Goal: Task Accomplishment & Management: Manage account settings

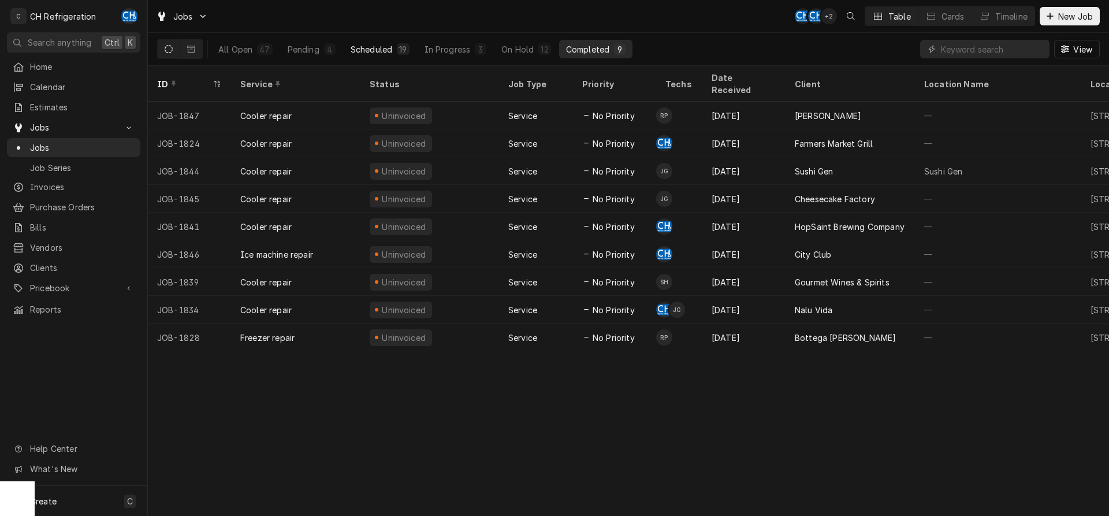
click at [374, 53] on div "Scheduled" at bounding box center [372, 49] width 42 height 12
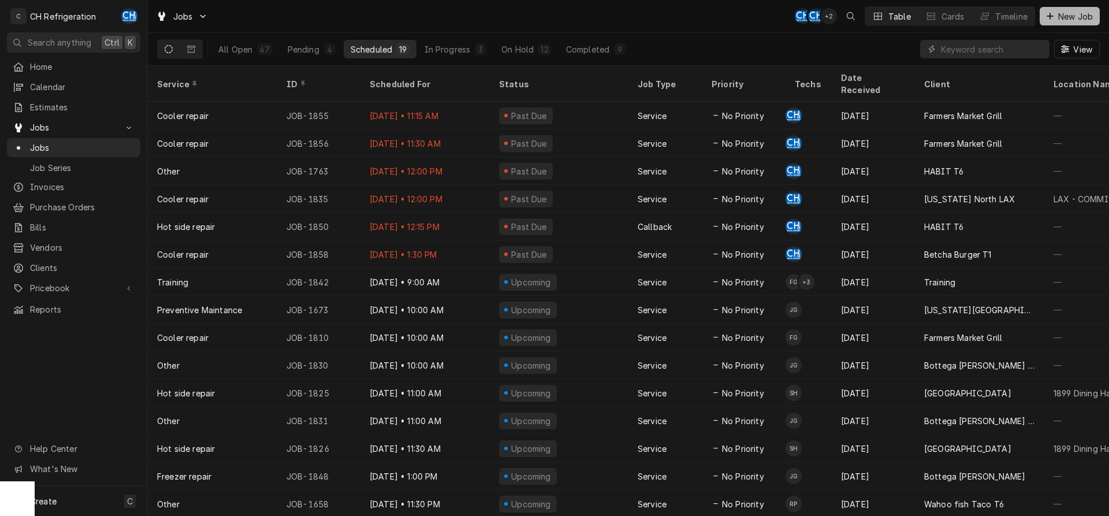
click at [1064, 9] on button "New Job" at bounding box center [1070, 16] width 60 height 18
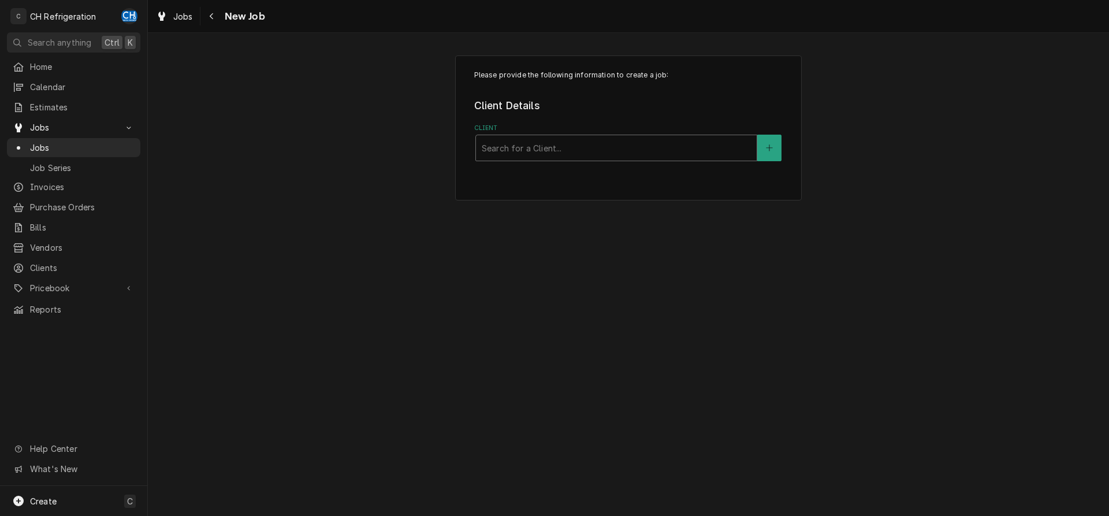
click at [578, 158] on div "Client" at bounding box center [616, 147] width 269 height 21
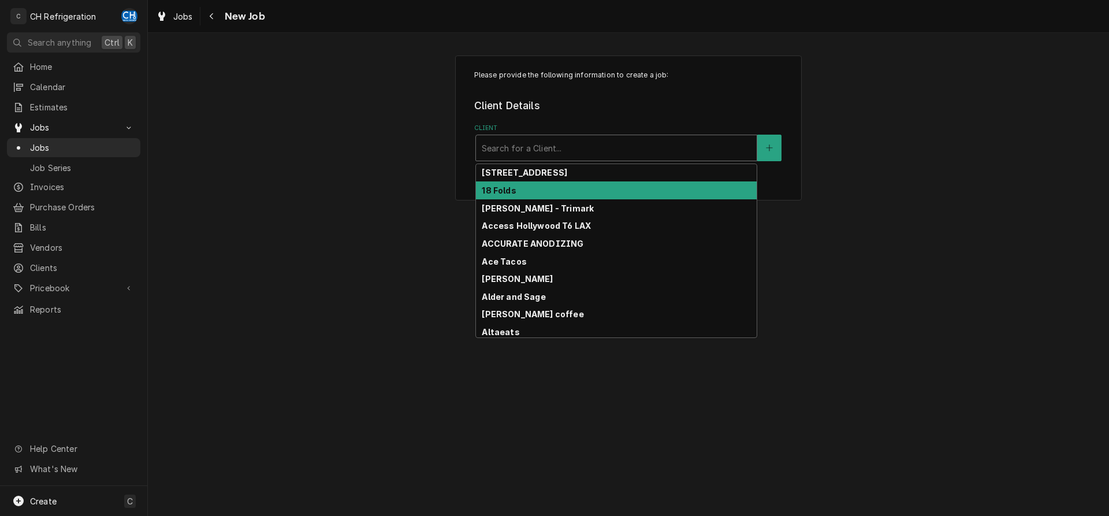
click at [561, 189] on div "18 Folds" at bounding box center [616, 190] width 281 height 18
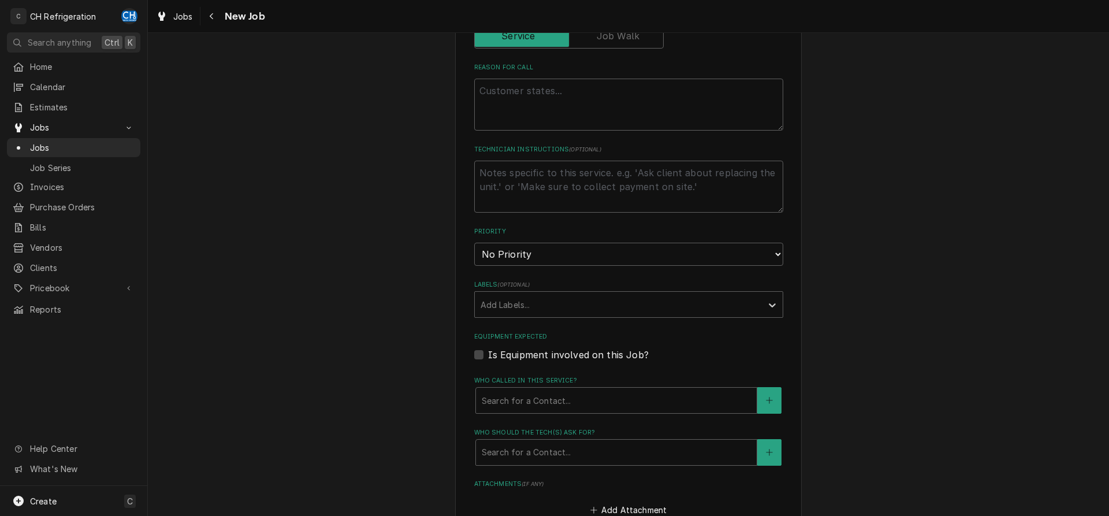
type textarea "x"
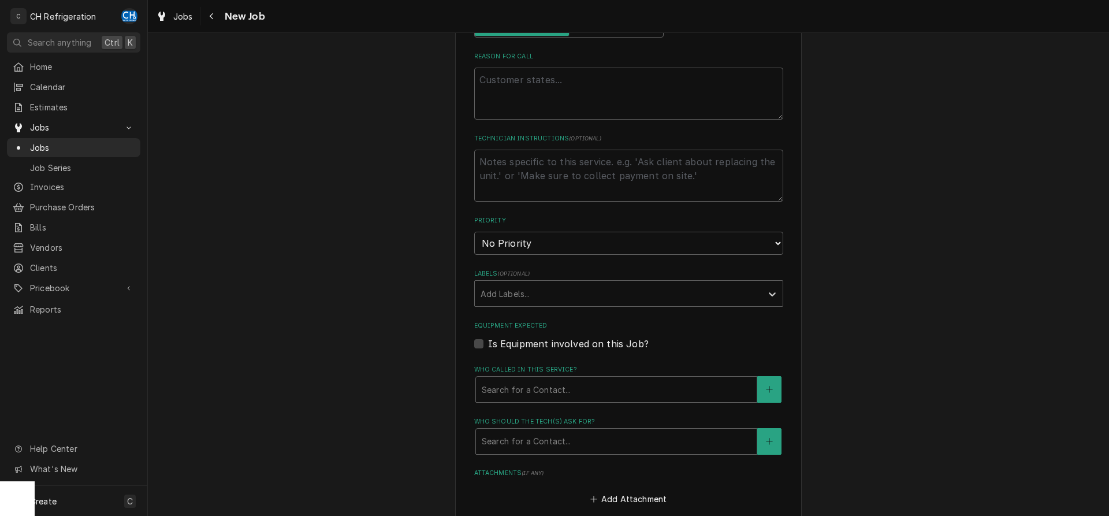
scroll to position [665, 0]
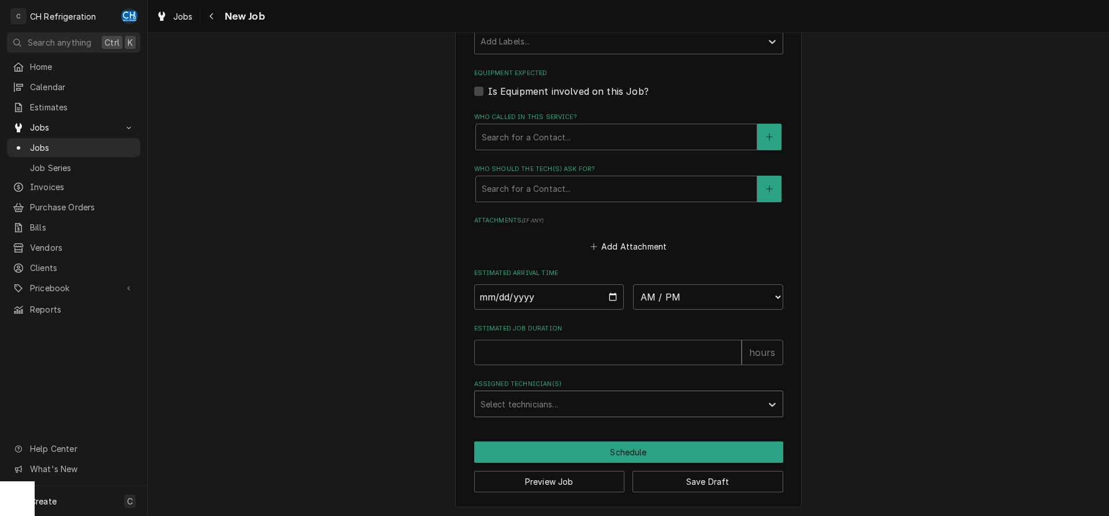
click at [544, 395] on div "Assigned Technician(s)" at bounding box center [619, 403] width 276 height 21
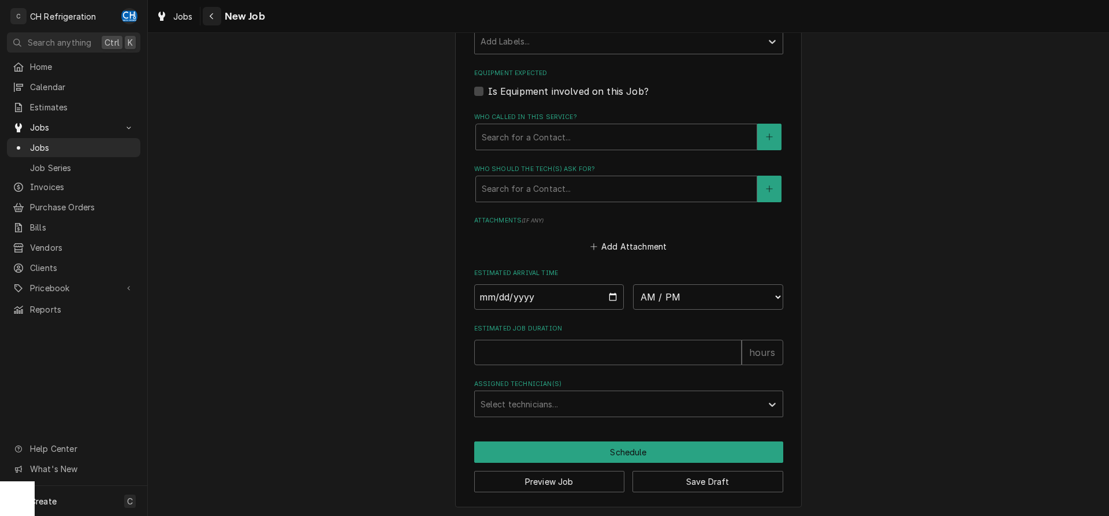
click at [208, 9] on button "Navigate back" at bounding box center [212, 16] width 18 height 18
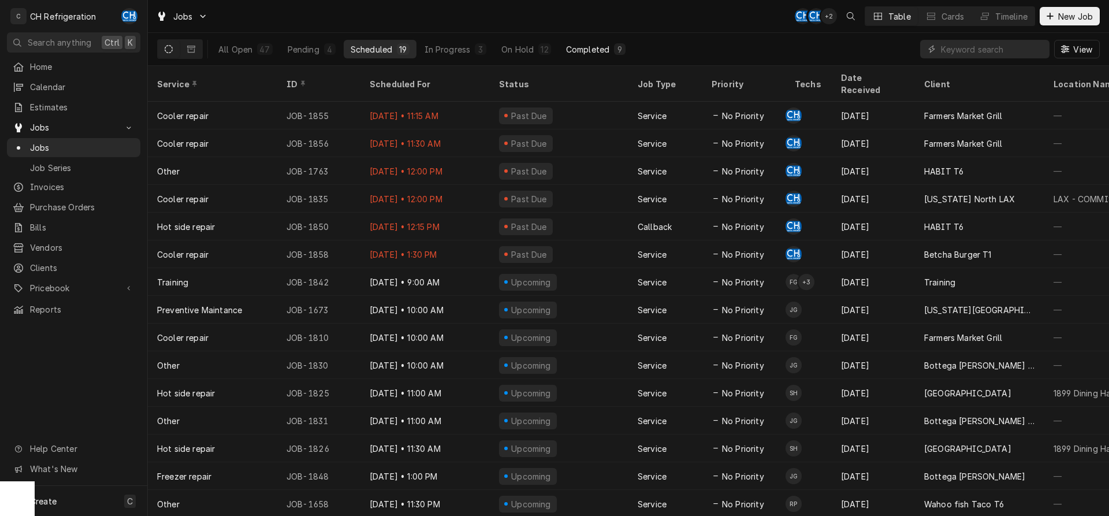
click at [602, 46] on div "Completed" at bounding box center [587, 49] width 43 height 12
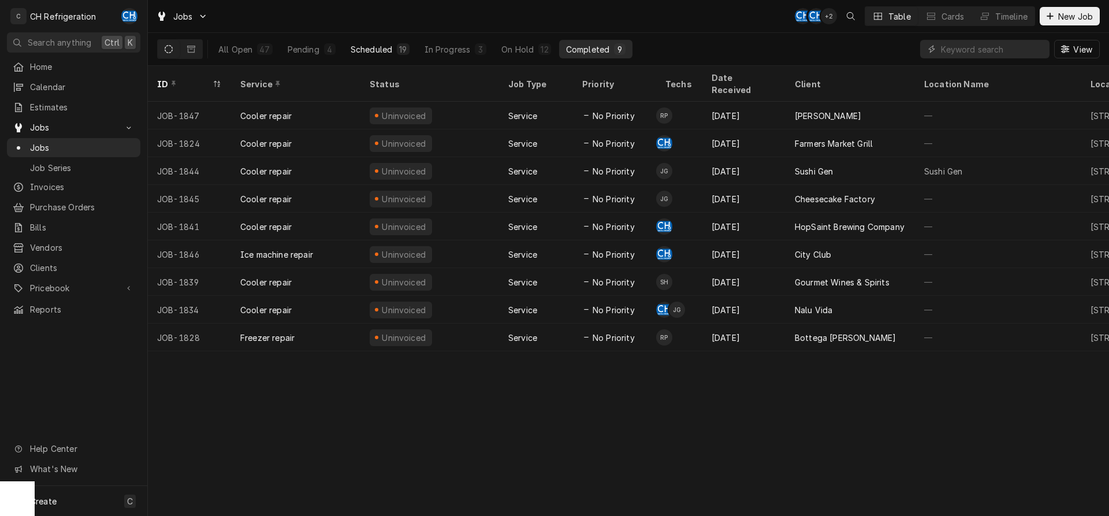
click at [399, 42] on button "Scheduled 19" at bounding box center [380, 49] width 73 height 18
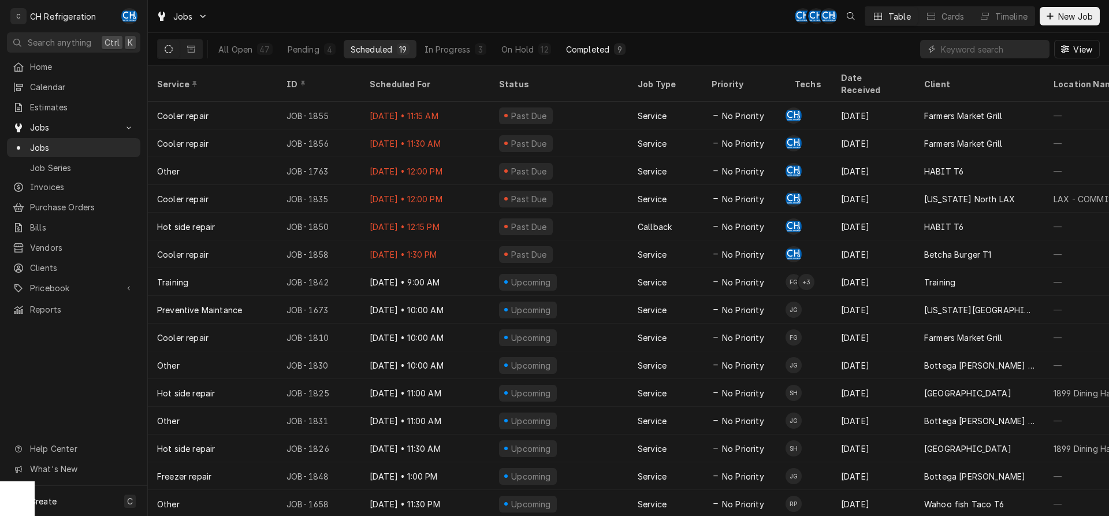
click at [566, 44] on div "Completed" at bounding box center [587, 49] width 43 height 12
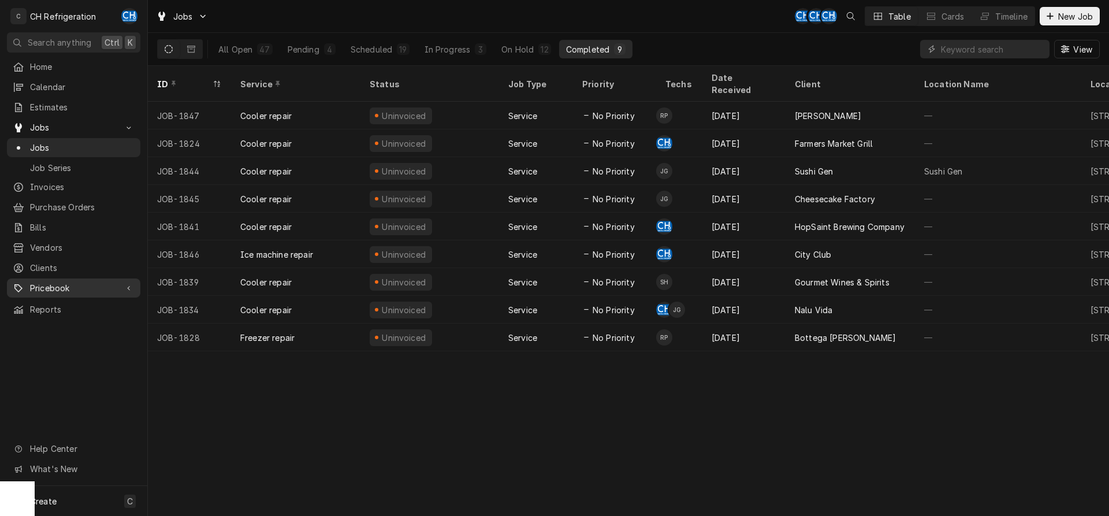
click at [77, 282] on span "Pricebook" at bounding box center [73, 288] width 87 height 12
click at [68, 322] on span "Parts & Materials" at bounding box center [82, 328] width 105 height 12
click at [497, 54] on button "On Hold 12" at bounding box center [525, 49] width 63 height 18
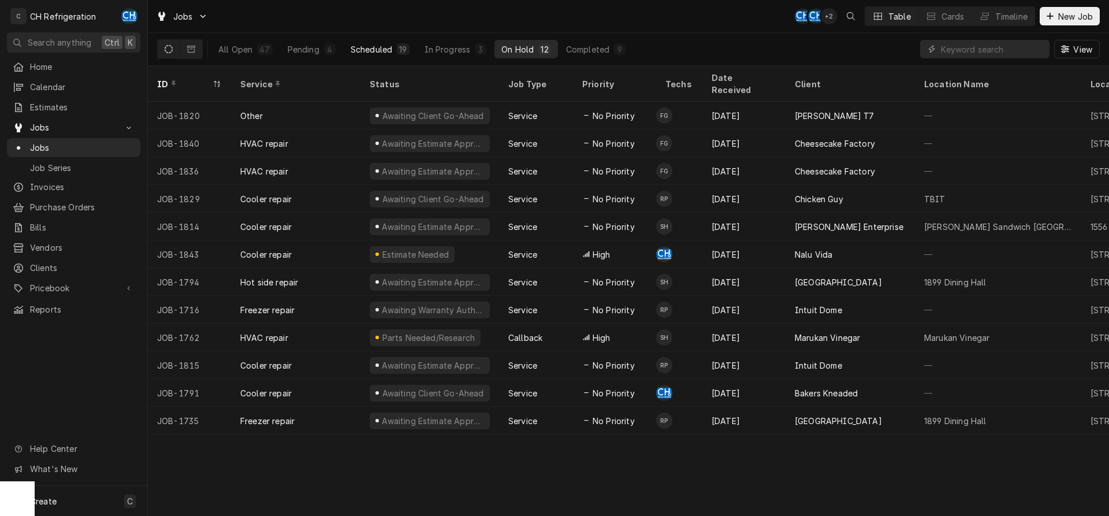
click at [384, 44] on div "Scheduled" at bounding box center [372, 49] width 42 height 12
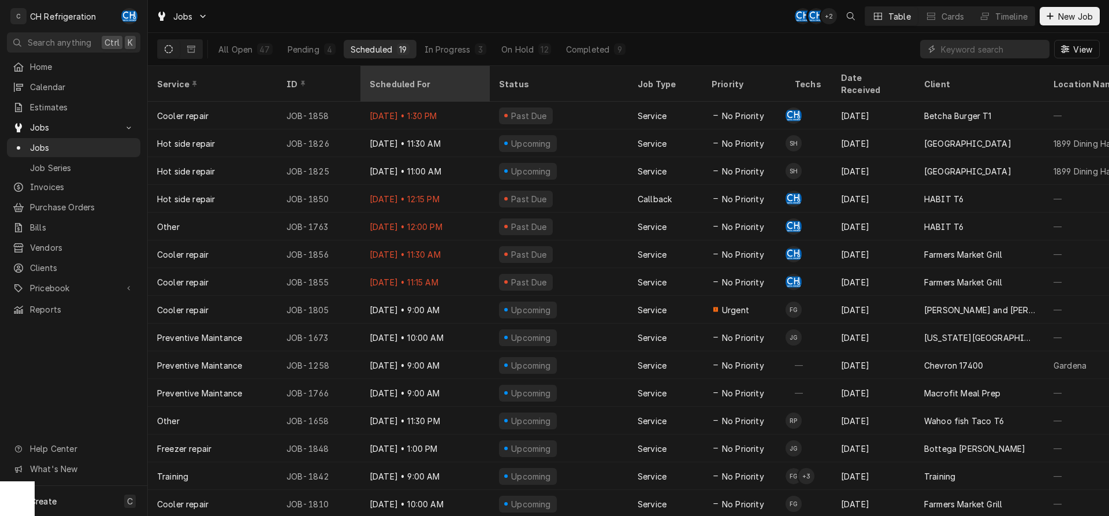
click at [410, 78] on div "Scheduled For" at bounding box center [424, 84] width 109 height 12
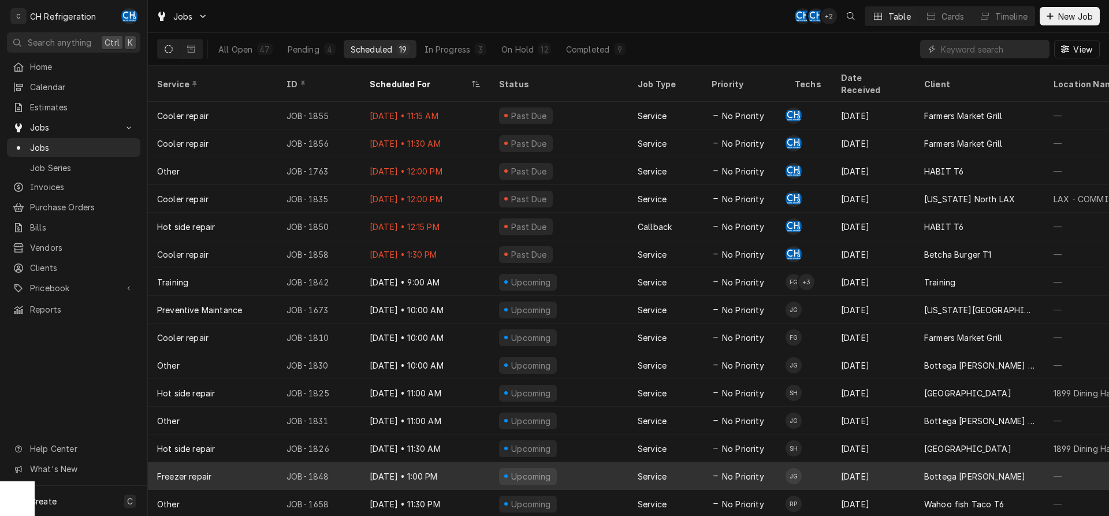
click at [820, 462] on td "JG" at bounding box center [809, 476] width 46 height 28
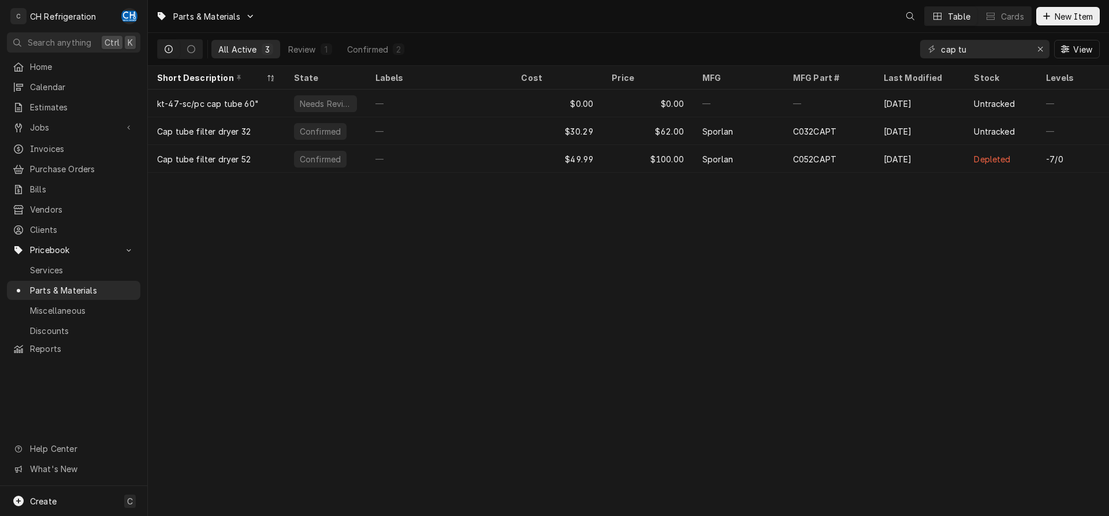
drag, startPoint x: 989, startPoint y: 56, endPoint x: 903, endPoint y: 46, distance: 86.1
click at [941, 47] on input "cap tu" at bounding box center [984, 49] width 87 height 18
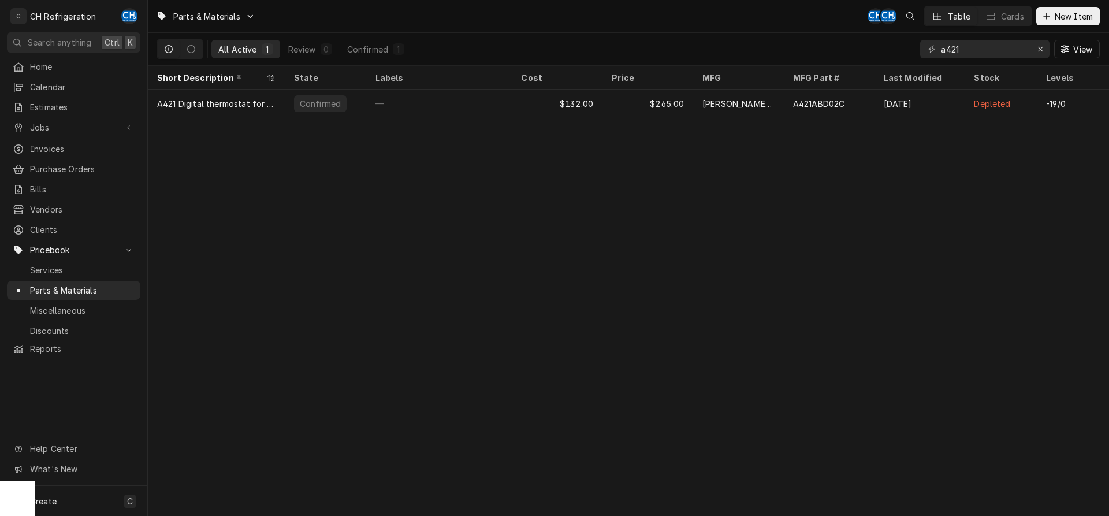
drag, startPoint x: 971, startPoint y: 42, endPoint x: 932, endPoint y: 42, distance: 38.7
click at [941, 42] on input "a421" at bounding box center [984, 49] width 87 height 18
click at [984, 48] on input "a421" at bounding box center [984, 49] width 87 height 18
drag, startPoint x: 982, startPoint y: 51, endPoint x: 897, endPoint y: 45, distance: 85.1
click at [941, 45] on input "a421" at bounding box center [984, 49] width 87 height 18
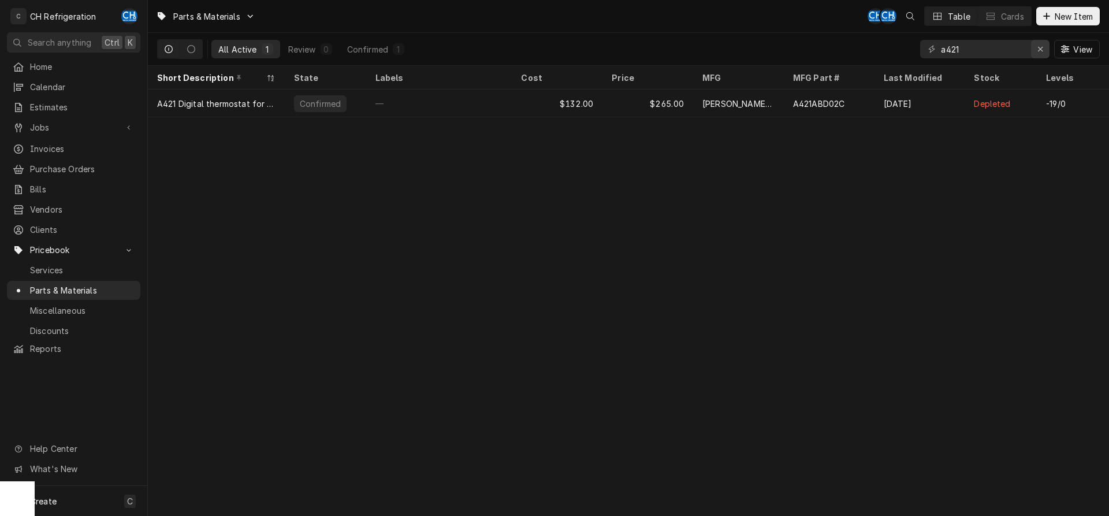
type input "a421"
click at [1039, 46] on icon "Erase input" at bounding box center [1040, 49] width 6 height 8
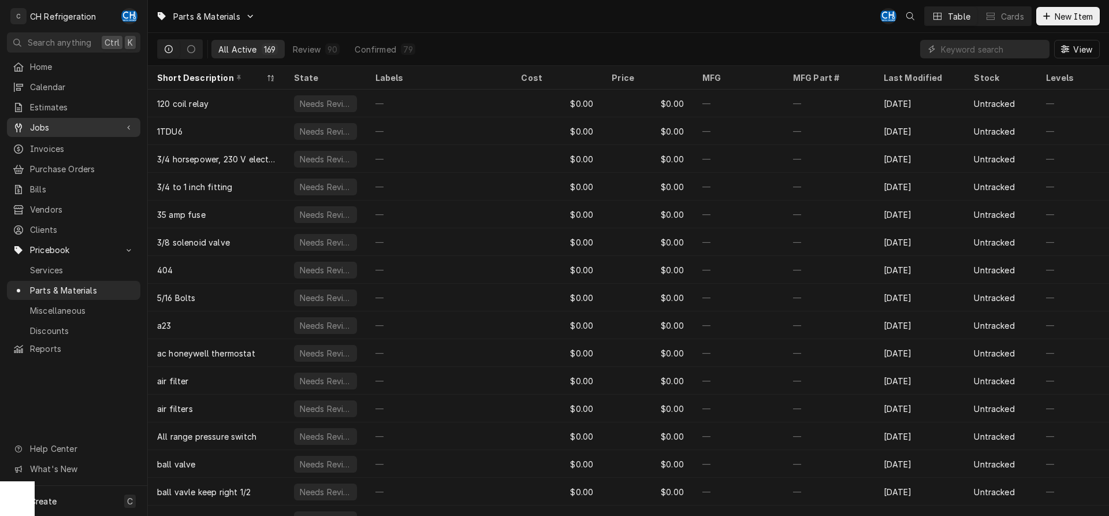
click at [64, 124] on span "Jobs" at bounding box center [73, 127] width 87 height 12
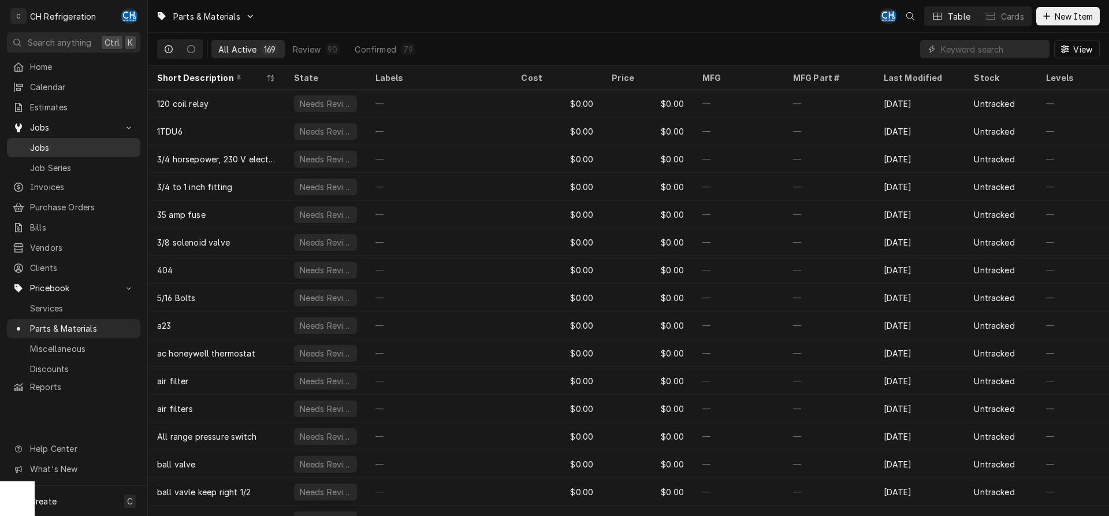
click at [63, 144] on span "Jobs" at bounding box center [82, 148] width 105 height 12
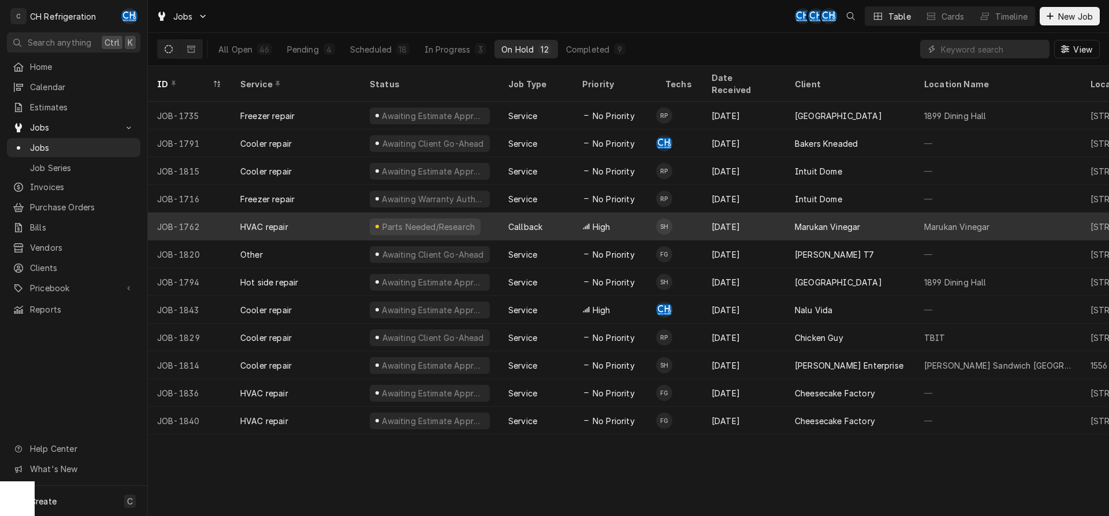
click at [758, 213] on div "[DATE]" at bounding box center [743, 227] width 83 height 28
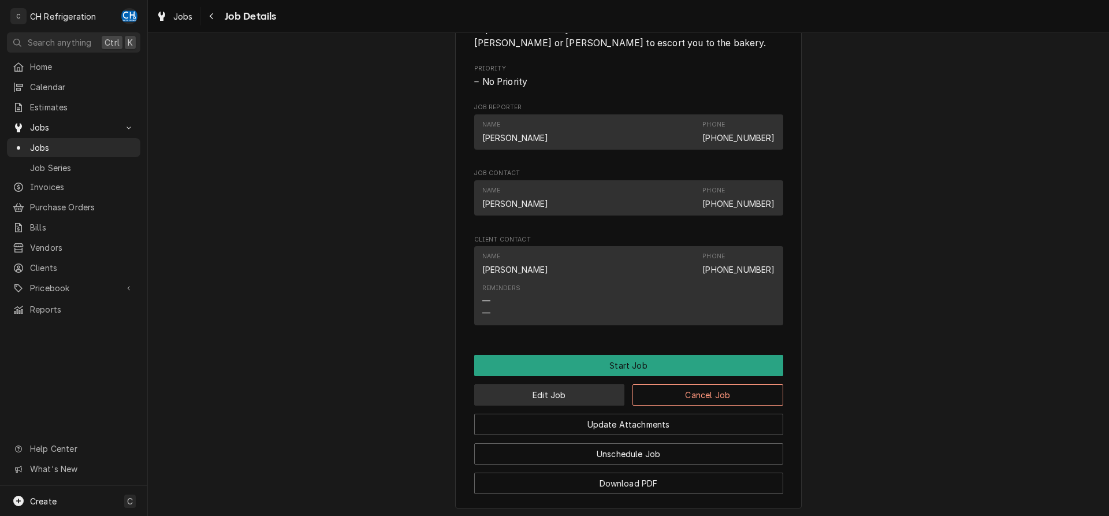
scroll to position [589, 0]
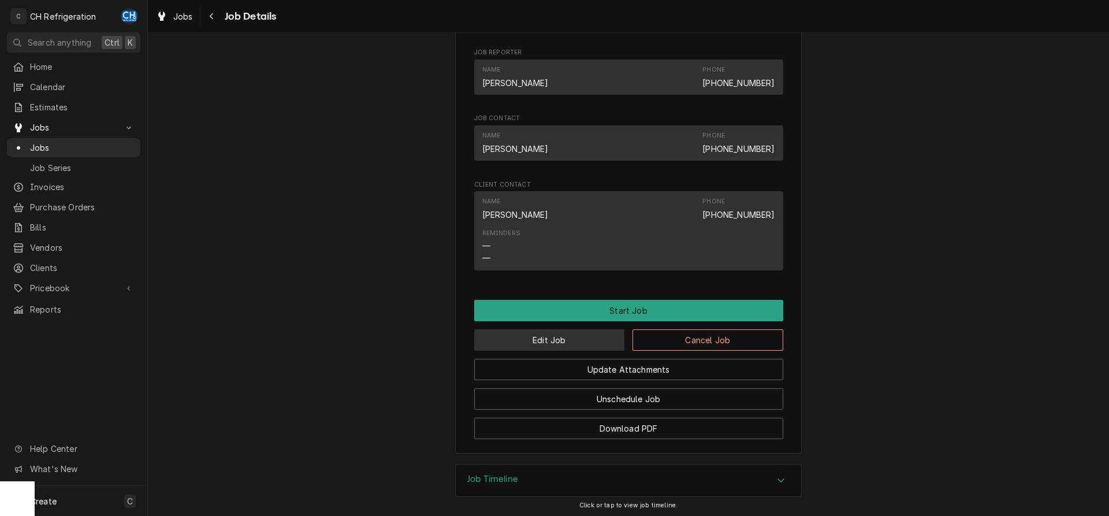
click at [562, 351] on button "Edit Job" at bounding box center [549, 339] width 151 height 21
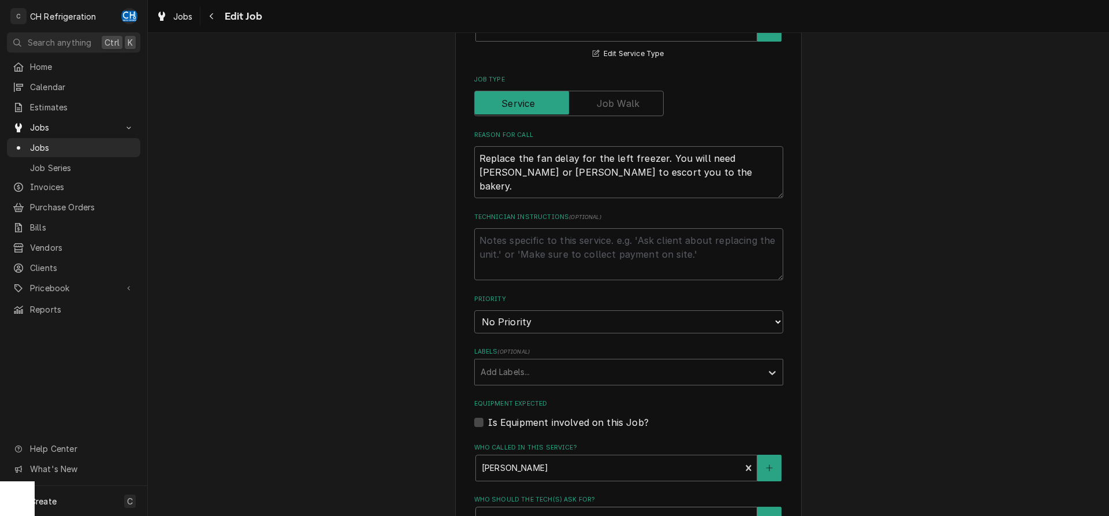
scroll to position [589, 0]
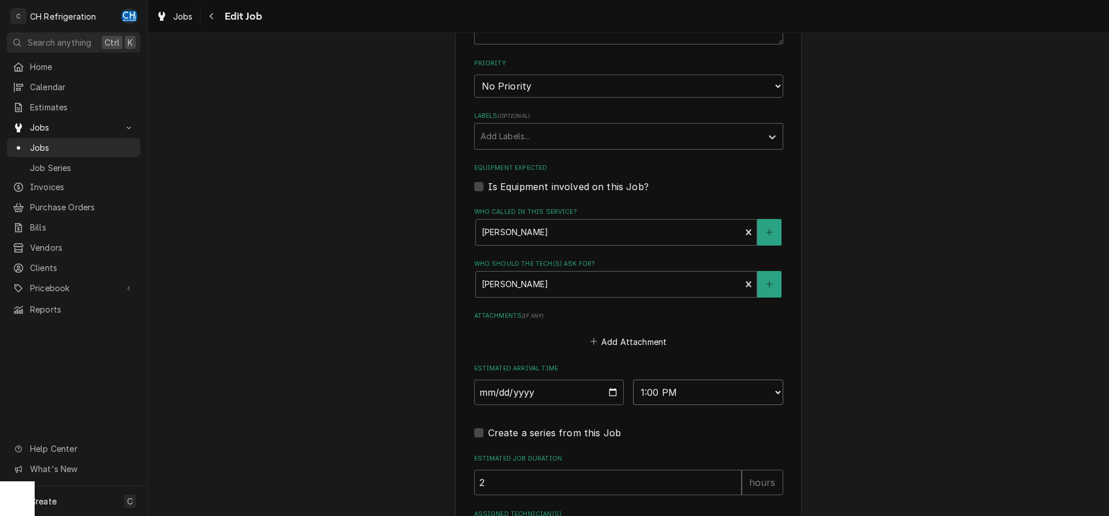
click at [633, 380] on select "AM / PM 6:00 AM 6:15 AM 6:30 AM 6:45 AM 7:00 AM 7:15 AM 7:30 AM 7:45 AM 8:00 AM…" at bounding box center [708, 392] width 150 height 25
select select "07:00:00"
click option "7:00 AM" at bounding box center [0, 0] width 0 height 0
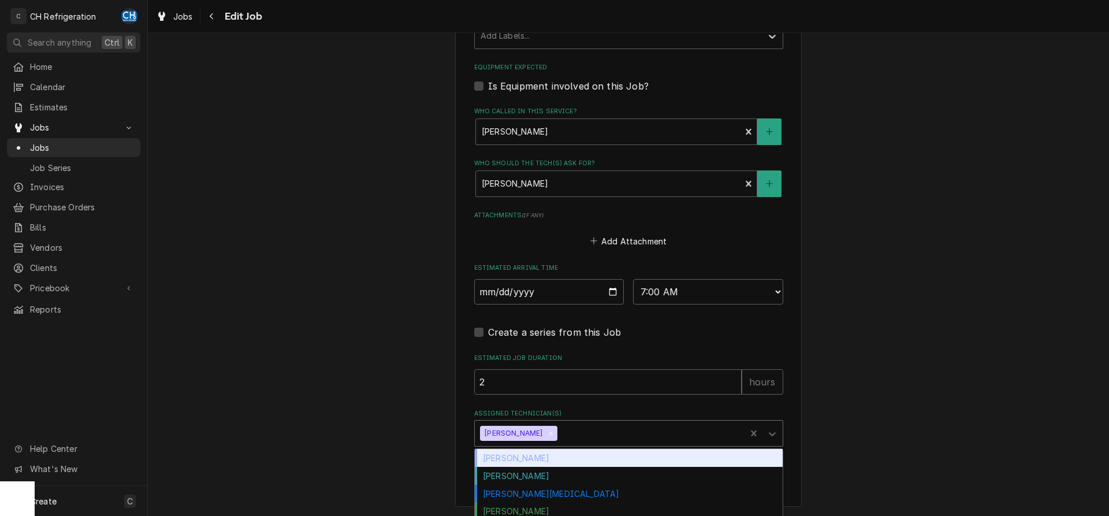
click at [572, 437] on div "Assigned Technician(s)" at bounding box center [650, 433] width 180 height 21
click at [530, 461] on div "Chris Hiraga" at bounding box center [629, 458] width 308 height 18
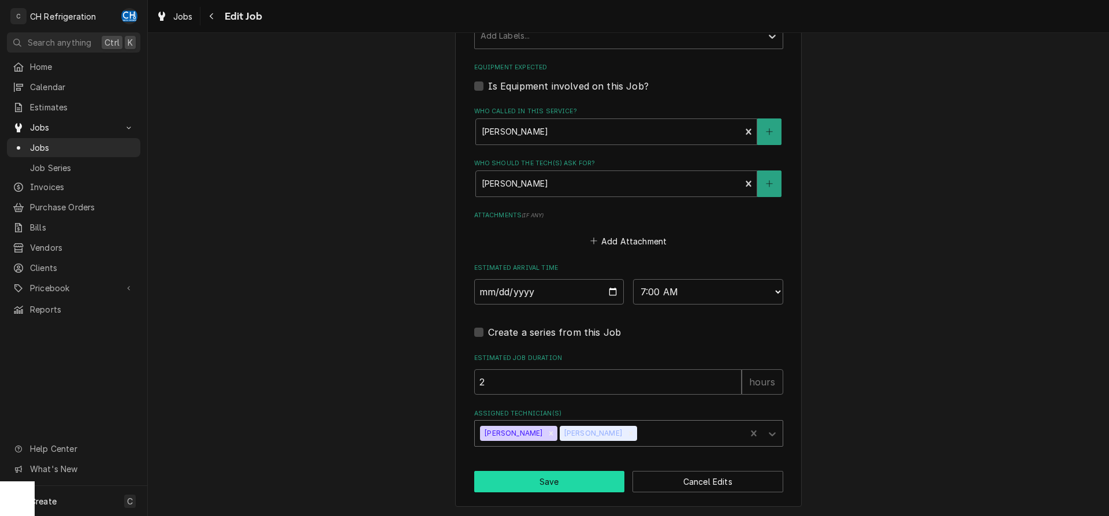
click at [587, 481] on button "Save" at bounding box center [549, 481] width 151 height 21
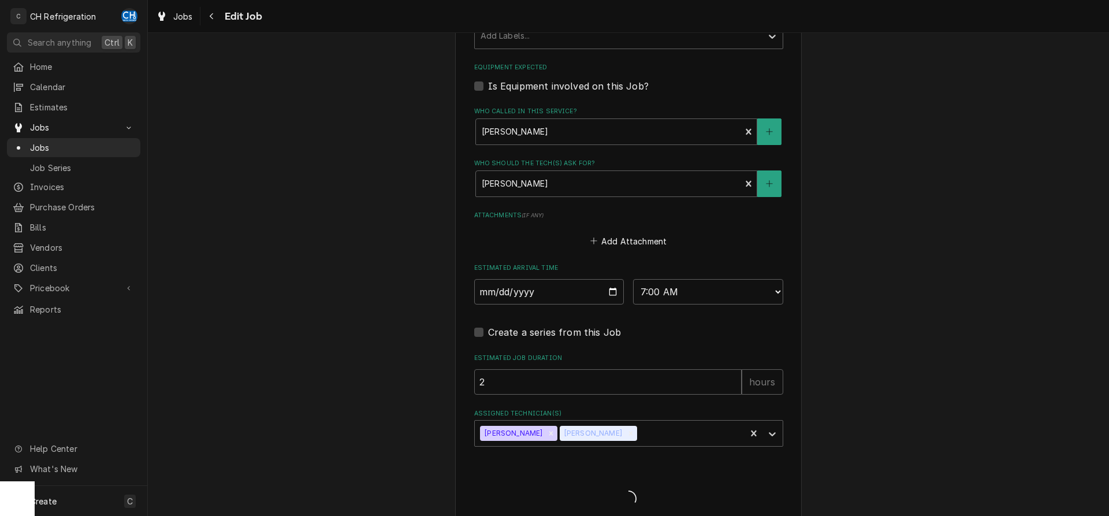
type textarea "x"
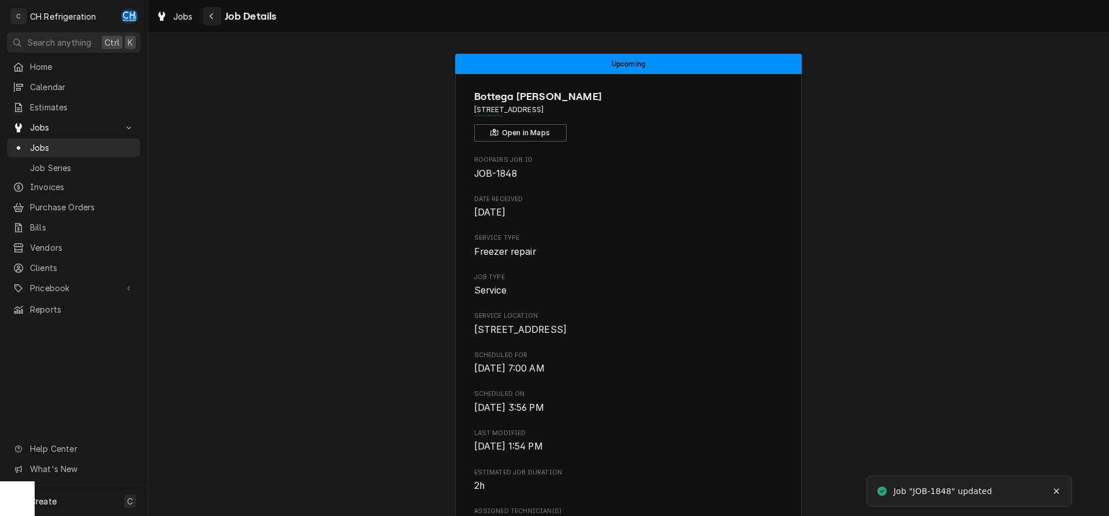
click at [213, 16] on icon "Navigate back" at bounding box center [211, 16] width 5 height 8
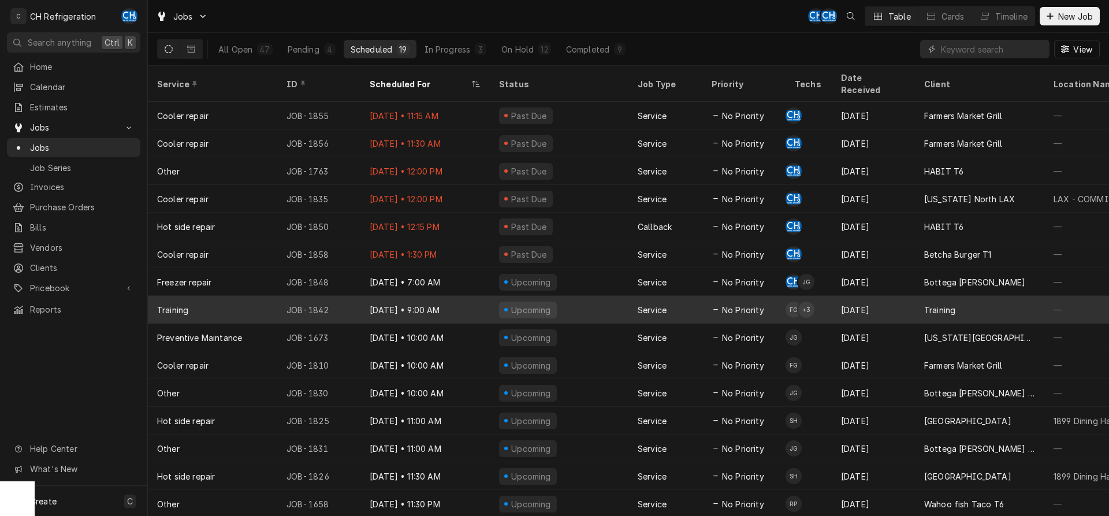
click at [892, 296] on div "[DATE]" at bounding box center [873, 310] width 83 height 28
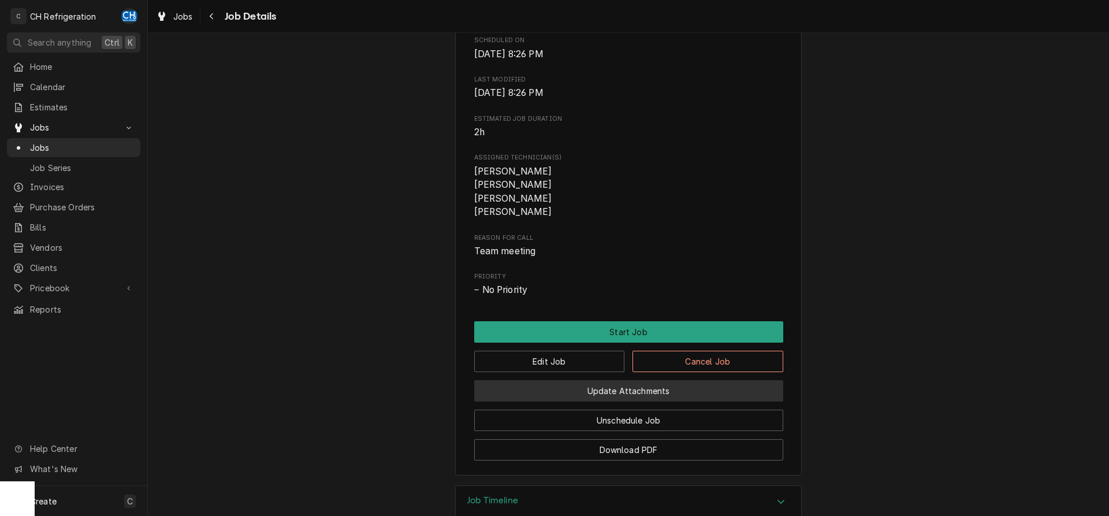
scroll to position [446, 0]
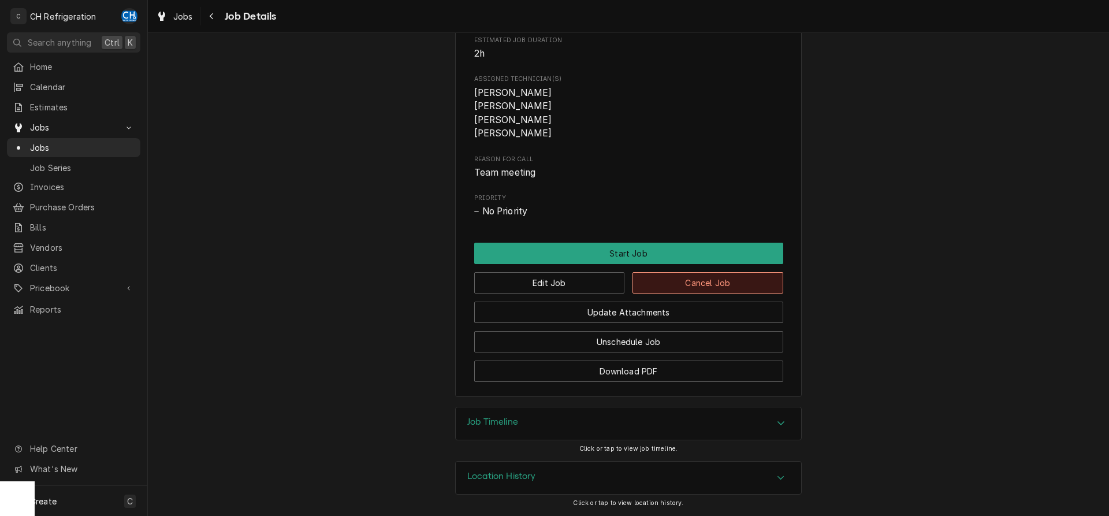
click at [725, 282] on button "Cancel Job" at bounding box center [708, 282] width 151 height 21
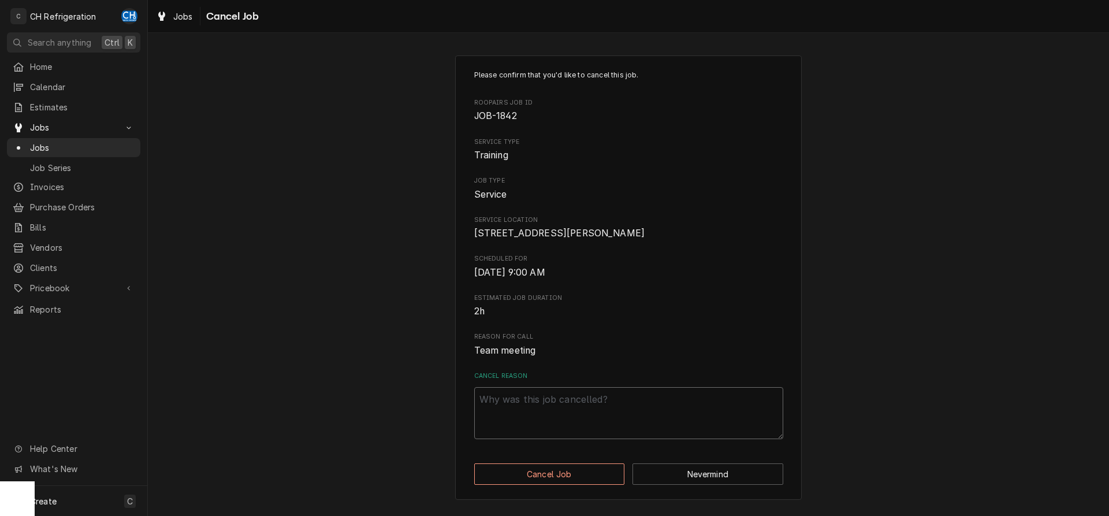
click at [565, 435] on textarea "Cancel Reason" at bounding box center [628, 413] width 309 height 52
type textarea "x"
type textarea "t"
type textarea "x"
type textarea "to"
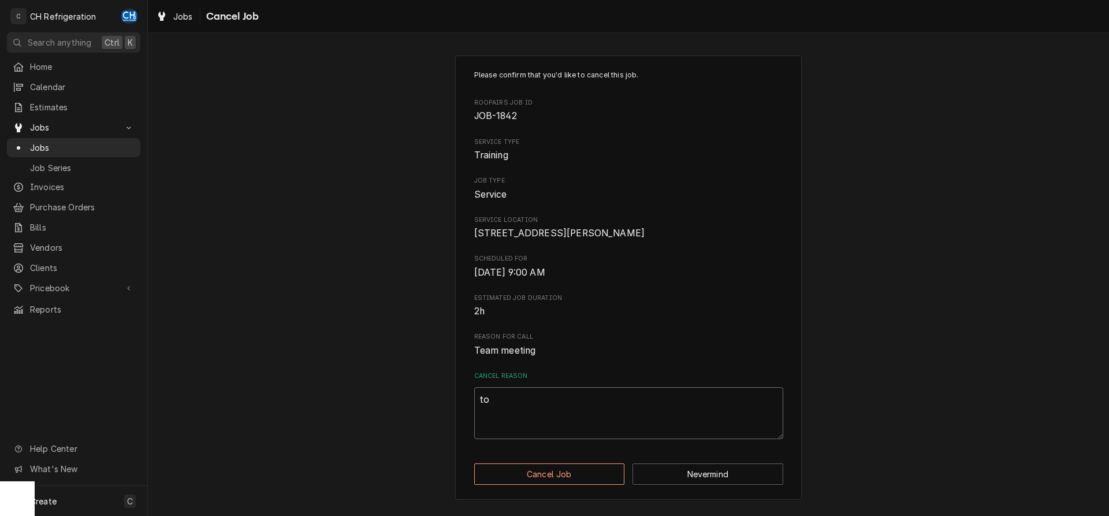
type textarea "x"
type textarea "too"
type textarea "x"
type textarea "too"
type textarea "x"
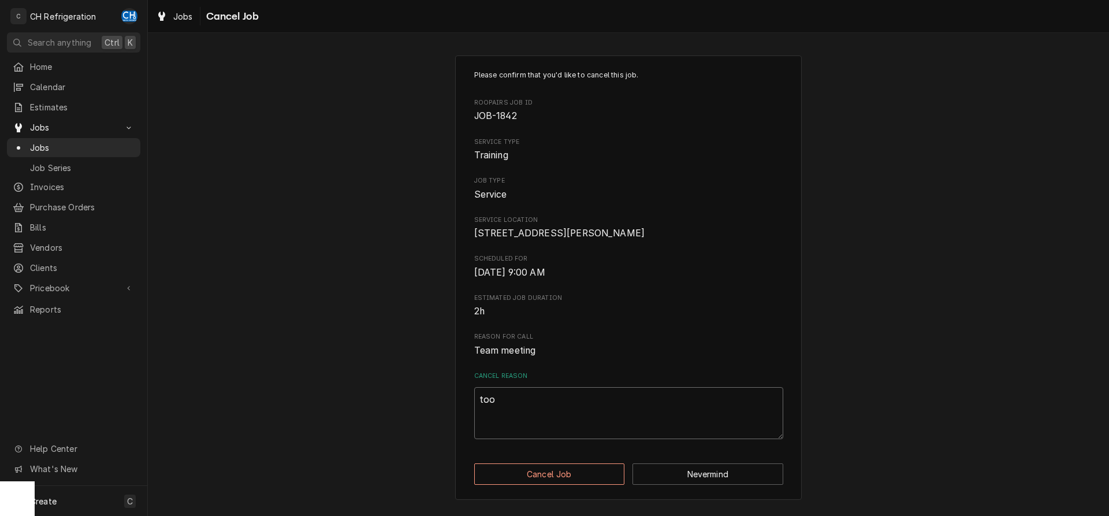
type textarea "too b"
type textarea "x"
type textarea "too bu"
type textarea "x"
type textarea "too bus"
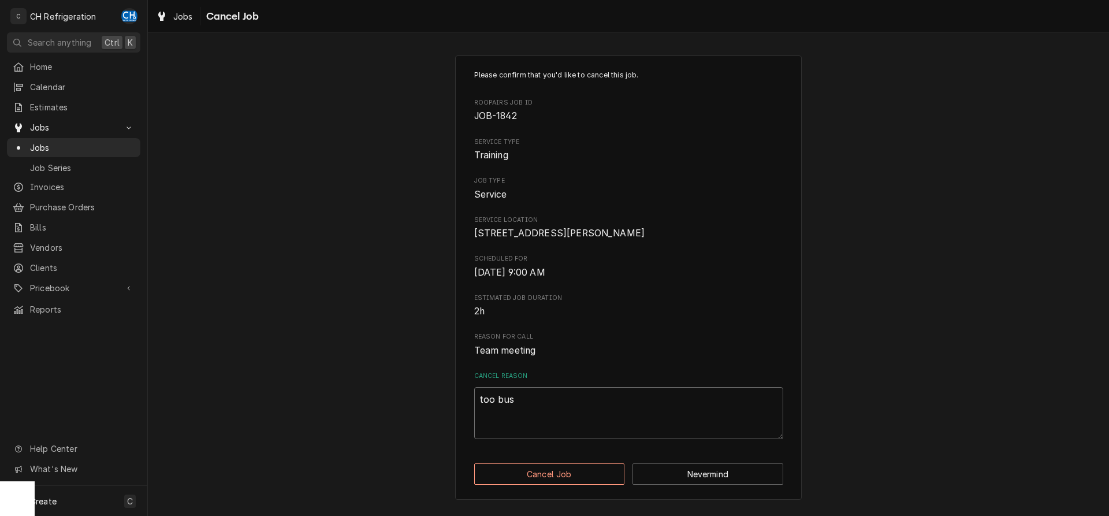
type textarea "x"
type textarea "too busy"
click at [593, 485] on button "Cancel Job" at bounding box center [549, 473] width 151 height 21
type textarea "x"
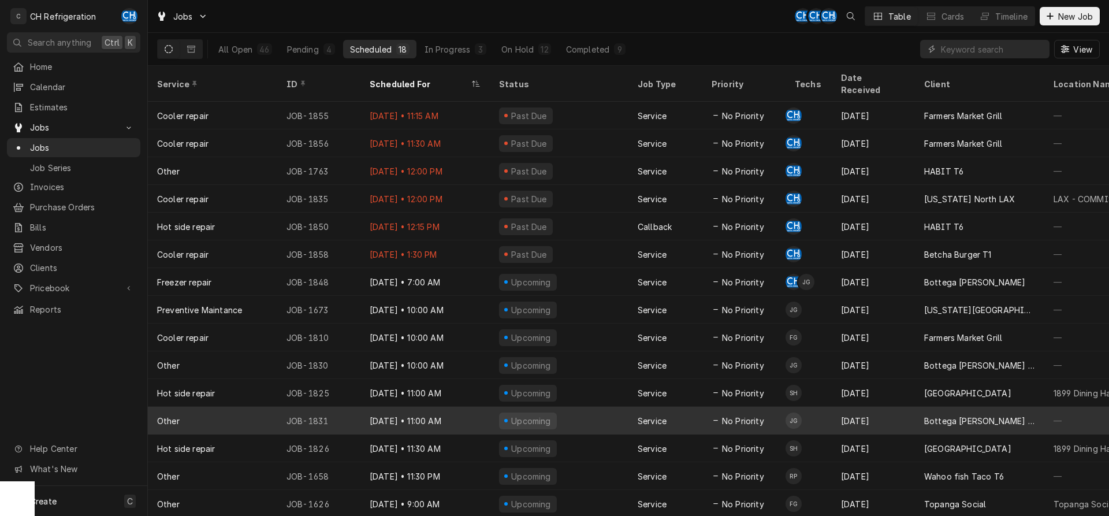
click at [935, 415] on div "Bottega [PERSON_NAME] Downtown" at bounding box center [979, 421] width 111 height 12
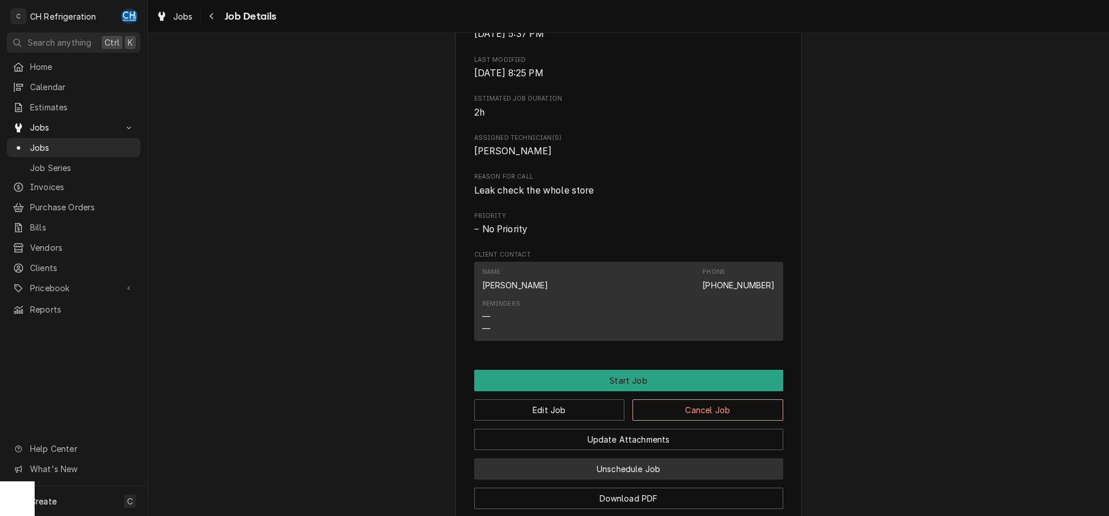
scroll to position [553, 0]
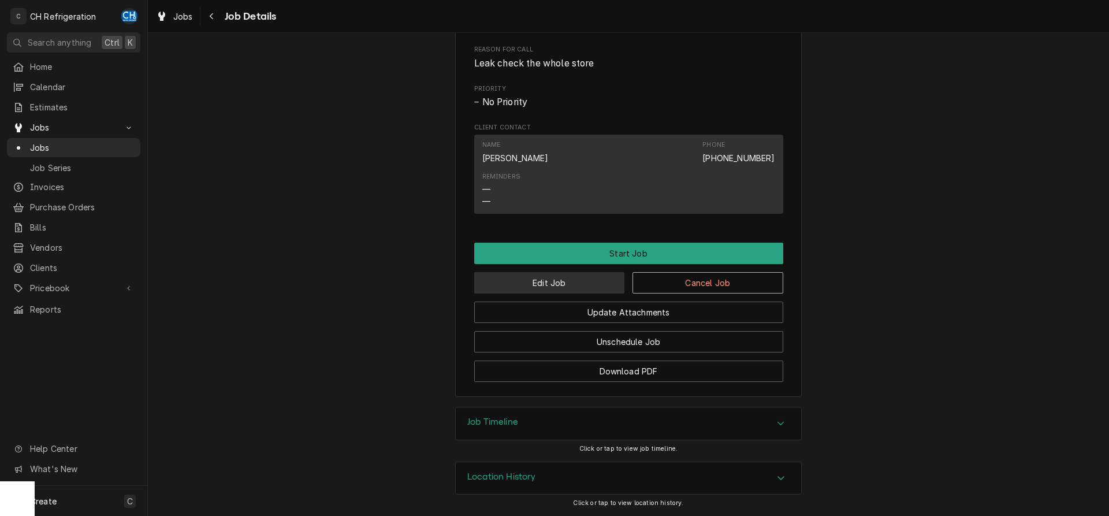
click at [552, 274] on button "Edit Job" at bounding box center [549, 282] width 151 height 21
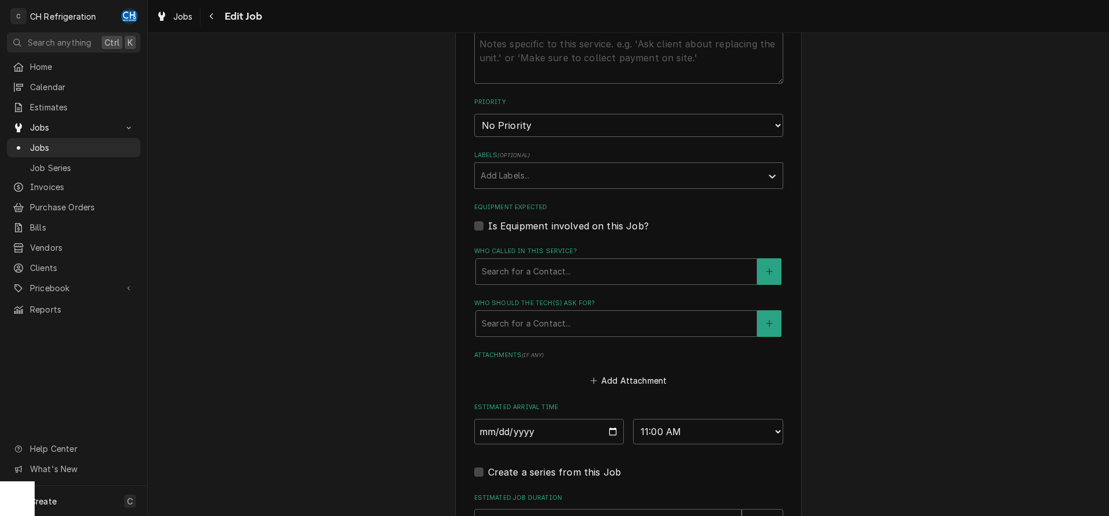
scroll to position [729, 0]
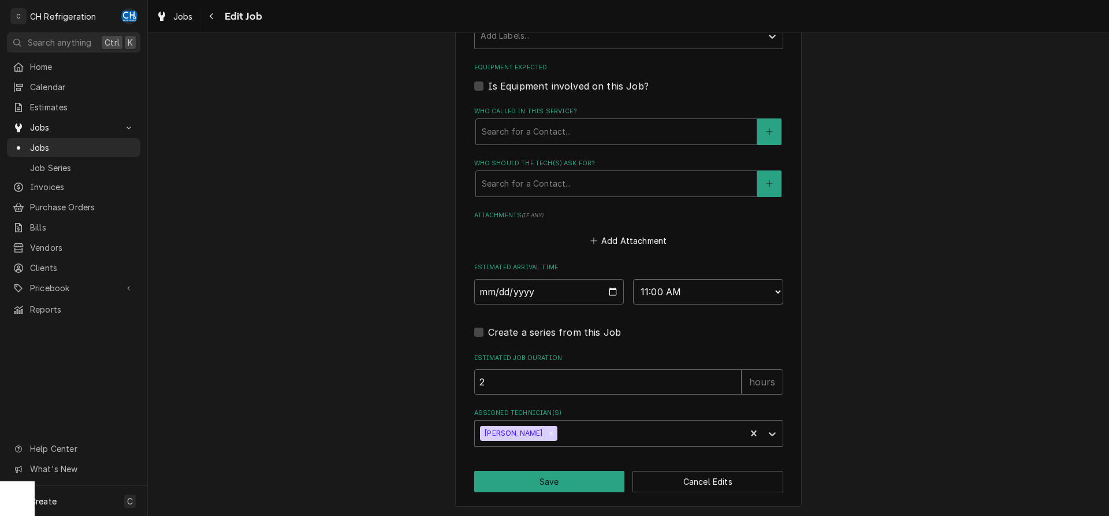
click at [633, 279] on select "AM / PM 6:00 AM 6:15 AM 6:30 AM 6:45 AM 7:00 AM 7:15 AM 7:30 AM 7:45 AM 8:00 AM…" at bounding box center [708, 291] width 150 height 25
select select "08:00:00"
click option "8:00 AM" at bounding box center [0, 0] width 0 height 0
click at [542, 483] on button "Save" at bounding box center [549, 481] width 151 height 21
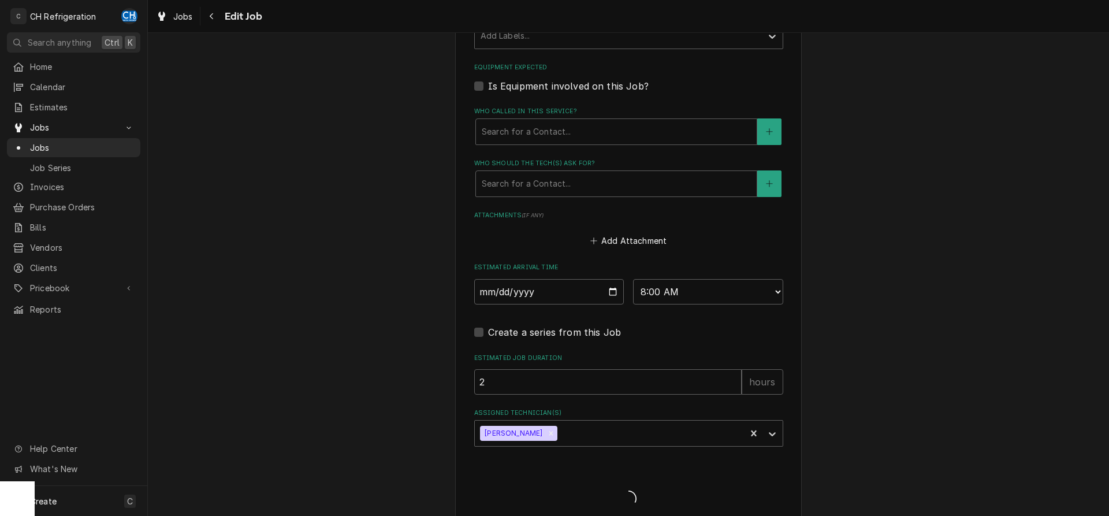
type textarea "x"
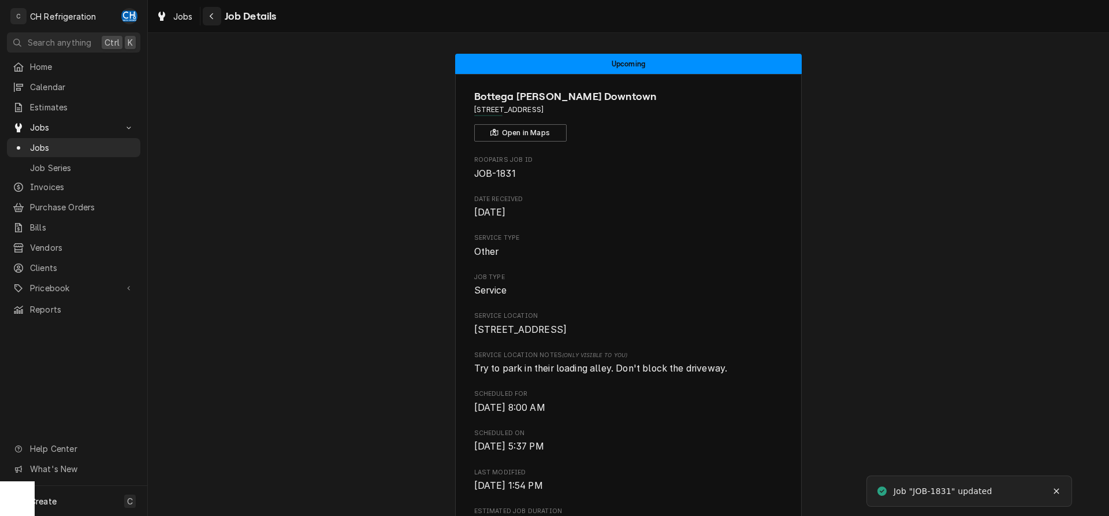
click at [204, 14] on button "Navigate back" at bounding box center [212, 16] width 18 height 18
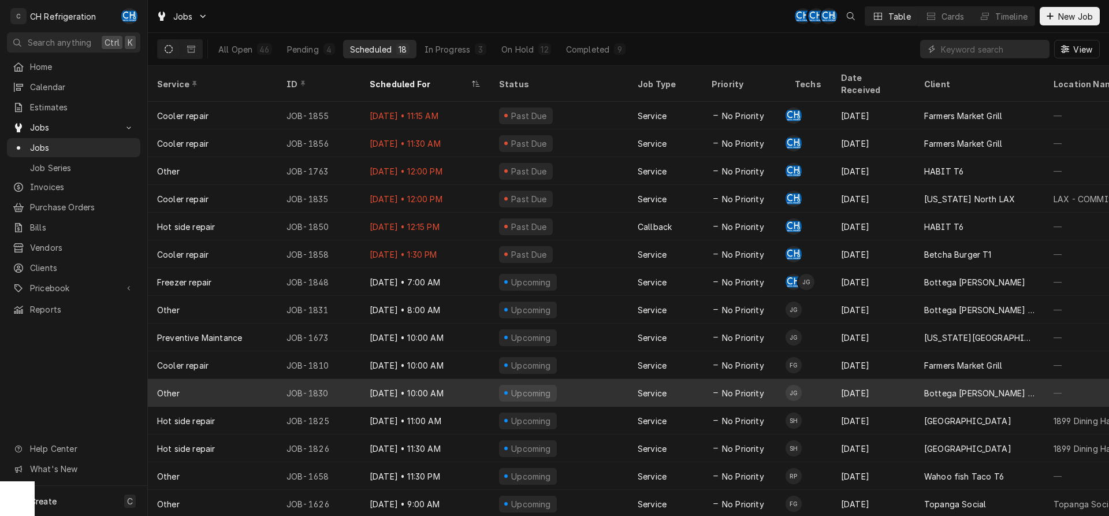
click at [898, 382] on div "Aug 28" at bounding box center [873, 393] width 83 height 28
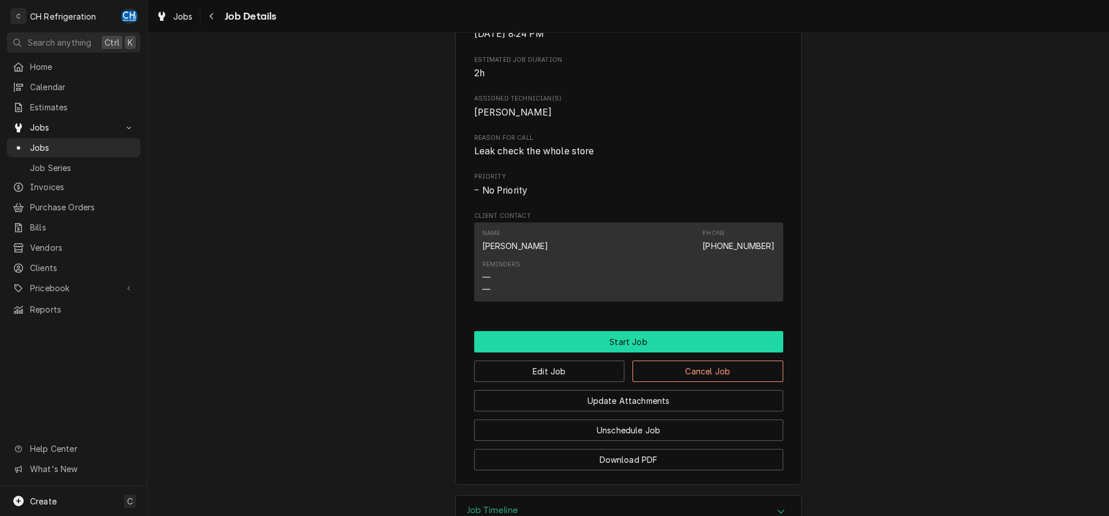
scroll to position [514, 0]
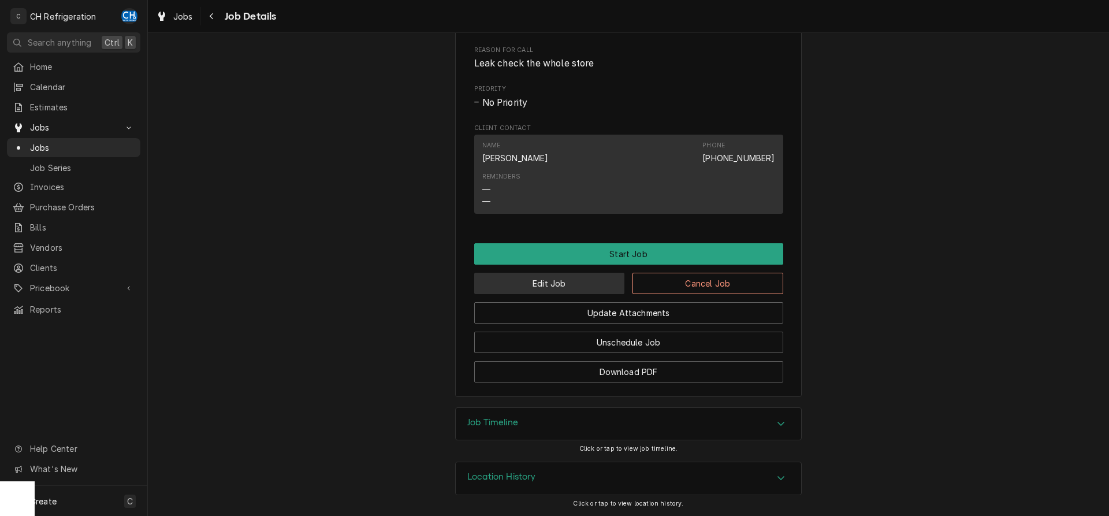
click at [542, 289] on button "Edit Job" at bounding box center [549, 283] width 151 height 21
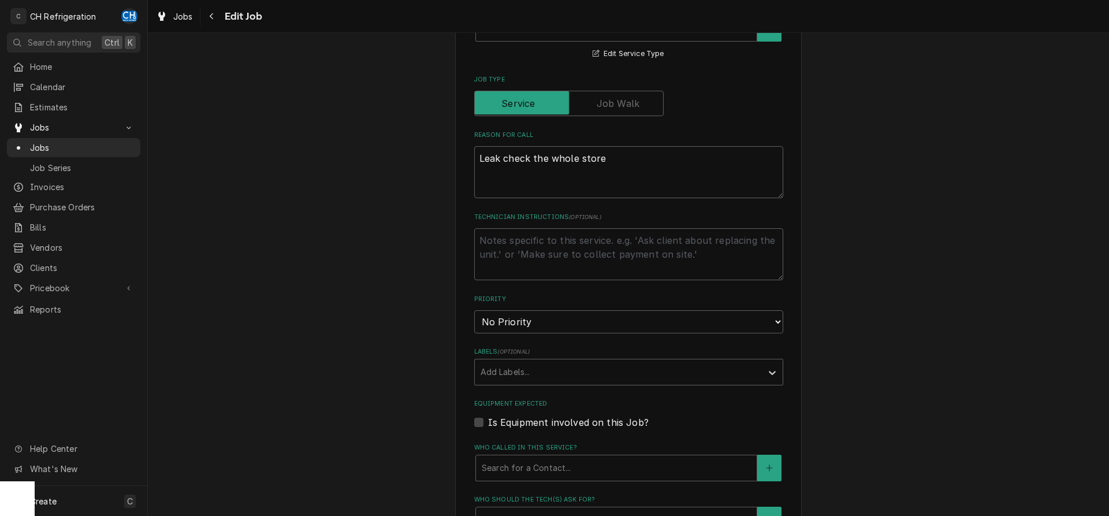
type textarea "x"
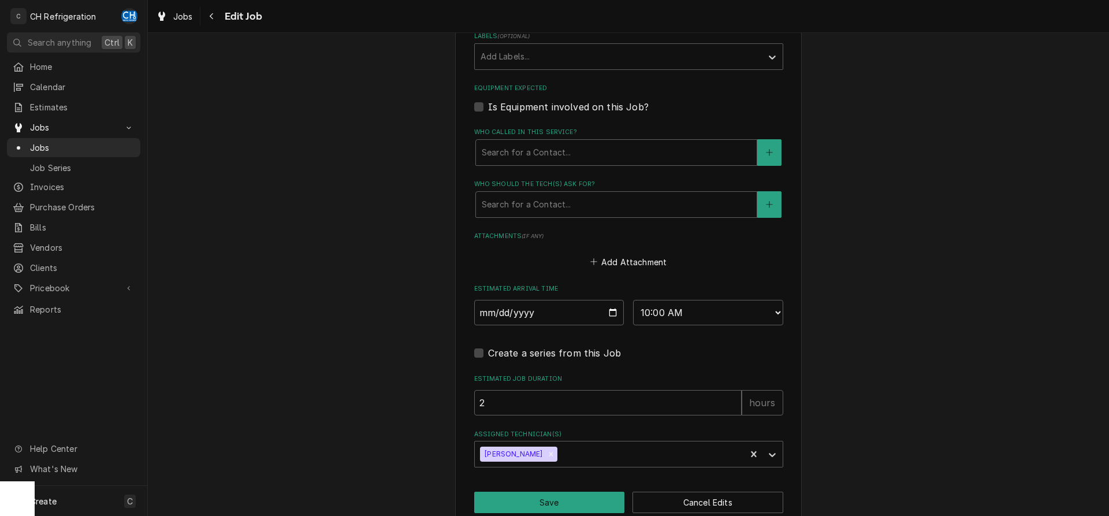
scroll to position [690, 0]
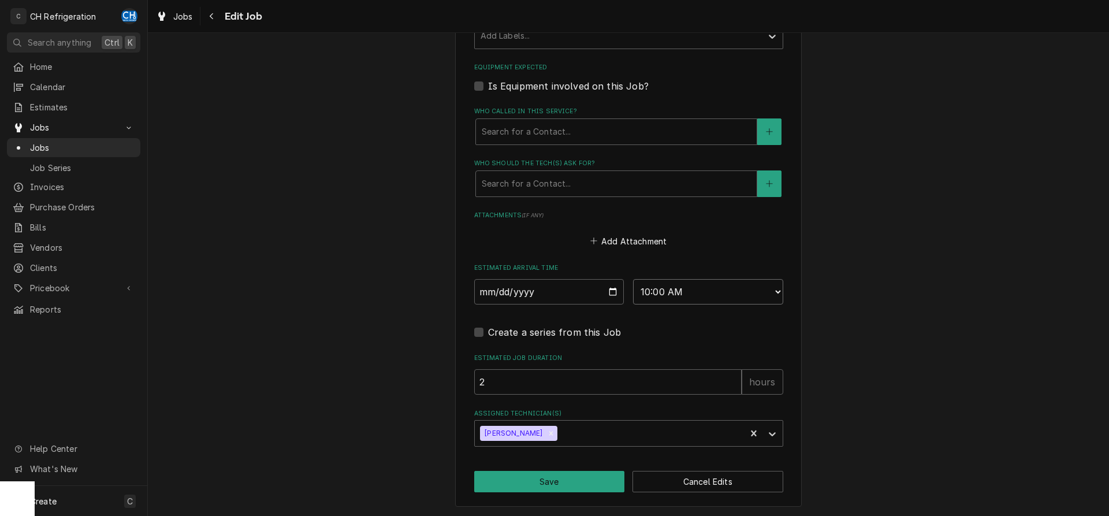
click at [633, 279] on select "AM / PM 6:00 AM 6:15 AM 6:30 AM 6:45 AM 7:00 AM 7:15 AM 7:30 AM 7:45 AM 8:00 AM…" at bounding box center [708, 291] width 150 height 25
select select "09:00:00"
click option "9:00 AM" at bounding box center [0, 0] width 0 height 0
click at [549, 485] on button "Save" at bounding box center [549, 481] width 151 height 21
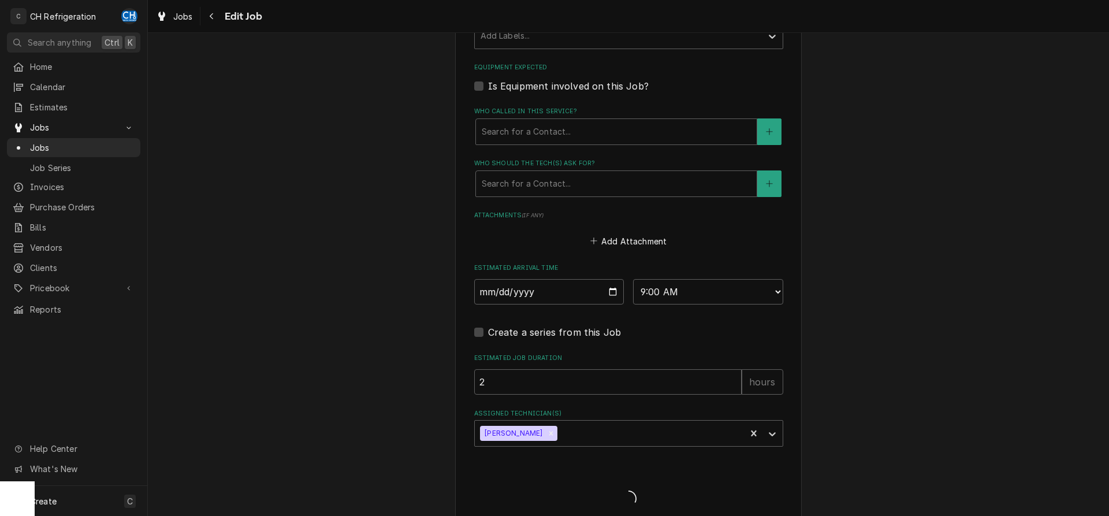
type textarea "x"
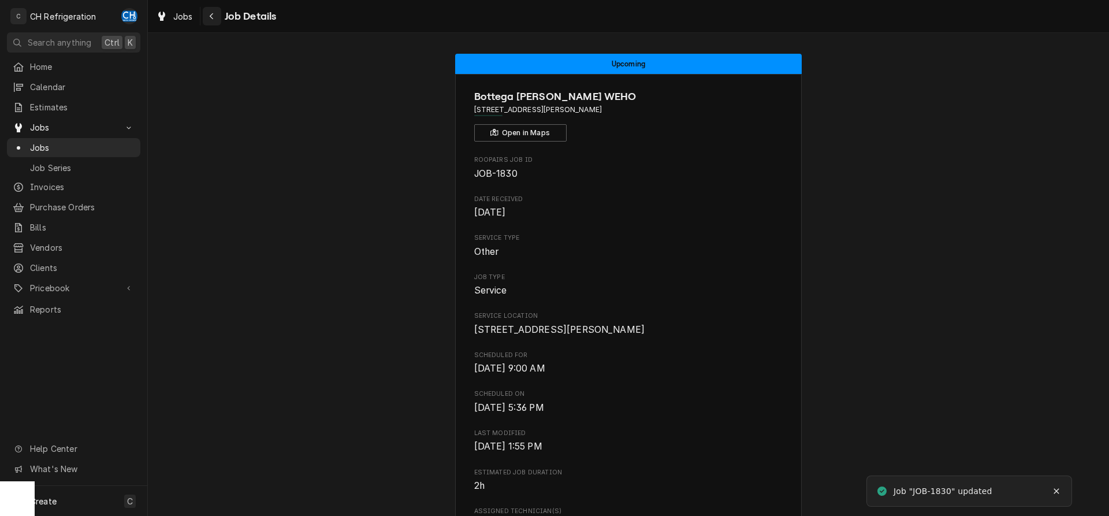
click at [213, 20] on div "Navigate back" at bounding box center [212, 16] width 12 height 12
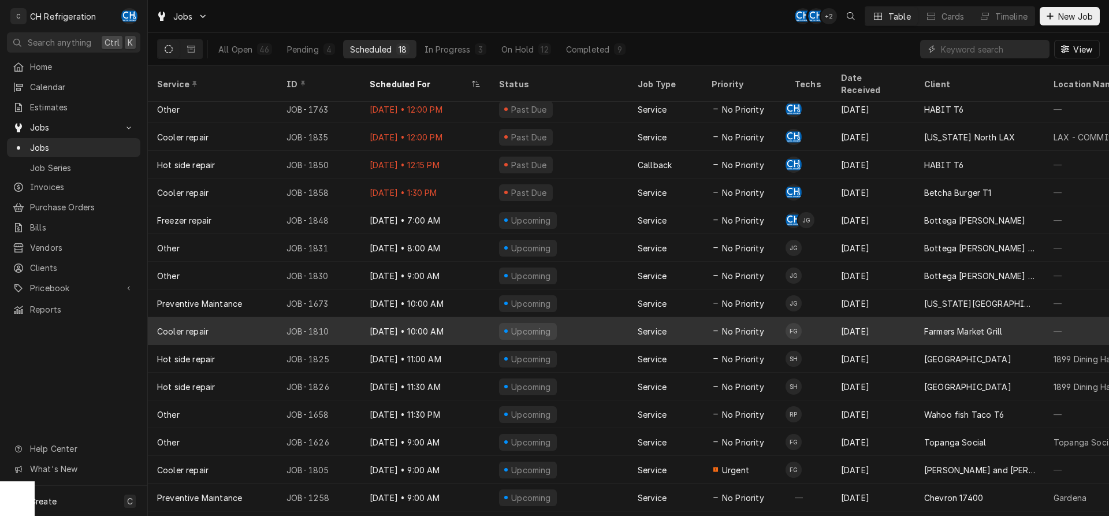
scroll to position [71, 0]
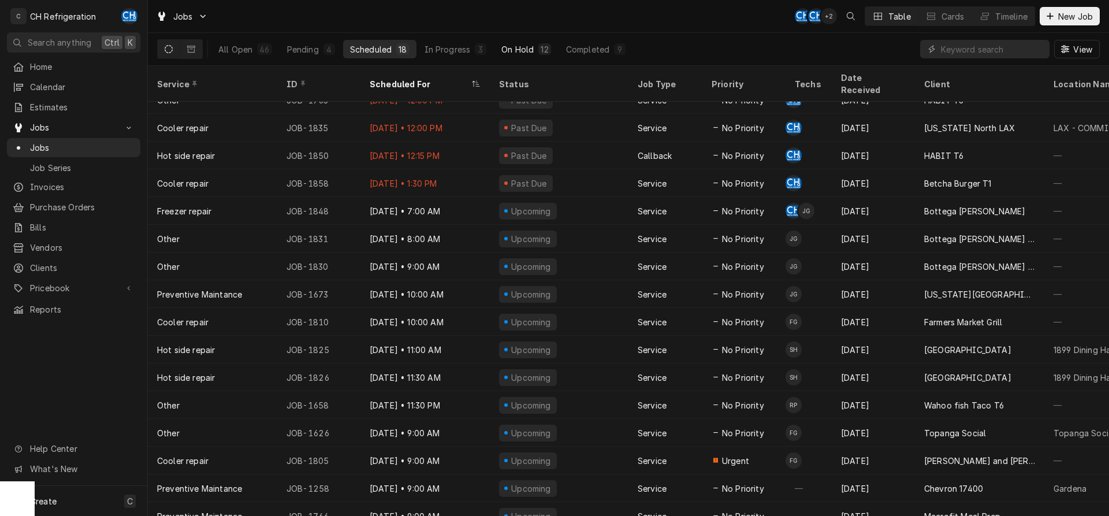
click at [517, 45] on div "On Hold" at bounding box center [517, 49] width 32 height 12
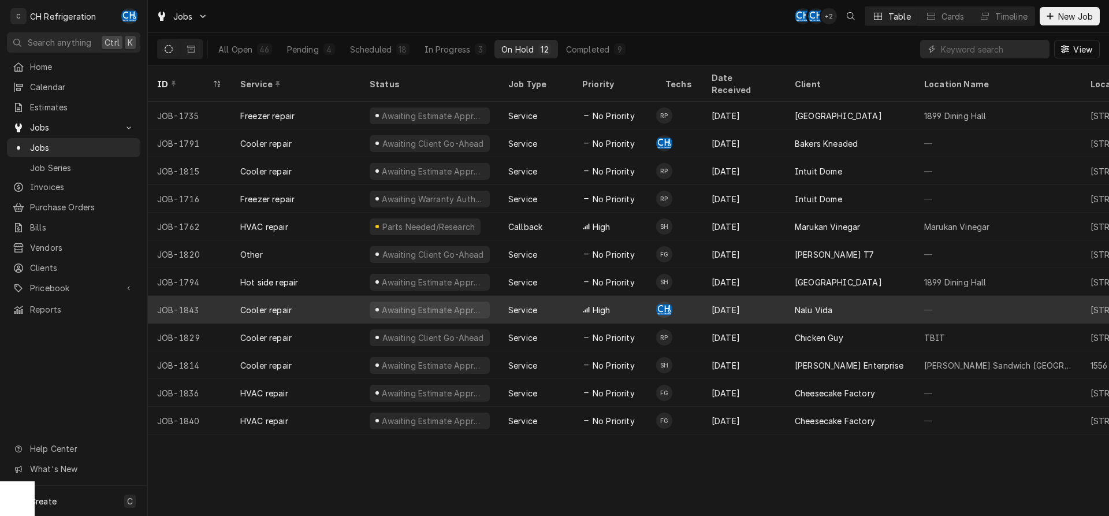
click at [822, 304] on div "Nalu Vida" at bounding box center [814, 310] width 38 height 12
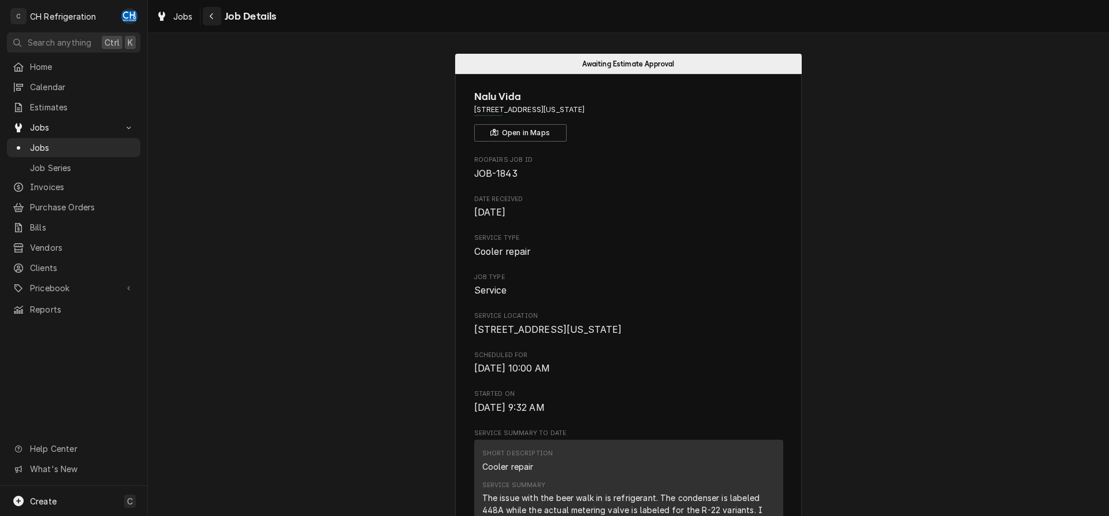
click at [217, 14] on div "Navigate back" at bounding box center [212, 16] width 12 height 12
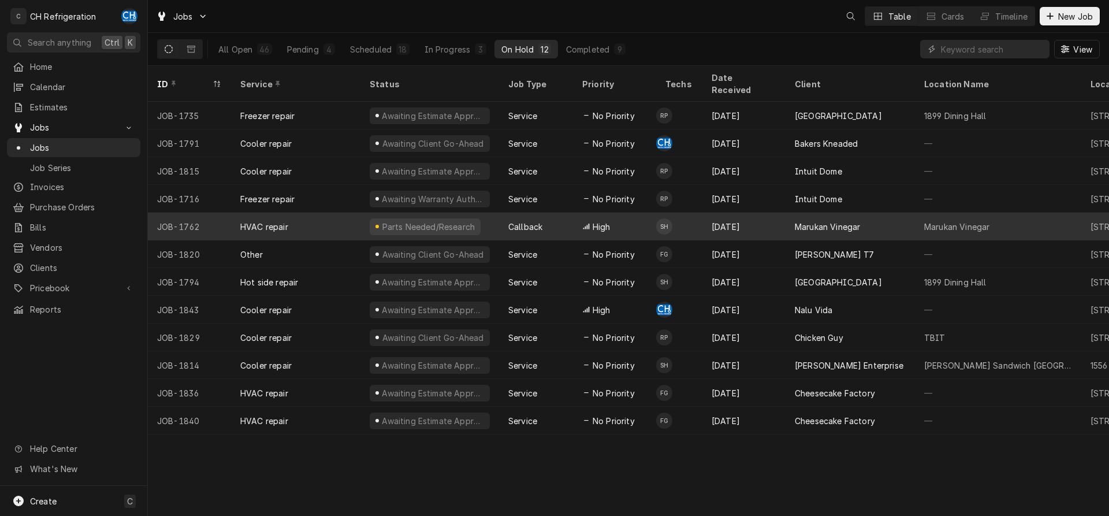
click at [841, 221] on div "Marukan Vinegar" at bounding box center [827, 227] width 65 height 12
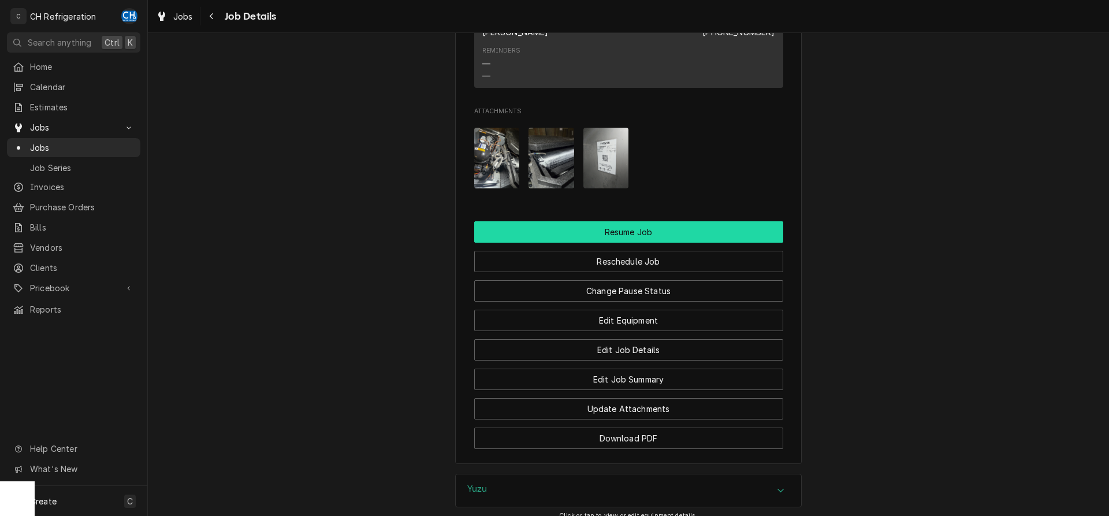
scroll to position [1178, 0]
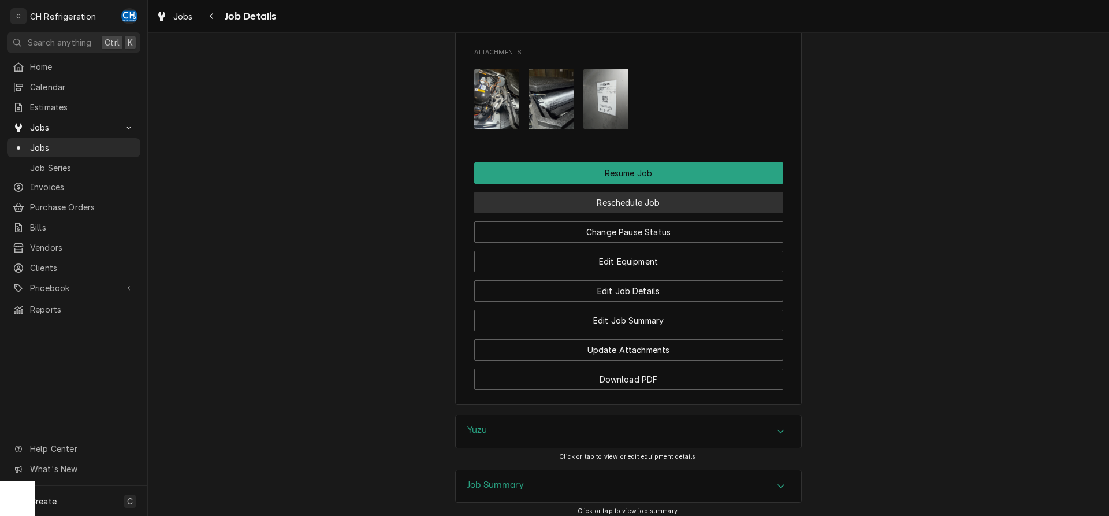
click at [602, 213] on button "Reschedule Job" at bounding box center [628, 202] width 309 height 21
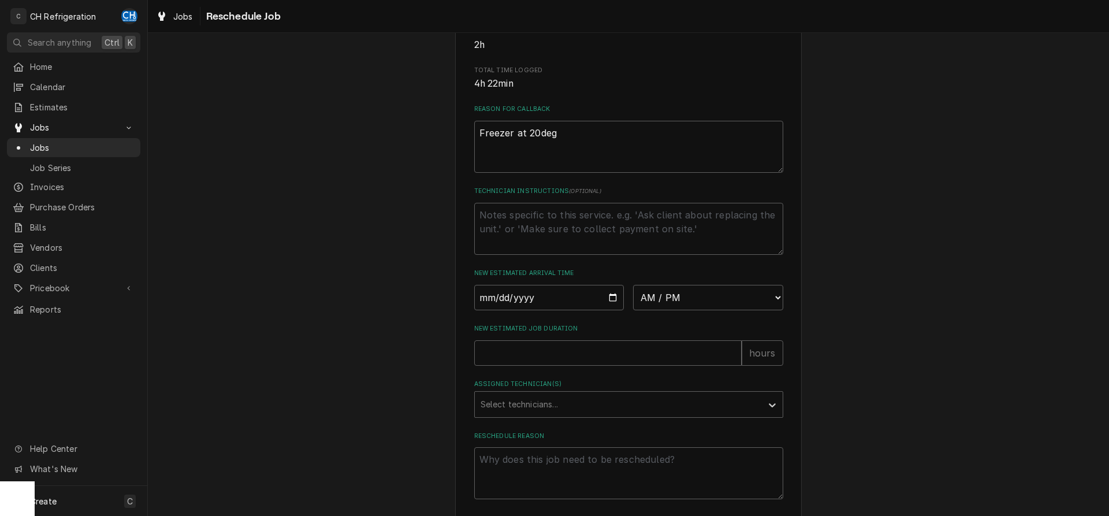
scroll to position [348, 0]
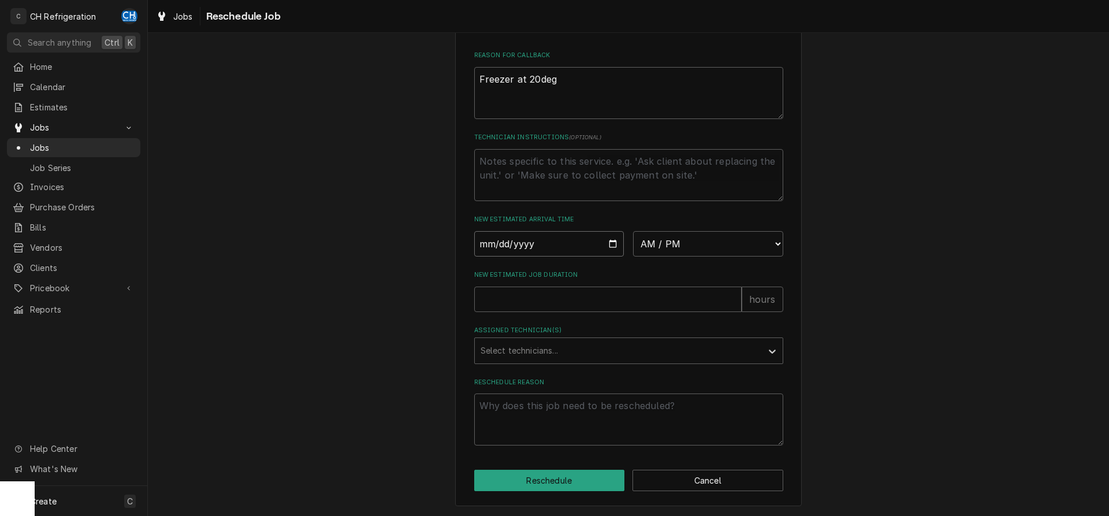
click at [613, 247] on input "Date" at bounding box center [549, 243] width 150 height 25
click at [709, 477] on button "Cancel" at bounding box center [708, 480] width 151 height 21
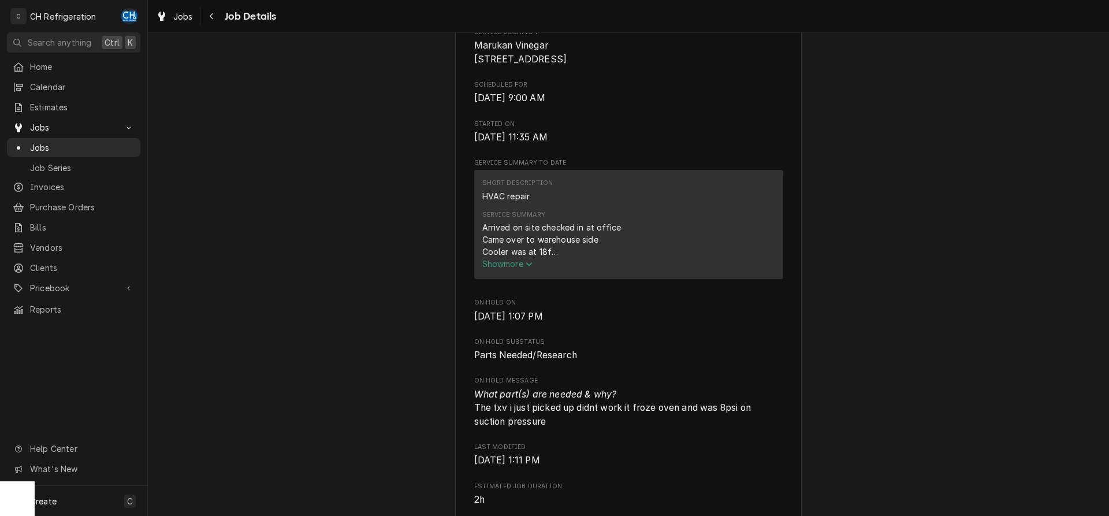
scroll to position [1178, 0]
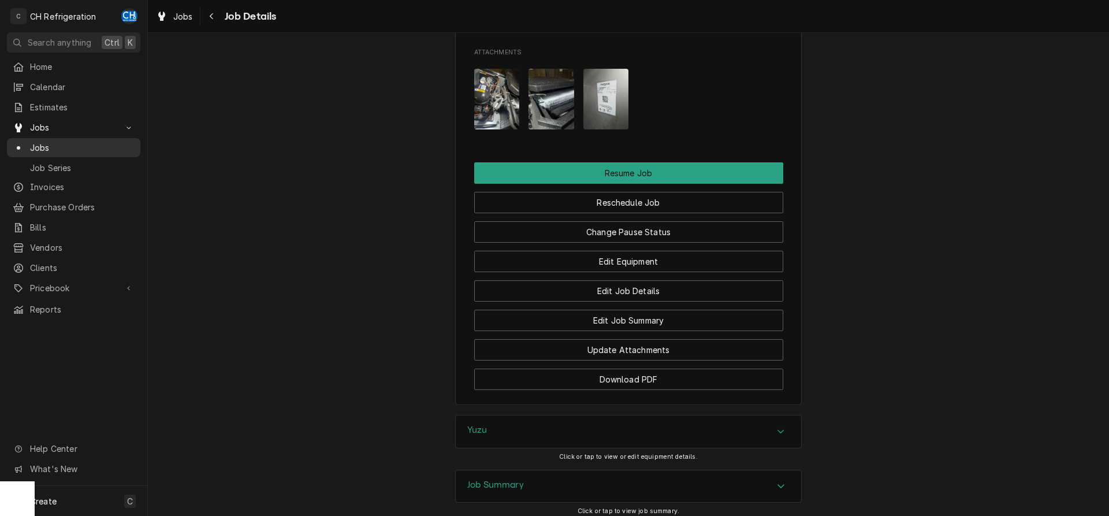
click at [58, 143] on span "Jobs" at bounding box center [82, 148] width 105 height 12
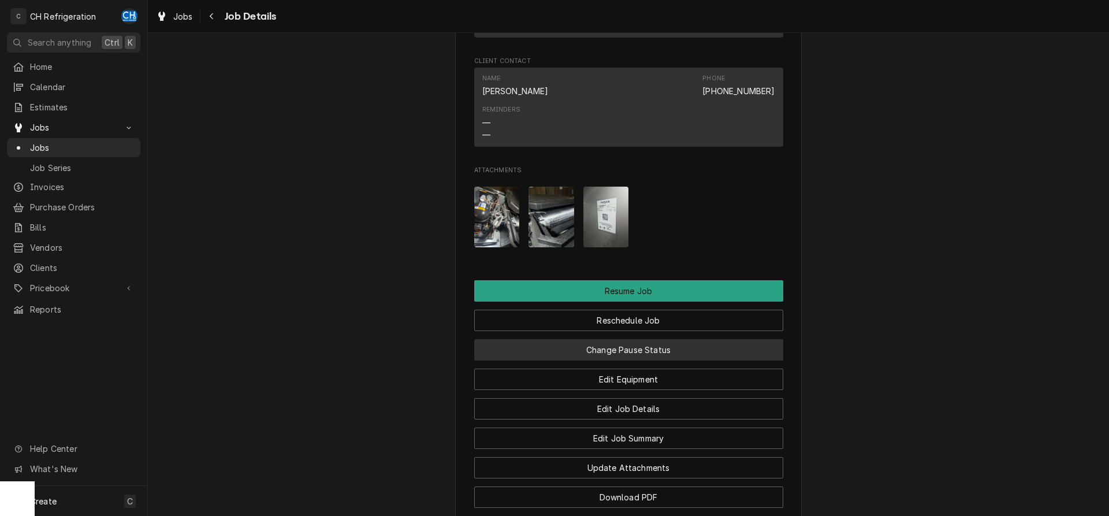
scroll to position [1310, 0]
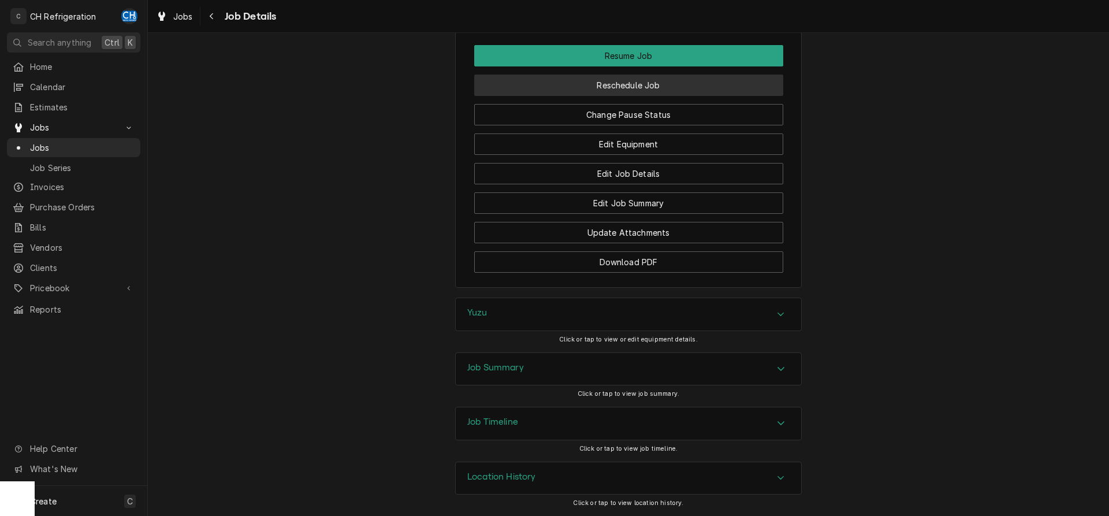
click at [637, 89] on button "Reschedule Job" at bounding box center [628, 85] width 309 height 21
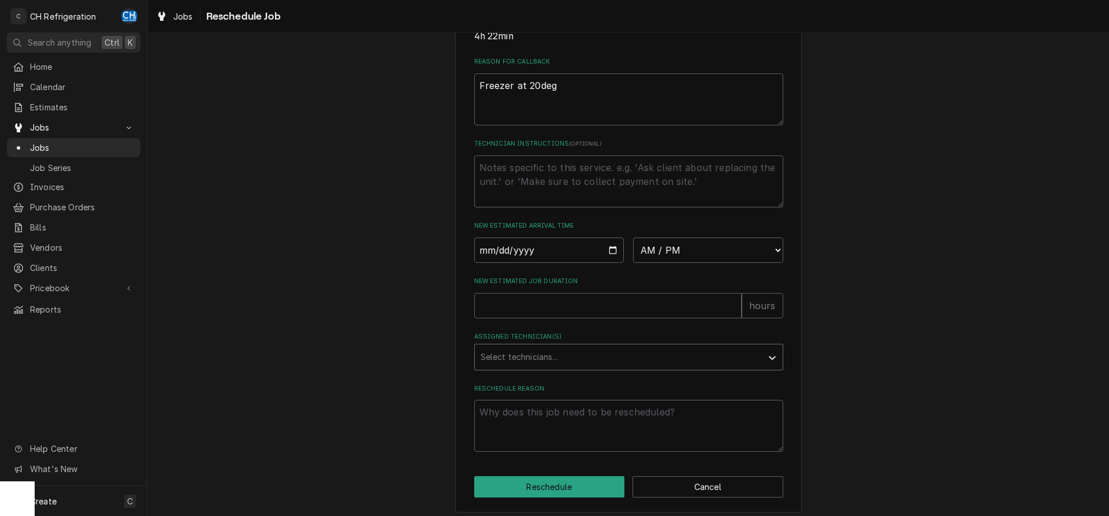
scroll to position [348, 0]
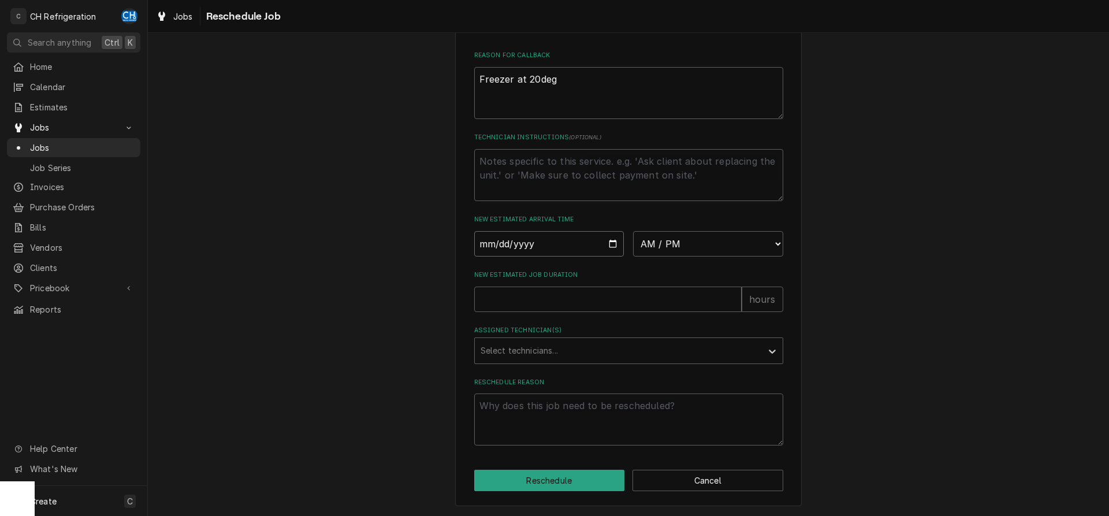
click at [613, 241] on input "Date" at bounding box center [549, 243] width 150 height 25
type input "2025-09-03"
type textarea "x"
click at [633, 231] on select "AM / PM 6:00 AM 6:15 AM 6:30 AM 6:45 AM 7:00 AM 7:15 AM 7:30 AM 7:45 AM 8:00 AM…" at bounding box center [708, 243] width 150 height 25
select select "08:15:00"
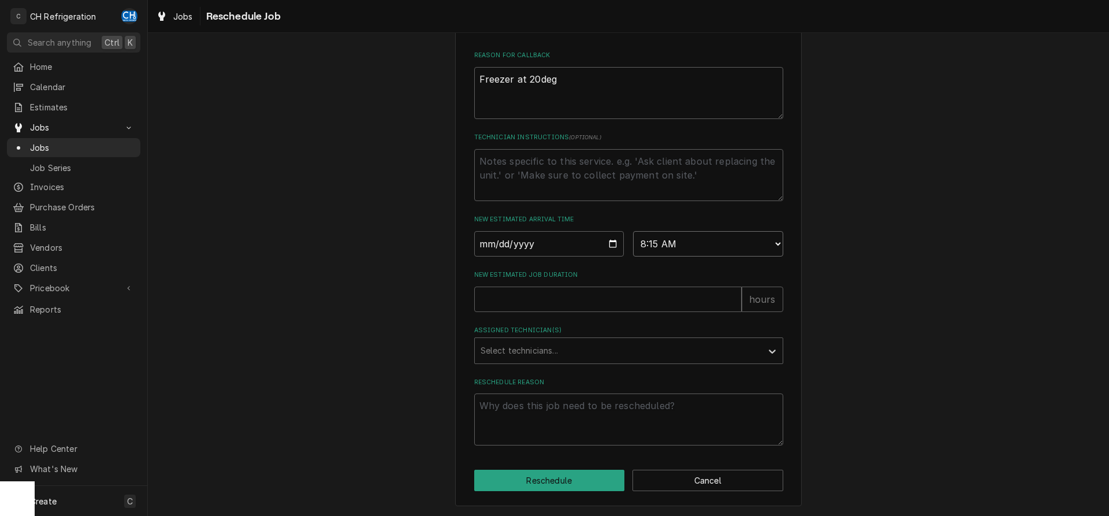
click option "8:15 AM" at bounding box center [0, 0] width 0 height 0
type textarea "x"
click at [633, 231] on select "AM / PM 6:00 AM 6:15 AM 6:30 AM 6:45 AM 7:00 AM 7:15 AM 7:30 AM 7:45 AM 8:00 AM…" at bounding box center [708, 243] width 150 height 25
select select "08:30:00"
click option "8:30 AM" at bounding box center [0, 0] width 0 height 0
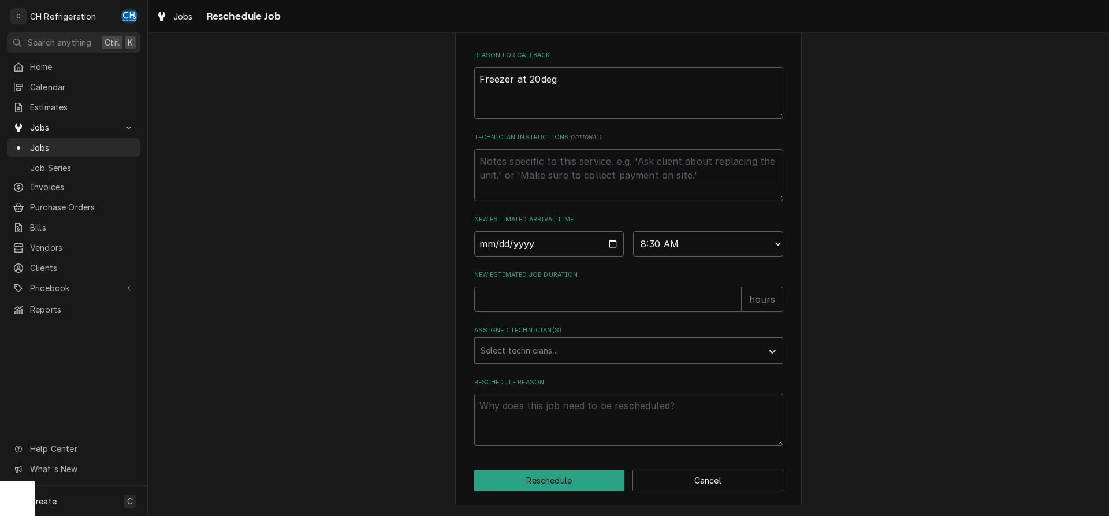
click at [596, 316] on div "Please provide some additional details to reschedule this job. Roopairs Job ID …" at bounding box center [628, 90] width 309 height 709
click at [593, 300] on input "New Estimated Job Duration" at bounding box center [607, 299] width 267 height 25
type textarea "x"
type input "2"
click at [628, 337] on div "Assigned Technician(s) Select technicians..." at bounding box center [628, 345] width 309 height 38
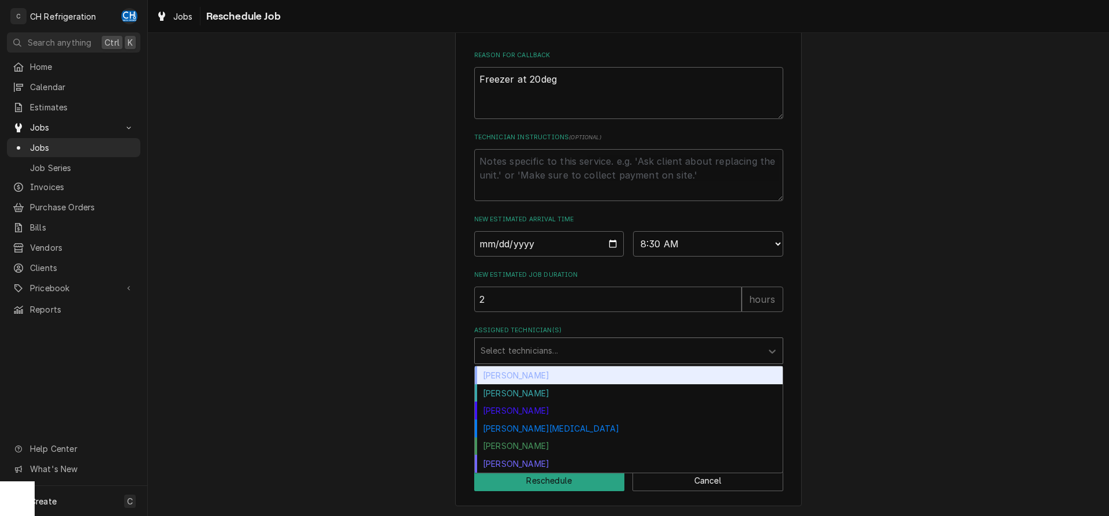
click at [628, 351] on div "Assigned Technician(s)" at bounding box center [619, 350] width 276 height 21
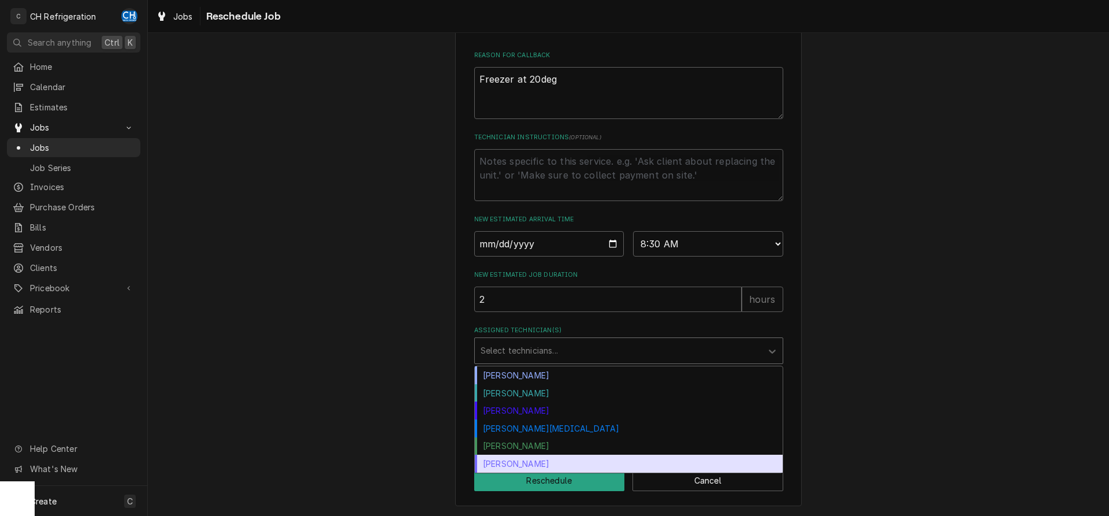
click at [537, 459] on div "Steven Hiraga" at bounding box center [629, 464] width 308 height 18
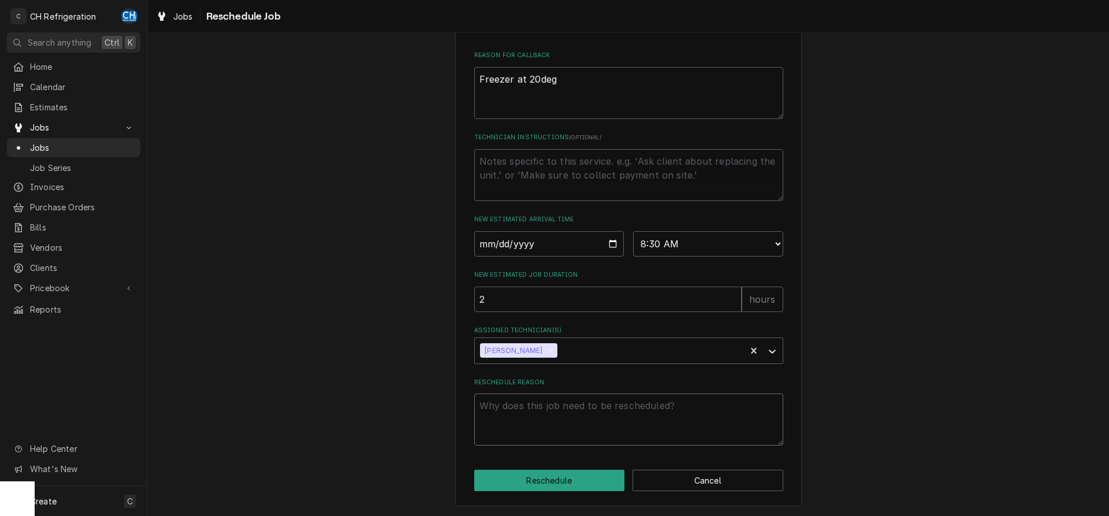
click at [553, 418] on textarea "Reschedule Reason" at bounding box center [628, 419] width 309 height 52
type textarea "x"
type textarea "p"
type textarea "x"
type textarea "pa"
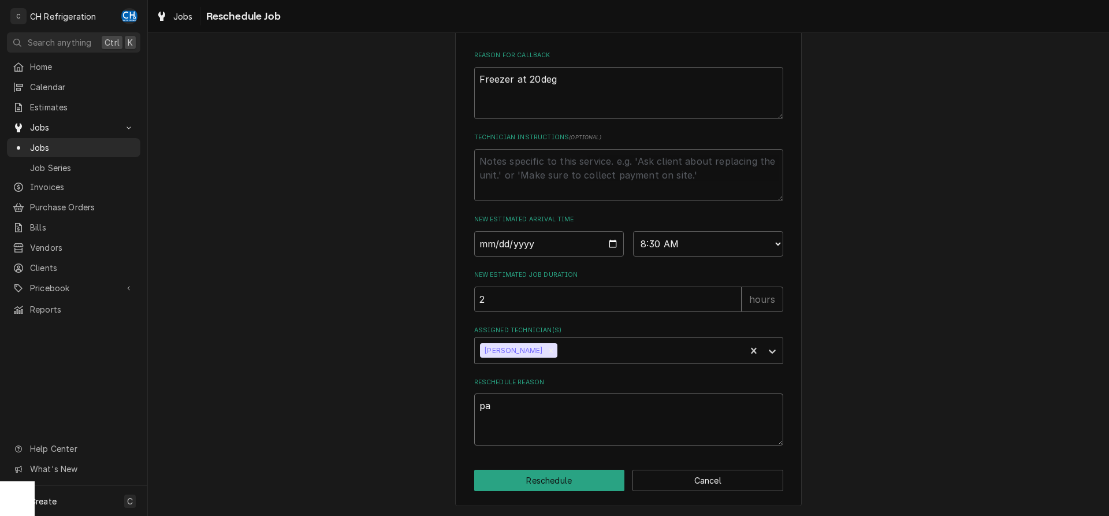
type textarea "x"
type textarea "par"
type textarea "x"
type textarea "part"
type textarea "x"
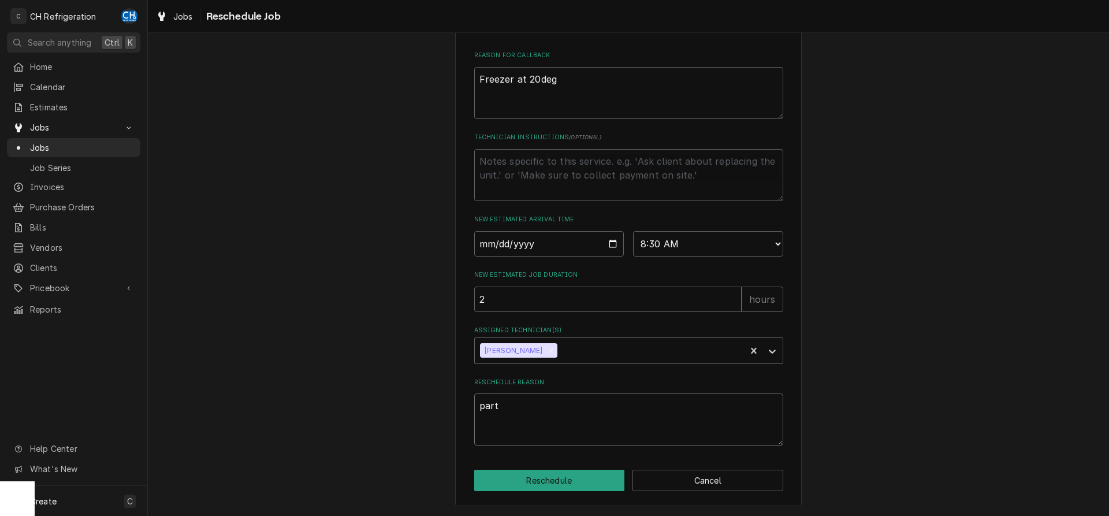
type textarea "parts"
type textarea "x"
type textarea "parts"
click at [536, 474] on button "Reschedule" at bounding box center [549, 480] width 151 height 21
type textarea "x"
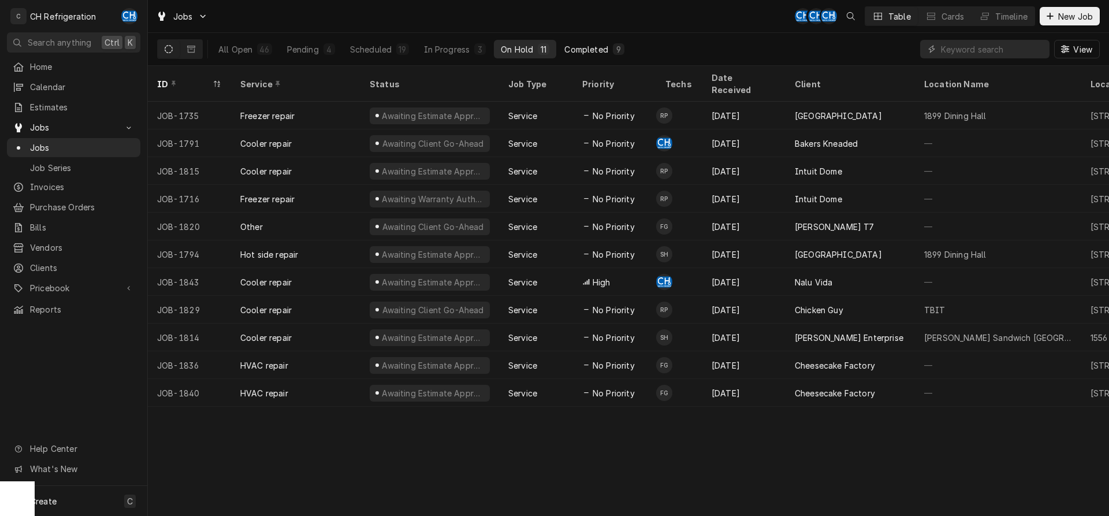
click at [600, 50] on div "Completed" at bounding box center [585, 49] width 43 height 12
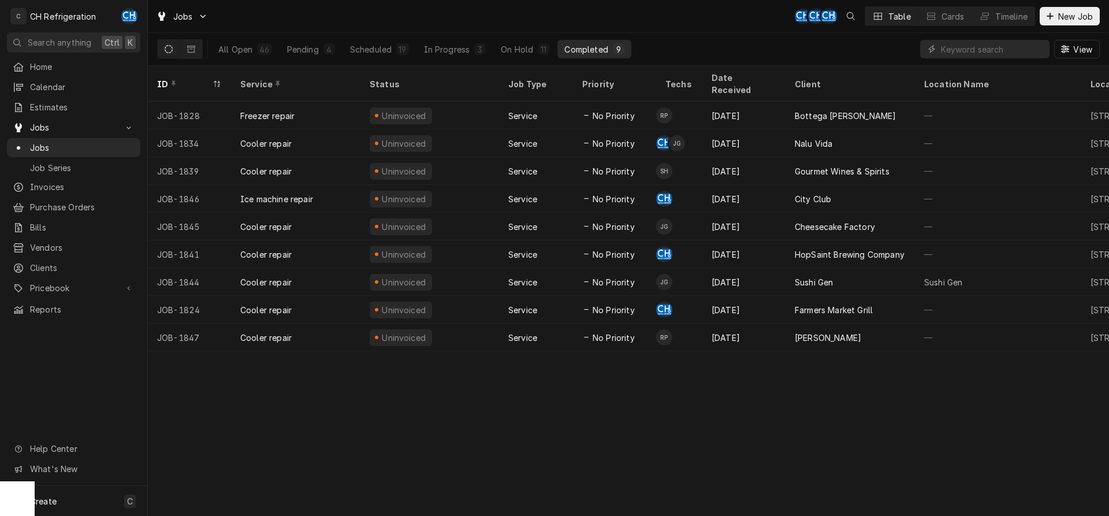
click at [594, 51] on div "Completed" at bounding box center [585, 49] width 43 height 12
click at [522, 47] on div "On Hold" at bounding box center [517, 49] width 32 height 12
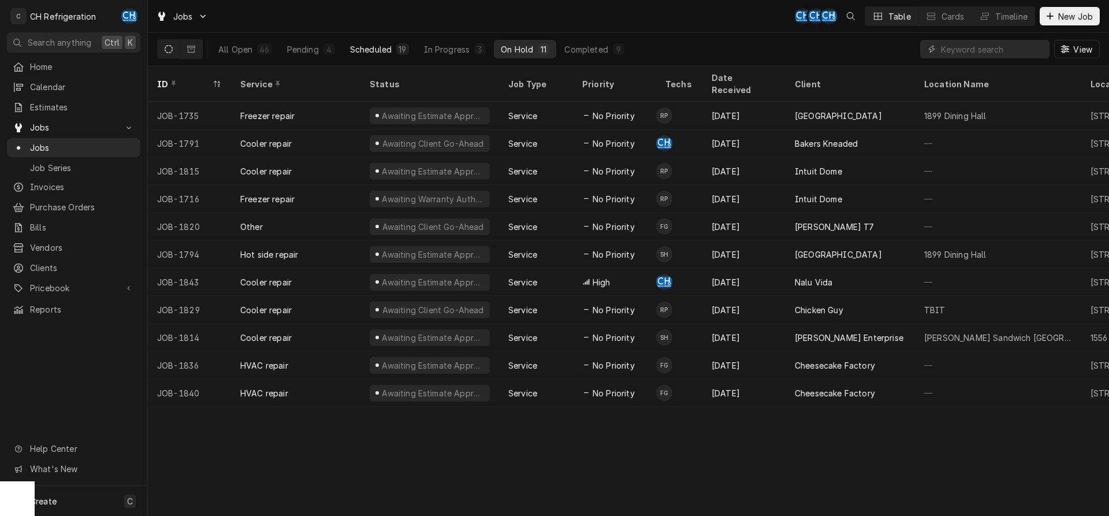
click at [364, 46] on div "Scheduled" at bounding box center [371, 49] width 42 height 12
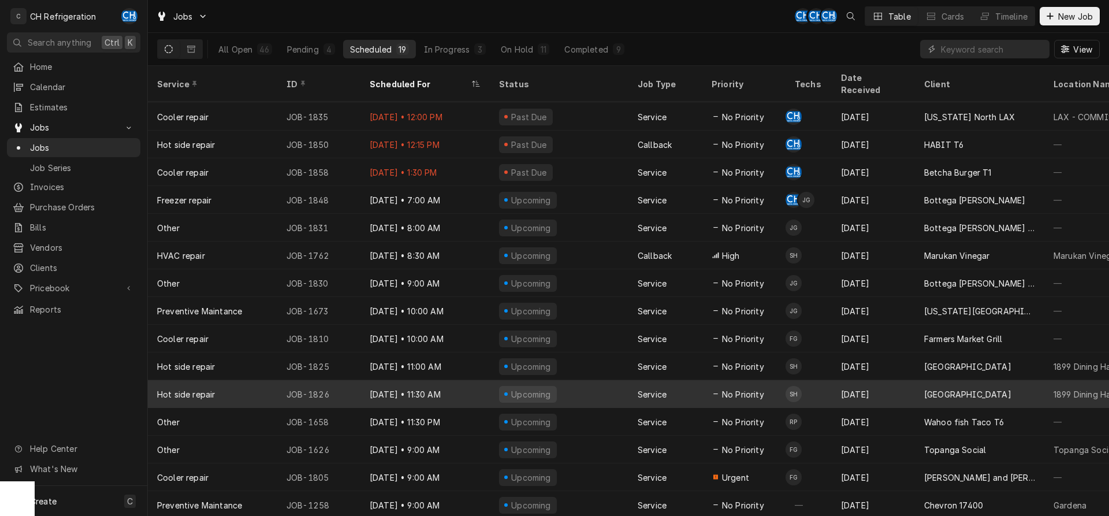
scroll to position [99, 0]
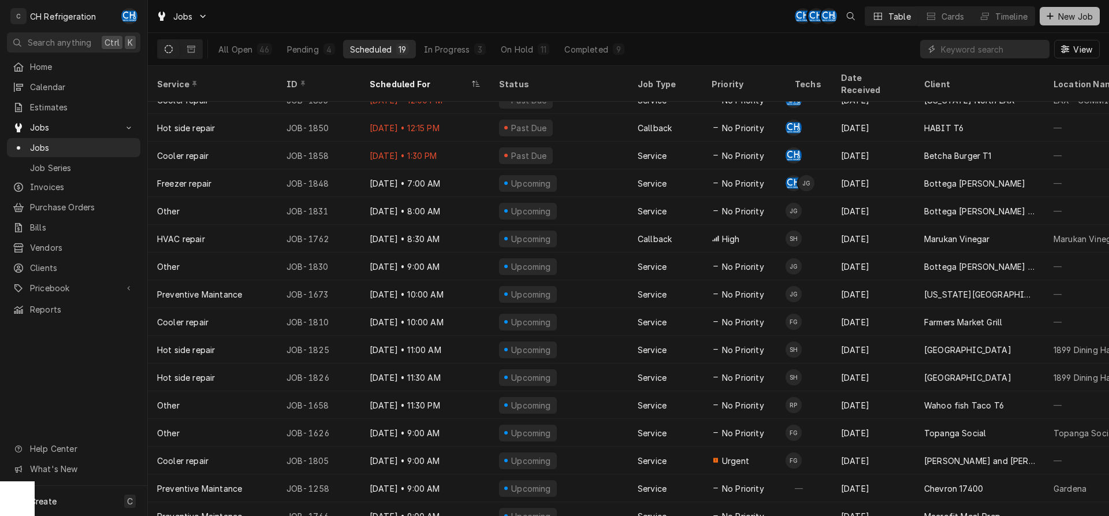
click at [1085, 20] on span "New Job" at bounding box center [1075, 16] width 39 height 12
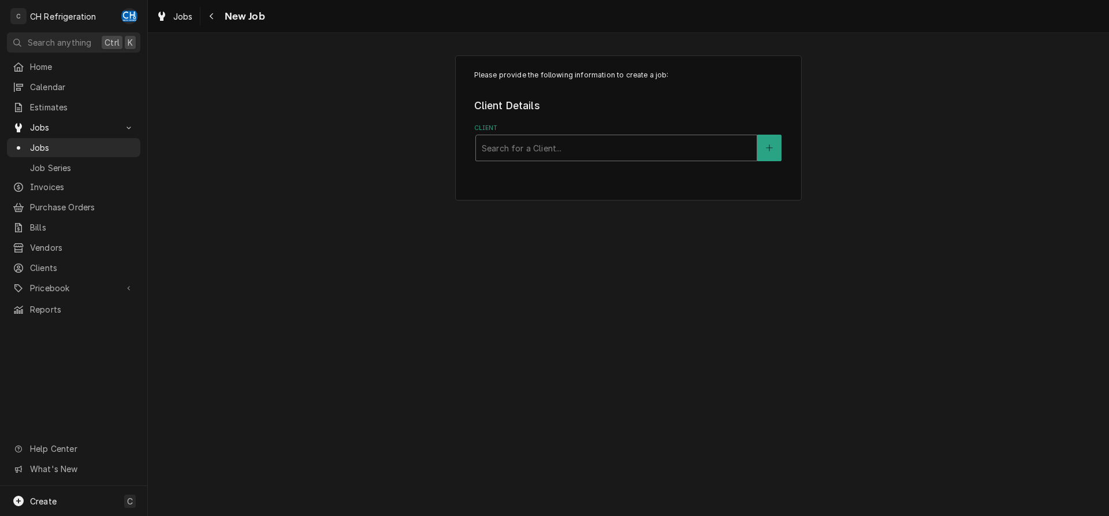
click at [570, 147] on div "Client" at bounding box center [616, 147] width 269 height 21
type input "cal"
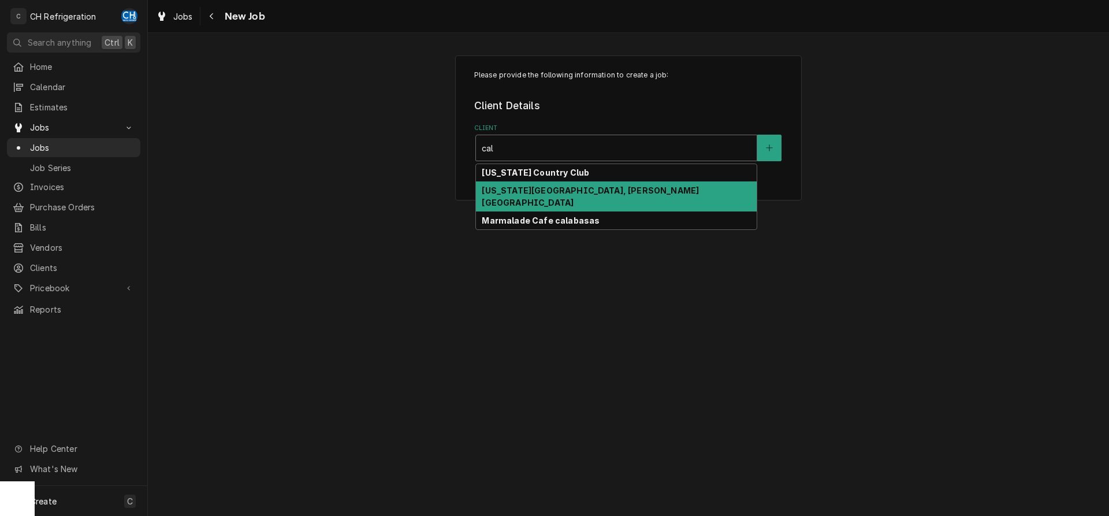
click at [602, 192] on strong "[US_STATE][GEOGRAPHIC_DATA], [PERSON_NAME][GEOGRAPHIC_DATA]" at bounding box center [590, 196] width 217 height 22
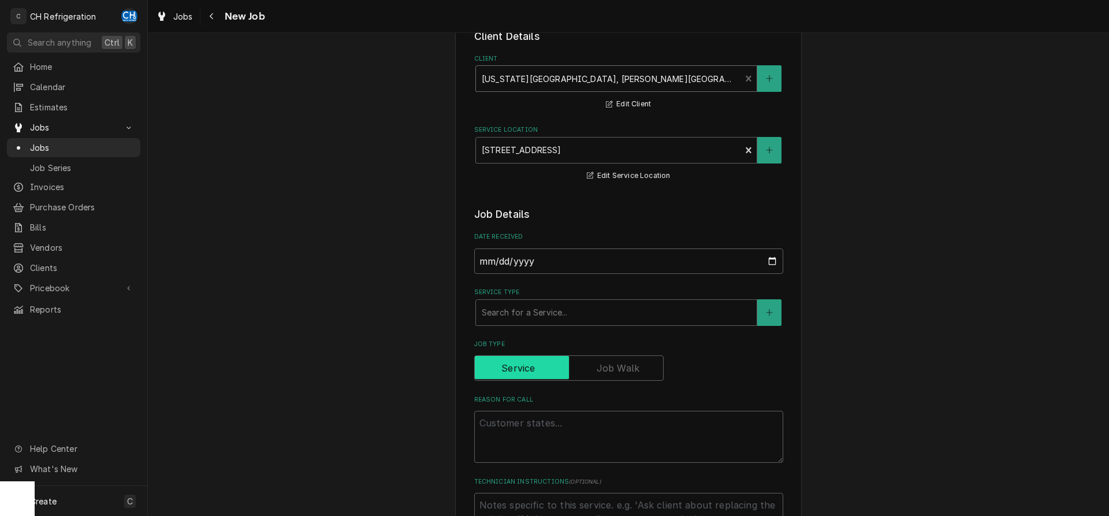
scroll to position [118, 0]
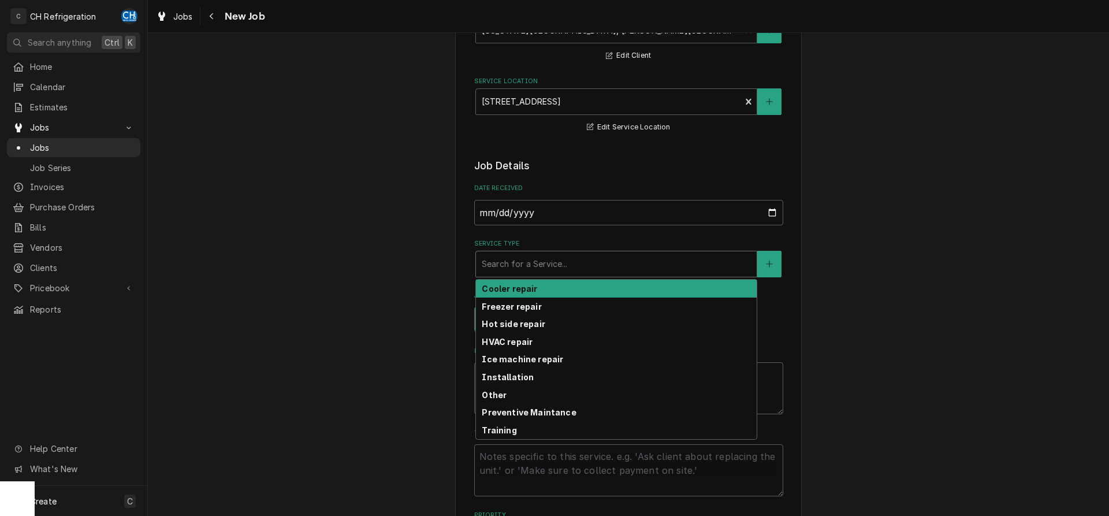
click at [548, 254] on div "Service Type" at bounding box center [616, 264] width 269 height 21
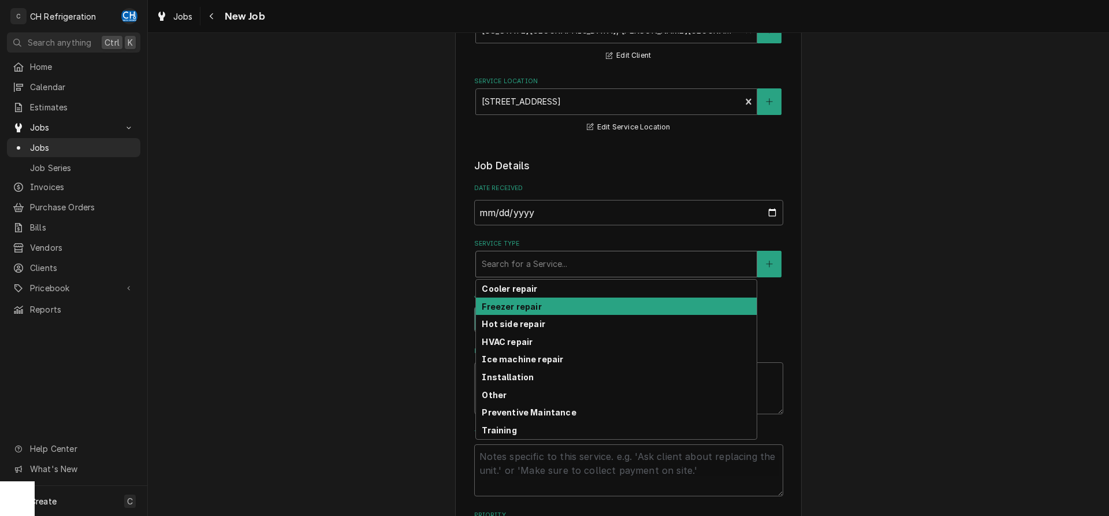
click at [535, 309] on strong "Freezer repair" at bounding box center [511, 307] width 59 height 10
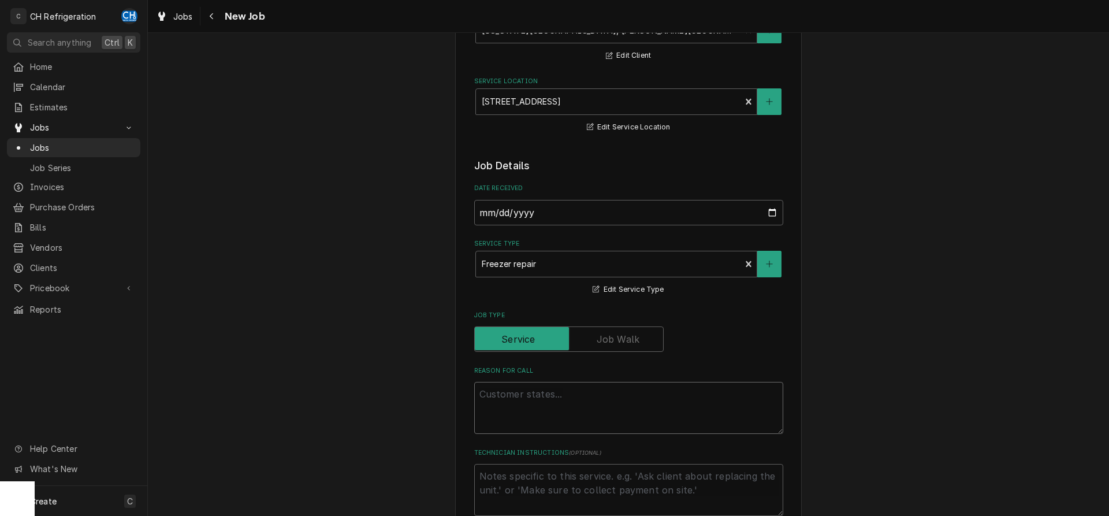
click at [544, 391] on textarea "Reason For Call" at bounding box center [628, 408] width 309 height 52
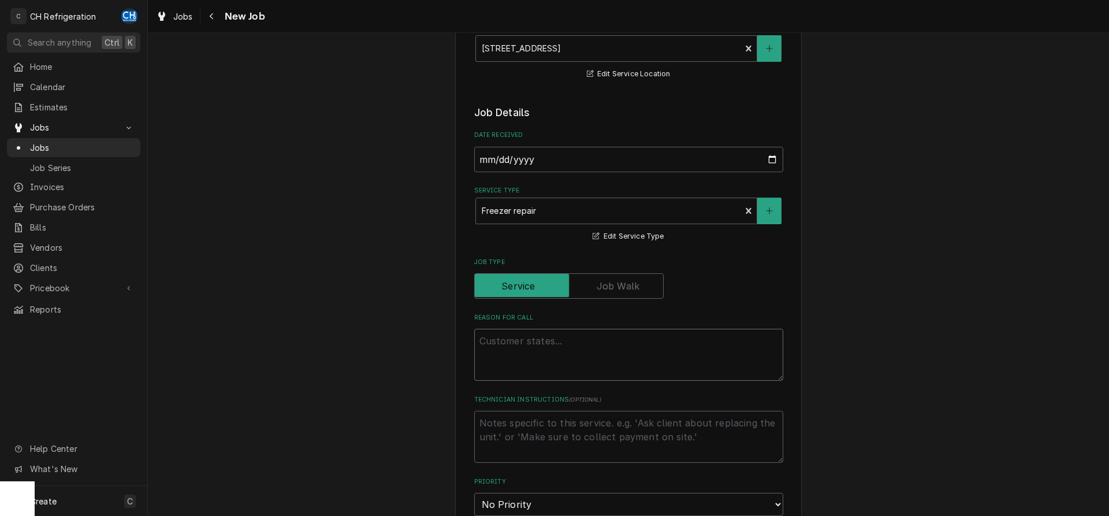
scroll to position [236, 0]
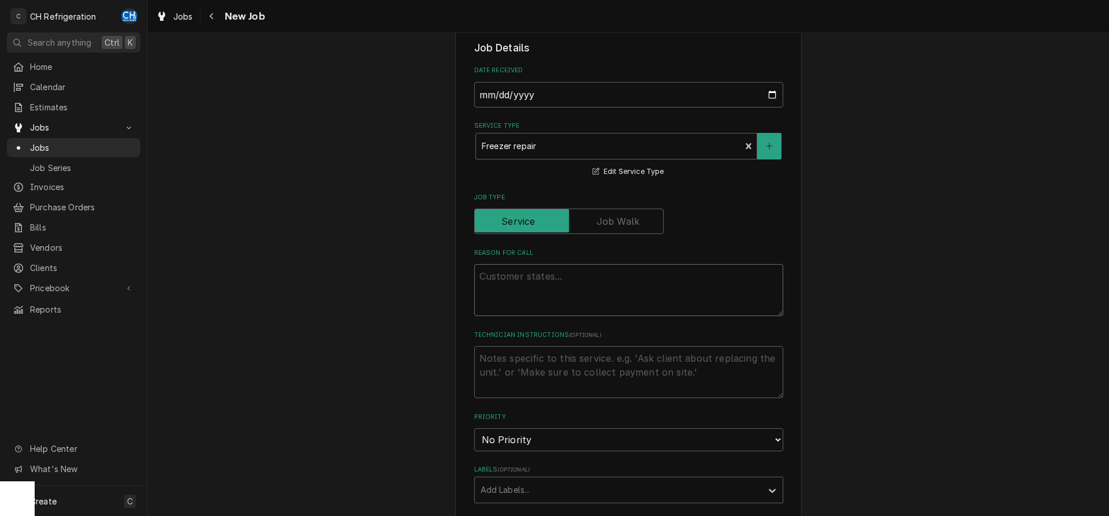
type textarea "x"
type textarea "w"
type textarea "x"
type textarea "wa"
type textarea "x"
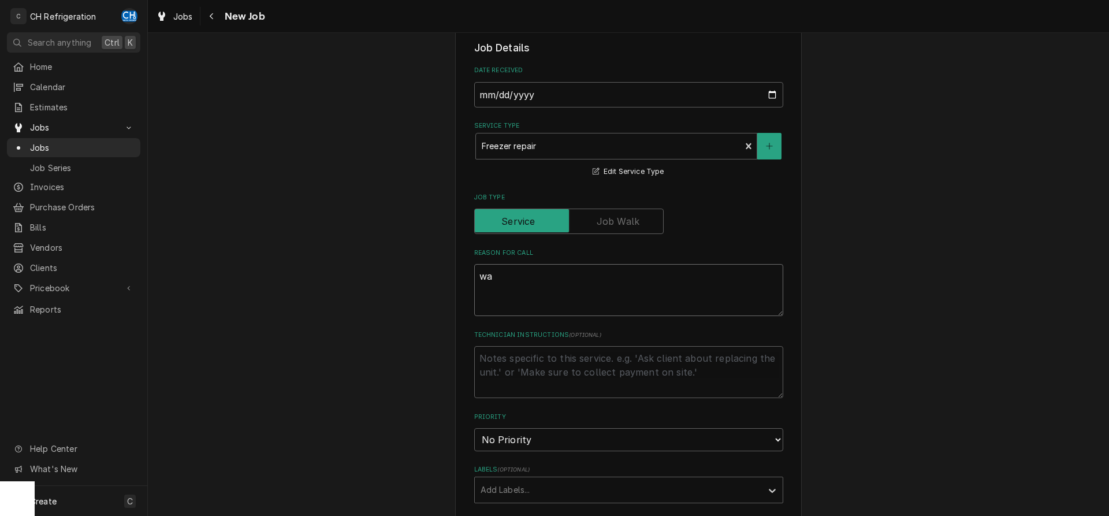
type textarea "wal"
type textarea "x"
type textarea "walk"
type textarea "x"
type textarea "walk-"
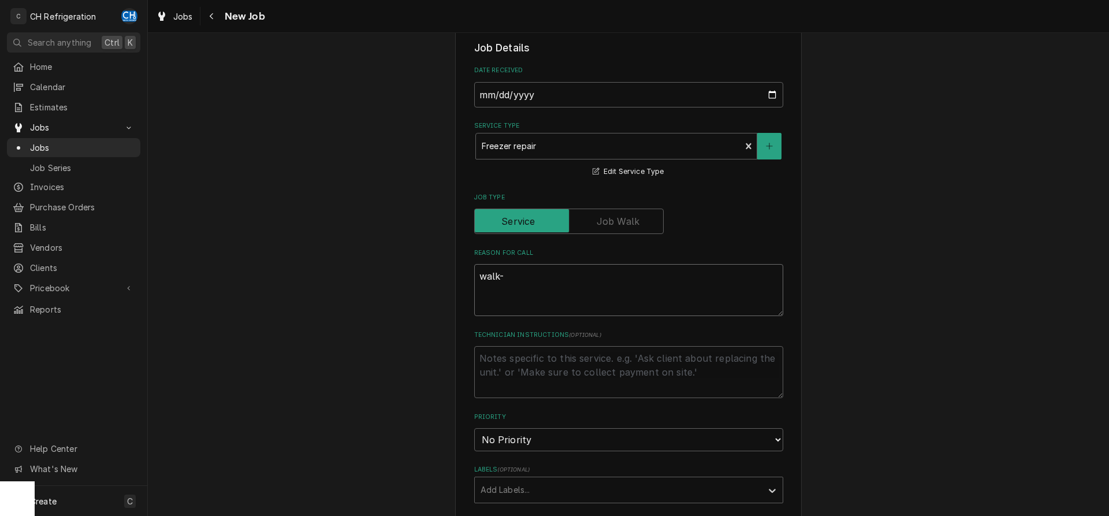
type textarea "x"
type textarea "walk-i"
type textarea "x"
type textarea "walk-in"
type textarea "x"
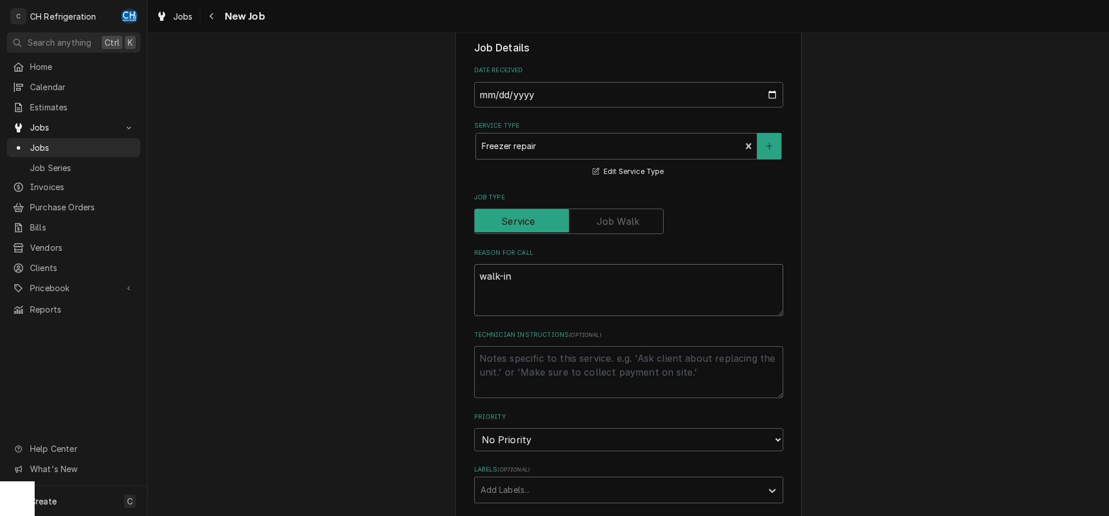
type textarea "walk-in"
type textarea "x"
type textarea "walk-in f"
type textarea "x"
type textarea "walk-in fr"
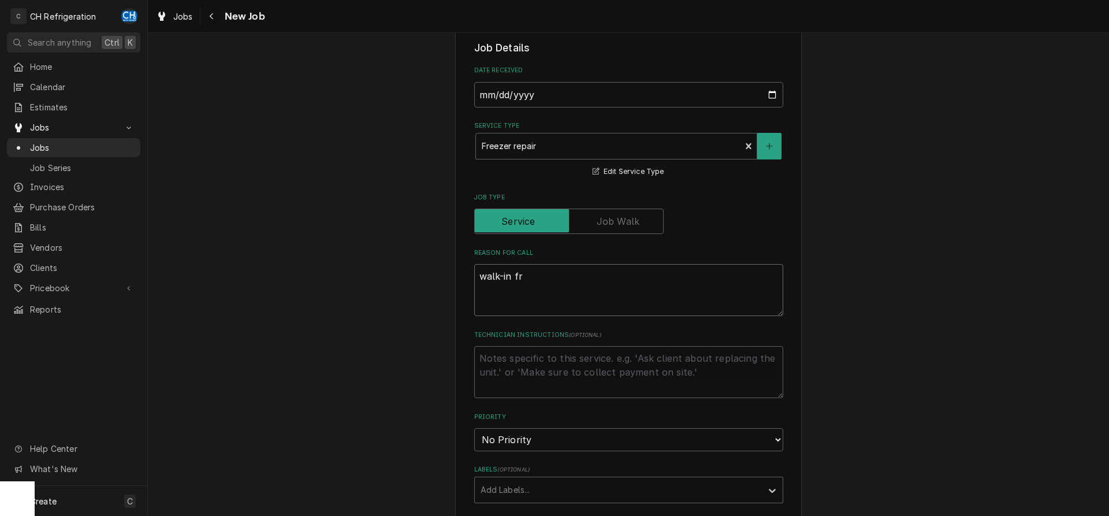
type textarea "x"
type textarea "walk-in fre"
type textarea "x"
type textarea "walk-in free"
type textarea "x"
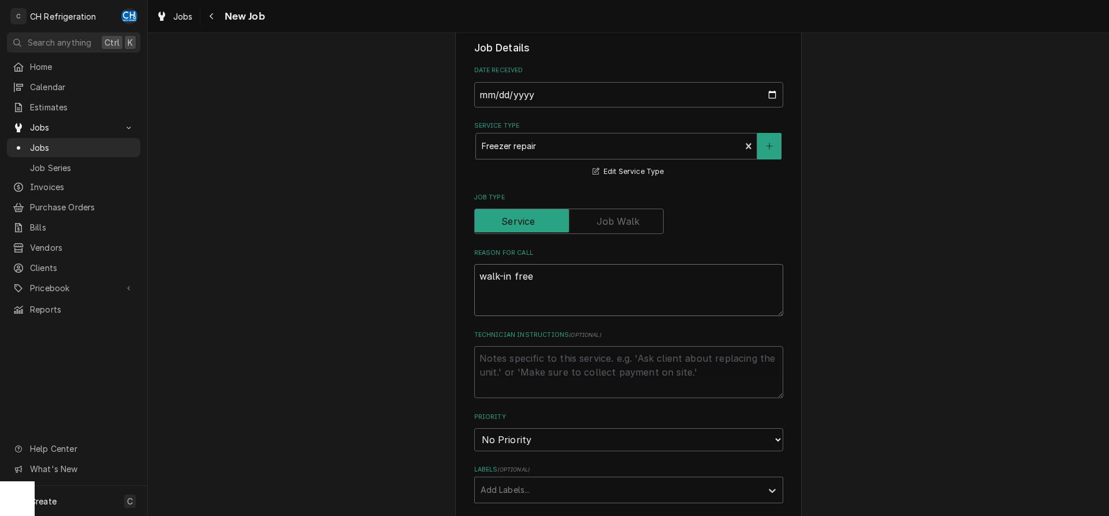
type textarea "walk-in freez"
type textarea "x"
type textarea "walk-in freeze"
type textarea "x"
type textarea "walk-in freezer"
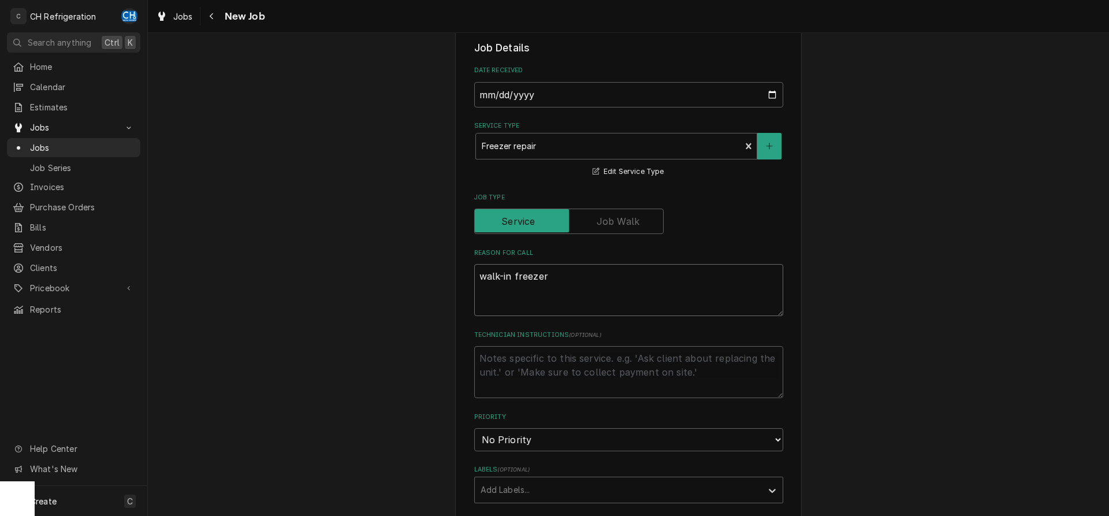
type textarea "x"
type textarea "walk-in freezer"
type textarea "x"
type textarea "walk-in freezer d"
type textarea "x"
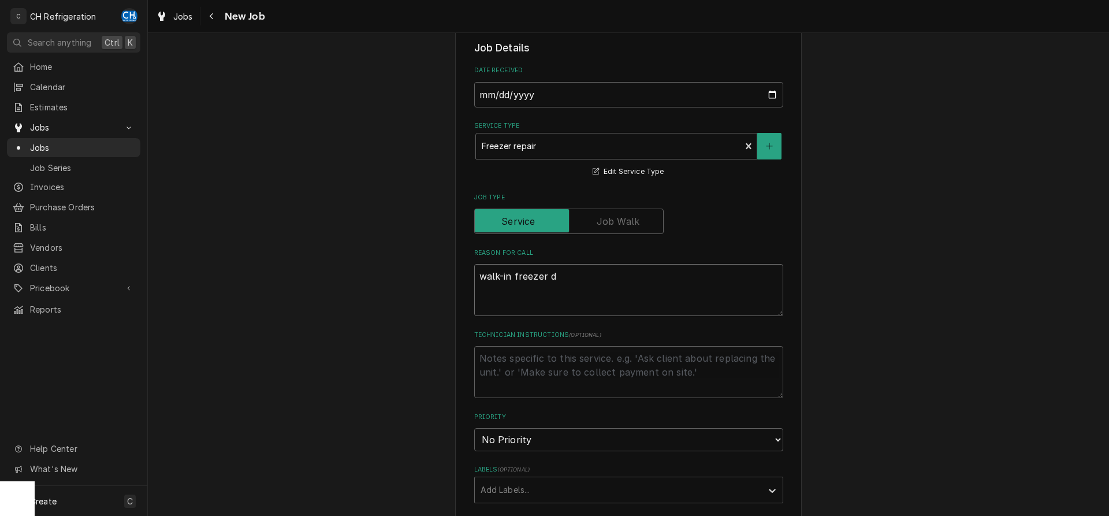
type textarea "walk-in freezer do"
type textarea "x"
type textarea "walk-in freezer dow"
type textarea "x"
type textarea "walk-in freezer down"
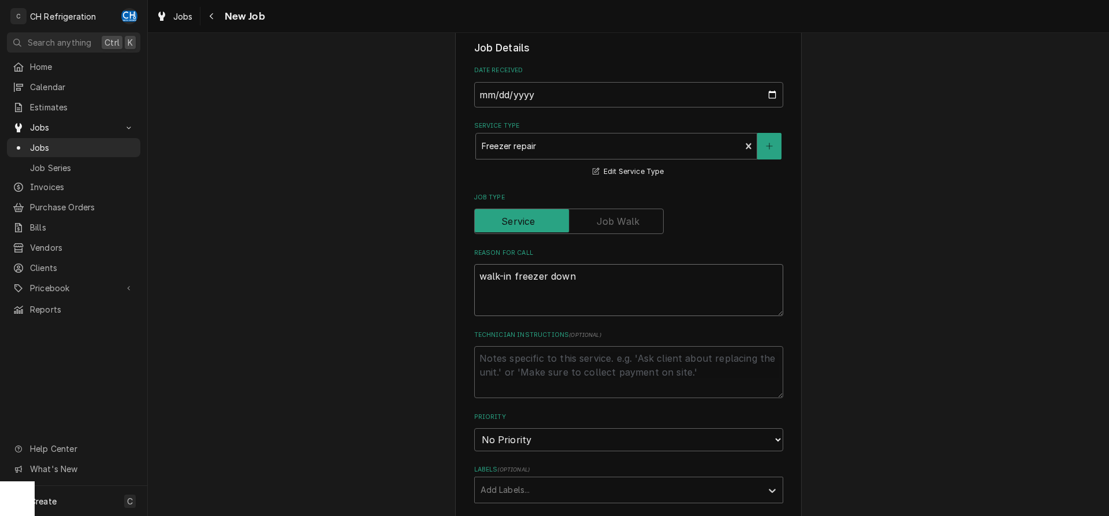
type textarea "x"
type textarea "walk-in freezer down"
type textarea "x"
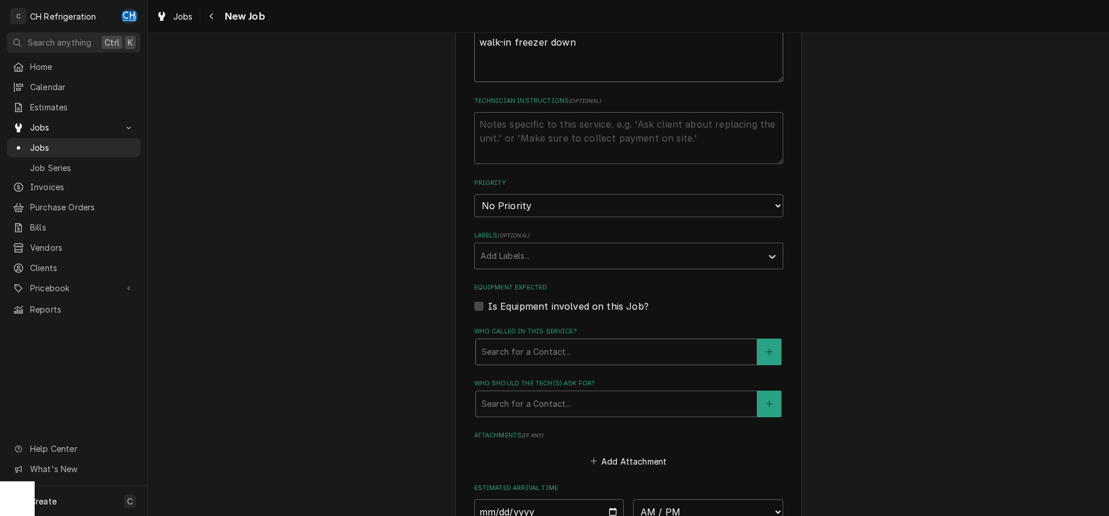
scroll to position [471, 0]
type textarea "walk-in freezer down"
click at [589, 392] on div "Who should the tech(s) ask for?" at bounding box center [616, 402] width 269 height 21
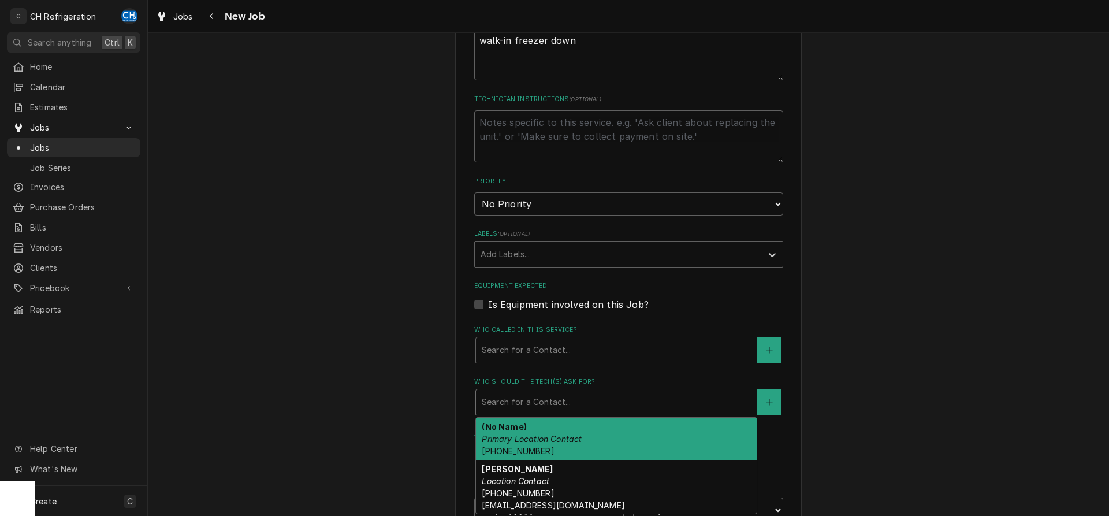
scroll to position [648, 0]
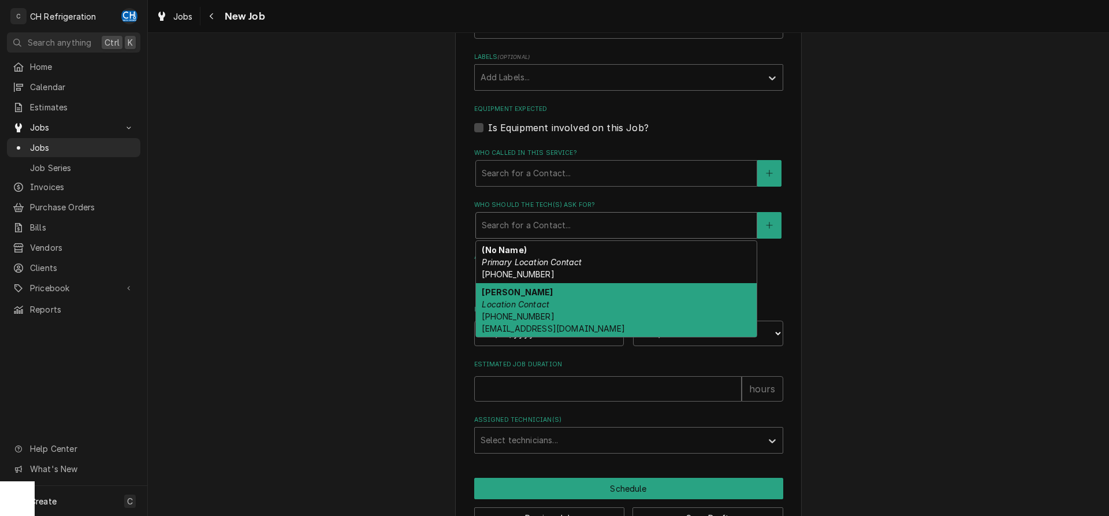
click at [566, 312] on div "Phillip Mangawang Location Contact (562) 381-3641 pmangawang@concordcollective.…" at bounding box center [616, 310] width 281 height 54
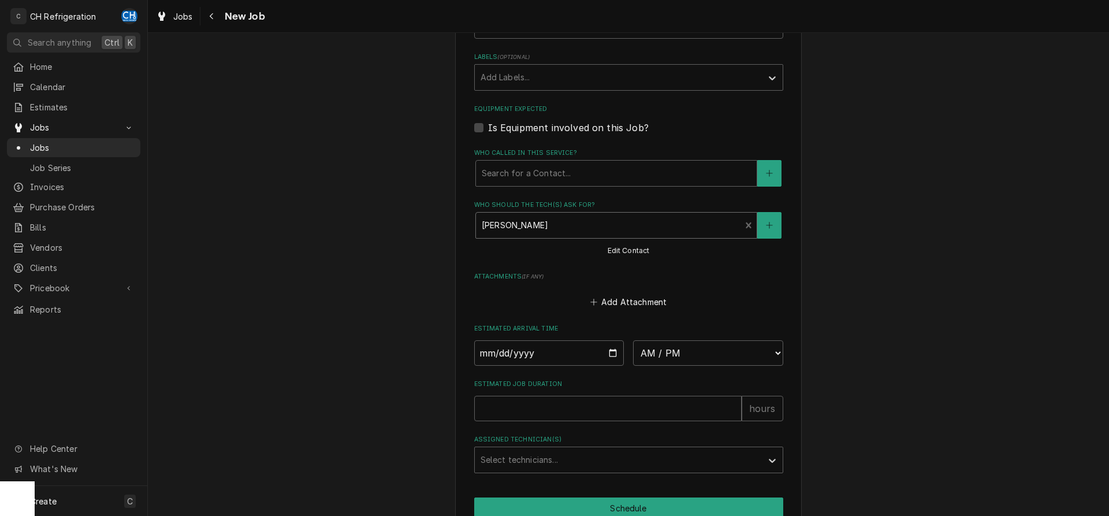
type textarea "x"
click at [613, 347] on input "Date" at bounding box center [549, 352] width 150 height 25
type input "2025-09-02"
click at [650, 337] on div "Estimated Arrival Time 2025-09-02 AM / PM 6:00 AM 6:15 AM 6:30 AM 6:45 AM 7:00 …" at bounding box center [628, 344] width 309 height 41
type textarea "x"
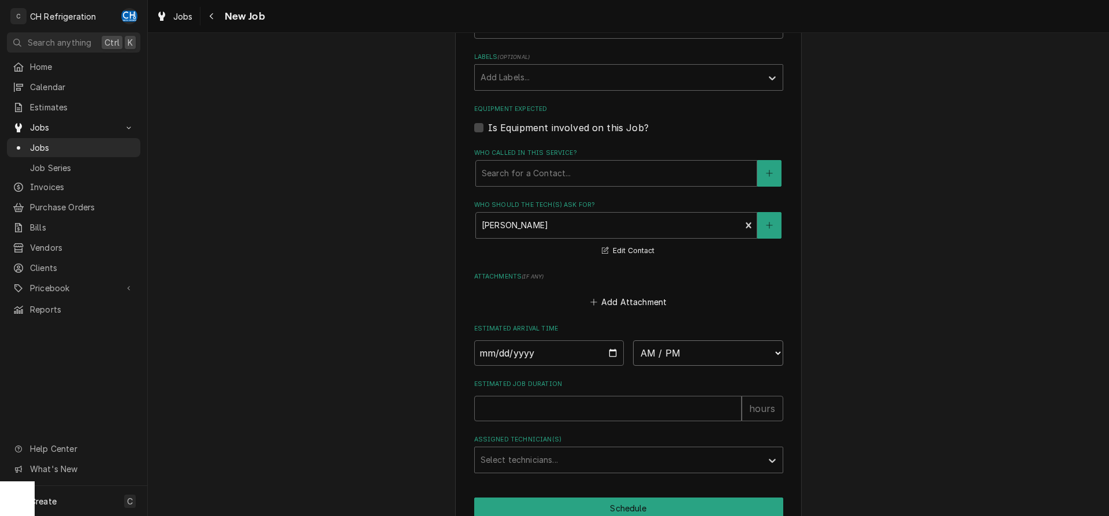
click at [633, 340] on select "AM / PM 6:00 AM 6:15 AM 6:30 AM 6:45 AM 7:00 AM 7:15 AM 7:30 AM 7:45 AM 8:00 AM…" at bounding box center [708, 352] width 150 height 25
select select "15:30:00"
click option "3:30 PM" at bounding box center [0, 0] width 0 height 0
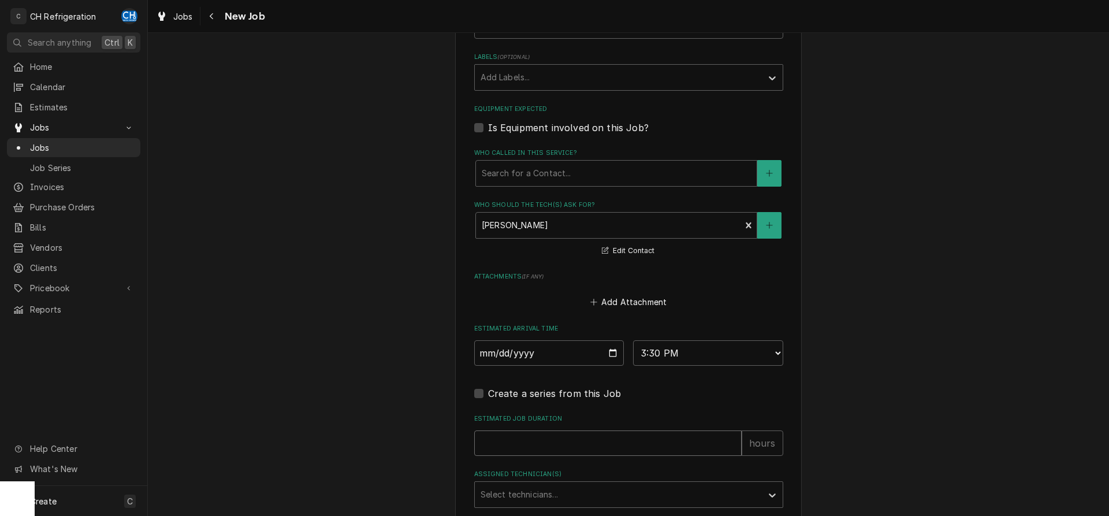
click at [598, 440] on input "Estimated Job Duration" at bounding box center [607, 442] width 267 height 25
type textarea "x"
type input "2"
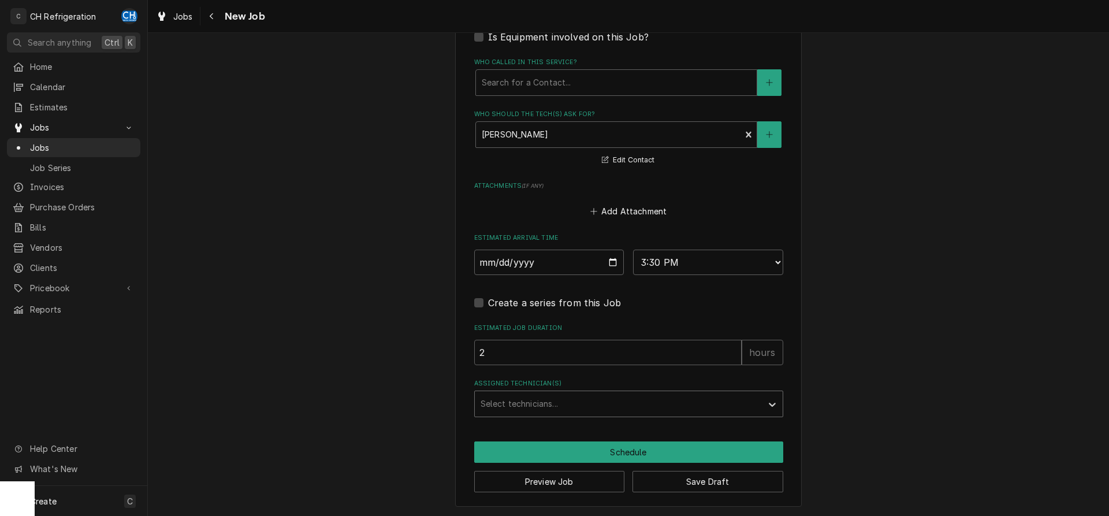
click at [555, 397] on div "Assigned Technician(s)" at bounding box center [619, 403] width 276 height 21
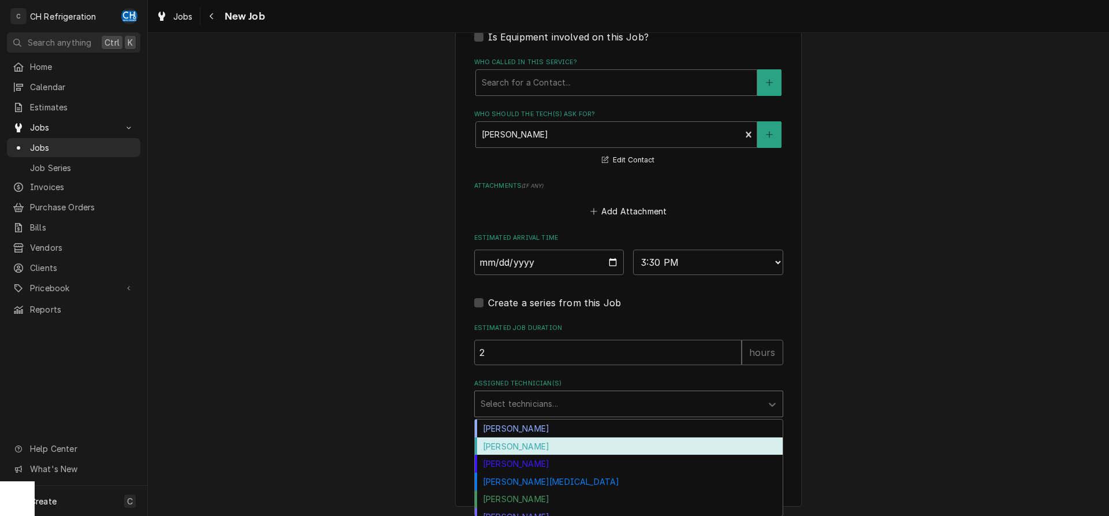
click at [540, 448] on div "[PERSON_NAME]" at bounding box center [629, 446] width 308 height 18
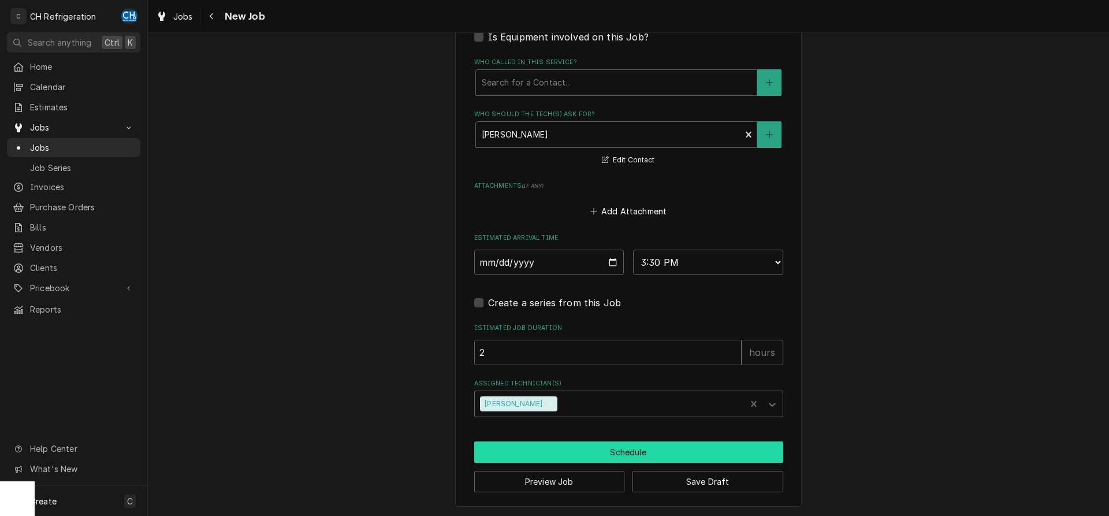
click at [570, 451] on button "Schedule" at bounding box center [628, 451] width 309 height 21
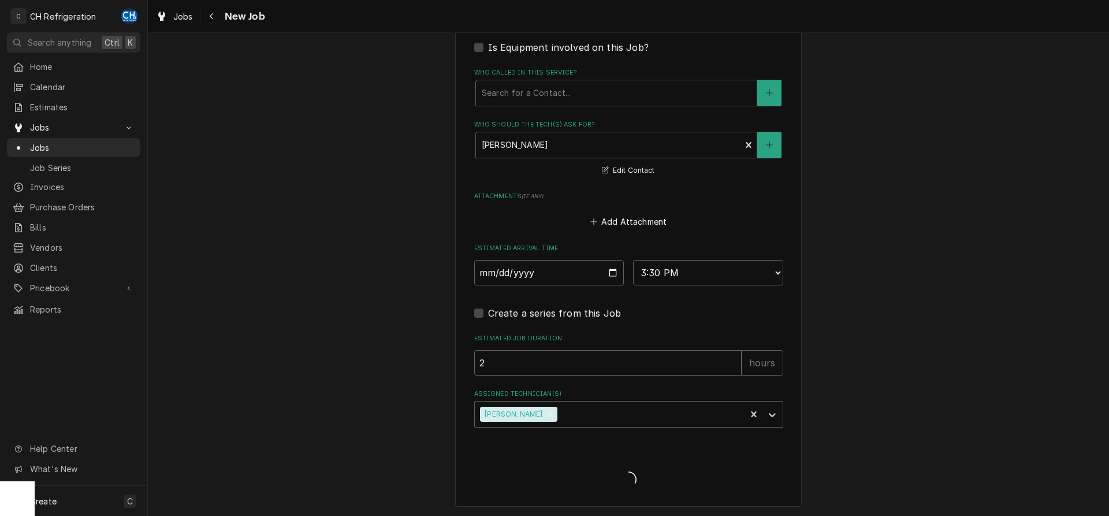
type textarea "x"
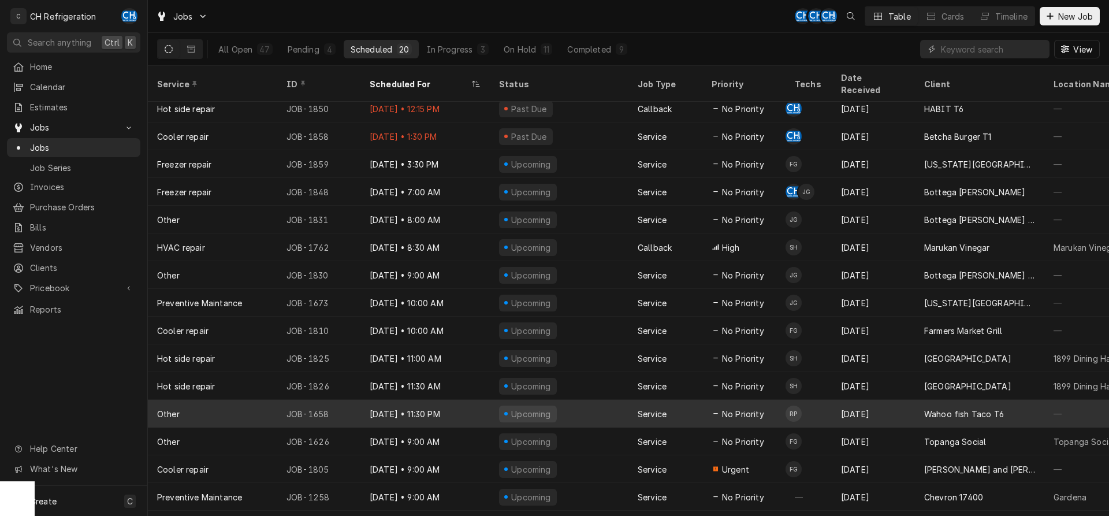
scroll to position [127, 0]
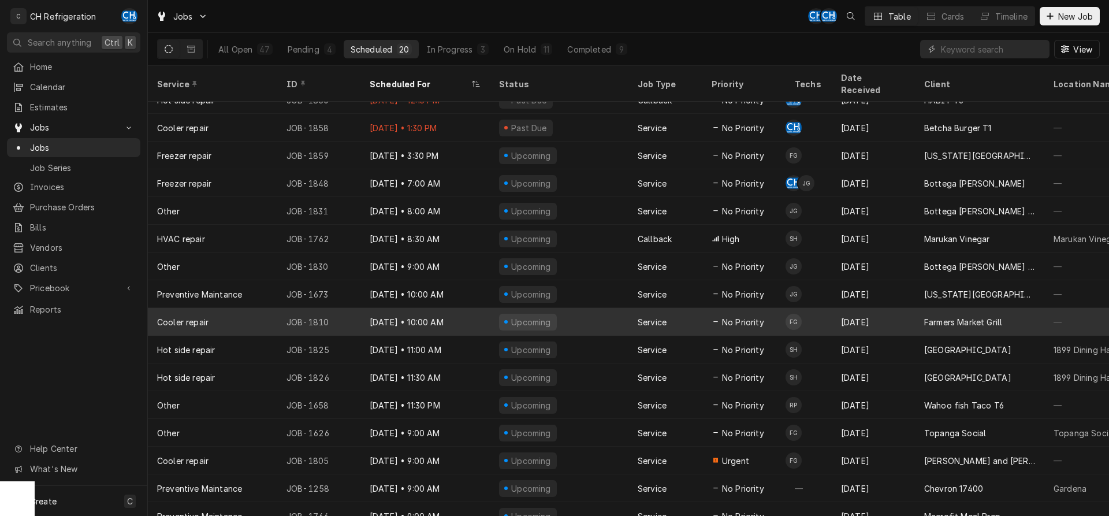
click at [609, 313] on div "Upcoming" at bounding box center [559, 322] width 139 height 28
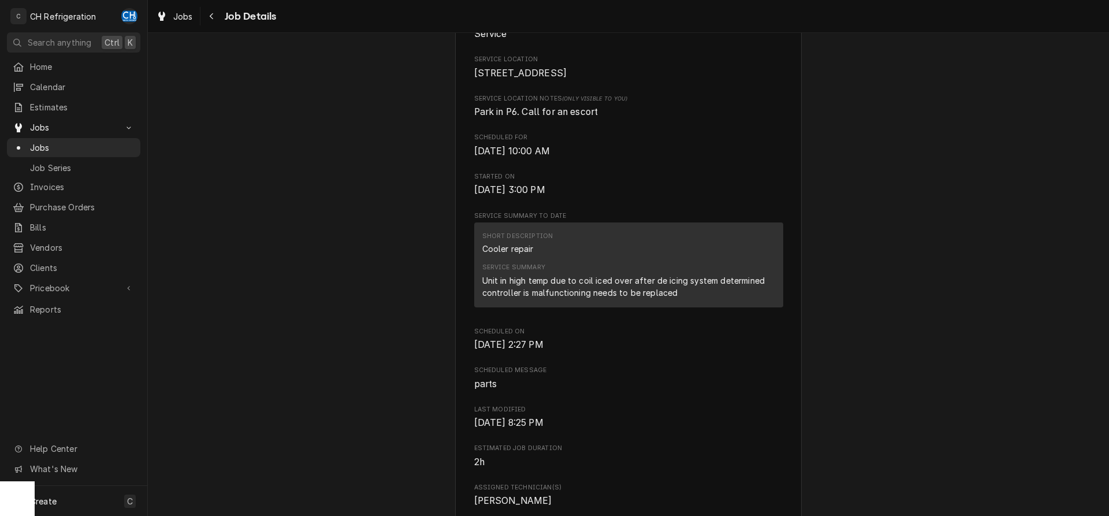
scroll to position [236, 0]
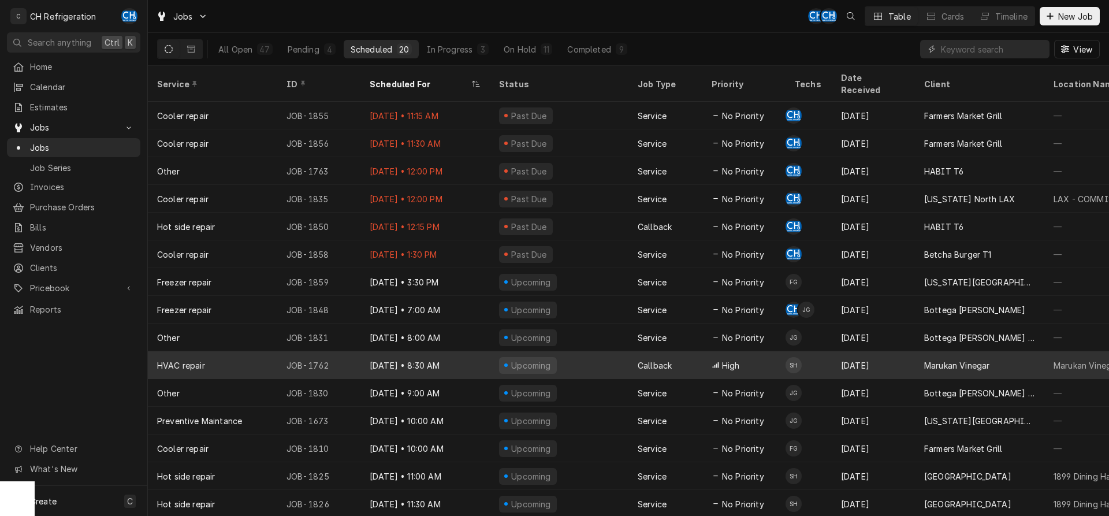
click at [875, 353] on div "[DATE]" at bounding box center [873, 365] width 83 height 28
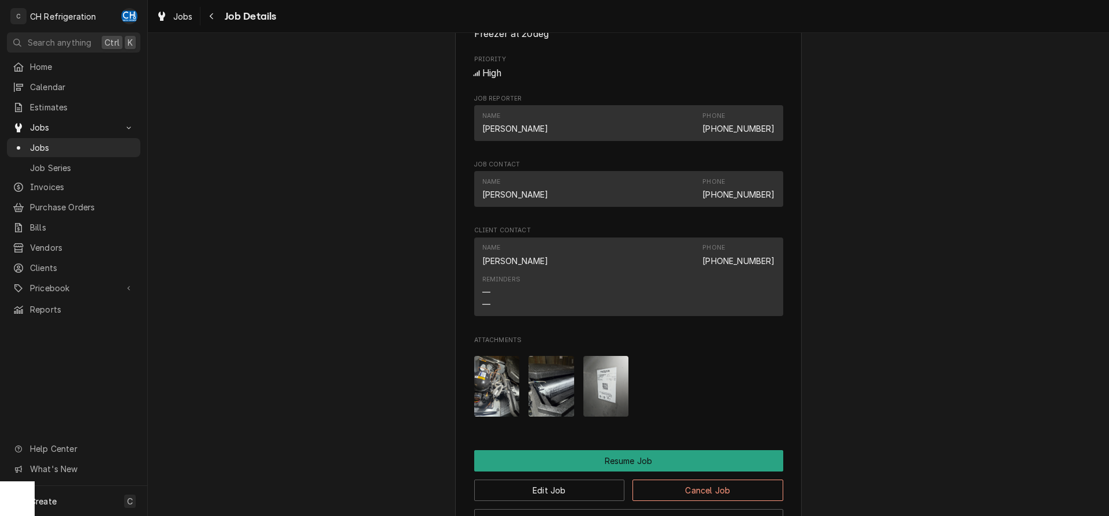
scroll to position [1184, 0]
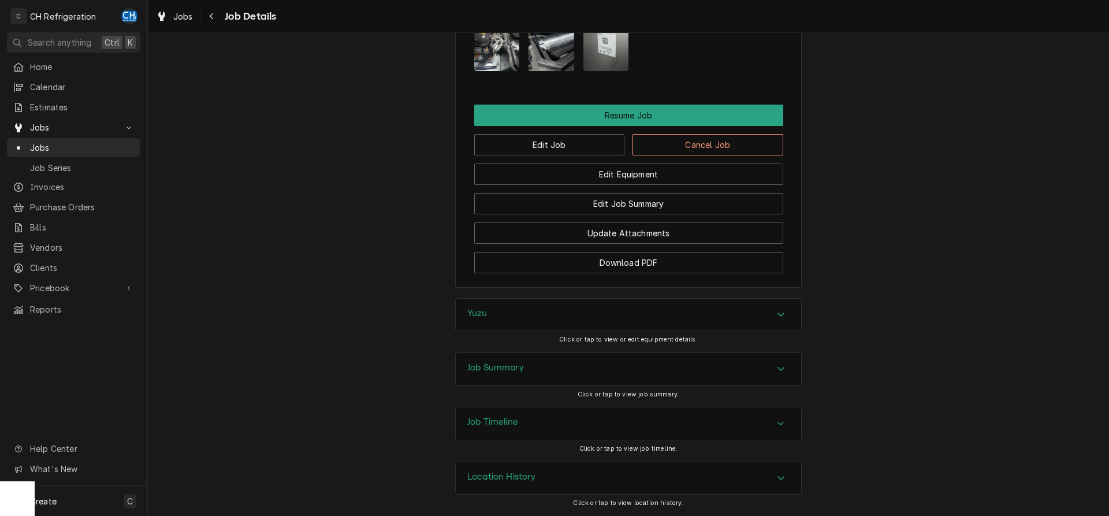
click at [576, 157] on div "Edit Equipment" at bounding box center [628, 169] width 309 height 29
click at [575, 150] on button "Edit Job" at bounding box center [549, 144] width 151 height 21
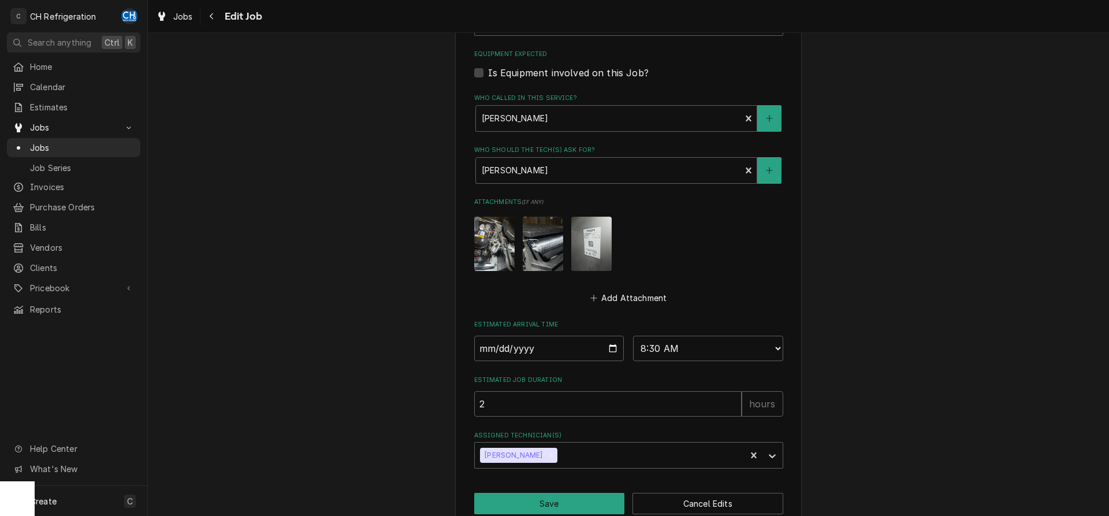
scroll to position [653, 0]
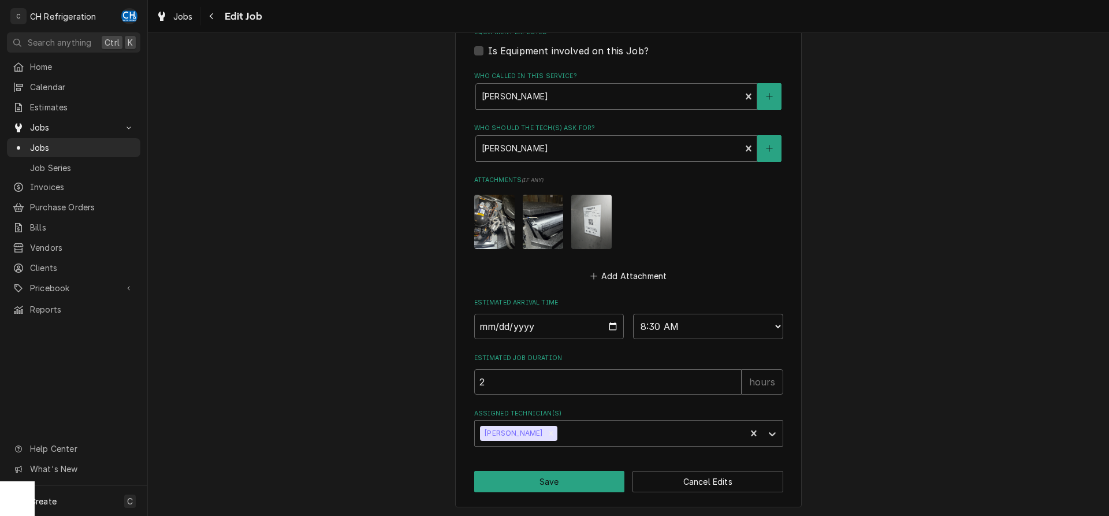
click at [633, 314] on select "AM / PM 6:00 AM 6:15 AM 6:30 AM 6:45 AM 7:00 AM 7:15 AM 7:30 AM 7:45 AM 8:00 AM…" at bounding box center [708, 326] width 150 height 25
select select "09:00:00"
click option "9:00 AM" at bounding box center [0, 0] width 0 height 0
click at [550, 480] on button "Save" at bounding box center [549, 481] width 151 height 21
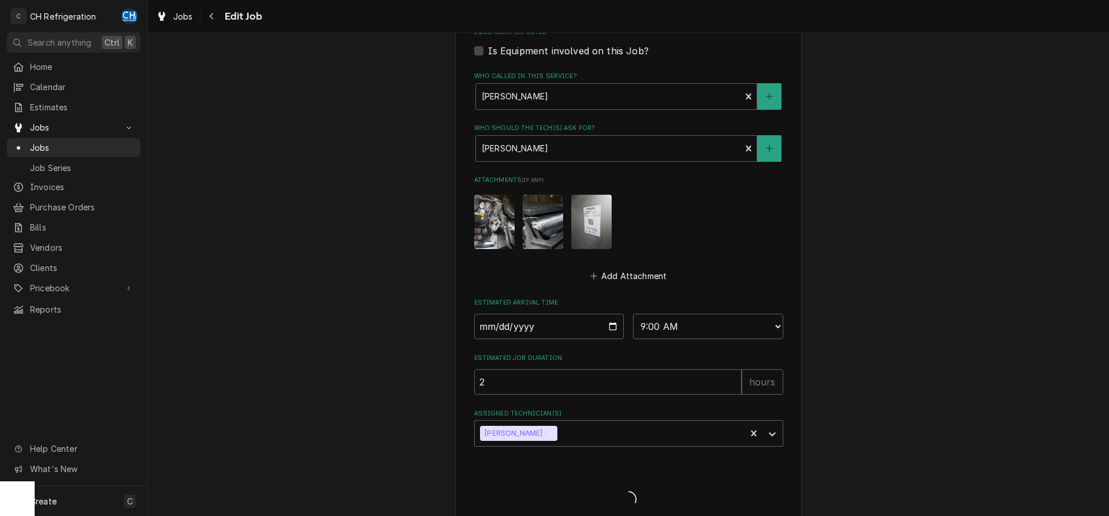
type textarea "x"
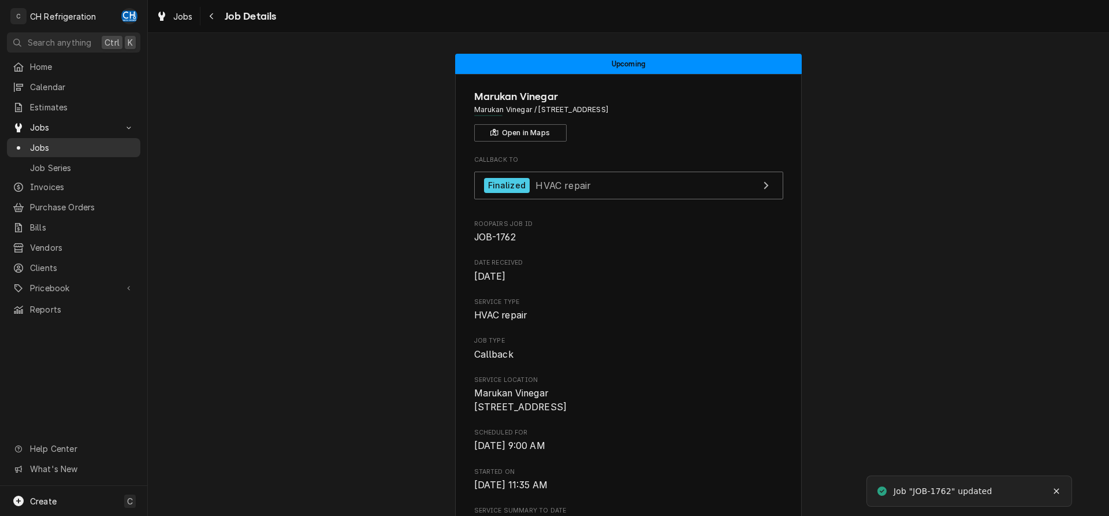
click at [75, 143] on span "Jobs" at bounding box center [82, 148] width 105 height 12
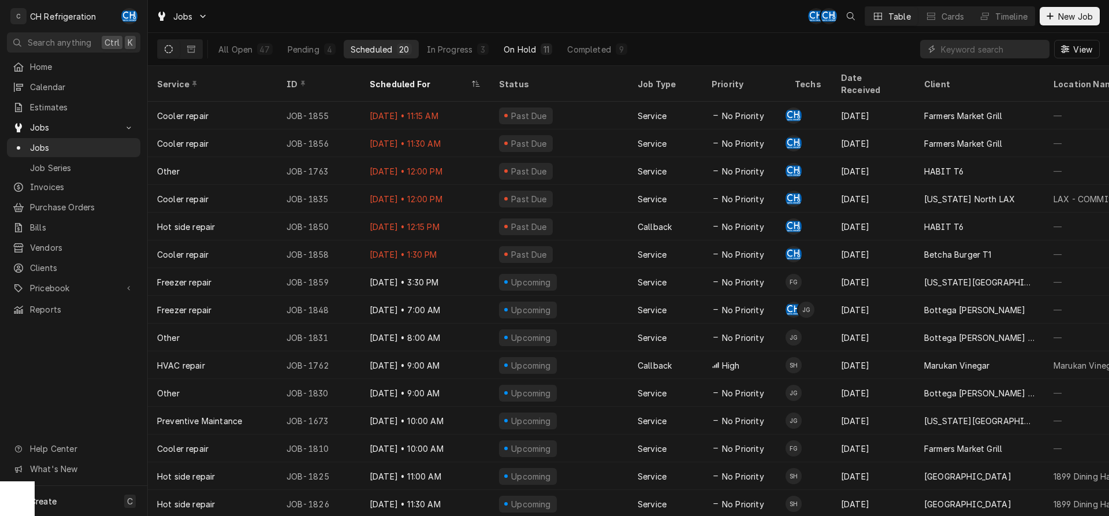
click at [544, 46] on div "11" at bounding box center [546, 49] width 7 height 12
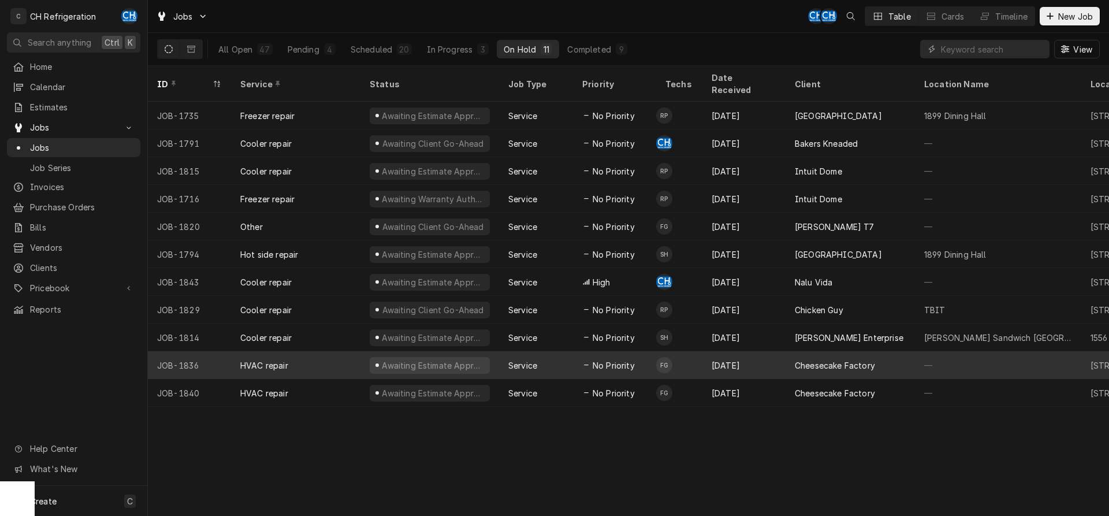
click at [832, 359] on div "Cheesecake Factory" at bounding box center [835, 365] width 80 height 12
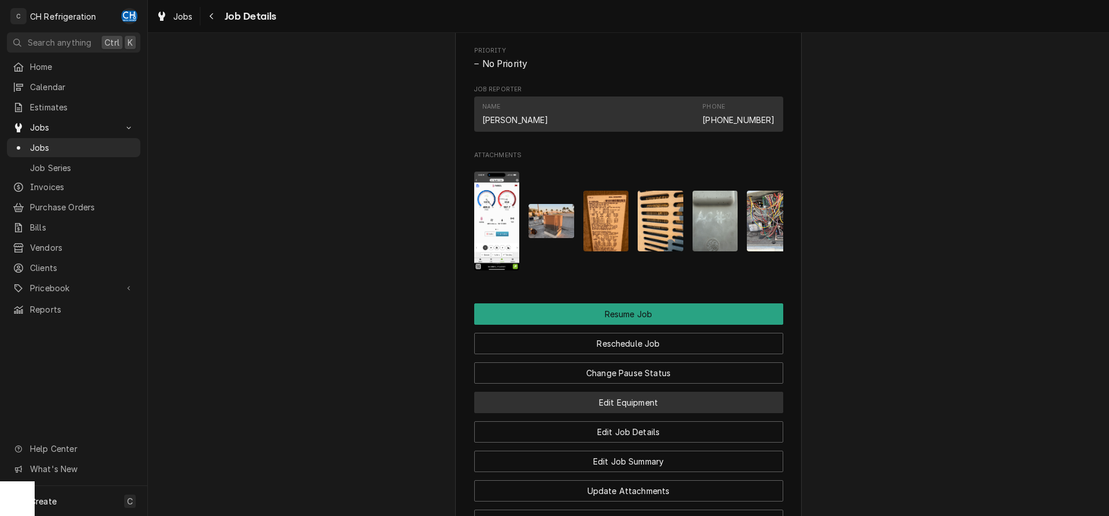
scroll to position [1002, 0]
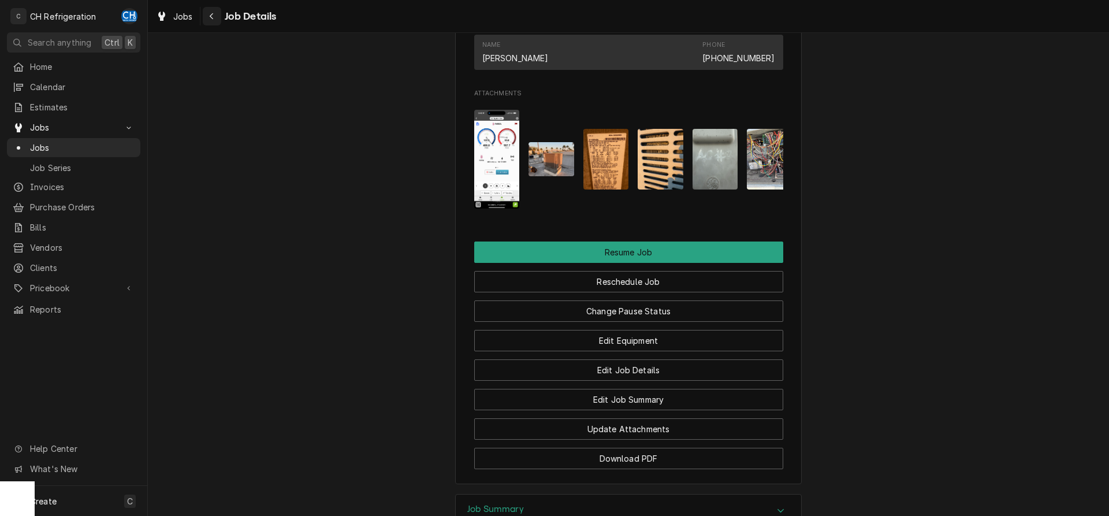
click at [206, 14] on div "Navigate back" at bounding box center [212, 16] width 12 height 12
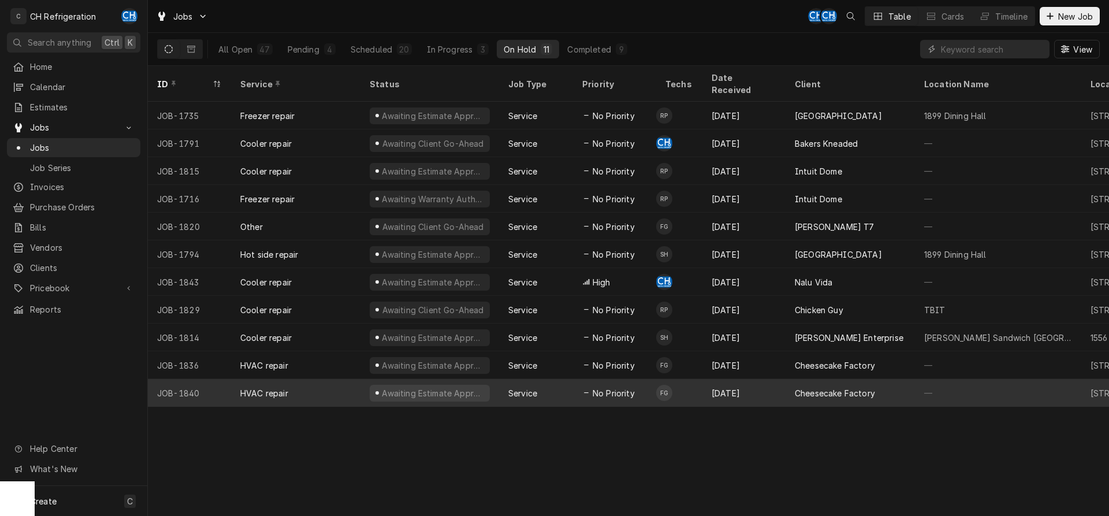
click at [797, 387] on div "Cheesecake Factory" at bounding box center [835, 393] width 80 height 12
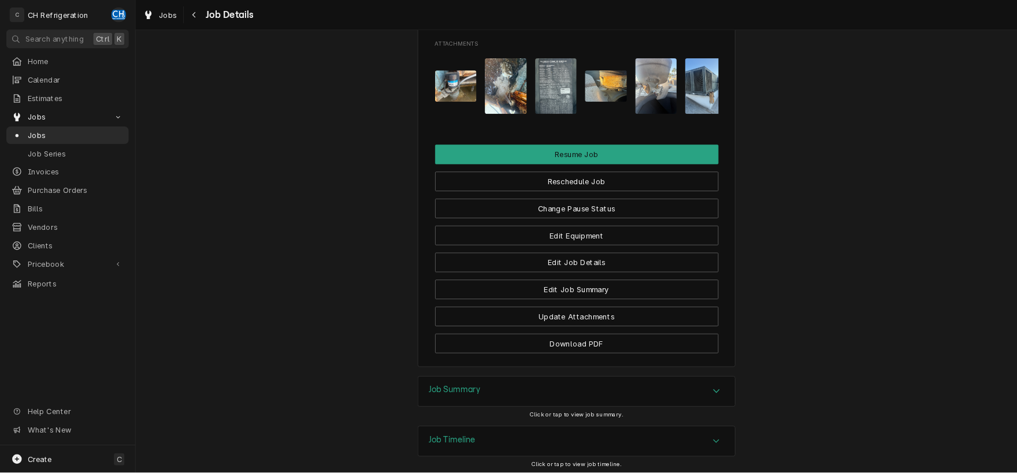
scroll to position [1178, 0]
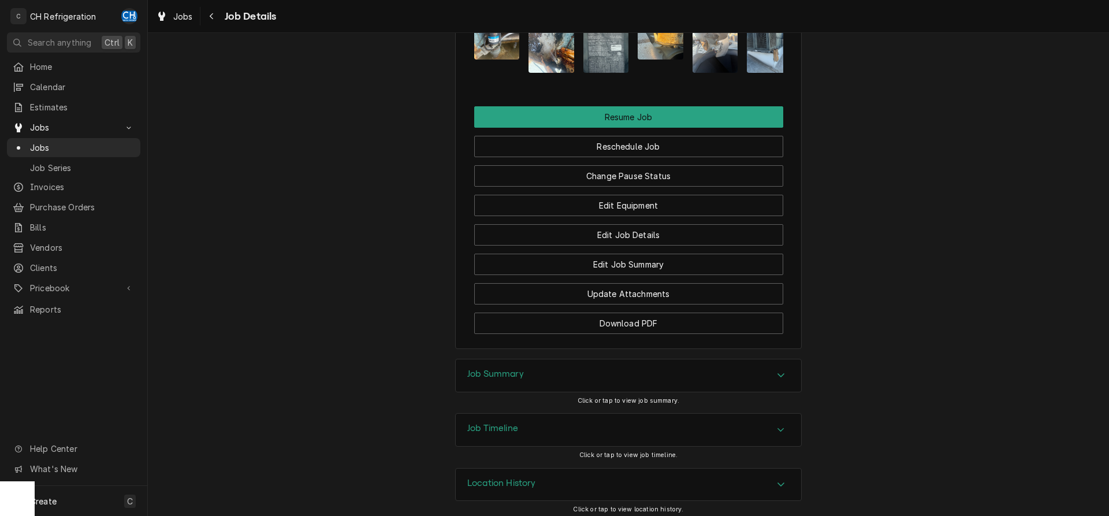
click at [588, 70] on img "Attachments" at bounding box center [606, 42] width 46 height 61
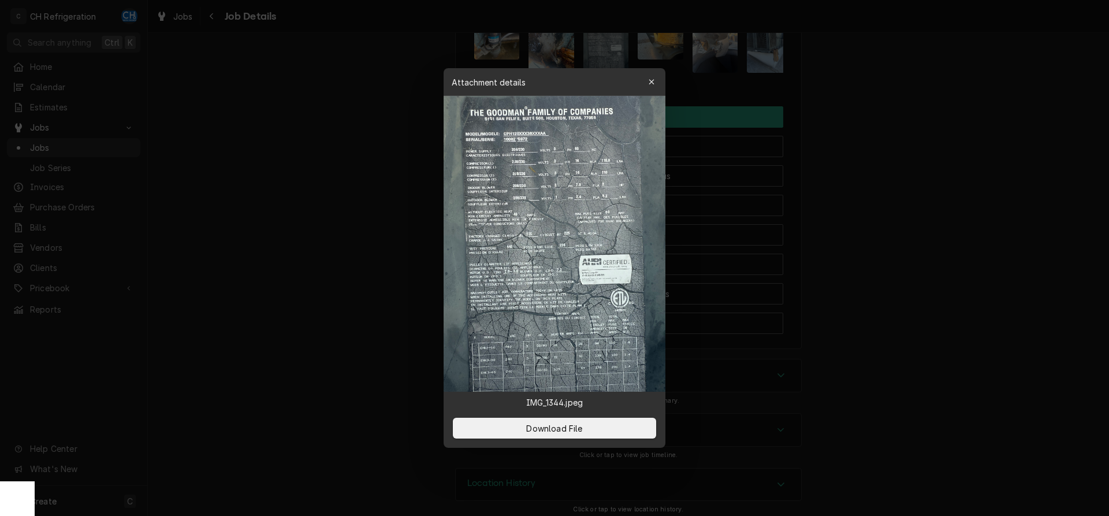
click at [571, 291] on img at bounding box center [555, 244] width 222 height 296
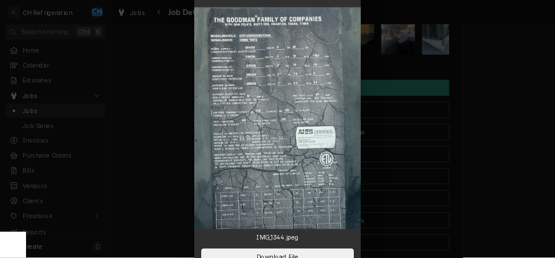
scroll to position [1178, 0]
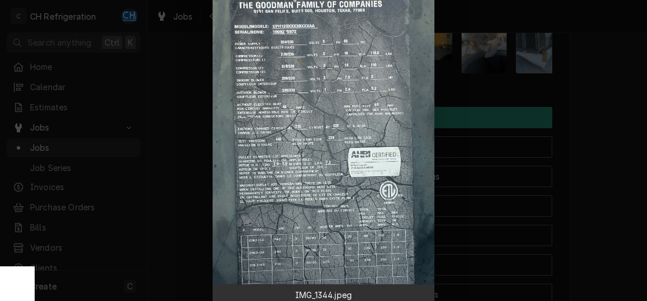
click at [287, 32] on img at bounding box center [324, 136] width 222 height 296
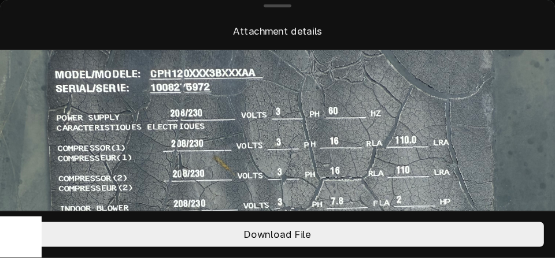
scroll to position [0, 0]
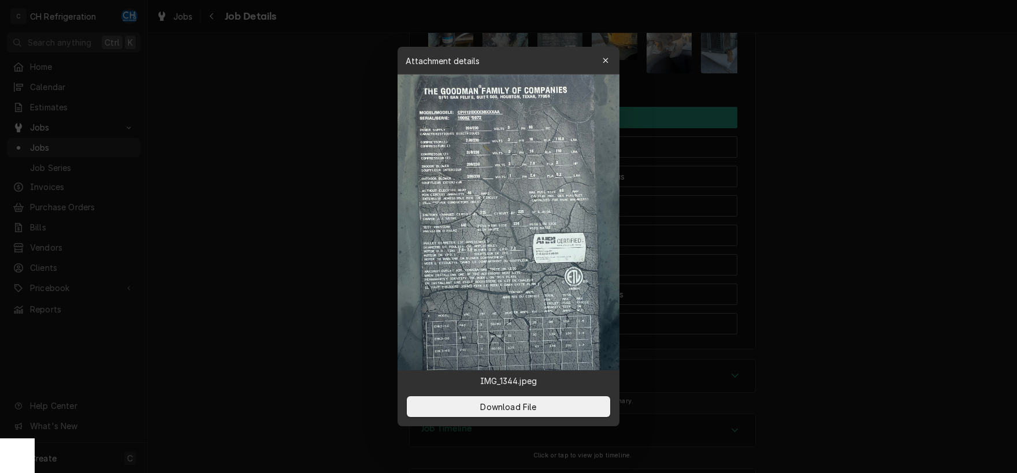
click at [832, 232] on div at bounding box center [508, 236] width 1017 height 473
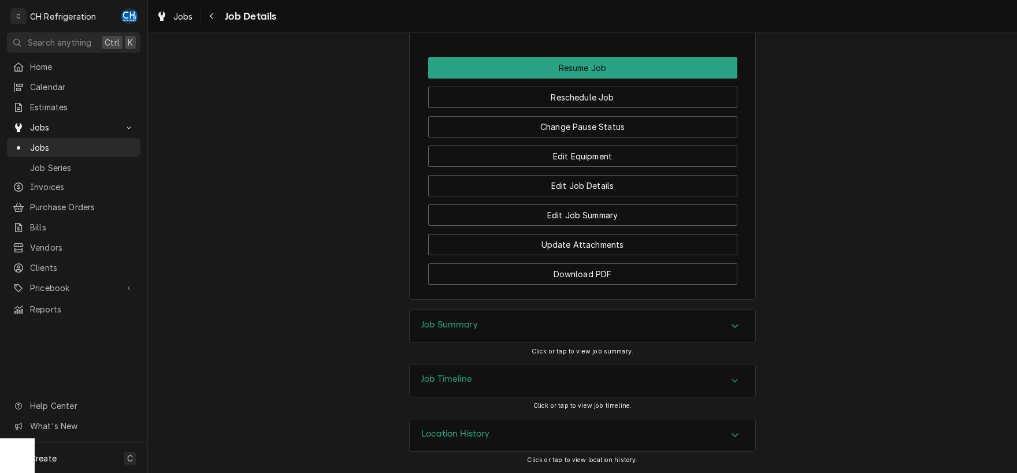
click at [514, 310] on div "Job Summary" at bounding box center [582, 326] width 345 height 32
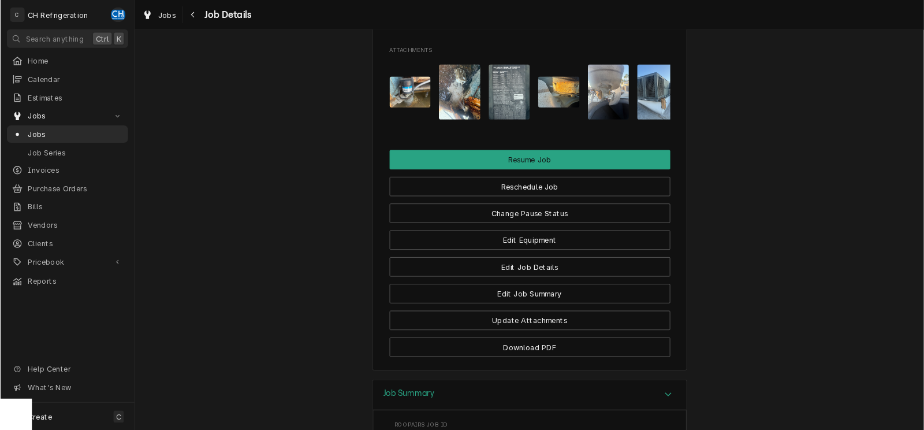
scroll to position [939, 0]
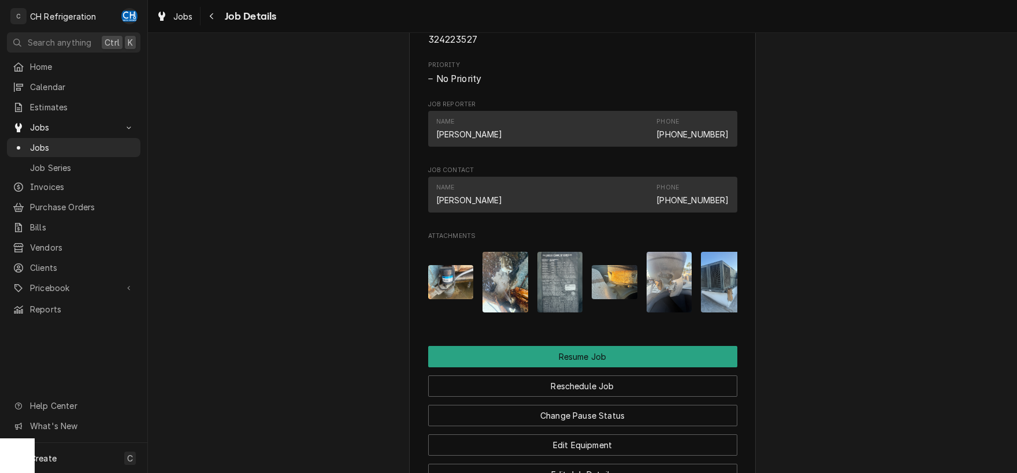
click at [561, 280] on img "Attachments" at bounding box center [560, 282] width 46 height 61
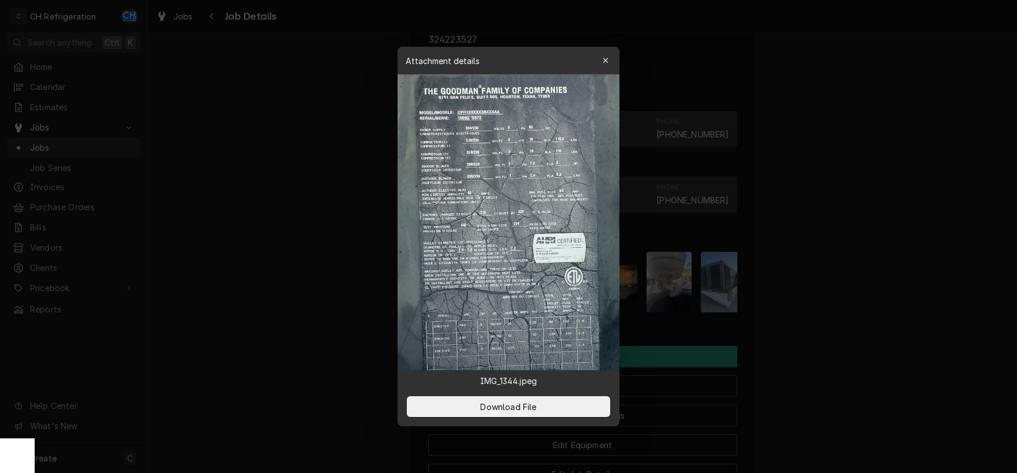
click at [554, 213] on img at bounding box center [508, 223] width 222 height 296
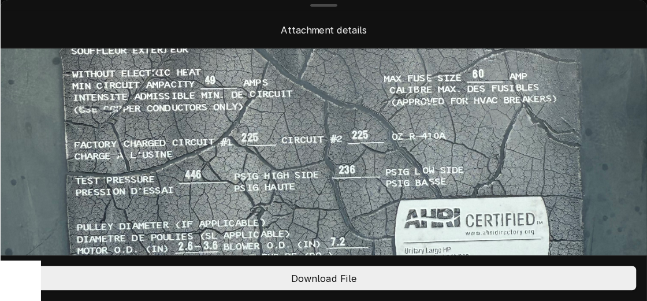
scroll to position [295, 0]
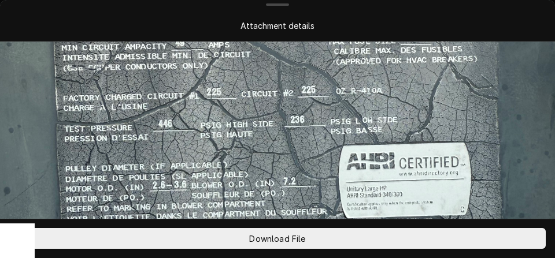
click at [226, 82] on img at bounding box center [277, 116] width 555 height 739
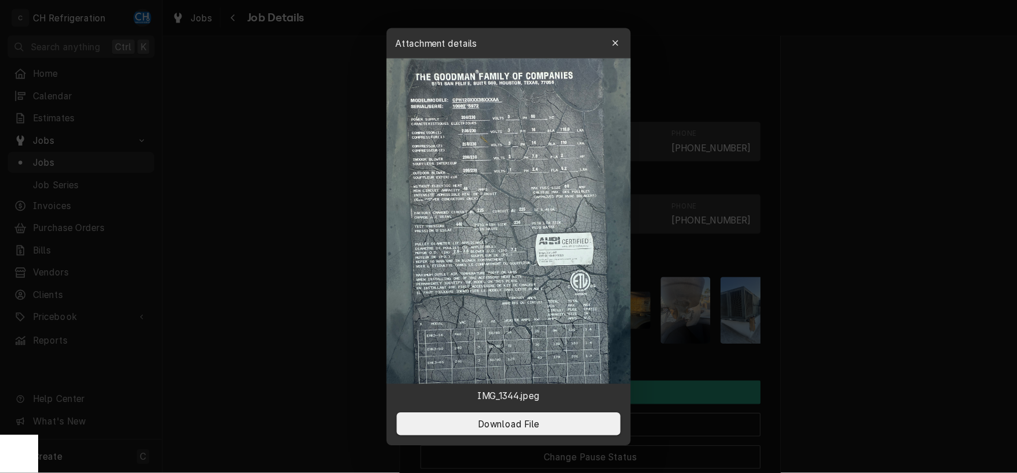
scroll to position [939, 0]
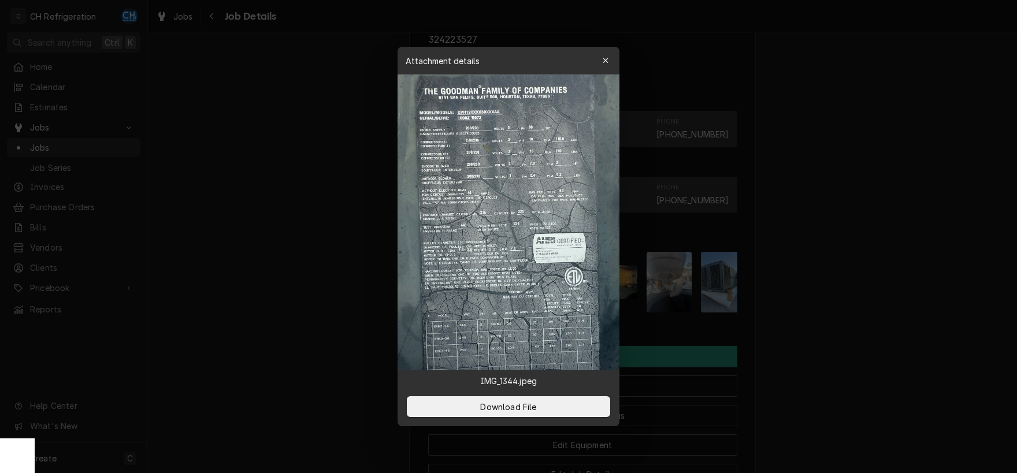
click at [913, 148] on div at bounding box center [508, 236] width 1017 height 473
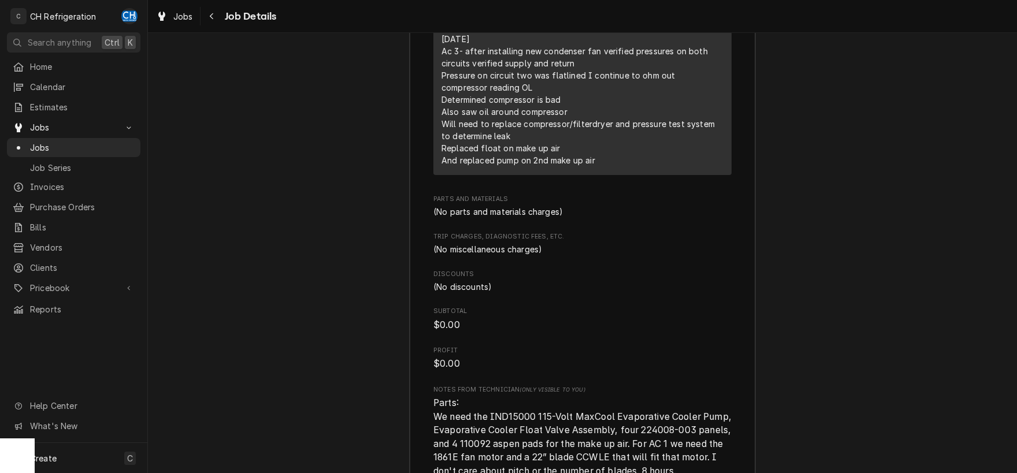
scroll to position [1723, 0]
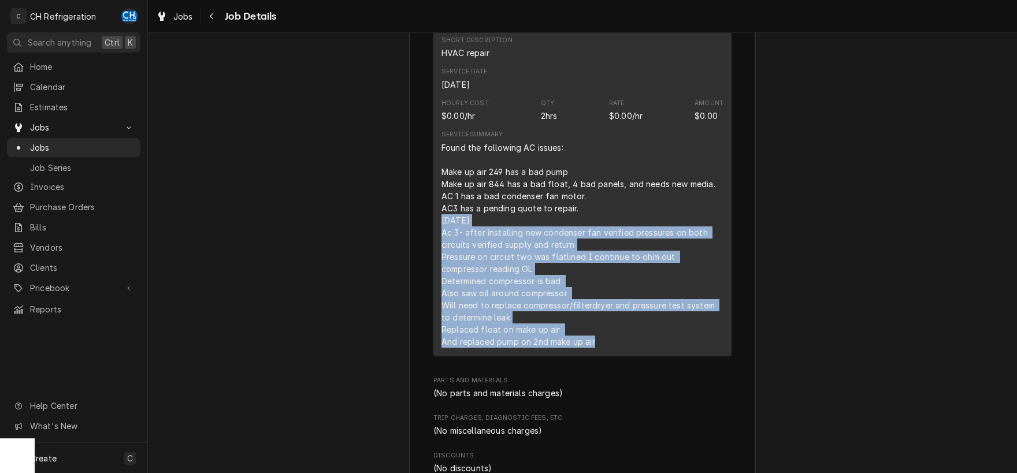
drag, startPoint x: 438, startPoint y: 232, endPoint x: 721, endPoint y: 378, distance: 318.5
click at [721, 356] on div "Short Description HVAC repair Service Date Sep 1, 2025 Hourly Cost $0.00/hr Qty…" at bounding box center [582, 192] width 298 height 330
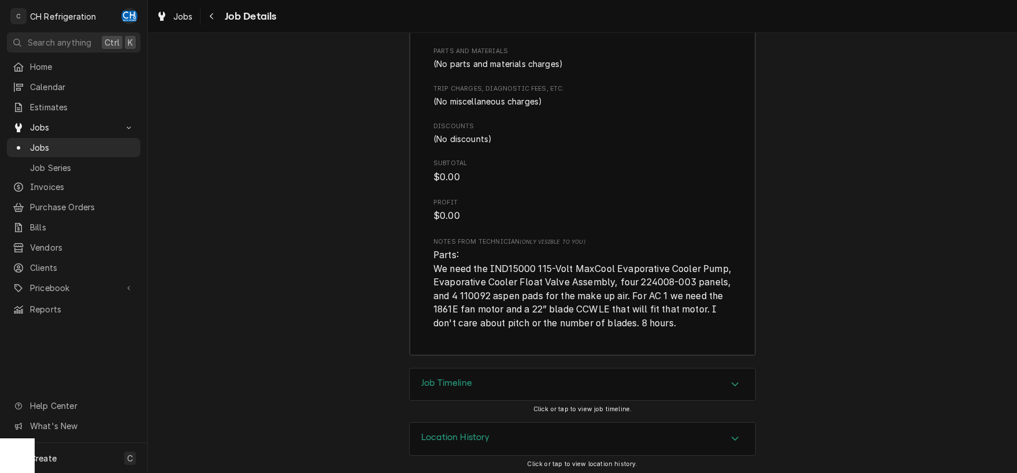
scroll to position [2069, 0]
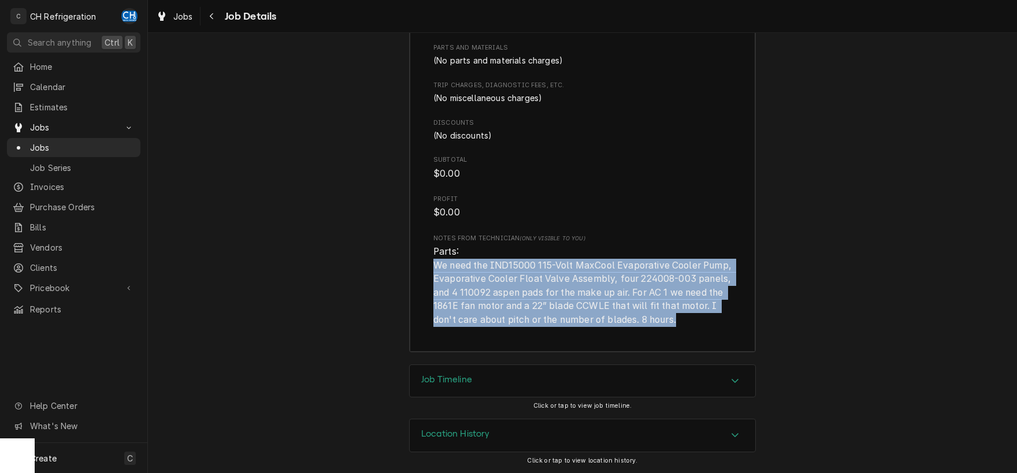
drag, startPoint x: 434, startPoint y: 262, endPoint x: 720, endPoint y: 328, distance: 293.3
click at [691, 320] on span "Parts: We need the IND15000 115-Volt MaxCool Evaporative Cooler Pump, Evaporati…" at bounding box center [583, 285] width 300 height 79
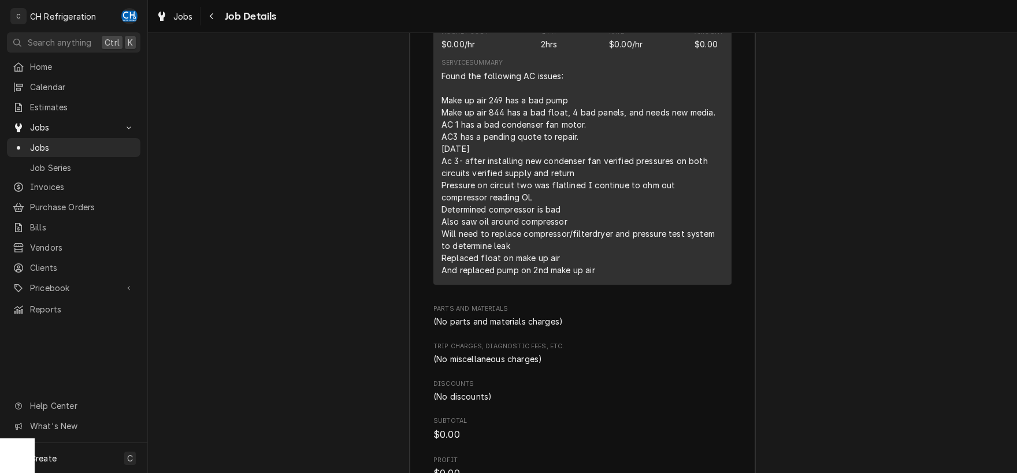
scroll to position [1766, 0]
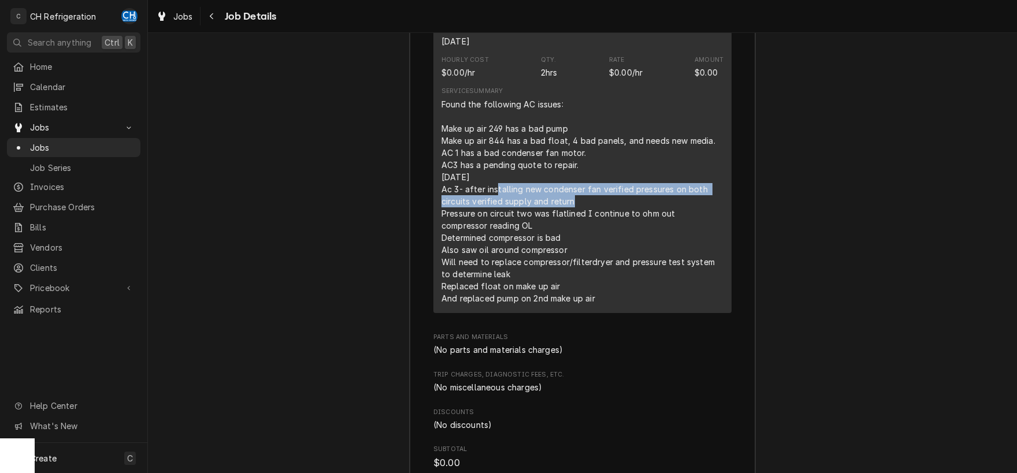
drag, startPoint x: 495, startPoint y: 200, endPoint x: 639, endPoint y: 210, distance: 144.2
click at [636, 210] on div "Found the following AC issues: Make up air 249 has a bad pump Make up air 844 h…" at bounding box center [582, 201] width 282 height 206
drag, startPoint x: 639, startPoint y: 210, endPoint x: 622, endPoint y: 211, distance: 17.4
click at [639, 210] on div "Found the following AC issues: Make up air 249 has a bad pump Make up air 844 h…" at bounding box center [582, 201] width 282 height 206
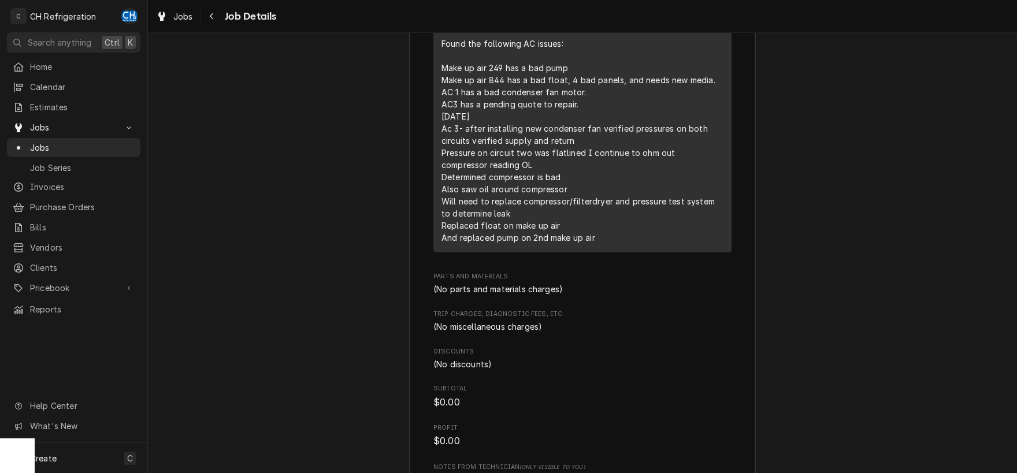
scroll to position [2069, 0]
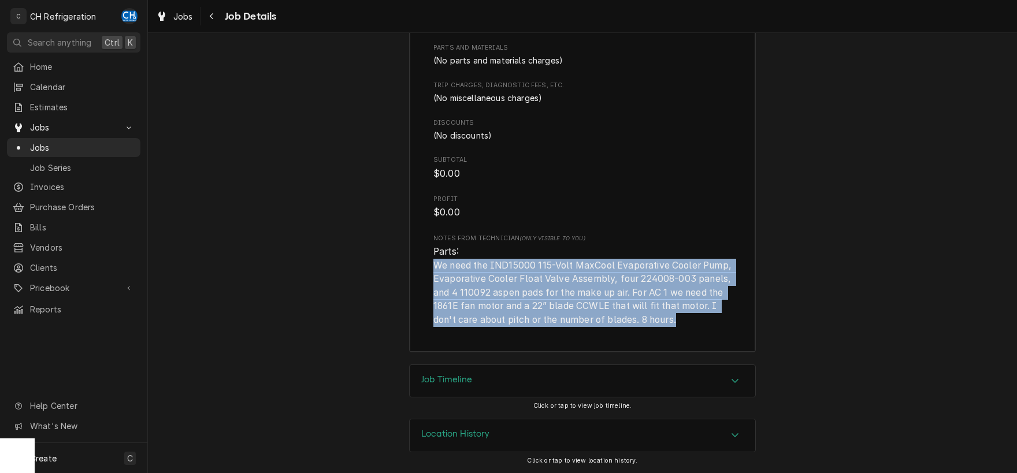
drag, startPoint x: 434, startPoint y: 265, endPoint x: 716, endPoint y: 347, distance: 292.9
click at [530, 303] on span "Parts: We need the IND15000 115-Volt MaxCool Evaporative Cooler Pump, Evaporati…" at bounding box center [583, 285] width 300 height 79
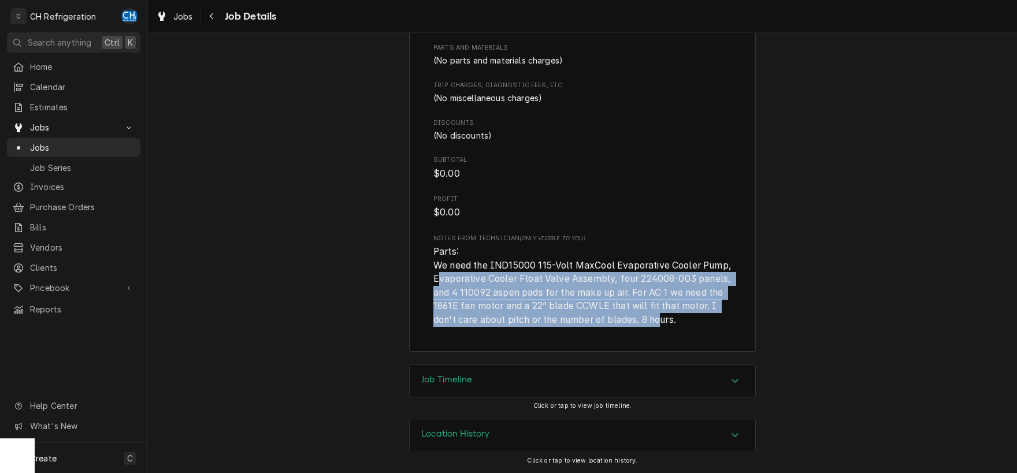
drag, startPoint x: 471, startPoint y: 281, endPoint x: 697, endPoint y: 334, distance: 232.7
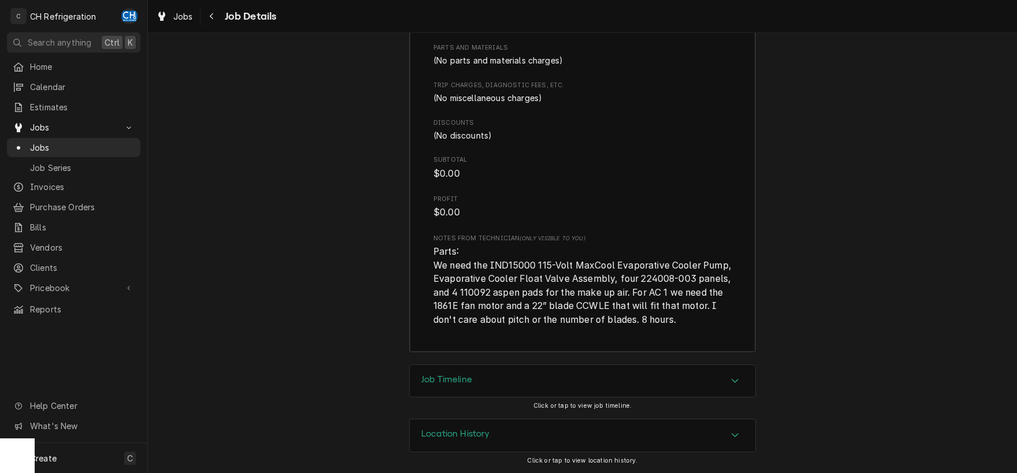
drag, startPoint x: 650, startPoint y: 281, endPoint x: 462, endPoint y: 296, distance: 188.9
click at [462, 296] on span "Parts: We need the IND15000 115-Volt MaxCool Evaporative Cooler Pump, Evaporati…" at bounding box center [583, 285] width 300 height 79
click at [678, 283] on span "Parts: We need the IND15000 115-Volt MaxCool Evaporative Cooler Pump, Evaporati…" at bounding box center [583, 285] width 300 height 79
drag, startPoint x: 669, startPoint y: 279, endPoint x: 723, endPoint y: 281, distance: 53.2
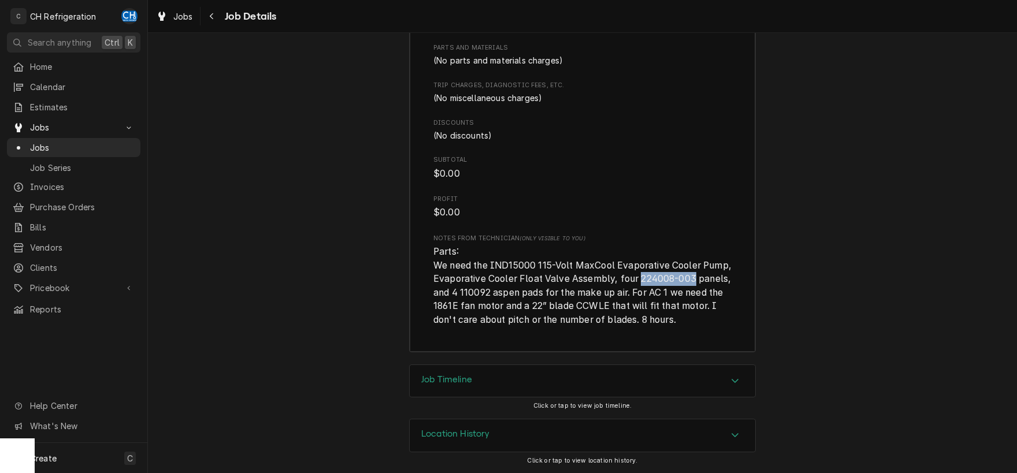
click at [723, 281] on span "Parts: We need the IND15000 115-Volt MaxCool Evaporative Cooler Pump, Evaporati…" at bounding box center [583, 285] width 300 height 79
drag, startPoint x: 496, startPoint y: 295, endPoint x: 524, endPoint y: 295, distance: 28.3
click at [524, 295] on span "Parts: We need the IND15000 115-Volt MaxCool Evaporative Cooler Pump, Evaporati…" at bounding box center [583, 285] width 300 height 79
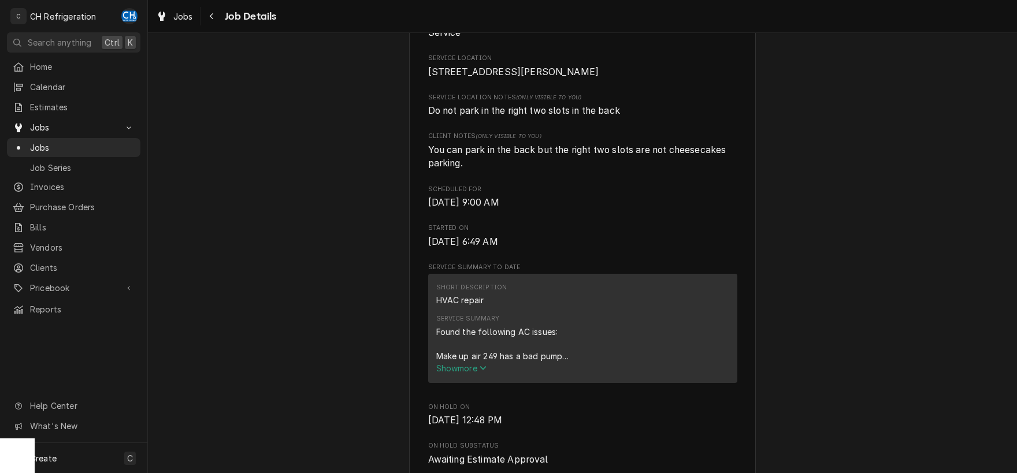
scroll to position [559, 0]
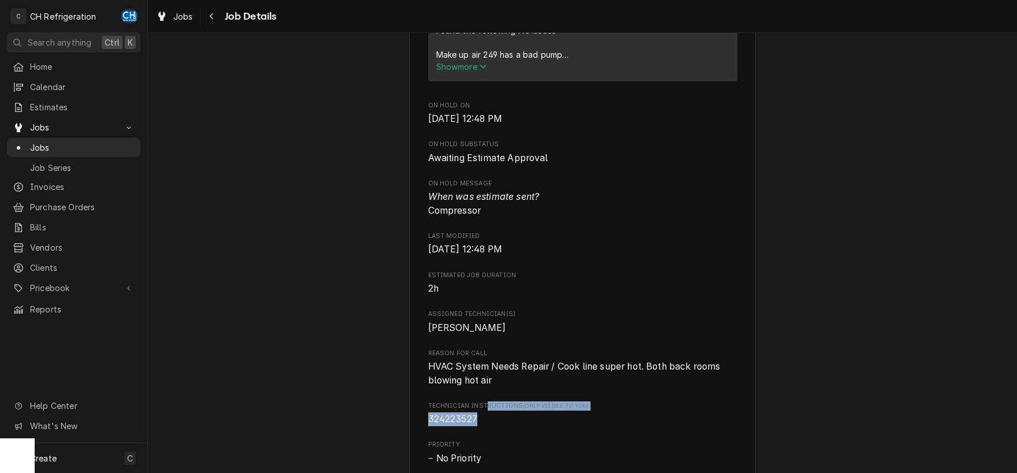
drag, startPoint x: 484, startPoint y: 426, endPoint x: 486, endPoint y: 432, distance: 6.6
click at [485, 426] on div "Technician Instructions (Only Visible to You) 324223527" at bounding box center [582, 413] width 309 height 25
drag, startPoint x: 488, startPoint y: 435, endPoint x: 479, endPoint y: 434, distance: 8.7
click at [479, 426] on span "324223527" at bounding box center [582, 419] width 309 height 14
click at [493, 426] on span "324223527" at bounding box center [582, 419] width 309 height 14
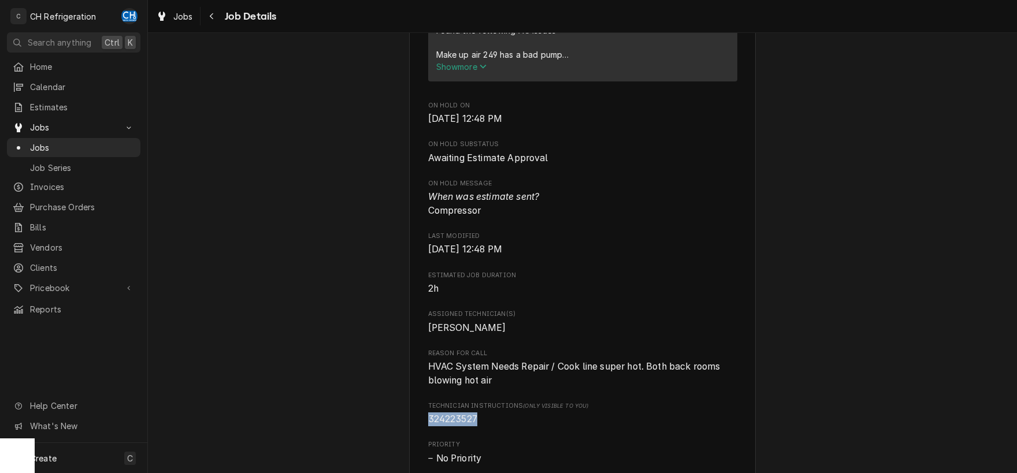
drag, startPoint x: 492, startPoint y: 432, endPoint x: 430, endPoint y: 433, distance: 61.2
click at [430, 426] on span "324223527" at bounding box center [582, 419] width 309 height 14
copy span "324223527"
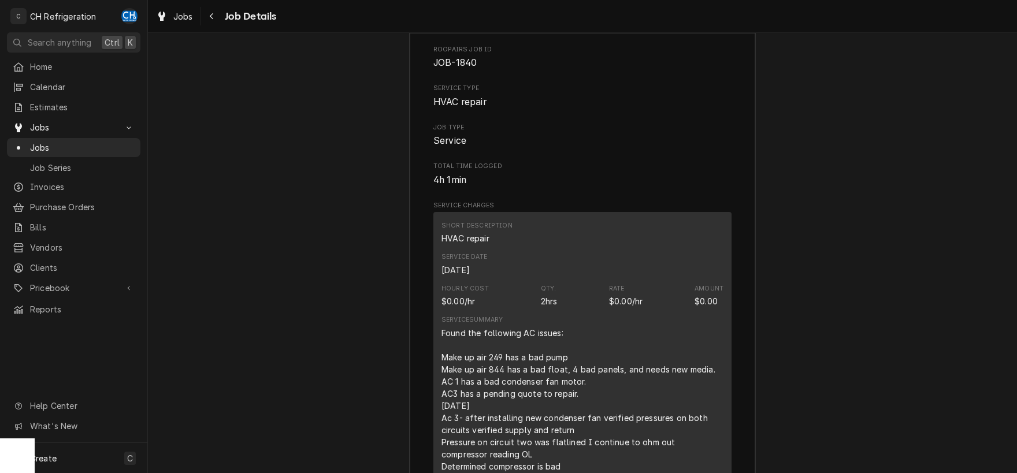
scroll to position [1465, 0]
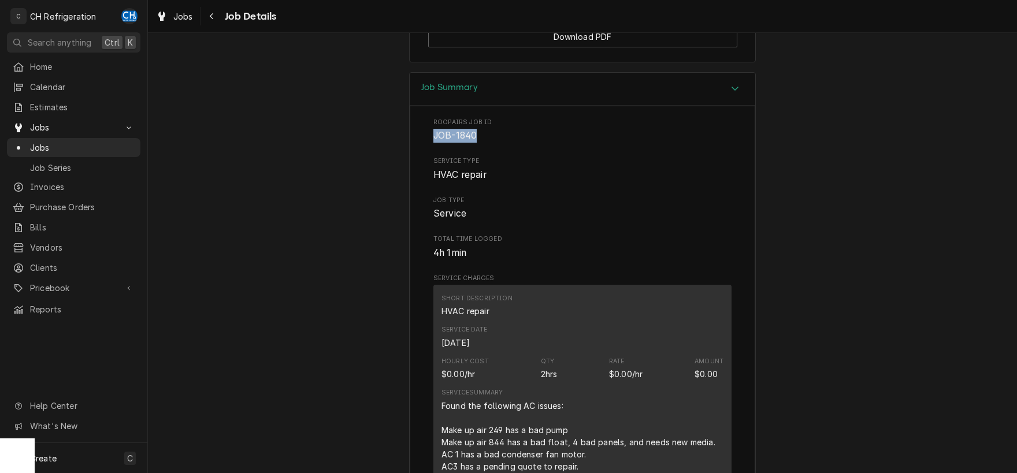
drag, startPoint x: 482, startPoint y: 150, endPoint x: 428, endPoint y: 146, distance: 53.8
copy span "JOB-1840"
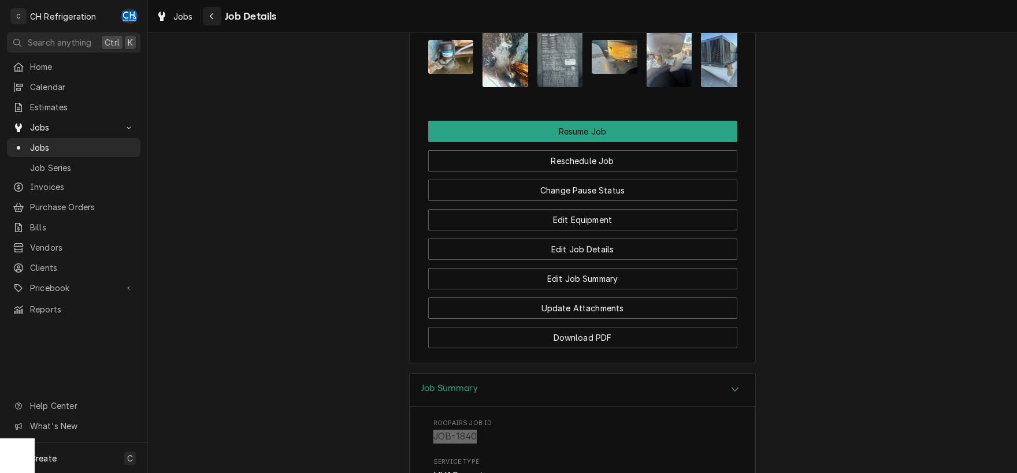
scroll to position [1163, 0]
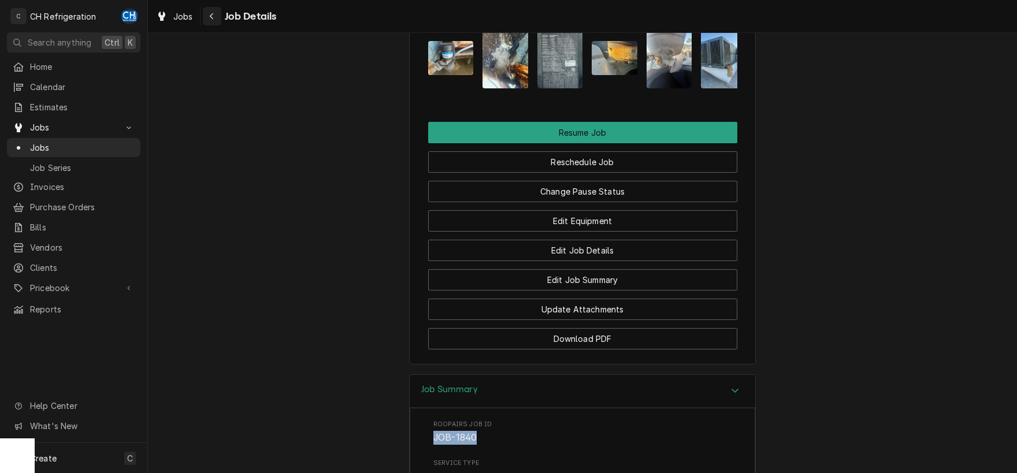
click at [211, 16] on icon "Navigate back" at bounding box center [211, 16] width 3 height 6
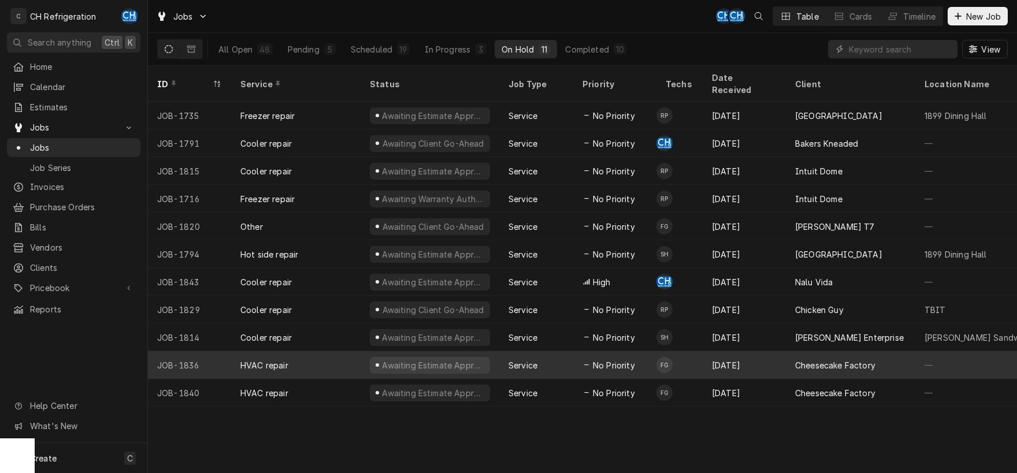
click at [838, 359] on div "Cheesecake Factory" at bounding box center [835, 365] width 80 height 12
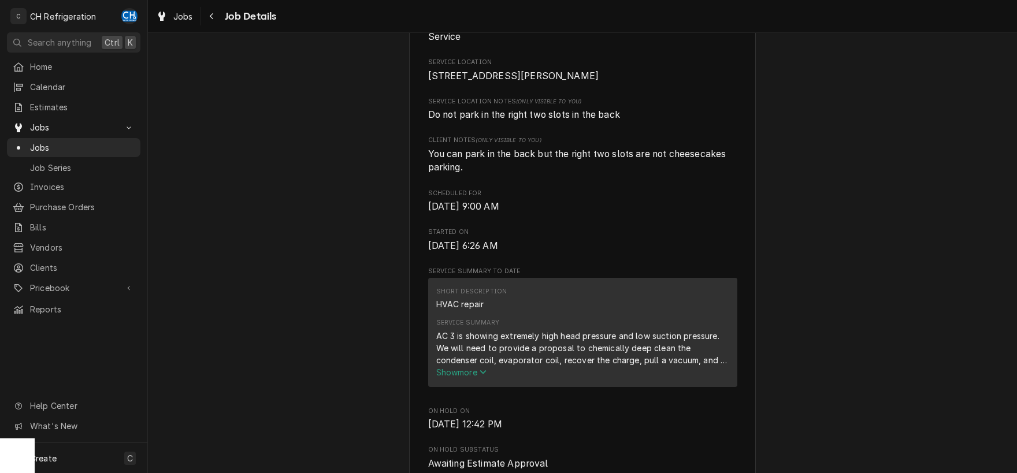
scroll to position [302, 0]
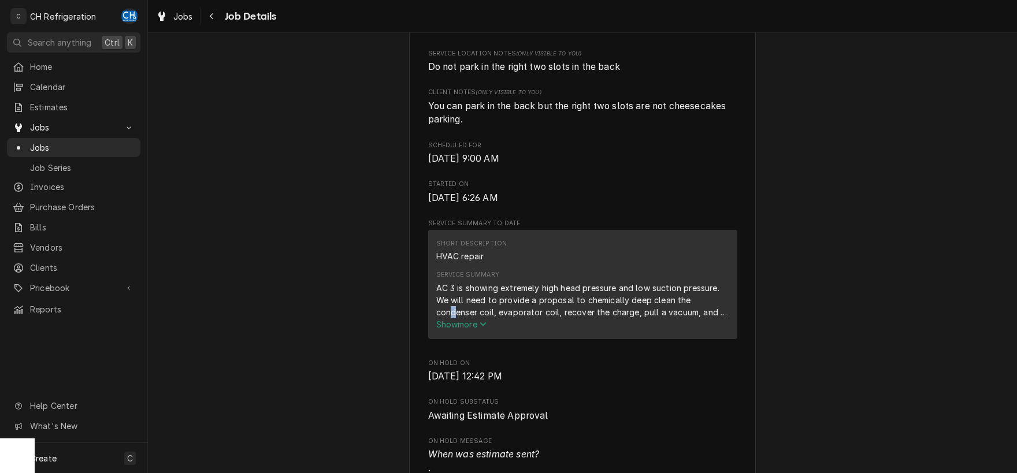
click at [453, 318] on div "AC 3 is showing extremely high head pressure and low suction pressure. We will …" at bounding box center [582, 300] width 293 height 36
click at [464, 329] on span "Show more" at bounding box center [461, 324] width 51 height 10
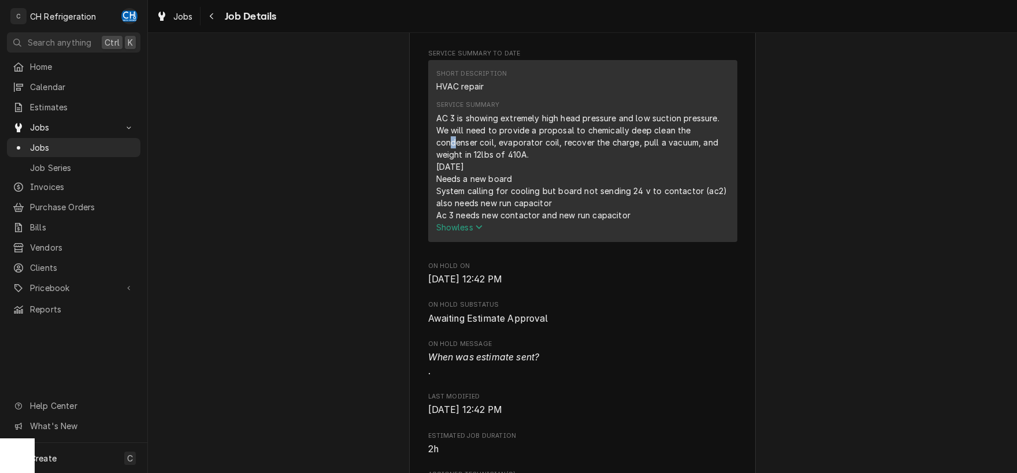
scroll to position [422, 0]
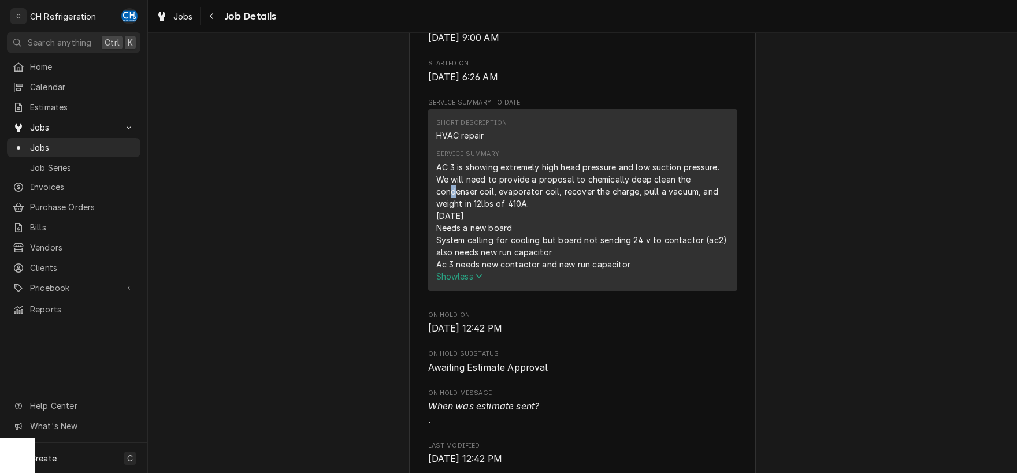
click at [529, 282] on button "Show less" at bounding box center [582, 276] width 293 height 12
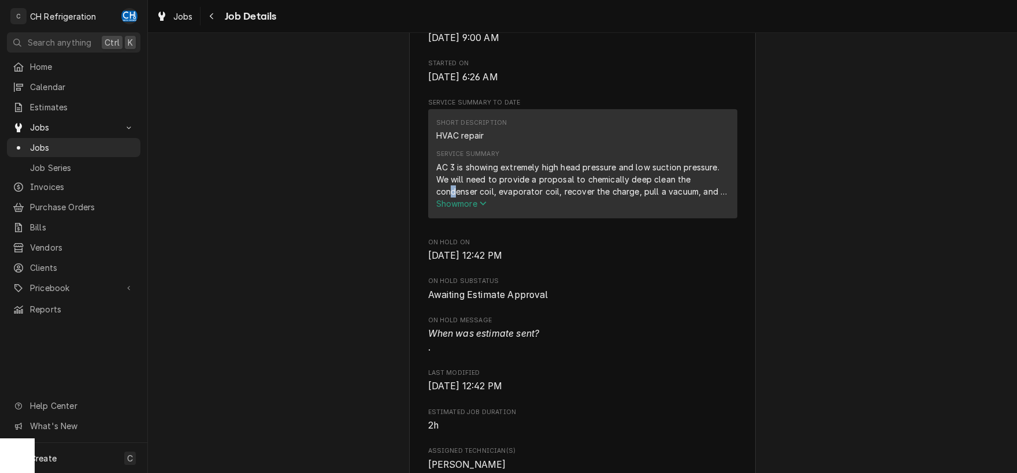
click at [452, 209] on span "Show more" at bounding box center [461, 204] width 51 height 10
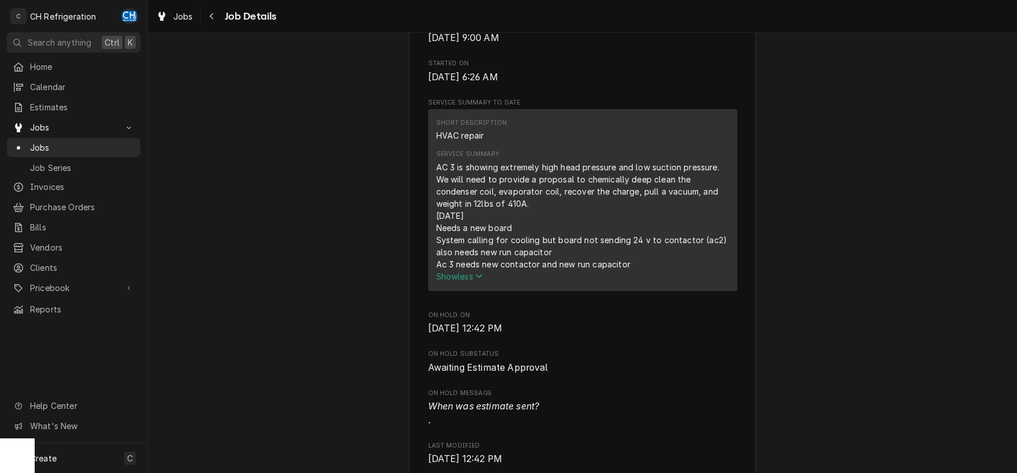
click at [499, 190] on div "AC 3 is showing extremely high head pressure and low suction pressure. We will …" at bounding box center [582, 215] width 293 height 109
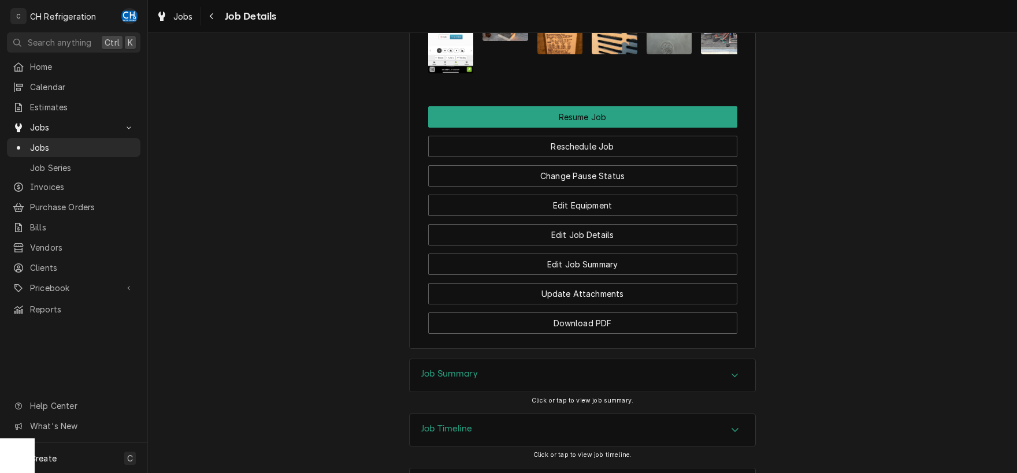
scroll to position [1271, 0]
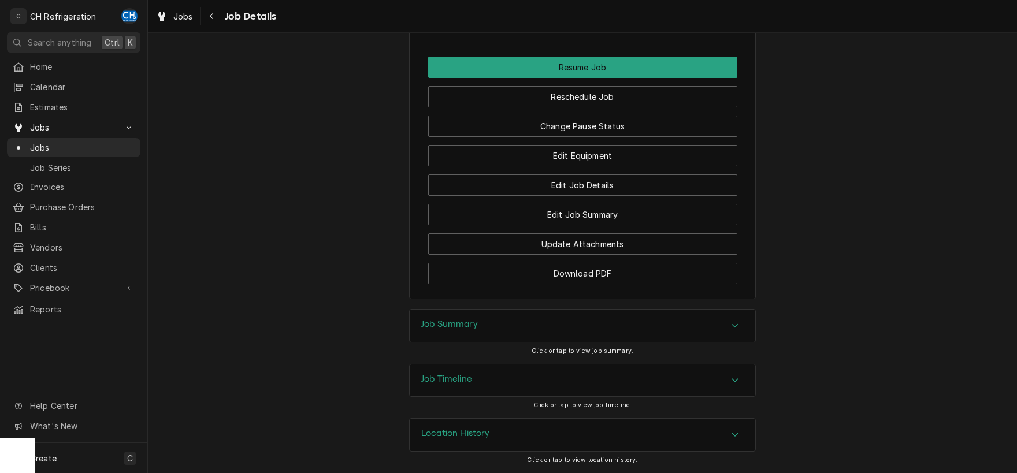
click at [704, 338] on div "Job Summary" at bounding box center [582, 326] width 345 height 32
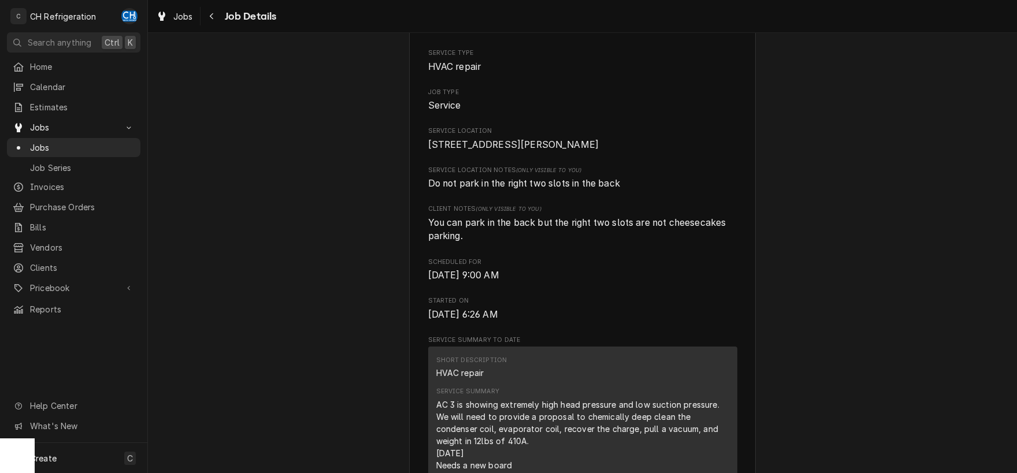
scroll to position [0, 0]
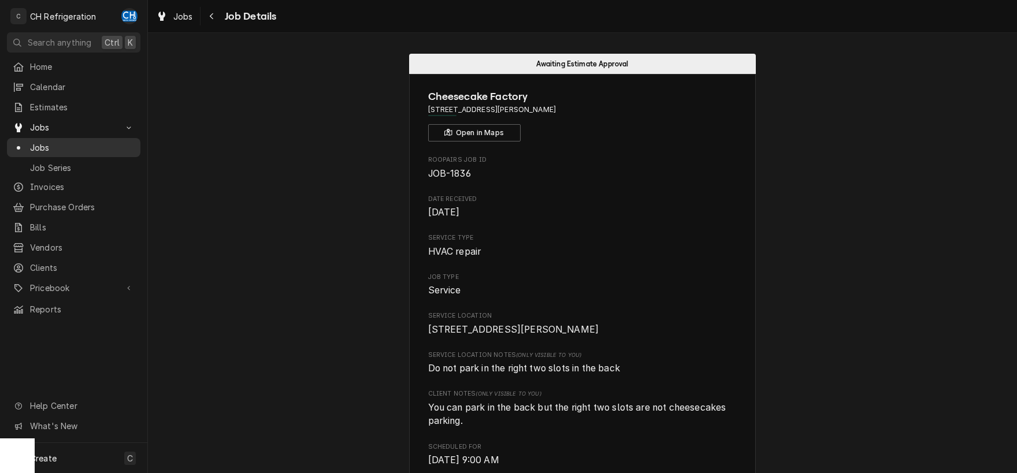
click at [53, 150] on div "Jobs" at bounding box center [73, 147] width 129 height 14
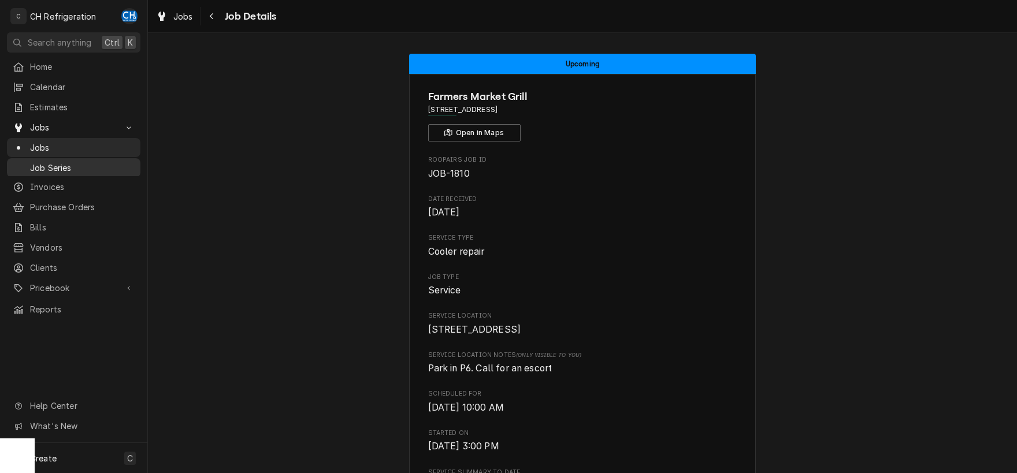
scroll to position [235, 0]
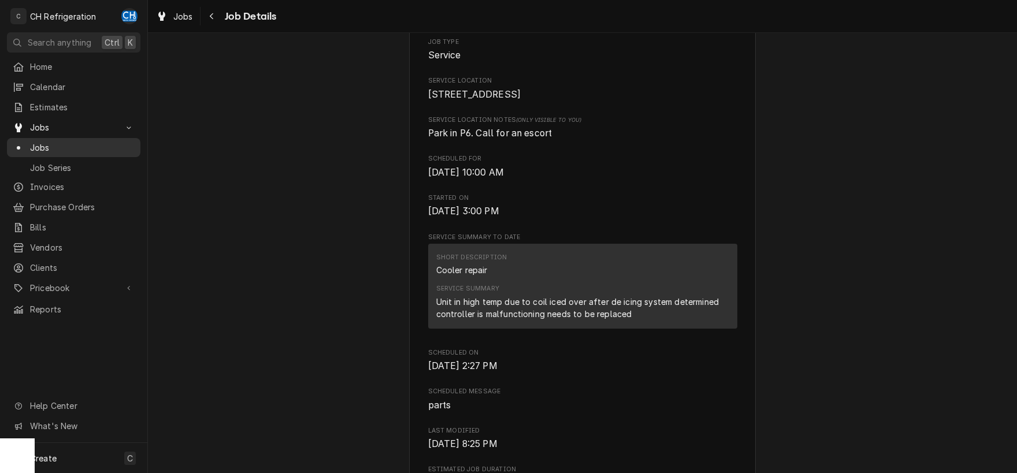
click at [66, 150] on div "Jobs" at bounding box center [73, 147] width 129 height 14
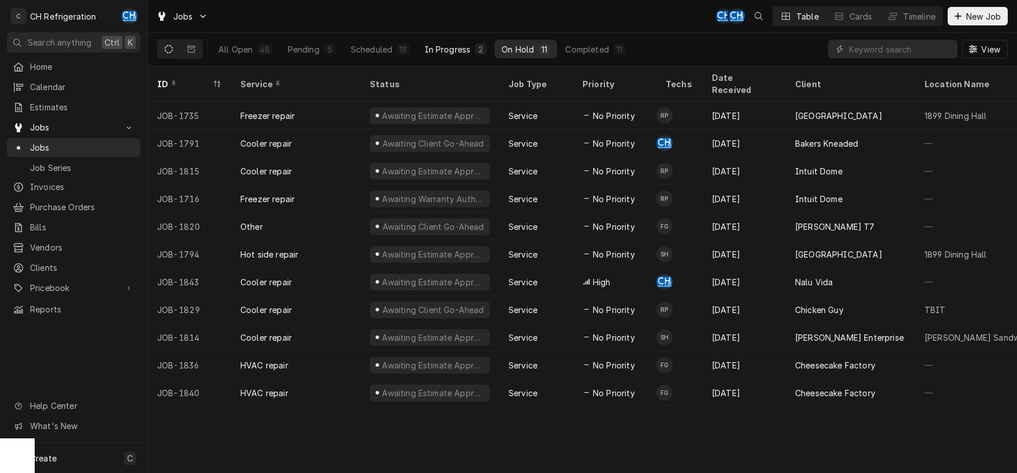
click at [470, 57] on button "In Progress 2" at bounding box center [456, 49] width 76 height 18
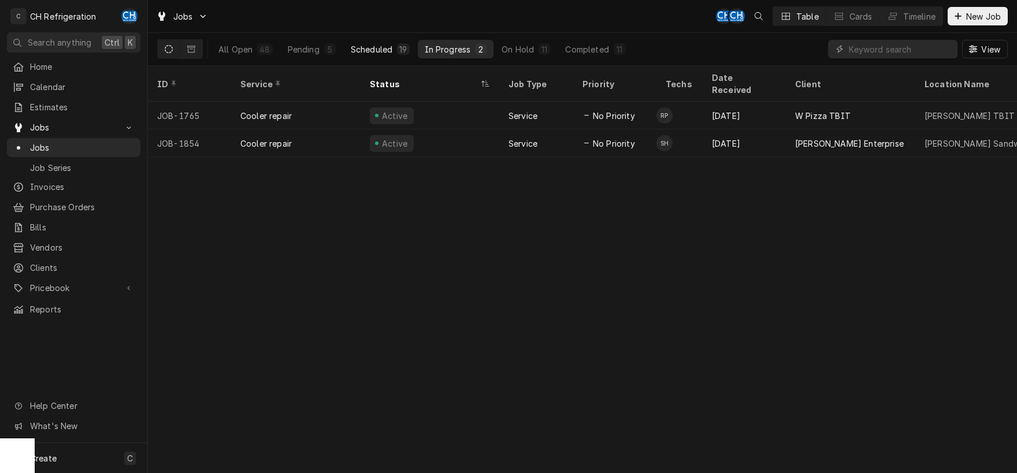
click at [382, 50] on div "Scheduled" at bounding box center [372, 49] width 42 height 12
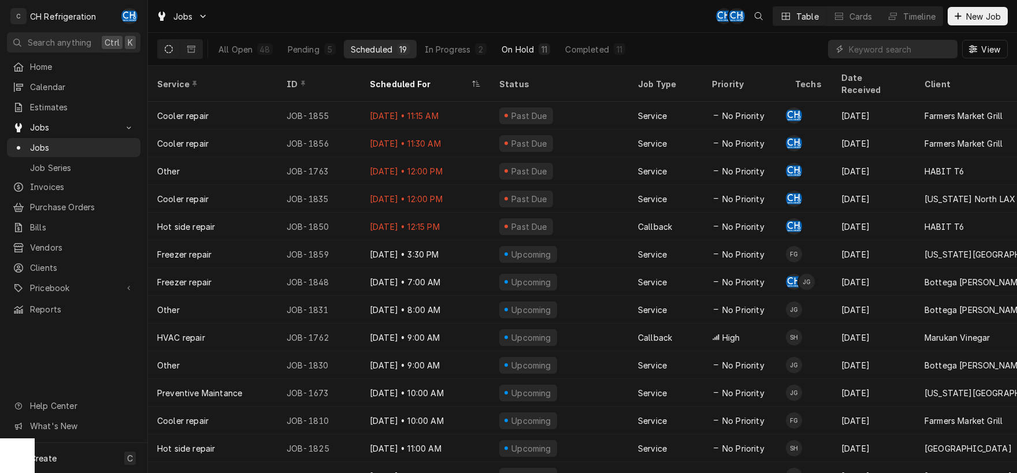
click at [544, 44] on div "11" at bounding box center [544, 49] width 7 height 12
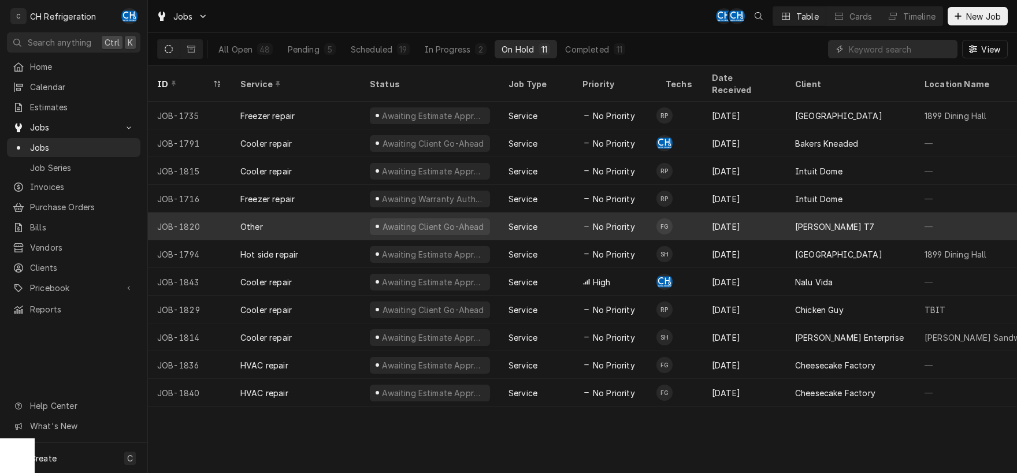
click at [768, 213] on div "[DATE]" at bounding box center [743, 227] width 83 height 28
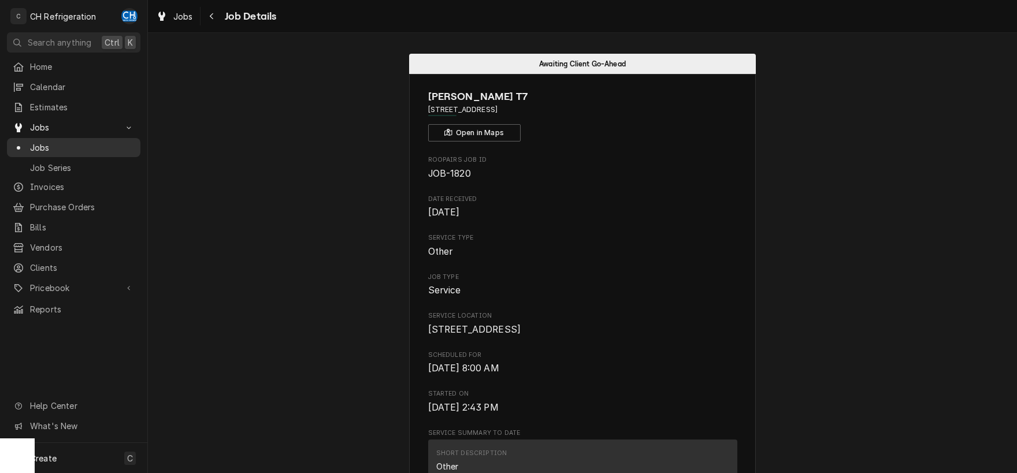
click at [77, 142] on span "Jobs" at bounding box center [82, 148] width 105 height 12
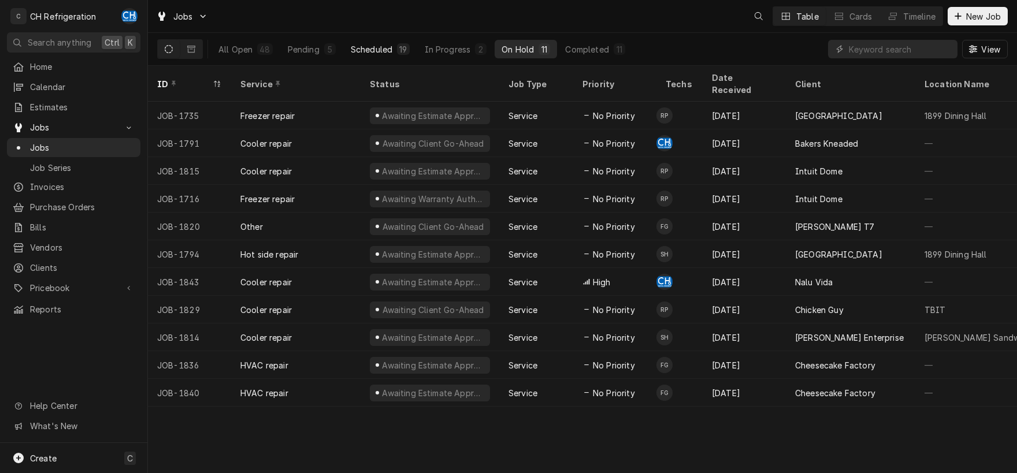
click at [385, 42] on button "Scheduled 19" at bounding box center [380, 49] width 73 height 18
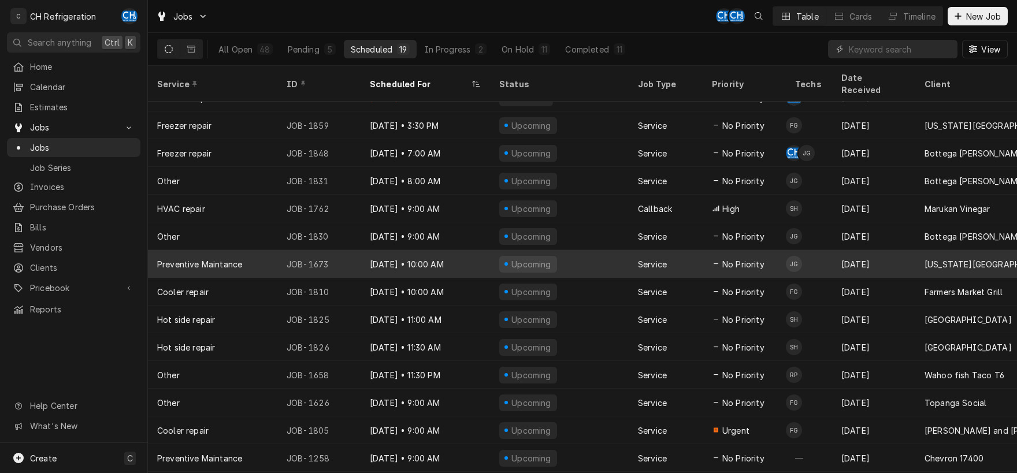
scroll to position [142, 0]
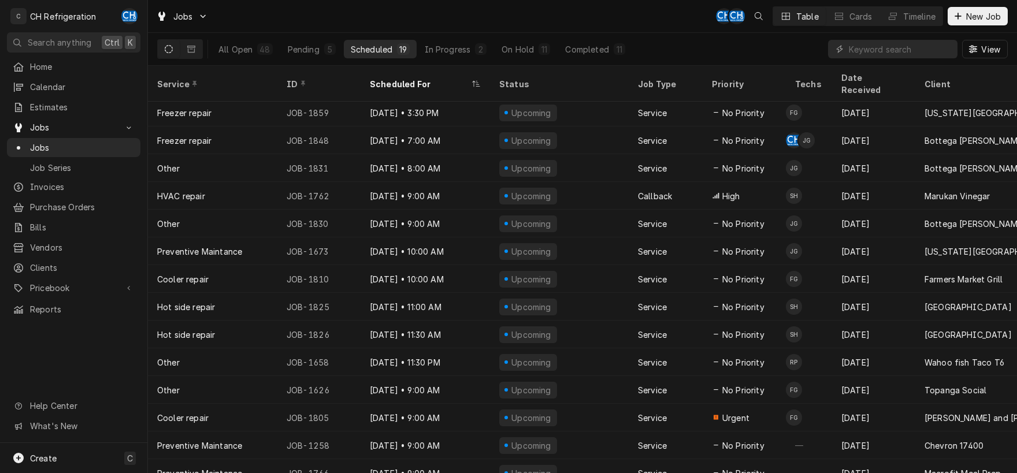
click at [497, 40] on div "All Open 48 Pending 5 Scheduled 19 In Progress 2 On Hold 11 Completed 11" at bounding box center [421, 49] width 421 height 32
click at [519, 50] on div "On Hold" at bounding box center [517, 49] width 32 height 12
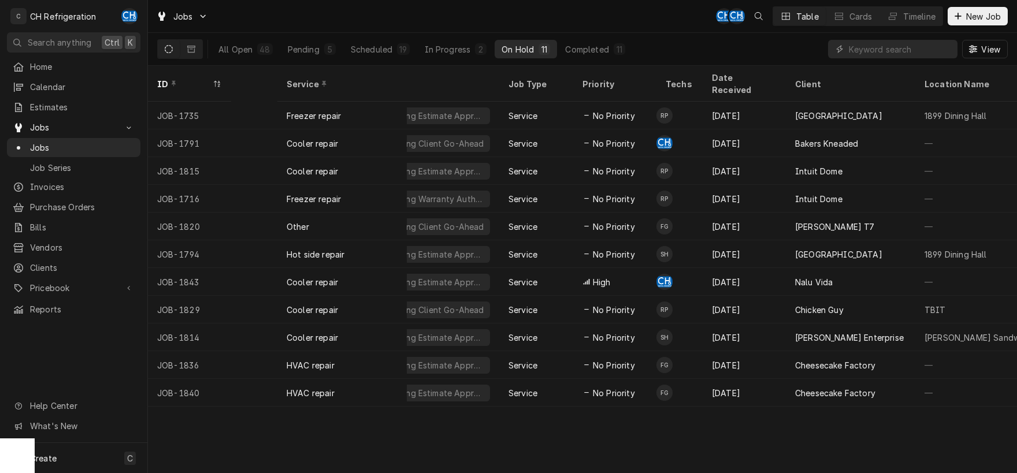
scroll to position [0, 0]
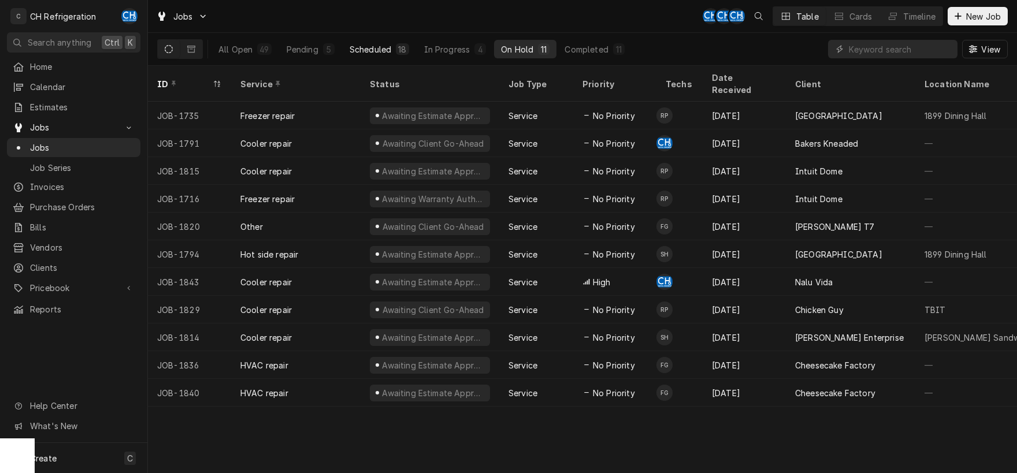
click at [370, 58] on button "Scheduled 18" at bounding box center [379, 49] width 73 height 18
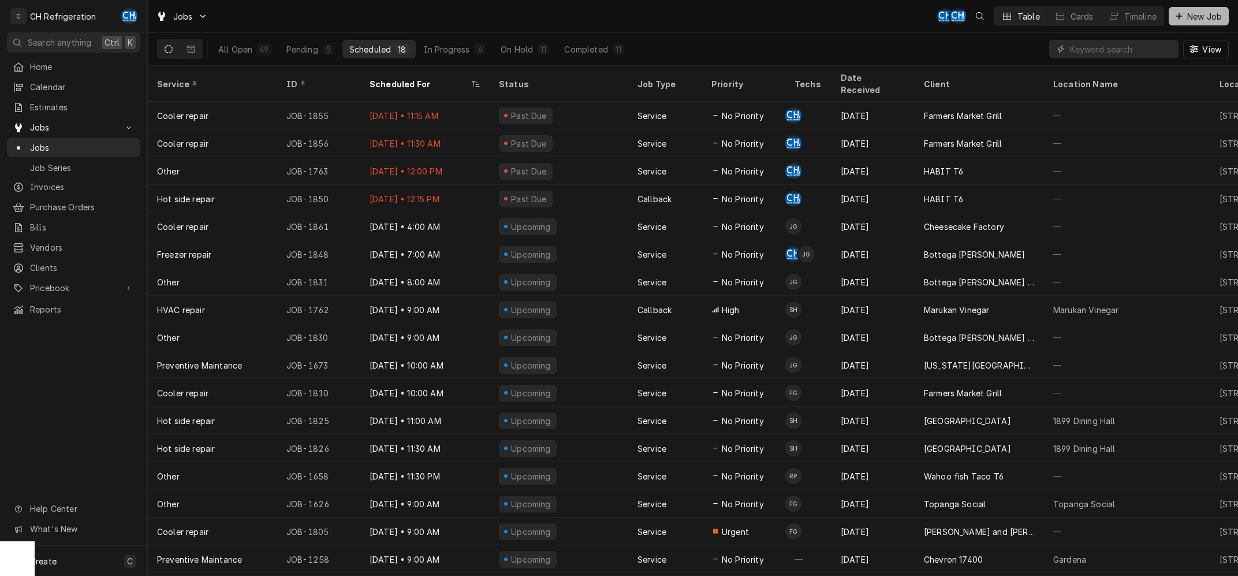
click at [1016, 17] on span "New Job" at bounding box center [1204, 16] width 39 height 12
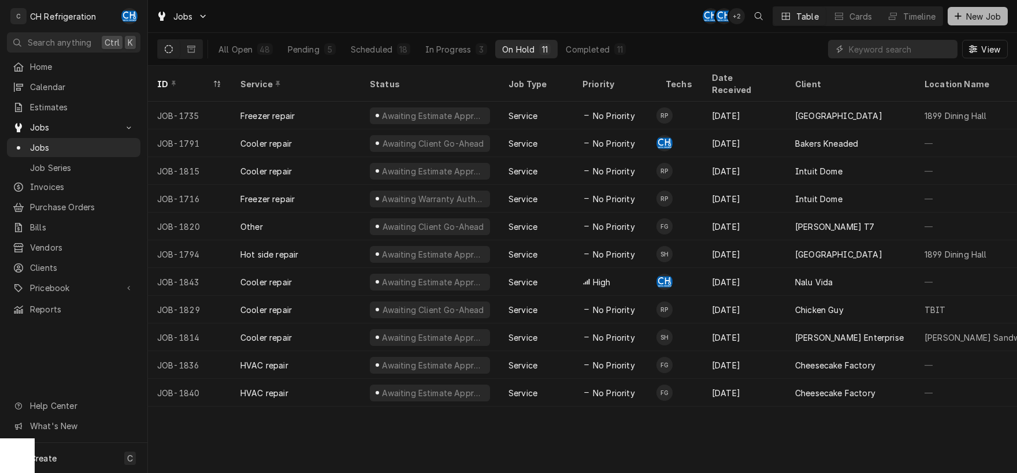
click at [991, 19] on span "New Job" at bounding box center [983, 16] width 39 height 12
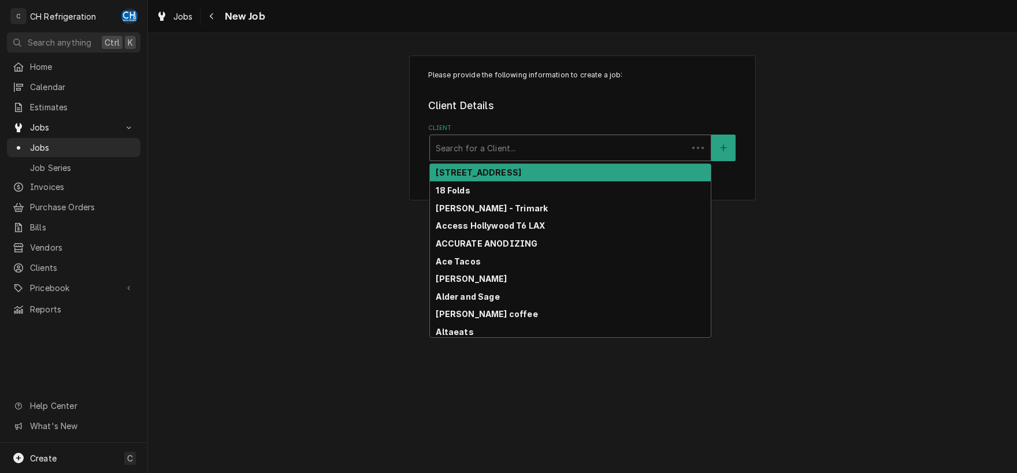
click at [455, 149] on div "Client" at bounding box center [559, 147] width 246 height 21
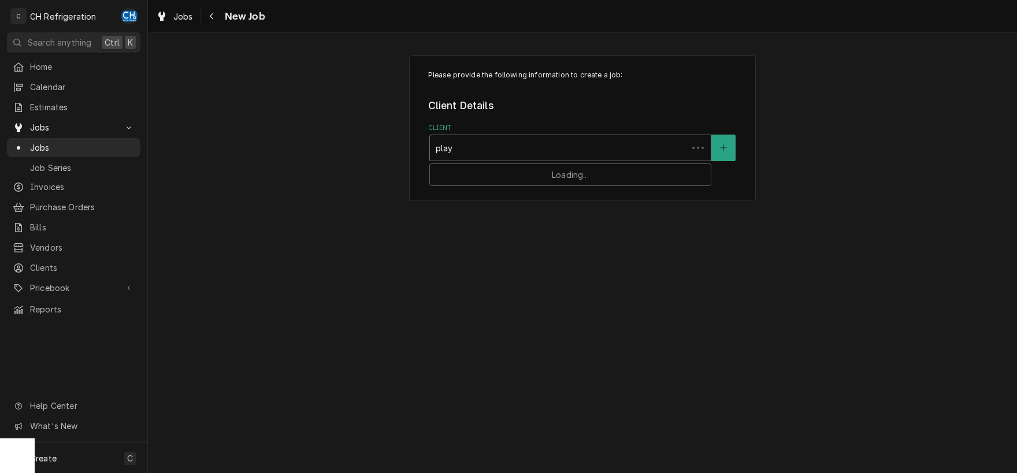
type input "playa"
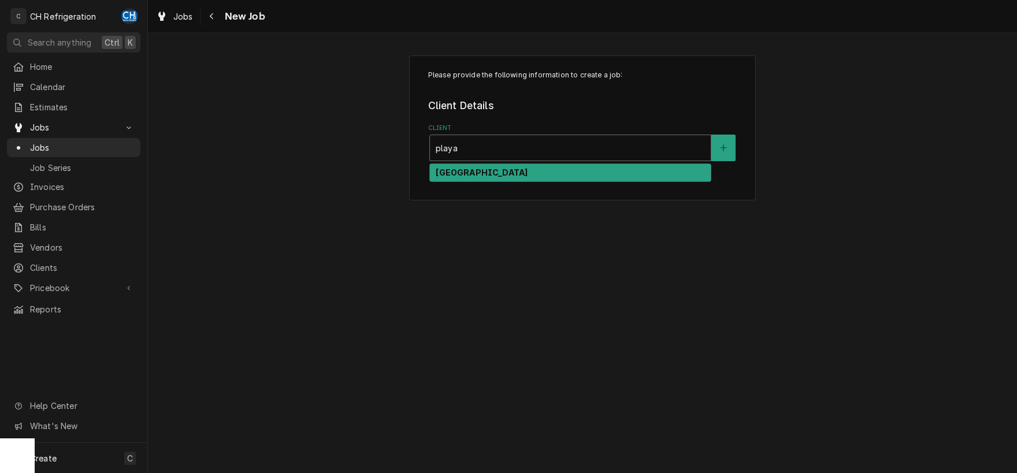
click at [478, 181] on div "[GEOGRAPHIC_DATA]" at bounding box center [570, 173] width 281 height 18
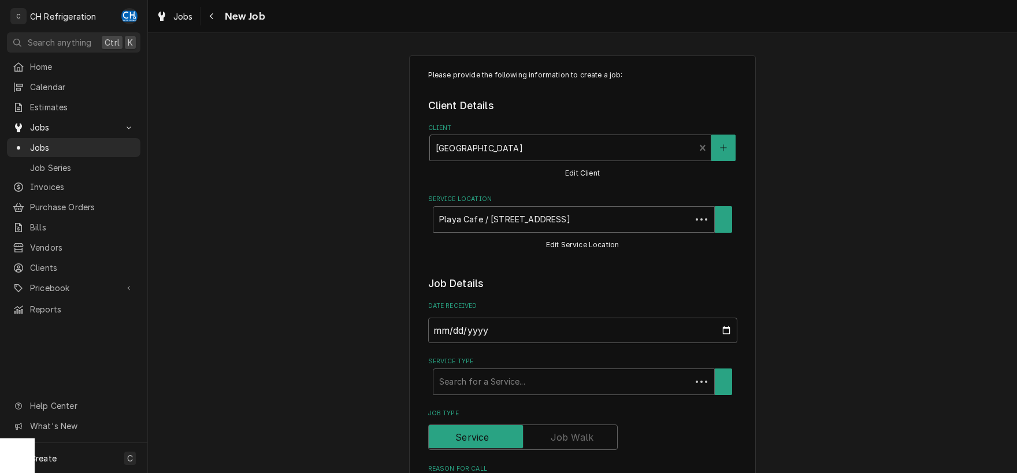
type textarea "x"
click at [207, 13] on div "Navigate back" at bounding box center [212, 16] width 12 height 12
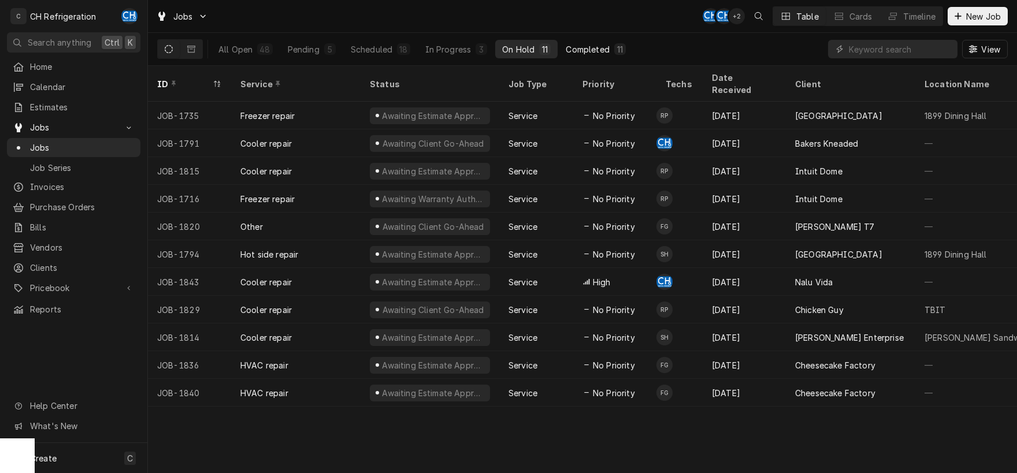
click at [590, 45] on div "Completed" at bounding box center [587, 49] width 43 height 12
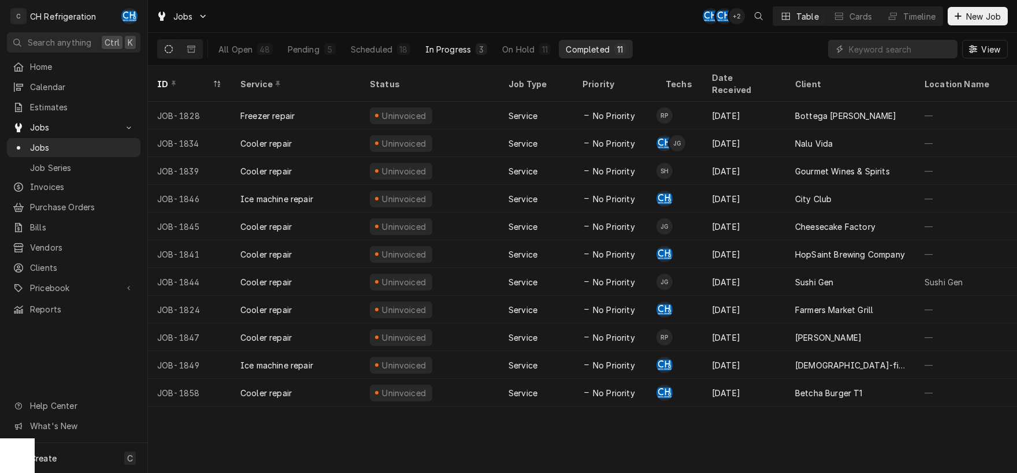
click at [455, 44] on div "In Progress" at bounding box center [448, 49] width 46 height 12
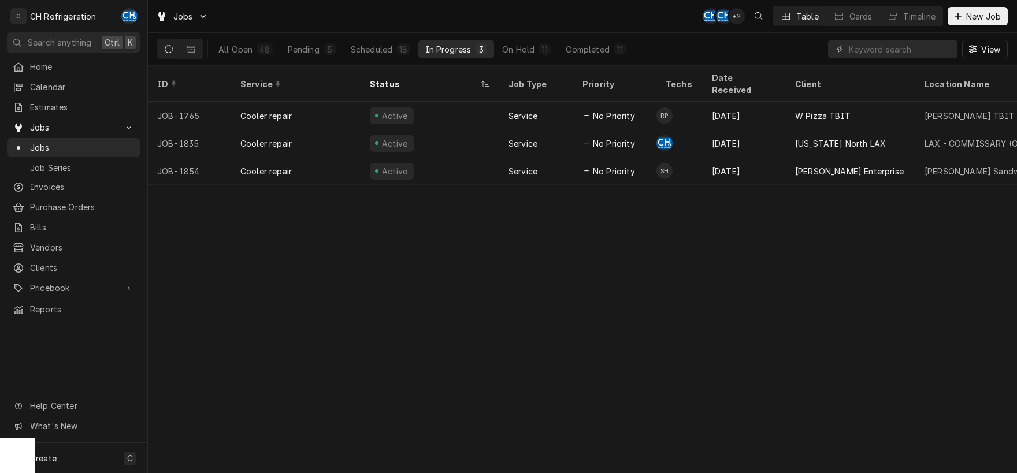
click at [752, 396] on div "ID Service Status Job Type Priority Techs Date Received Client Location Name Lo…" at bounding box center [582, 269] width 869 height 407
click at [959, 14] on icon "Dynamic Content Wrapper" at bounding box center [957, 16] width 7 height 8
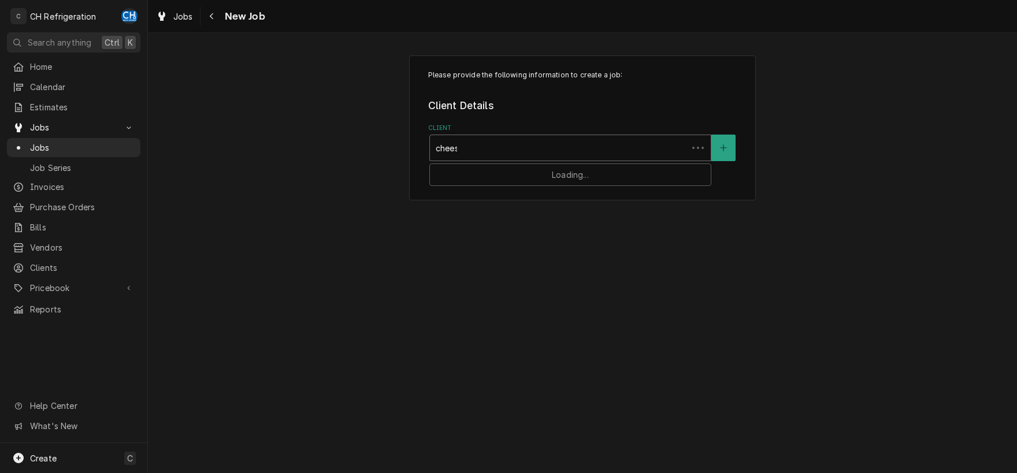
type input "cheese"
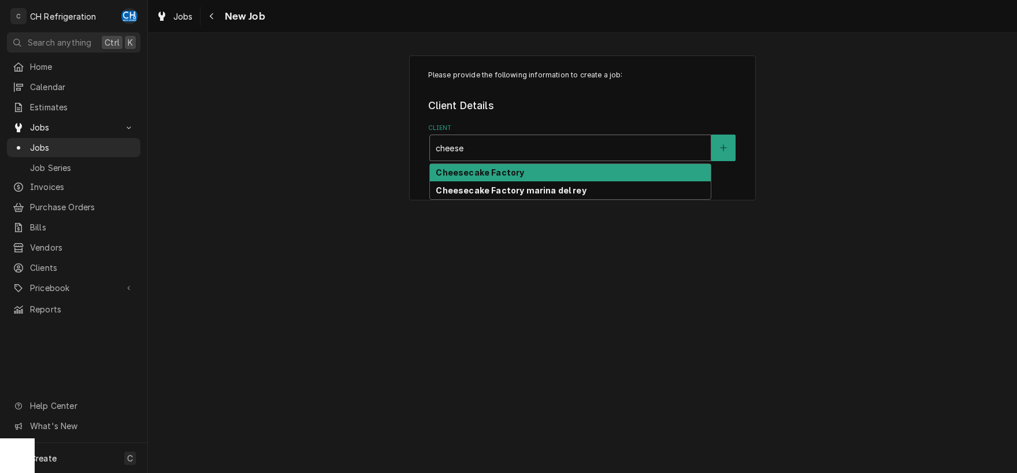
click at [500, 174] on strong "Cheesecake Factory" at bounding box center [480, 173] width 88 height 10
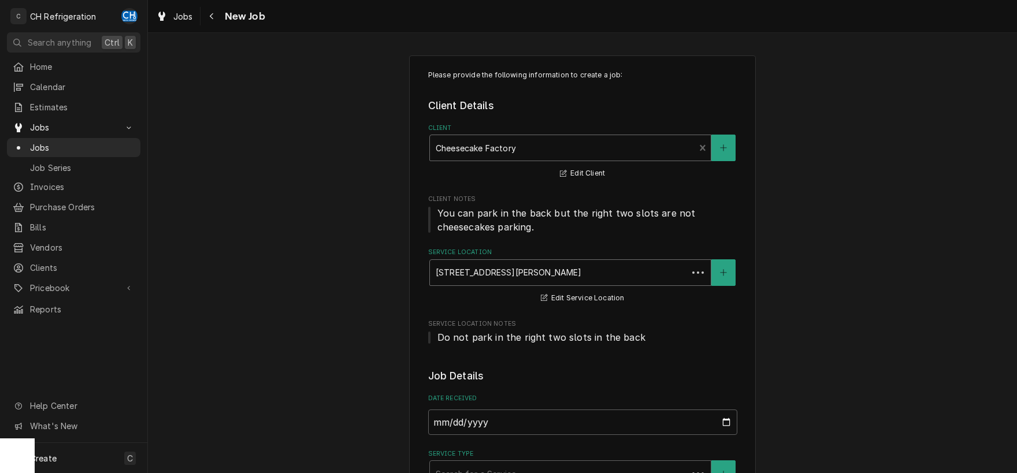
type textarea "x"
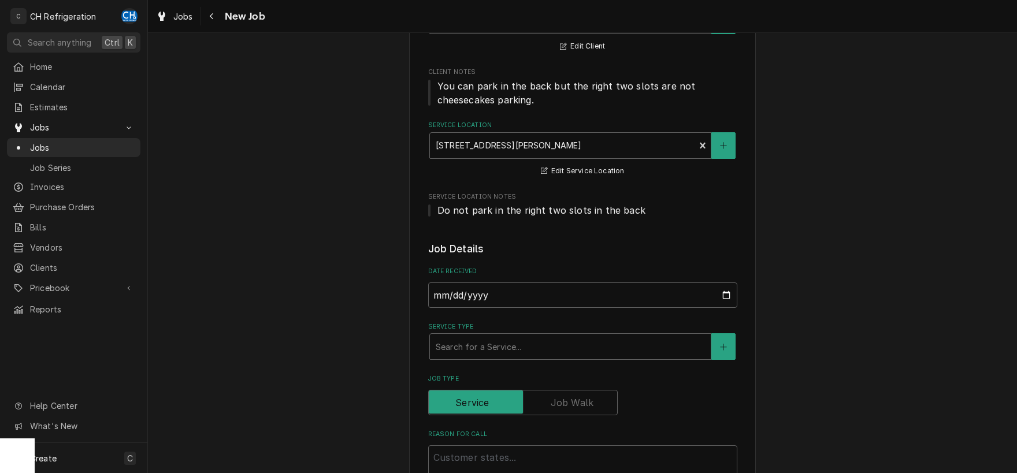
scroll to position [181, 0]
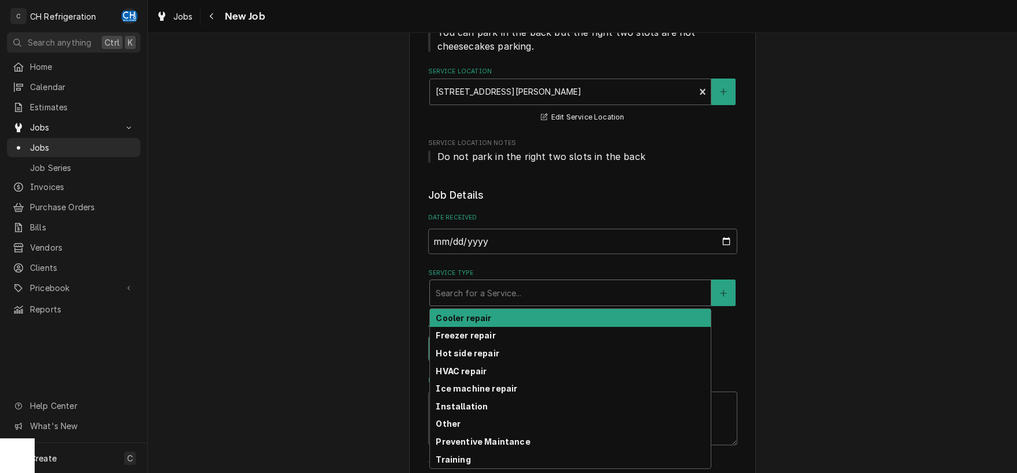
click at [548, 292] on div "Service Type" at bounding box center [570, 292] width 269 height 21
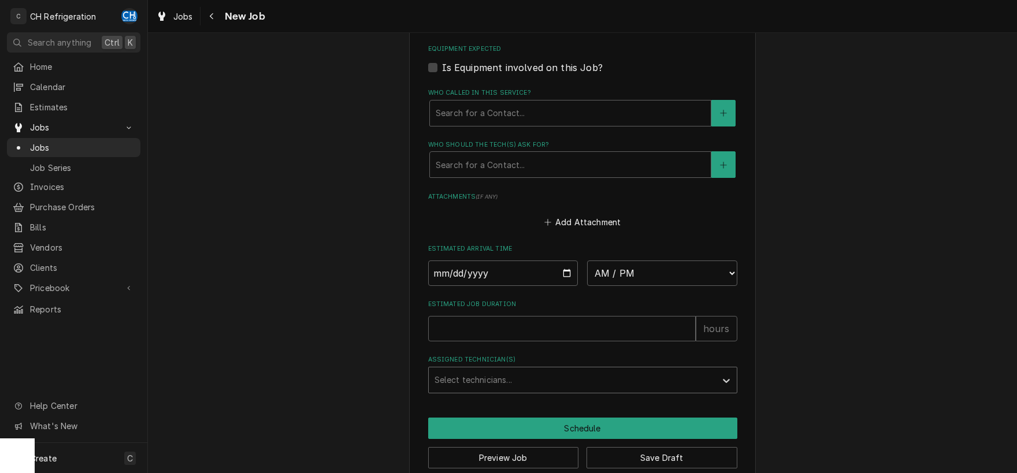
scroll to position [802, 0]
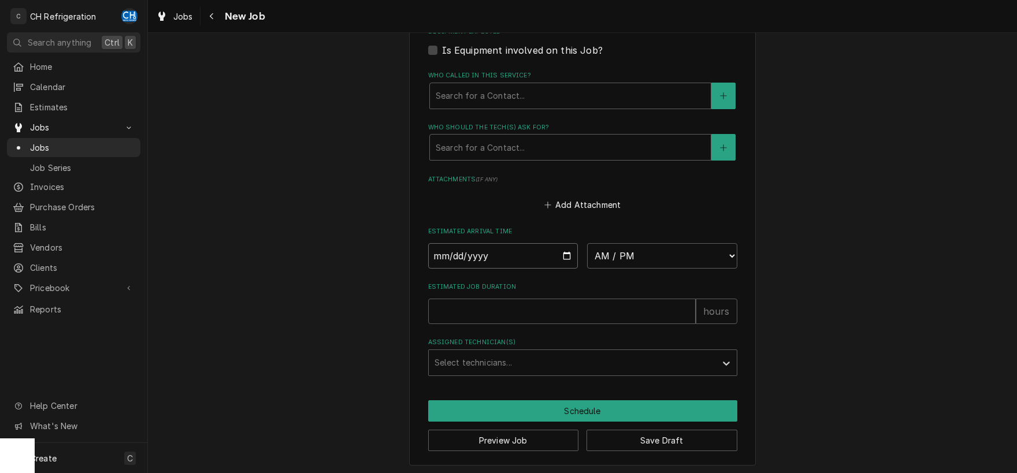
click at [564, 258] on input "Date" at bounding box center [503, 255] width 150 height 25
type input "2025-09-03"
click at [587, 243] on select "AM / PM 6:00 AM 6:15 AM 6:30 AM 6:45 AM 7:00 AM 7:15 AM 7:30 AM 7:45 AM 8:00 AM…" at bounding box center [662, 255] width 150 height 25
type textarea "x"
select select "04:00:00"
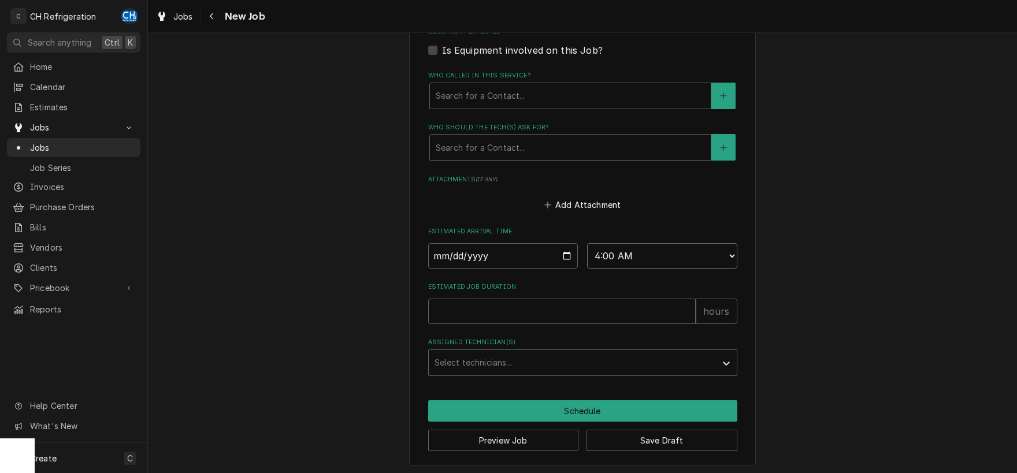
click option "4:00 AM" at bounding box center [0, 0] width 0 height 0
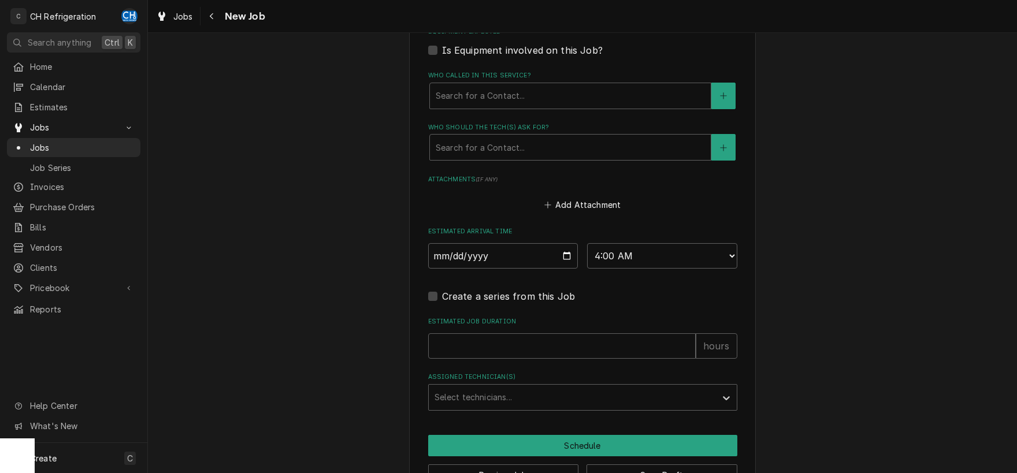
drag, startPoint x: 544, startPoint y: 328, endPoint x: 544, endPoint y: 340, distance: 12.7
click at [543, 328] on div "Estimated Job Duration hours" at bounding box center [582, 337] width 309 height 41
click at [550, 342] on input "Estimated Job Duration" at bounding box center [561, 345] width 267 height 25
type textarea "x"
type input "2"
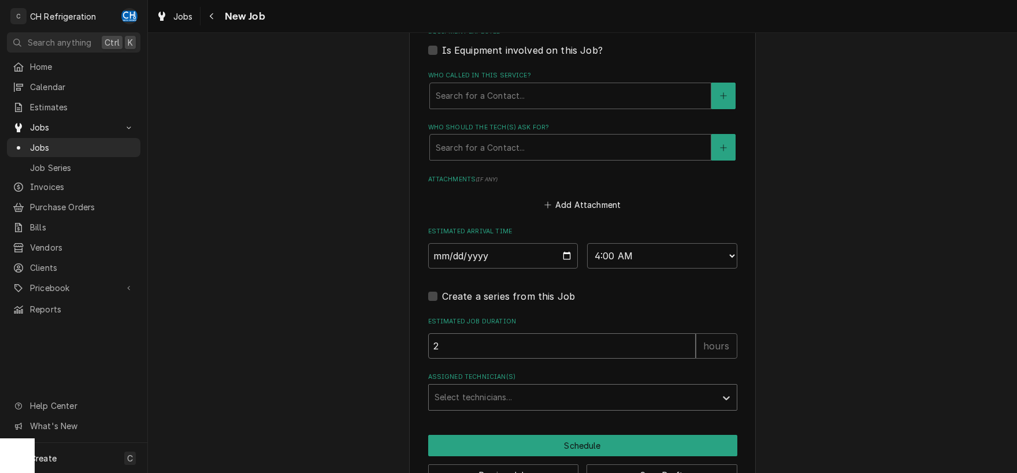
type textarea "x"
type input "2"
click at [488, 396] on div "Assigned Technician(s)" at bounding box center [572, 397] width 276 height 21
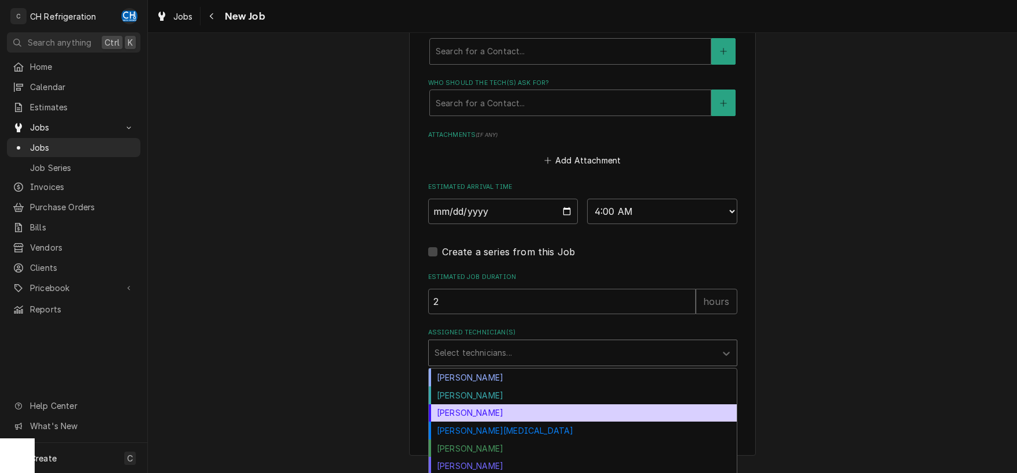
click at [445, 410] on div "Josh Galindo" at bounding box center [583, 413] width 308 height 18
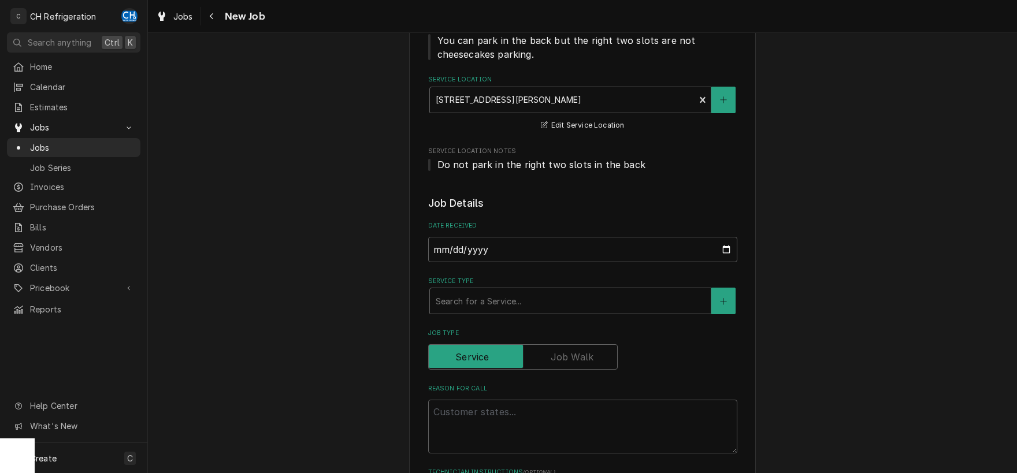
scroll to position [414, 0]
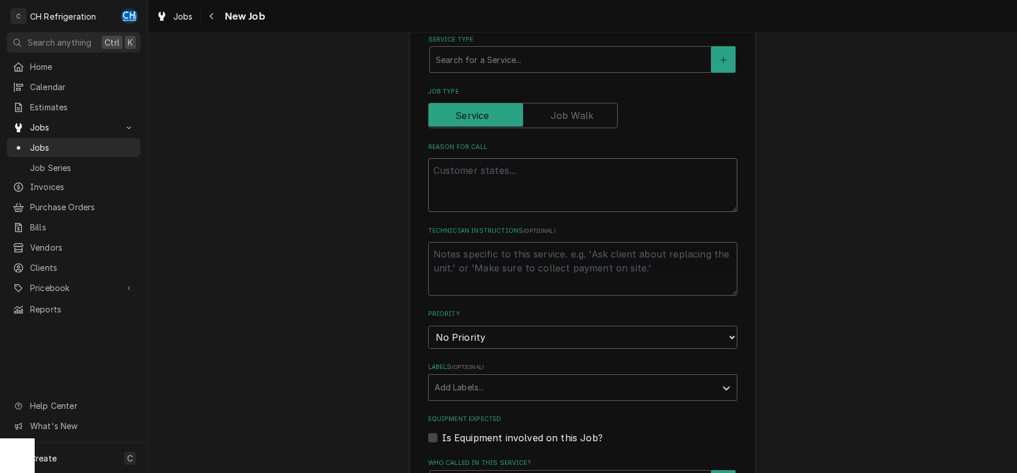
paste textarea "Problem Description "COOK LINE / Refrigeration / Pan Chiller / Pan Chiller Need…"
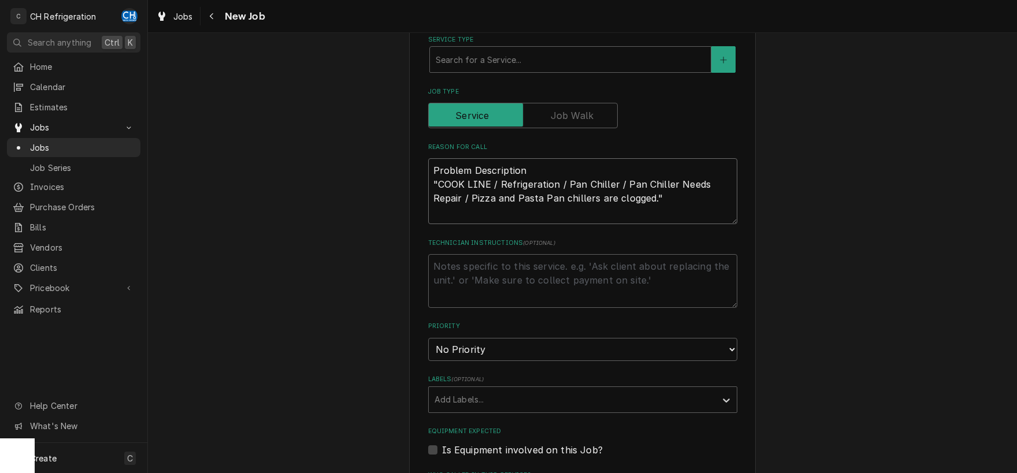
type textarea "x"
type textarea "Problem Description "COOK LINE / Refrigeration / Pan Chiller / Pan Chiller Need…"
type textarea "x"
type textarea "Problem Description "COOK LINE / Refrigeration / Pan Chiller / Pan Chiller Need…"
click at [467, 290] on textarea "Technician Instructions ( optional )" at bounding box center [582, 281] width 309 height 54
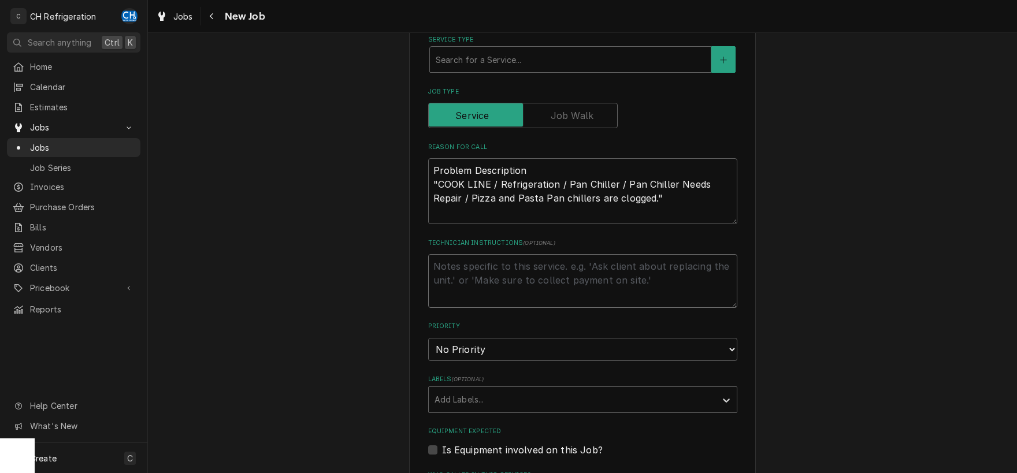
paste textarea "PO# 324602503"
type textarea "x"
type textarea "PO# 324602503"
type textarea "x"
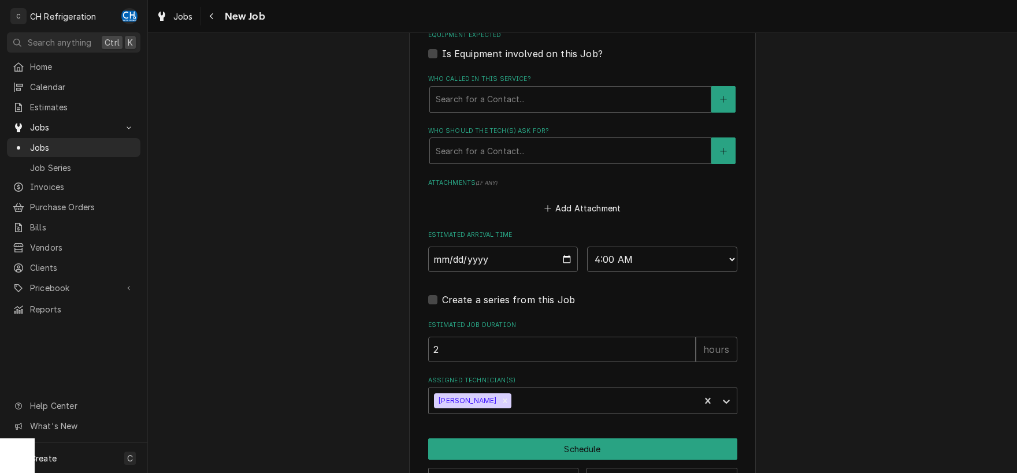
scroll to position [837, 0]
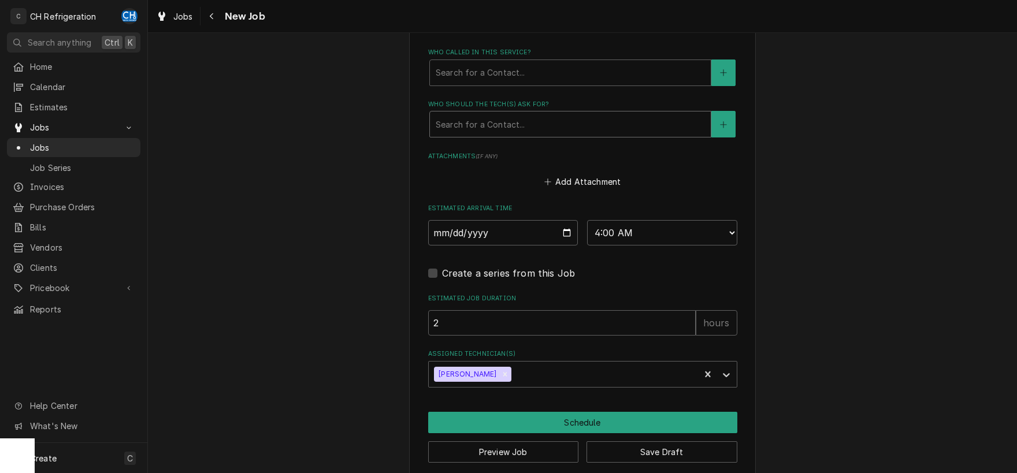
type textarea "PO# 324602503"
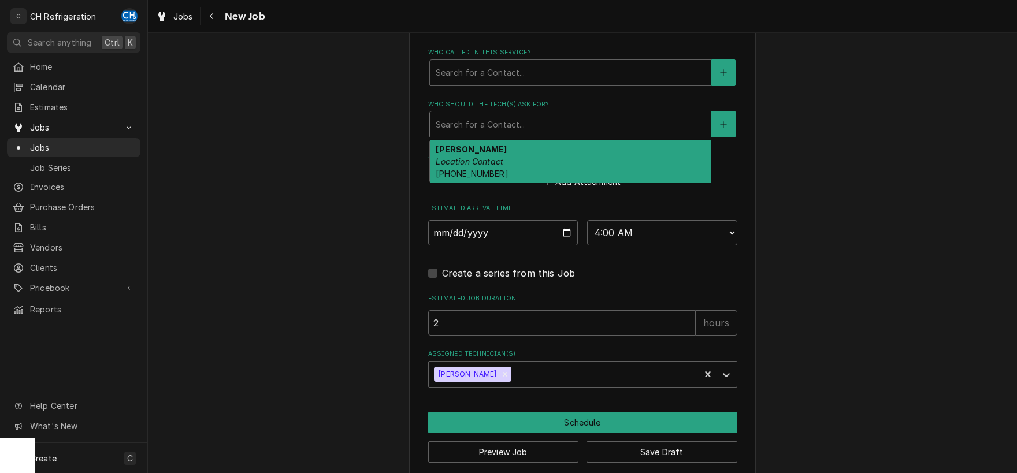
click at [540, 116] on div "Who should the tech(s) ask for?" at bounding box center [570, 124] width 269 height 21
click at [523, 157] on div "Kenny Navalta Location Contact (818) 383-7827" at bounding box center [570, 161] width 281 height 42
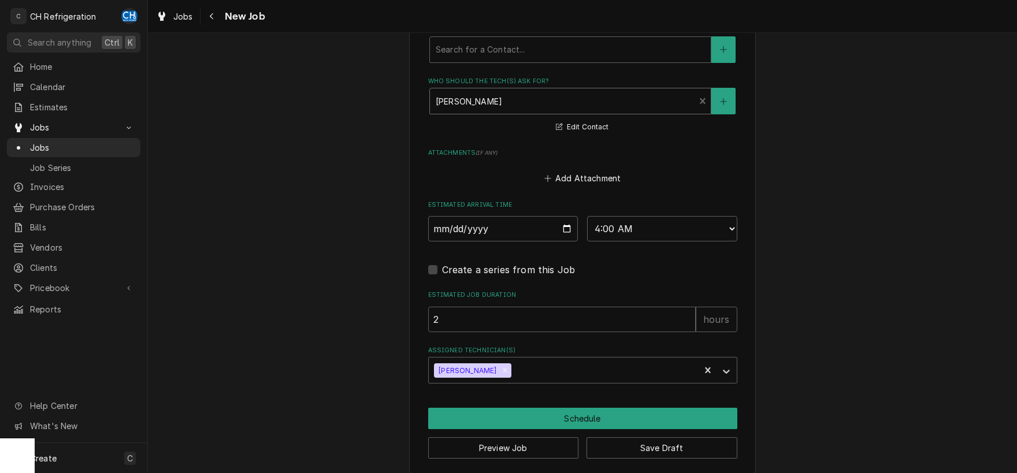
scroll to position [868, 0]
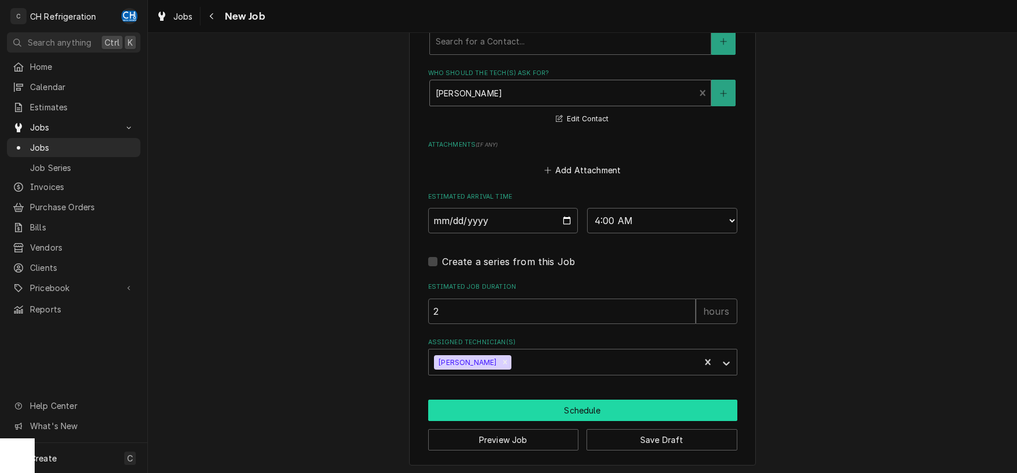
click at [581, 401] on button "Schedule" at bounding box center [582, 410] width 309 height 21
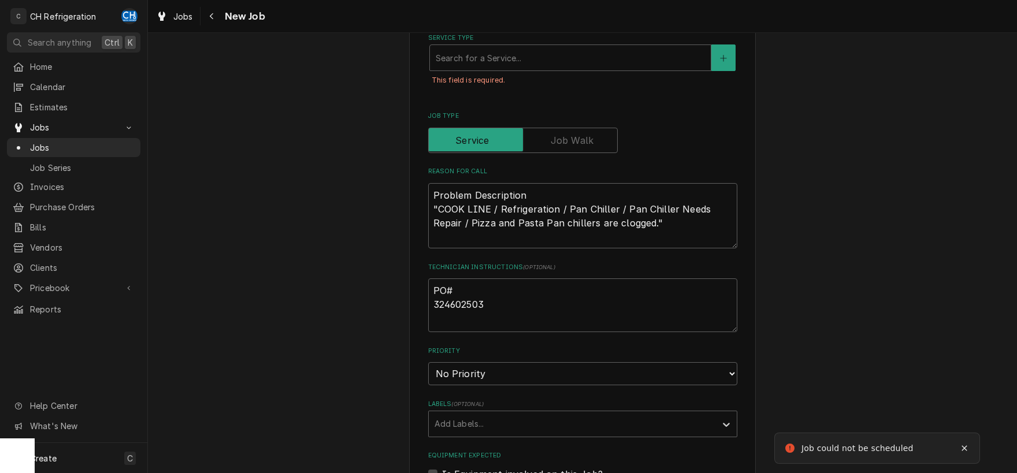
scroll to position [235, 0]
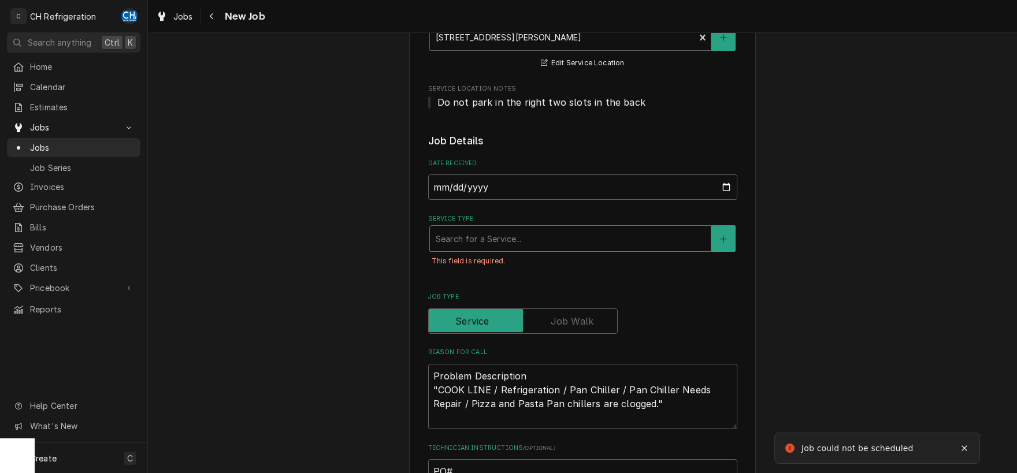
click at [494, 244] on div "Service Type" at bounding box center [570, 238] width 269 height 21
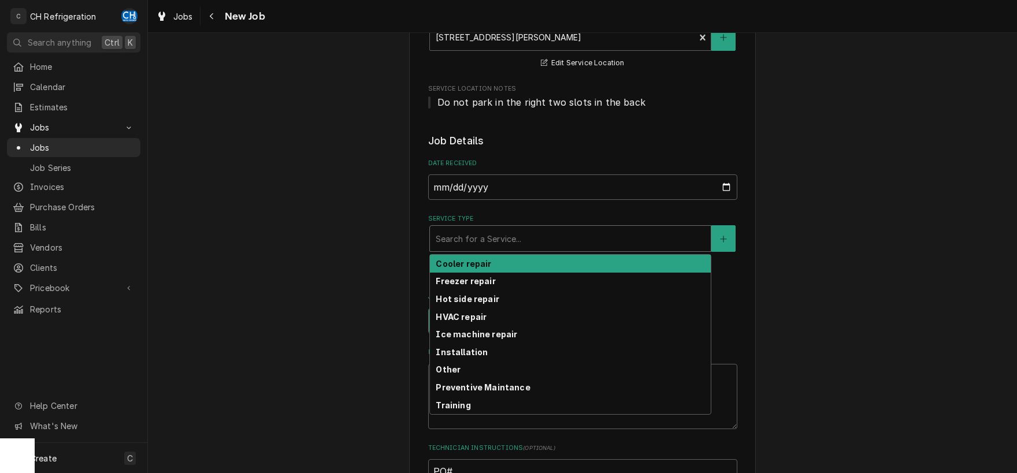
click at [490, 263] on div "Cooler repair" at bounding box center [570, 264] width 281 height 18
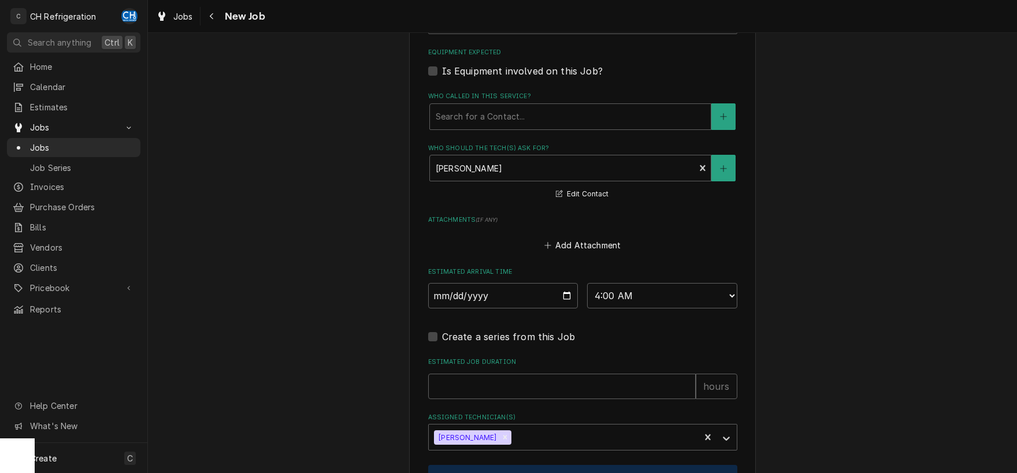
scroll to position [1020, 0]
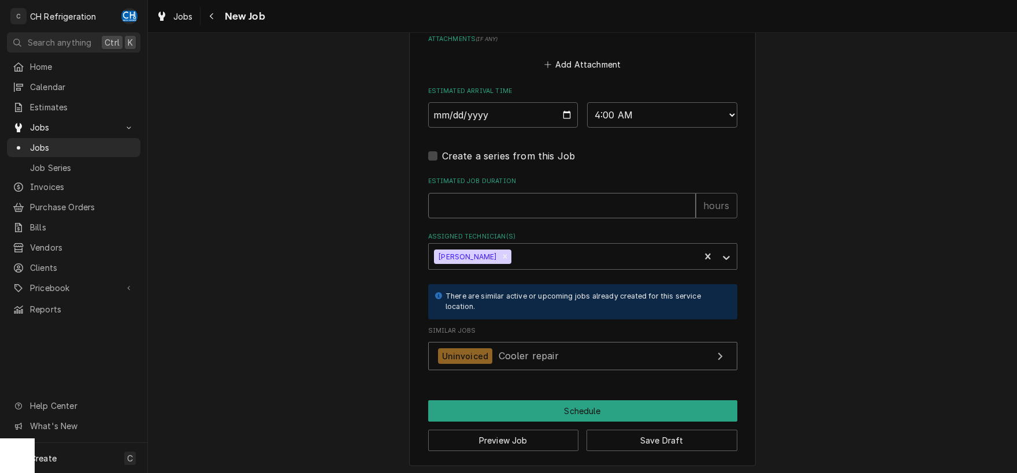
click at [500, 195] on input "Estimated Job Duration" at bounding box center [561, 205] width 267 height 25
type textarea "x"
type input "2"
type textarea "x"
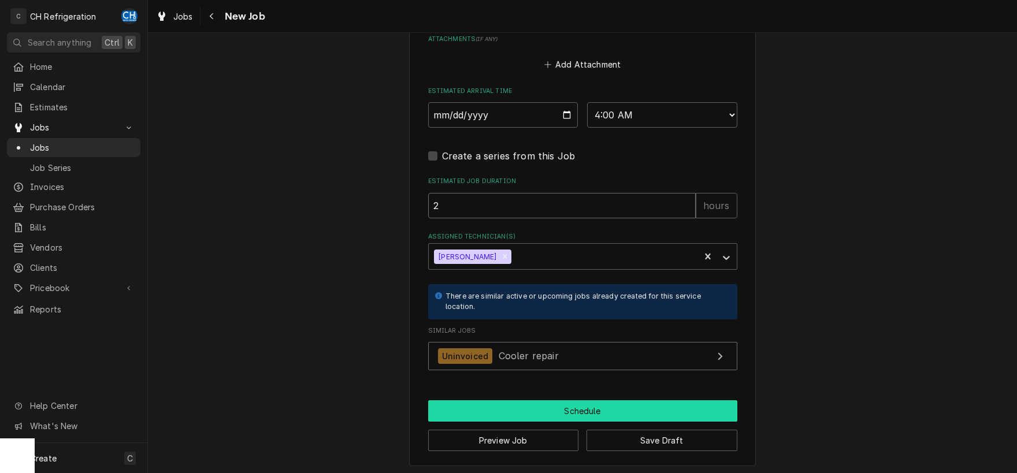
type input "2"
click at [527, 400] on button "Schedule" at bounding box center [582, 410] width 309 height 21
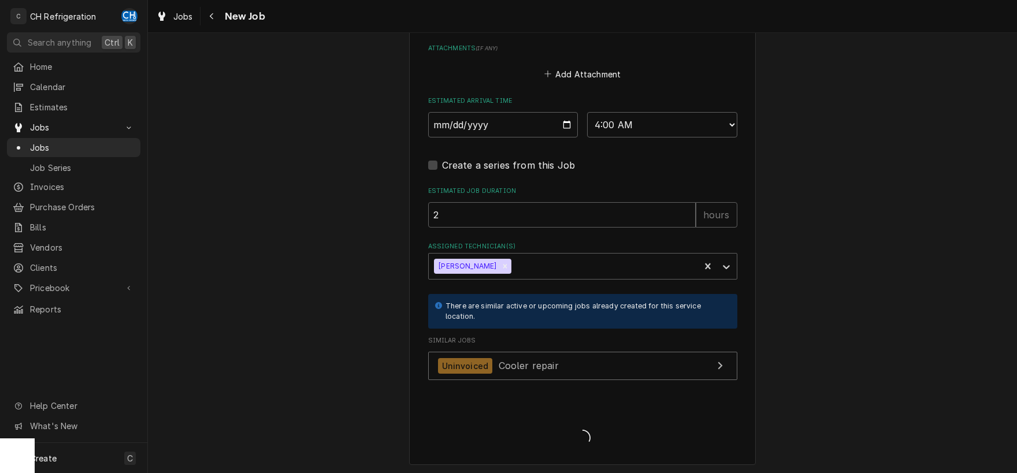
type textarea "x"
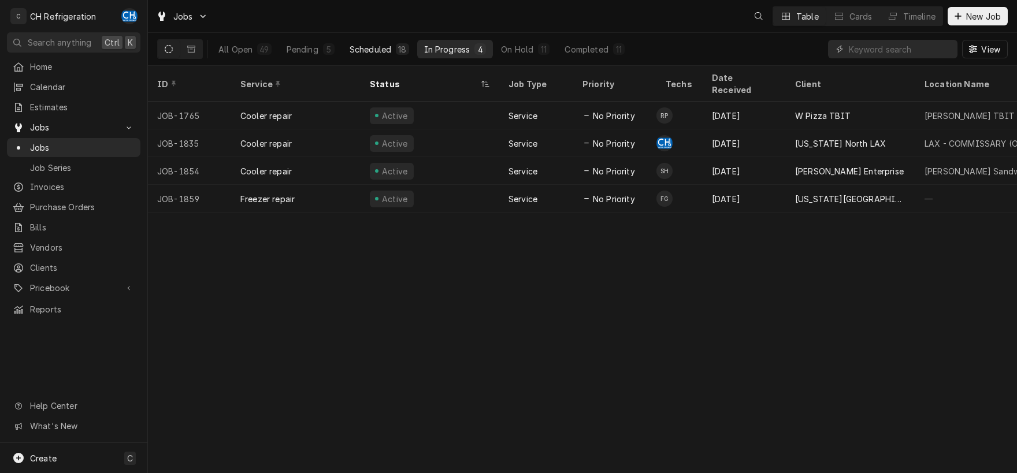
click at [399, 48] on div "18" at bounding box center [402, 49] width 8 height 12
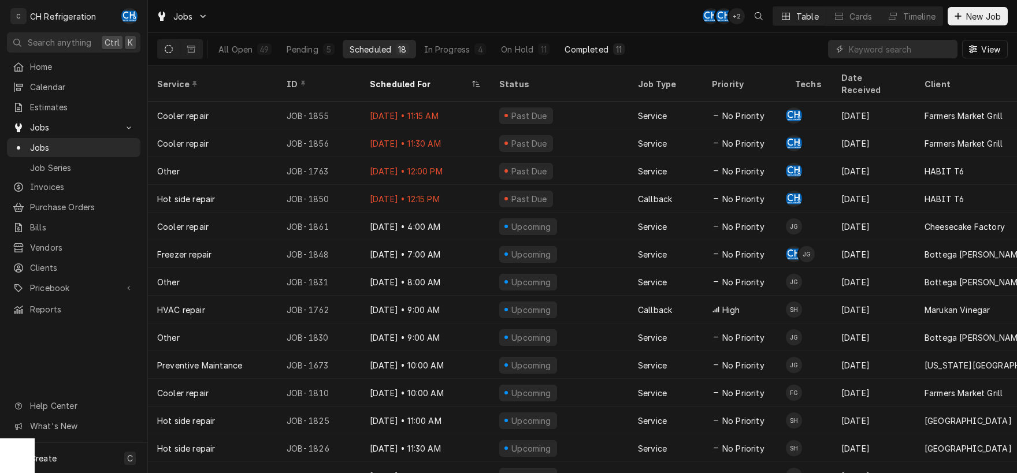
click at [601, 49] on div "Completed" at bounding box center [585, 49] width 43 height 12
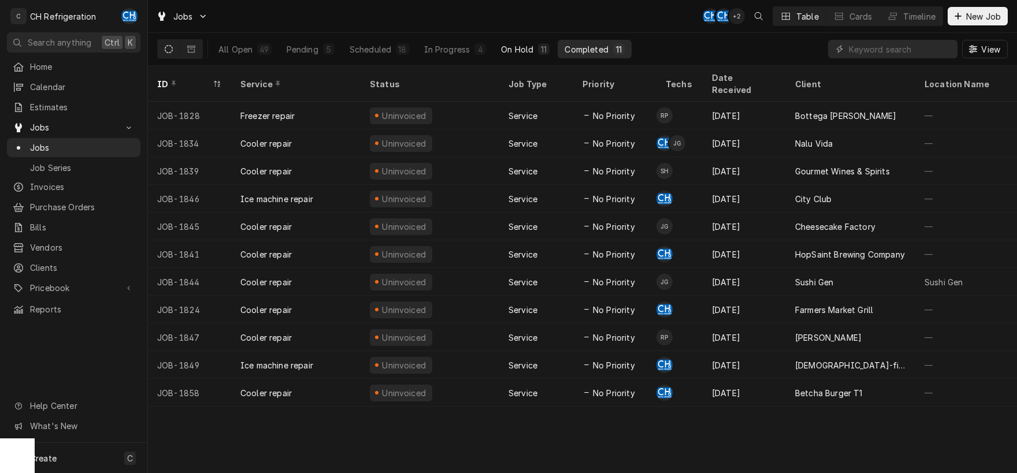
click at [510, 47] on div "On Hold" at bounding box center [517, 49] width 32 height 12
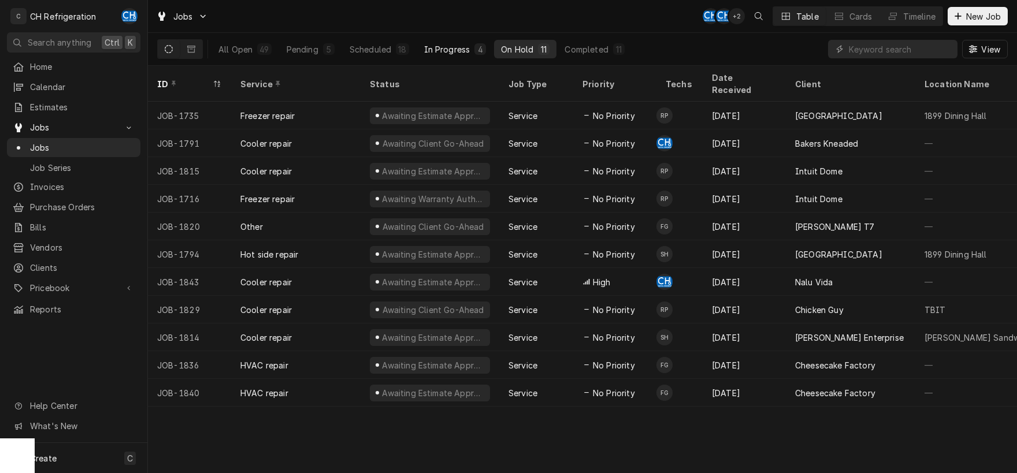
click at [467, 45] on div "In Progress" at bounding box center [447, 49] width 46 height 12
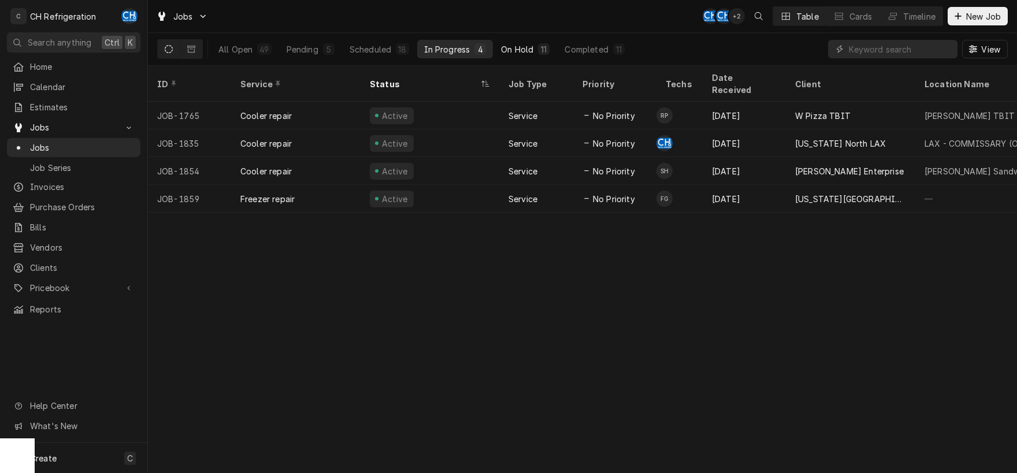
click at [514, 47] on div "On Hold" at bounding box center [517, 49] width 32 height 12
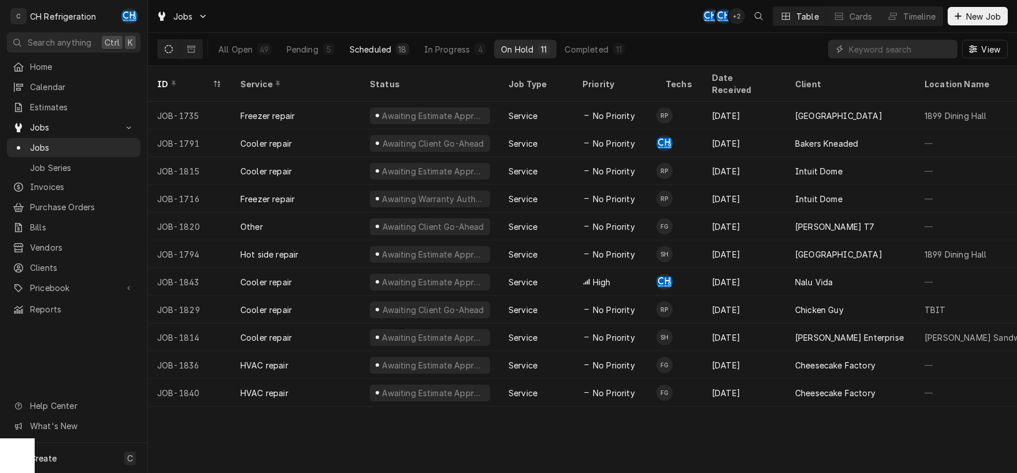
click at [362, 48] on div "Scheduled" at bounding box center [370, 49] width 42 height 12
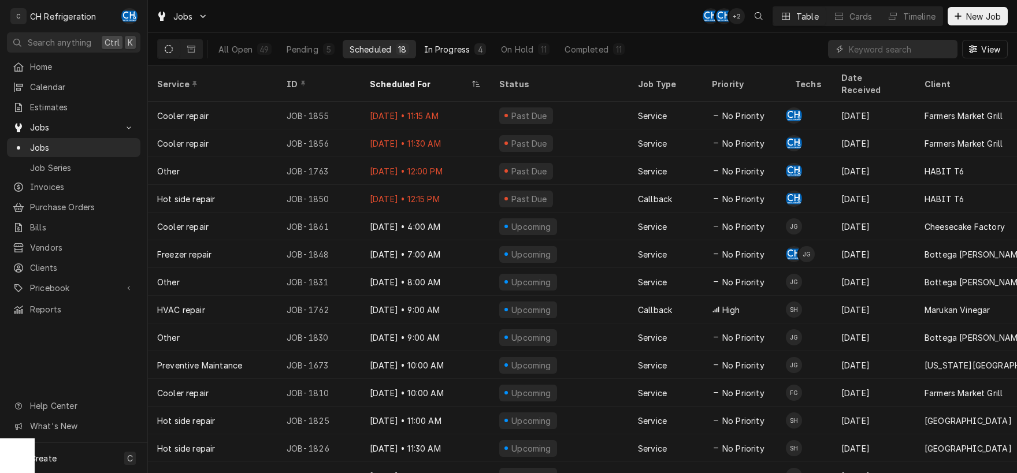
click at [477, 49] on div "4" at bounding box center [480, 49] width 7 height 12
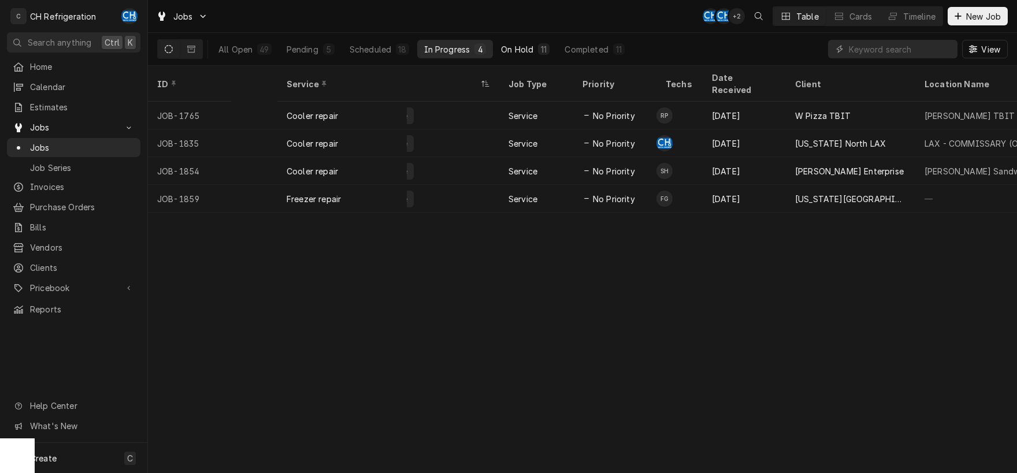
click at [514, 48] on div "On Hold" at bounding box center [517, 49] width 32 height 12
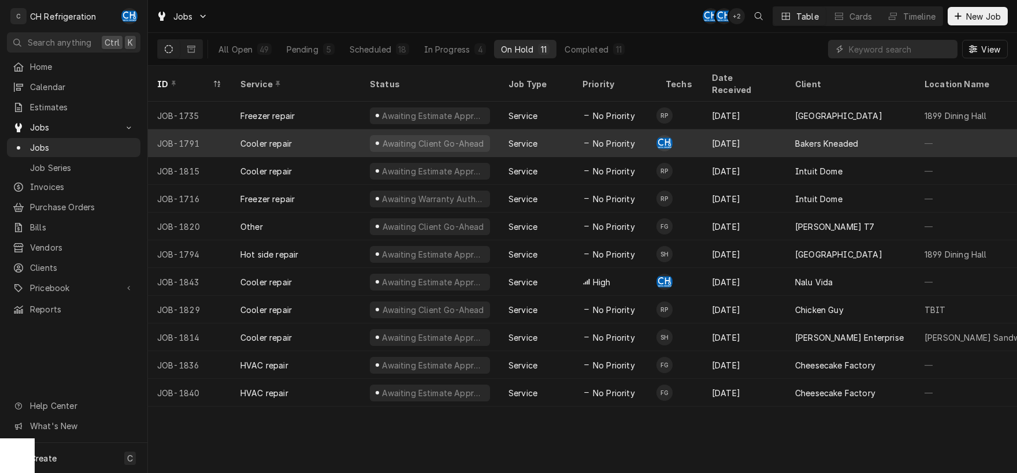
click at [804, 142] on div "Bakers Kneaded" at bounding box center [850, 143] width 129 height 28
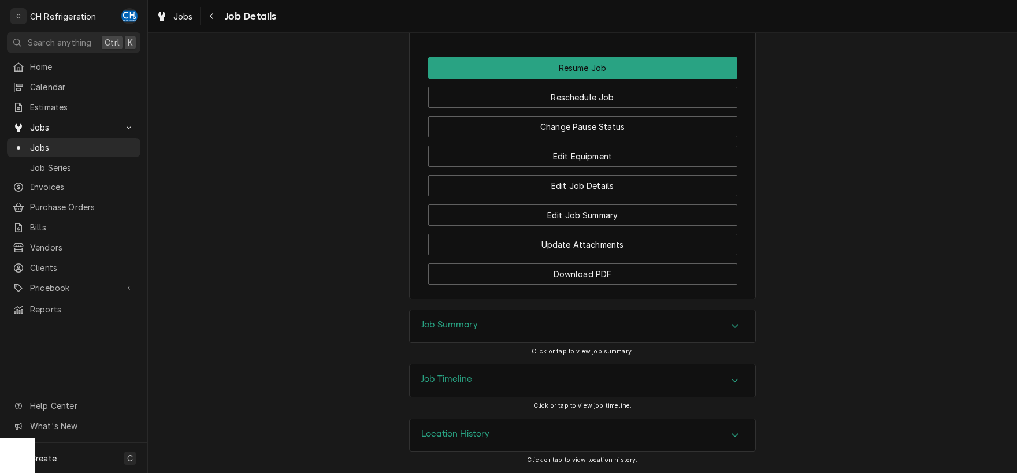
scroll to position [1260, 0]
drag, startPoint x: 477, startPoint y: 337, endPoint x: 447, endPoint y: 337, distance: 30.6
click at [477, 337] on div "Job Summary" at bounding box center [582, 326] width 345 height 32
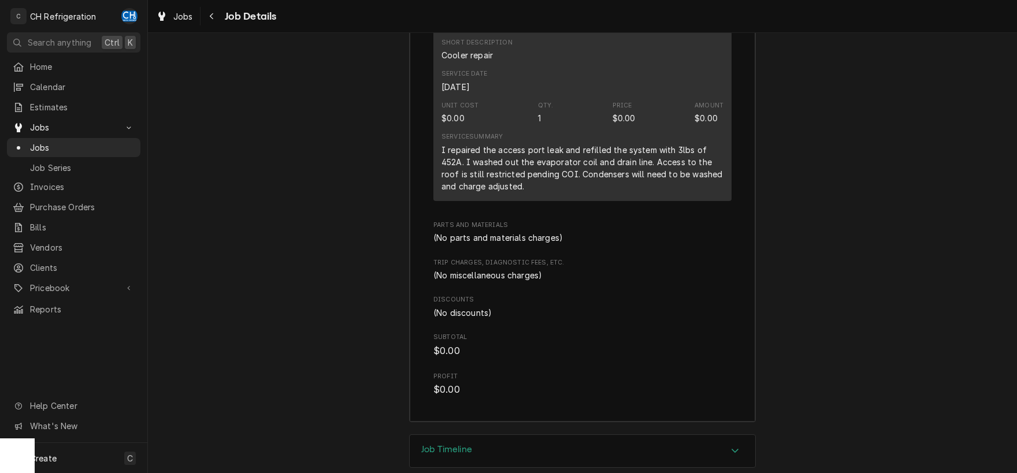
scroll to position [1824, 0]
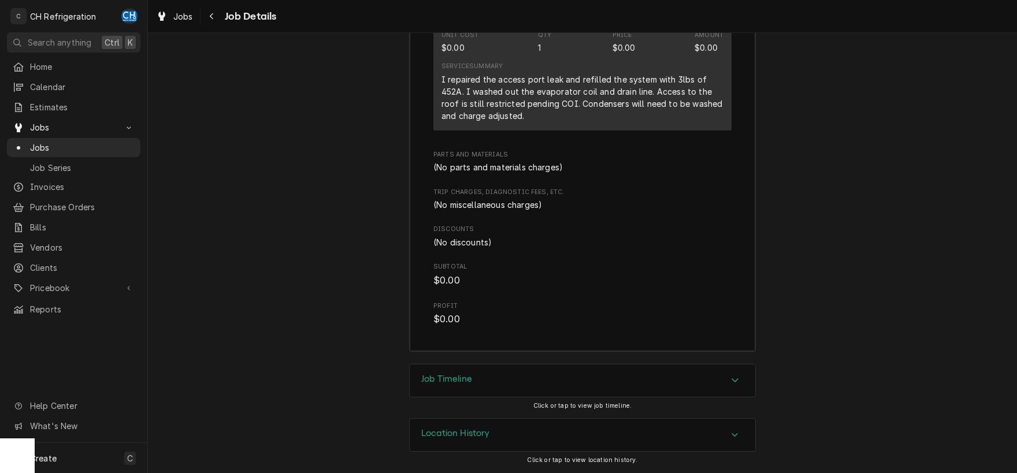
drag, startPoint x: 431, startPoint y: 378, endPoint x: 396, endPoint y: 359, distance: 40.3
click at [430, 378] on h3 "Job Timeline" at bounding box center [446, 379] width 51 height 11
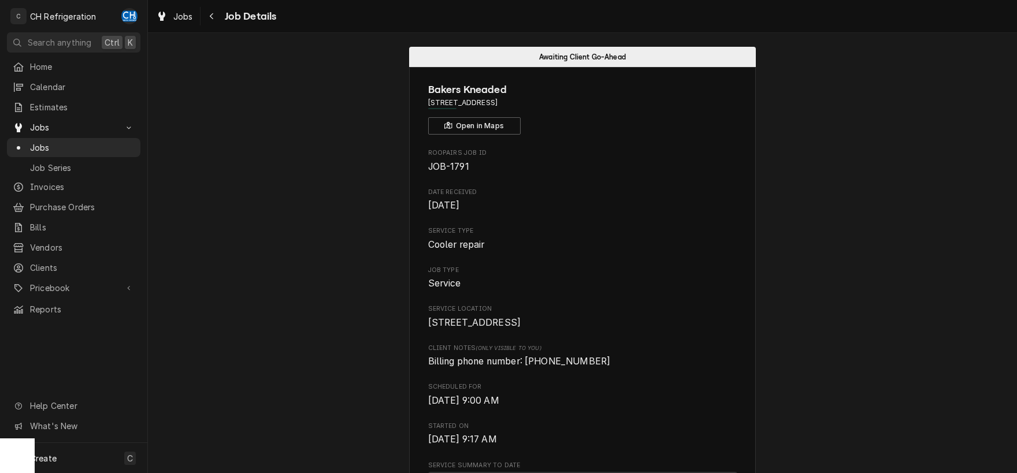
scroll to position [0, 0]
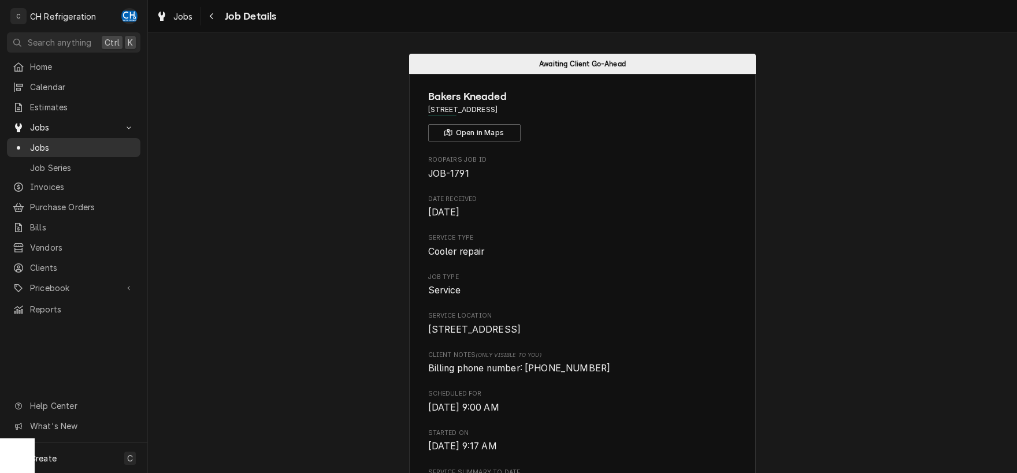
click at [31, 142] on span "Jobs" at bounding box center [82, 148] width 105 height 12
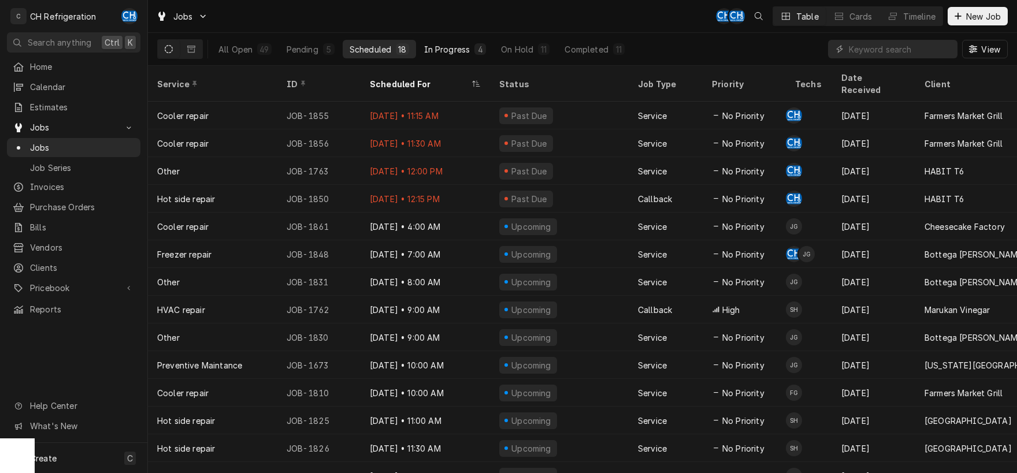
click at [447, 43] on button "In Progress 4" at bounding box center [455, 49] width 76 height 18
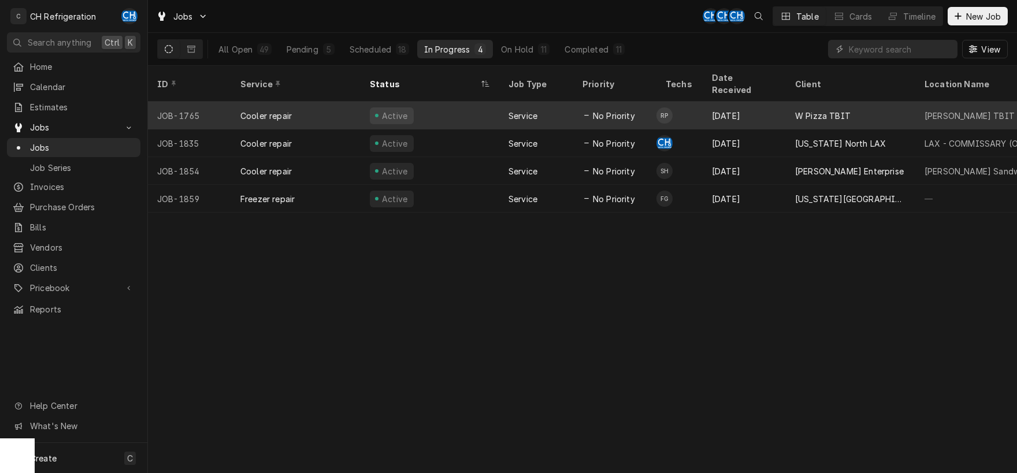
click at [608, 110] on span "No Priority" at bounding box center [614, 116] width 42 height 12
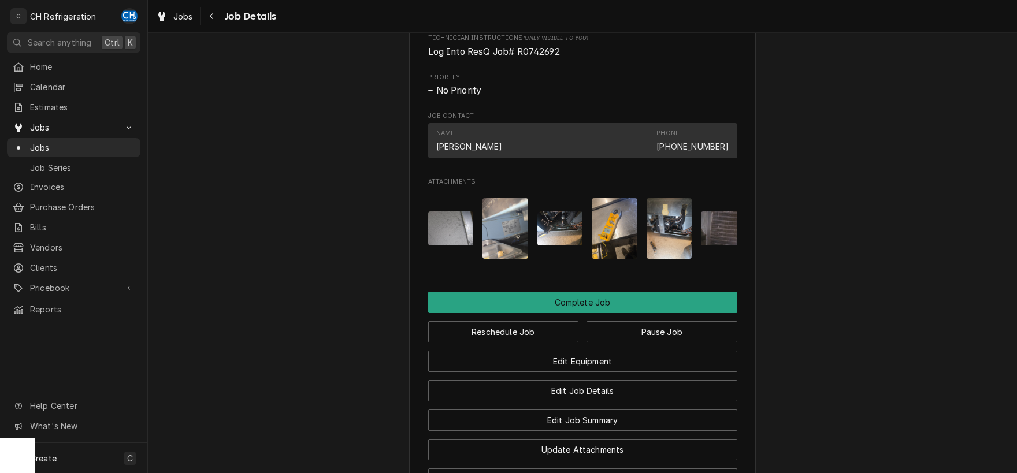
scroll to position [966, 0]
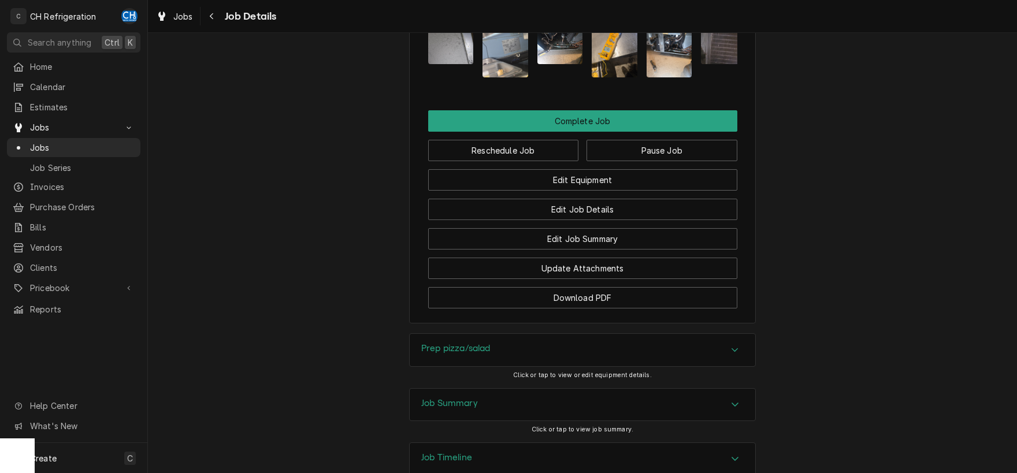
click at [564, 355] on div "Prep pizza/salad" at bounding box center [582, 350] width 345 height 32
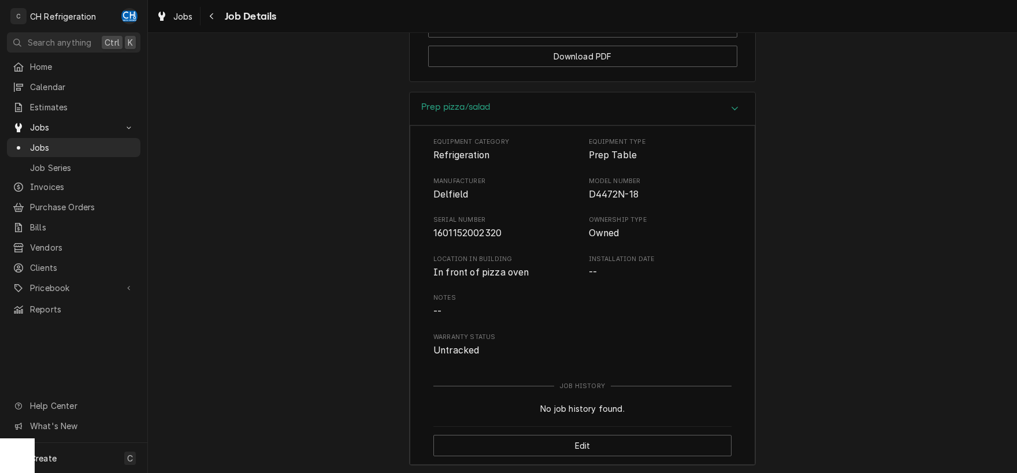
scroll to position [1374, 0]
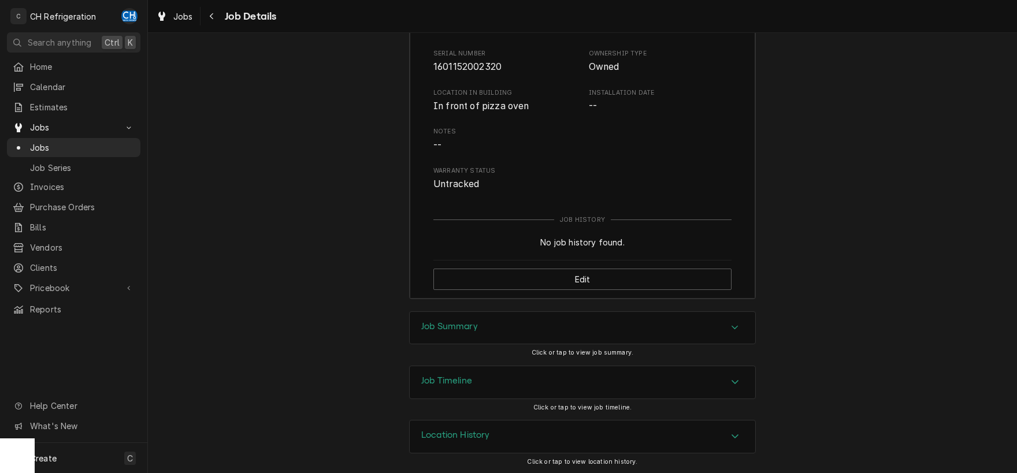
click at [541, 339] on div "Job Summary" at bounding box center [582, 328] width 345 height 32
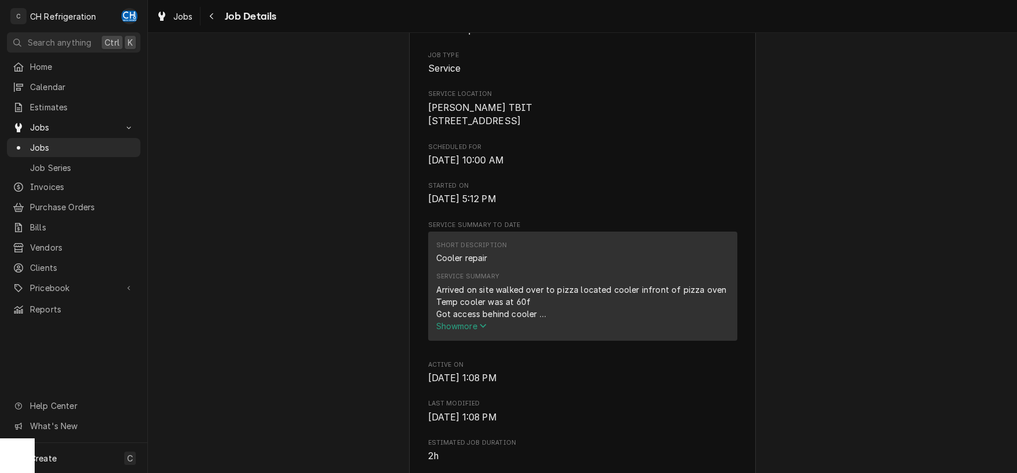
scroll to position [0, 0]
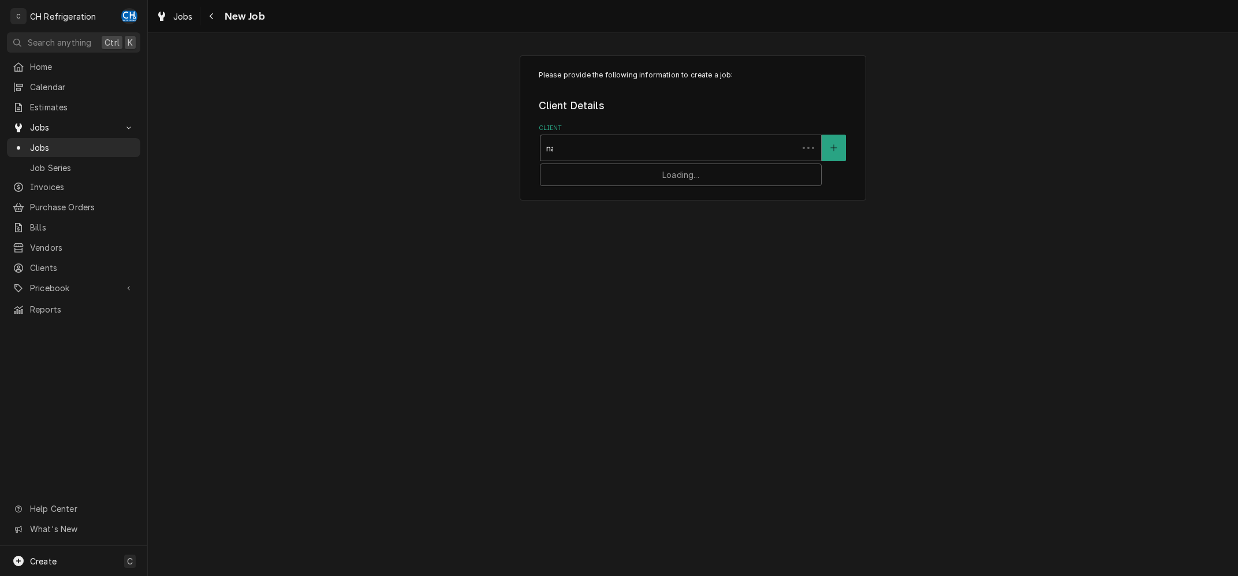
type input "nav"
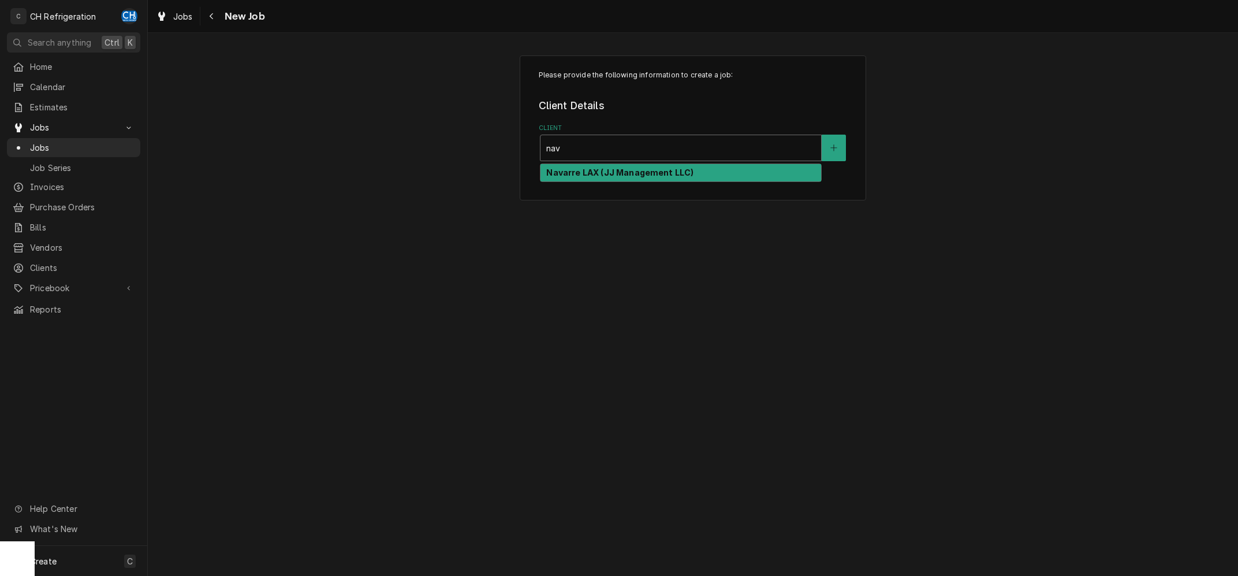
click at [635, 166] on div "Navarre LAX (JJ Management LLC)" at bounding box center [681, 173] width 281 height 18
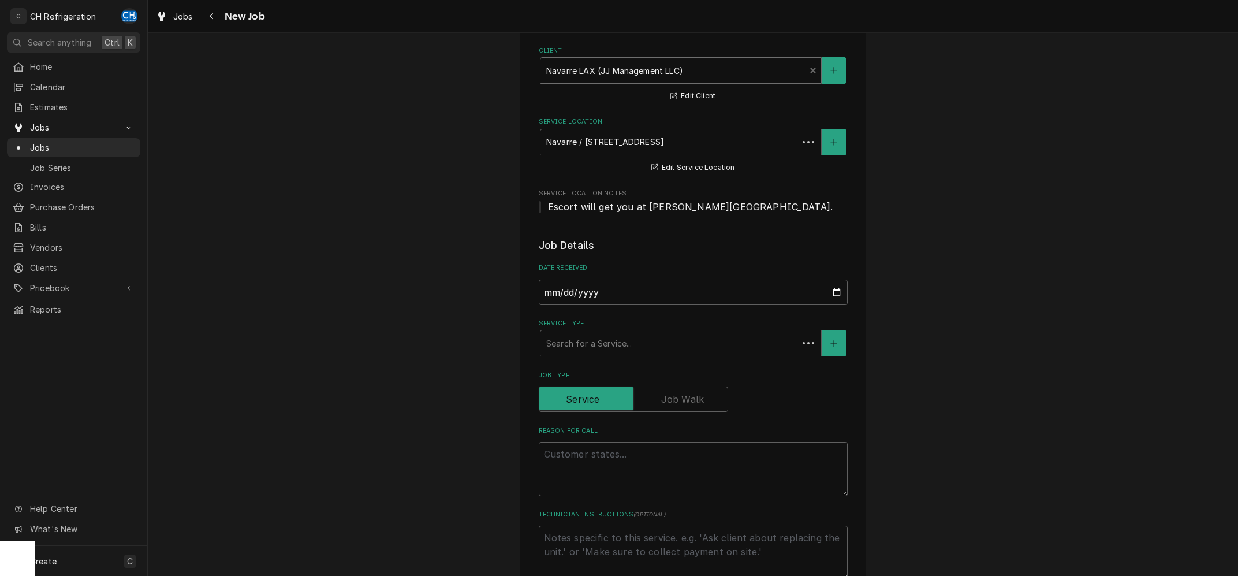
scroll to position [116, 0]
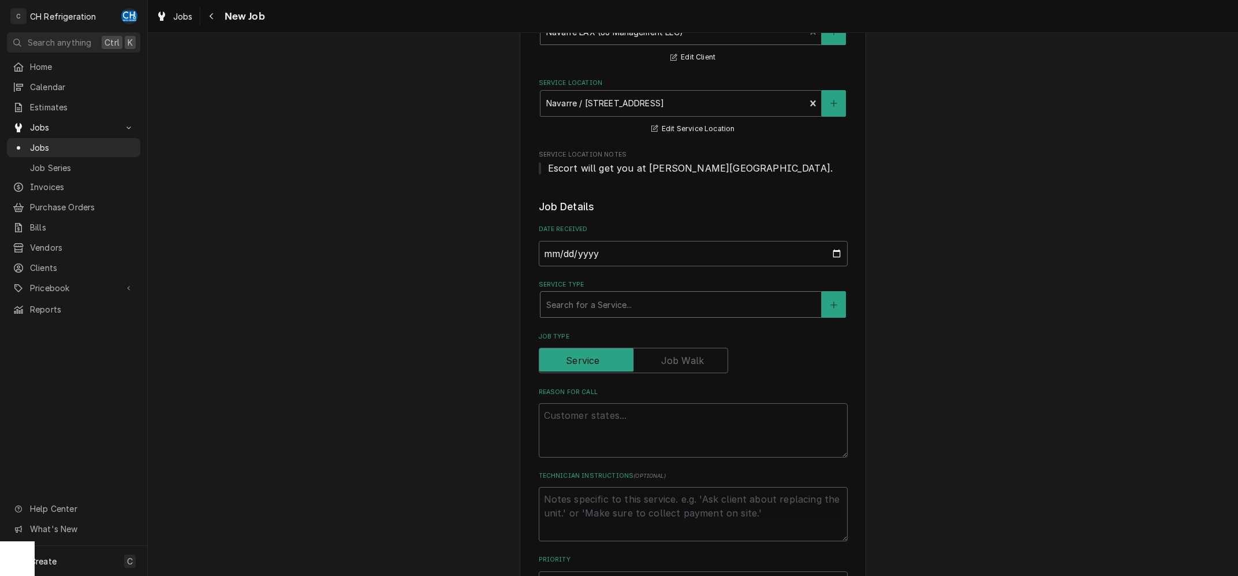
click at [631, 300] on div "Service Type" at bounding box center [680, 304] width 269 height 21
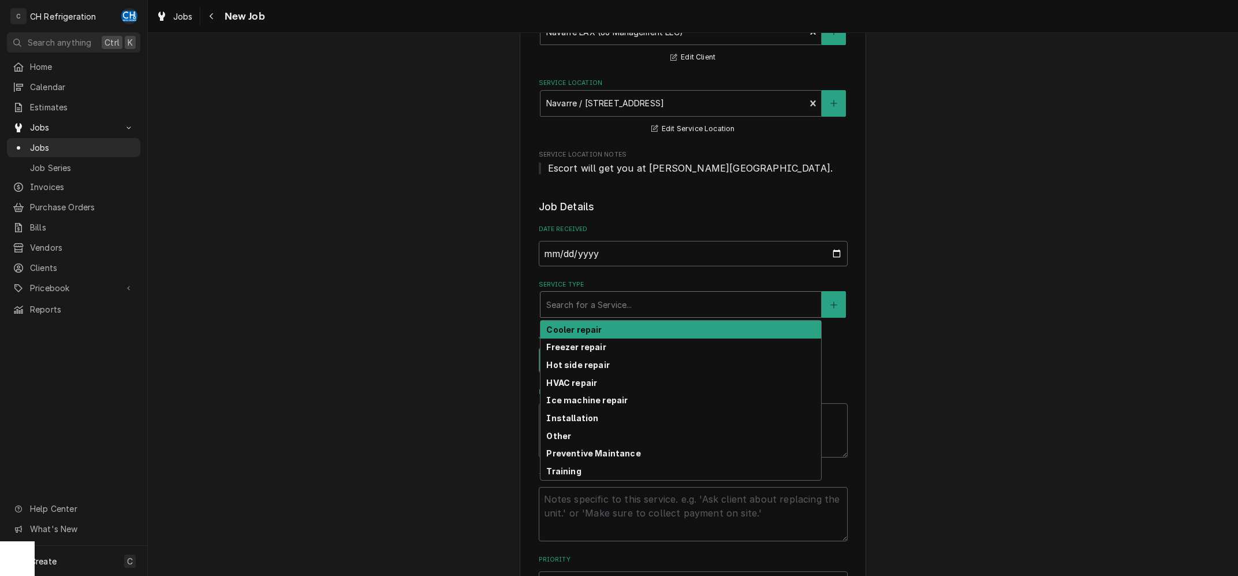
click at [603, 327] on div "Cooler repair" at bounding box center [681, 330] width 281 height 18
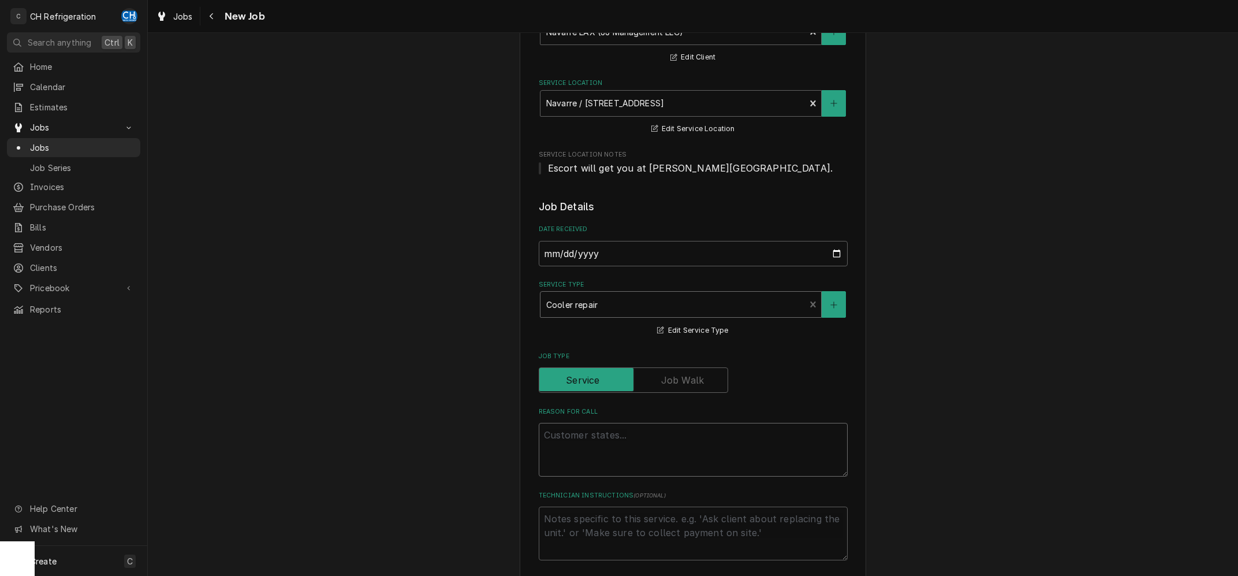
click at [602, 447] on textarea "Reason For Call" at bounding box center [693, 450] width 309 height 54
type textarea "x"
type textarea "c"
type textarea "x"
type textarea "co"
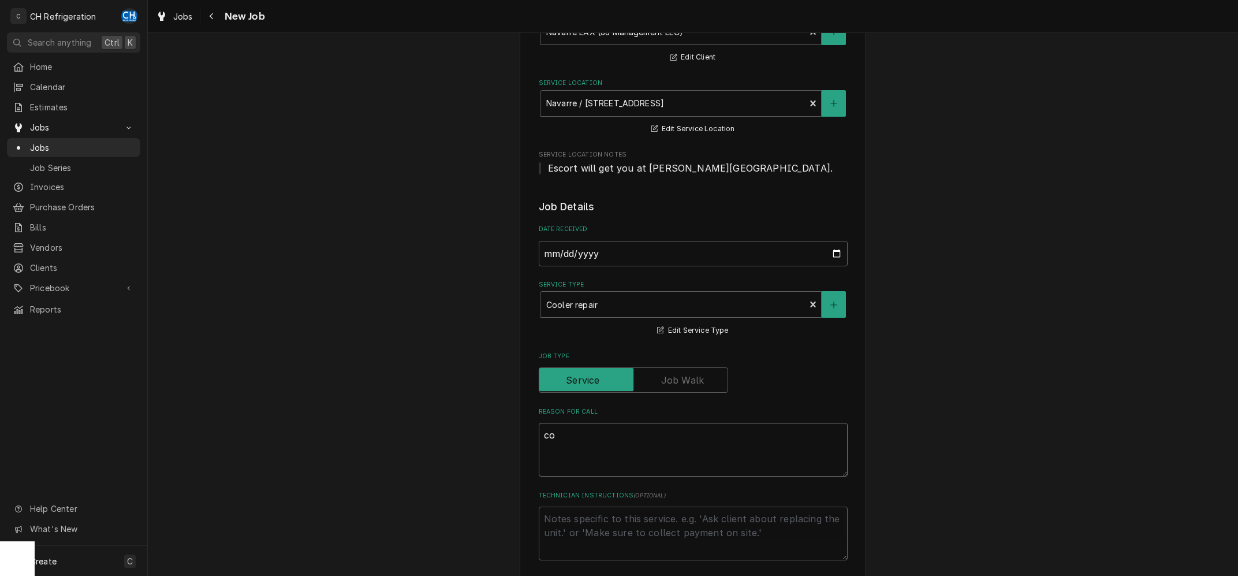
type textarea "x"
type textarea "coo"
type textarea "x"
type textarea "cool"
type textarea "x"
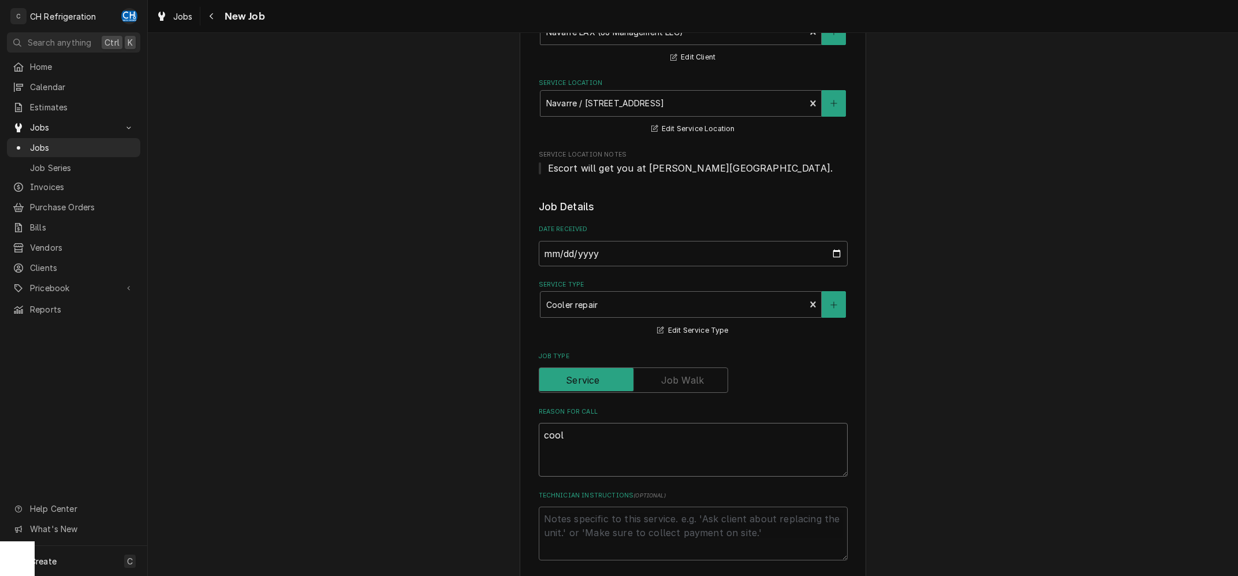
type textarea "coole"
type textarea "x"
type textarea "cooler"
type textarea "x"
type textarea "coolers"
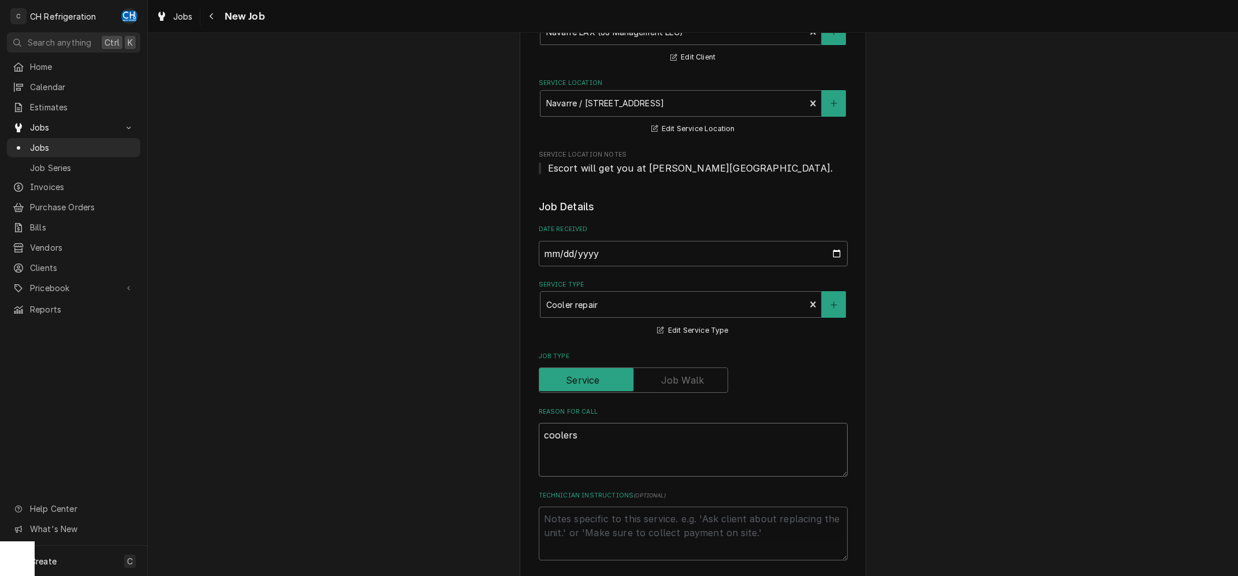
type textarea "x"
type textarea "coolers"
type textarea "x"
type textarea "coolers r"
type textarea "x"
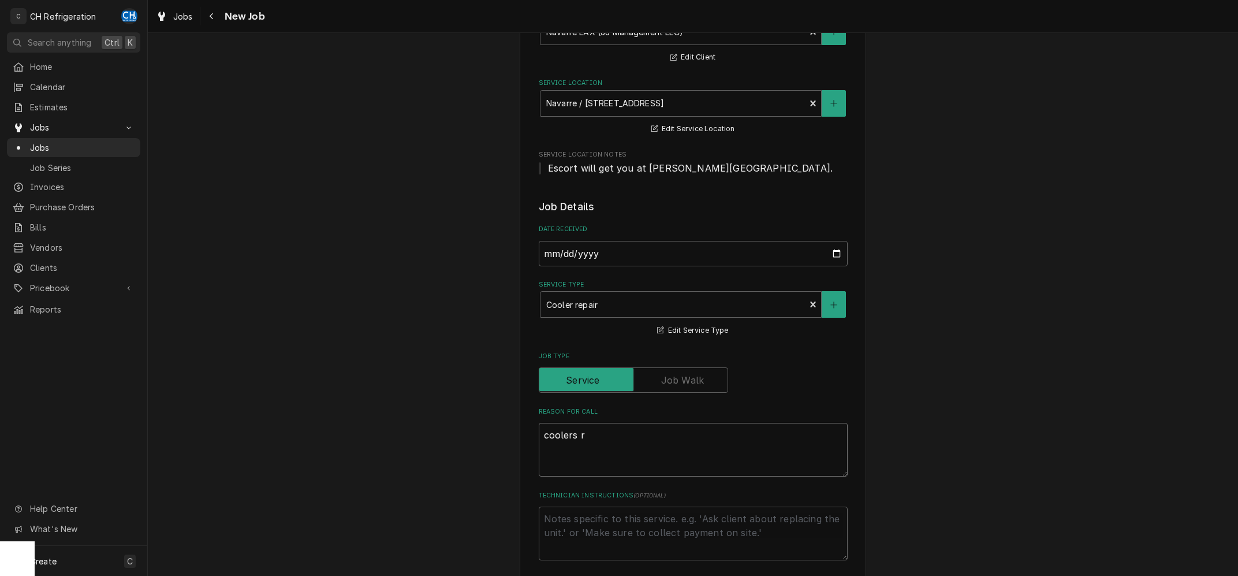
type textarea "coolers ru"
type textarea "x"
type textarea "coolers run"
type textarea "x"
type textarea "coolers runi"
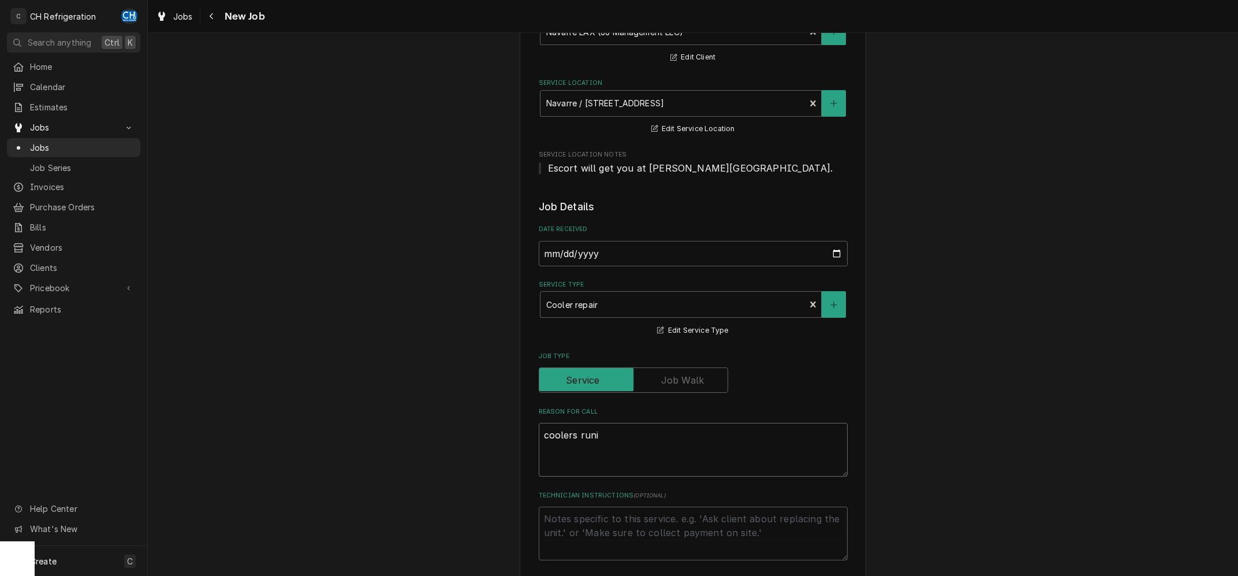
type textarea "x"
type textarea "coolers runin"
type textarea "x"
type textarea "coolers runing"
type textarea "x"
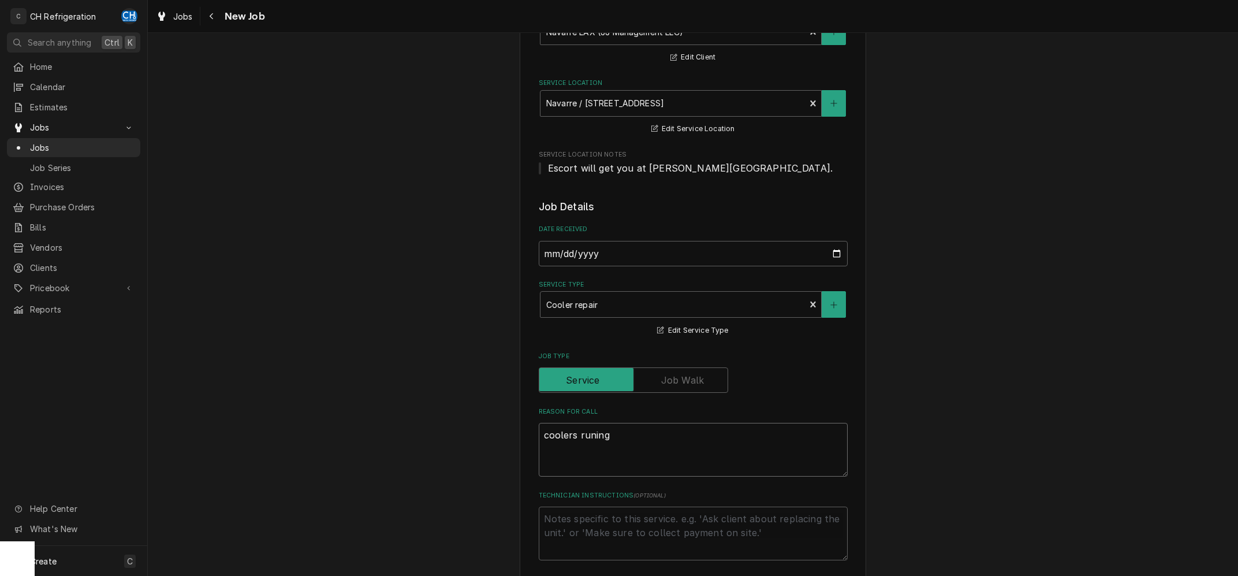
type textarea "coolers runing"
type textarea "x"
type textarea "coolers runing w"
type textarea "x"
type textarea "coolers runing wa"
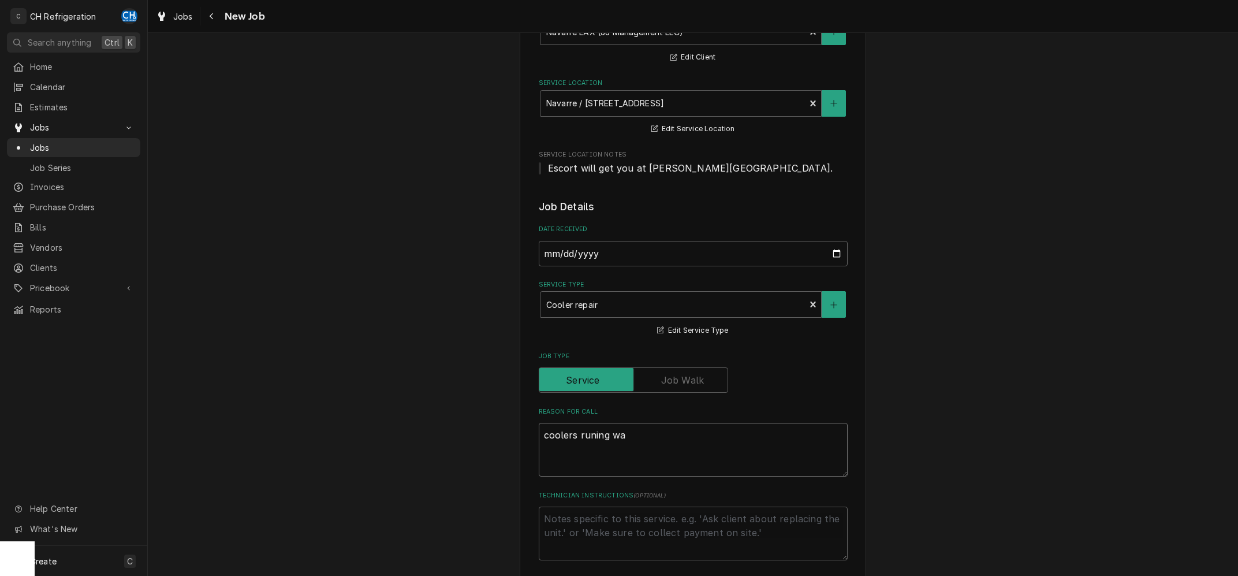
type textarea "x"
type textarea "coolers runing war"
type textarea "x"
type textarea "coolers runing warm"
type textarea "x"
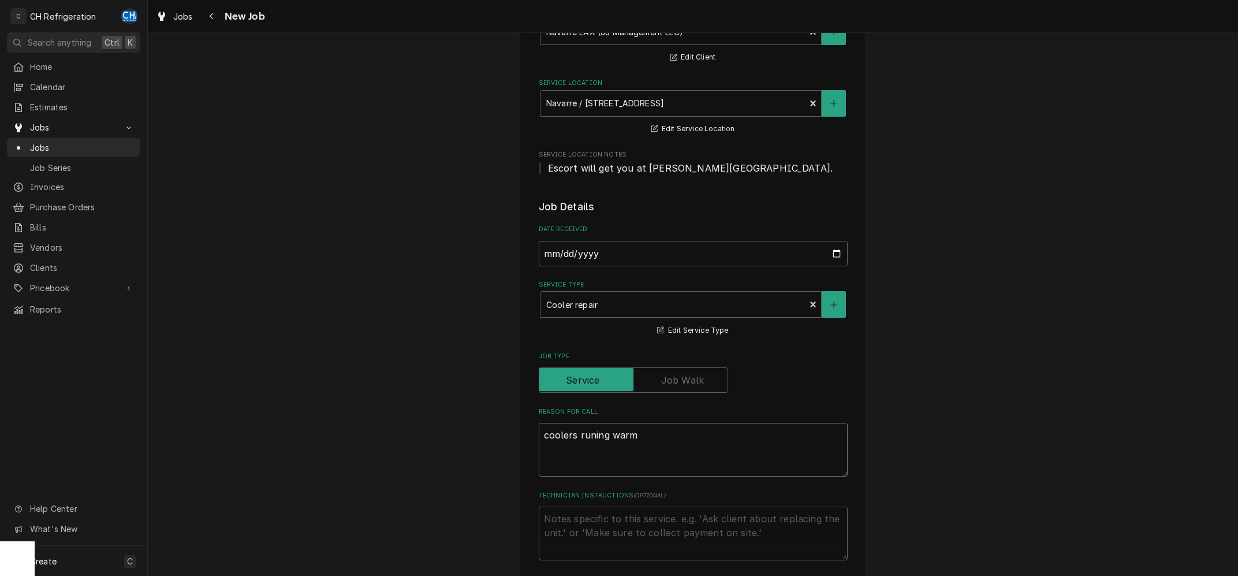
type textarea "coolers runing warm"
type textarea "x"
type textarea "coolers runing warm -"
type textarea "x"
type textarea "coolers runing warm -"
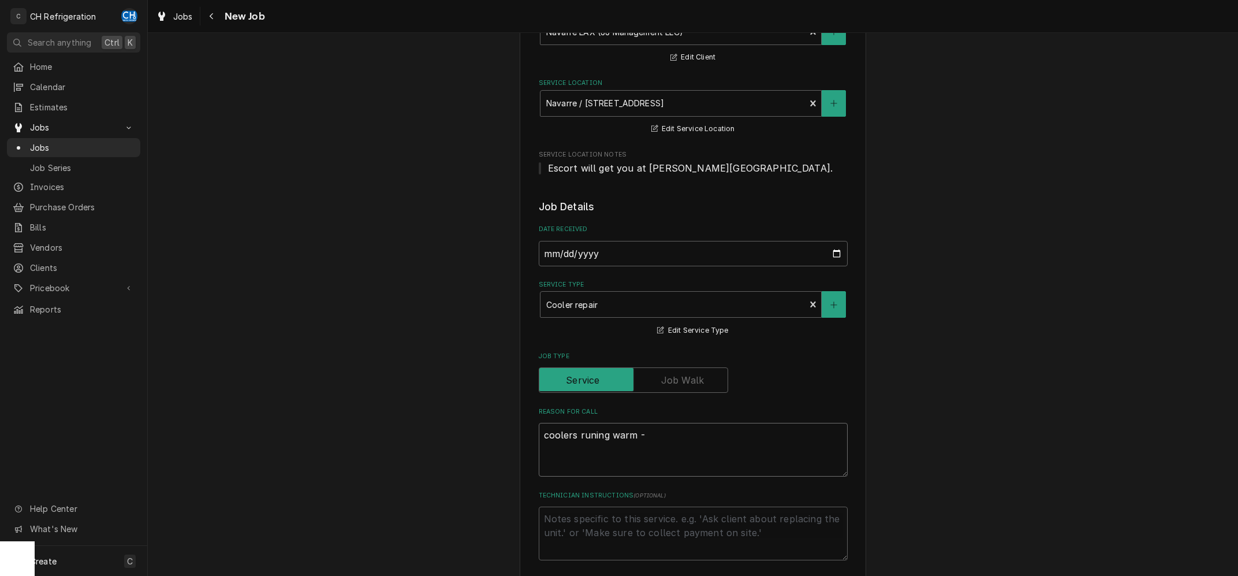
type textarea "x"
type textarea "coolers runing warm - R"
type textarea "x"
type textarea "coolers runing warm - Ra"
type textarea "x"
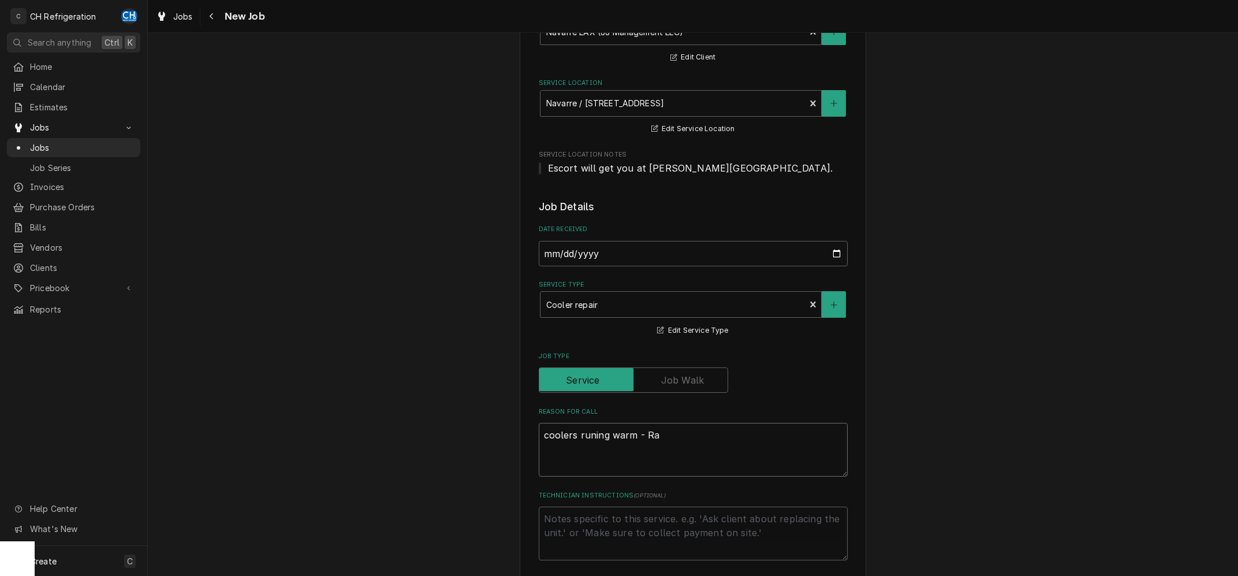
type textarea "coolers runing warm - Rai"
type textarea "x"
type textarea "coolers runing warm - Raiz"
type textarea "x"
type textarea "coolers runing warm - Raiza"
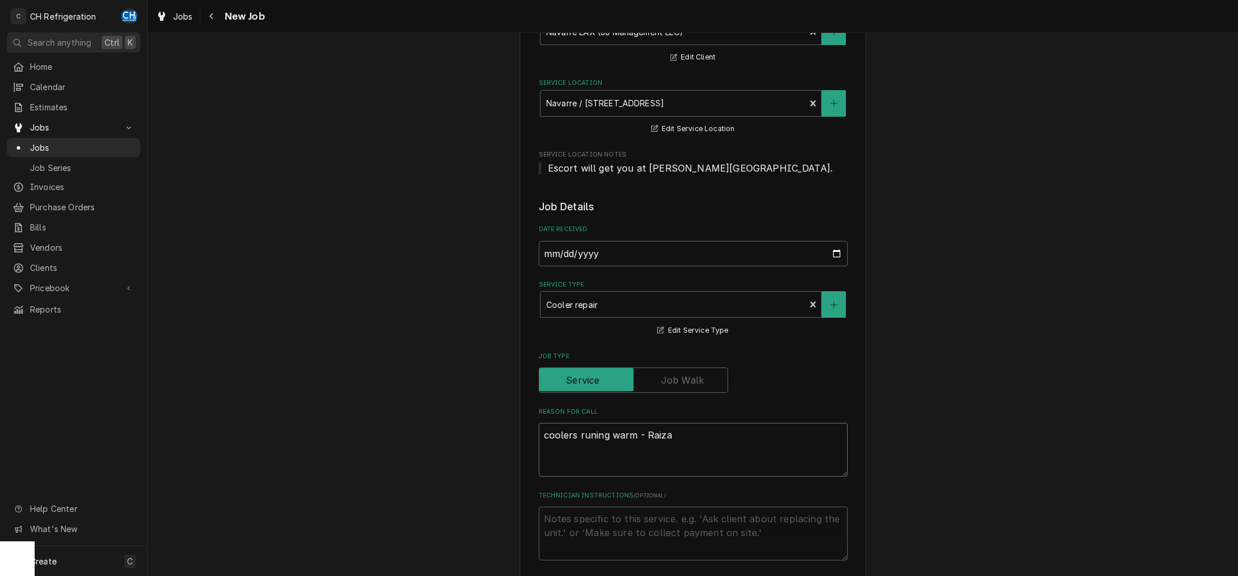
type textarea "x"
type textarea "coolers runing warm - Raiza"
type textarea "x"
type textarea "coolers runing warm - Raiza s"
type textarea "x"
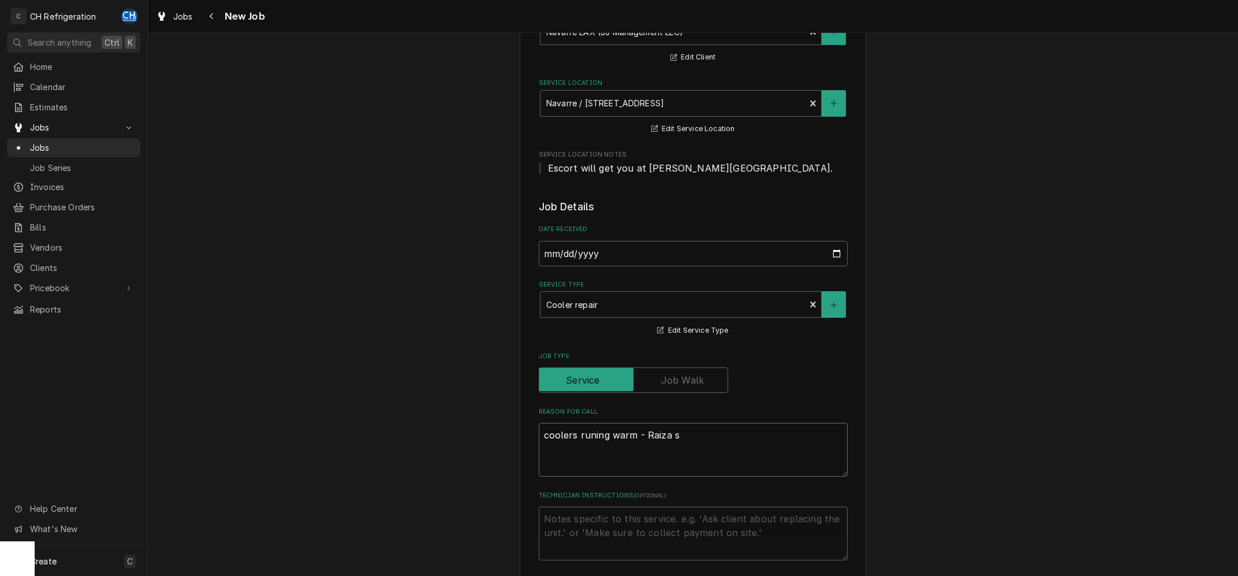
type textarea "coolers runing warm - Raiza sa"
type textarea "x"
type textarea "coolers runing warm - Raiza sai"
type textarea "x"
type textarea "coolers runing warm - Raiza said"
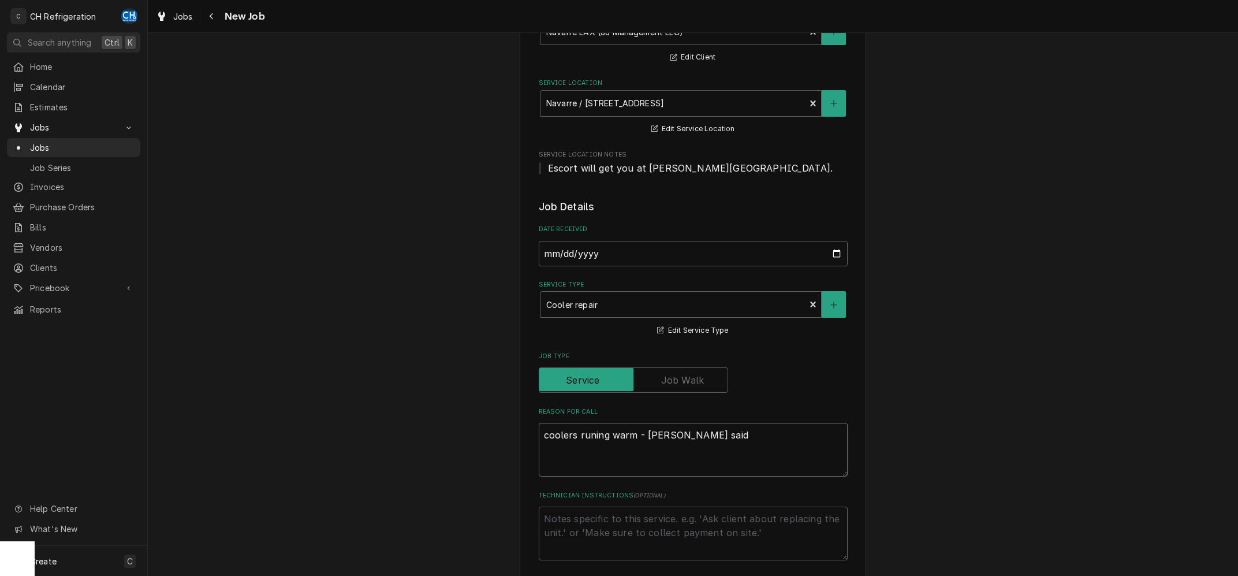
type textarea "x"
type textarea "coolers runing warm - Raiza said"
type textarea "x"
type textarea "coolers runing warm - Raiza said th"
type textarea "x"
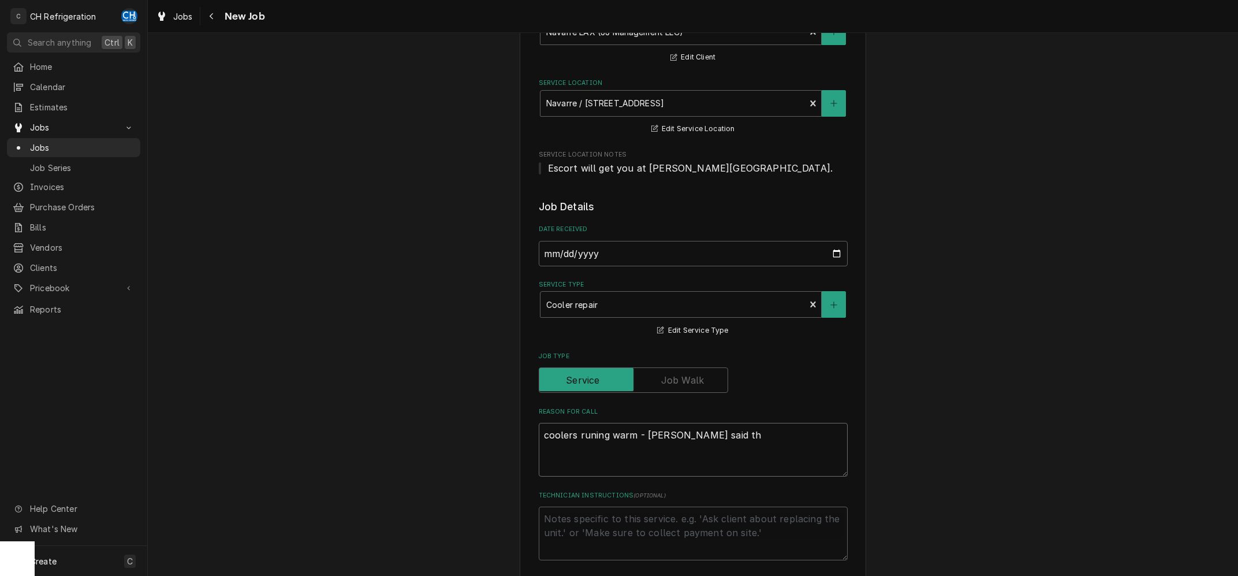
type textarea "coolers runing warm - Raiza said the"
type textarea "x"
type textarea "coolers runing warm - Raiza said they"
type textarea "x"
type textarea "coolers runing warm - Raiza said they"
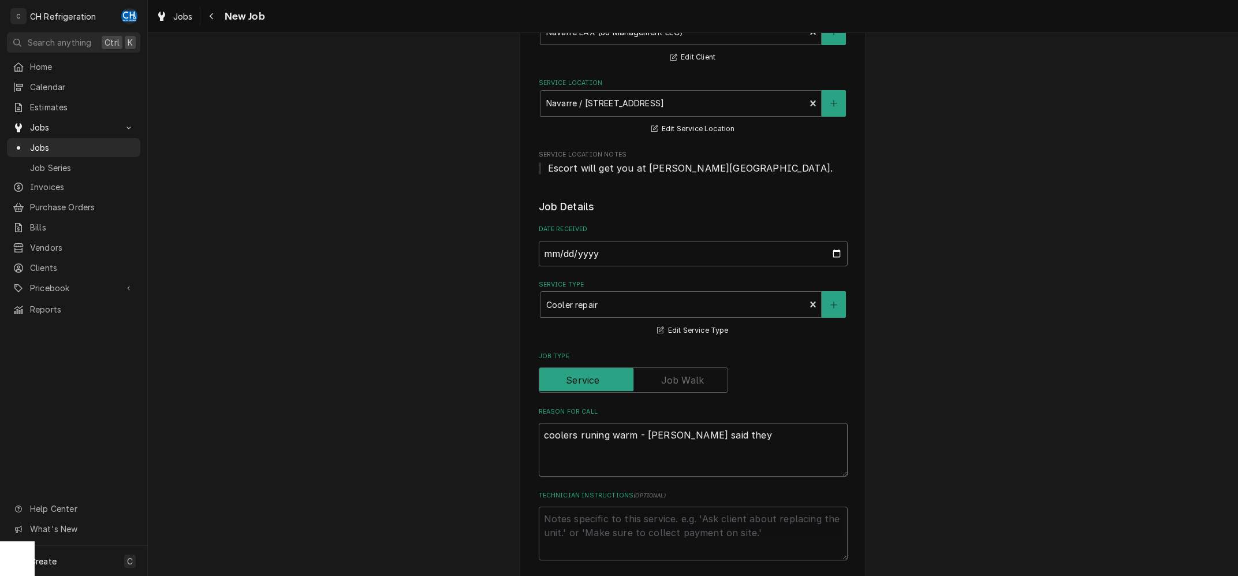
type textarea "x"
type textarea "coolers runing warm - Raiza said they n"
type textarea "x"
type textarea "coolers runing warm - Raiza said they ne"
type textarea "x"
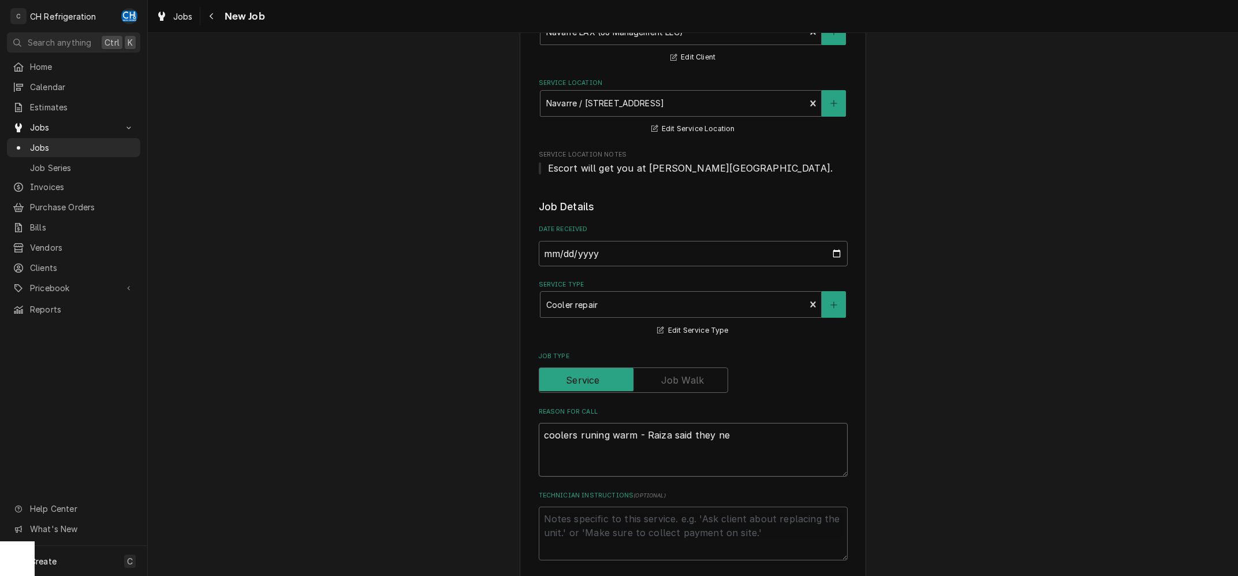
type textarea "coolers runing warm - Raiza said they ned"
type textarea "x"
type textarea "coolers runing warm - Raiza said they ned"
type textarea "x"
type textarea "coolers runing warm - Raiza said they ned n"
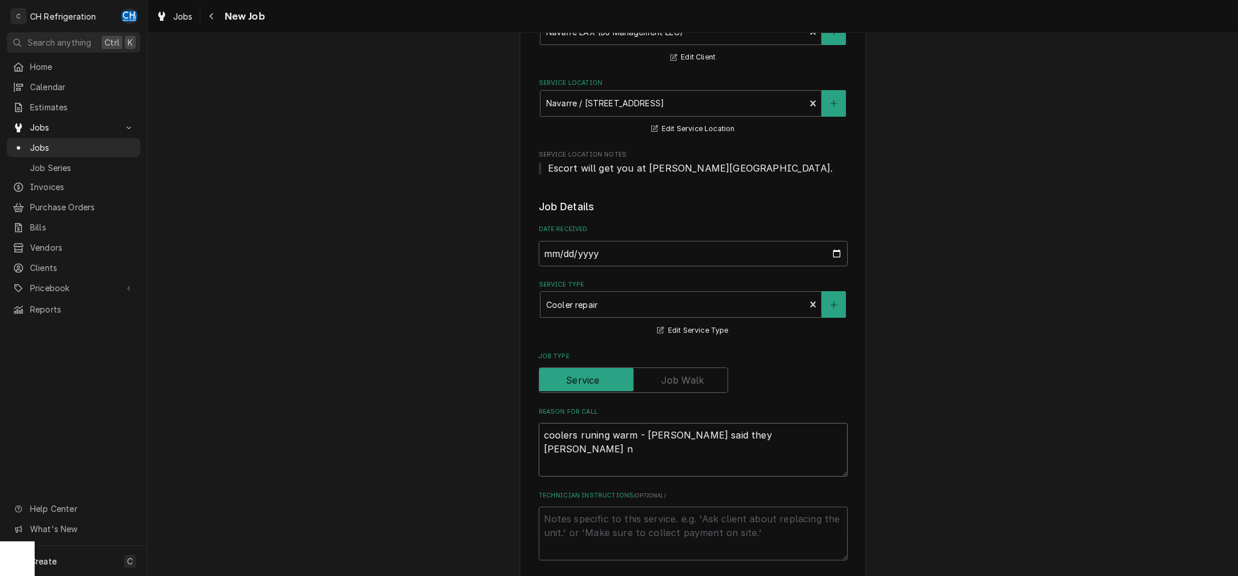
type textarea "x"
type textarea "coolers runing warm - Raiza said they ned ne"
type textarea "x"
type textarea "coolers runing warm - Raiza said they ned new"
type textarea "x"
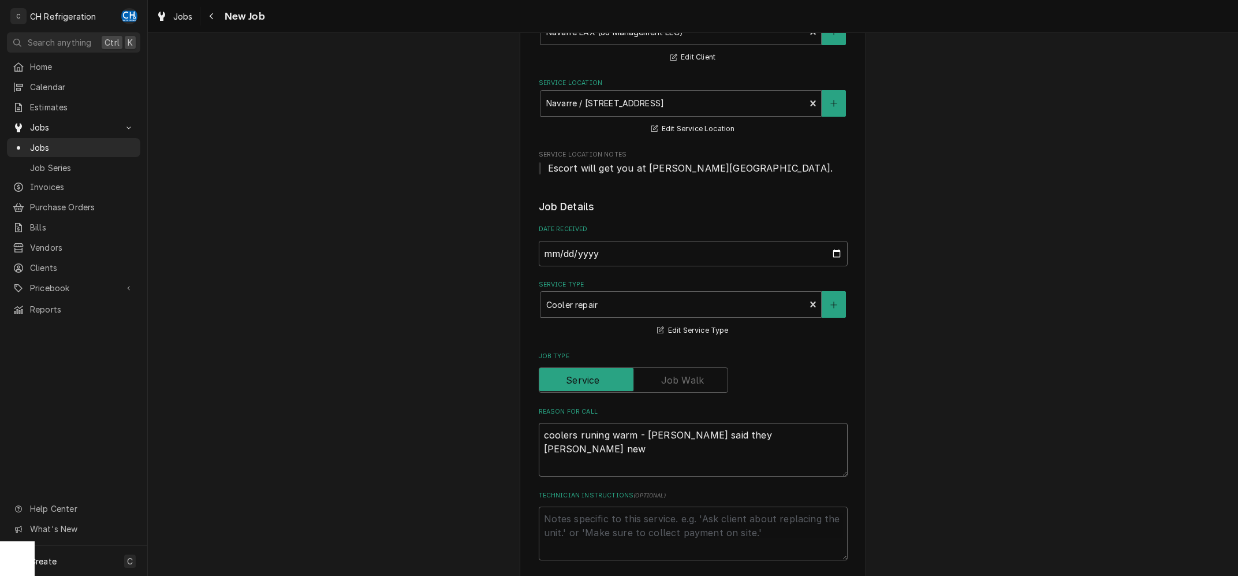
type textarea "coolers runing warm - Raiza said they ned new"
type textarea "x"
type textarea "coolers runing warm - Raiza said they ned new"
type textarea "x"
type textarea "coolers runing warm - Raiza said they ned ne"
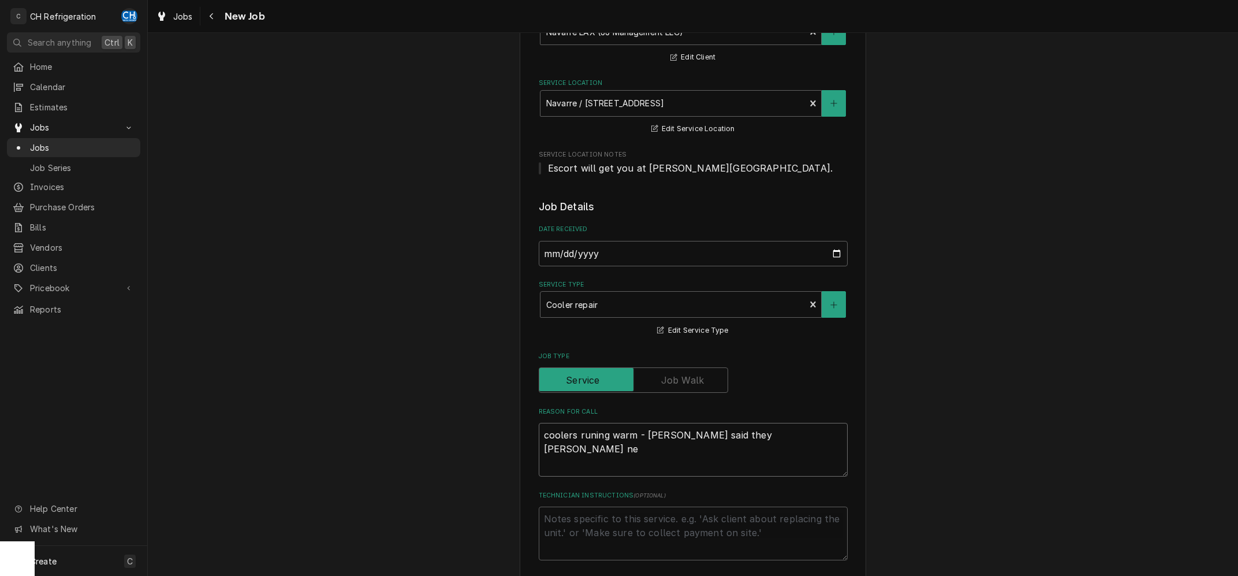
type textarea "x"
type textarea "coolers runing warm - Raiza said they ned n"
type textarea "x"
type textarea "coolers runing warm - Raiza said they ned"
type textarea "x"
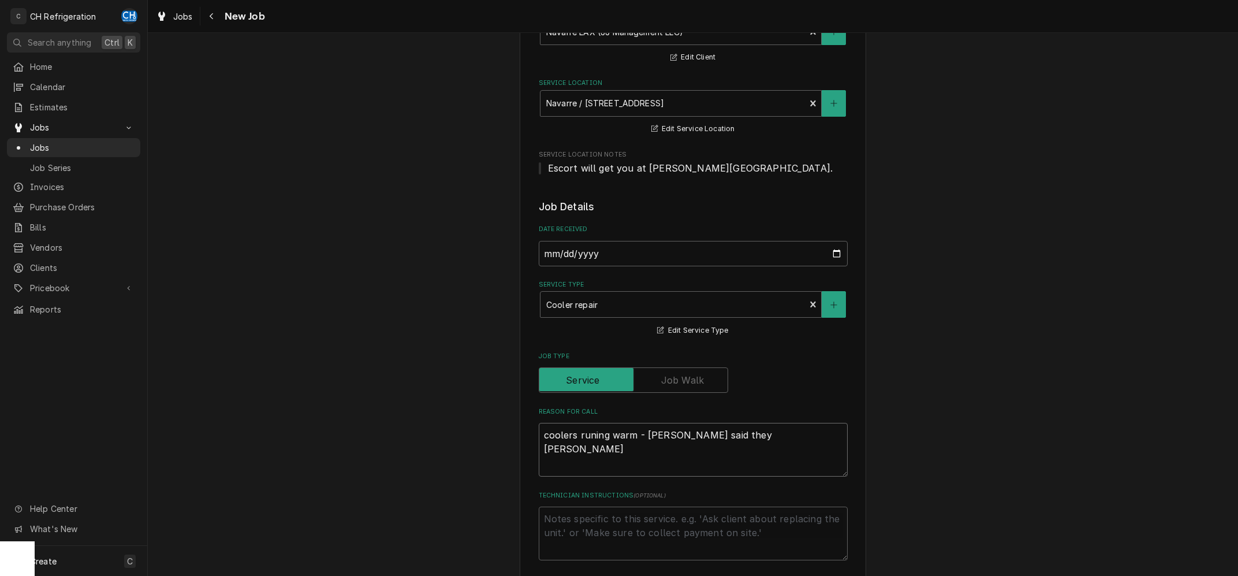
type textarea "coolers runing warm - Raiza said they ned"
type textarea "x"
type textarea "coolers runing warm - Raiza said they ne"
type textarea "x"
type textarea "coolers runing warm - Raiza said they nee"
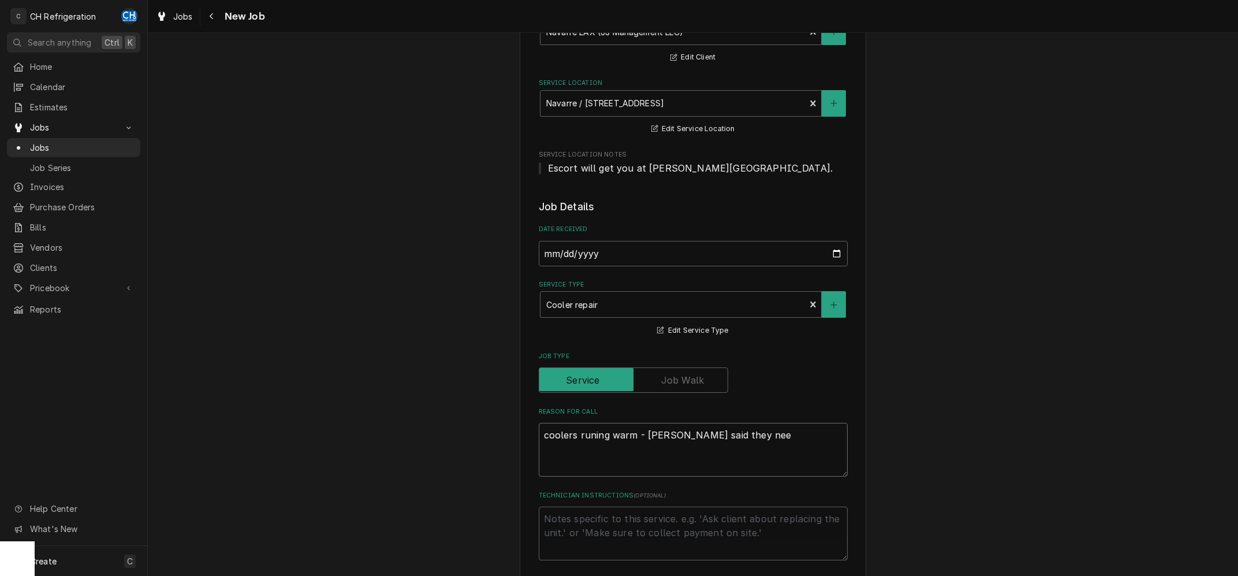
type textarea "x"
type textarea "coolers runing warm - Raiza said they need"
type textarea "x"
type textarea "coolers runing warm - Raiza said they need"
type textarea "x"
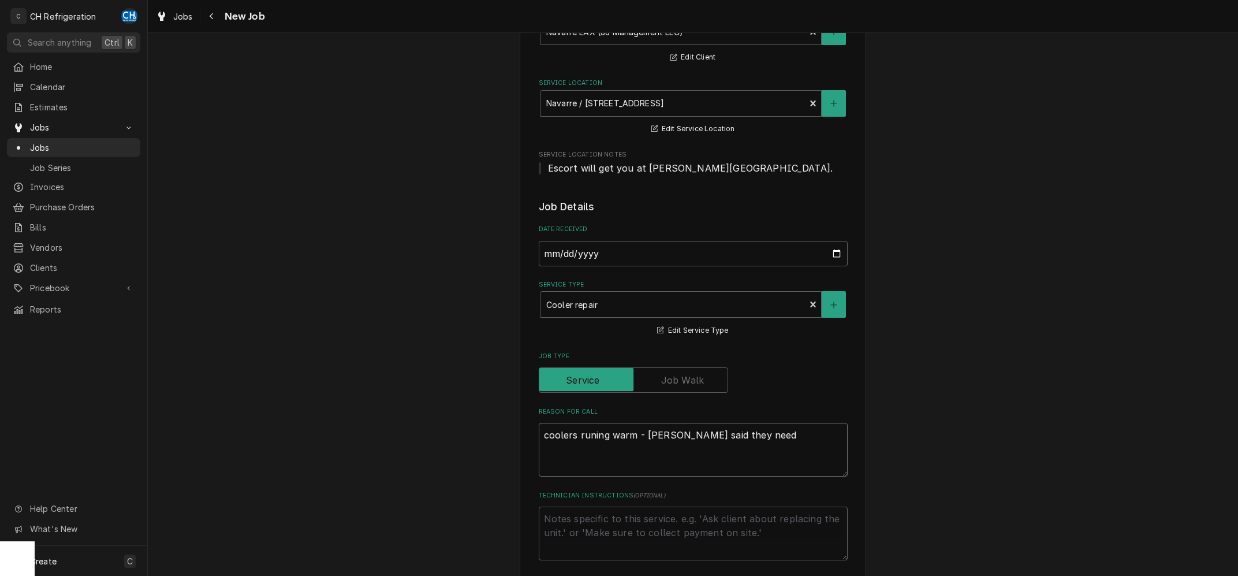
type textarea "coolers runing warm - Raiza said they need n"
type textarea "x"
type textarea "coolers runing warm - Raiza said they need ne"
type textarea "x"
type textarea "coolers runing warm - Raiza said they need new"
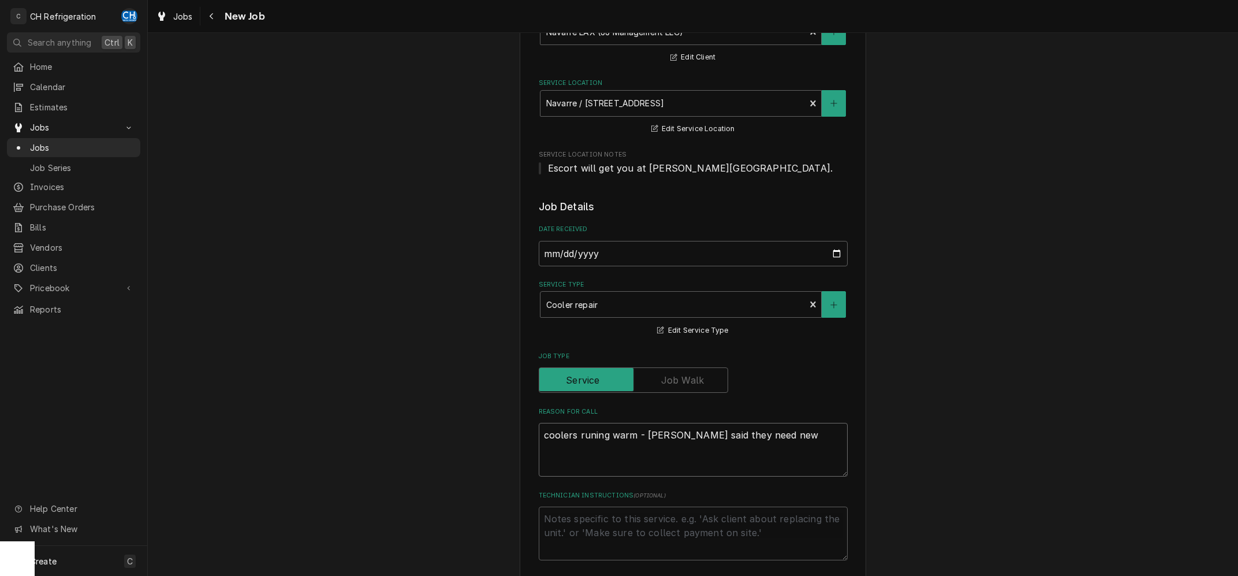
type textarea "x"
type textarea "coolers runing warm - Raiza said they need new"
type textarea "x"
type textarea "coolers runing warm - Raiza said they need new g"
type textarea "x"
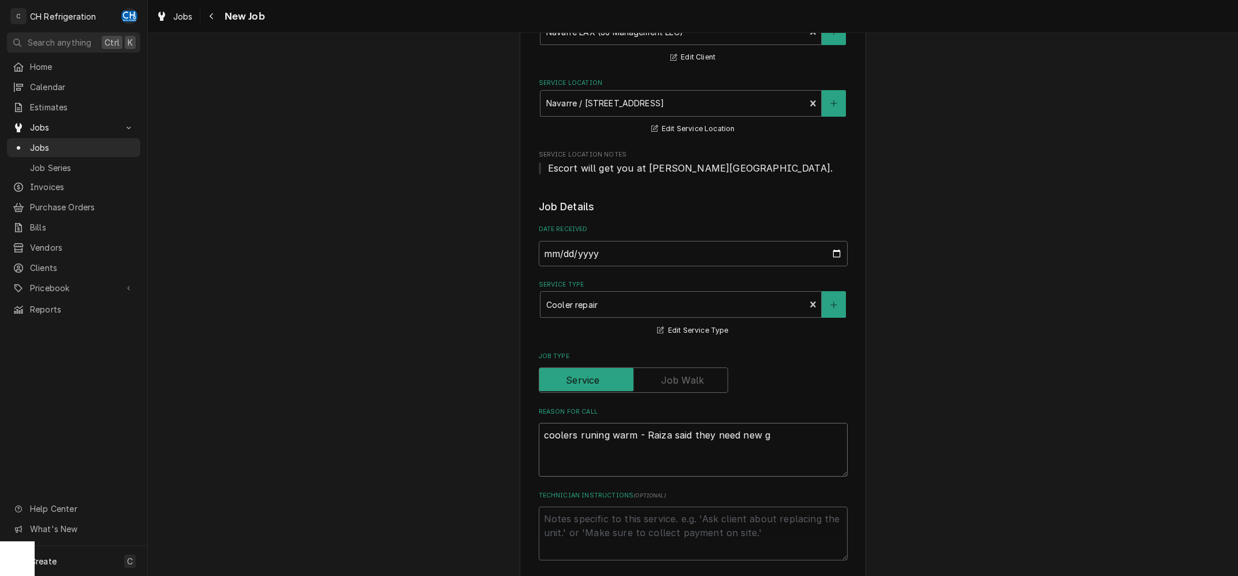
type textarea "coolers runing warm - Raiza said they need new ga"
type textarea "x"
type textarea "coolers runing warm - Raiza said they need new gas"
type textarea "x"
type textarea "coolers runing warm - Raiza said they need new gask"
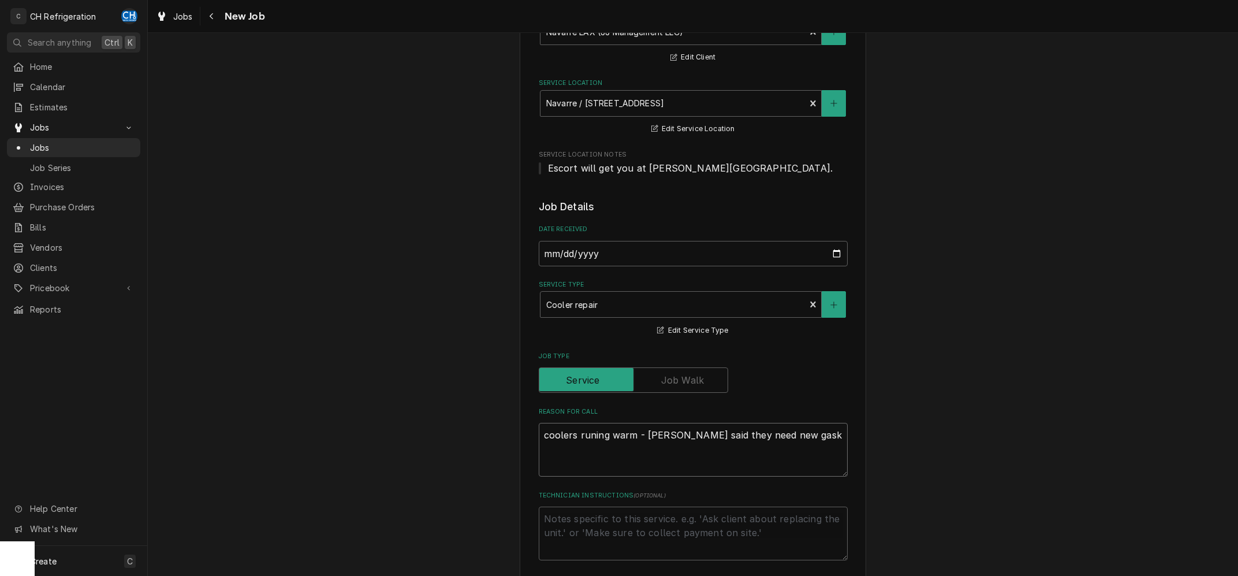
type textarea "x"
type textarea "coolers runing warm - Raiza said they need new gaske"
type textarea "x"
type textarea "coolers runing warm - Raiza said they need new gasket"
type textarea "x"
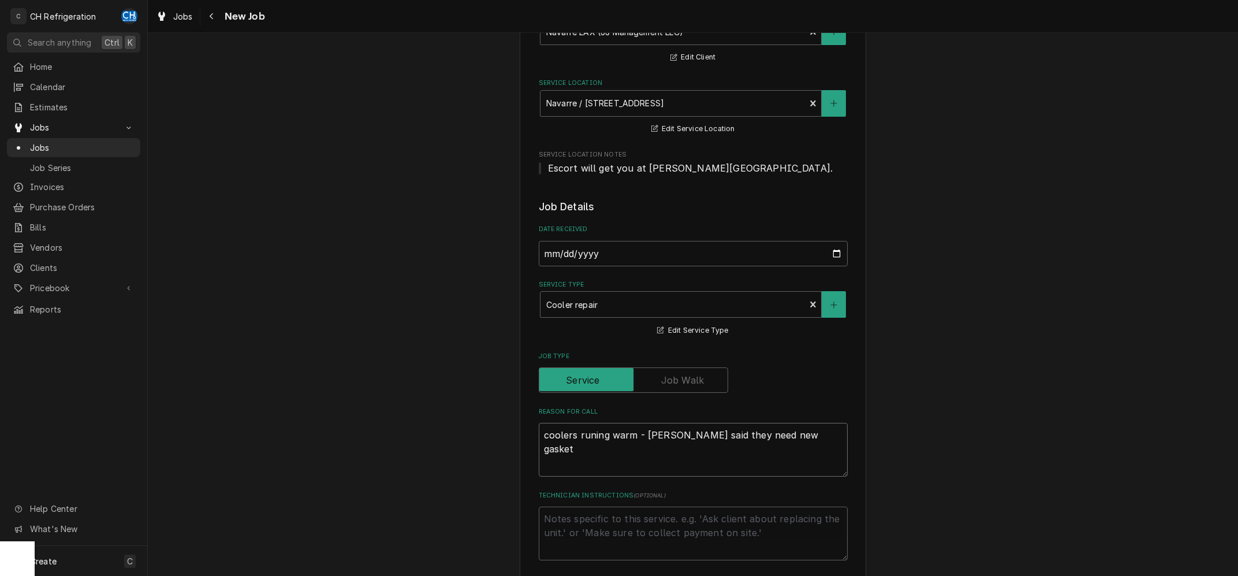
type textarea "coolers runing warm - Raiza said they need new gaskets"
type textarea "x"
type textarea "coolers runing warm - Raiza said they need new gaskets"
type textarea "x"
type textarea "coolers running warm - Raiza said they need new gaskets"
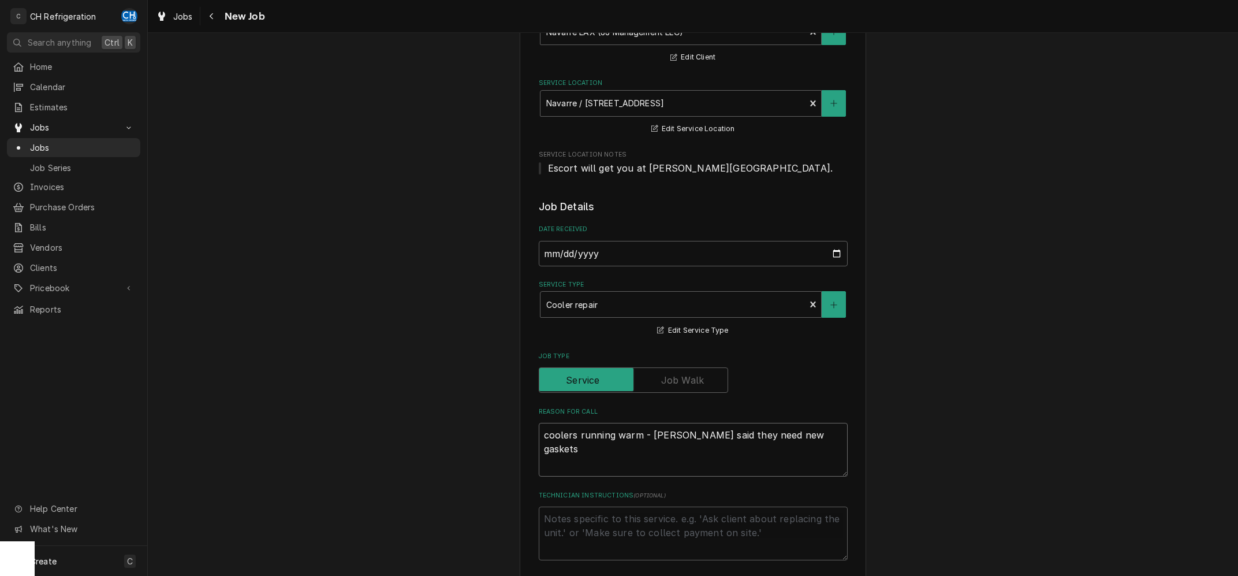
type textarea "x"
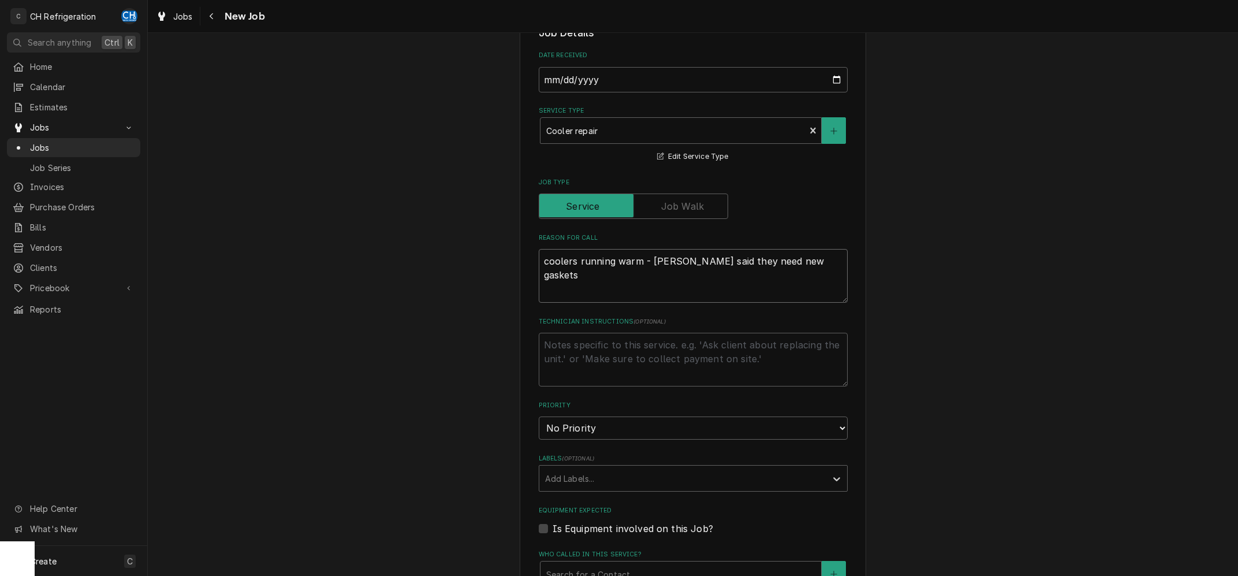
scroll to position [522, 0]
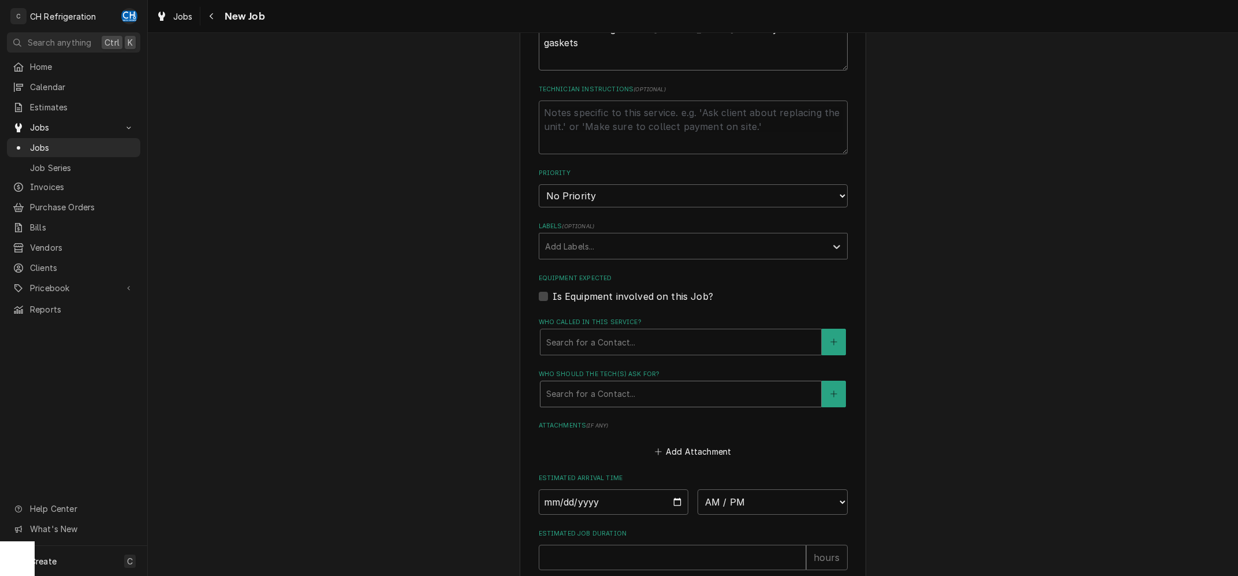
type textarea "coolers running warm - Raiza said they need new gaskets"
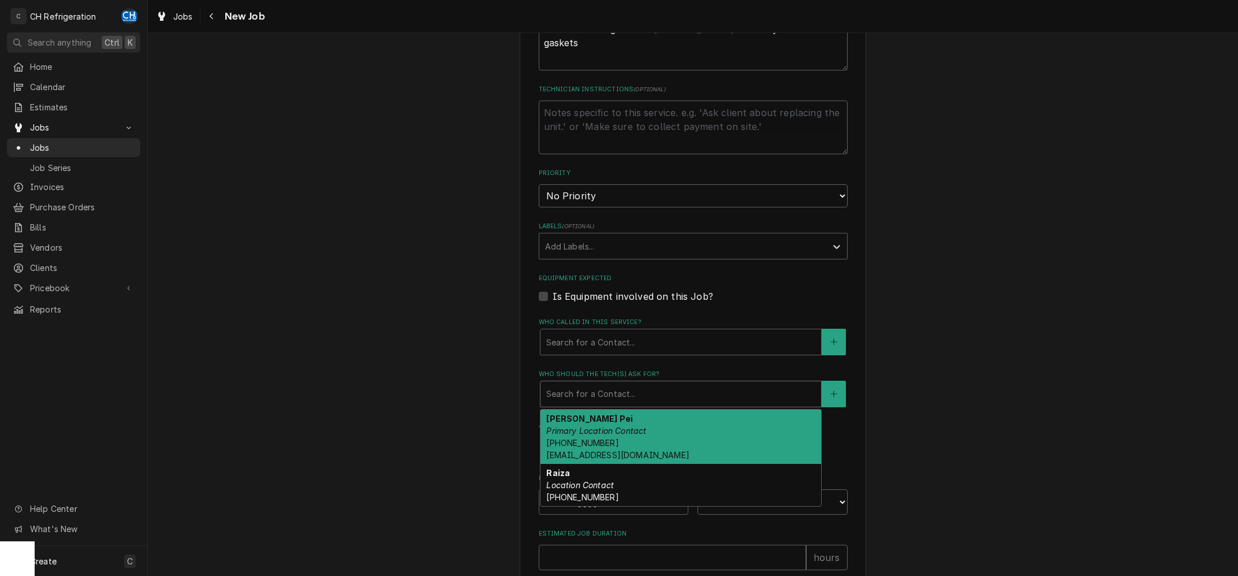
drag, startPoint x: 603, startPoint y: 385, endPoint x: 620, endPoint y: 421, distance: 39.5
click at [603, 385] on div "Who should the tech(s) ask for?" at bounding box center [680, 394] width 269 height 21
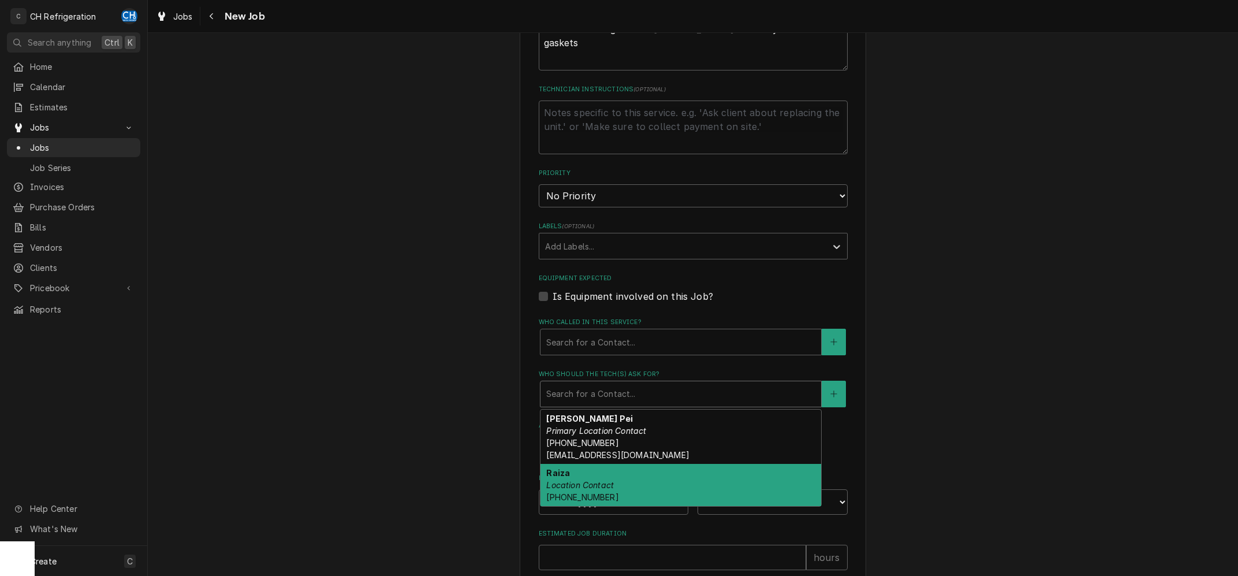
click at [616, 490] on div "Raiza Location Contact (424) 245-9381" at bounding box center [681, 485] width 281 height 42
type textarea "x"
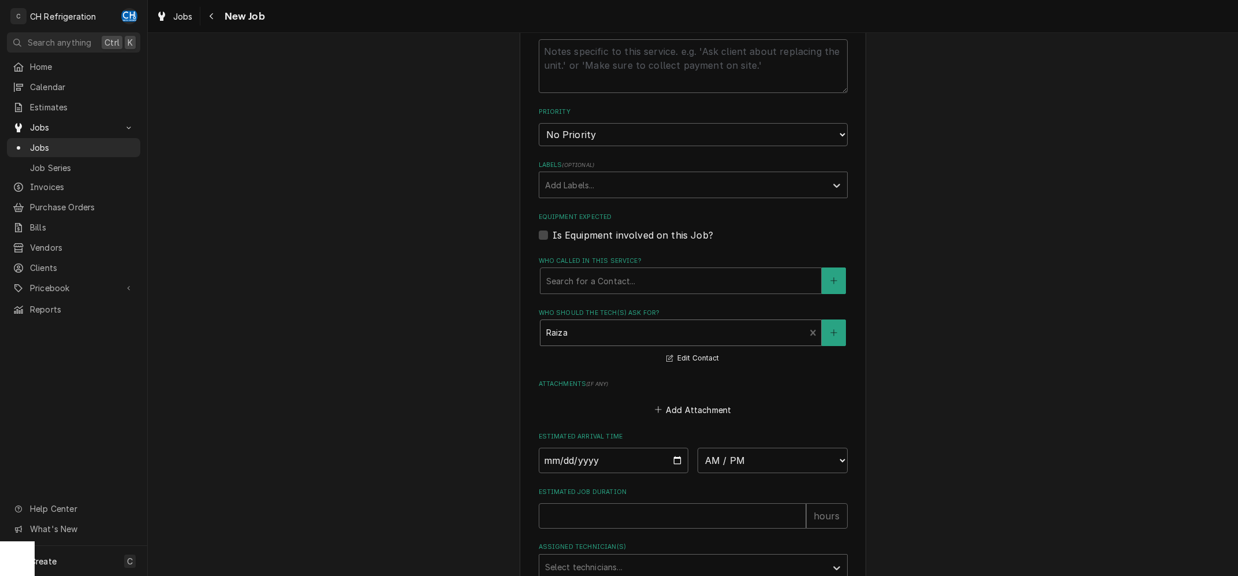
scroll to position [687, 0]
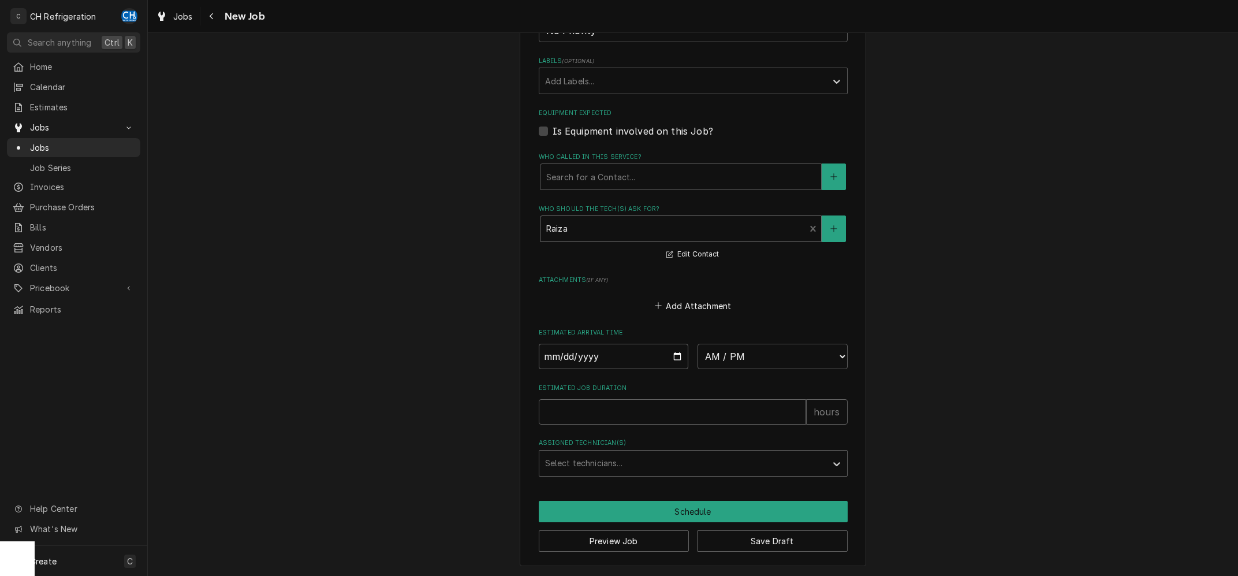
click at [675, 349] on input "Date" at bounding box center [614, 356] width 150 height 25
click at [671, 354] on input "Date" at bounding box center [614, 356] width 150 height 25
type input "2025-09-03"
click at [715, 371] on fieldset "Job Details Date Received 2025-09-02 Service Type Cooler repair Edit Service Ty…" at bounding box center [693, 52] width 309 height 848
type textarea "x"
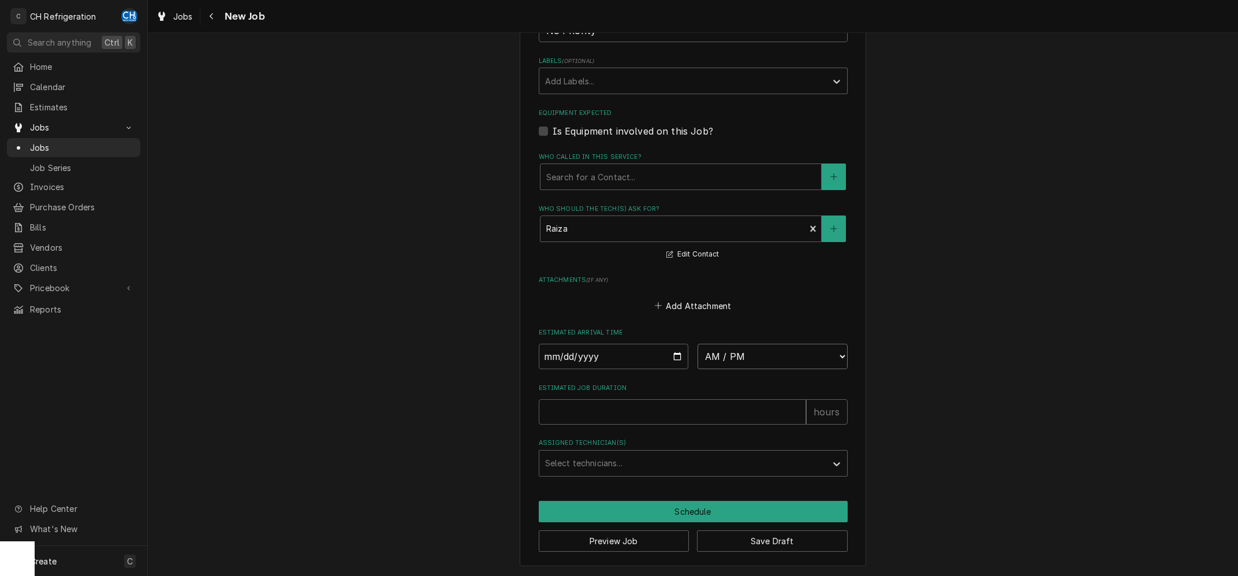
click at [698, 344] on select "AM / PM 6:00 AM 6:15 AM 6:30 AM 6:45 AM 7:00 AM 7:15 AM 7:30 AM 7:45 AM 8:00 AM…" at bounding box center [773, 356] width 150 height 25
select select "10:00:00"
click option "10:00 AM" at bounding box center [0, 0] width 0 height 0
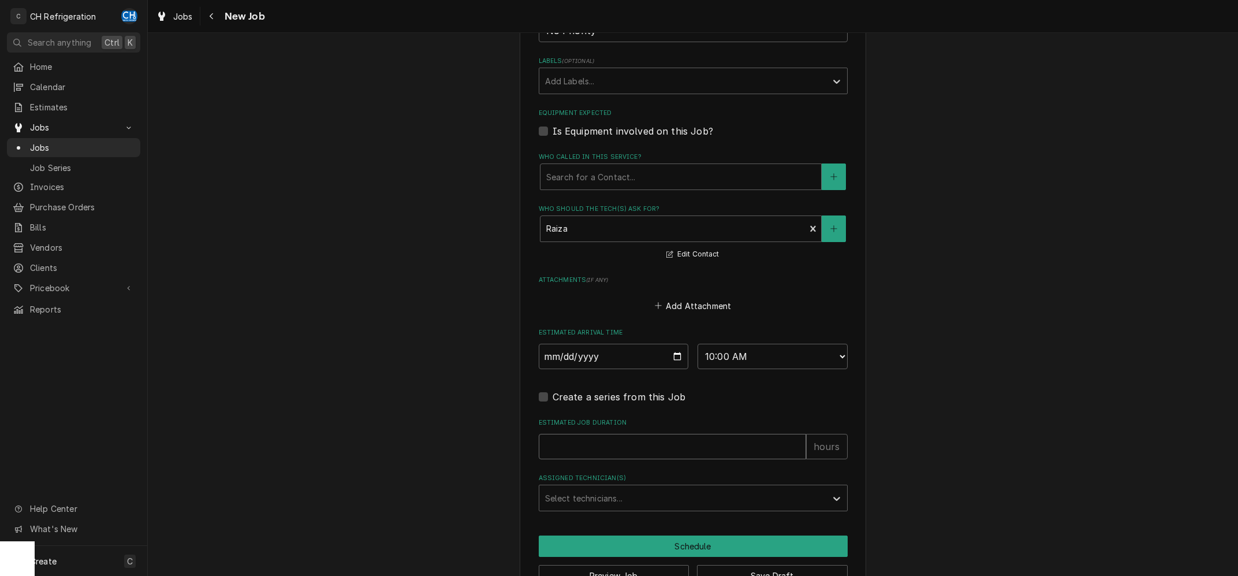
drag, startPoint x: 657, startPoint y: 455, endPoint x: 662, endPoint y: 449, distance: 7.4
click at [658, 455] on input "Estimated Job Duration" at bounding box center [672, 446] width 267 height 25
type textarea "x"
type input "1"
type textarea "x"
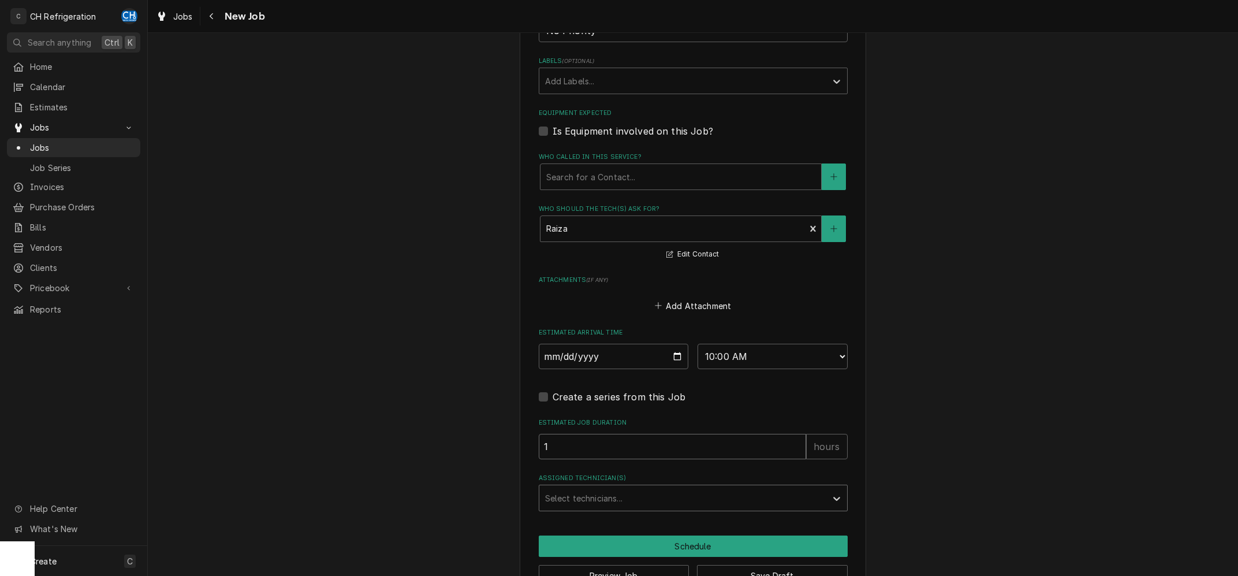
type input "1"
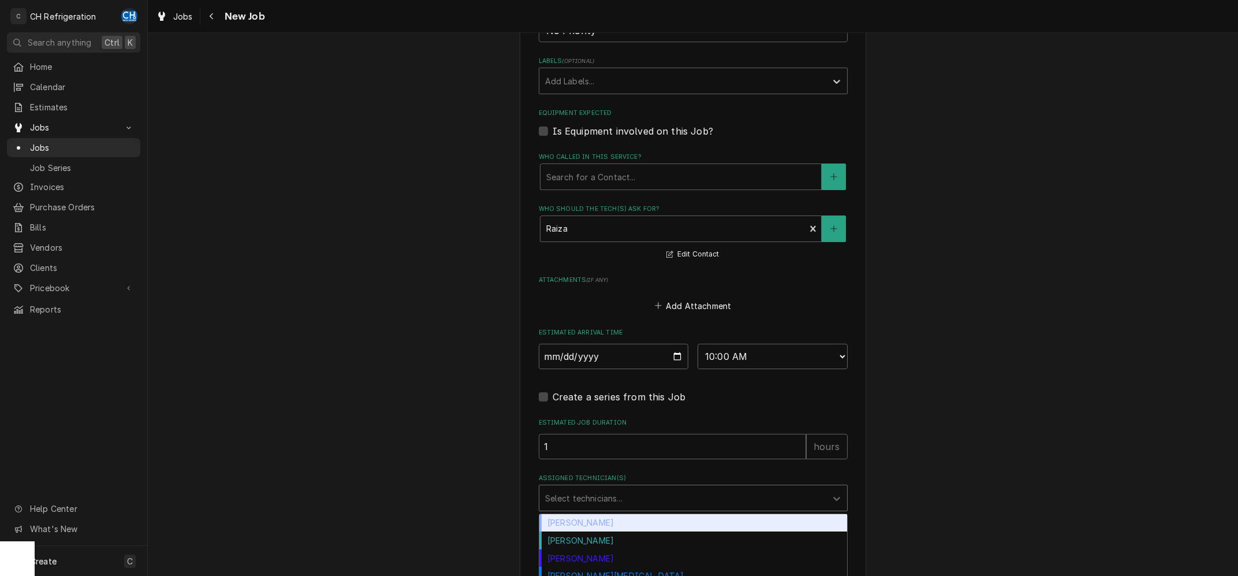
click at [667, 490] on div "Assigned Technician(s)" at bounding box center [683, 498] width 276 height 21
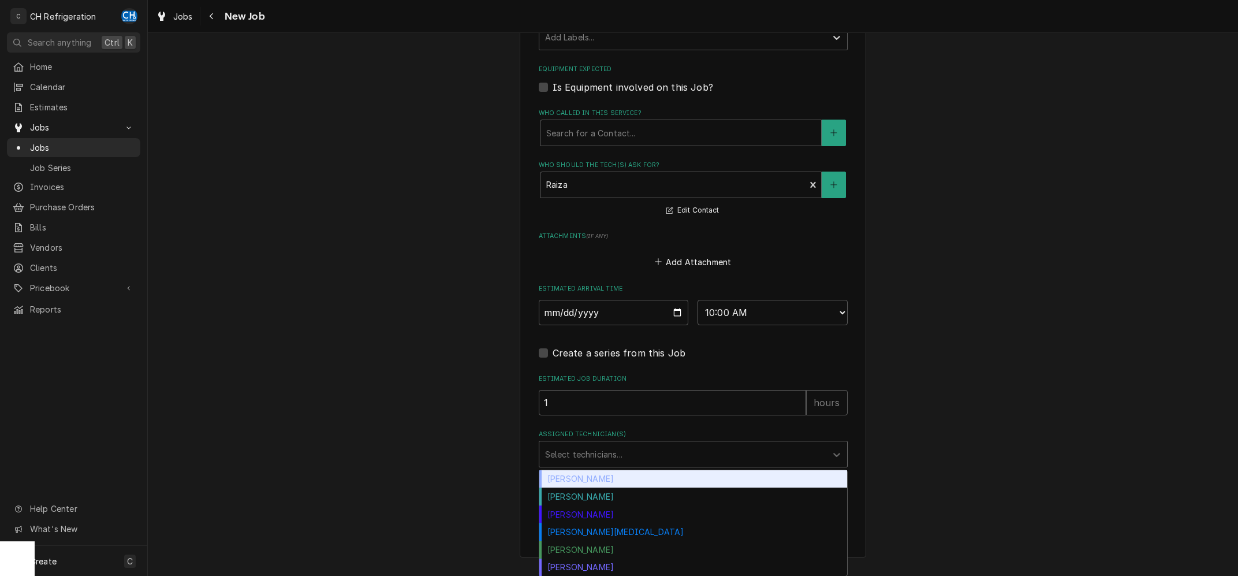
click at [564, 477] on div "Chris Hiraga" at bounding box center [694, 479] width 308 height 18
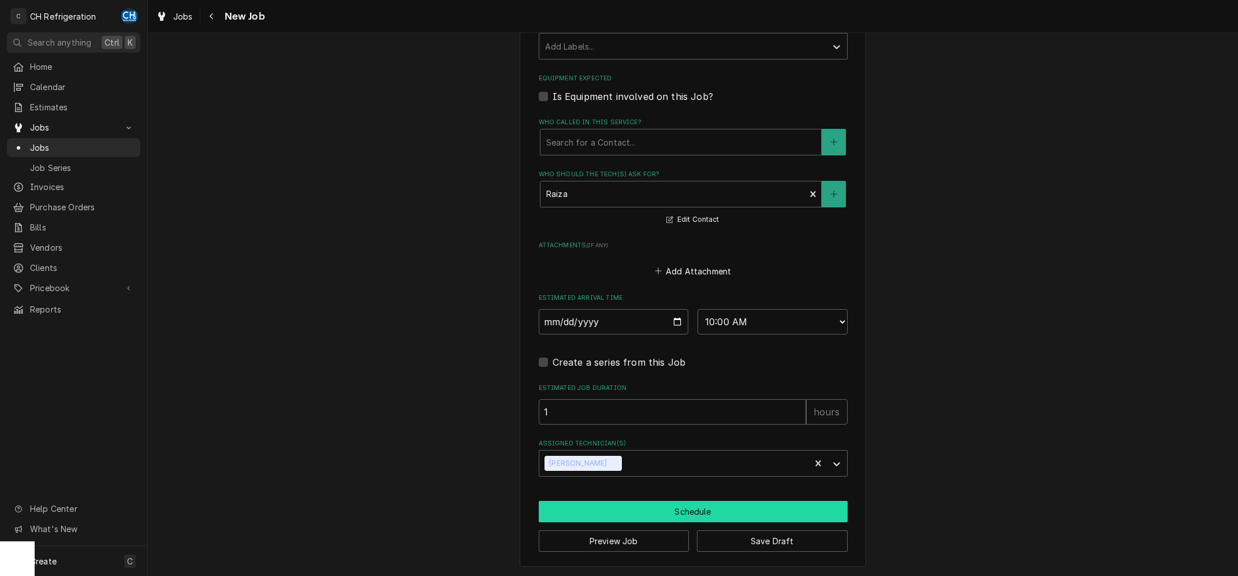
click at [667, 515] on button "Schedule" at bounding box center [693, 511] width 309 height 21
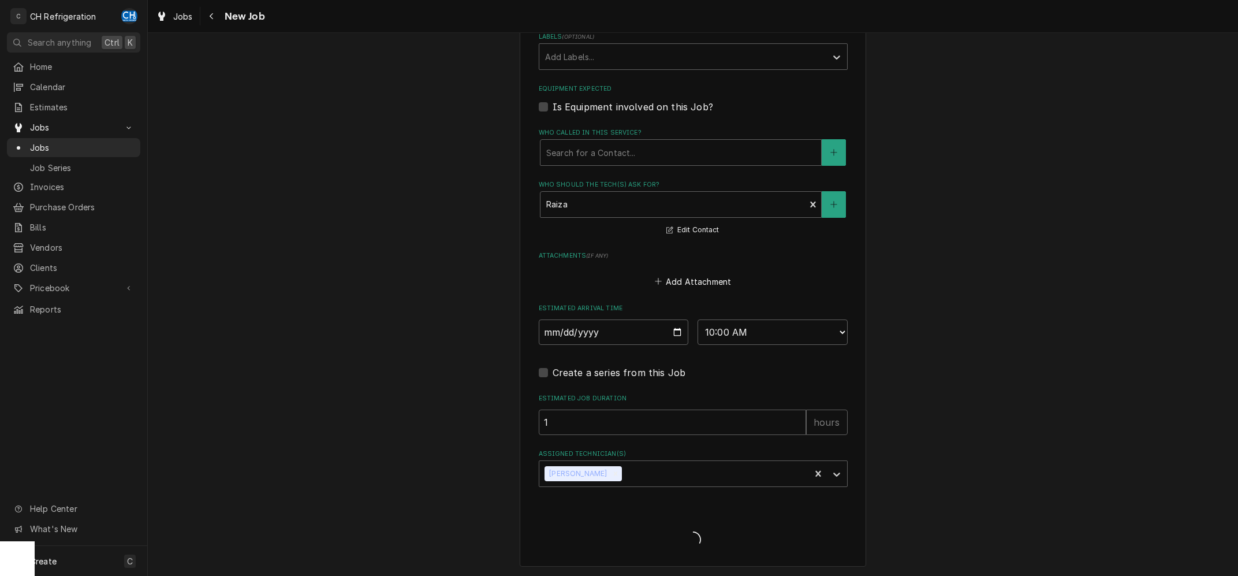
type textarea "x"
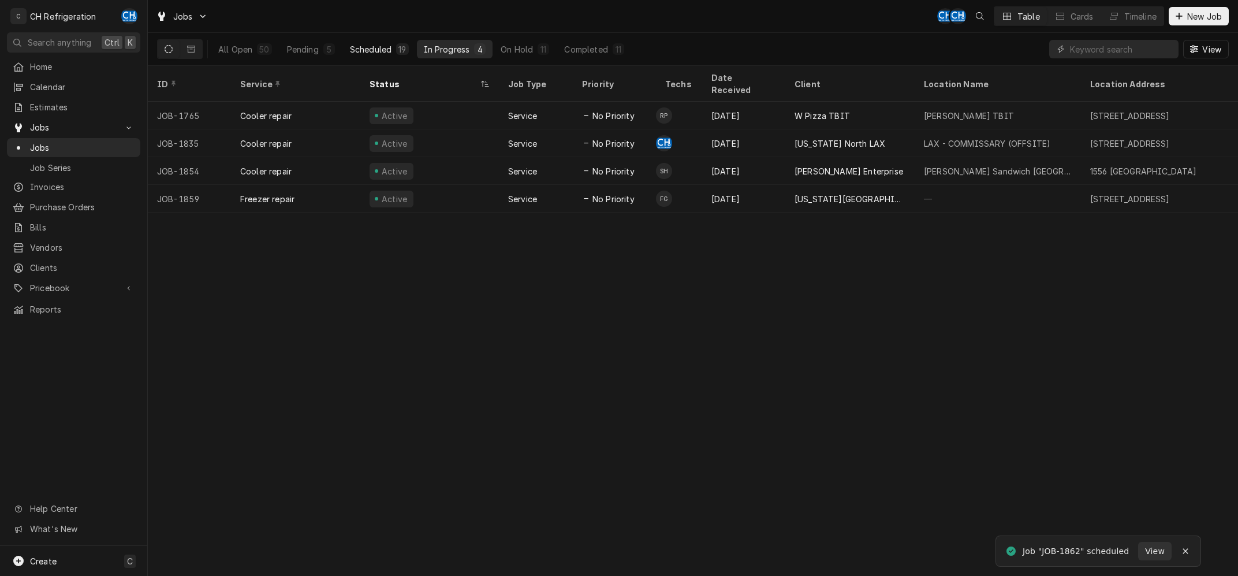
click at [397, 47] on div "19" at bounding box center [402, 49] width 12 height 12
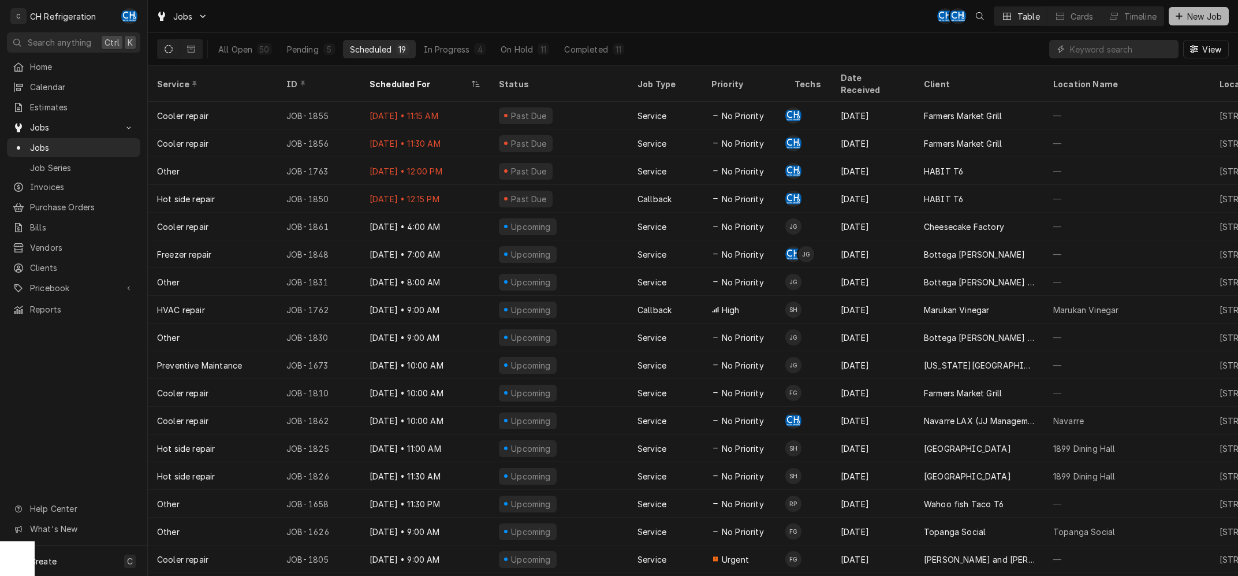
click at [1213, 13] on span "New Job" at bounding box center [1204, 16] width 39 height 12
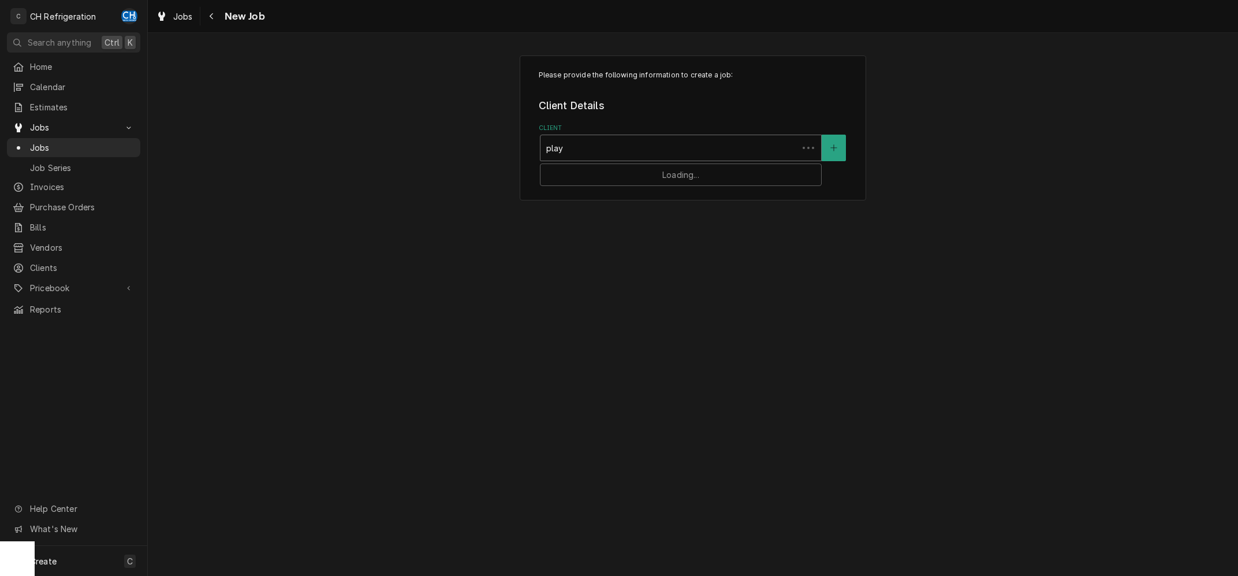
type input "playa"
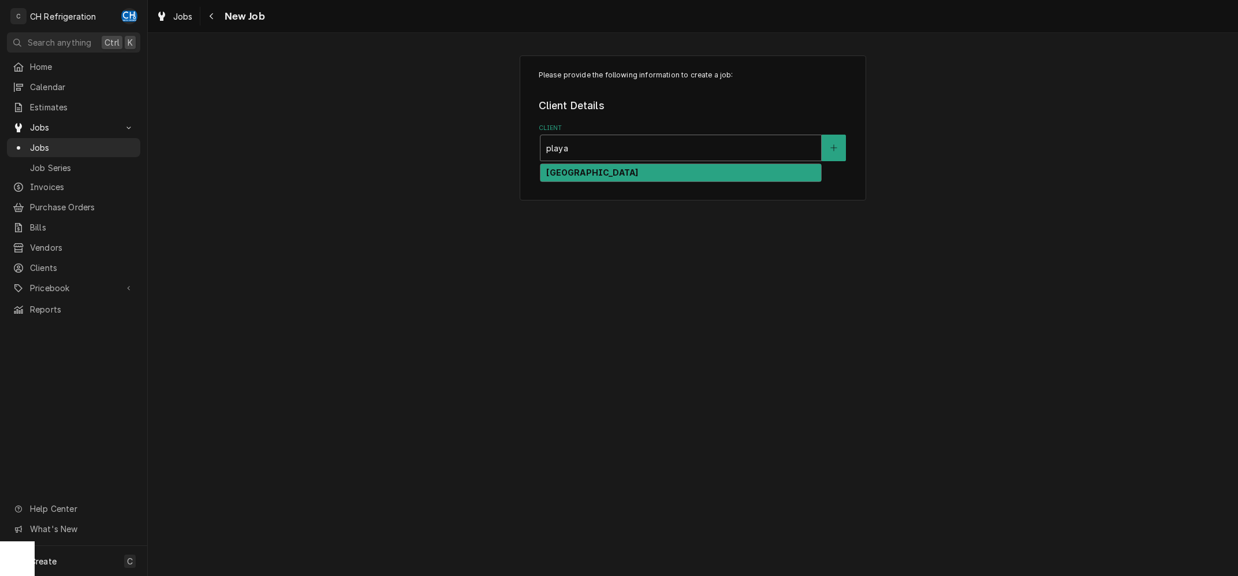
click at [627, 177] on div "[GEOGRAPHIC_DATA]" at bounding box center [681, 173] width 281 height 18
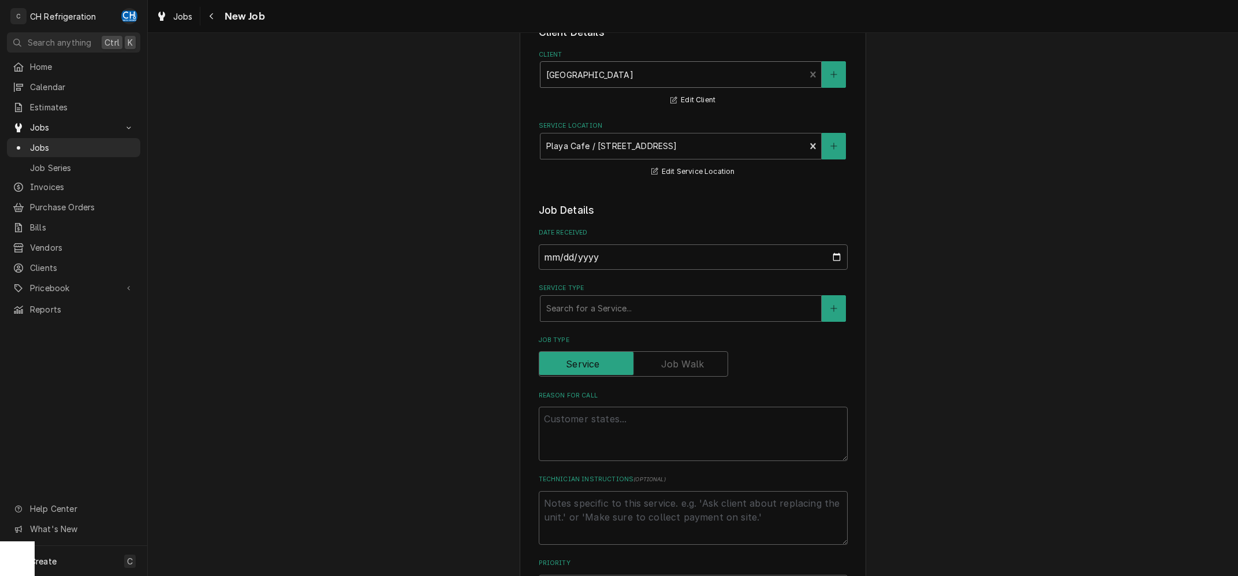
scroll to position [116, 0]
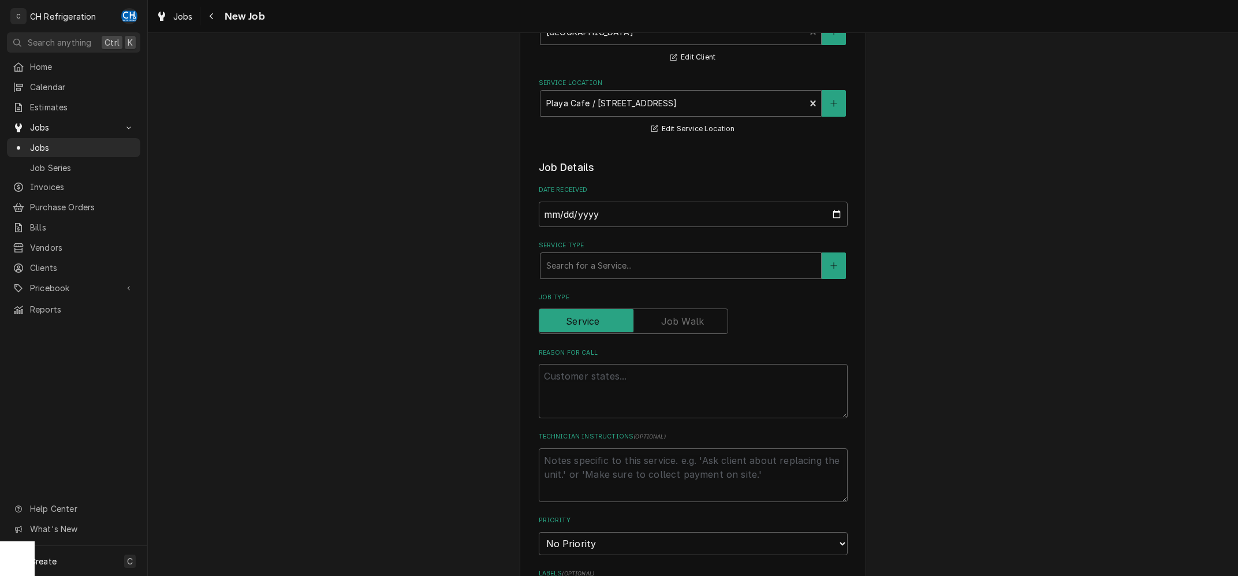
click at [613, 261] on div "Service Type" at bounding box center [680, 265] width 269 height 21
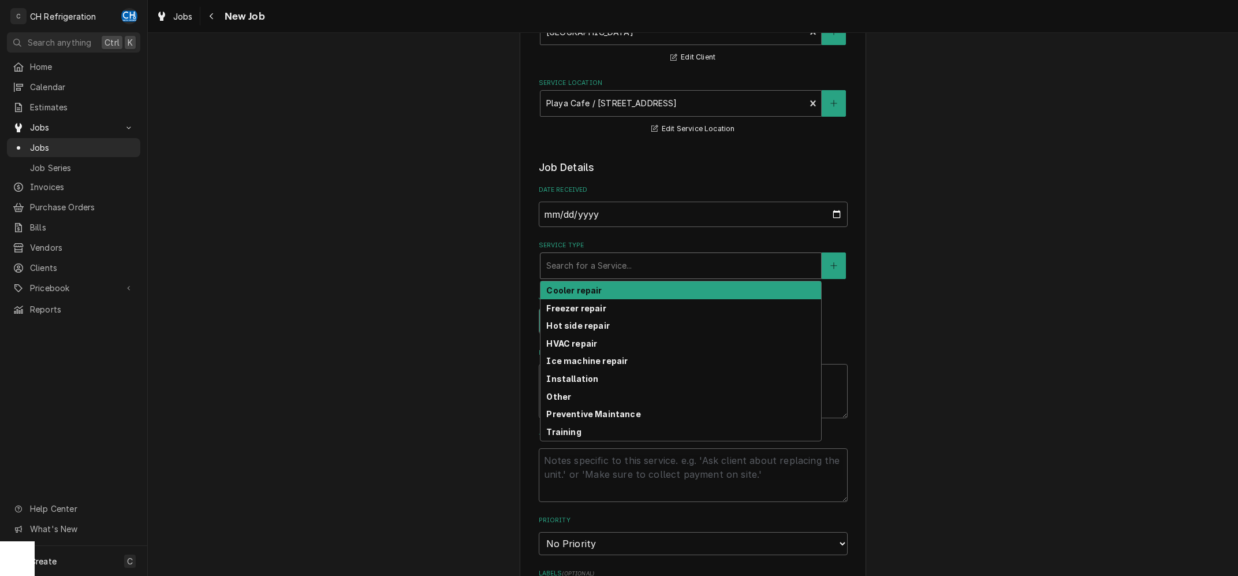
click at [609, 288] on div "Cooler repair" at bounding box center [681, 290] width 281 height 18
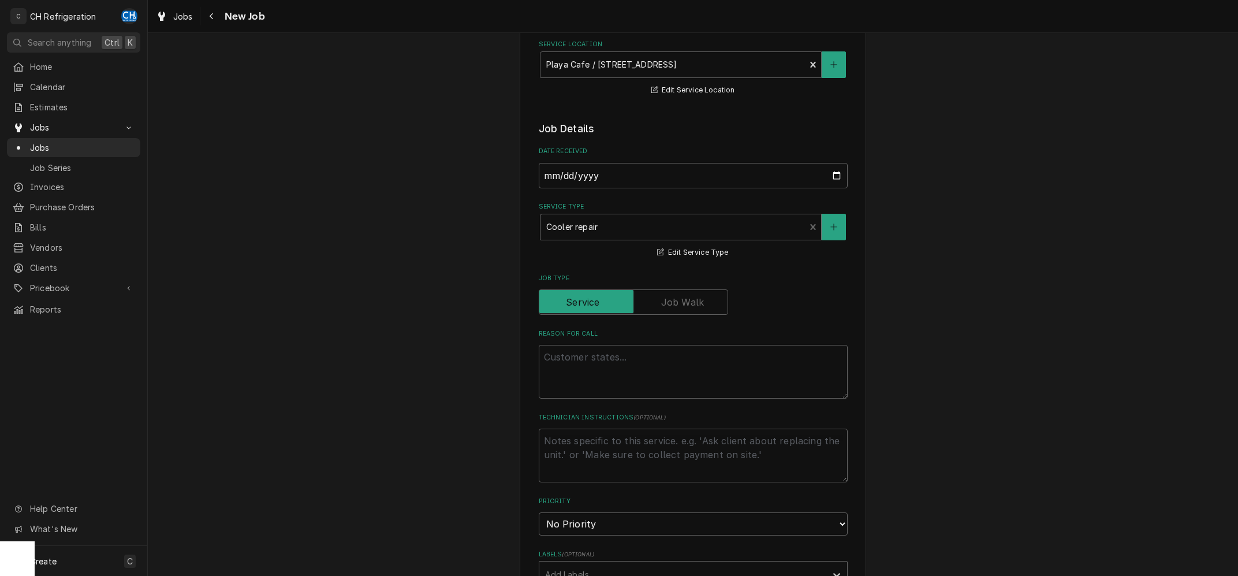
scroll to position [174, 0]
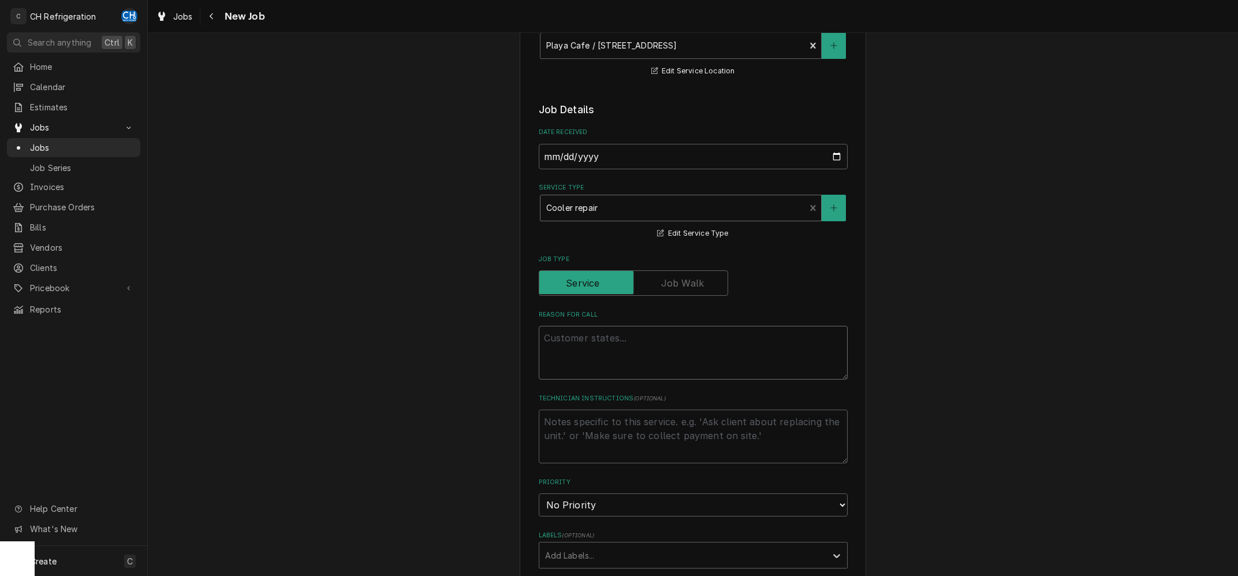
click at [657, 353] on textarea "Reason For Call" at bounding box center [693, 353] width 309 height 54
type textarea "x"
type textarea "d"
type textarea "x"
type textarea "di"
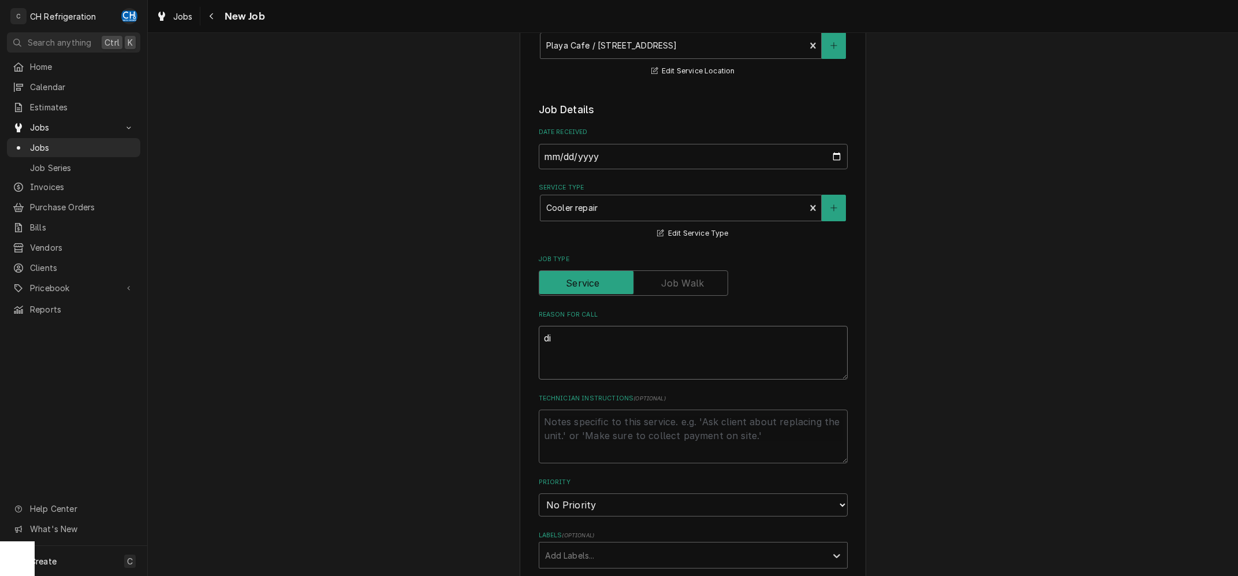
type textarea "x"
type textarea "dis"
type textarea "x"
type textarea "disp"
type textarea "x"
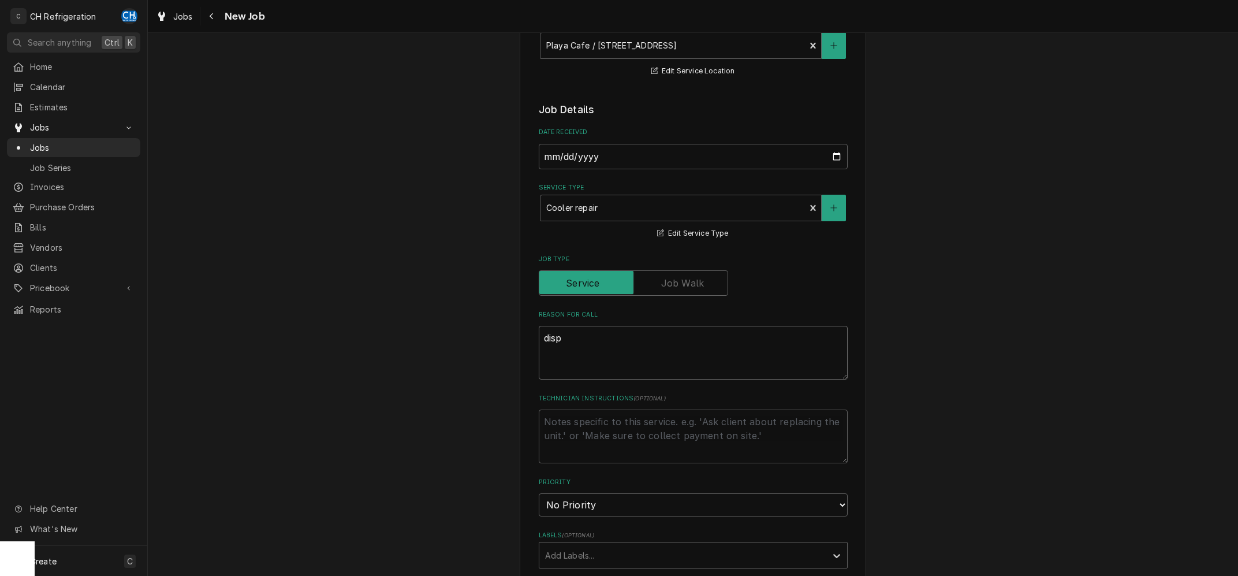
type textarea "displ"
type textarea "x"
type textarea "displa"
type textarea "x"
type textarea "display"
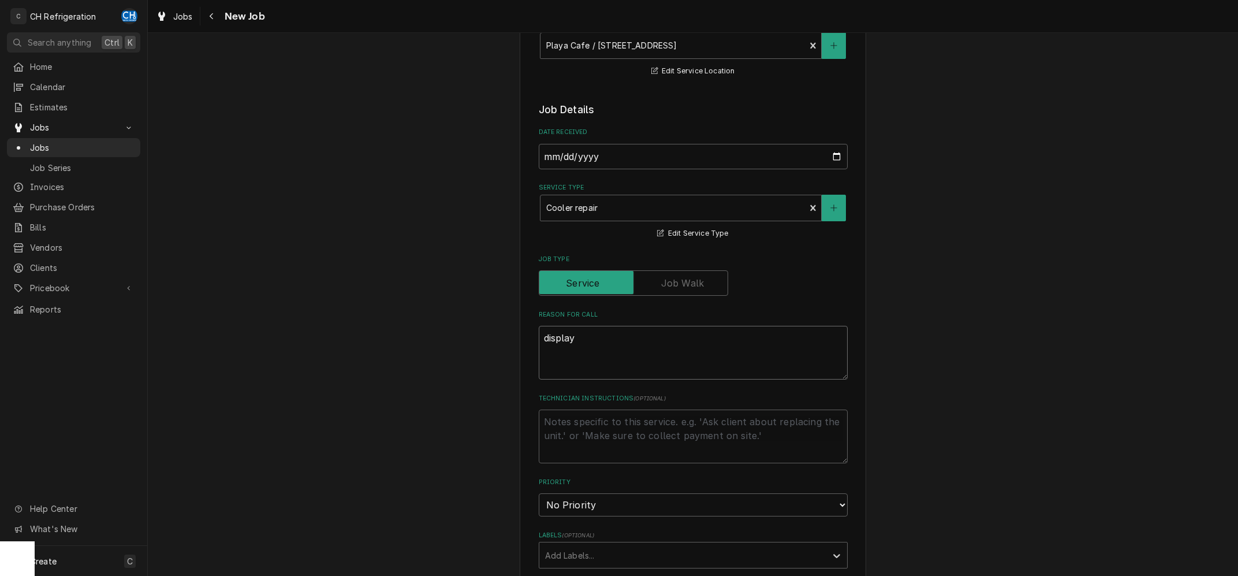
type textarea "x"
type textarea "display"
type textarea "x"
type textarea "display c"
type textarea "x"
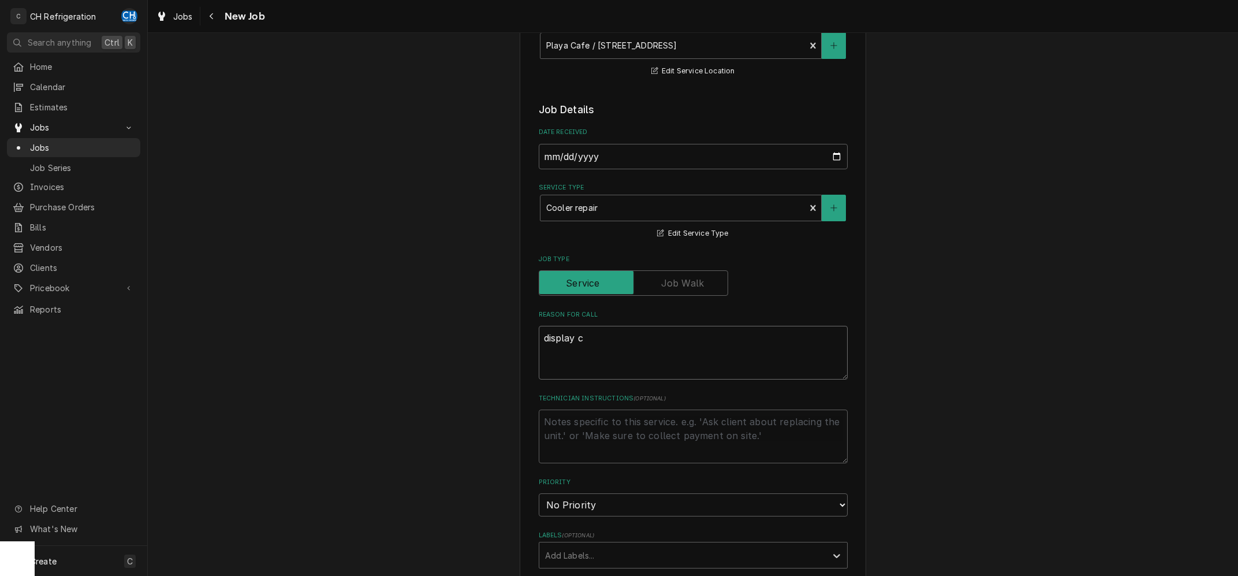
type textarea "display ca"
type textarea "x"
type textarea "display cas"
type textarea "x"
type textarea "display case"
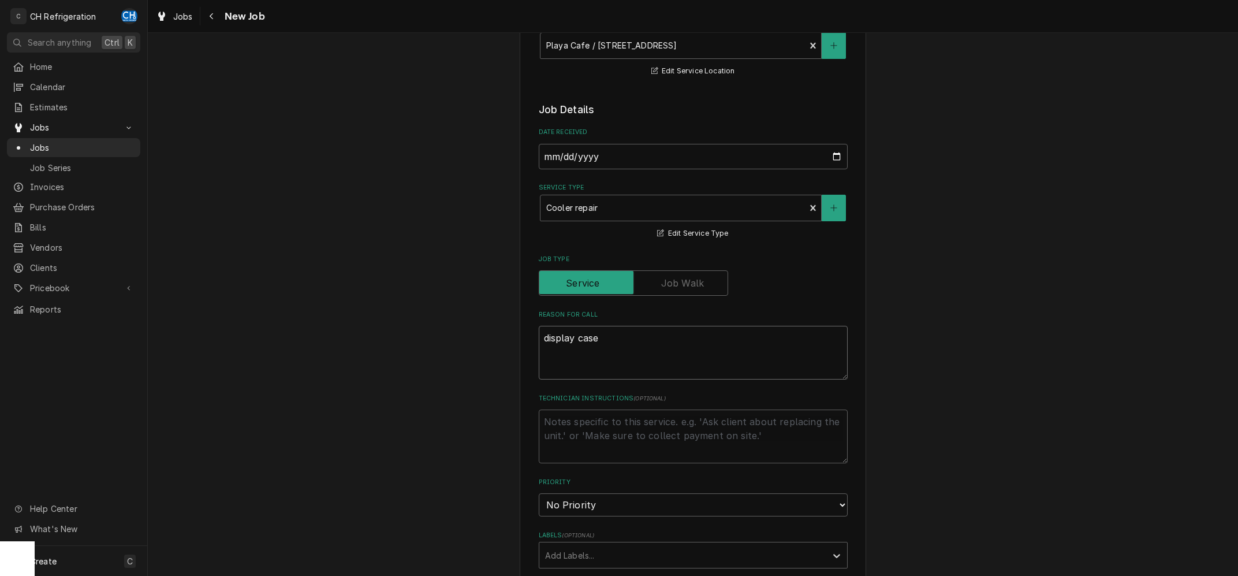
type textarea "x"
type textarea "display case"
type textarea "x"
type textarea "display case a"
type textarea "x"
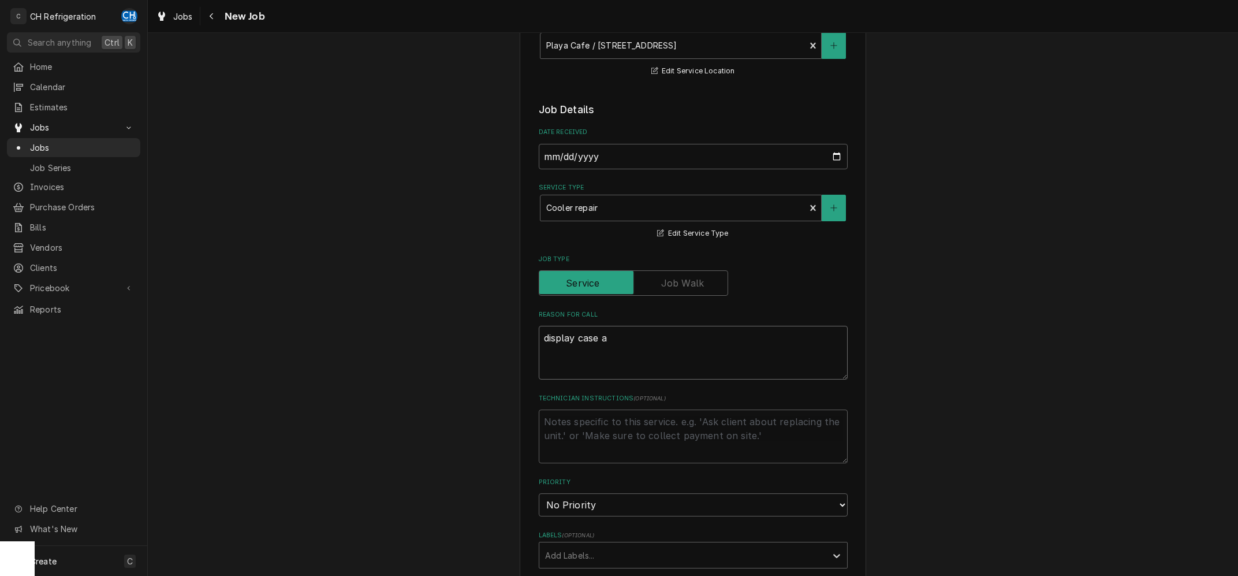
type textarea "display case at"
type textarea "x"
type textarea "display case at"
type textarea "x"
type textarea "display case at 6"
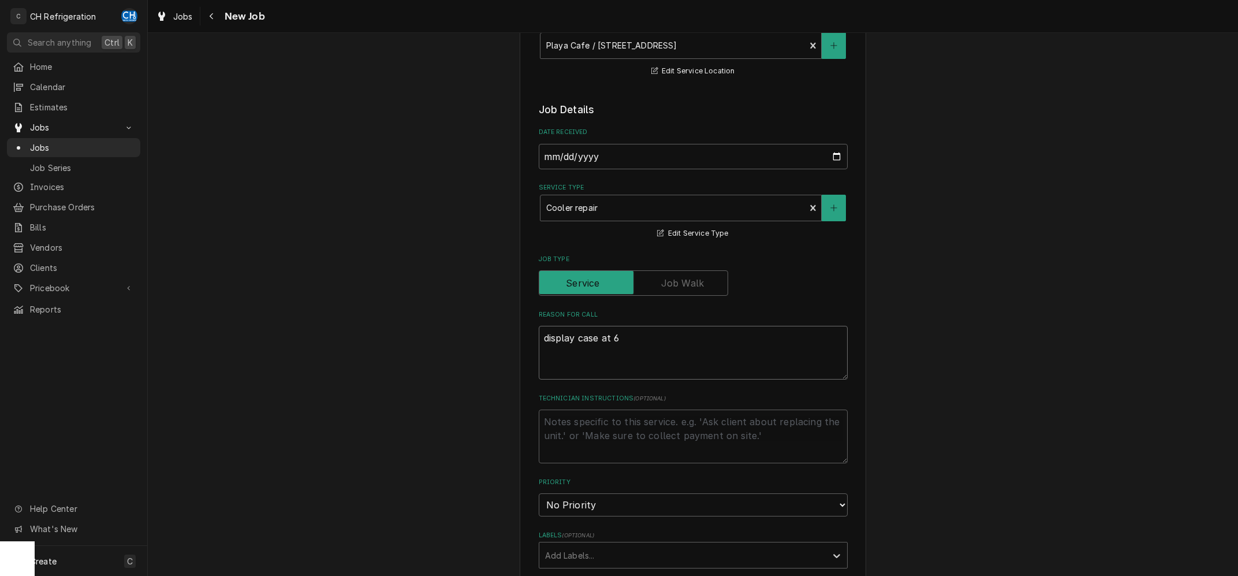
type textarea "x"
type textarea "display case at 60"
type textarea "x"
type textarea "display case at 60F"
type textarea "x"
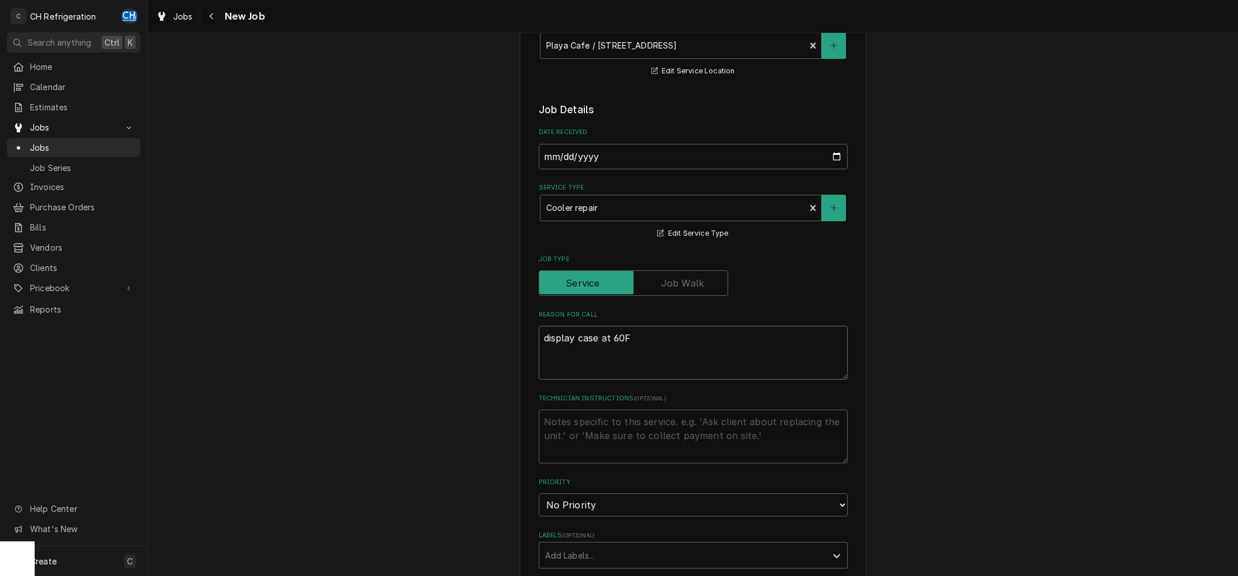
type textarea "display case at 60F."
type textarea "x"
type textarea "display case at 60F."
type textarea "x"
type textarea "display case at 60F. O"
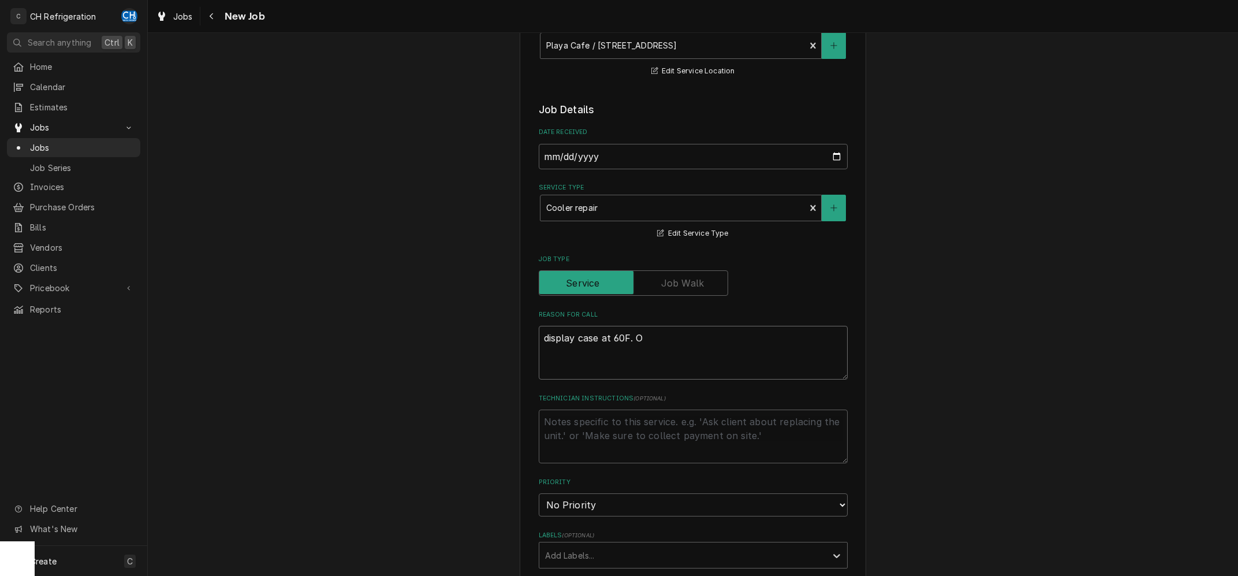
type textarea "x"
type textarea "display case at 60F."
type textarea "x"
type textarea "display case at 60F. A"
type textarea "x"
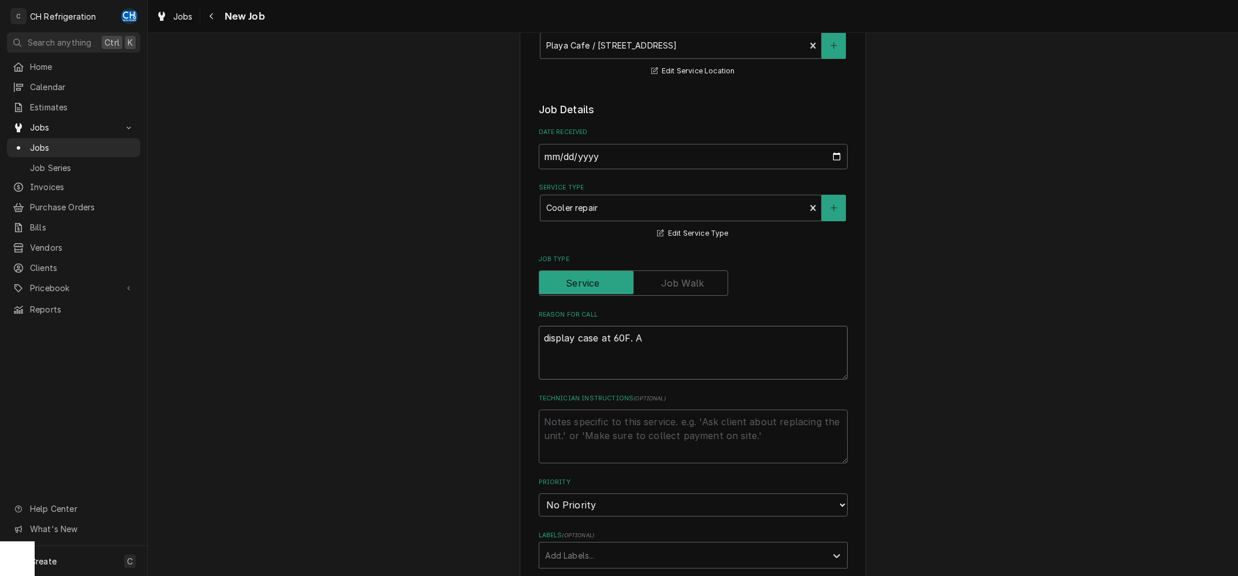
type textarea "display case at 60F."
type textarea "x"
type textarea "display case at 60F."
type textarea "x"
type textarea "display case at 60F. G"
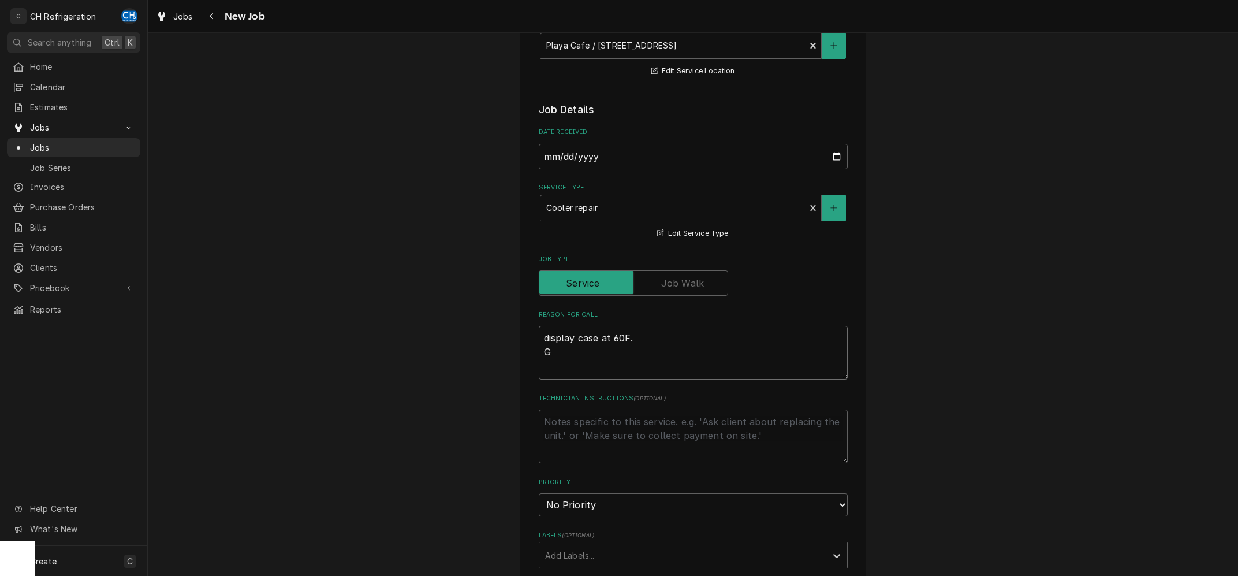
type textarea "x"
type textarea "display case at 60F. Ga"
type textarea "x"
type textarea "display case at 60F. Gas"
type textarea "x"
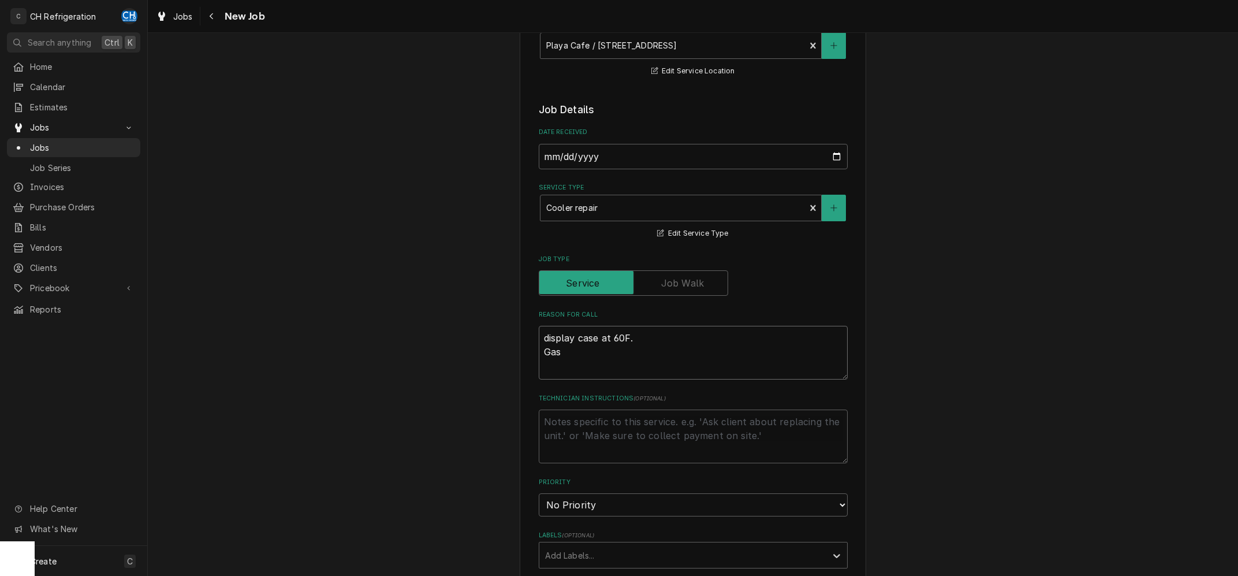
type textarea "display case at 60F. Gask"
type textarea "x"
type textarea "display case at 60F. Gaske"
type textarea "x"
type textarea "display case at 60F. Gasket"
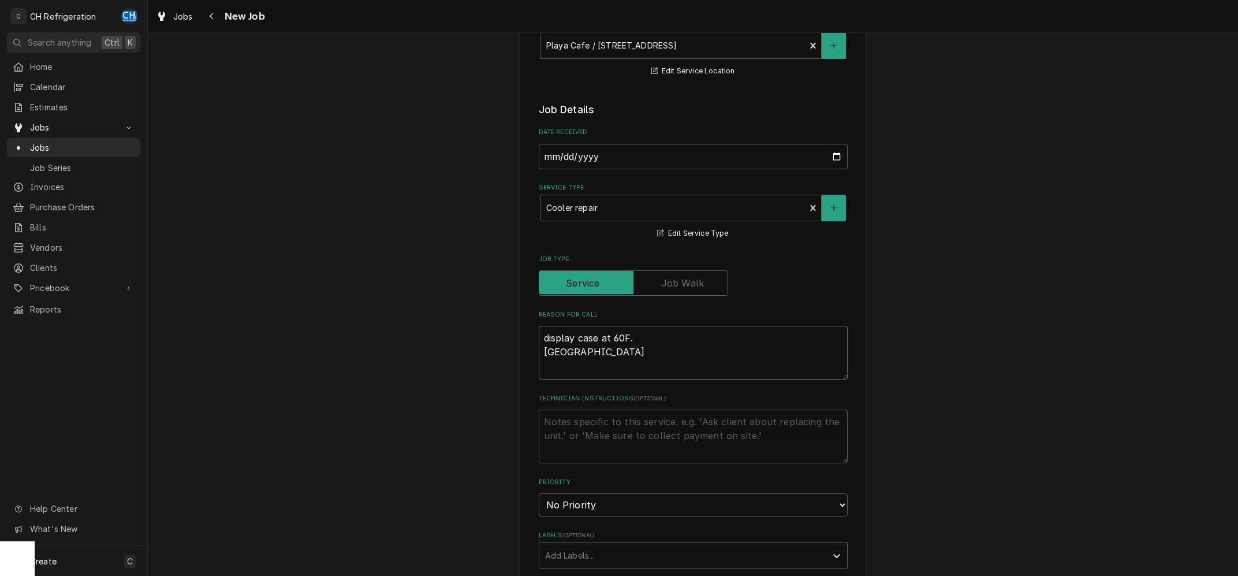
type textarea "x"
type textarea "display case at 60F. Gasket"
type textarea "x"
type textarea "display case at 60F. Gasket a"
type textarea "x"
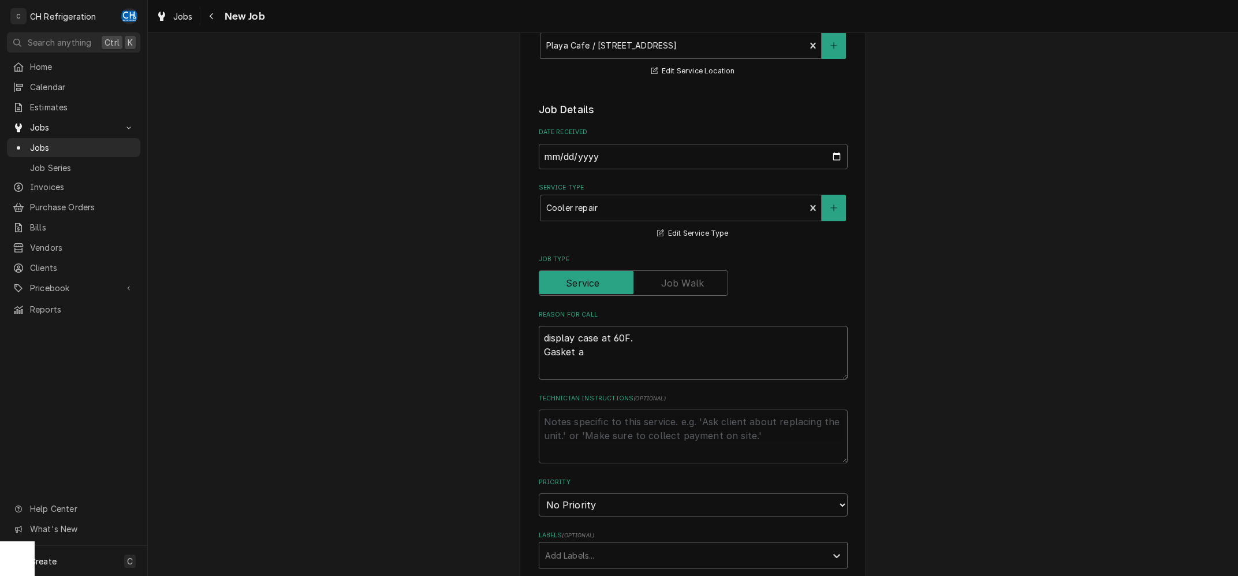
type textarea "display case at 60F. Gasket al"
type textarea "x"
type textarea "display case at 60F. Gasket als"
type textarea "x"
type textarea "display case at 60F. Gasket also"
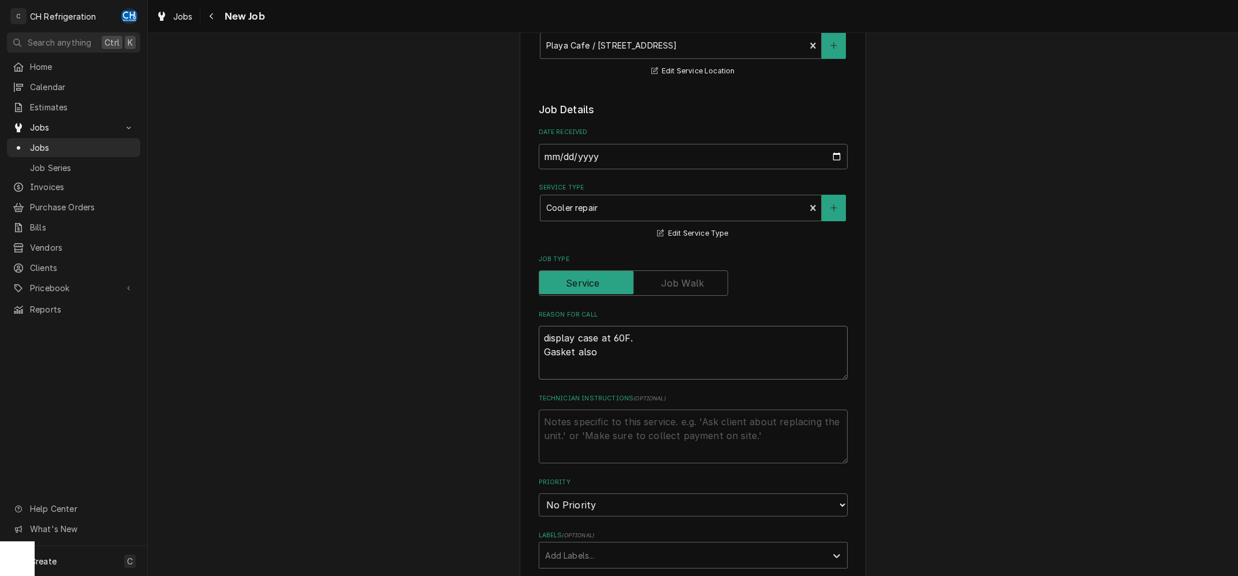
type textarea "x"
type textarea "display case at 60F. Gasket also"
type textarea "x"
type textarea "display case at 60F. Gasket also n"
type textarea "x"
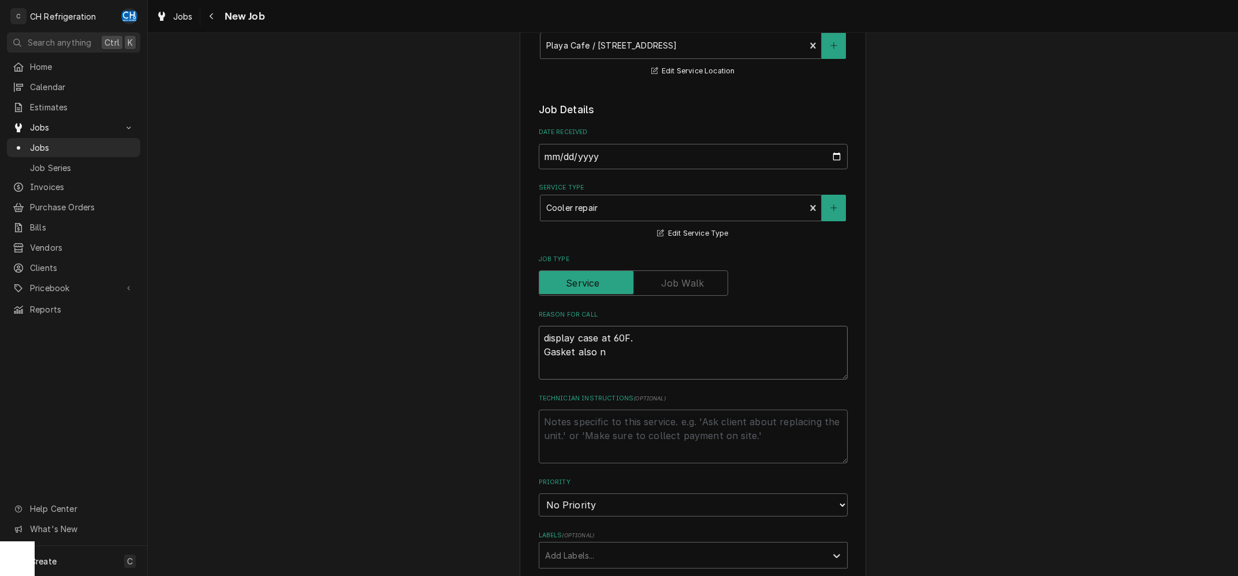
type textarea "display case at 60F. Gasket also ne"
type textarea "x"
type textarea "display case at 60F. Gasket also nee"
type textarea "x"
type textarea "display case at 60F. Gasket also need"
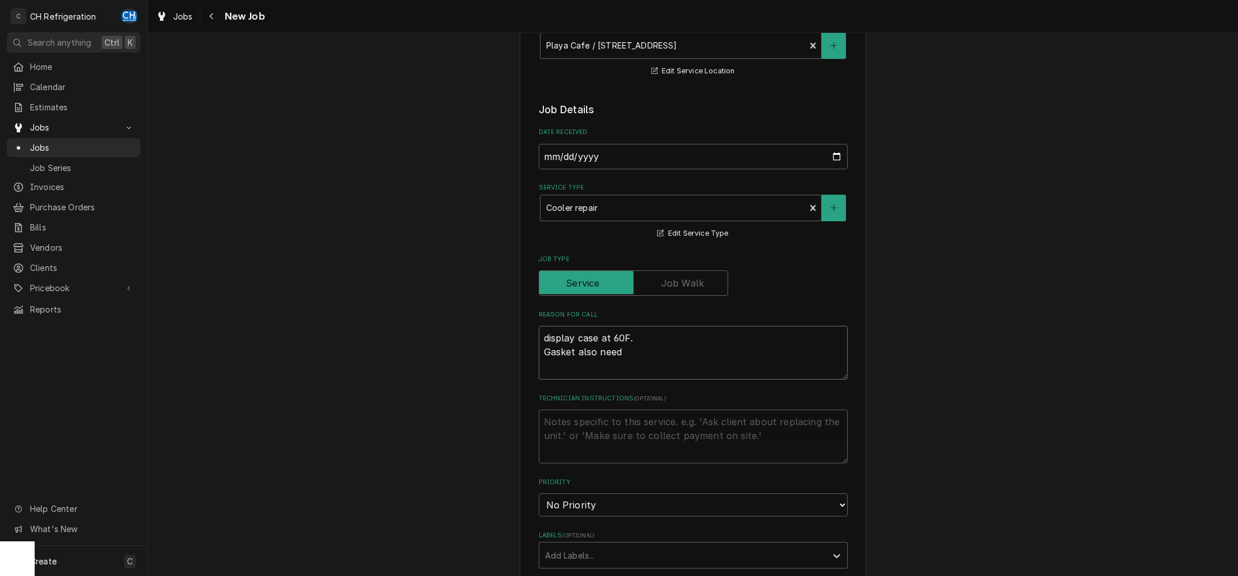
type textarea "x"
type textarea "display case at 60F. Gasket also neede"
type textarea "x"
type textarea "display case at 60F. Gasket also needed"
type textarea "x"
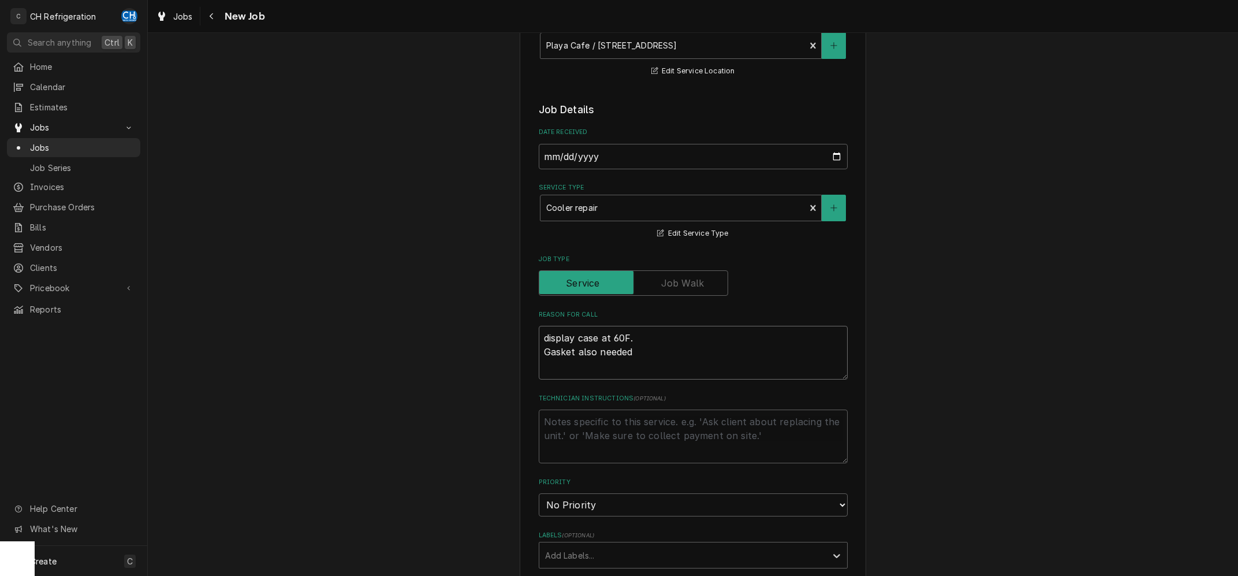
type textarea "display case at 60F. Gasket also needed"
type textarea "x"
type textarea "display case at 60F. Gasket also needed f"
type textarea "x"
type textarea "display case at 60F. Gasket also needed fo"
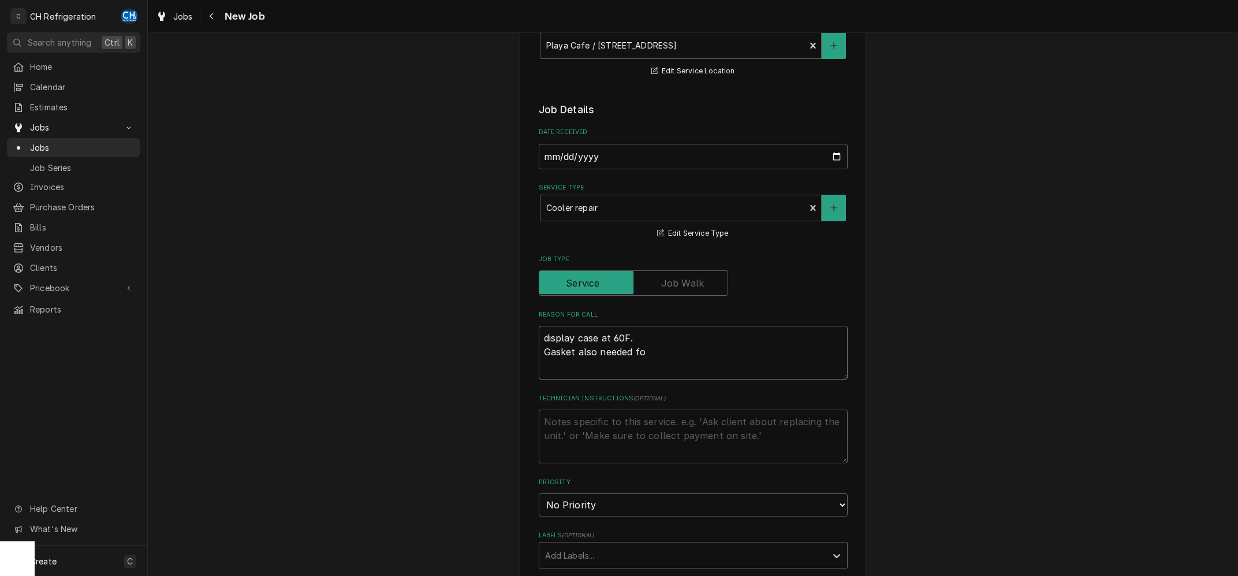
type textarea "x"
type textarea "display case at 60F. Gasket also needed for"
type textarea "x"
type textarea "display case at 60F. Gasket also needed for"
type textarea "x"
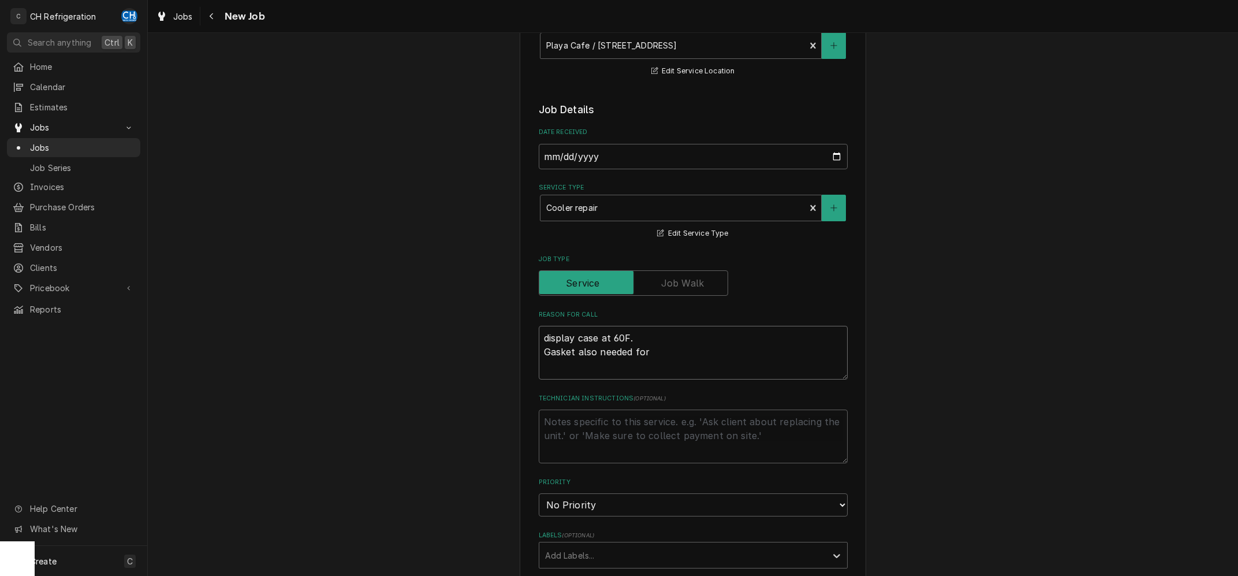
type textarea "display case at 60F. Gasket also needed for o"
type textarea "x"
type textarea "display case at 60F. Gasket also needed for on"
type textarea "x"
type textarea "display case at 60F. Gasket also needed for one"
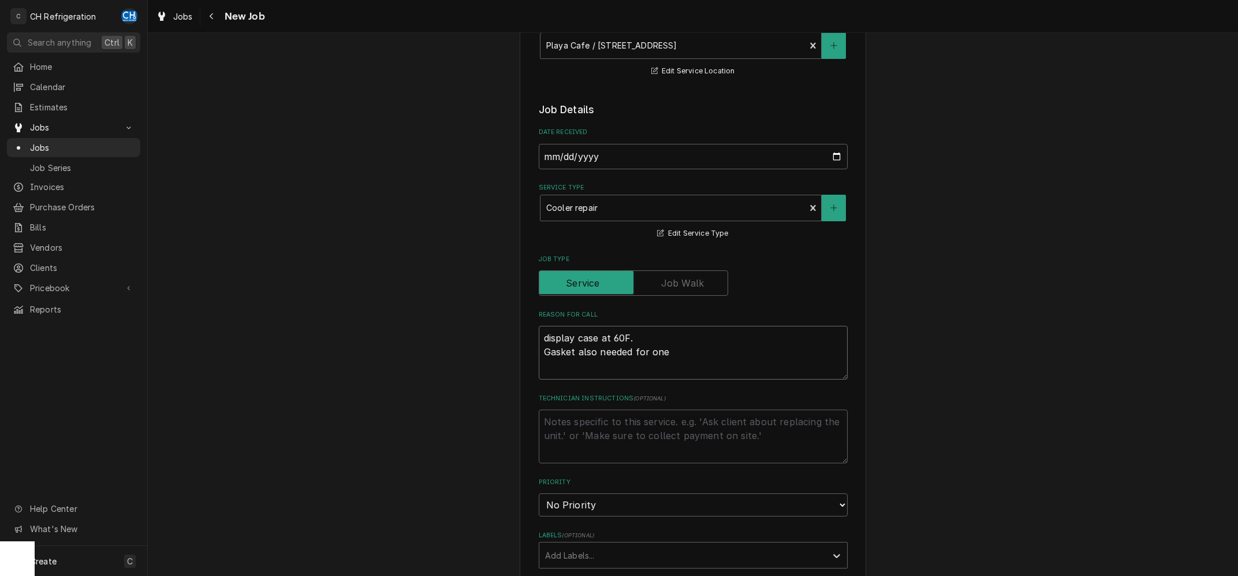
type textarea "x"
type textarea "display case at 60F. Gasket also needed for one"
type textarea "x"
type textarea "display case at 60F. Gasket also needed for one o"
type textarea "x"
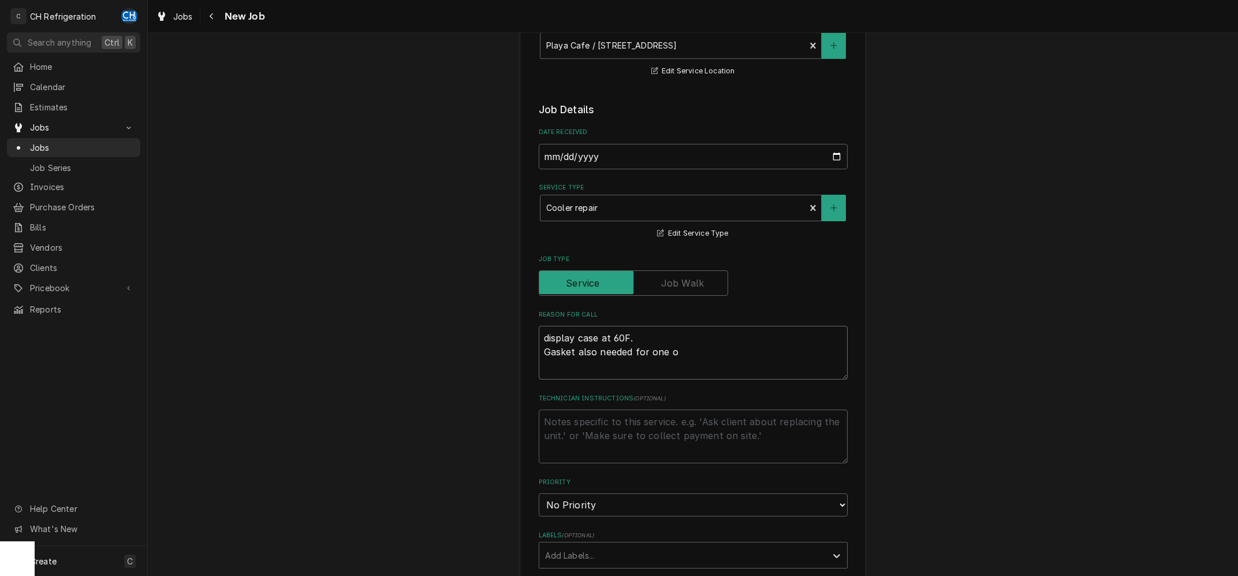
type textarea "display case at 60F. Gasket also needed for one of"
type textarea "x"
type textarea "display case at 60F. Gasket also needed for one of"
type textarea "x"
type textarea "display case at 60F. Gasket also needed for one of t"
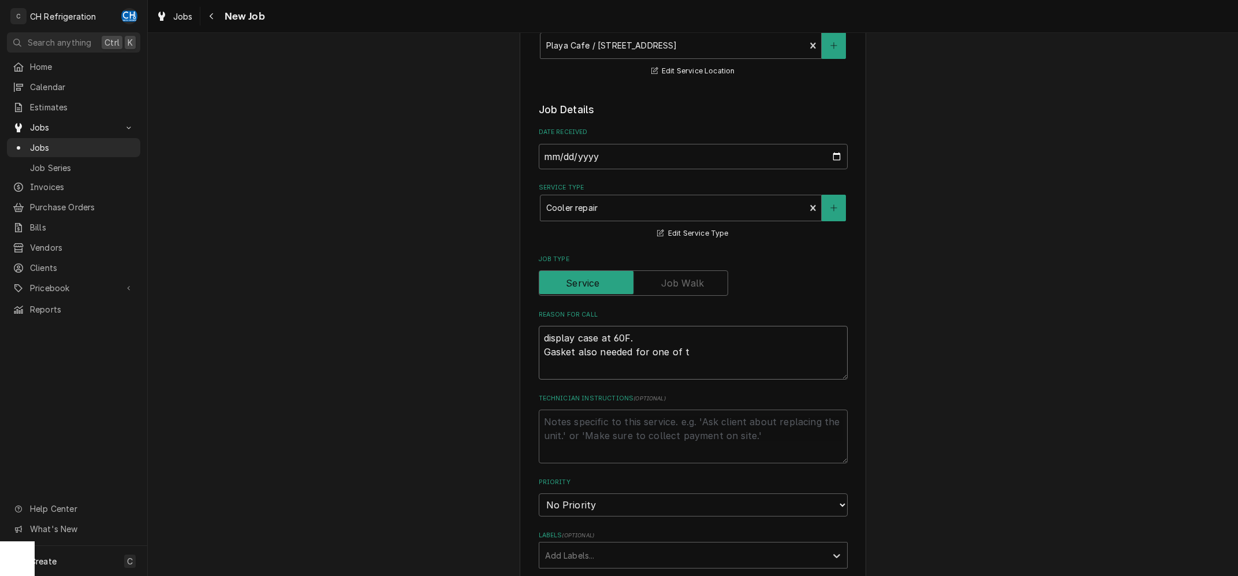
type textarea "x"
type textarea "display case at 60F. Gasket also needed for one of th"
type textarea "x"
type textarea "display case at 60F. Gasket also needed for one of the"
type textarea "x"
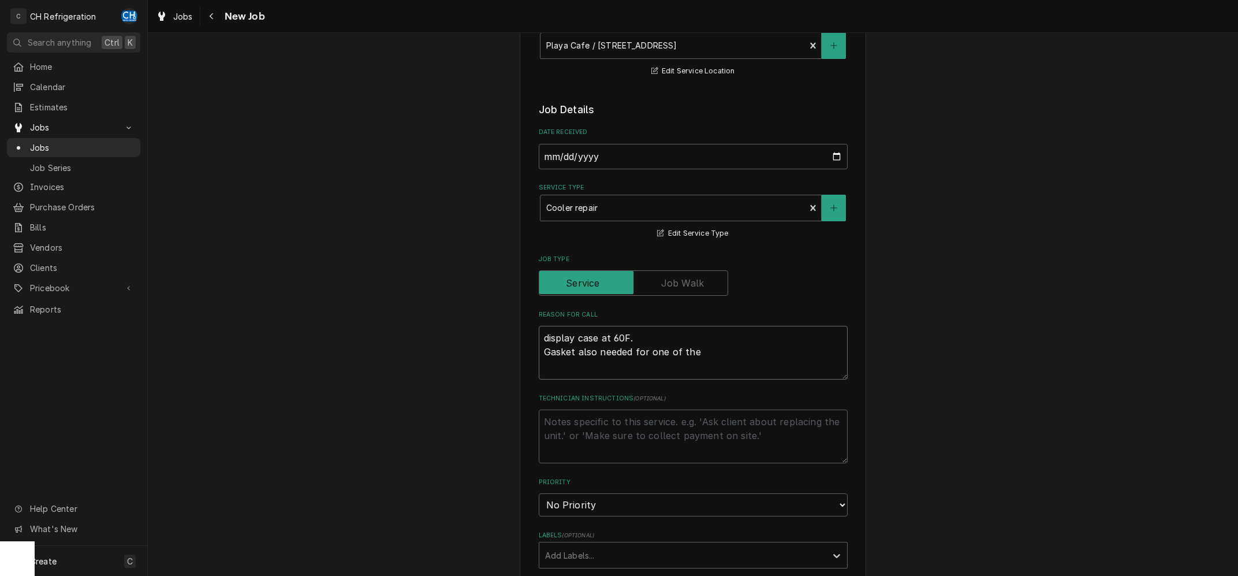
type textarea "display case at 60F. Gasket also needed for one of the"
type textarea "x"
type textarea "display case at 60F. Gasket also needed for one of the u"
type textarea "x"
type textarea "display case at 60F. Gasket also needed for one of the un"
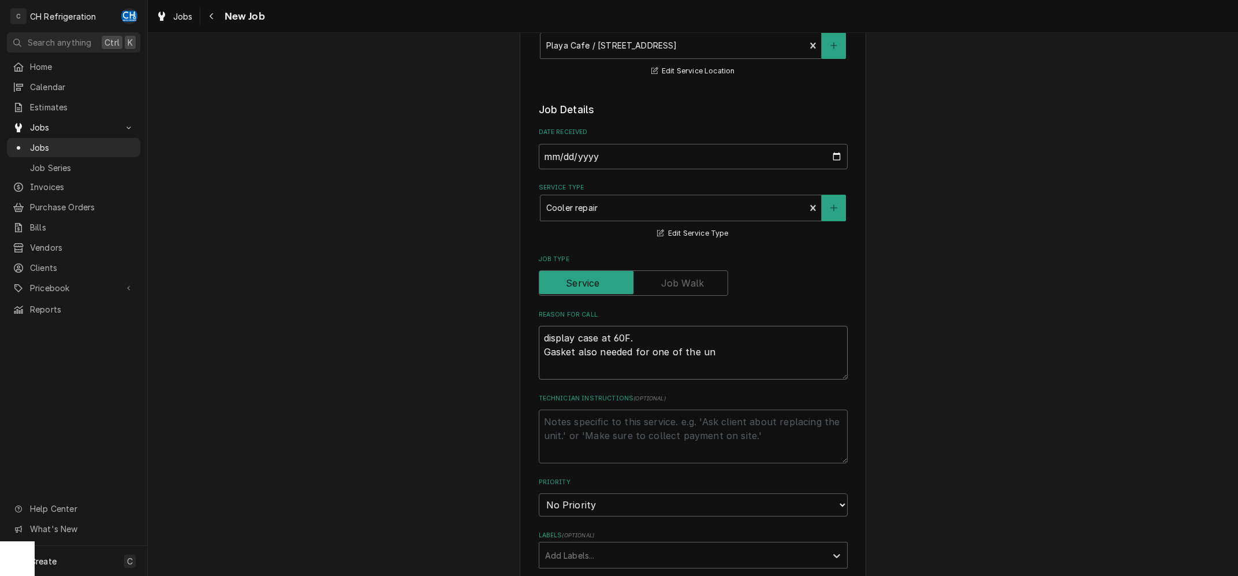
type textarea "x"
type textarea "display case at 60F. Gasket also needed for one of the uni"
type textarea "x"
type textarea "display case at 60F. Gasket also needed for one of the unit"
type textarea "x"
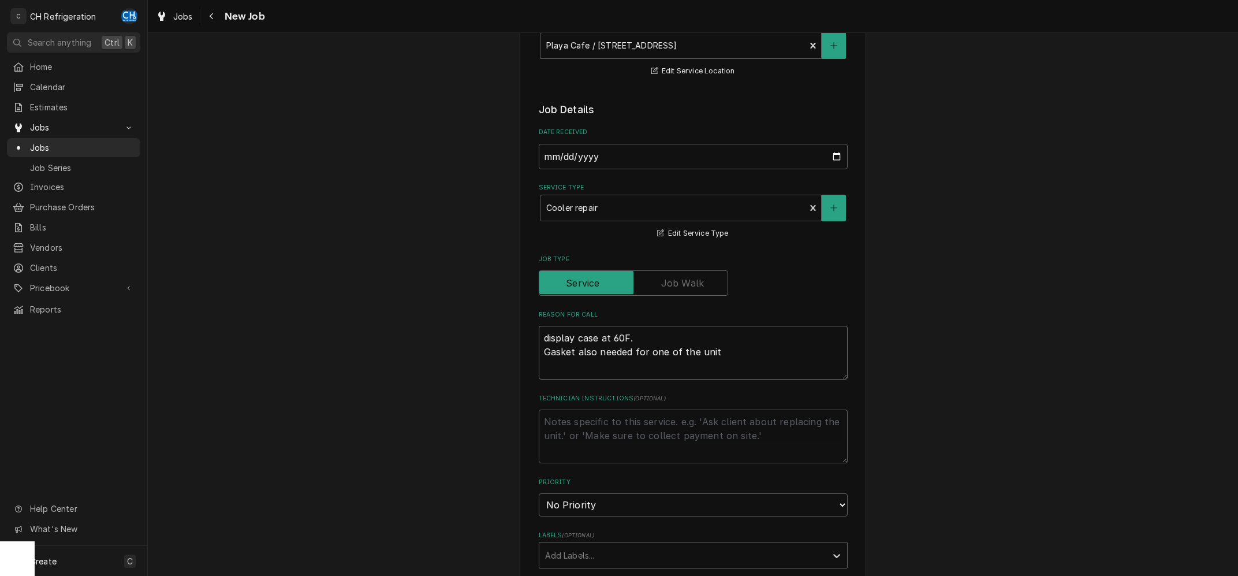
type textarea "display case at 60F. Gasket also needed for one of the units"
type textarea "x"
type textarea "display case at 60F. Gasket also needed for one of the units."
type textarea "x"
type textarea "display case at 60F. Gasket also needed for one of the units."
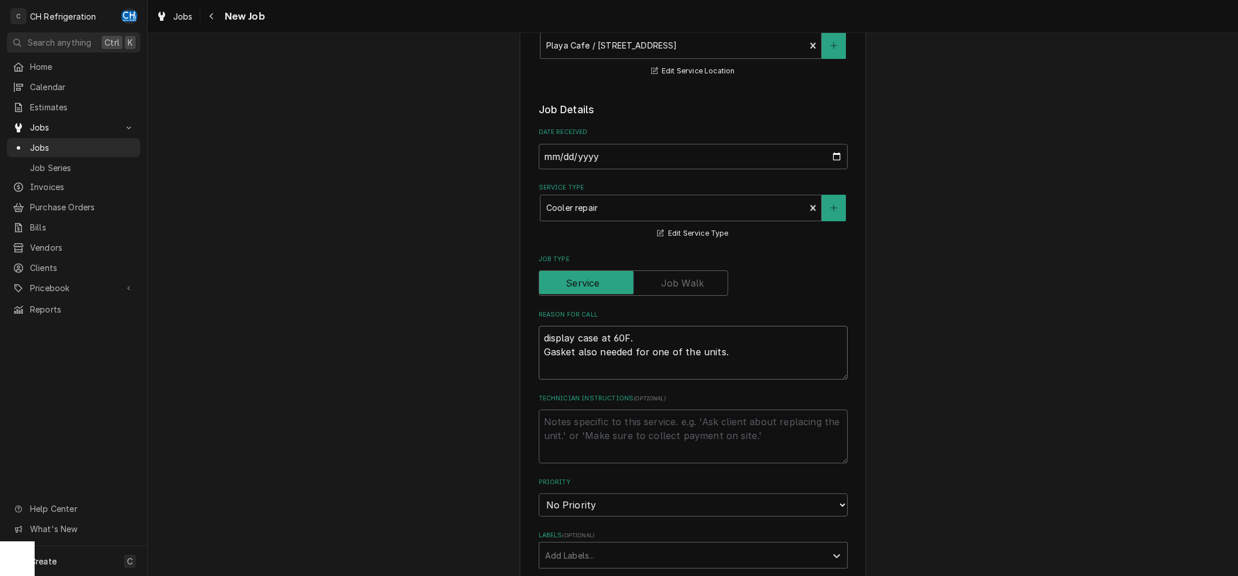
type textarea "x"
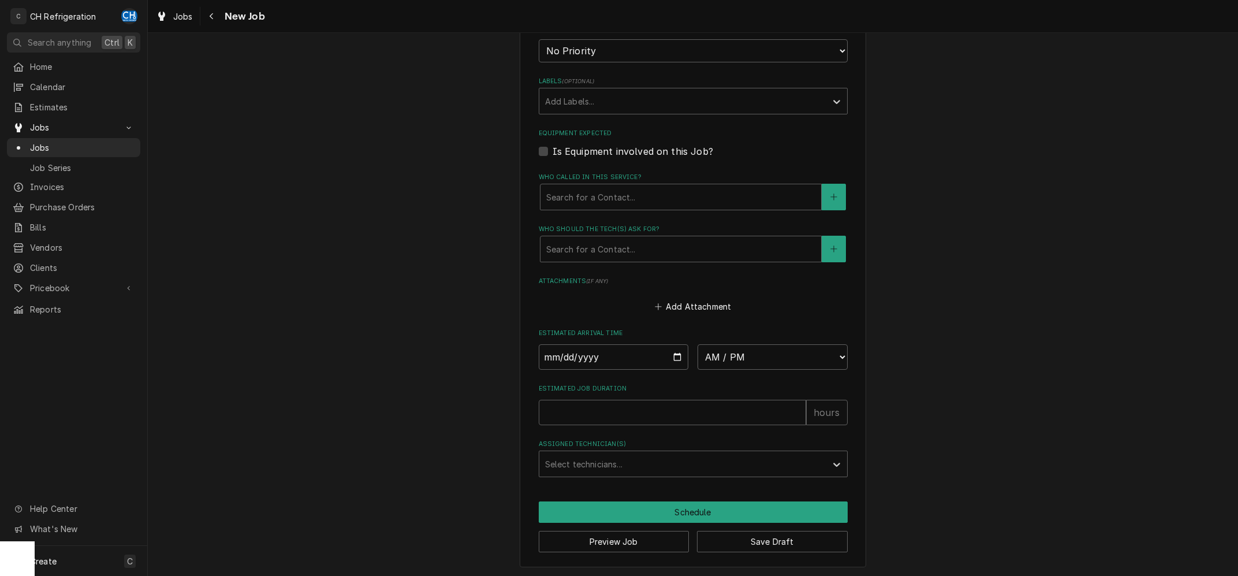
scroll to position [628, 0]
type textarea "display case at 60F. Gasket also needed for one of the units."
click at [670, 354] on input "Date" at bounding box center [614, 356] width 150 height 25
type input "2025-09-03"
type textarea "x"
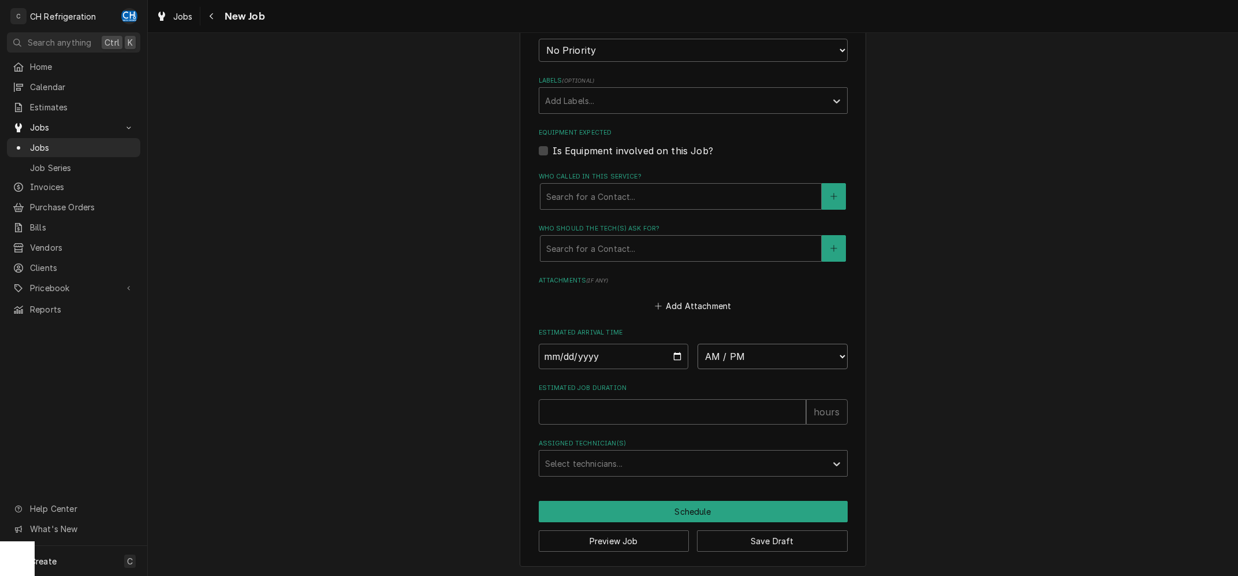
click at [698, 344] on select "AM / PM 6:00 AM 6:15 AM 6:30 AM 6:45 AM 7:00 AM 7:15 AM 7:30 AM 7:45 AM 8:00 AM…" at bounding box center [773, 356] width 150 height 25
select select "10:30:00"
click option "10:30 AM" at bounding box center [0, 0] width 0 height 0
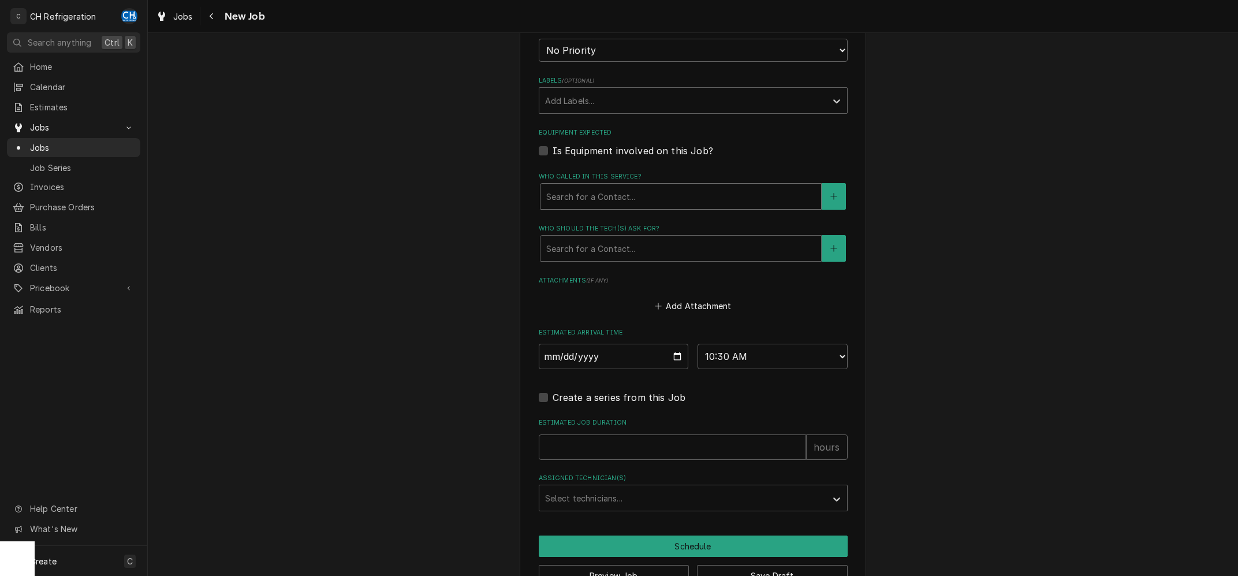
click at [607, 197] on div "Who called in this service?" at bounding box center [680, 196] width 269 height 21
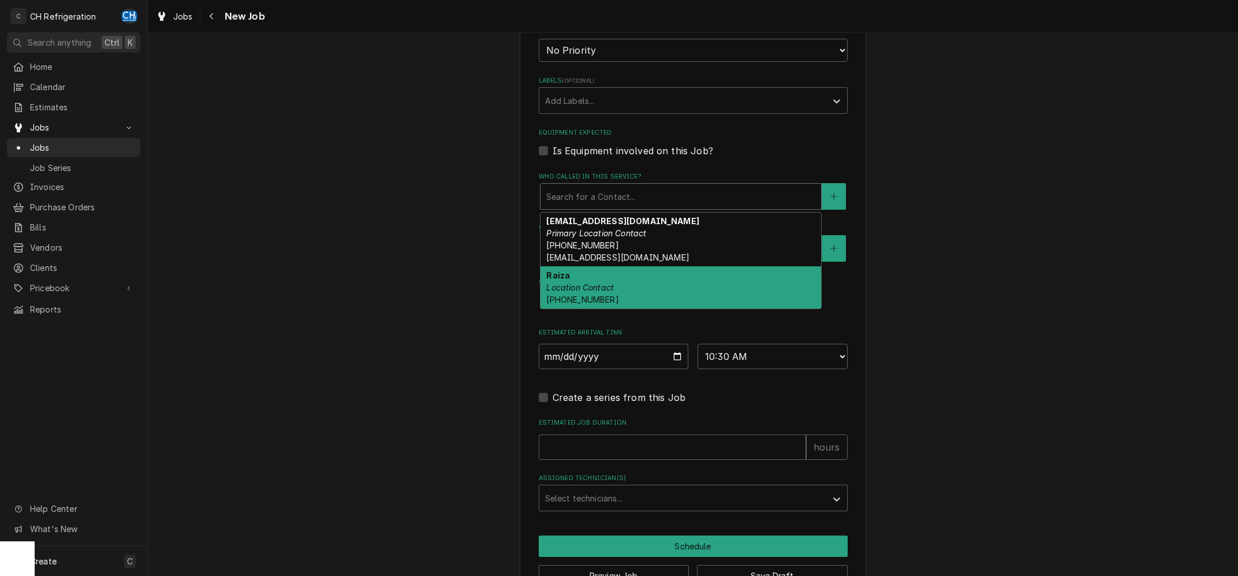
click at [598, 287] on em "Location Contact" at bounding box center [580, 287] width 68 height 10
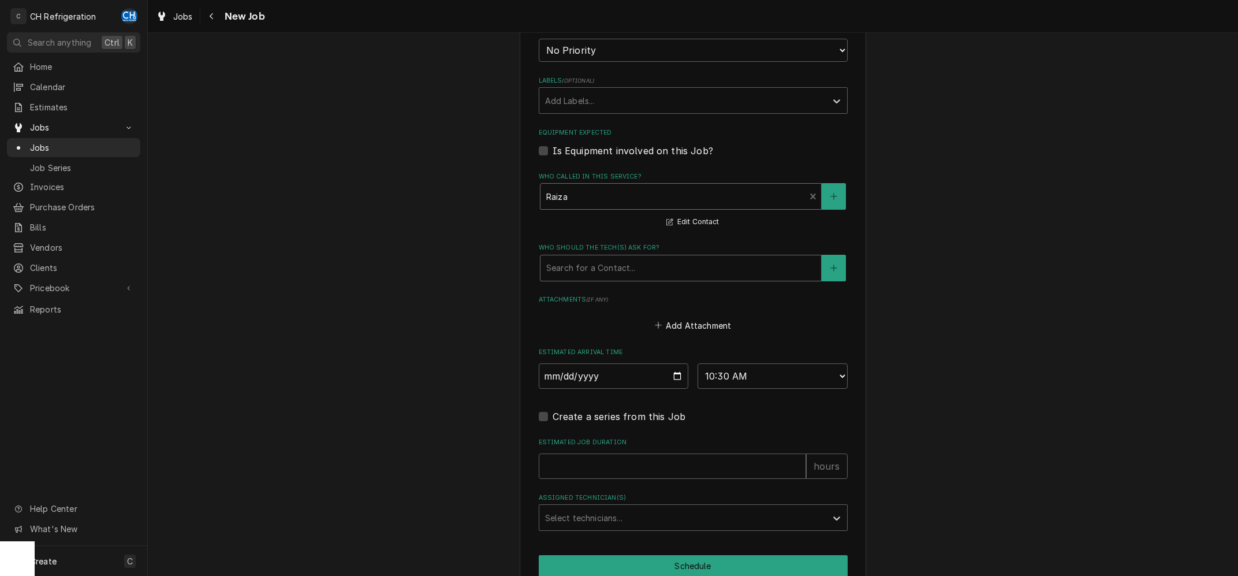
click at [599, 262] on div "Who should the tech(s) ask for?" at bounding box center [680, 268] width 269 height 21
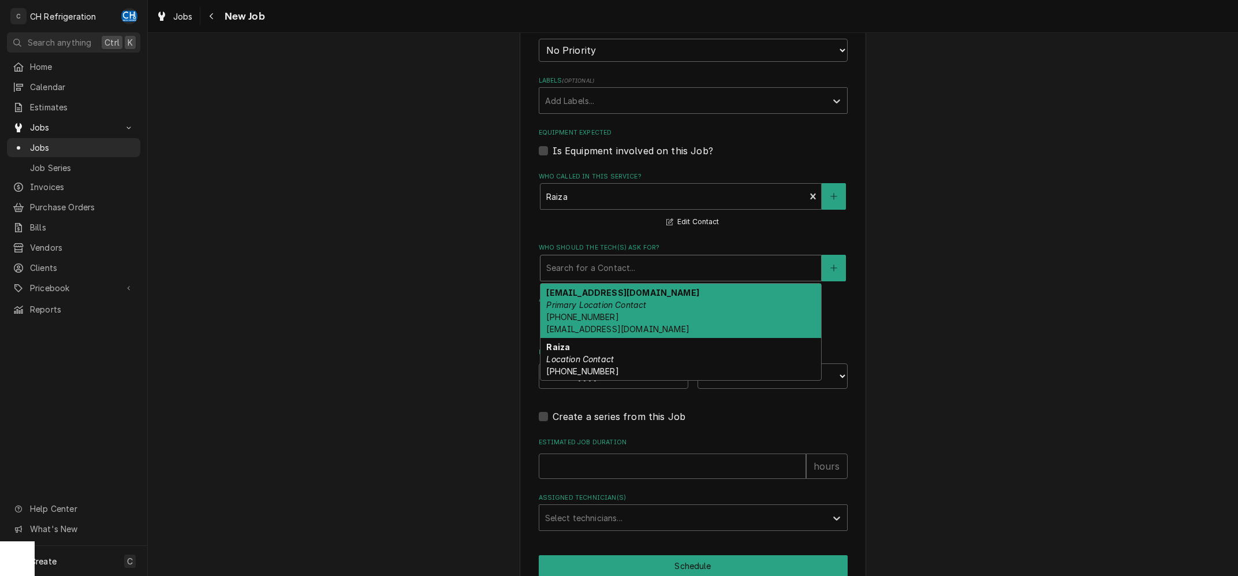
click at [622, 338] on div "Raiza Location Contact (424) 245-9381" at bounding box center [681, 359] width 281 height 42
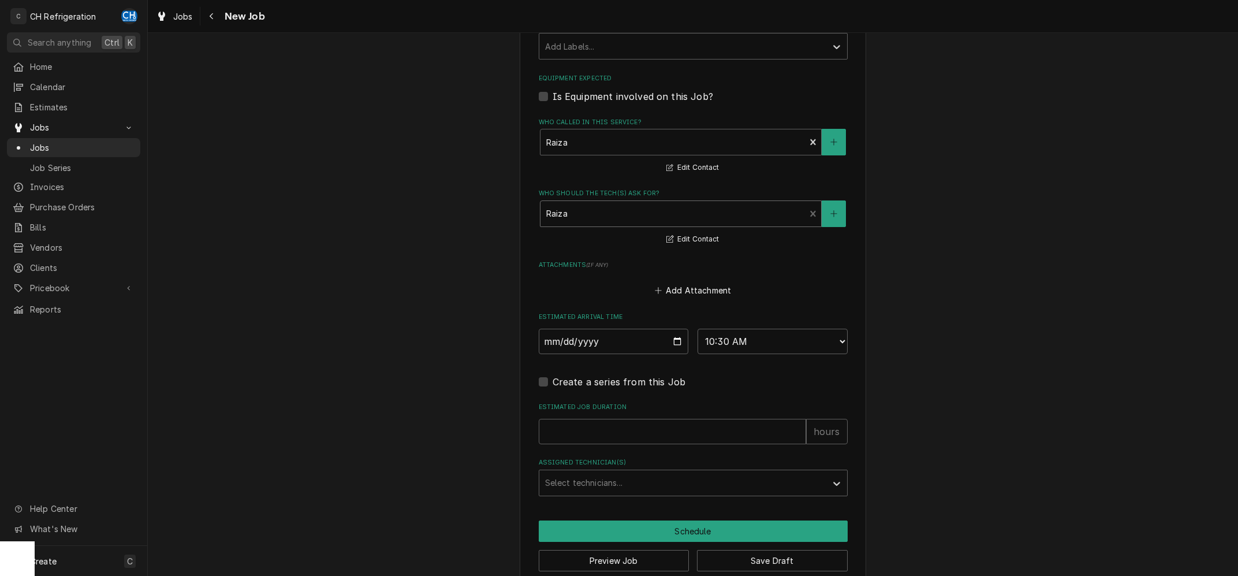
scroll to position [702, 0]
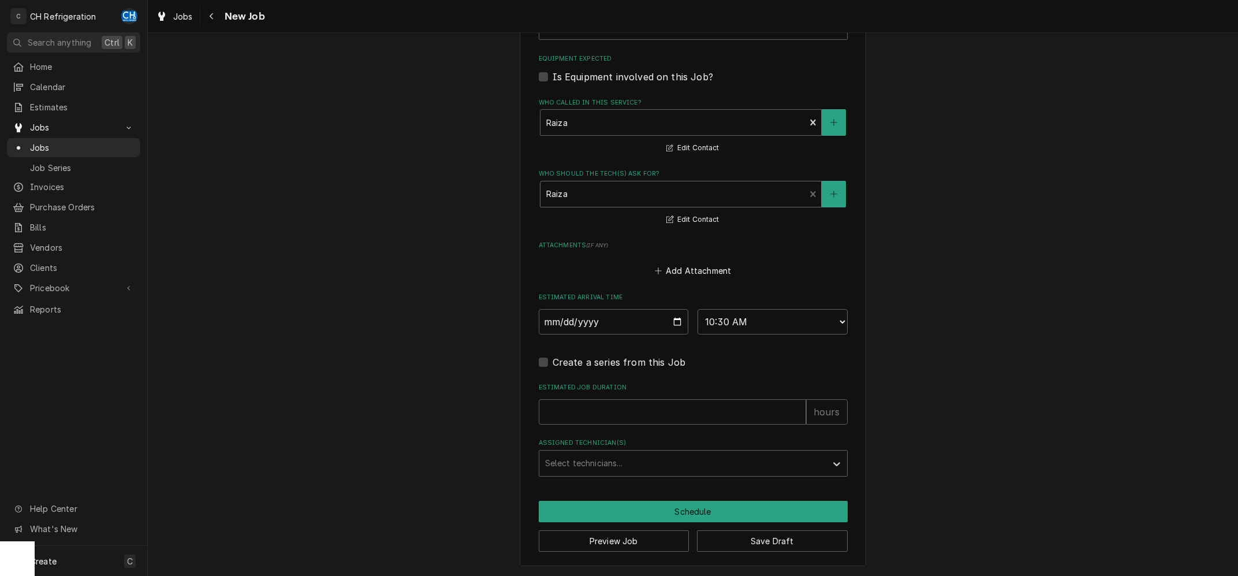
click at [668, 389] on label "Estimated Job Duration" at bounding box center [693, 387] width 309 height 9
click at [668, 399] on input "Estimated Job Duration" at bounding box center [672, 411] width 267 height 25
drag, startPoint x: 684, startPoint y: 410, endPoint x: 699, endPoint y: 407, distance: 15.3
click at [687, 410] on input "Estimated Job Duration" at bounding box center [672, 411] width 267 height 25
type textarea "x"
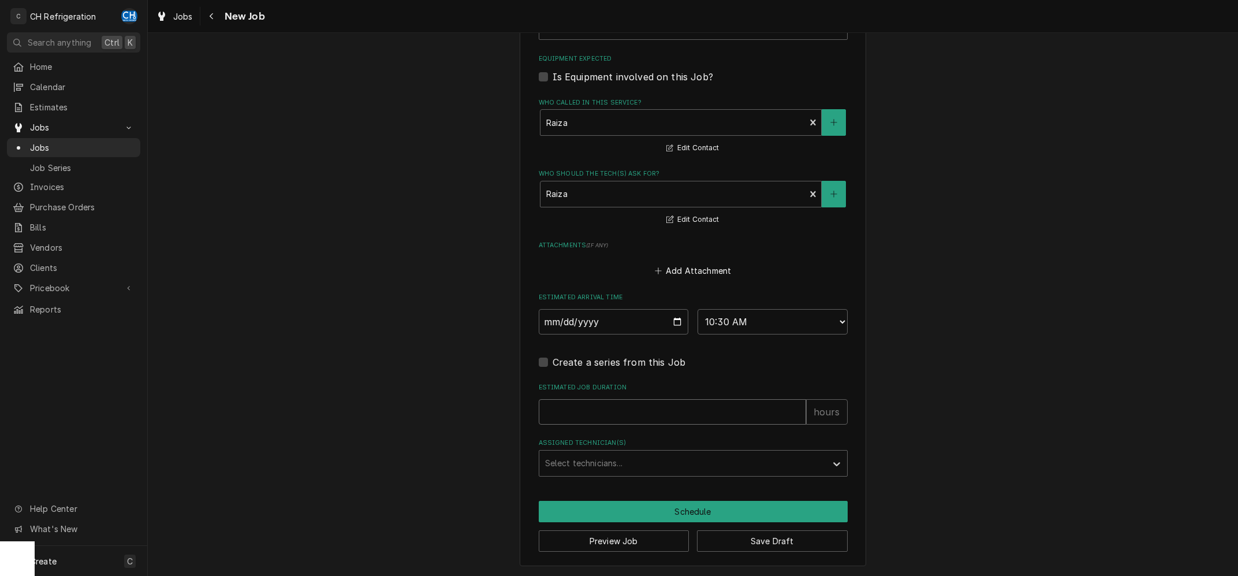
type input "1"
type textarea "x"
type input "1"
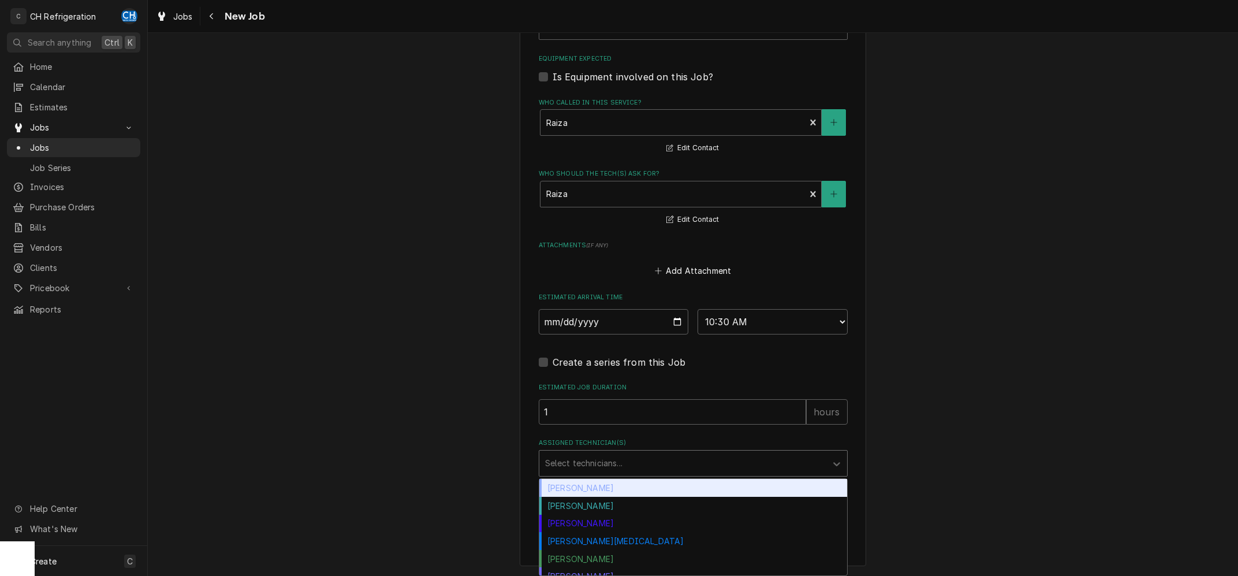
click at [650, 474] on div "Select technicians..." at bounding box center [683, 463] width 287 height 25
click at [608, 487] on div "Chris Hiraga" at bounding box center [694, 488] width 308 height 18
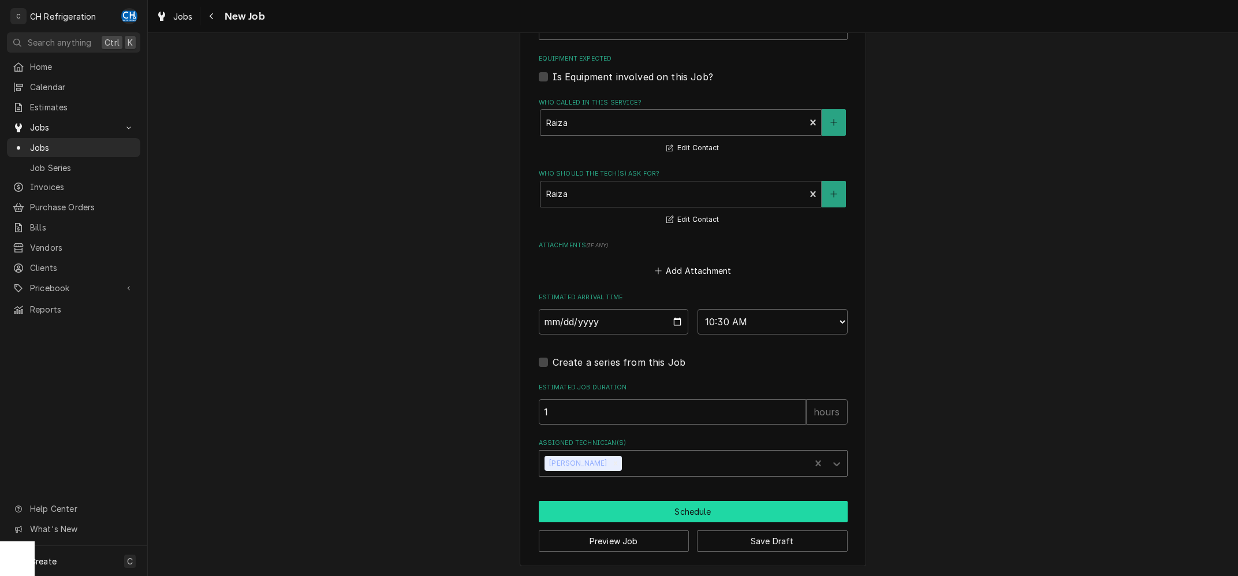
click at [657, 507] on button "Schedule" at bounding box center [693, 511] width 309 height 21
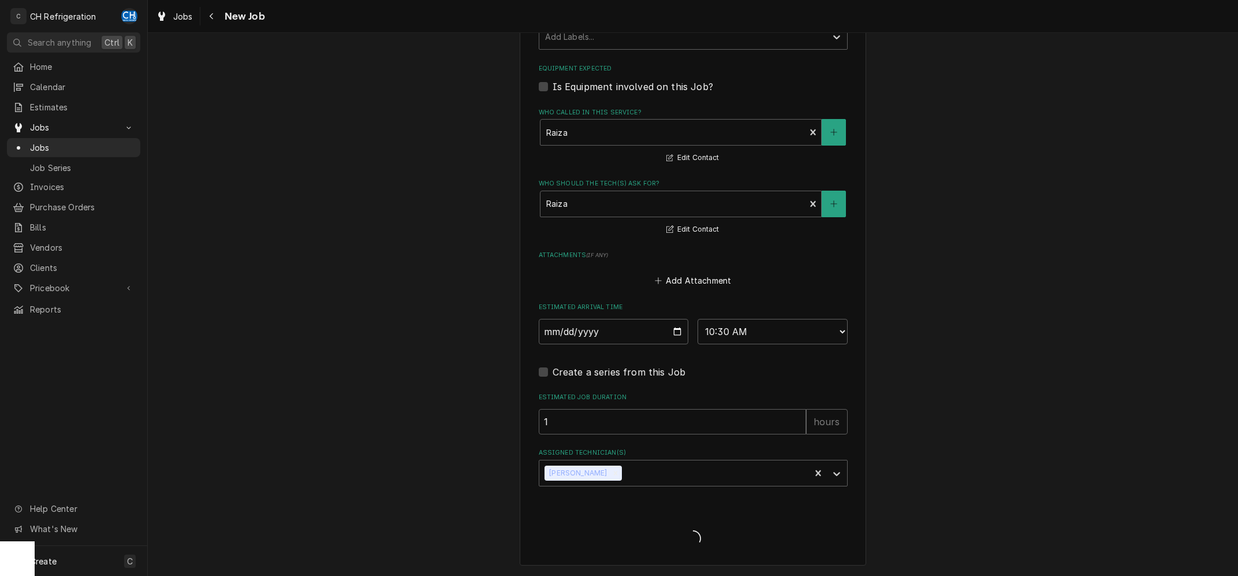
scroll to position [692, 0]
type textarea "x"
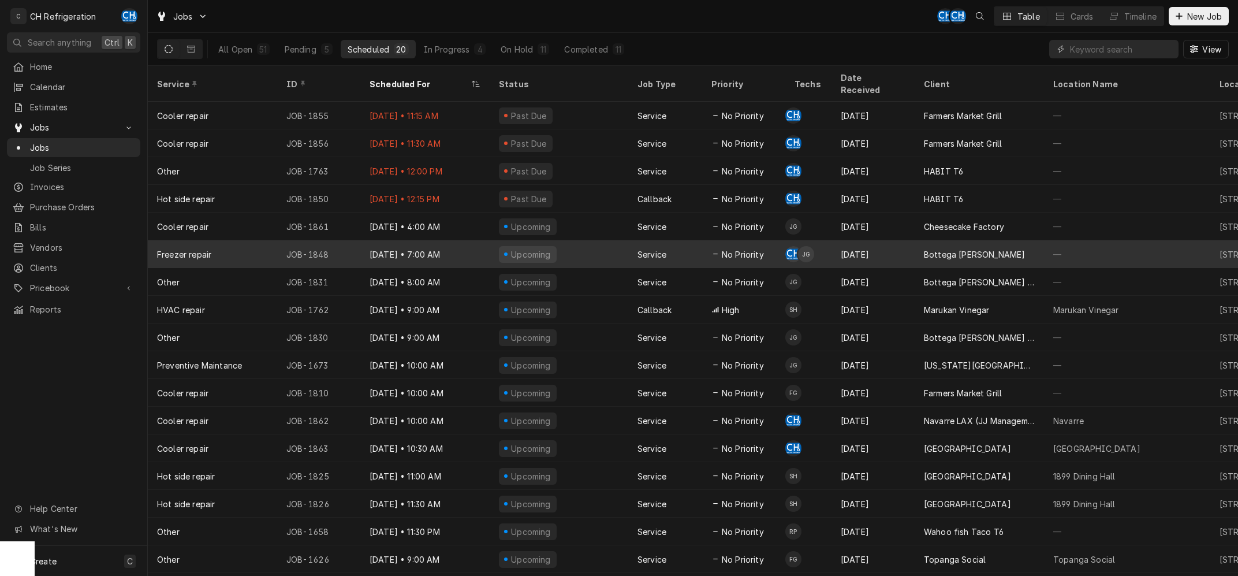
click at [1020, 240] on div "Bottega [PERSON_NAME]" at bounding box center [979, 254] width 129 height 28
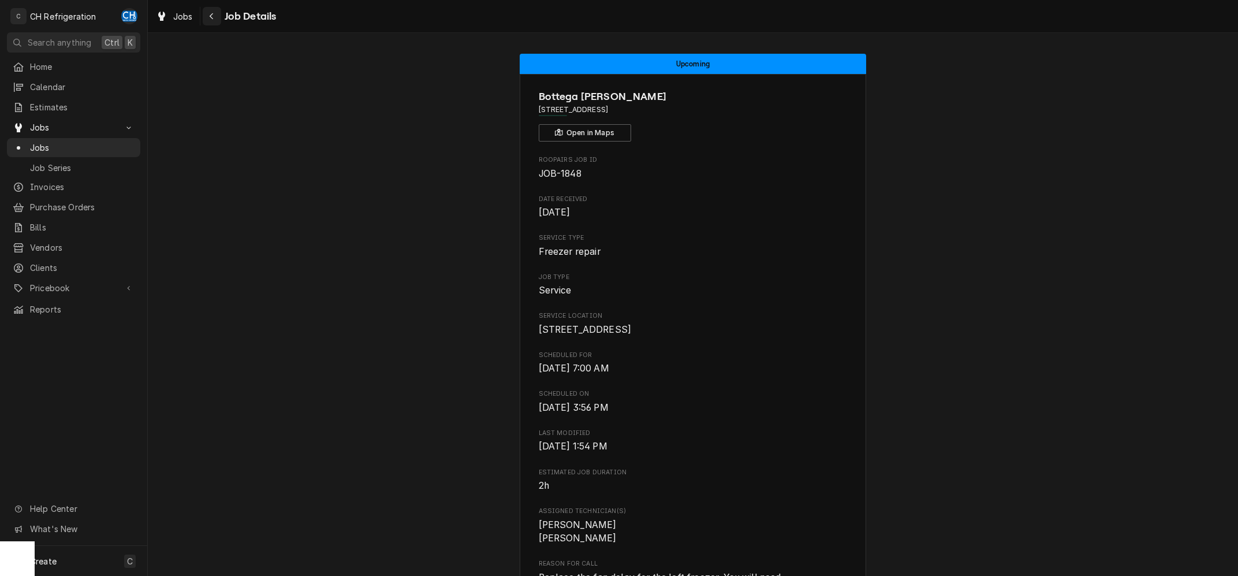
click at [208, 14] on div "Navigate back" at bounding box center [212, 16] width 12 height 12
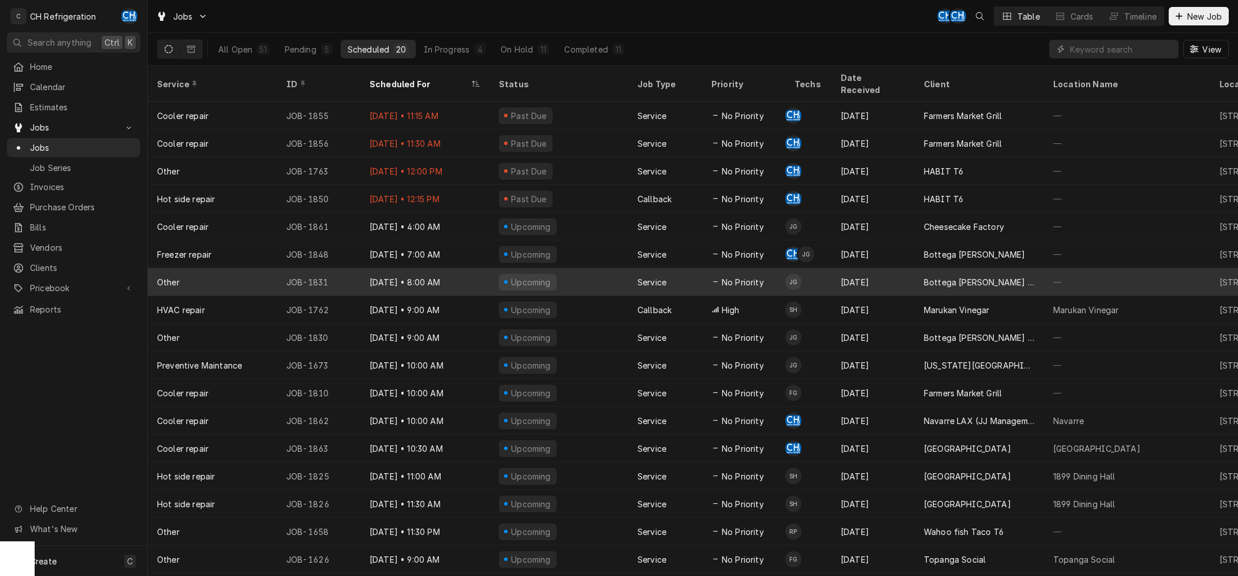
click at [1002, 276] on div "Bottega [PERSON_NAME] Downtown" at bounding box center [979, 282] width 111 height 12
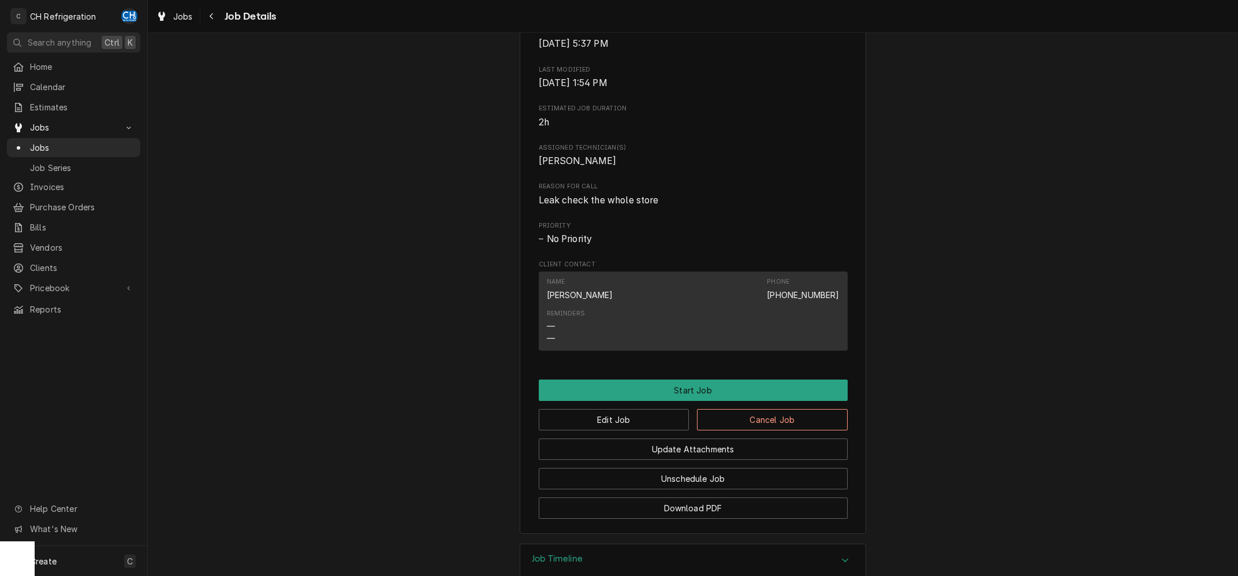
scroll to position [464, 0]
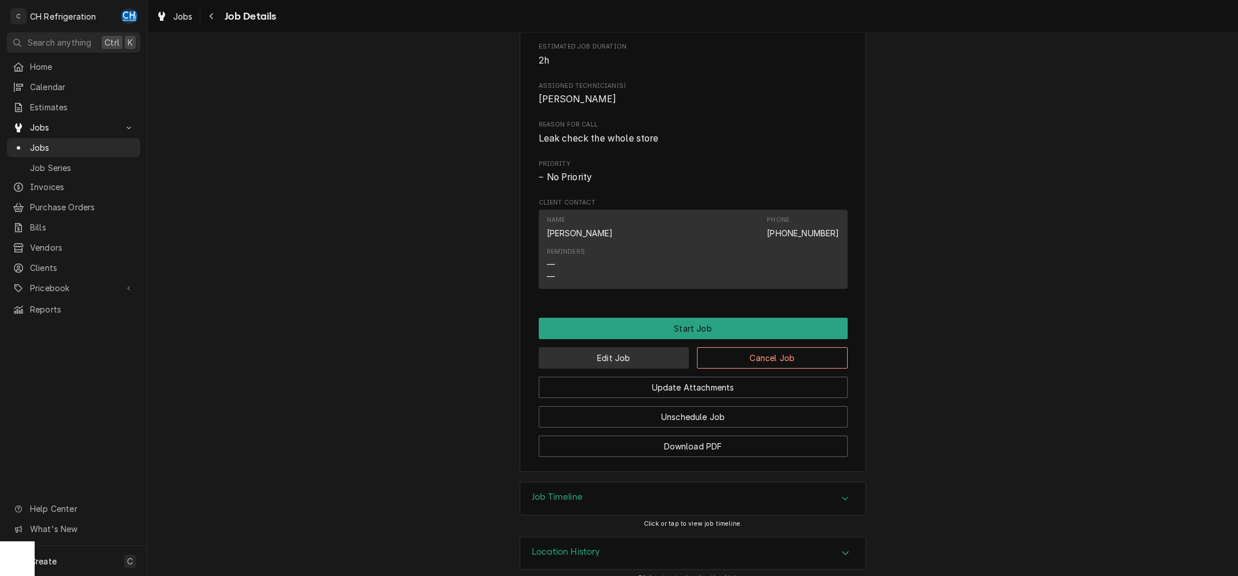
click at [625, 369] on button "Edit Job" at bounding box center [614, 357] width 151 height 21
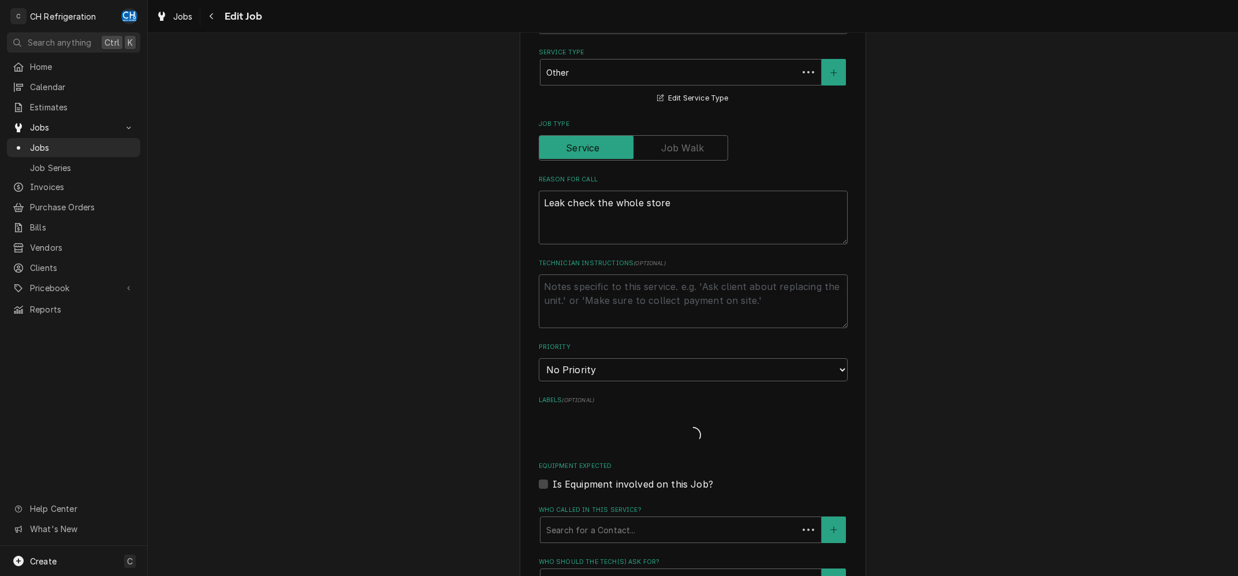
type textarea "x"
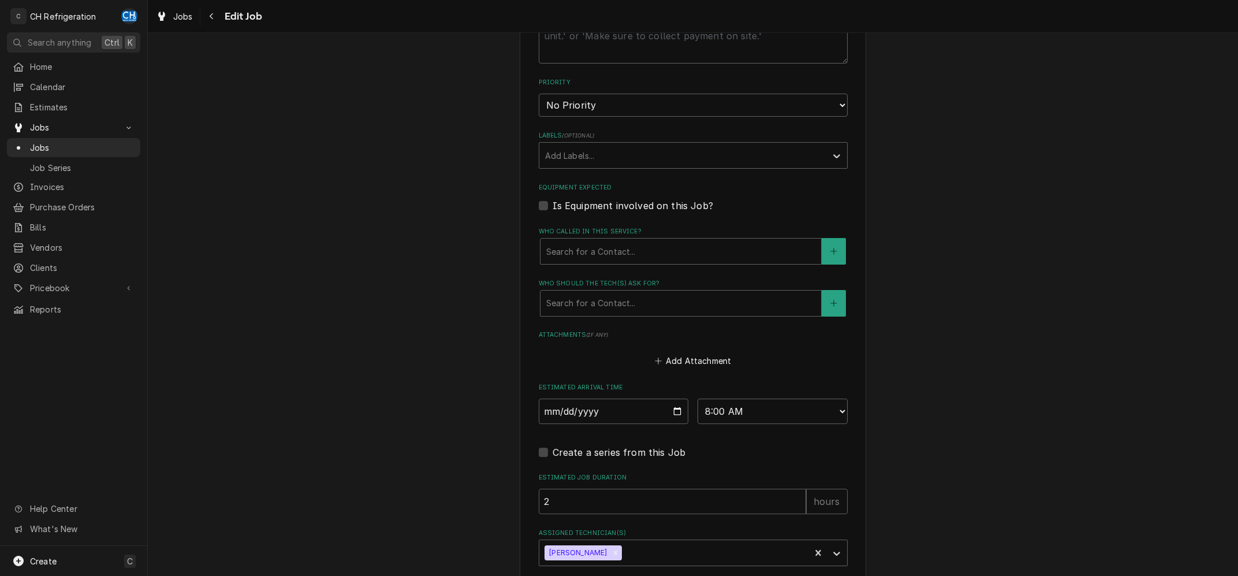
scroll to position [673, 0]
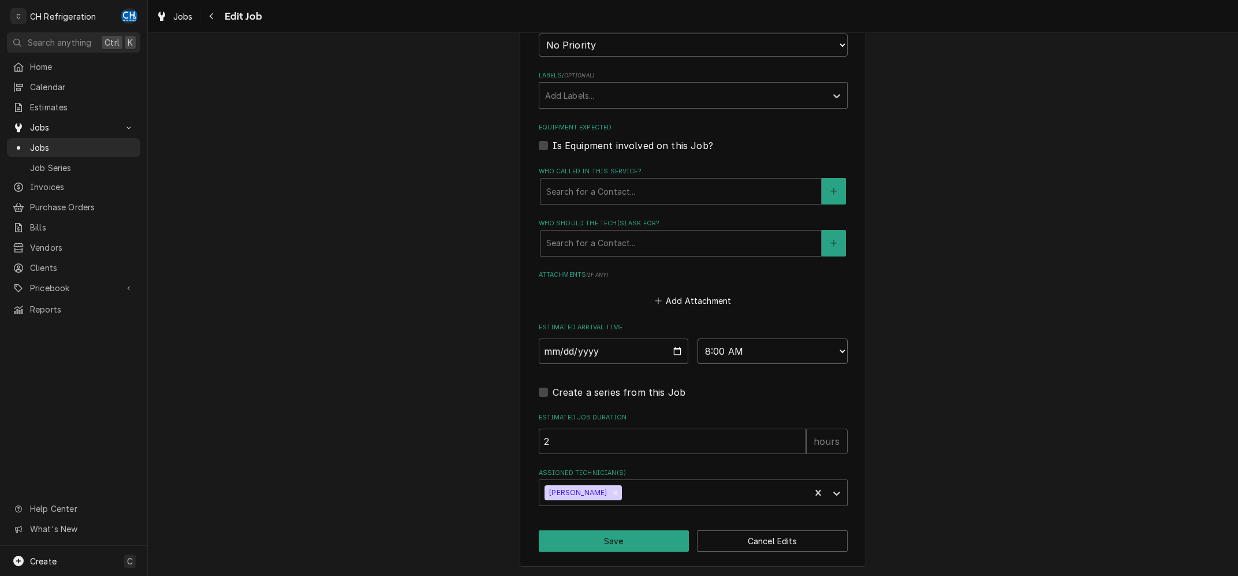
click at [698, 338] on select "AM / PM 6:00 AM 6:15 AM 6:30 AM 6:45 AM 7:00 AM 7:15 AM 7:30 AM 7:45 AM 8:00 AM…" at bounding box center [773, 350] width 150 height 25
select select "06:00:00"
click option "6:00 AM" at bounding box center [0, 0] width 0 height 0
click at [608, 535] on button "Save" at bounding box center [614, 540] width 151 height 21
type textarea "x"
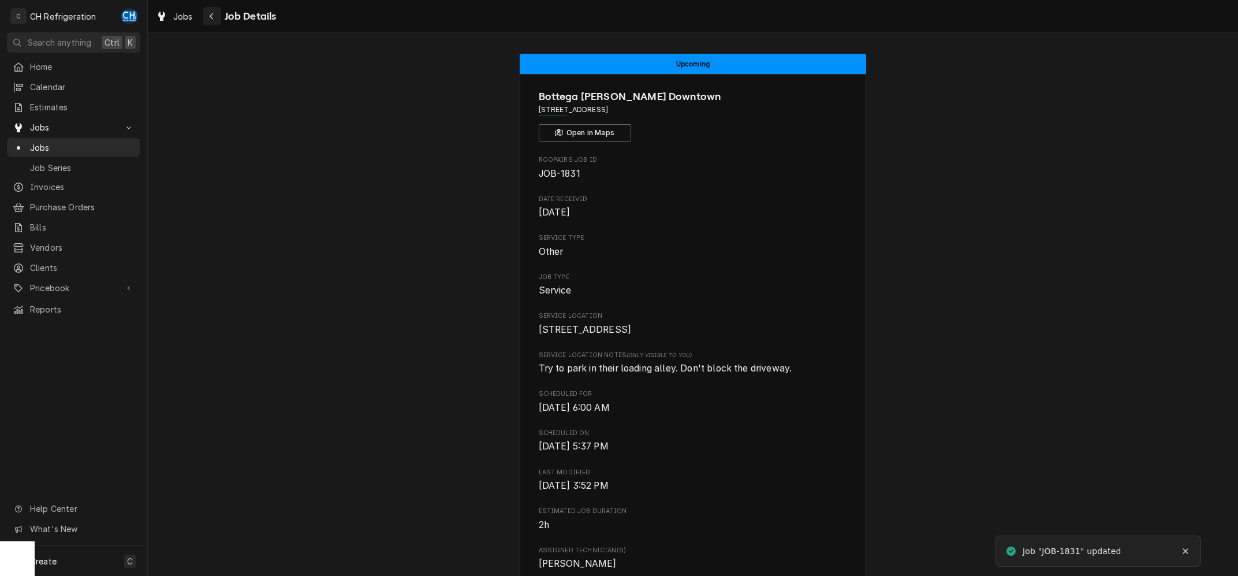
click at [216, 16] on div "Navigate back" at bounding box center [212, 16] width 12 height 12
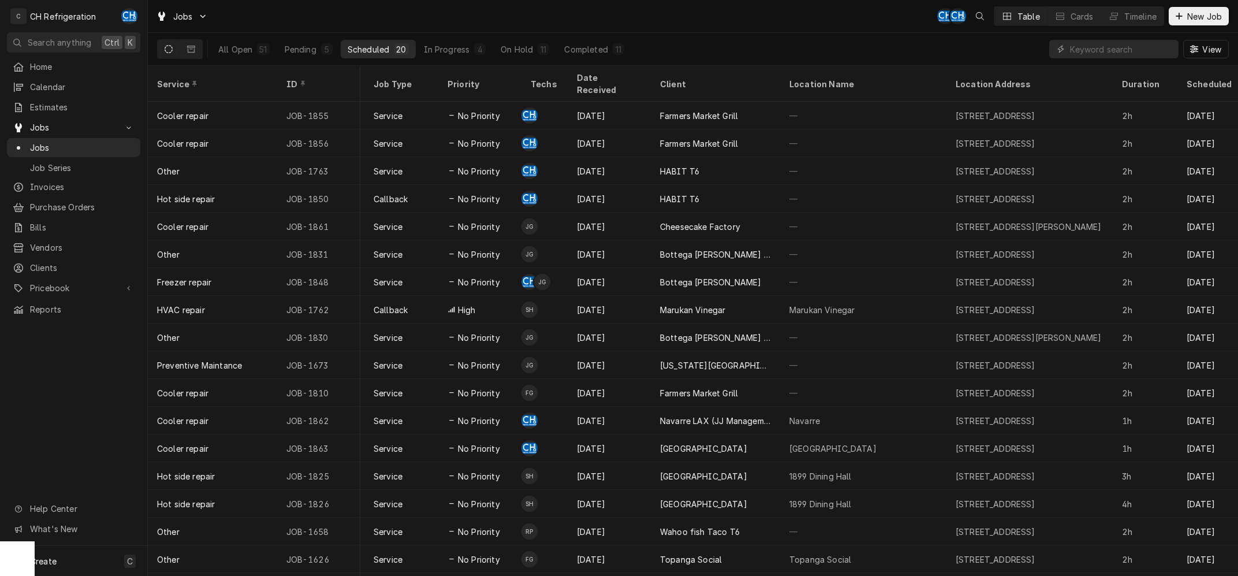
scroll to position [0, 267]
click at [1138, 51] on input "Dynamic Content Wrapper" at bounding box center [1121, 49] width 103 height 18
type input "b"
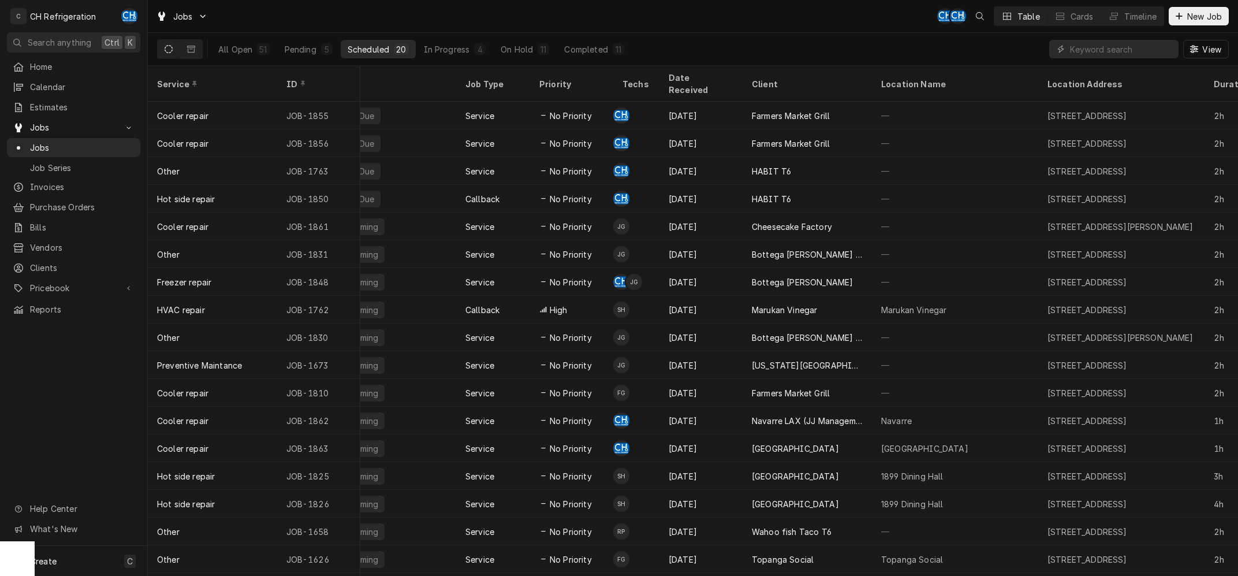
scroll to position [0, 168]
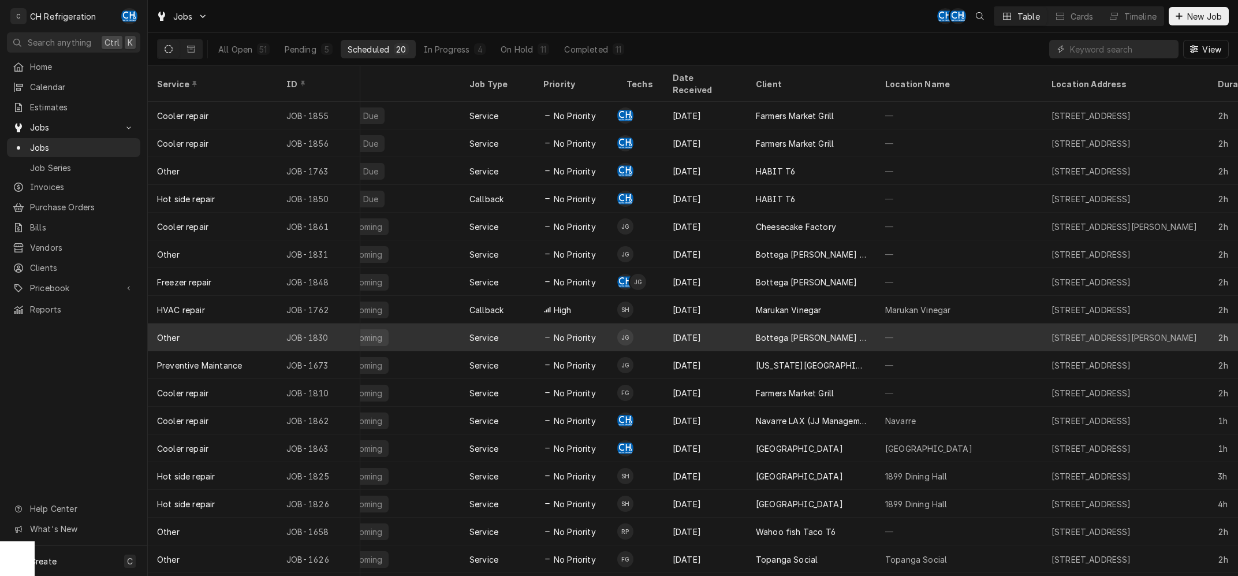
click at [772, 332] on div "Bottega Louie WEHO" at bounding box center [811, 338] width 111 height 12
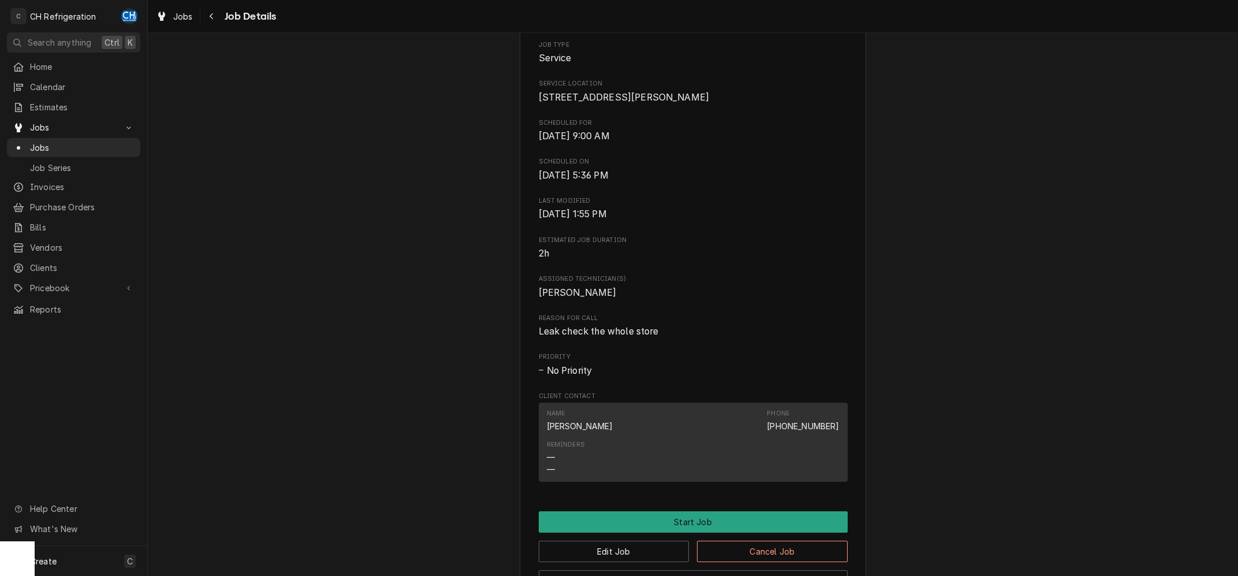
scroll to position [455, 0]
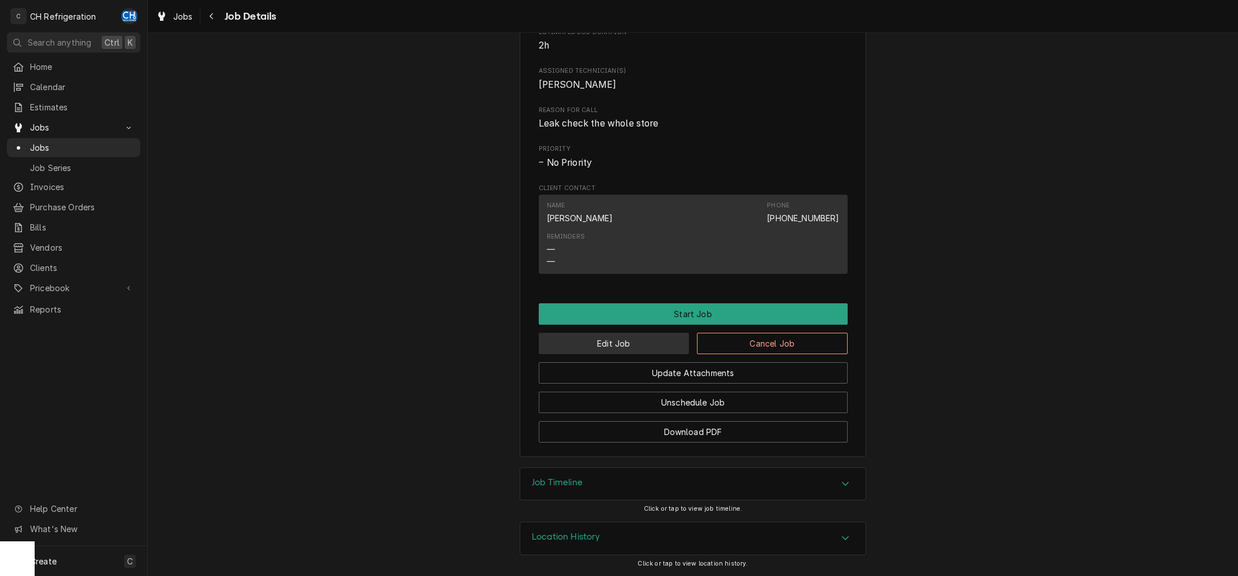
click at [634, 347] on button "Edit Job" at bounding box center [614, 343] width 151 height 21
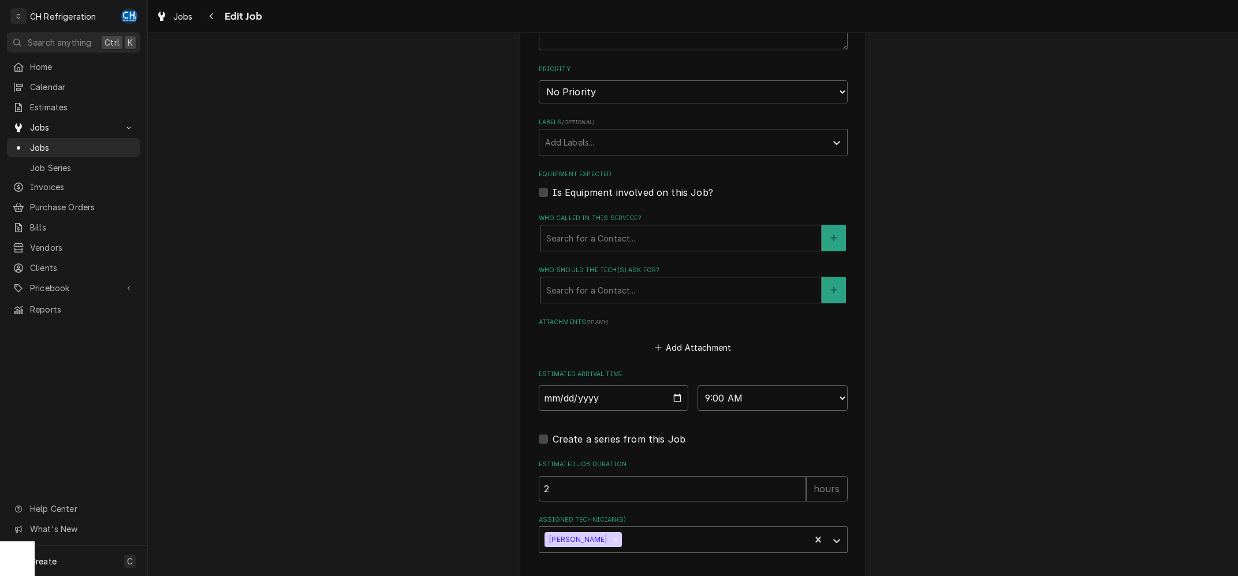
scroll to position [634, 0]
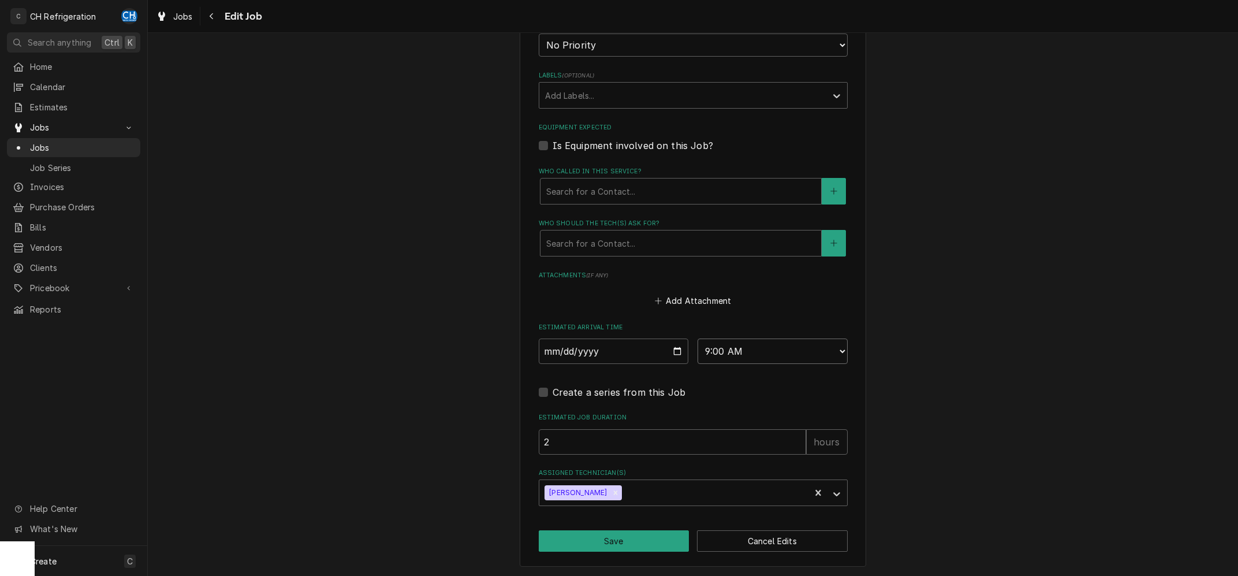
click at [698, 338] on select "AM / PM 6:00 AM 6:15 AM 6:30 AM 6:45 AM 7:00 AM 7:15 AM 7:30 AM 7:45 AM 8:00 AM…" at bounding box center [773, 350] width 150 height 25
select select "06:00:00"
click option "6:00 AM" at bounding box center [0, 0] width 0 height 0
click at [600, 544] on button "Save" at bounding box center [614, 540] width 151 height 21
type textarea "x"
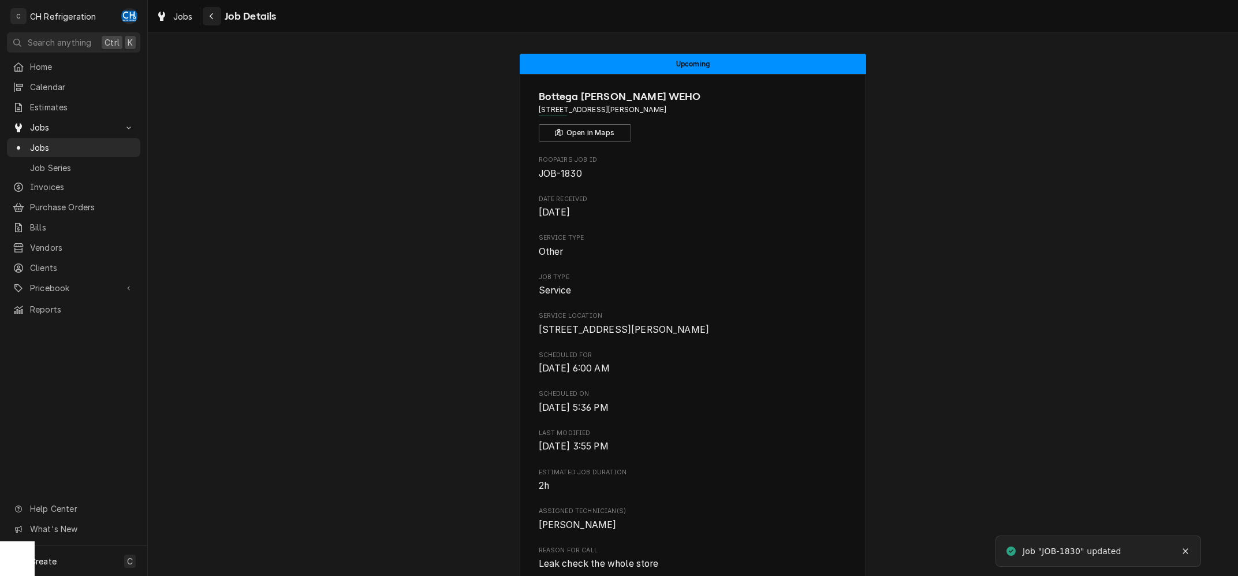
click at [213, 16] on icon "Navigate back" at bounding box center [211, 16] width 5 height 8
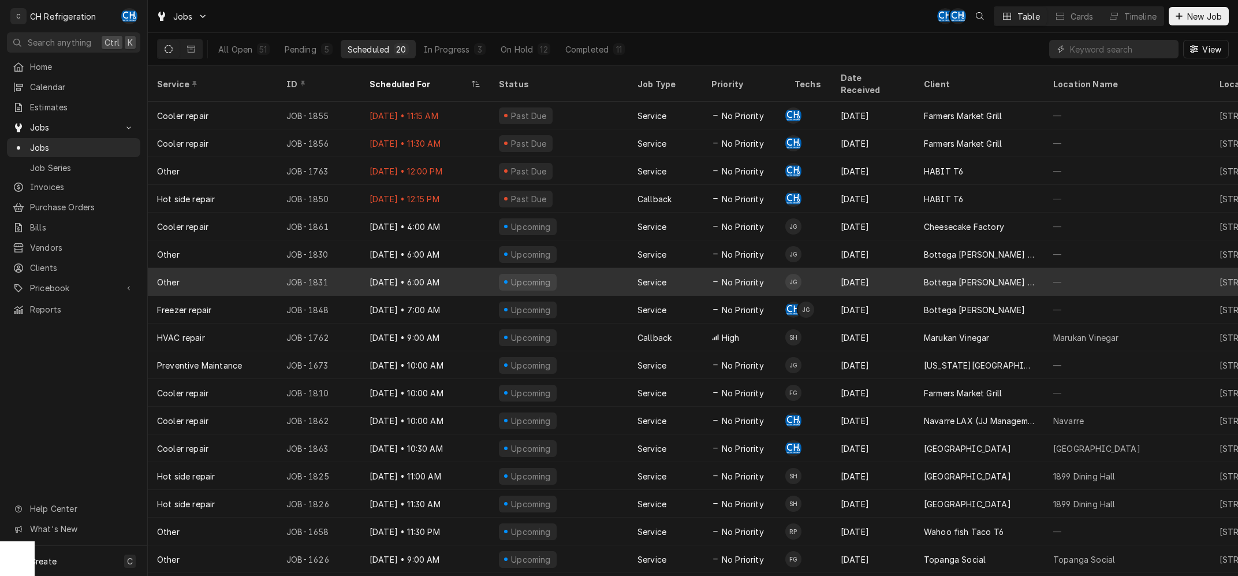
click at [919, 268] on div "Bottega [PERSON_NAME] Downtown" at bounding box center [979, 282] width 129 height 28
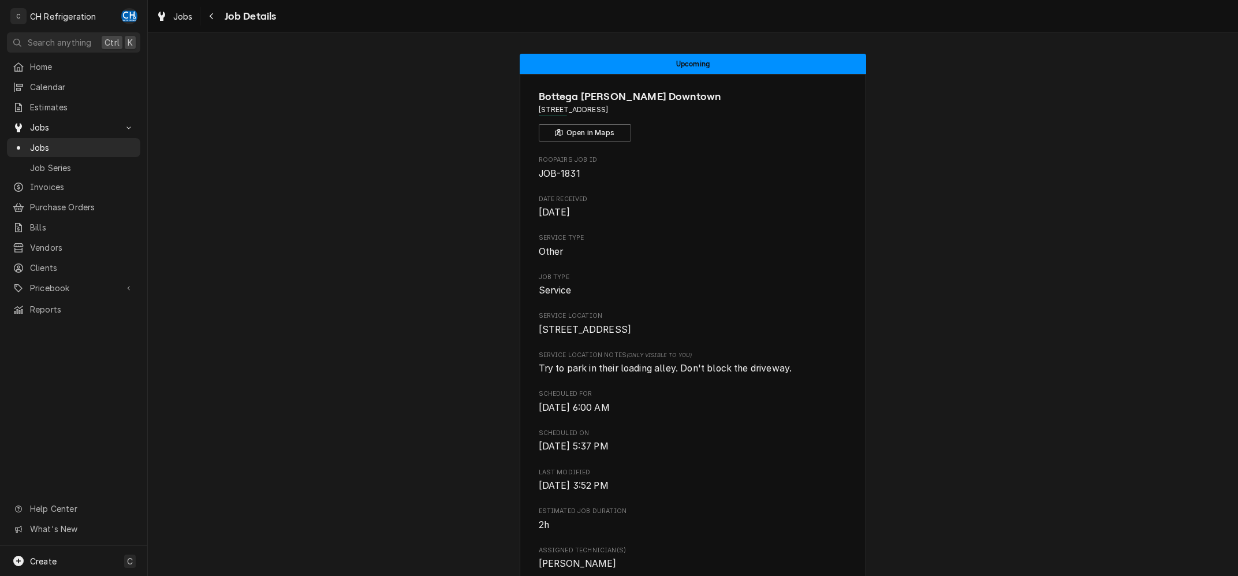
scroll to position [406, 0]
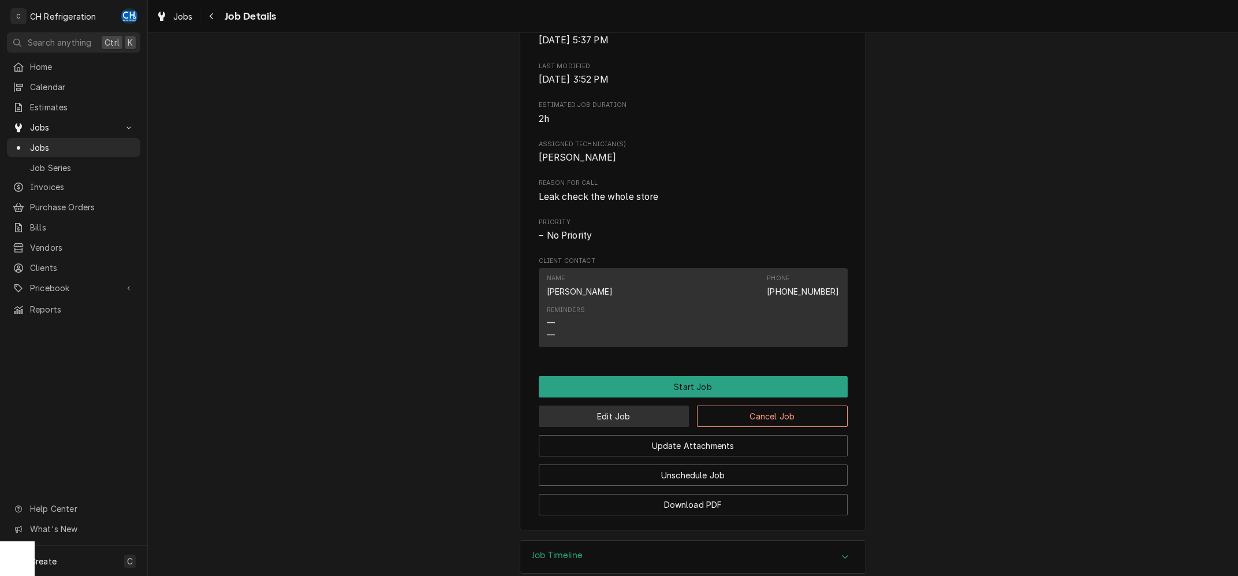
click at [592, 427] on button "Edit Job" at bounding box center [614, 416] width 151 height 21
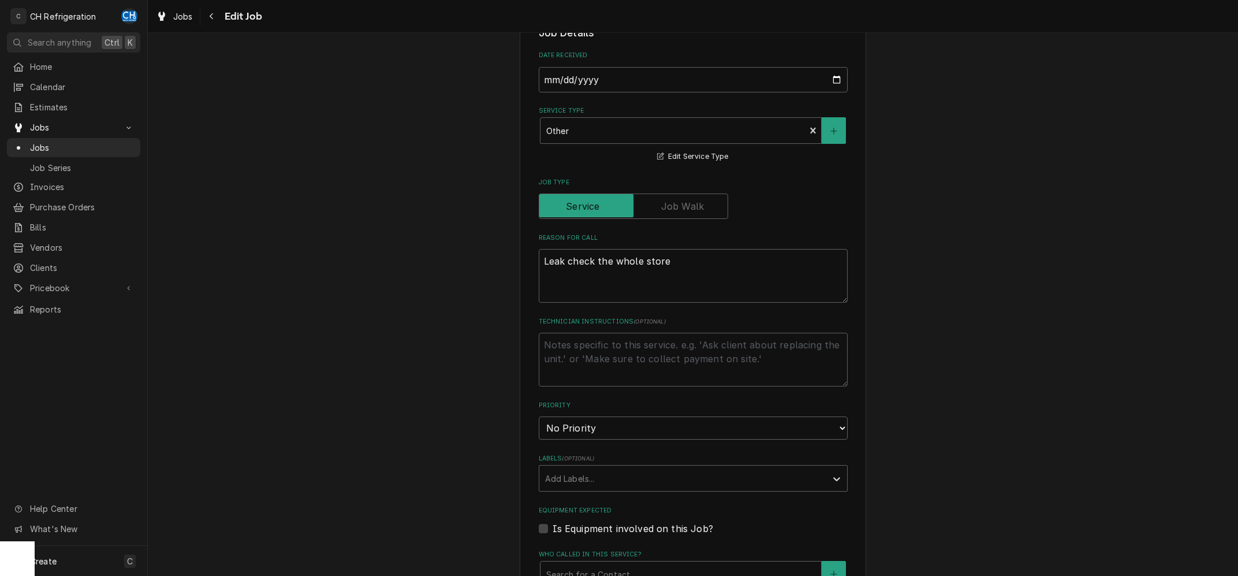
scroll to position [522, 0]
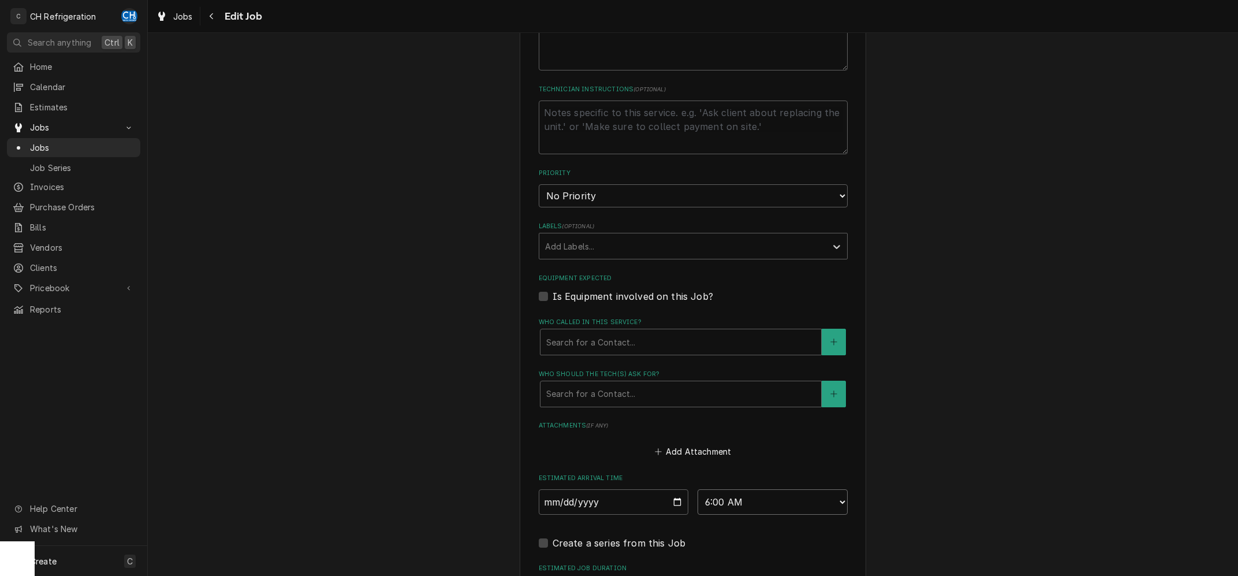
click at [698, 489] on select "AM / PM 6:00 AM 6:15 AM 6:30 AM 6:45 AM 7:00 AM 7:15 AM 7:30 AM 7:45 AM 8:00 AM…" at bounding box center [773, 501] width 150 height 25
select select "08:00:00"
click option "8:00 AM" at bounding box center [0, 0] width 0 height 0
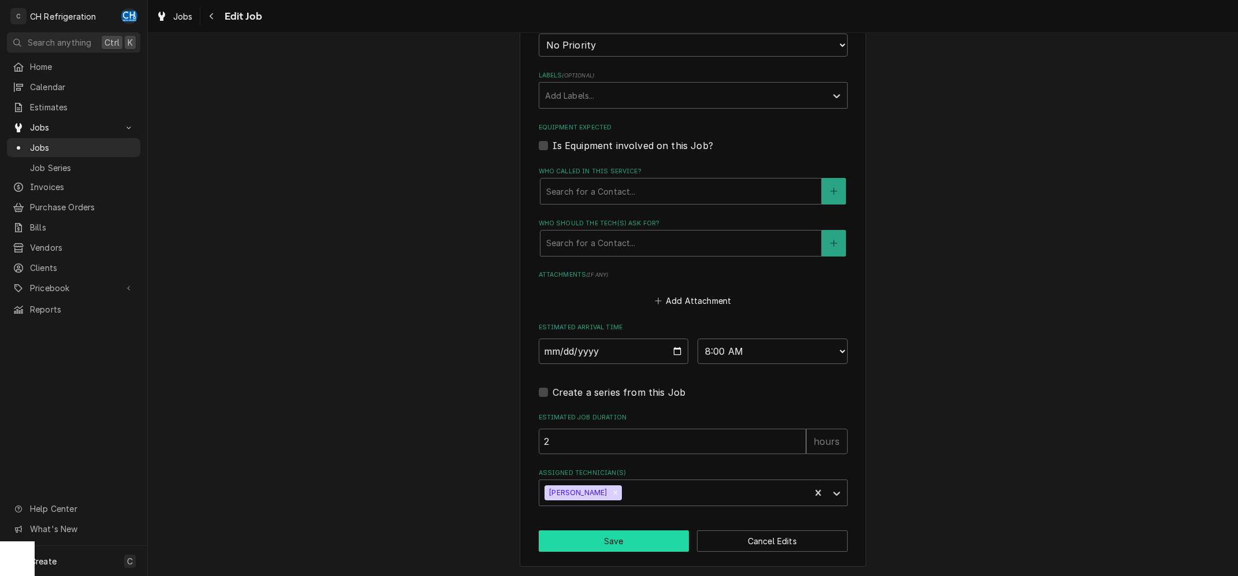
drag, startPoint x: 641, startPoint y: 534, endPoint x: 702, endPoint y: 519, distance: 62.6
click at [641, 533] on button "Save" at bounding box center [614, 540] width 151 height 21
type textarea "x"
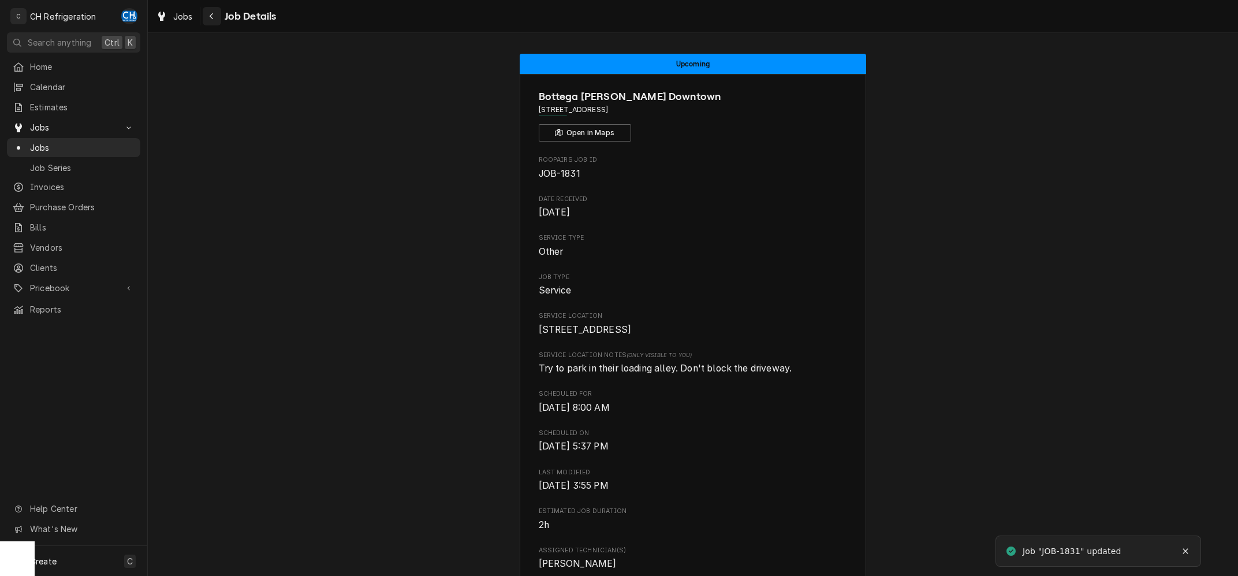
click at [209, 11] on div "Navigate back" at bounding box center [212, 16] width 12 height 12
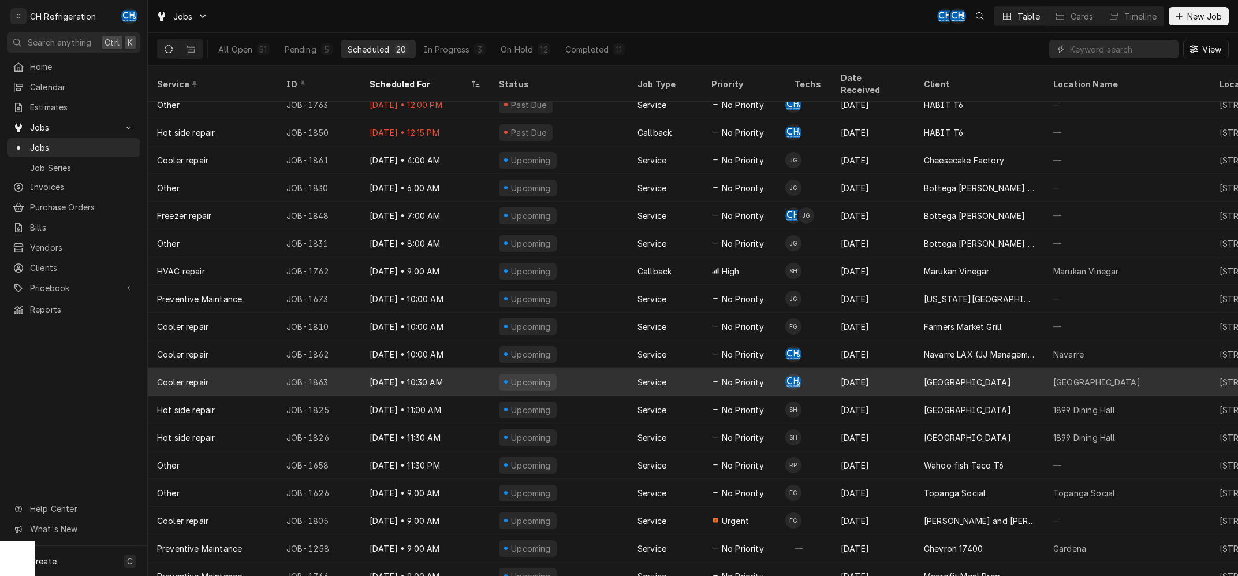
scroll to position [8, 0]
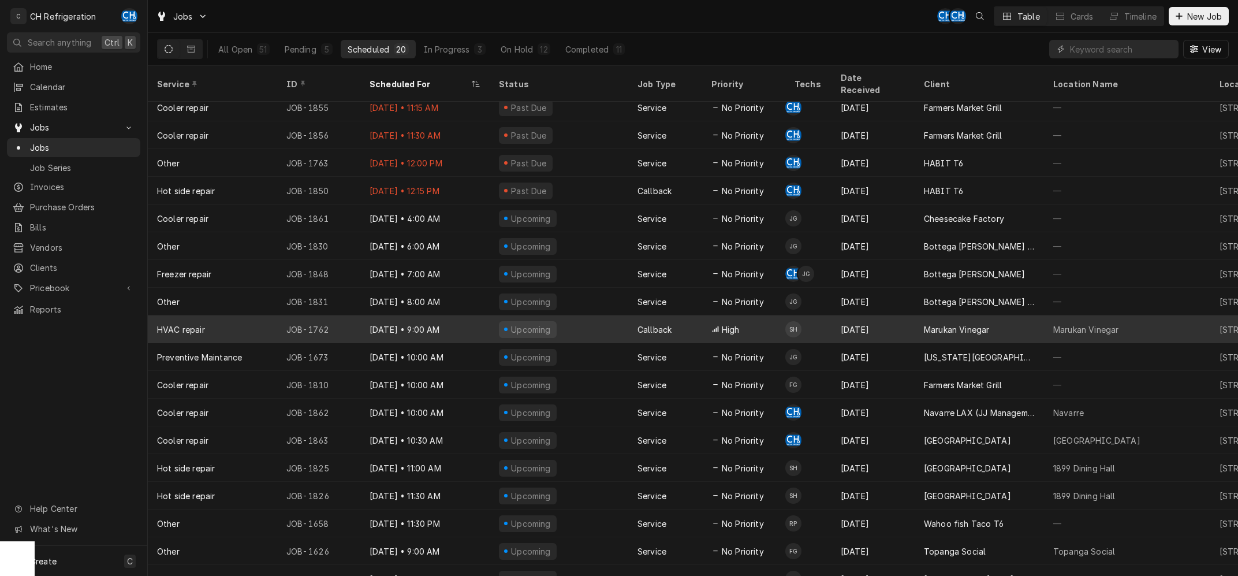
click at [912, 315] on div "Aug 20" at bounding box center [873, 329] width 83 height 28
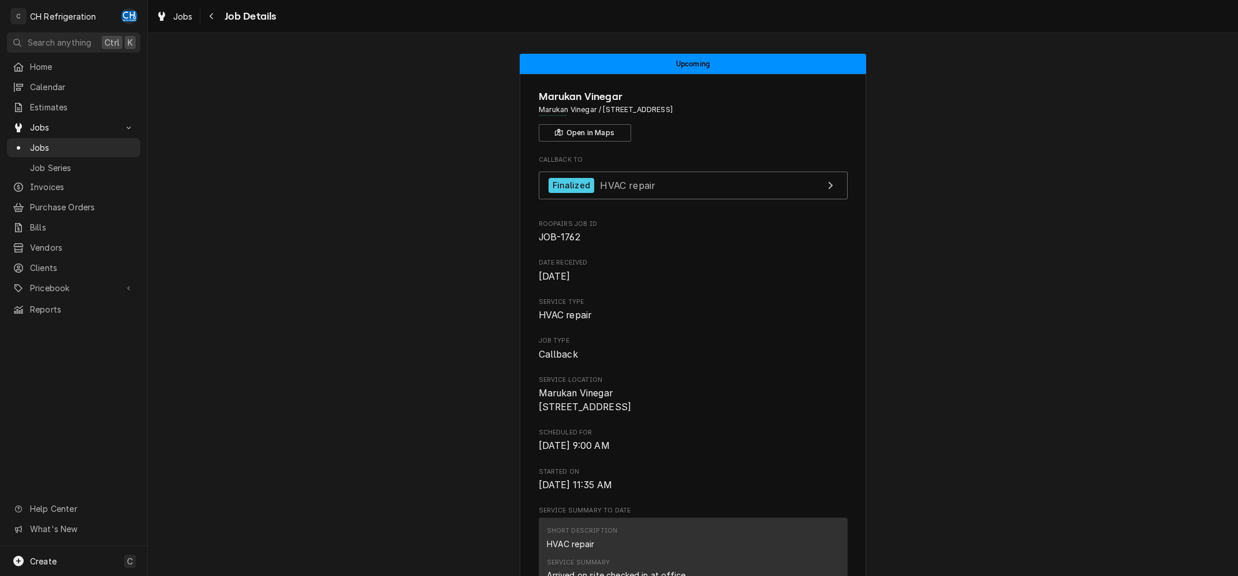
scroll to position [232, 0]
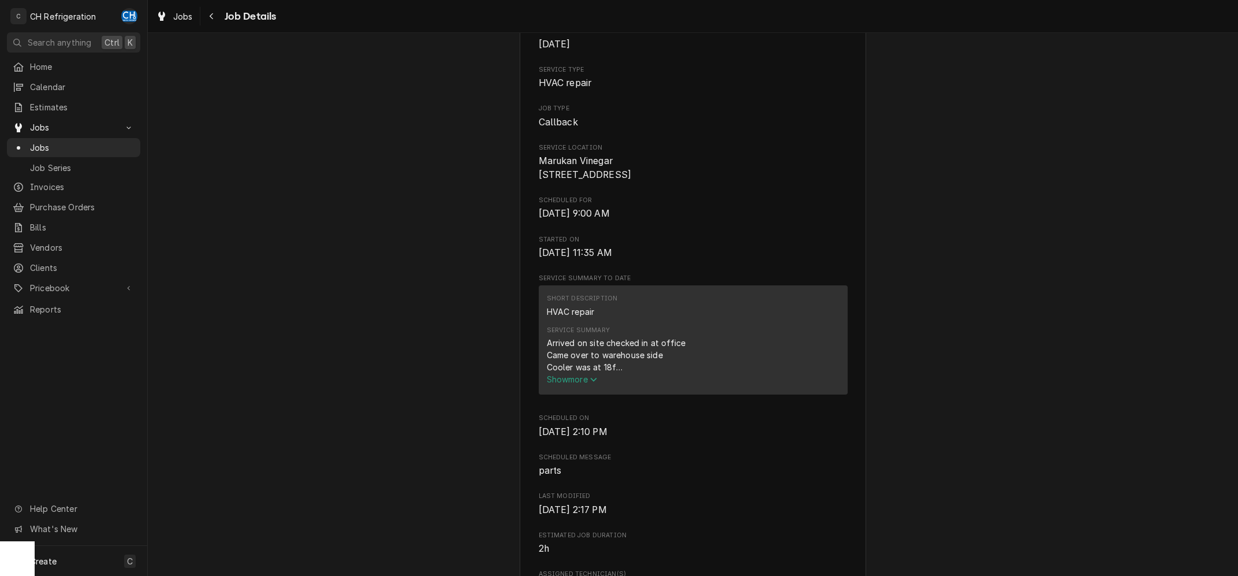
click at [566, 384] on span "Show more" at bounding box center [572, 379] width 51 height 10
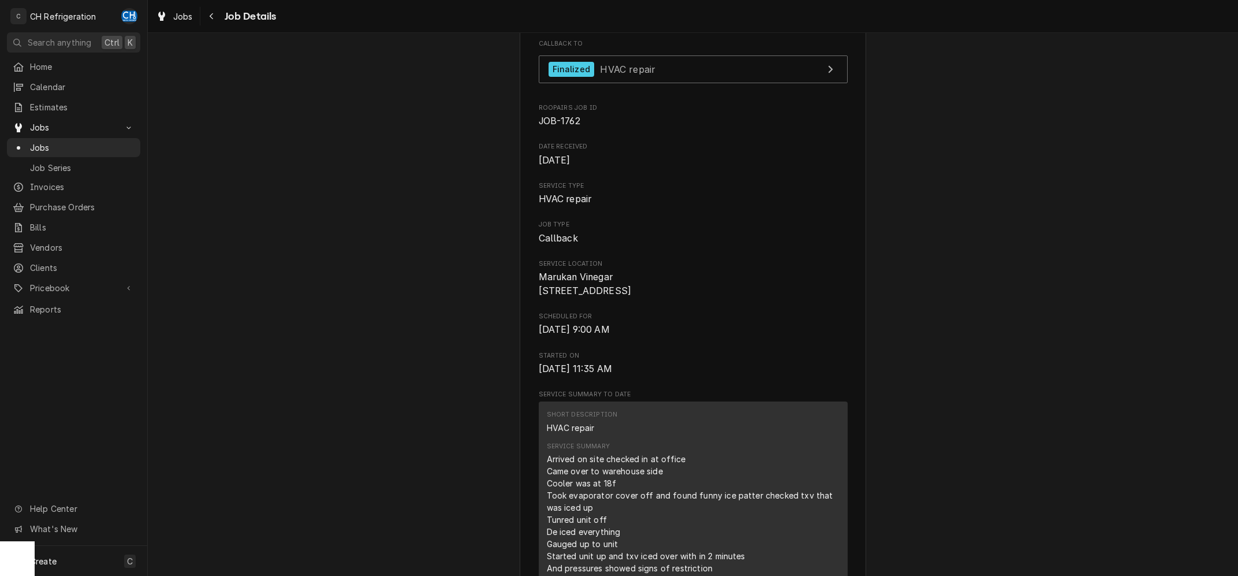
scroll to position [0, 0]
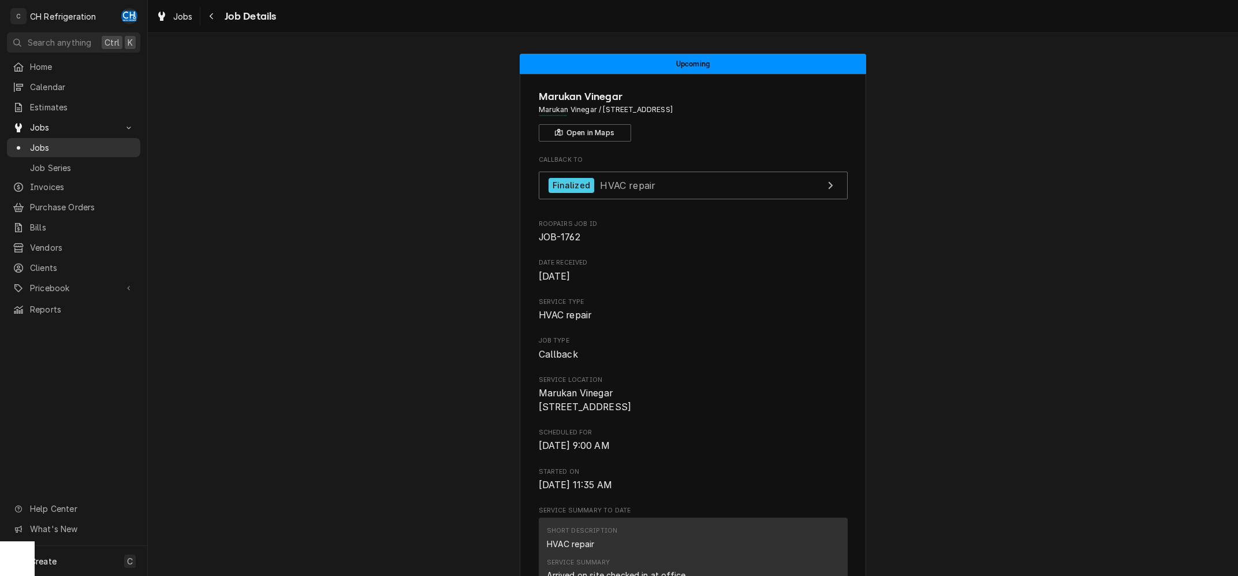
click at [29, 144] on div "Jobs" at bounding box center [74, 148] width 122 height 12
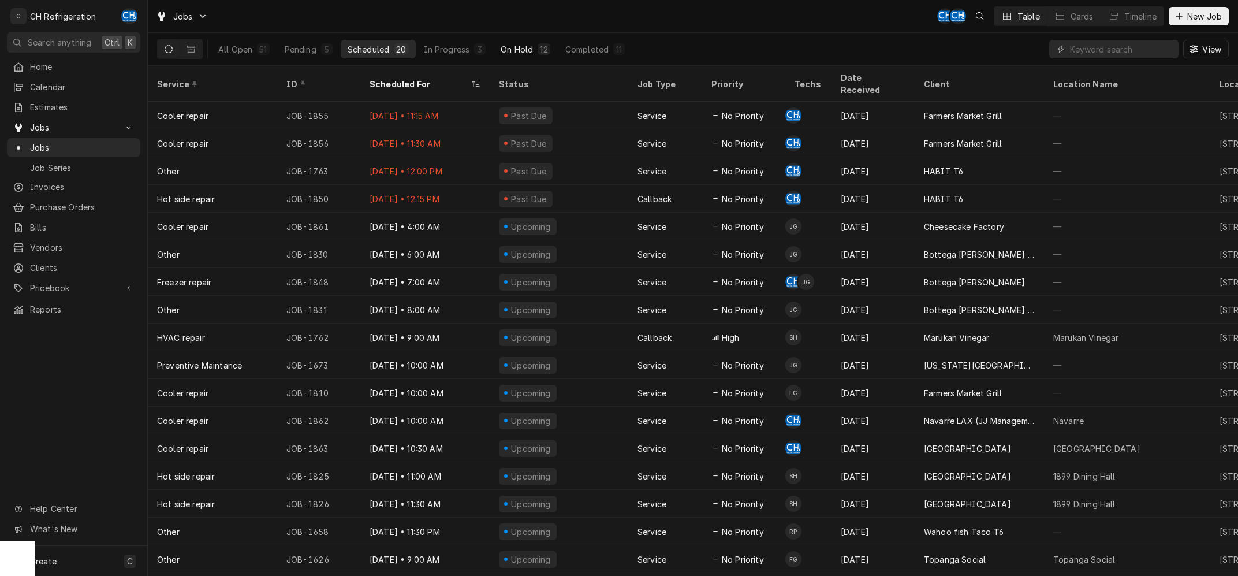
click at [512, 51] on div "On Hold" at bounding box center [517, 49] width 32 height 12
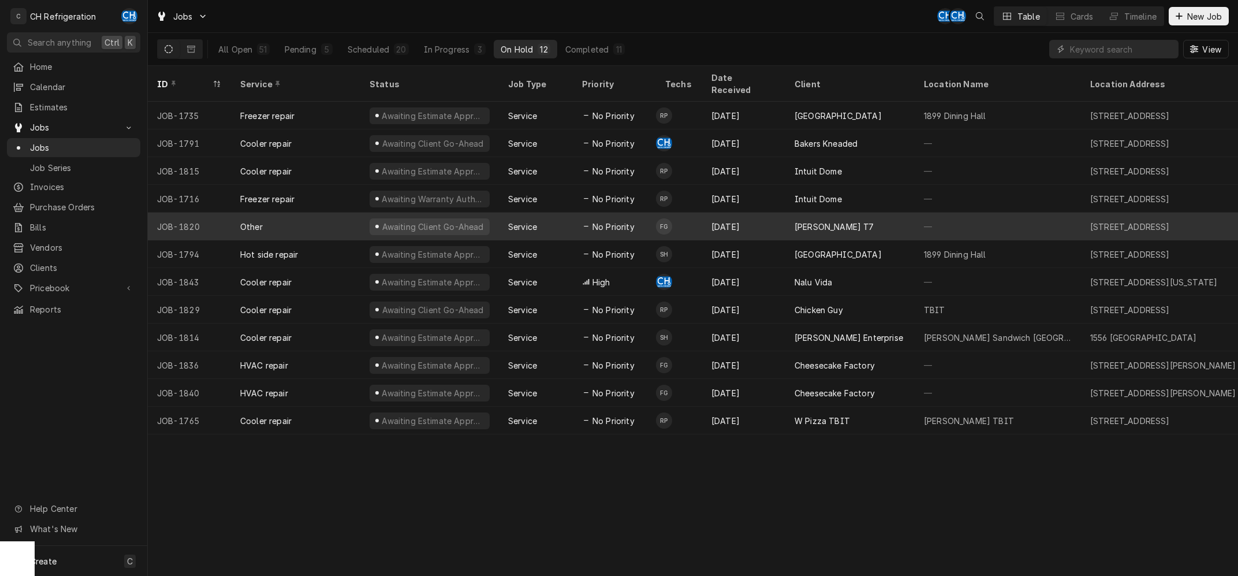
click at [816, 221] on div "[PERSON_NAME] T7" at bounding box center [835, 227] width 80 height 12
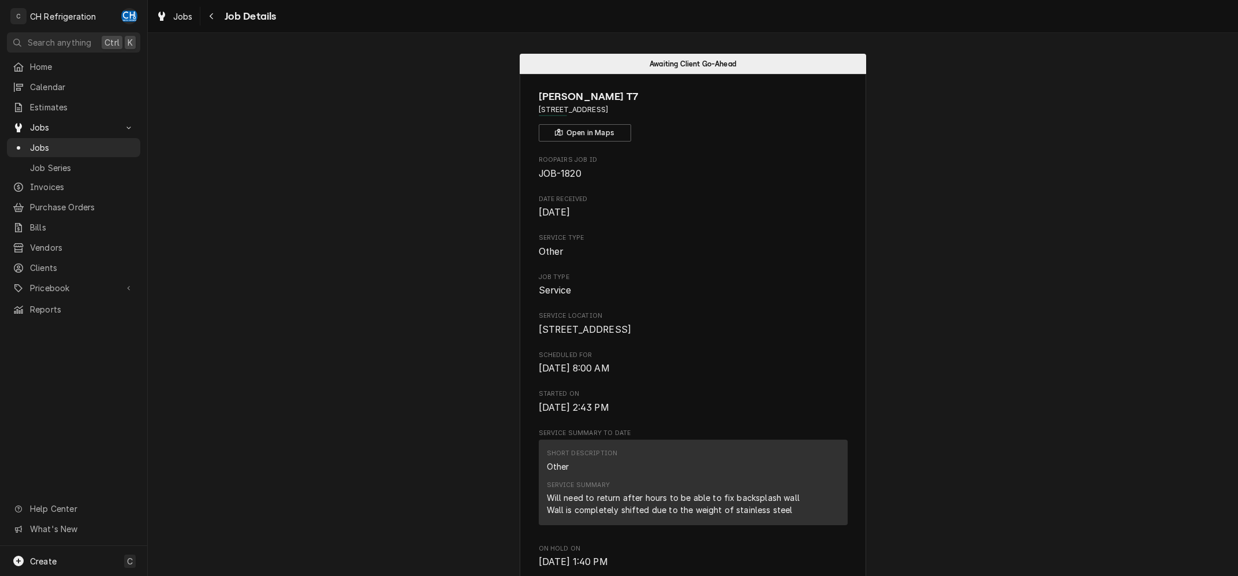
scroll to position [232, 0]
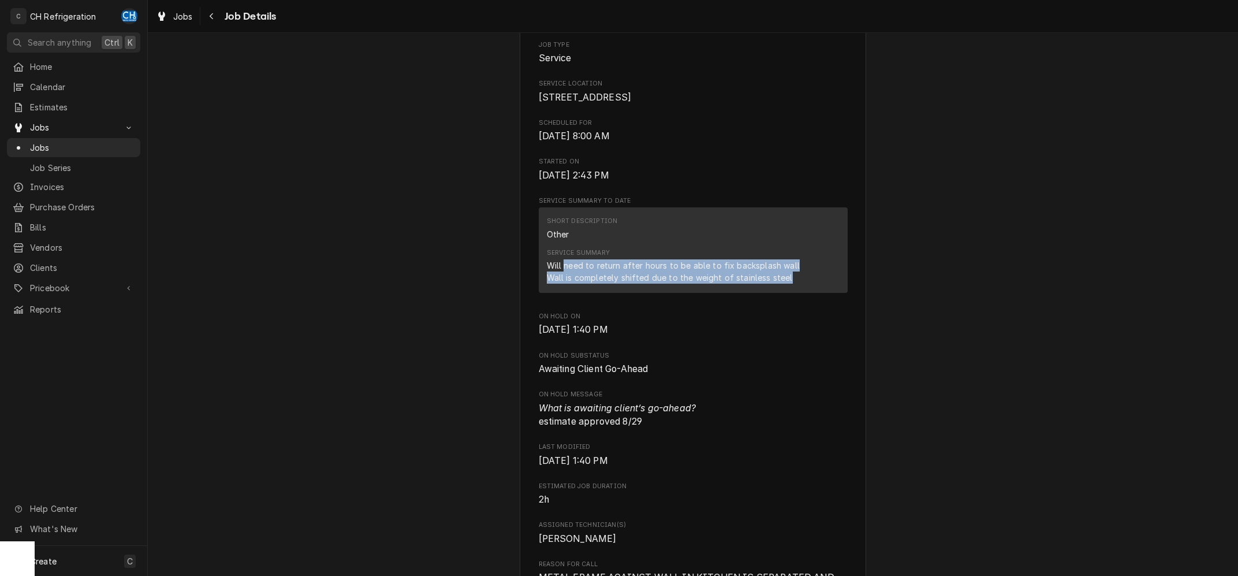
drag, startPoint x: 563, startPoint y: 273, endPoint x: 794, endPoint y: 296, distance: 232.3
click at [794, 288] on div "Service Summary Will need to return after hours to be able to fix backsplash wa…" at bounding box center [693, 265] width 293 height 43
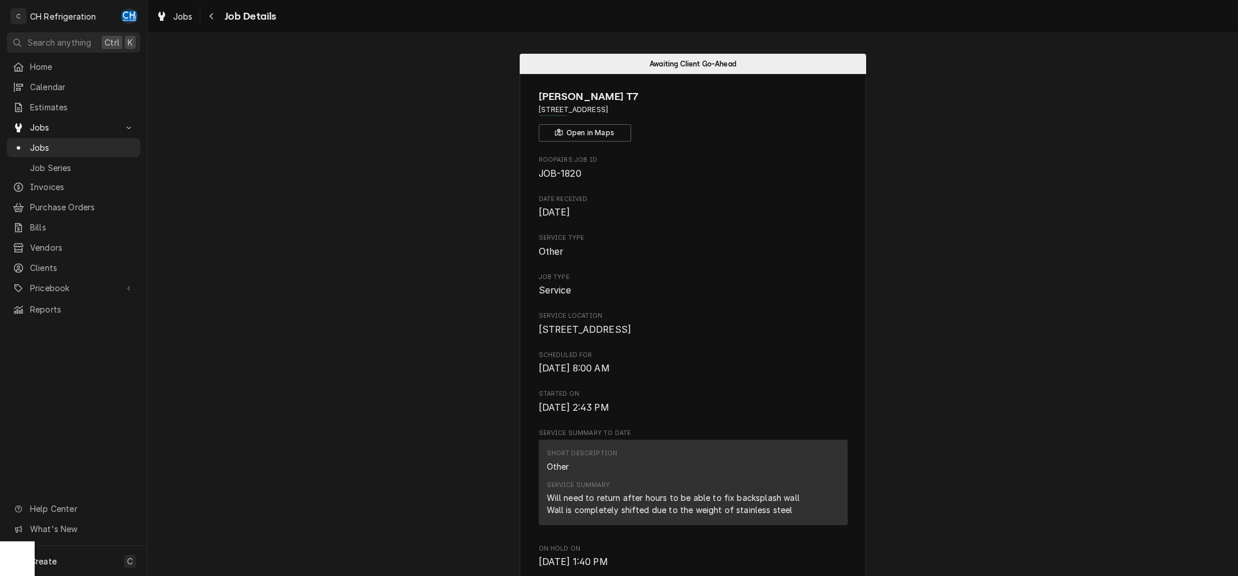
click at [43, 133] on div "Jobs Jobs Job Series" at bounding box center [73, 147] width 133 height 58
click at [38, 143] on span "Jobs" at bounding box center [82, 148] width 105 height 12
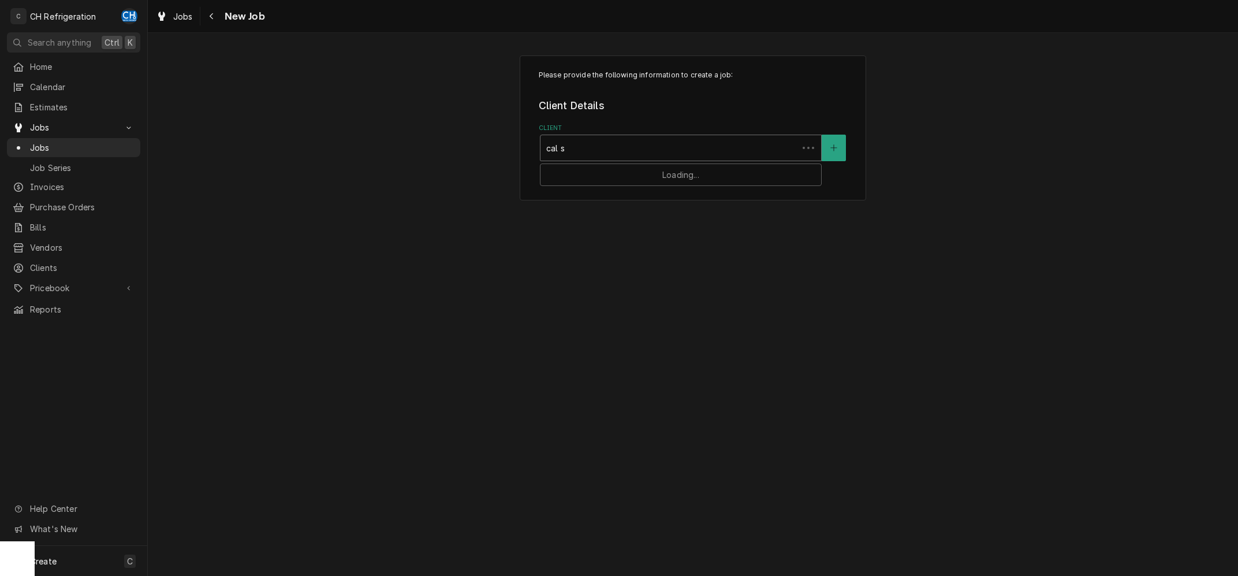
type input "cal st"
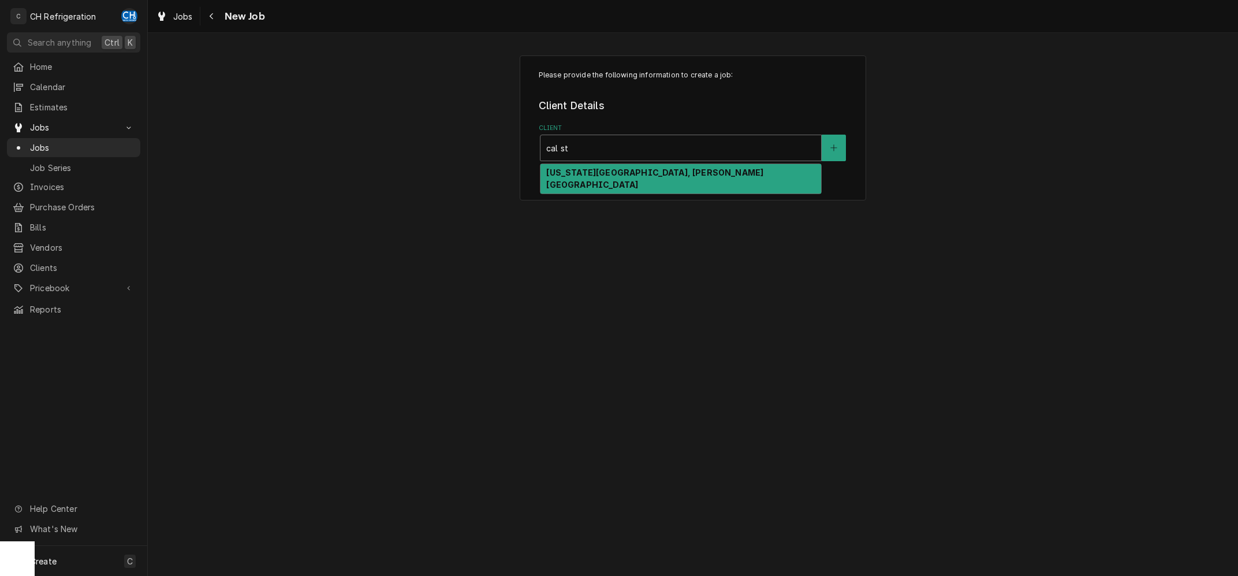
click at [592, 176] on strong "[US_STATE][GEOGRAPHIC_DATA], [PERSON_NAME][GEOGRAPHIC_DATA]" at bounding box center [654, 179] width 217 height 22
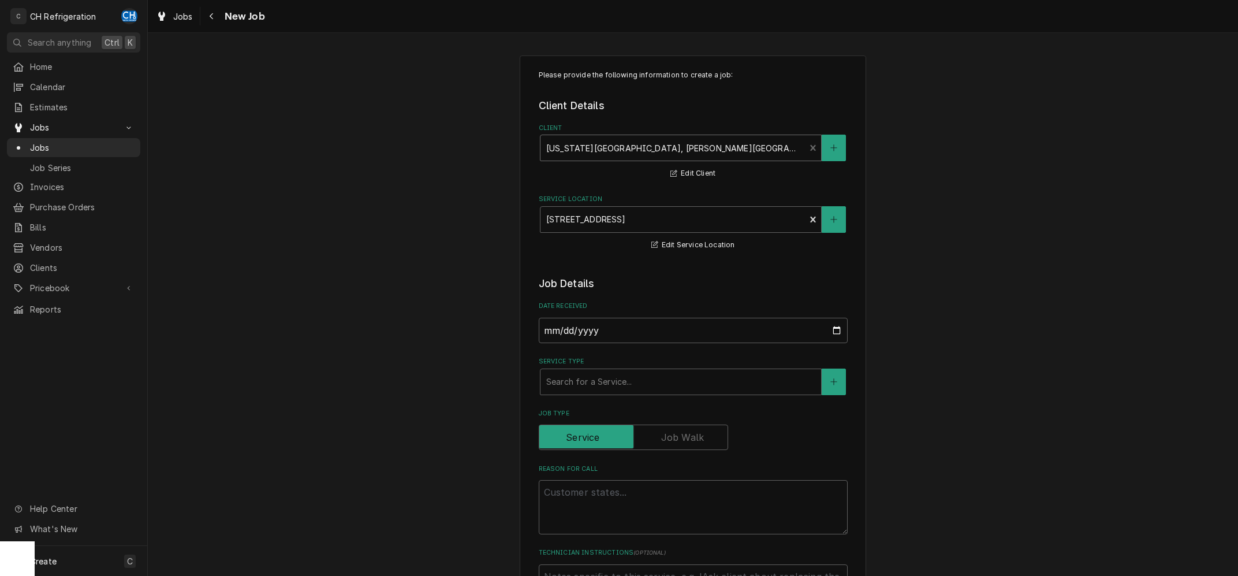
scroll to position [58, 0]
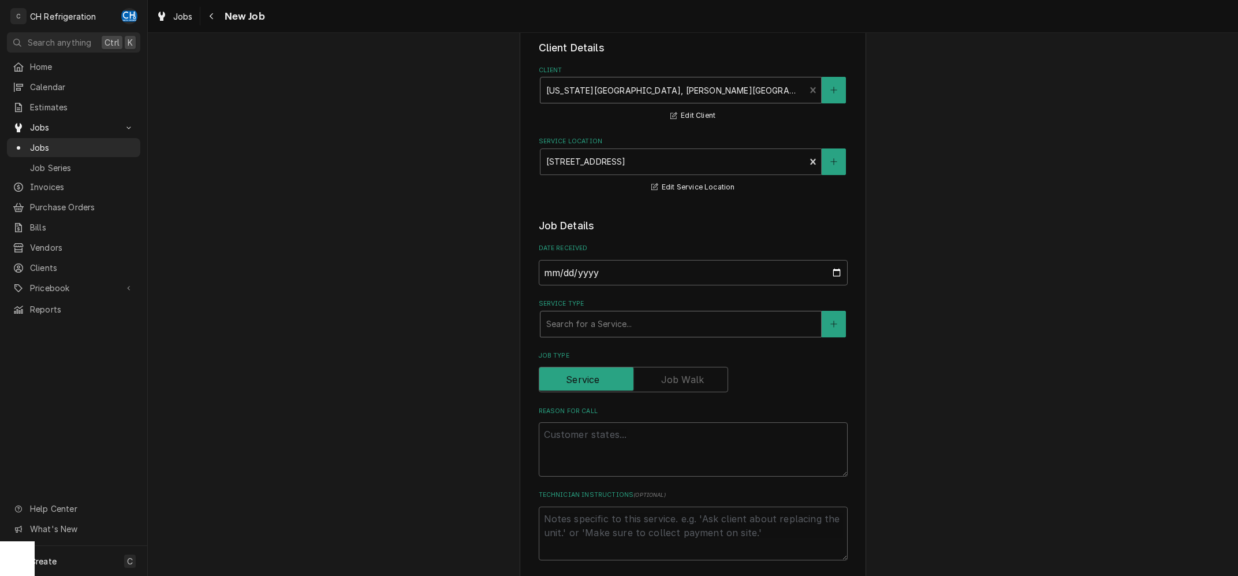
click at [622, 318] on div "Service Type" at bounding box center [680, 324] width 269 height 21
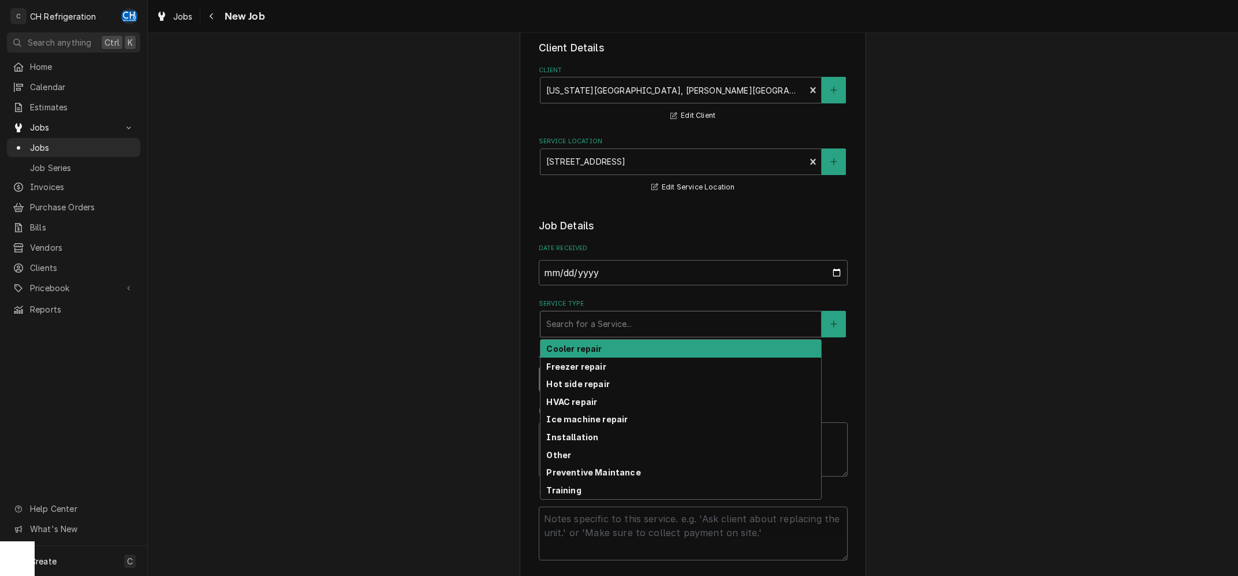
click at [607, 352] on div "Cooler repair" at bounding box center [681, 349] width 281 height 18
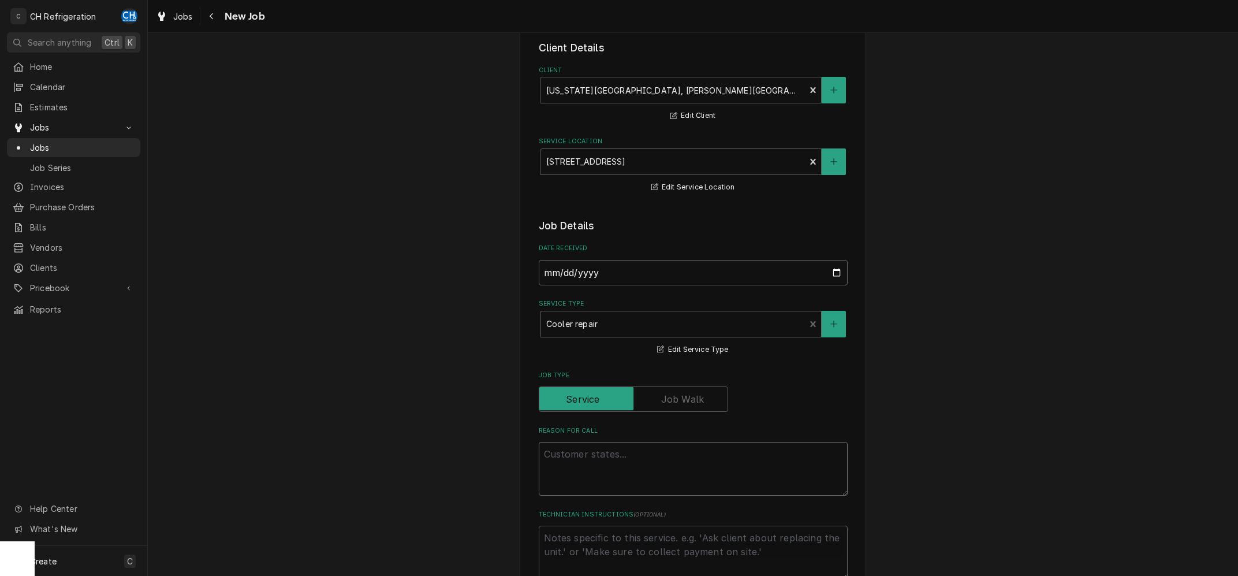
click at [607, 453] on textarea "Reason For Call" at bounding box center [693, 469] width 309 height 54
type textarea "x"
type textarea "e"
type textarea "x"
type textarea "ec"
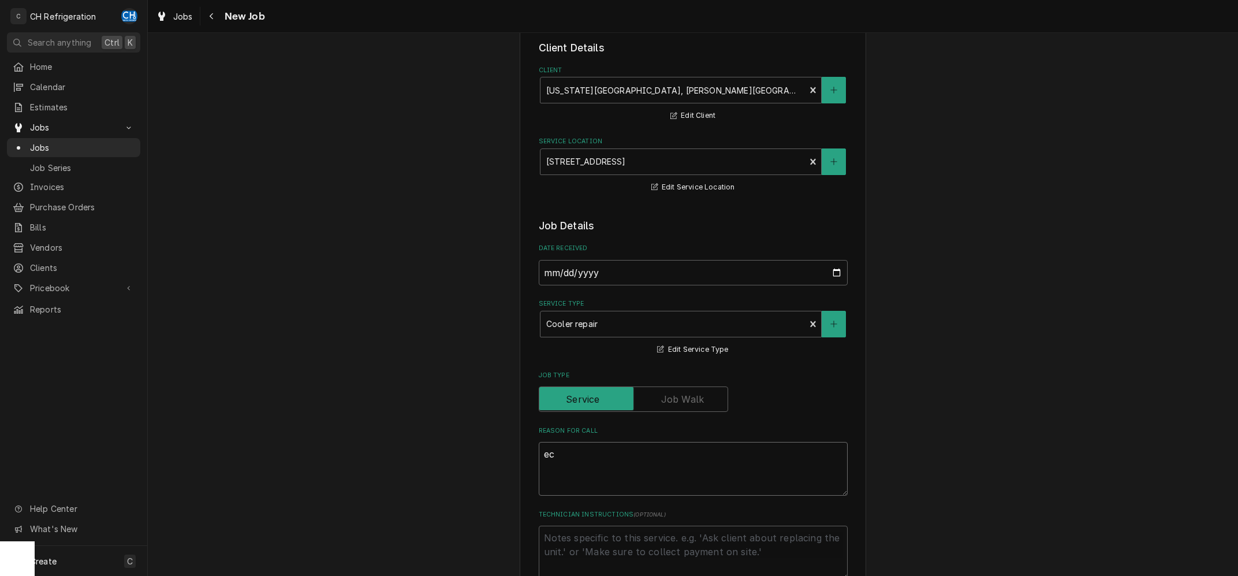
type textarea "x"
type textarea "eco"
type textarea "x"
type textarea "eco"
type textarea "x"
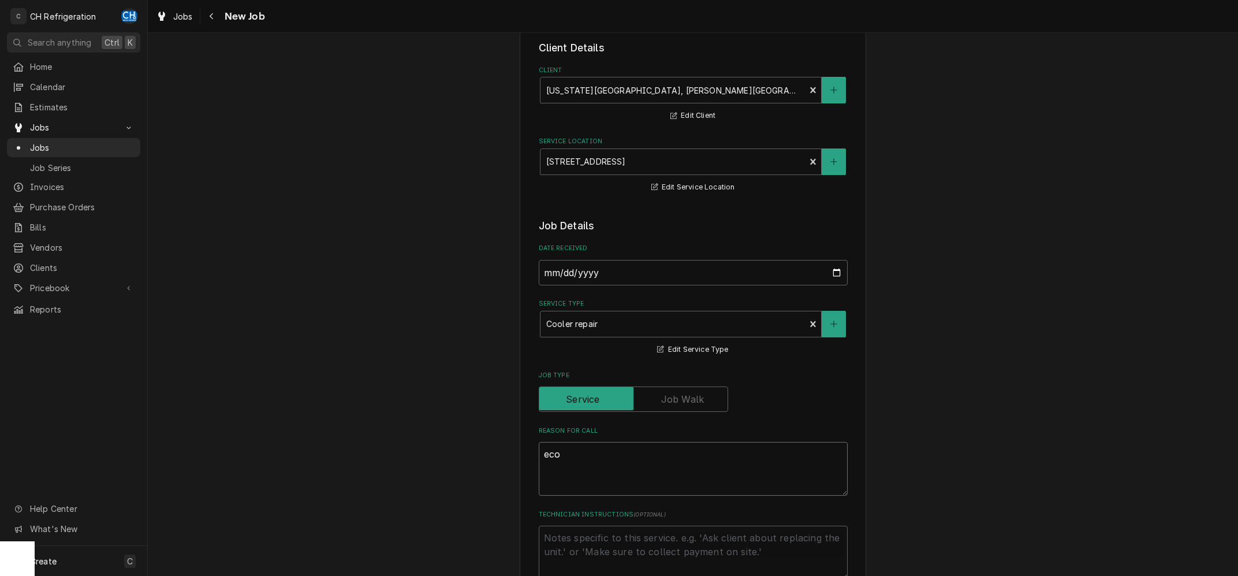
type textarea "eco f"
type textarea "x"
type textarea "eco fr"
type textarea "x"
type textarea "eco fre"
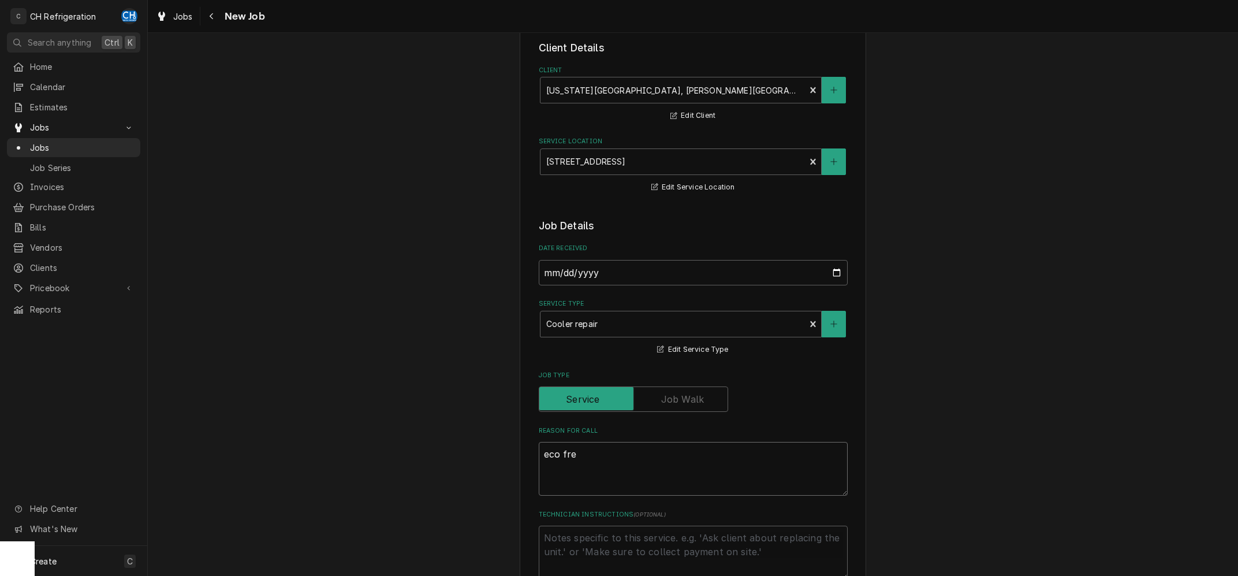
type textarea "x"
type textarea "eco frei"
type textarea "x"
type textarea "eco frein"
type textarea "x"
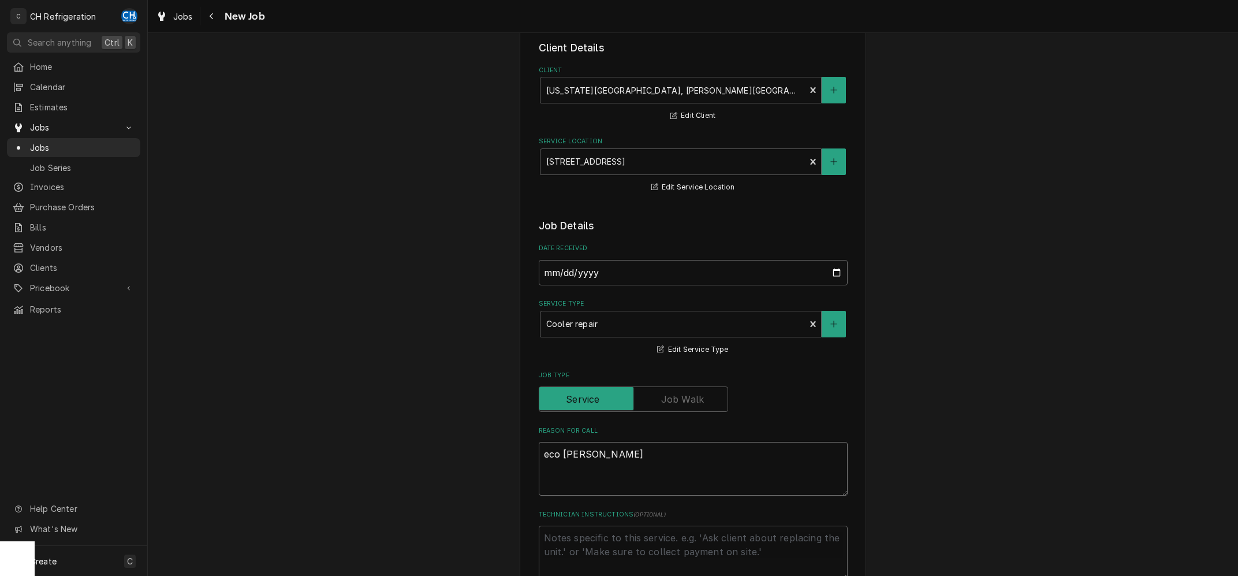
type textarea "eco freind"
type textarea "x"
type textarea "eco freindl"
type textarea "x"
type textarea "eco freindly"
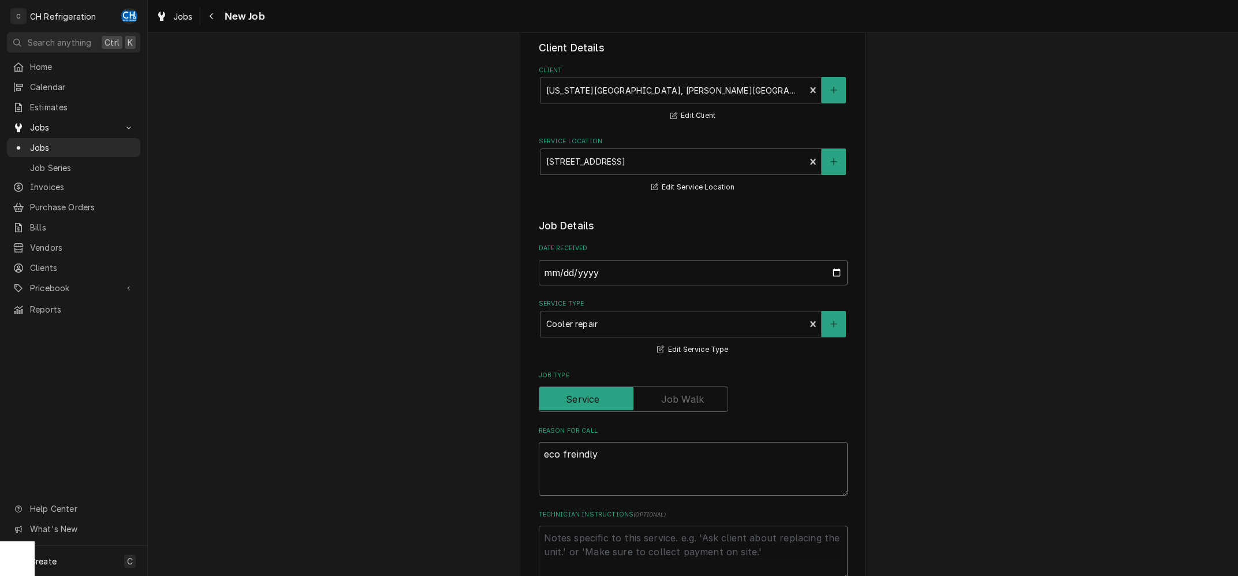
type textarea "x"
type textarea "eco freindly"
type textarea "x"
type textarea "eco freindly c"
type textarea "x"
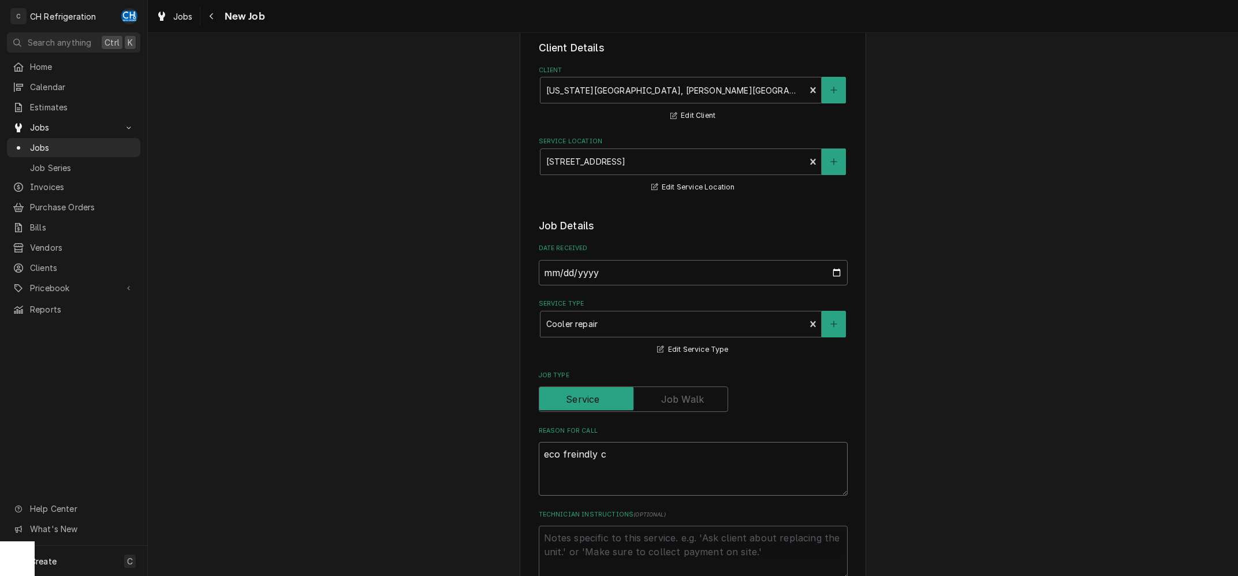
type textarea "eco freindly co"
type textarea "x"
type textarea "eco freindly cod"
type textarea "x"
type textarea "eco freindly codf"
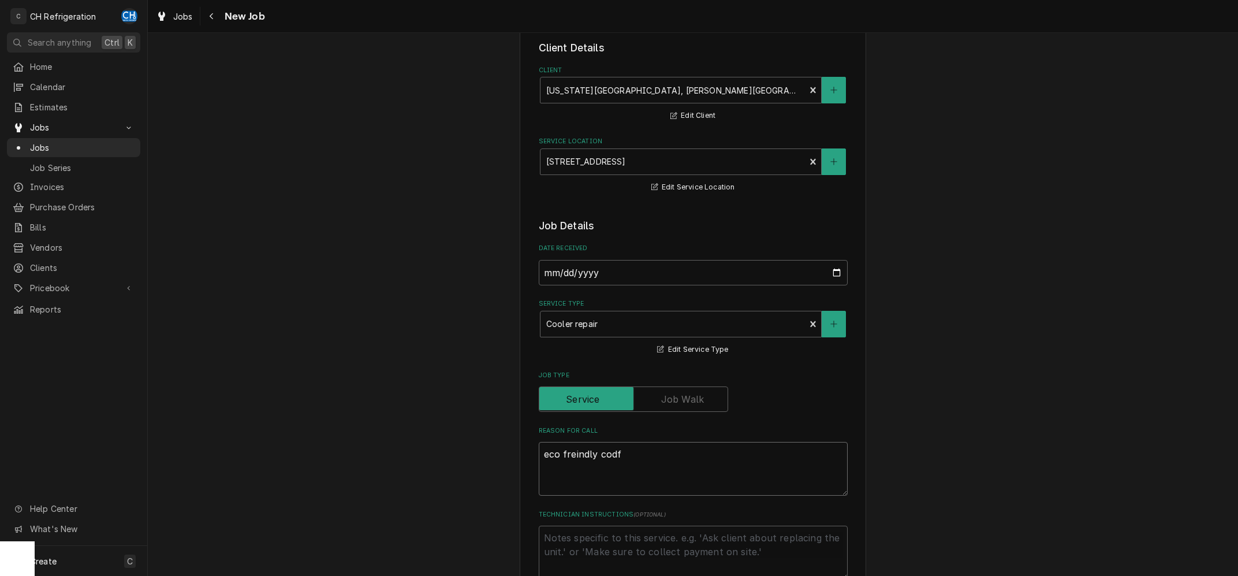
type textarea "x"
type textarea "eco freindly cod"
type textarea "x"
type textarea "eco freindly co"
type textarea "x"
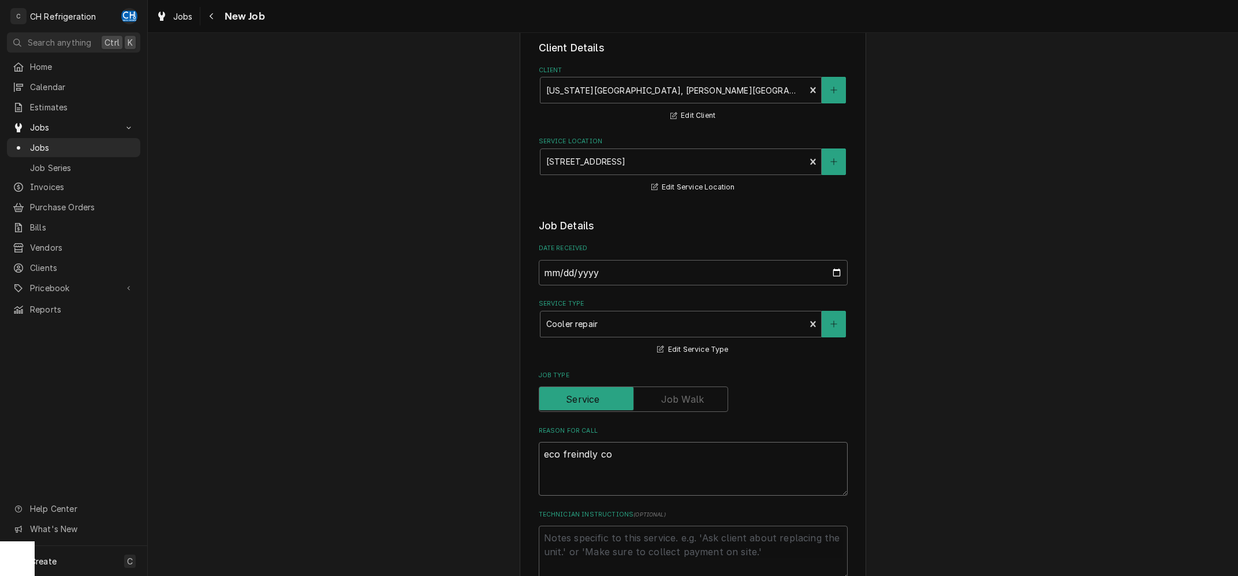
type textarea "eco freindly cof"
type textarea "x"
type textarea "eco freindly cofe"
type textarea "x"
type textarea "eco freindly cofee"
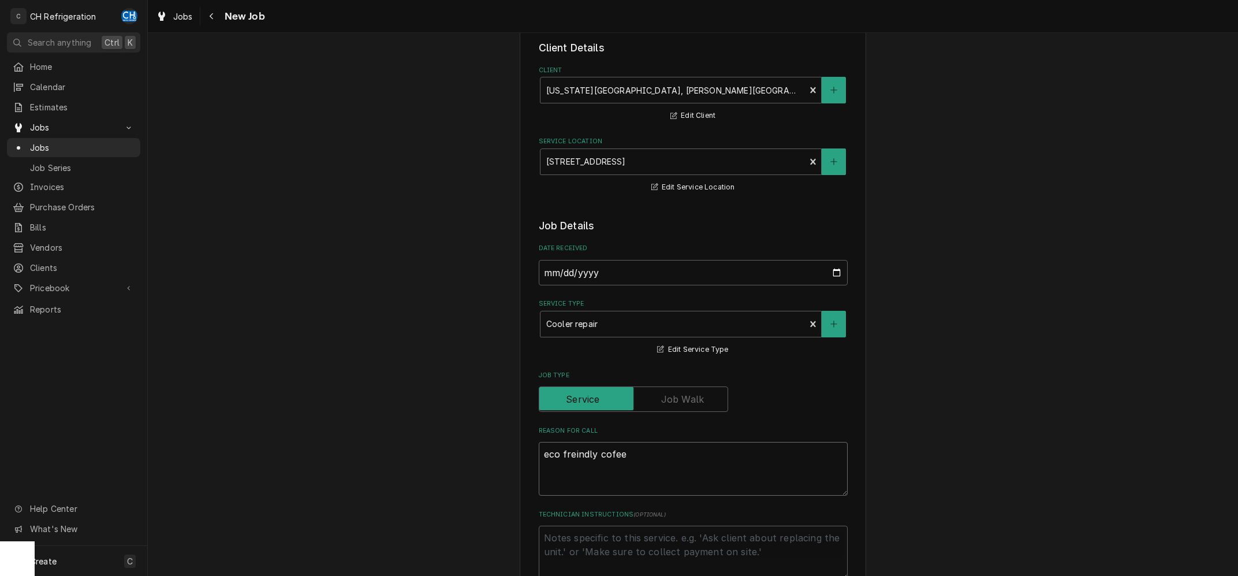
type textarea "x"
type textarea "eco freindly cofeee"
type textarea "x"
type textarea "eco freindly cofee"
click at [609, 453] on textarea "eco freindly cofee" at bounding box center [693, 469] width 309 height 54
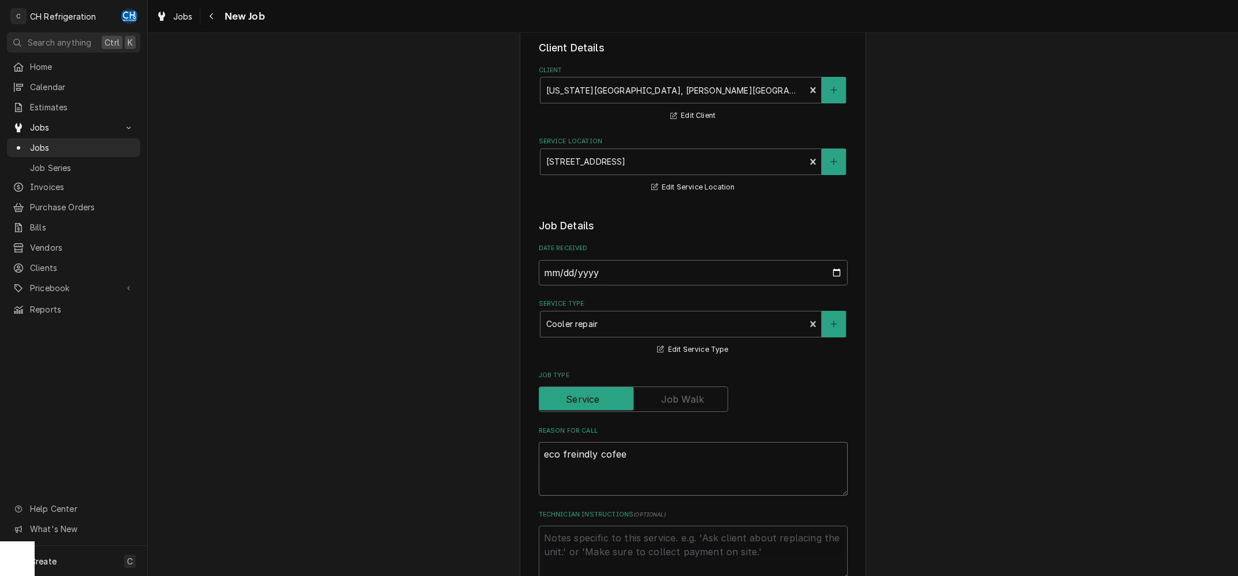
type textarea "x"
type textarea "eco freindly coffee"
type textarea "x"
type textarea "eco friendly coffee"
click at [702, 485] on textarea "eco friendly coffee" at bounding box center [693, 469] width 309 height 54
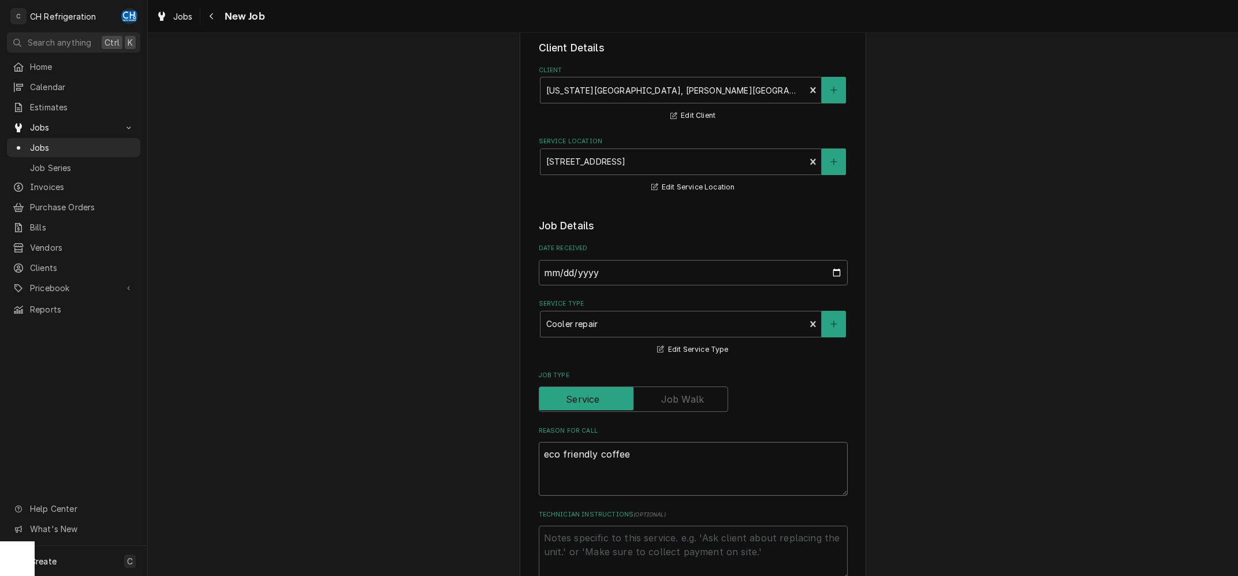
type textarea "x"
type textarea "eco friendly coffee-"
type textarea "x"
type textarea "eco friendly coffee-"
type textarea "x"
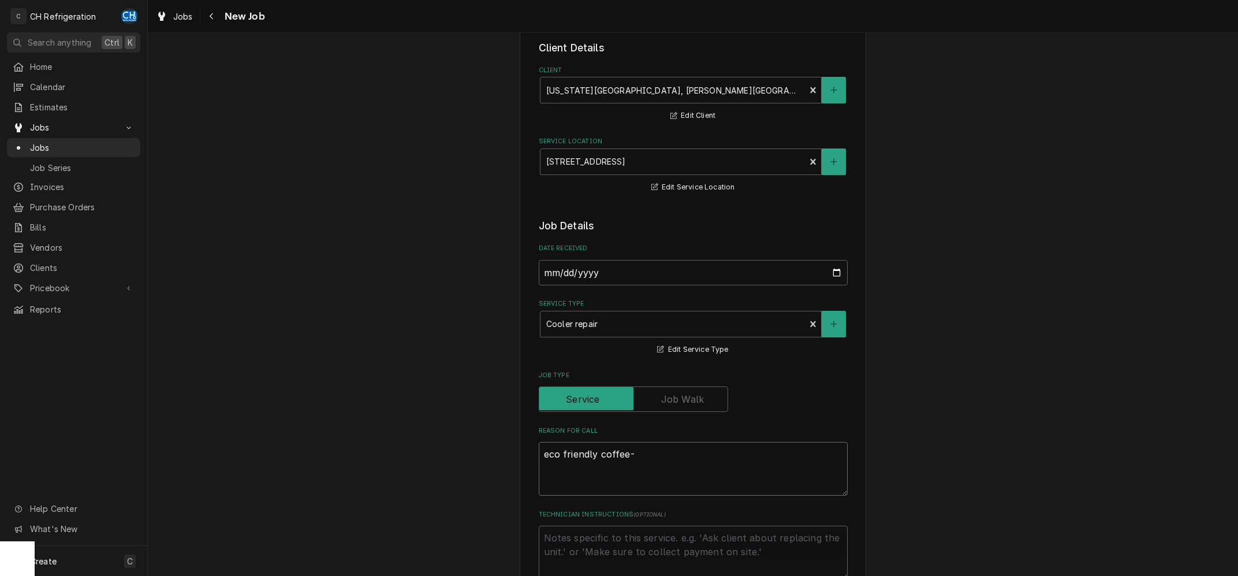
type textarea "eco friendly coffee- d"
type textarea "x"
type textarea "eco friendly coffee- di"
type textarea "x"
type textarea "eco friendly coffee- dis"
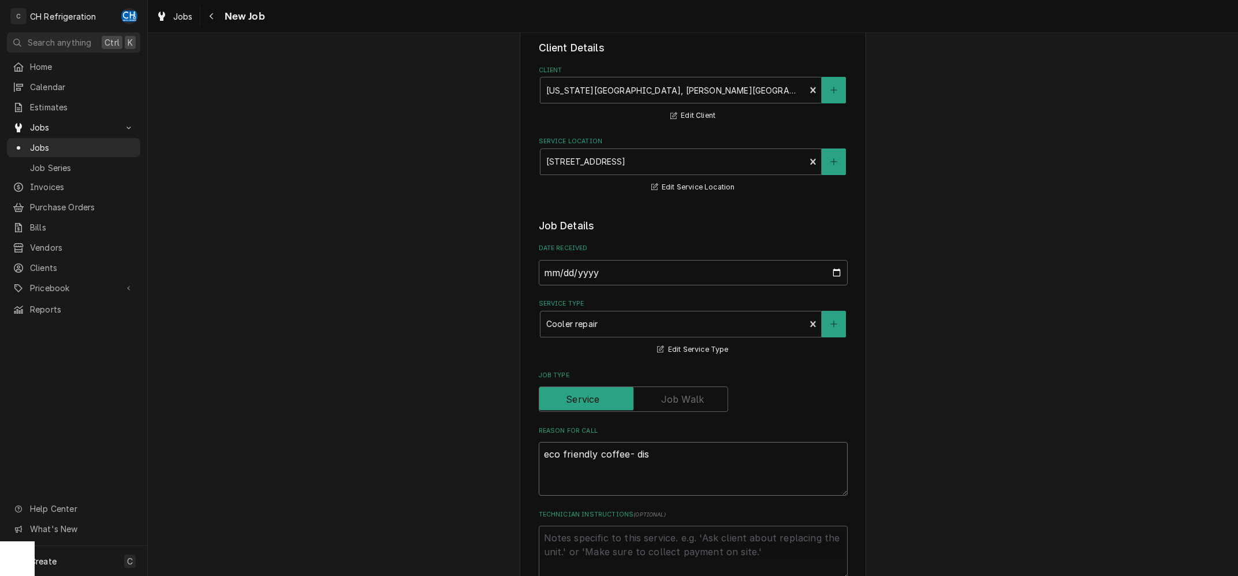
type textarea "x"
type textarea "eco friendly coffee- disp"
type textarea "x"
type textarea "eco friendly coffee- displ"
type textarea "x"
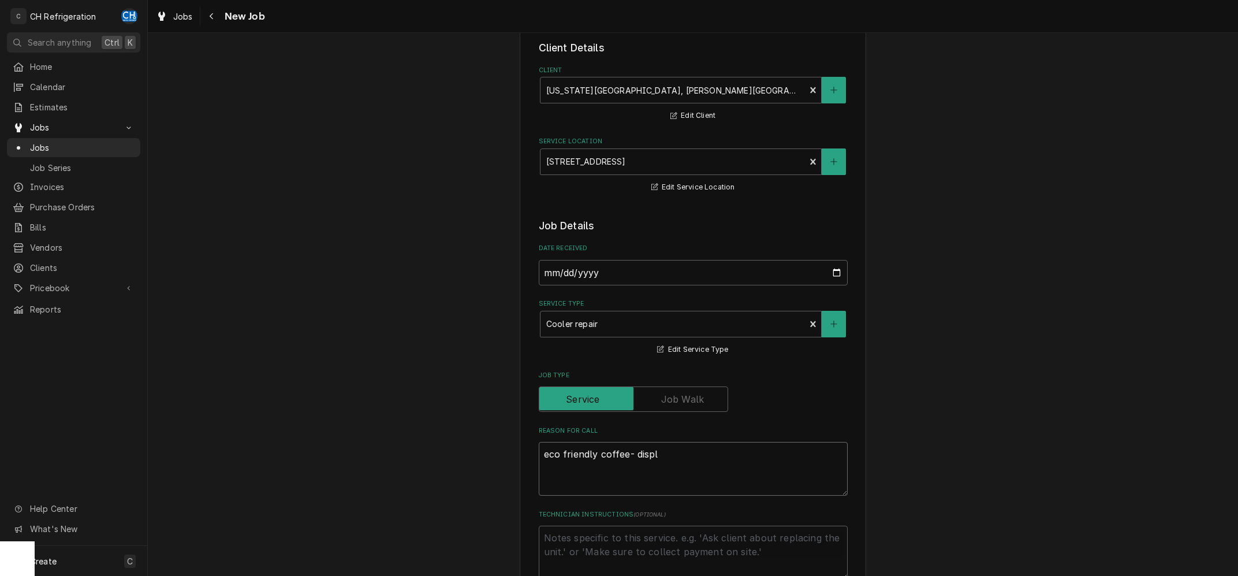
type textarea "eco friendly coffee- displa"
type textarea "x"
type textarea "eco friendly coffee- display"
type textarea "x"
type textarea "eco friendly coffee- display"
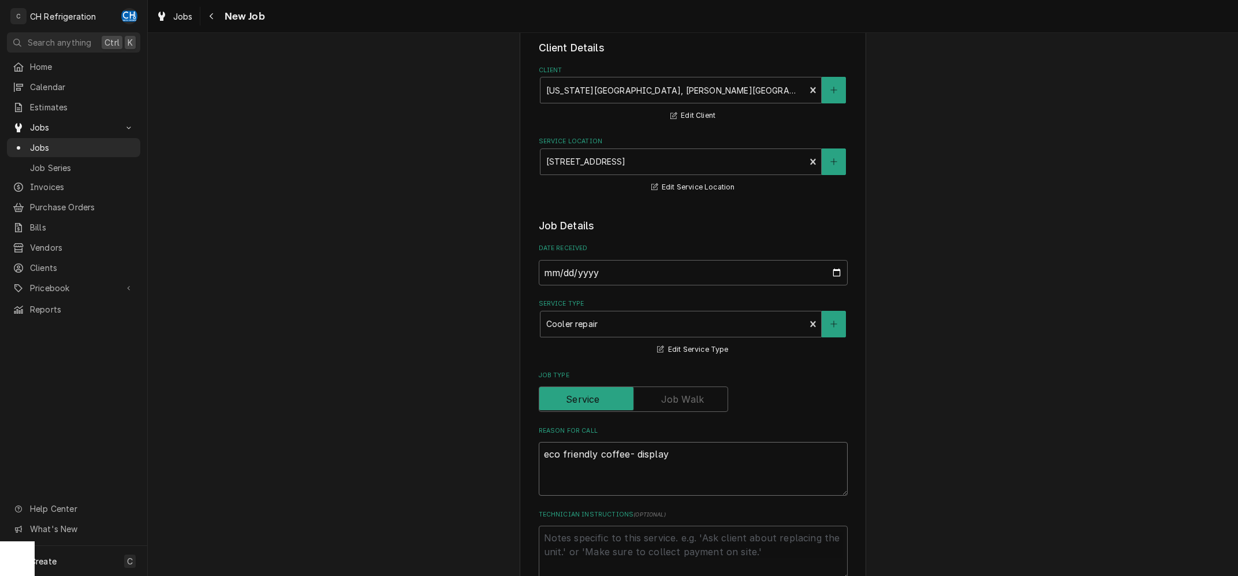
type textarea "x"
type textarea "eco friendly coffee- display c"
type textarea "x"
type textarea "eco friendly coffee- display co"
type textarea "x"
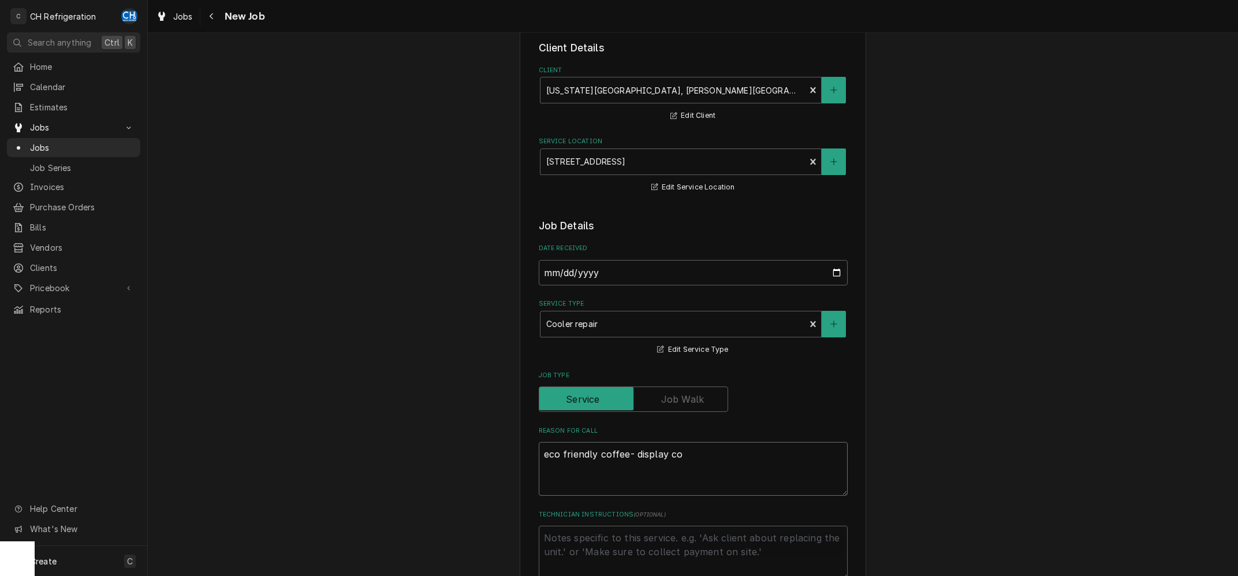
type textarea "eco friendly coffee- display coo"
type textarea "x"
type textarea "eco friendly coffee- display cool"
type textarea "x"
type textarea "eco friendly coffee- display coole"
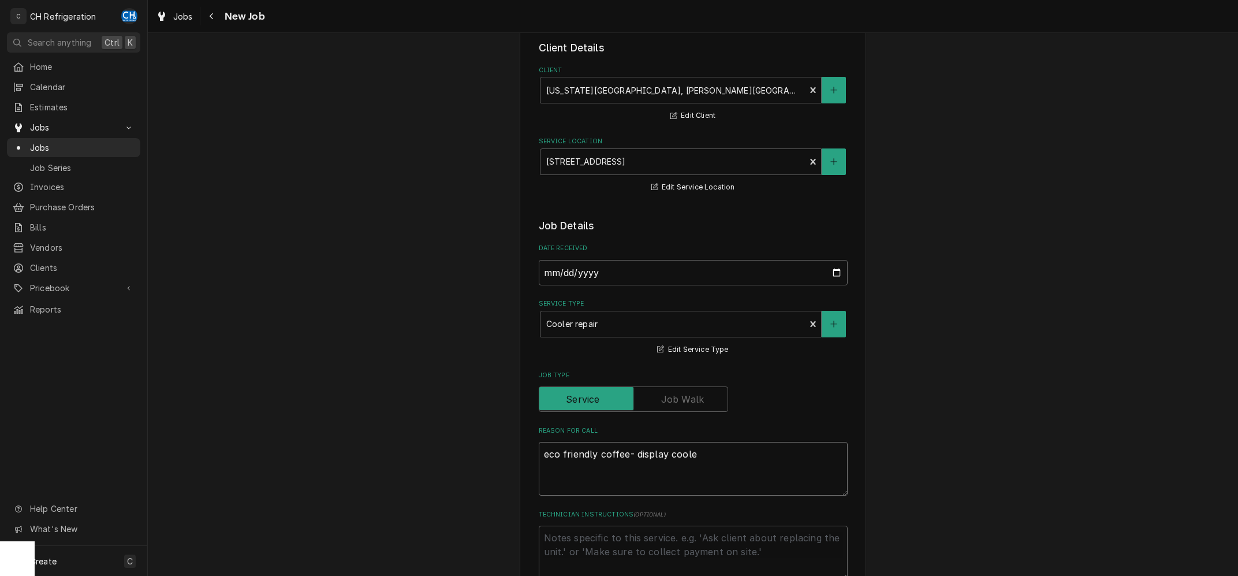
type textarea "x"
type textarea "eco friendly coffee- display cooler"
type textarea "x"
type textarea "eco friendly coffee- display cooler do"
type textarea "x"
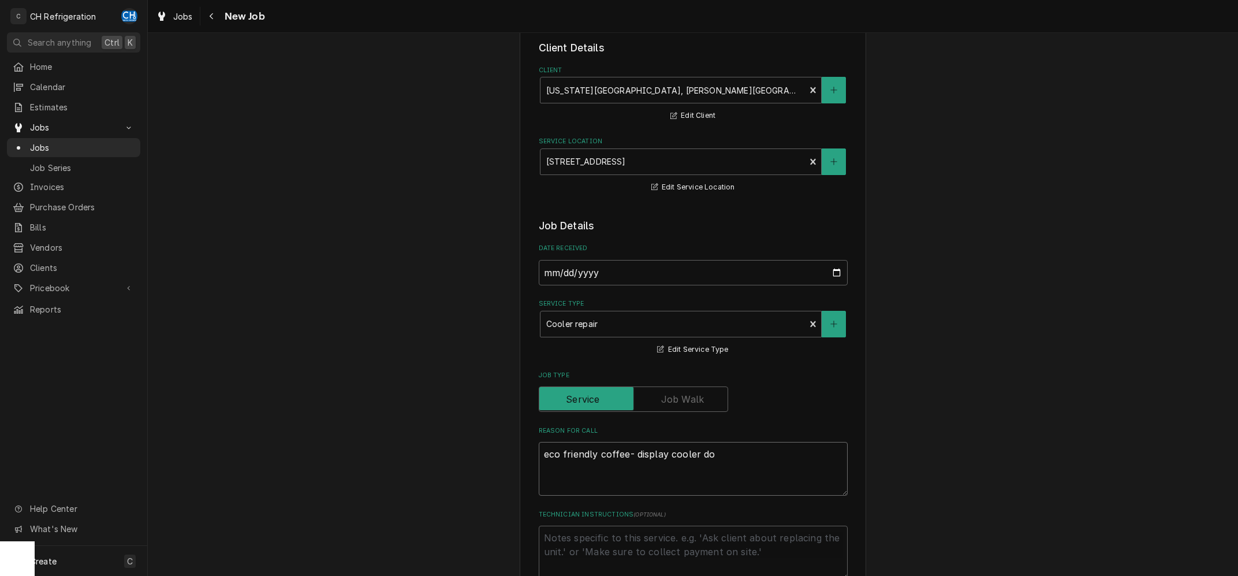
type textarea "eco friendly coffee- display cooler dow"
type textarea "x"
type textarea "eco friendly coffee- display cooler down"
type textarea "x"
type textarea "eco friendly coffee- display cooler down"
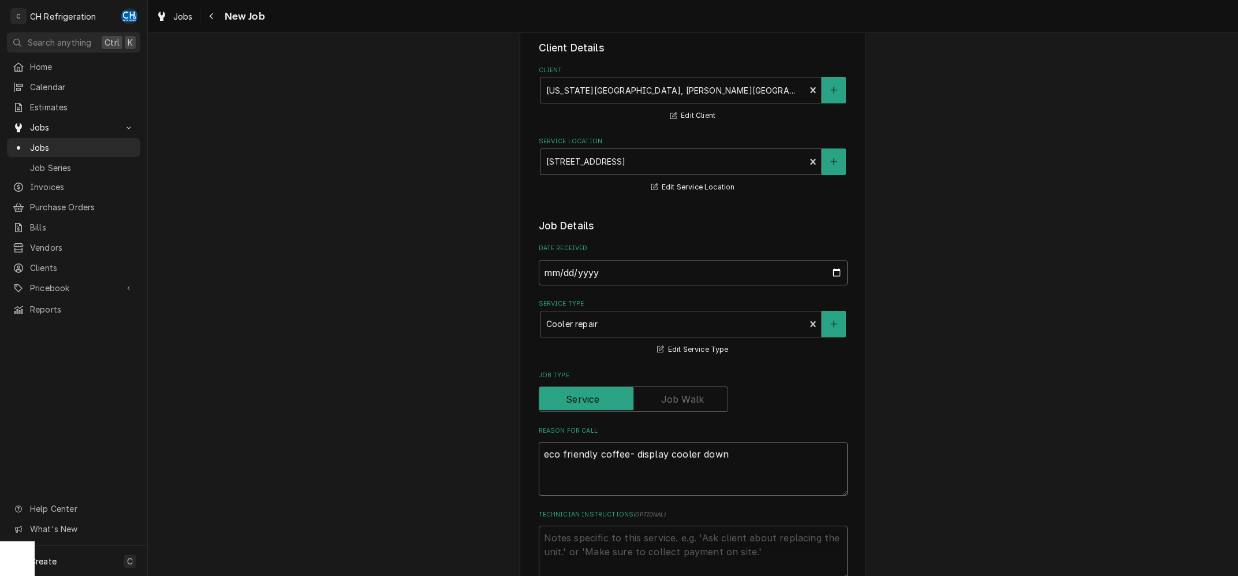
type textarea "x"
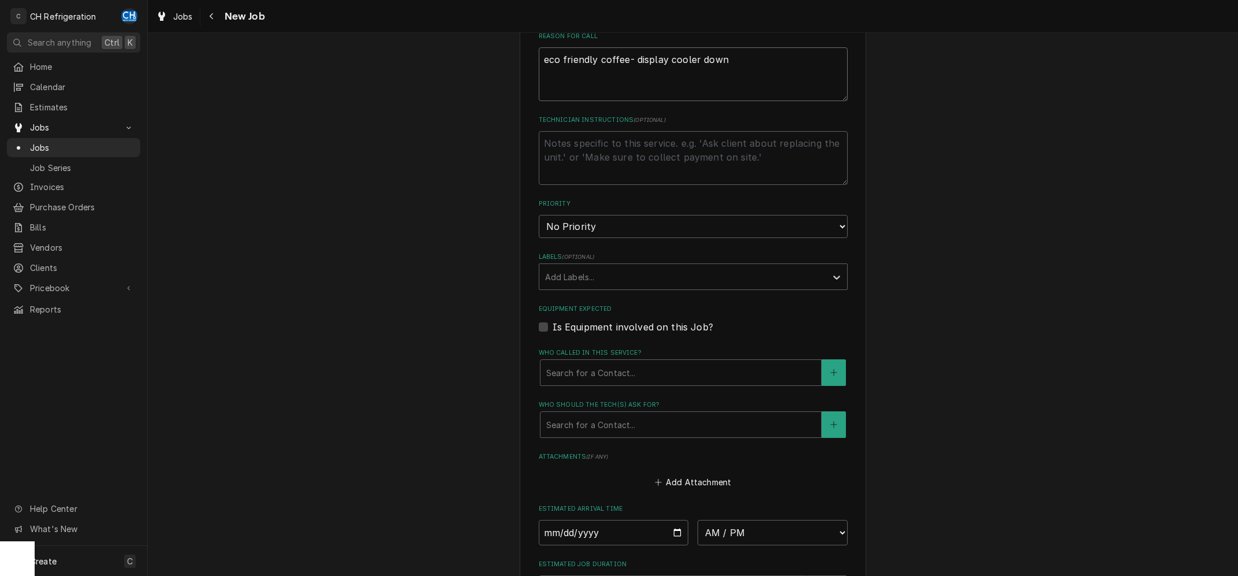
scroll to position [464, 0]
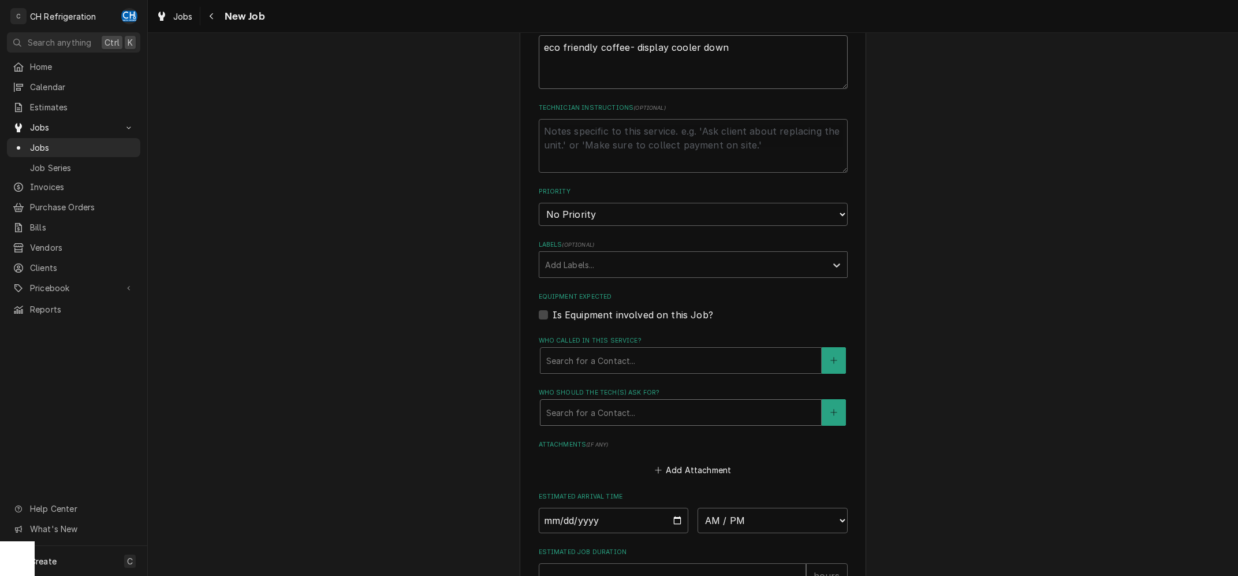
type textarea "eco friendly coffee- display cooler down"
click at [659, 417] on div "Who should the tech(s) ask for?" at bounding box center [680, 412] width 269 height 21
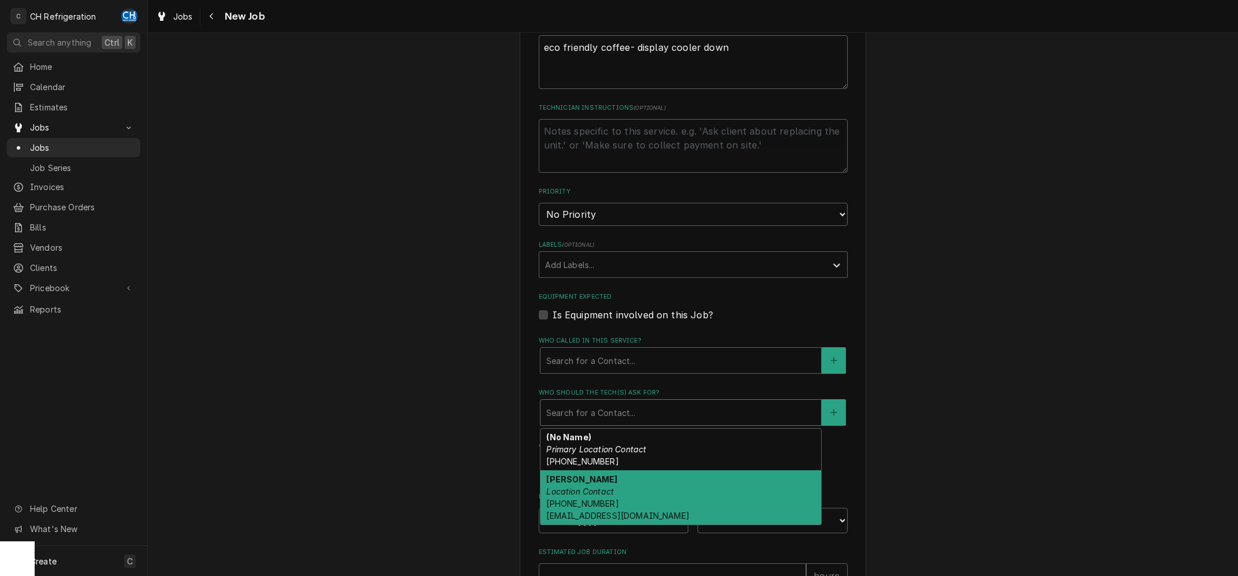
click at [641, 489] on div "Phillip Mangawang Location Contact (562) 381-3641 pmangawang@concordcollective.…" at bounding box center [681, 497] width 281 height 54
type textarea "x"
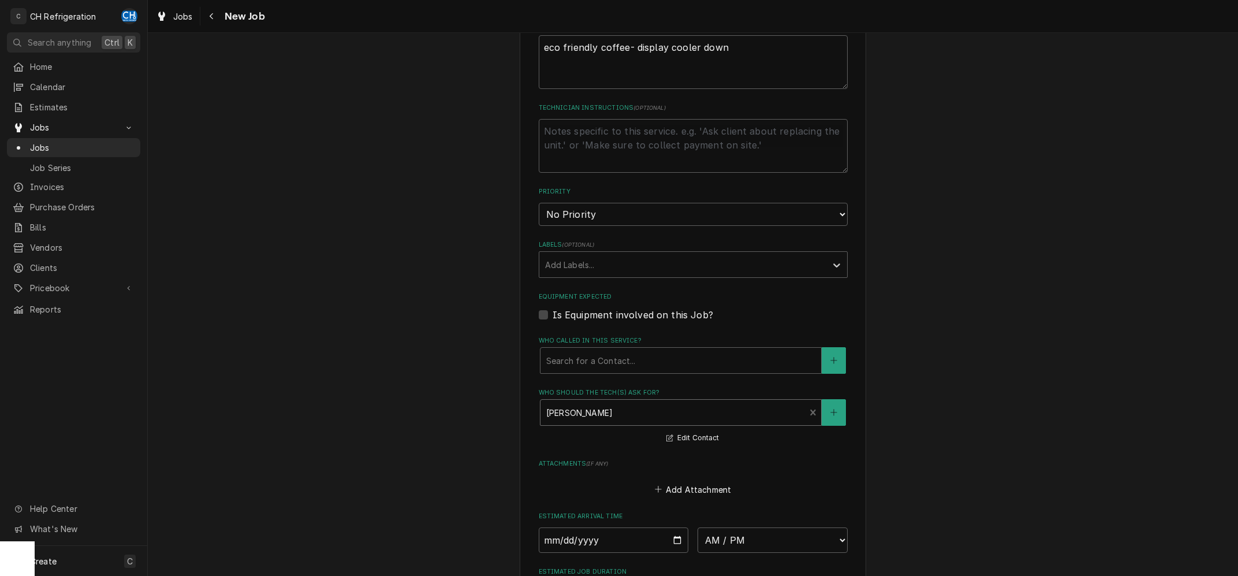
scroll to position [648, 0]
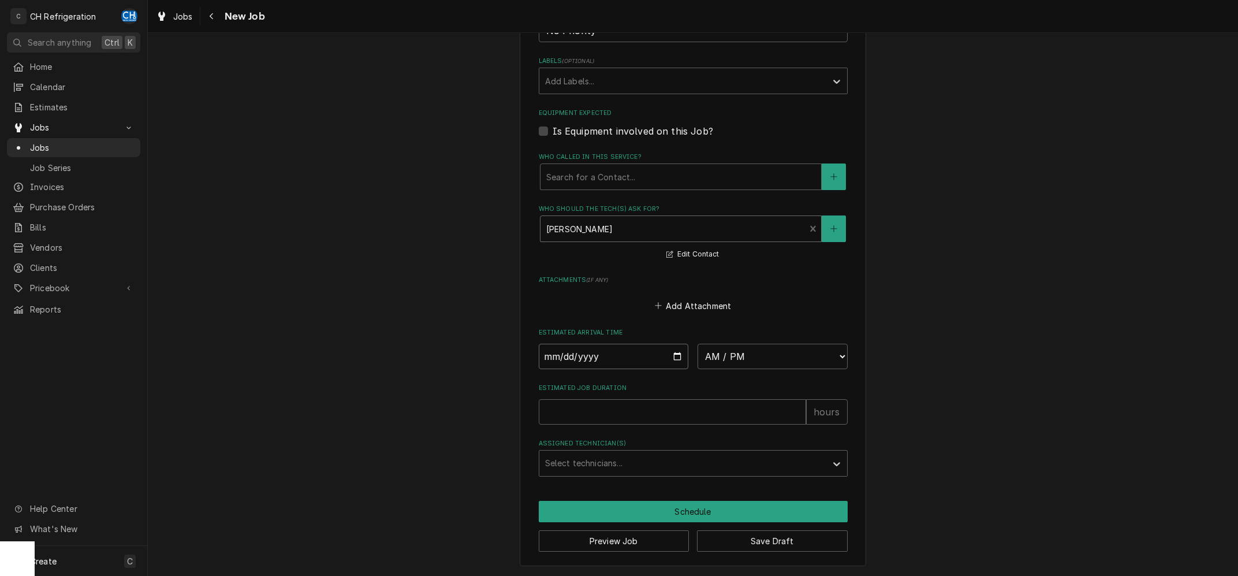
click at [679, 354] on input "Date" at bounding box center [614, 356] width 150 height 25
type input "2025-09-02"
click at [698, 344] on select "AM / PM 6:00 AM 6:15 AM 6:30 AM 6:45 AM 7:00 AM 7:15 AM 7:30 AM 7:45 AM 8:00 AM…" at bounding box center [773, 356] width 150 height 25
type textarea "x"
select select "16:30:00"
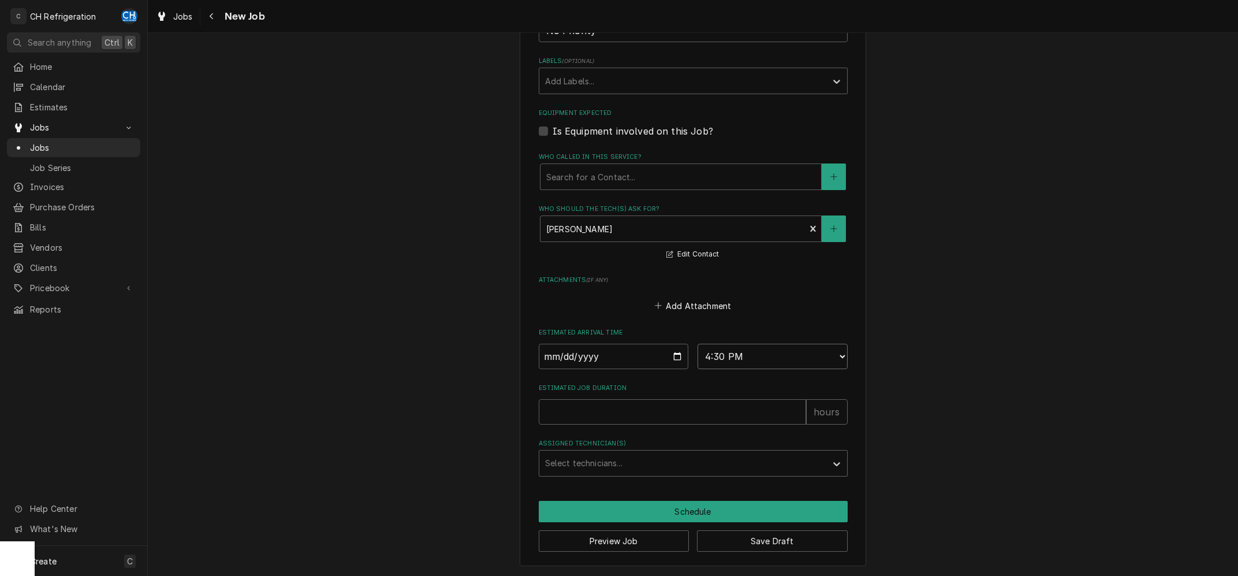
click option "4:30 PM" at bounding box center [0, 0] width 0 height 0
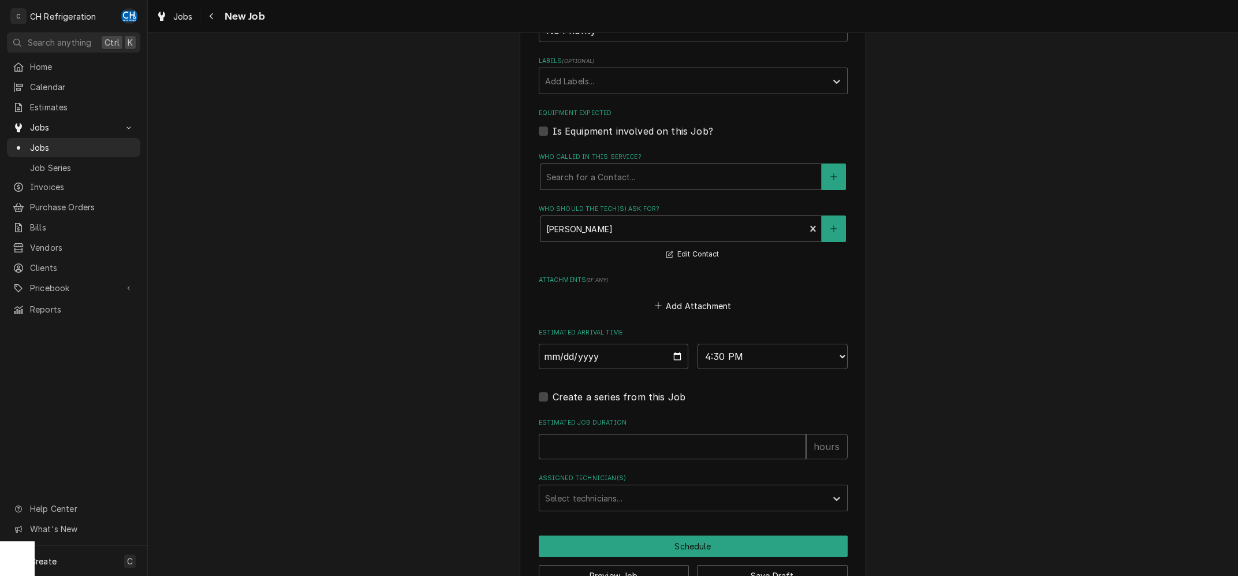
drag, startPoint x: 638, startPoint y: 449, endPoint x: 635, endPoint y: 444, distance: 5.9
click at [637, 448] on input "Estimated Job Duration" at bounding box center [672, 446] width 267 height 25
type textarea "x"
type input "2"
type textarea "x"
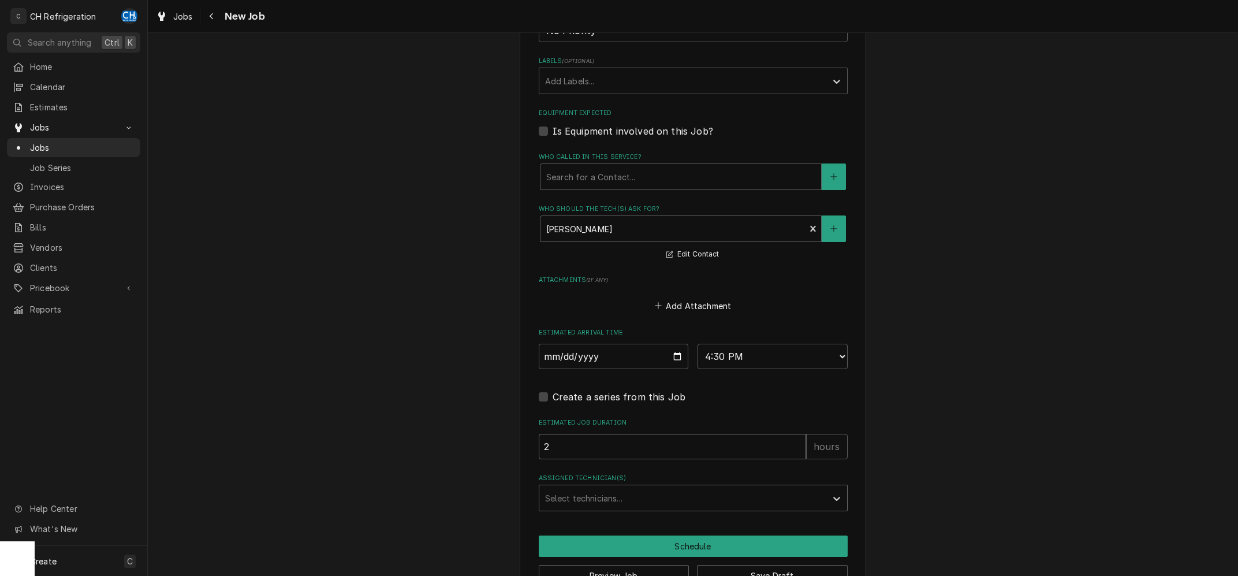
type input "2"
click at [587, 503] on div "Assigned Technician(s)" at bounding box center [683, 498] width 276 height 21
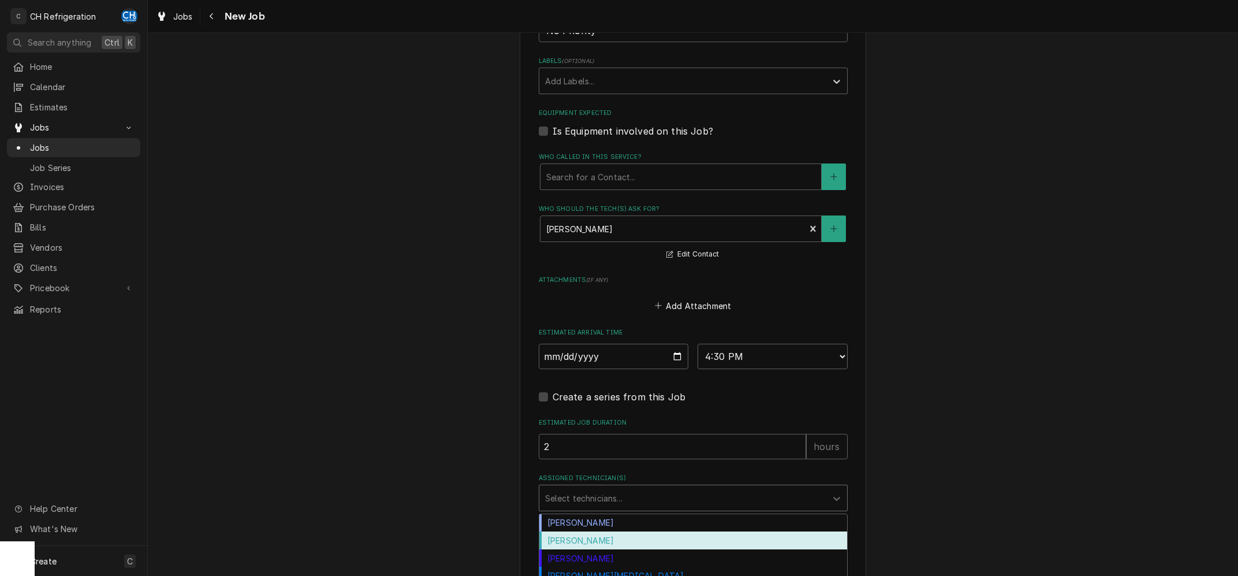
drag, startPoint x: 579, startPoint y: 542, endPoint x: 581, endPoint y: 536, distance: 5.9
click at [580, 541] on div "Fred Gonzalez" at bounding box center [694, 540] width 308 height 18
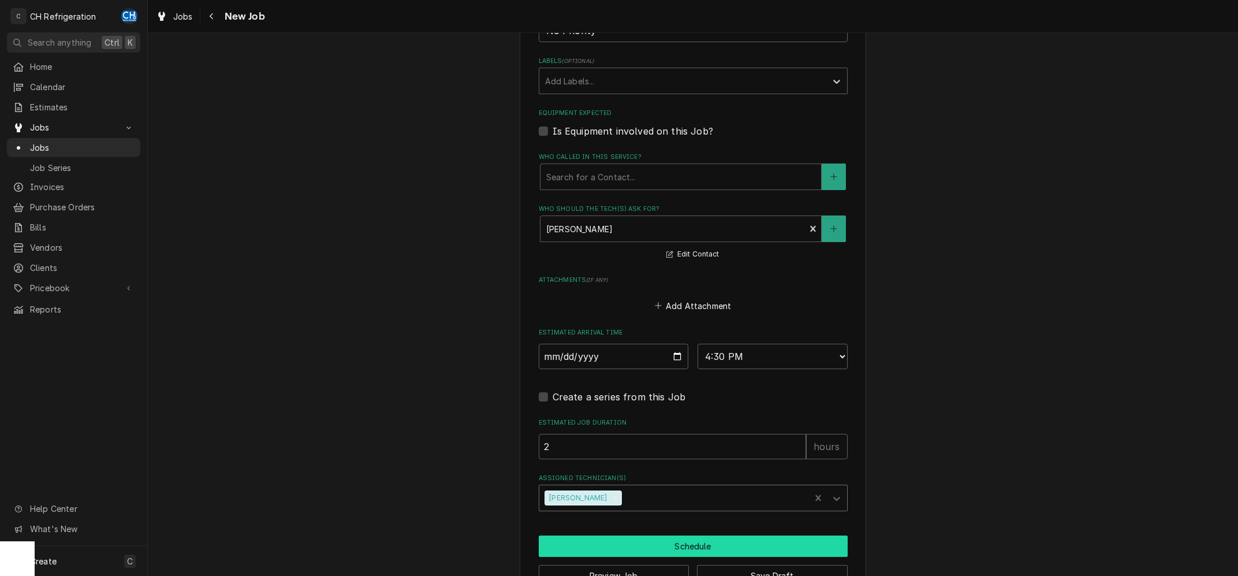
click at [648, 542] on button "Schedule" at bounding box center [693, 545] width 309 height 21
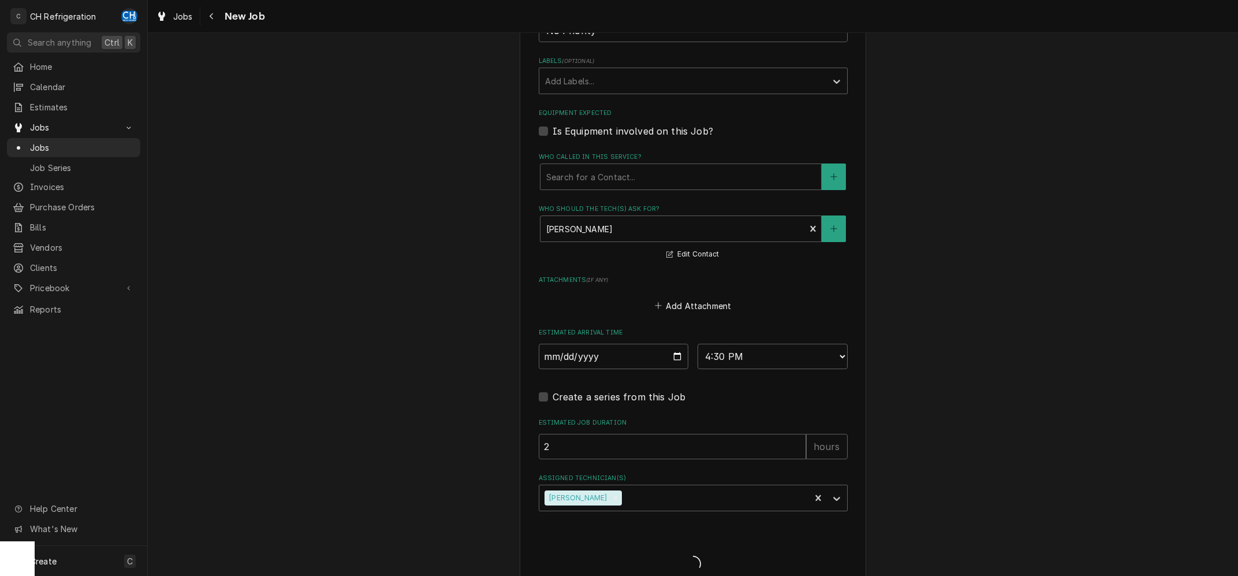
type textarea "x"
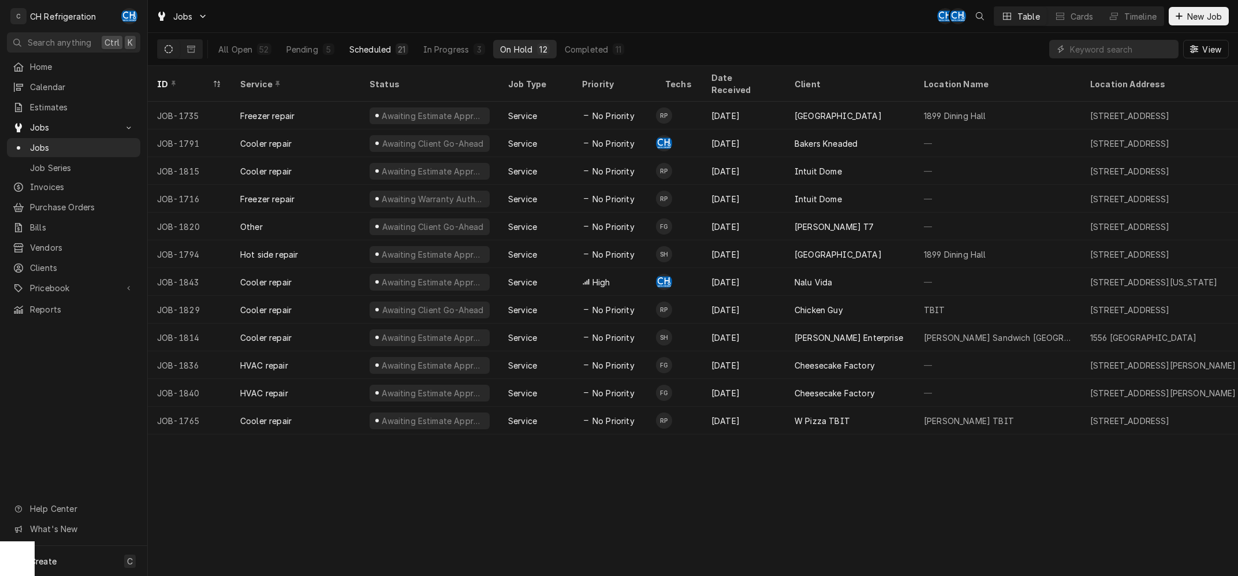
click at [396, 44] on div "21" at bounding box center [402, 49] width 12 height 12
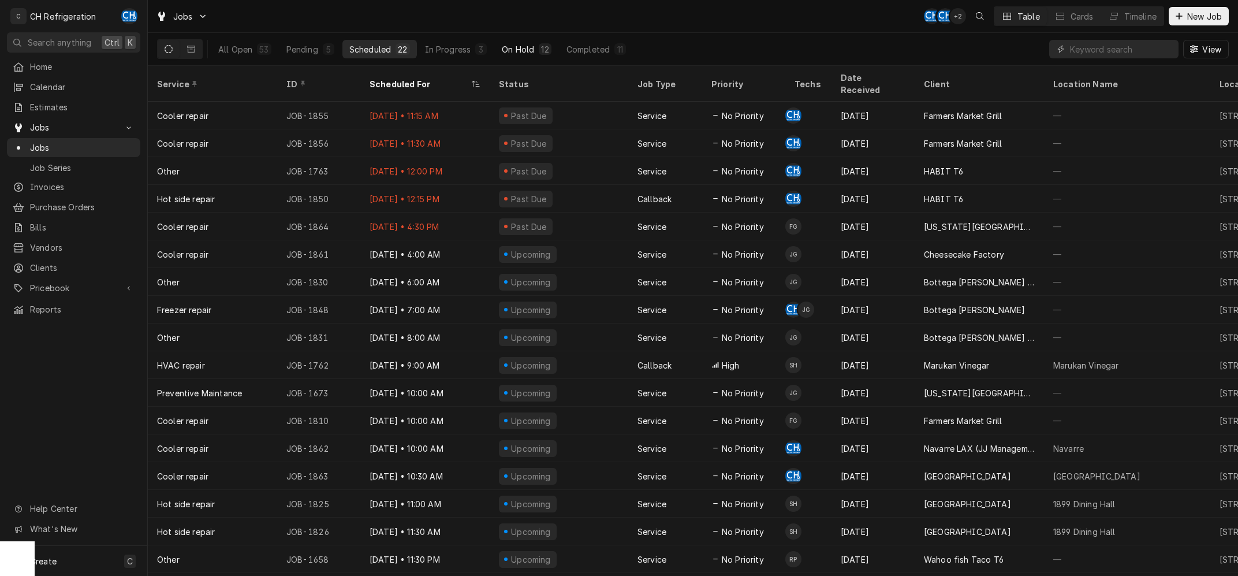
click at [533, 45] on button "On Hold 12" at bounding box center [526, 49] width 63 height 18
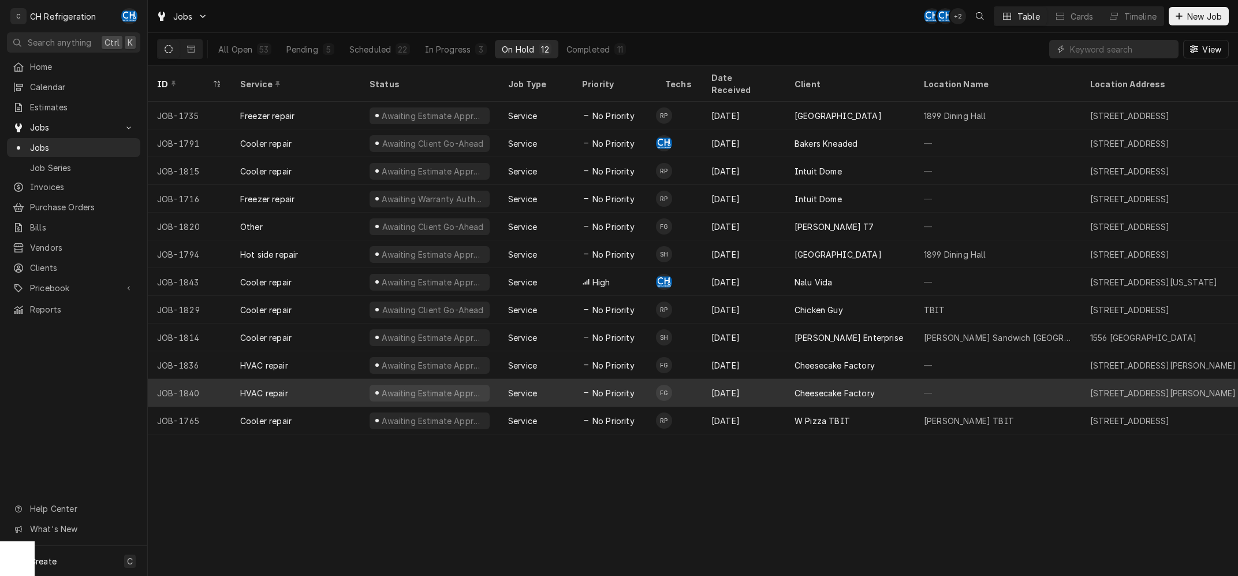
click at [253, 387] on div "HVAC repair" at bounding box center [264, 393] width 48 height 12
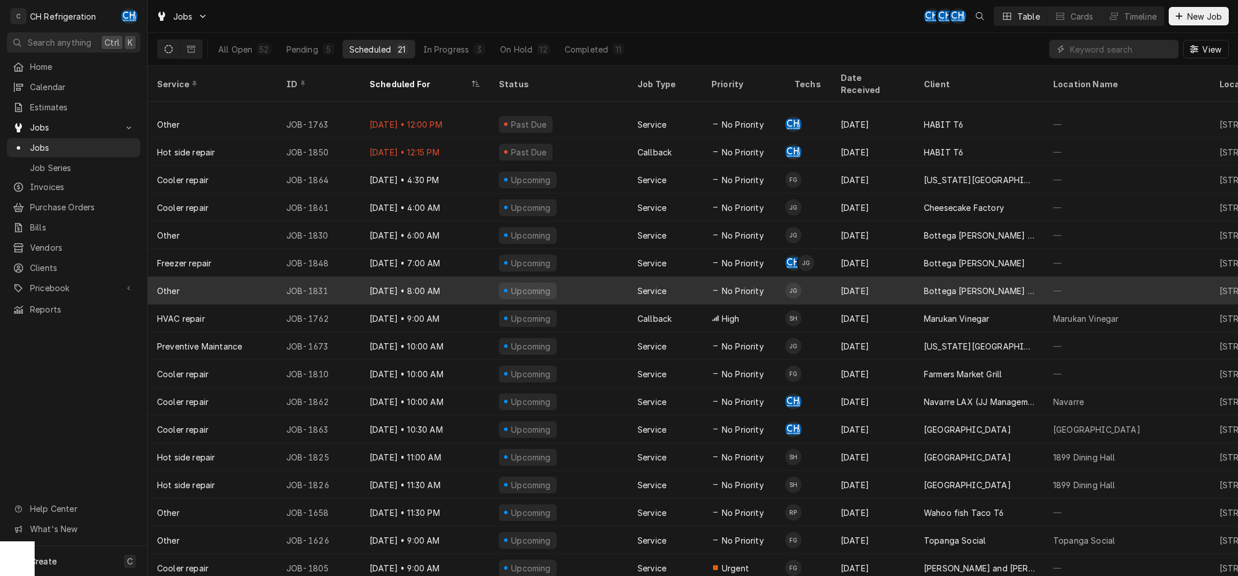
scroll to position [94, 0]
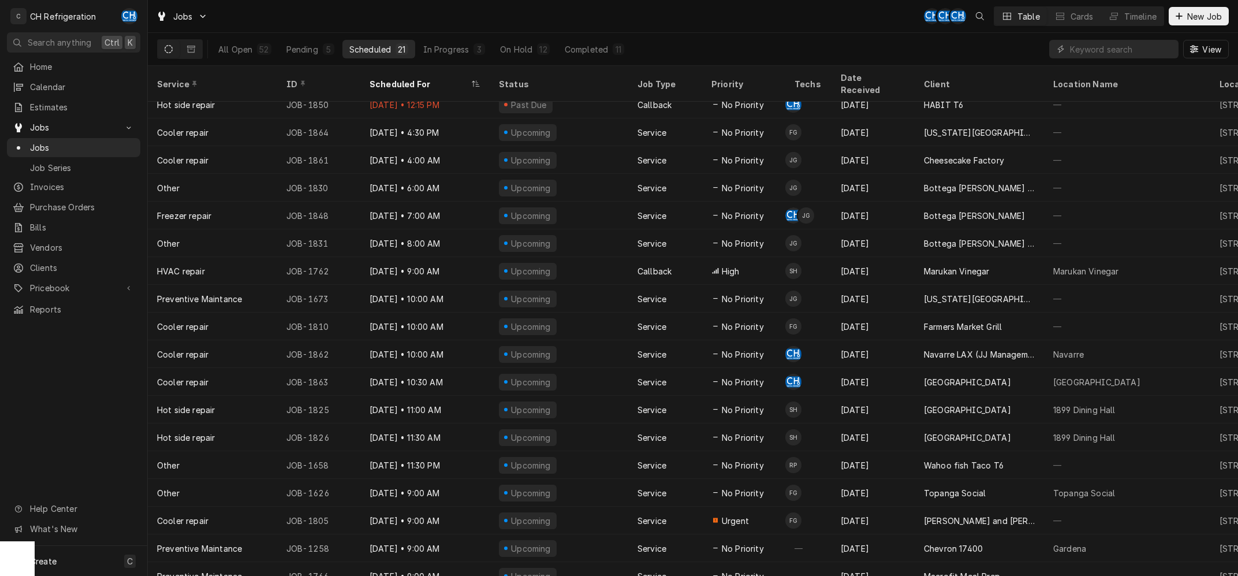
click at [469, 39] on div "All Open 52 Pending 5 Scheduled 21 In Progress 3 On Hold 12 Completed 11" at bounding box center [421, 49] width 420 height 32
click at [457, 45] on div "In Progress" at bounding box center [446, 49] width 46 height 12
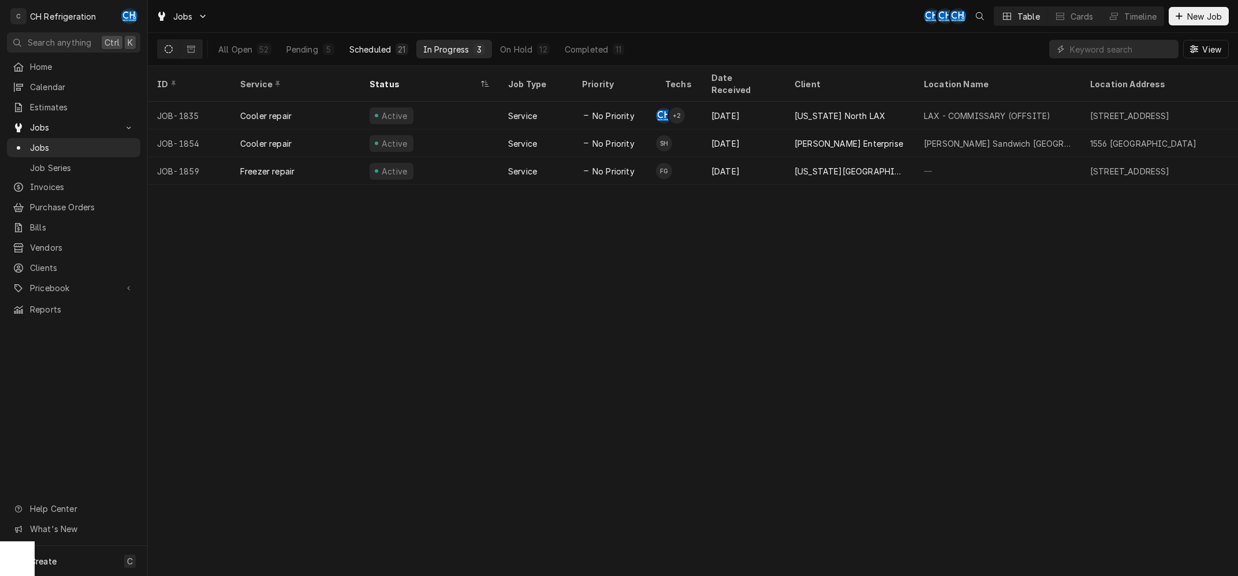
click at [366, 44] on div "Scheduled" at bounding box center [370, 49] width 42 height 12
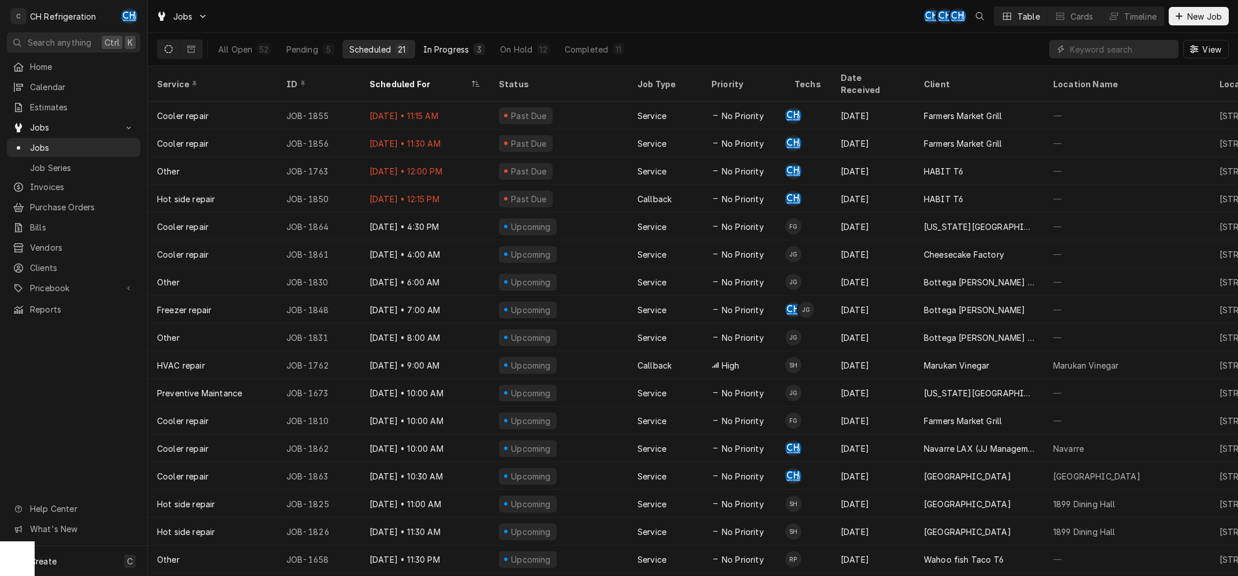
click at [423, 44] on div "In Progress" at bounding box center [446, 49] width 46 height 12
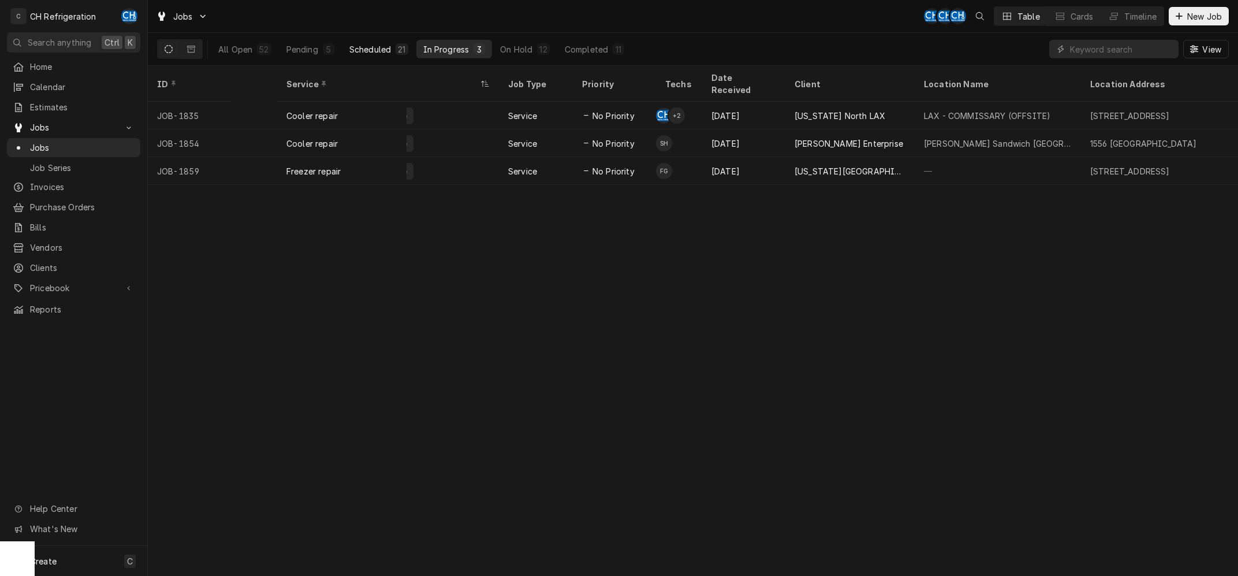
click at [400, 52] on div "21" at bounding box center [402, 49] width 8 height 12
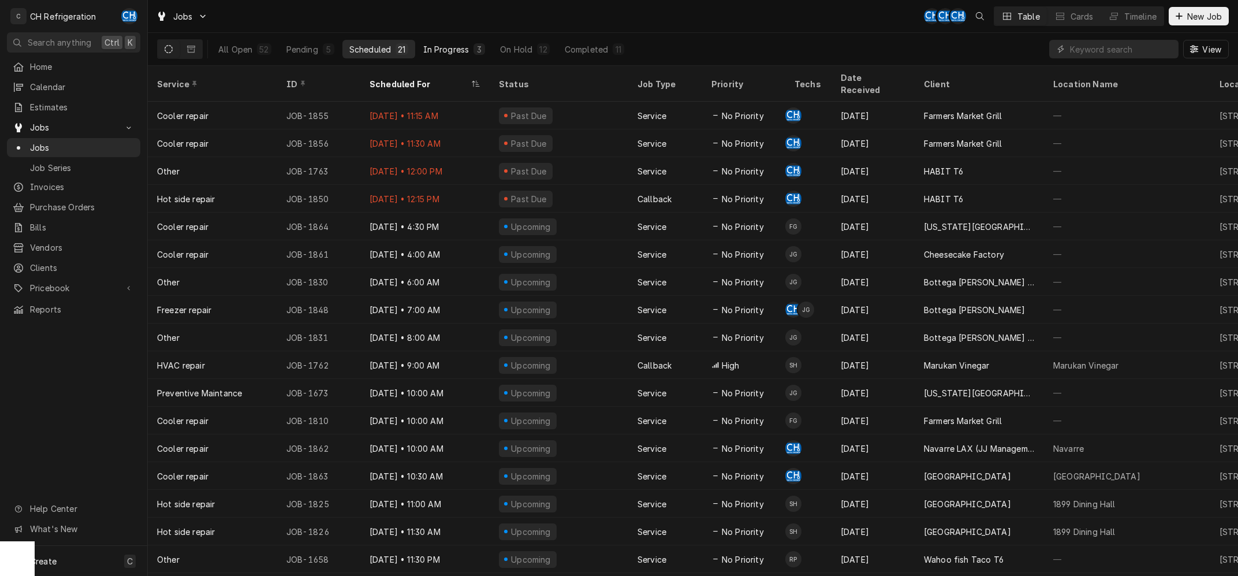
click at [471, 54] on button "In Progress 3" at bounding box center [454, 49] width 76 height 18
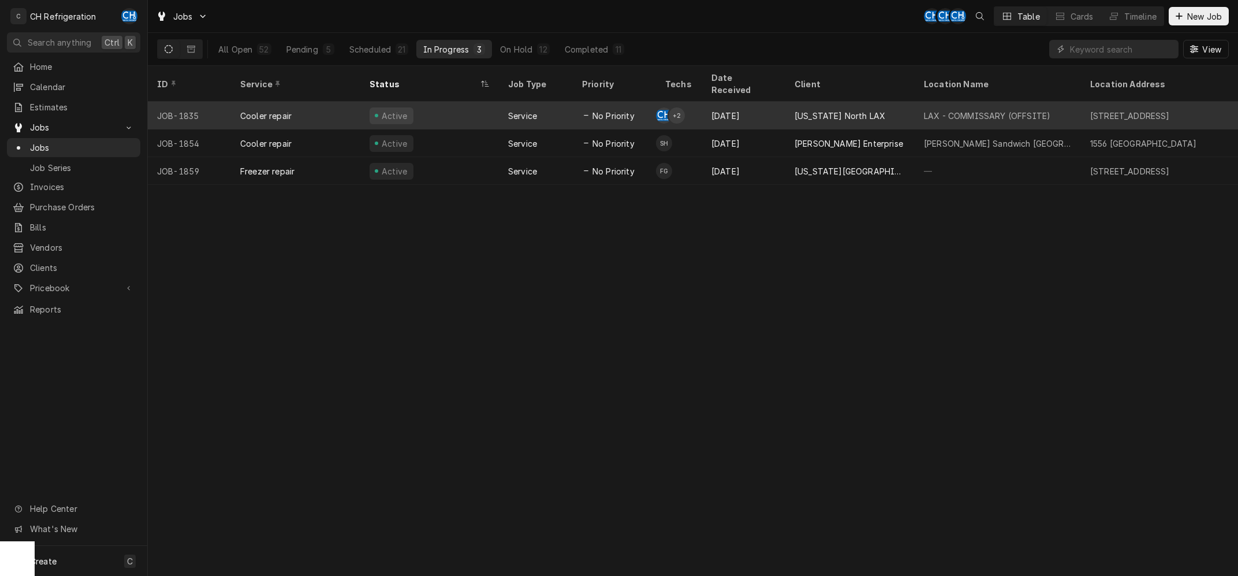
click at [839, 114] on div "[US_STATE] North LAX" at bounding box center [850, 116] width 129 height 28
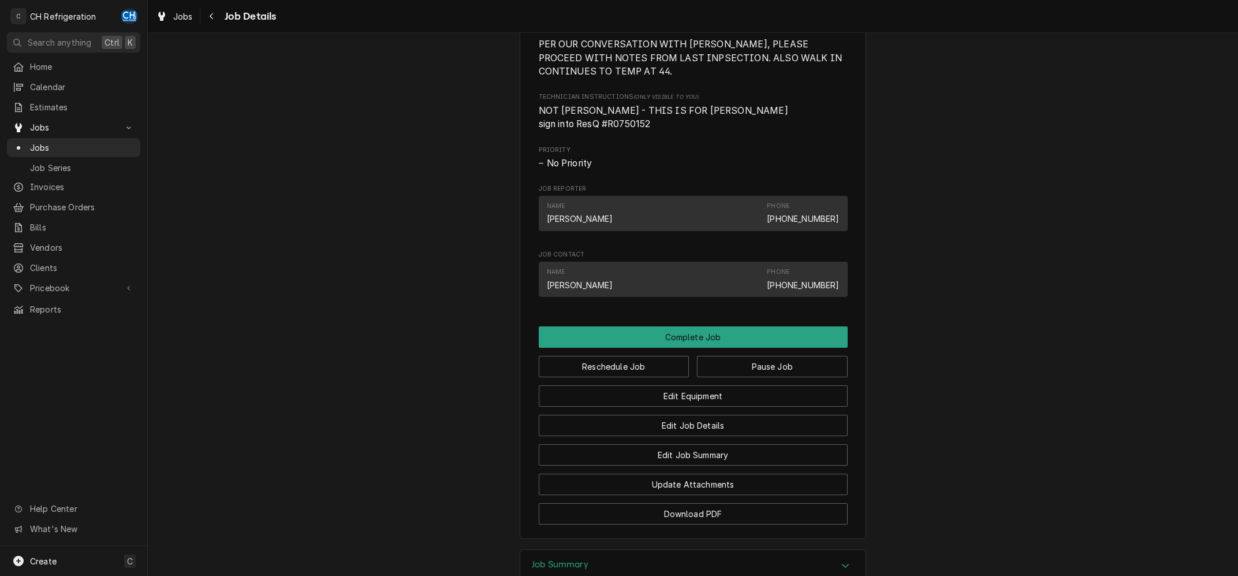
scroll to position [791, 0]
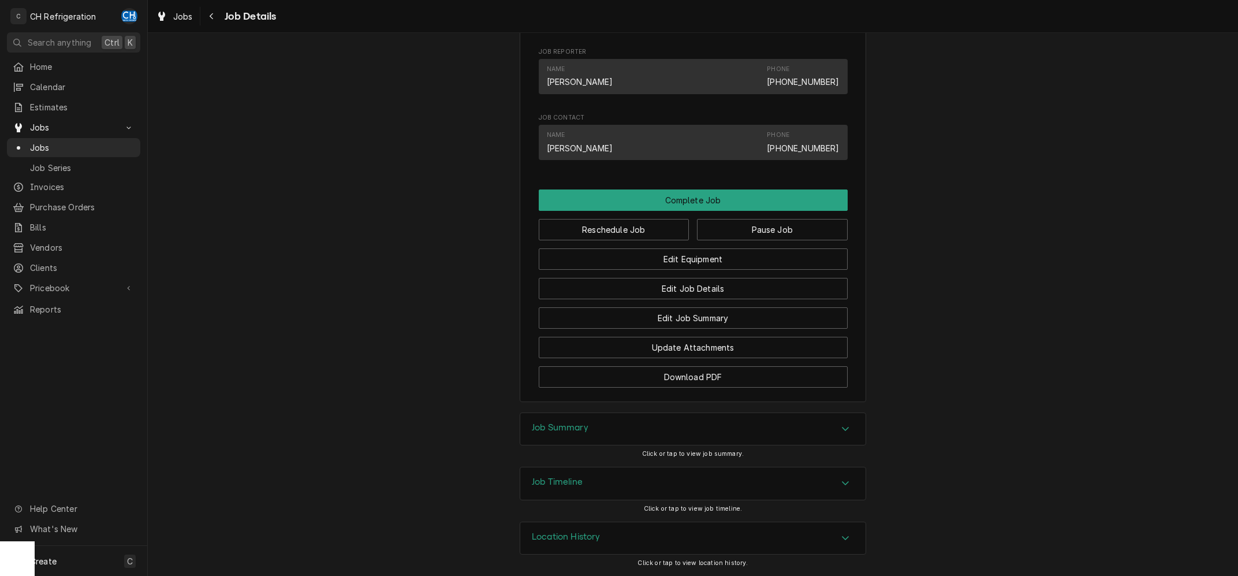
click at [575, 420] on div "Job Summary" at bounding box center [692, 429] width 345 height 32
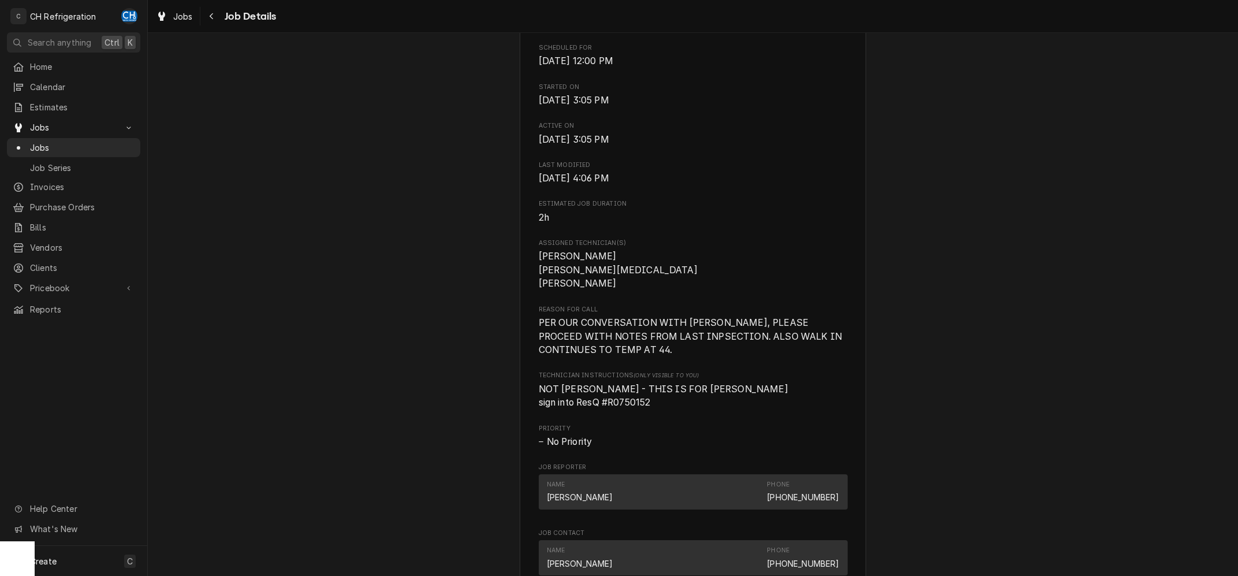
scroll to position [318, 0]
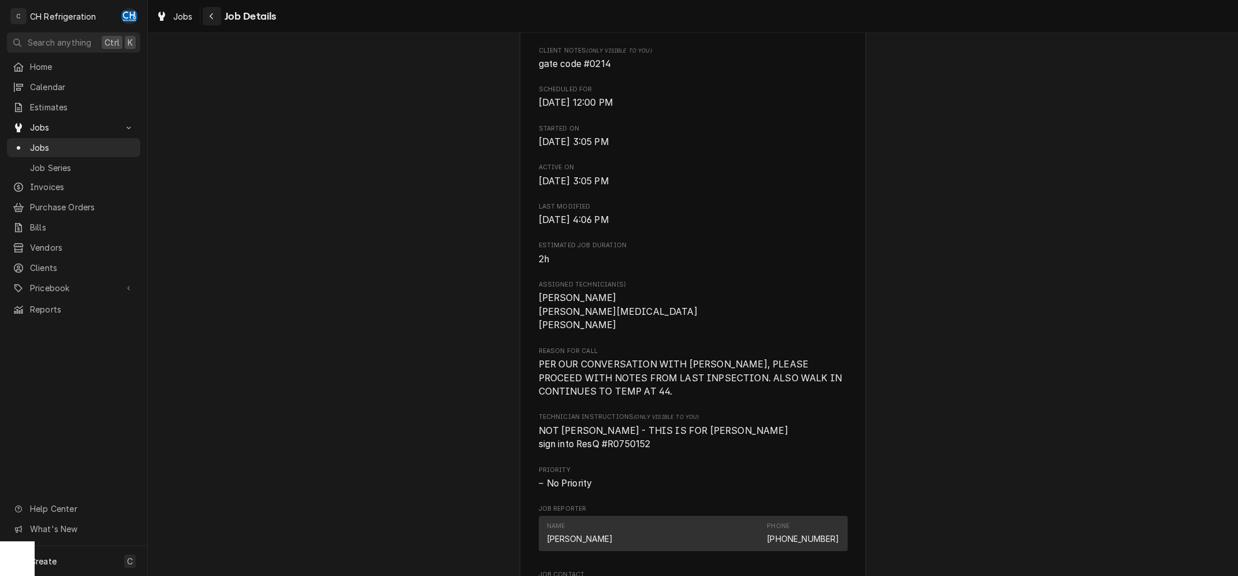
click at [210, 12] on icon "Navigate back" at bounding box center [211, 16] width 5 height 8
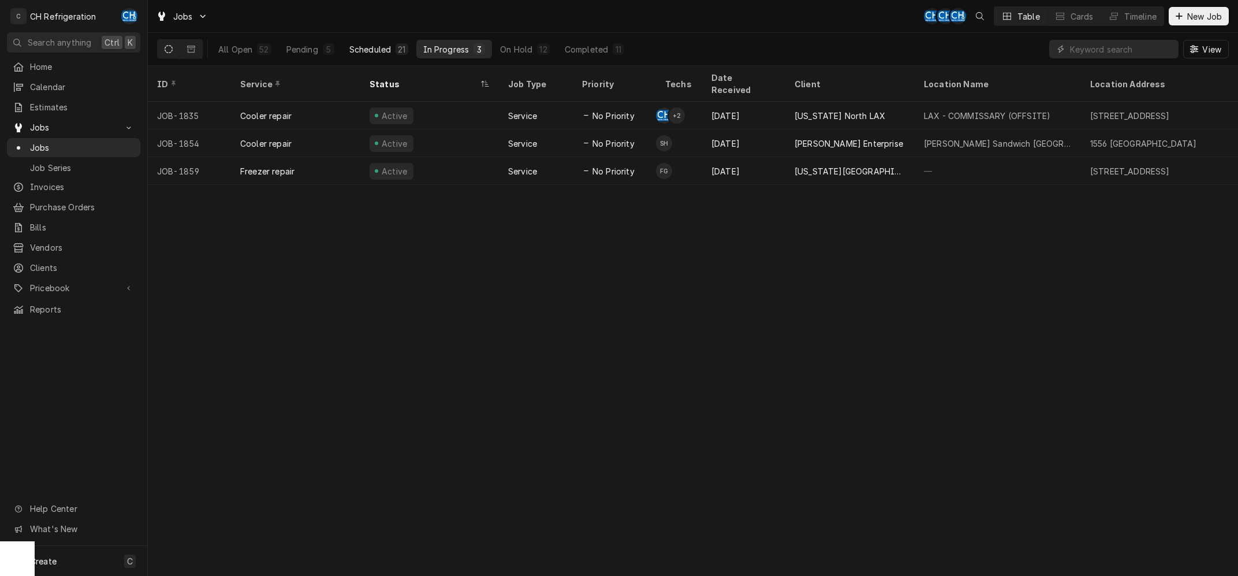
click at [347, 49] on button "Scheduled 21" at bounding box center [379, 49] width 73 height 18
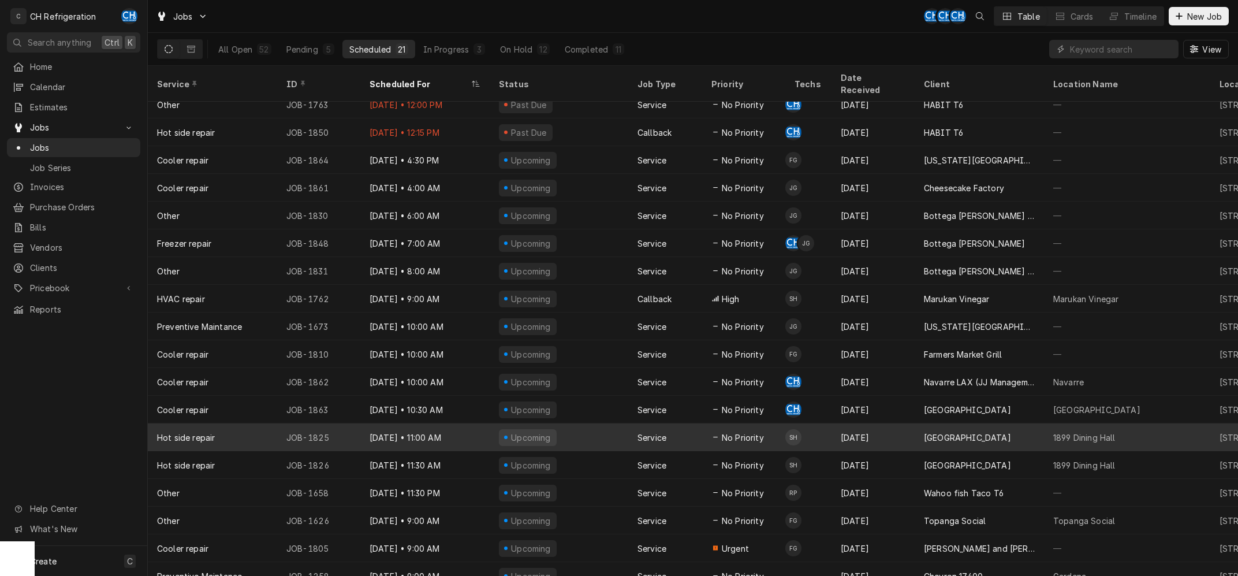
scroll to position [94, 0]
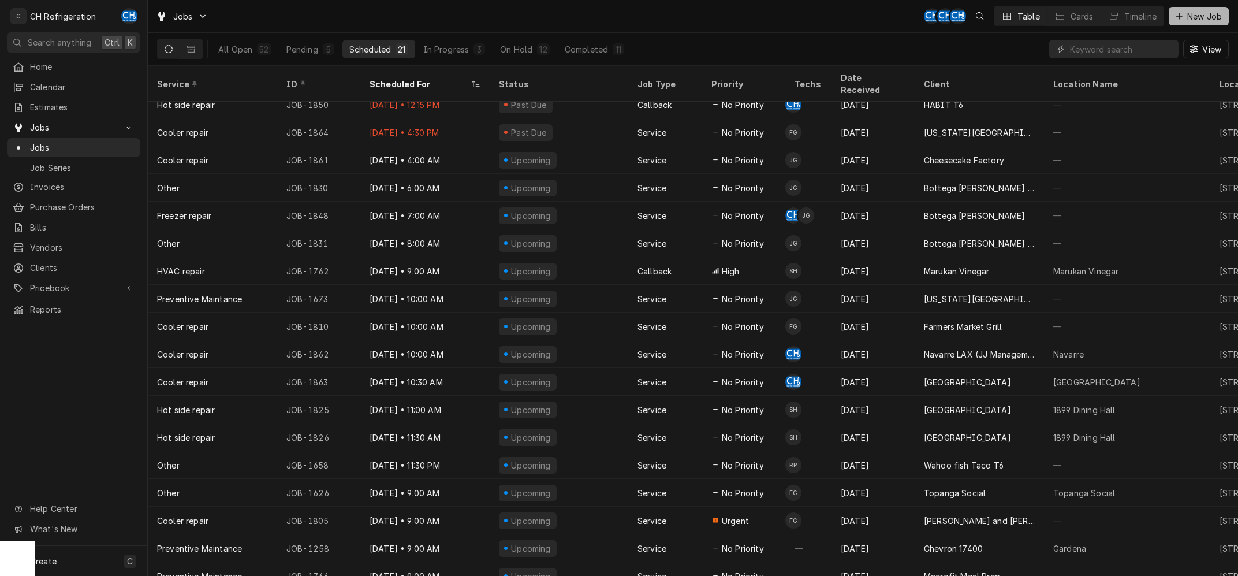
click at [1188, 18] on span "New Job" at bounding box center [1204, 16] width 39 height 12
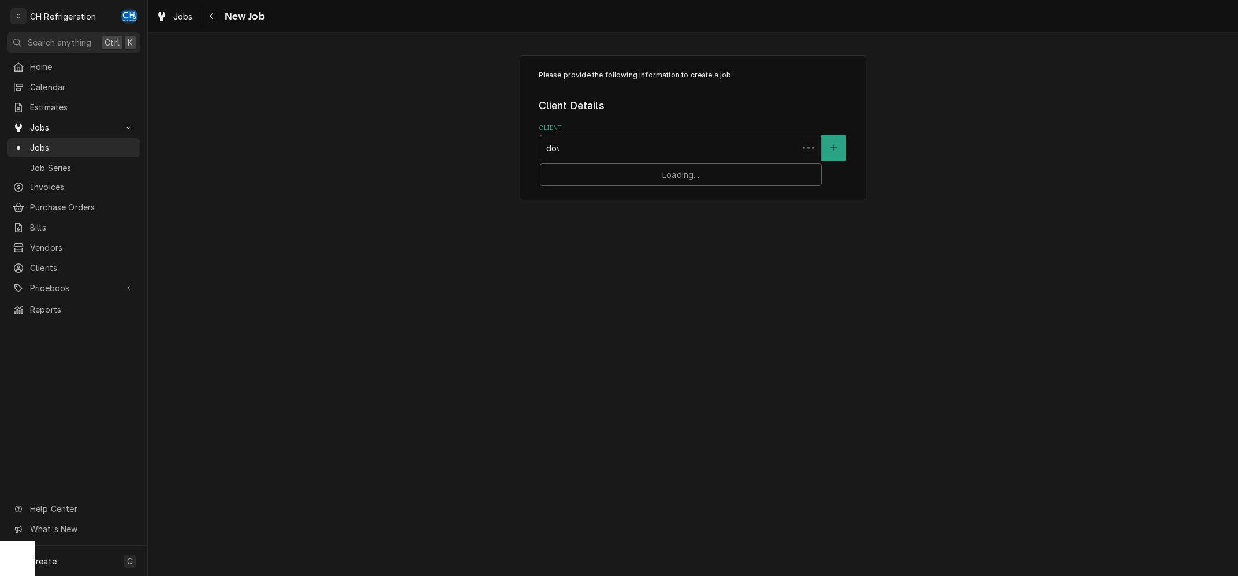
type input "dove"
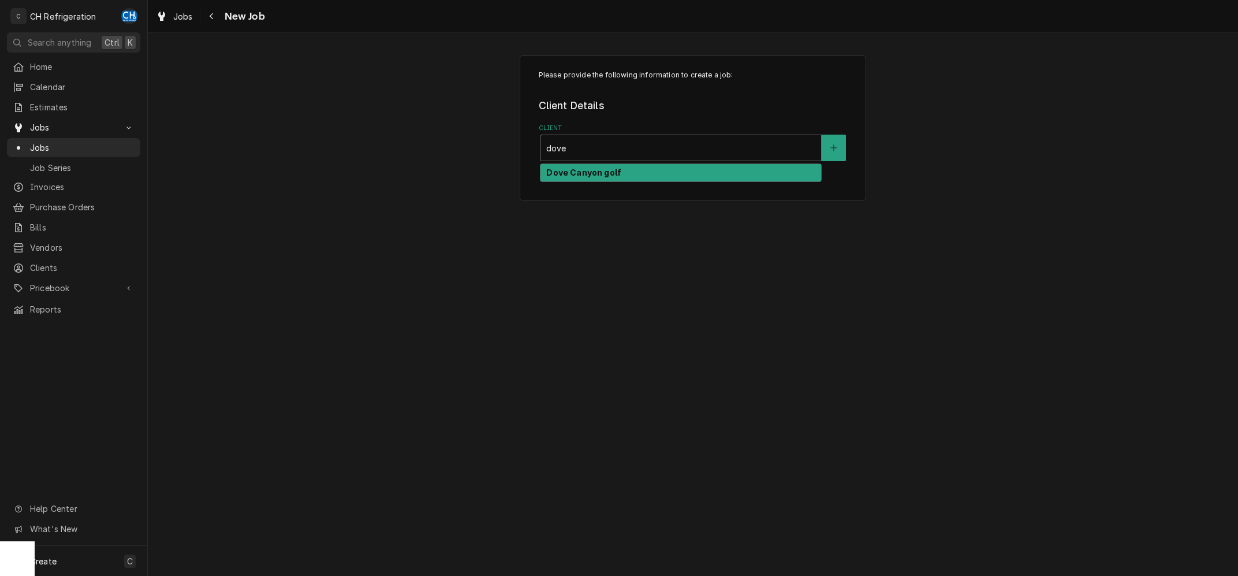
click at [611, 168] on strong "Dove Canyon golf" at bounding box center [583, 173] width 75 height 10
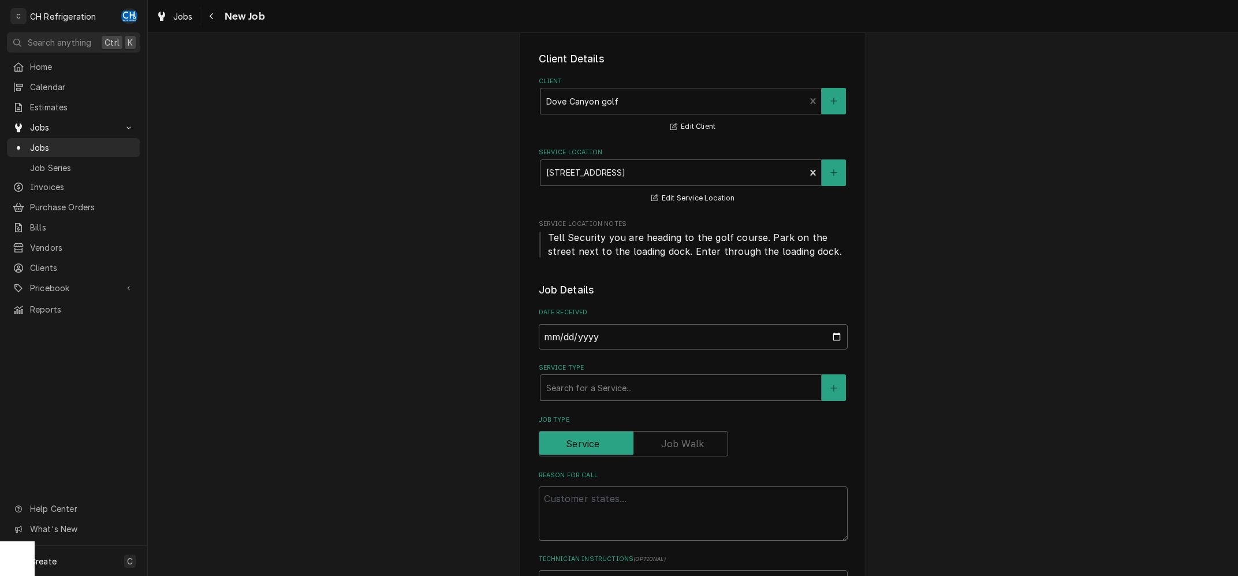
scroll to position [116, 0]
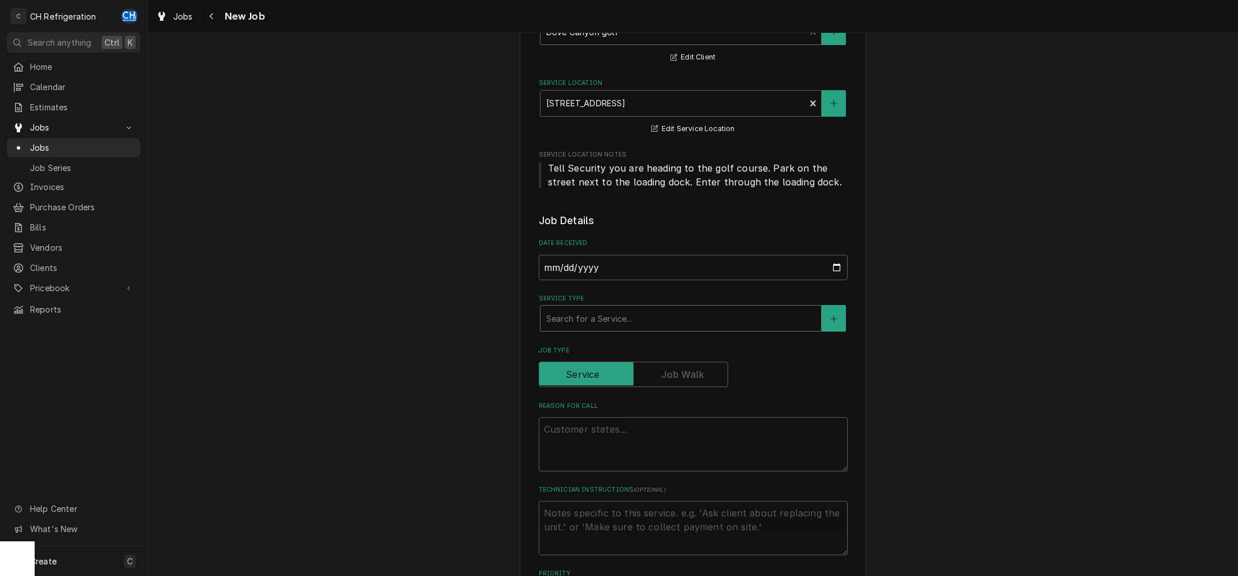
click at [633, 314] on div "Service Type" at bounding box center [680, 318] width 269 height 21
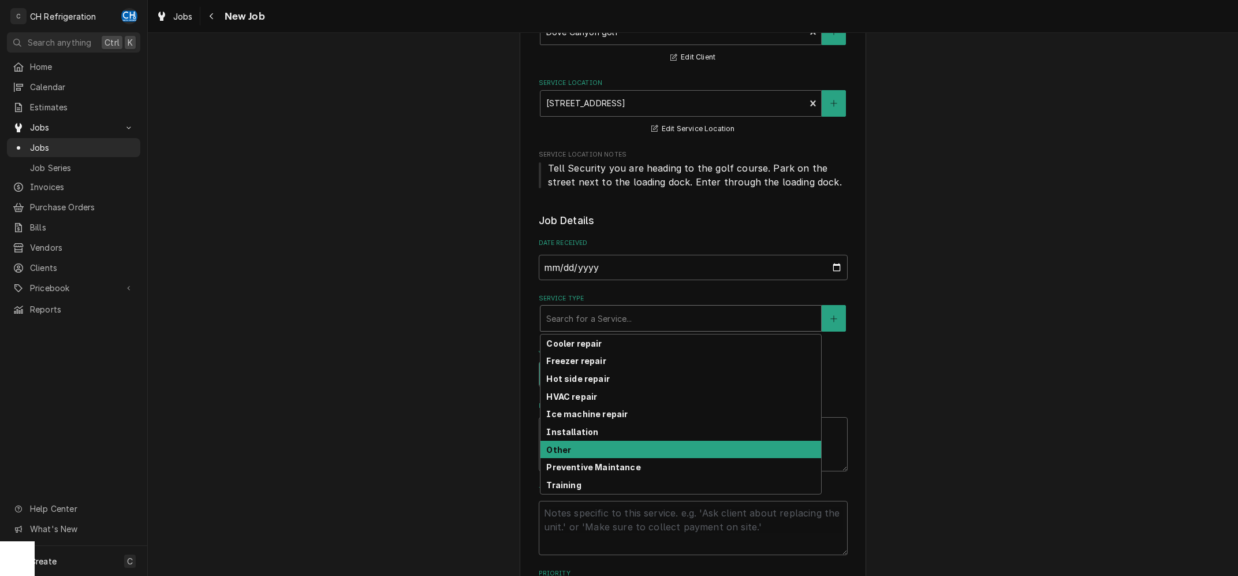
click at [601, 443] on div "Other" at bounding box center [681, 450] width 281 height 18
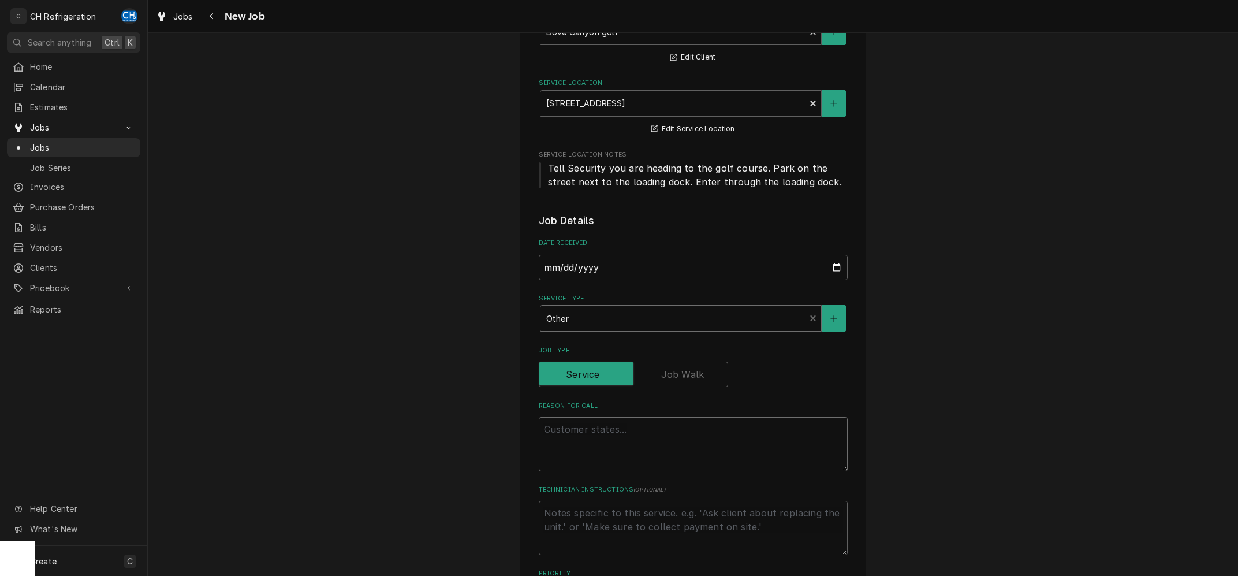
click at [604, 448] on textarea "Reason For Call" at bounding box center [693, 444] width 309 height 54
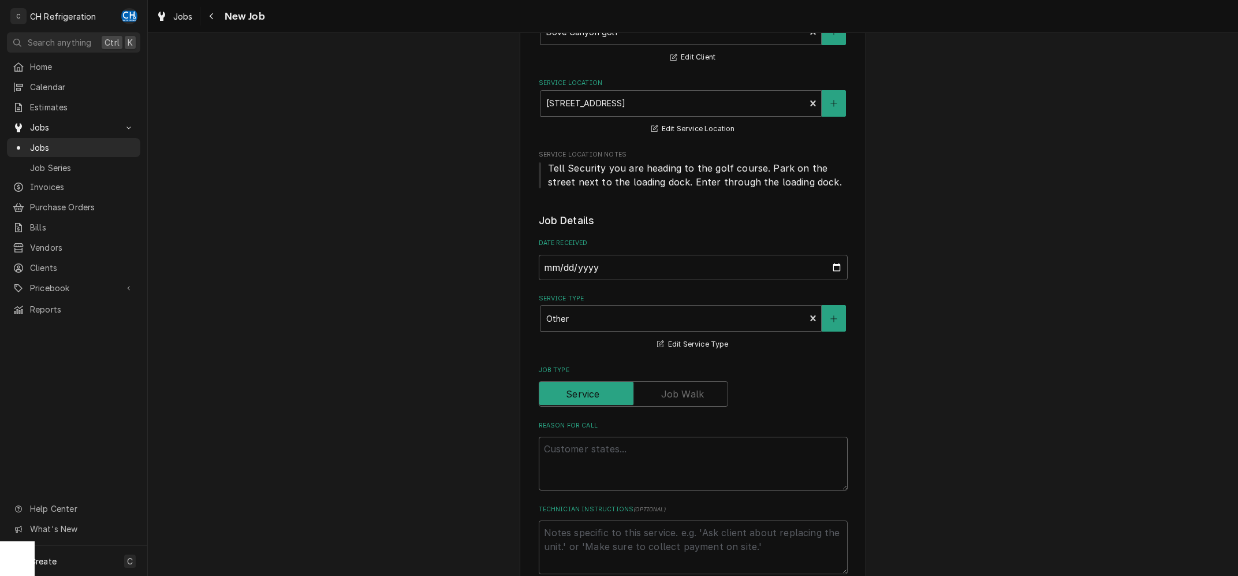
type textarea "x"
type textarea "h"
type textarea "x"
type textarea "ho"
type textarea "x"
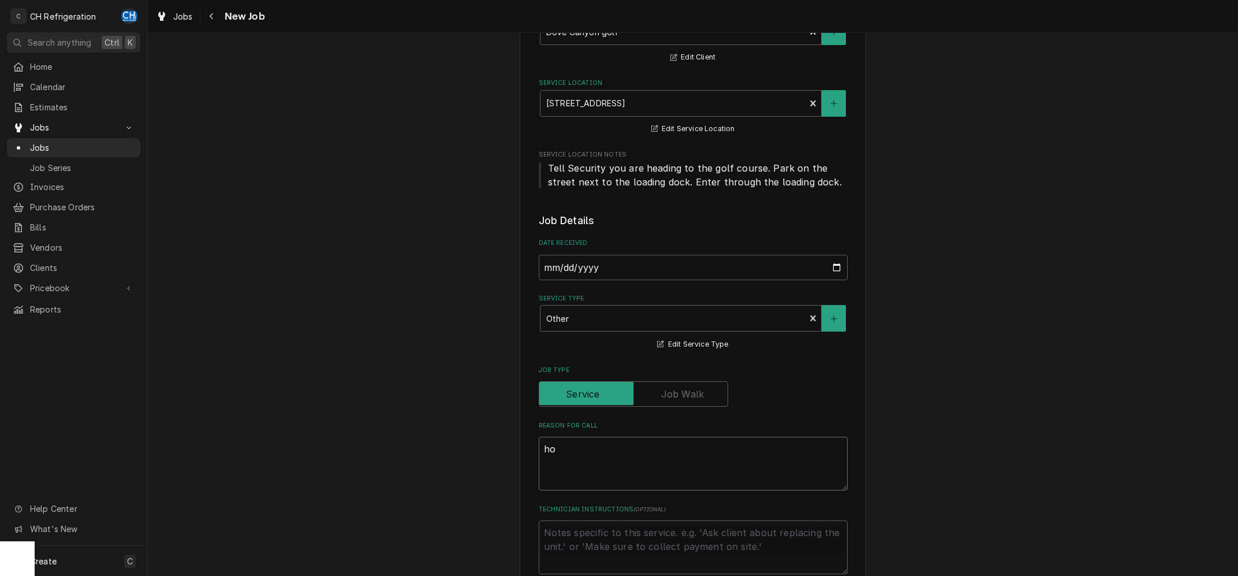
type textarea "hoo"
type textarea "x"
type textarea "hood"
type textarea "x"
type textarea "hood"
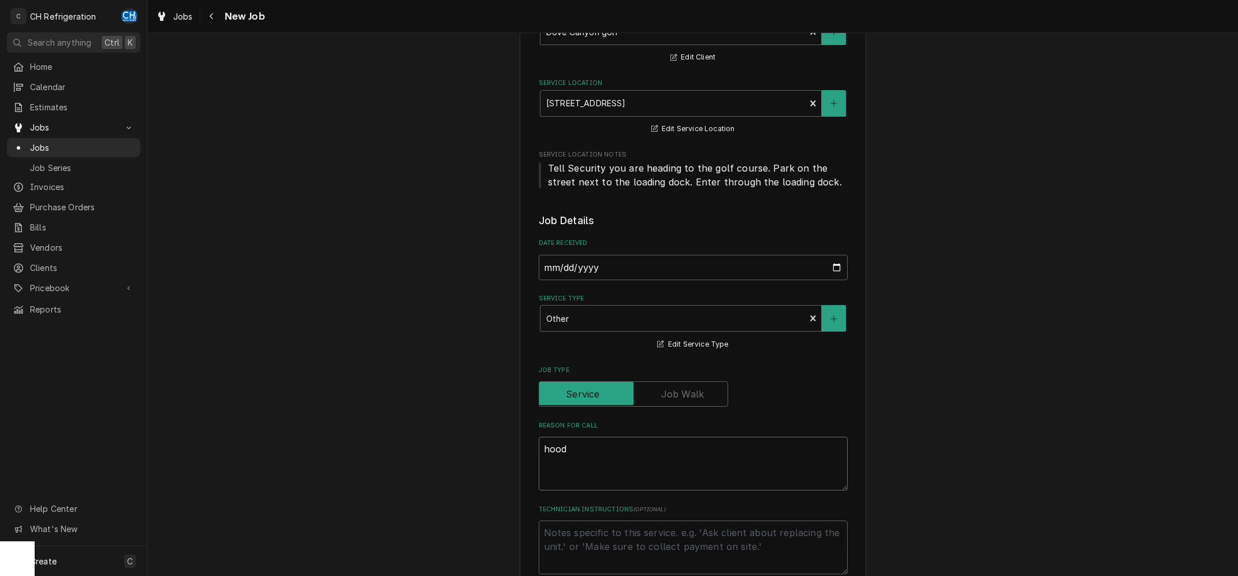
type textarea "x"
type textarea "hood s"
type textarea "x"
type textarea "hood sy"
type textarea "x"
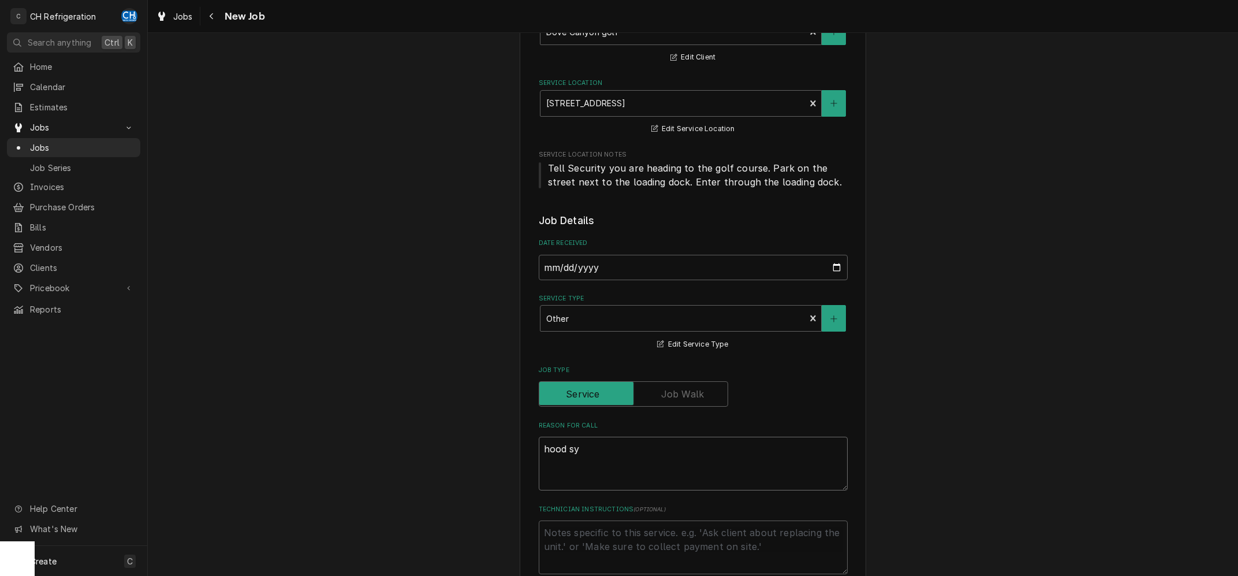
type textarea "hood sys"
type textarea "x"
type textarea "hood syst"
type textarea "x"
type textarea "hood syste"
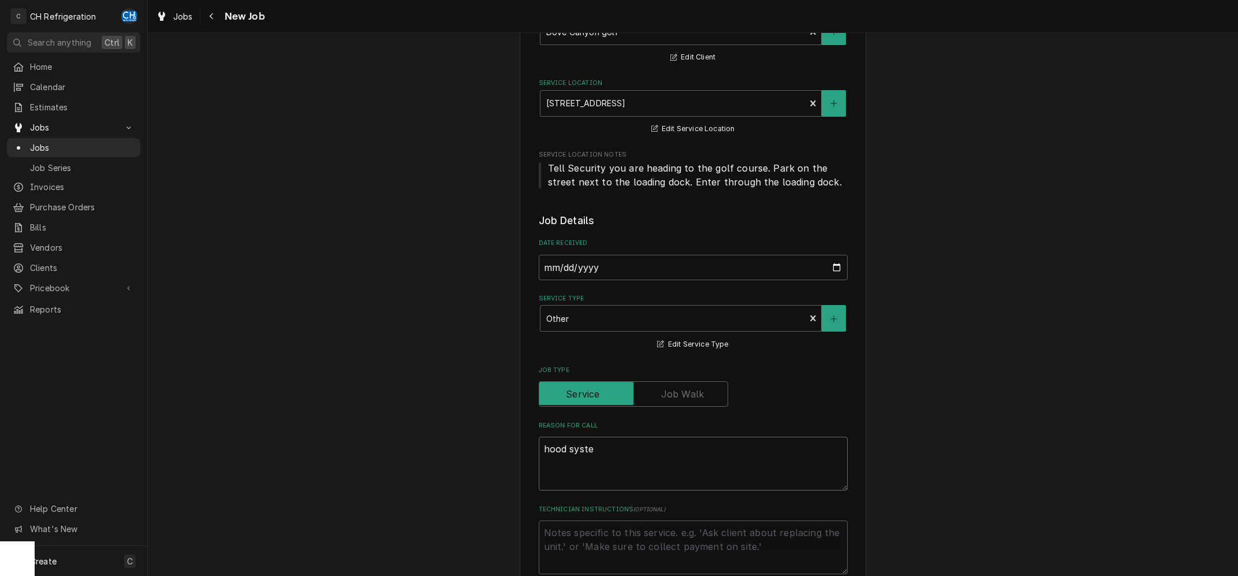
type textarea "x"
type textarea "hood system"
type textarea "x"
type textarea "hood system"
type textarea "x"
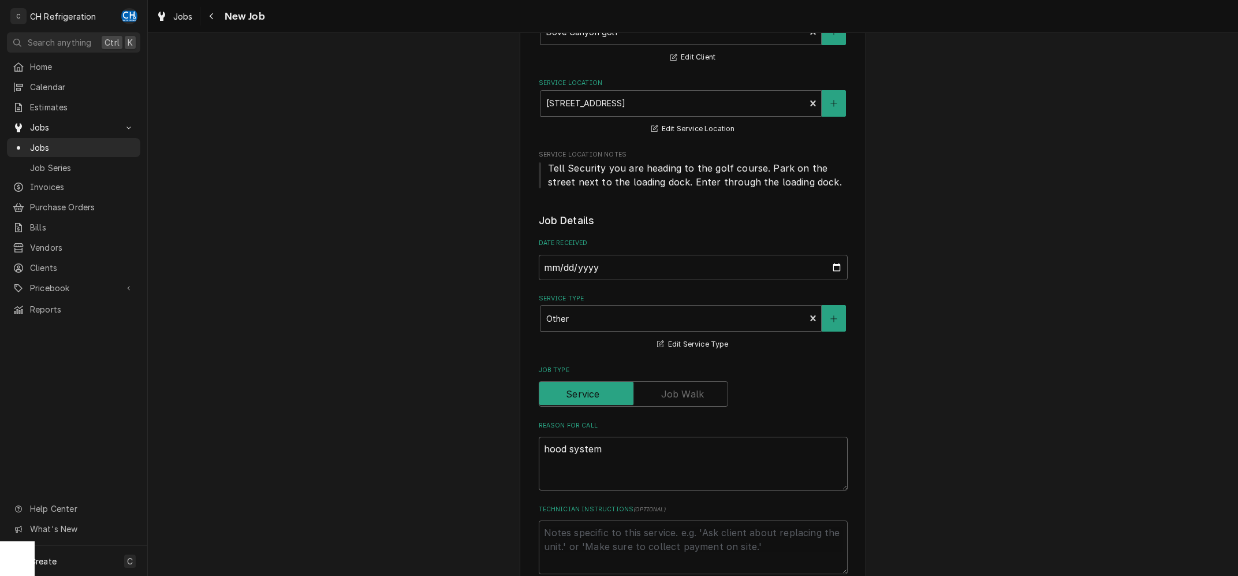
type textarea "hood system n"
type textarea "x"
type textarea "hood system"
type textarea "x"
type textarea "hood system d"
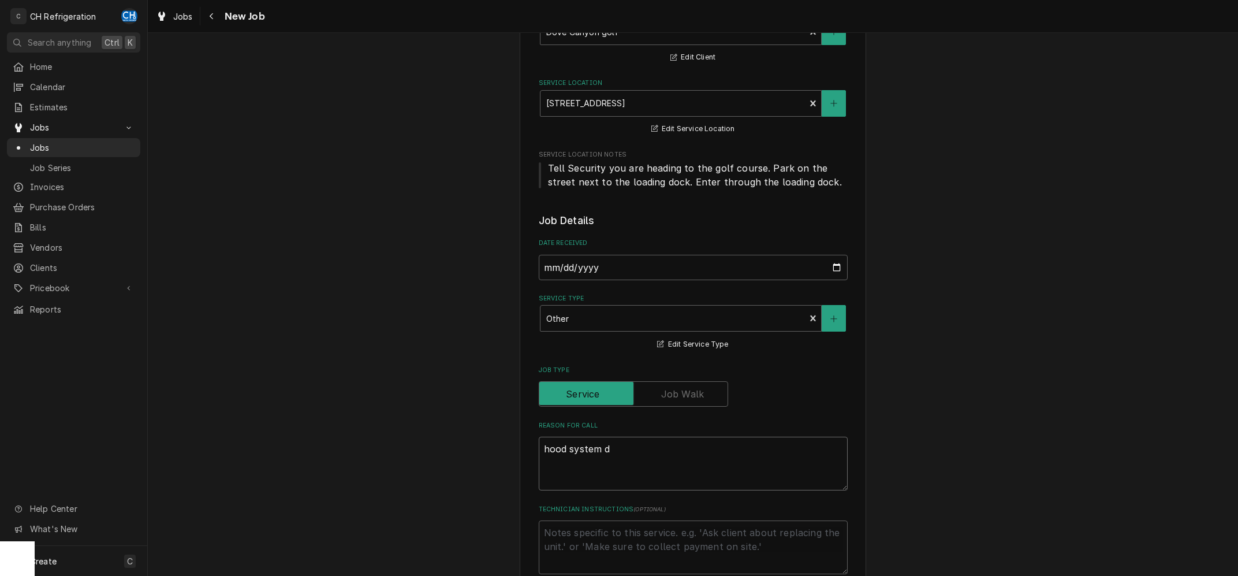
type textarea "x"
type textarea "hood system do"
type textarea "x"
type textarea "hood system dow"
type textarea "x"
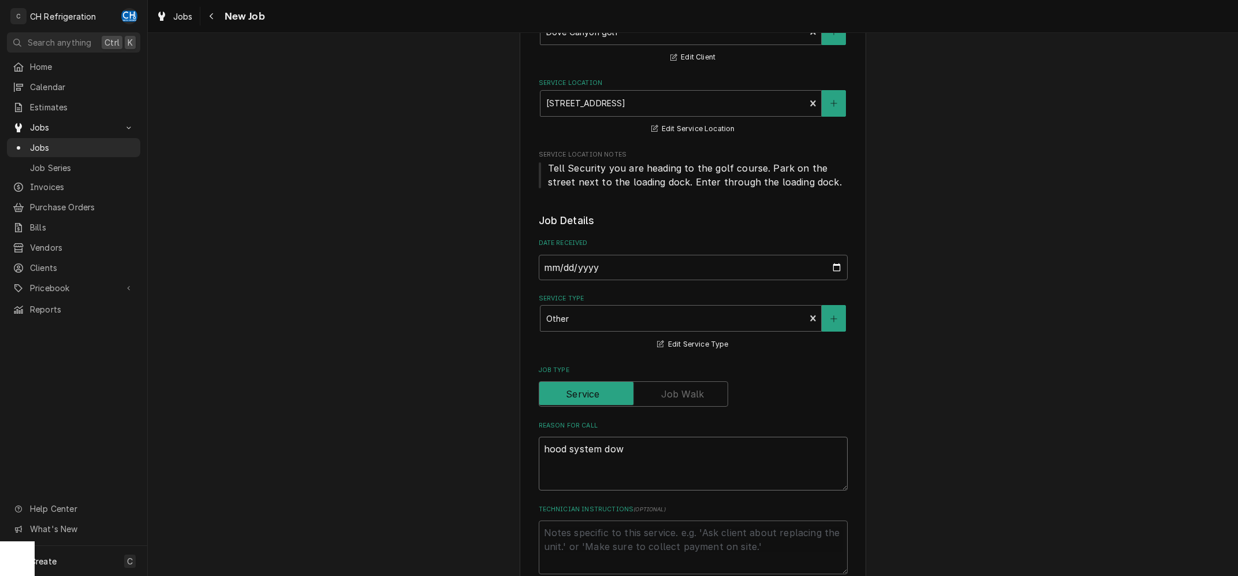
type textarea "hood system down"
type textarea "x"
type textarea "hood system down>"
type textarea "x"
type textarea "hood system down"
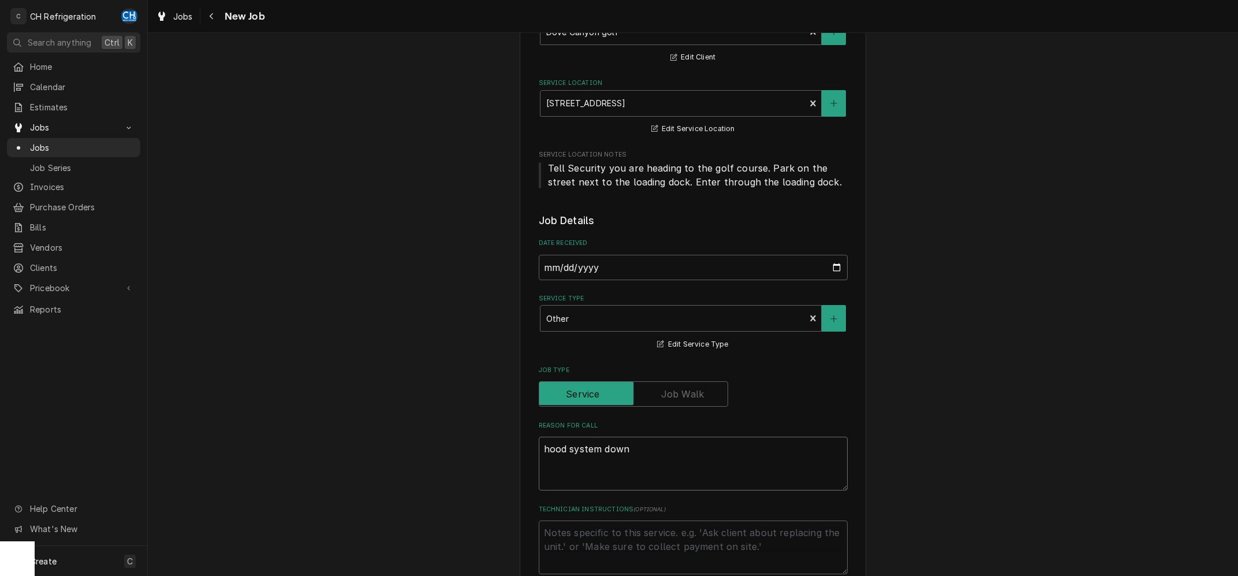
type textarea "x"
type textarea "hood system down?"
type textarea "x"
type textarea "hood system down?"
type textarea "x"
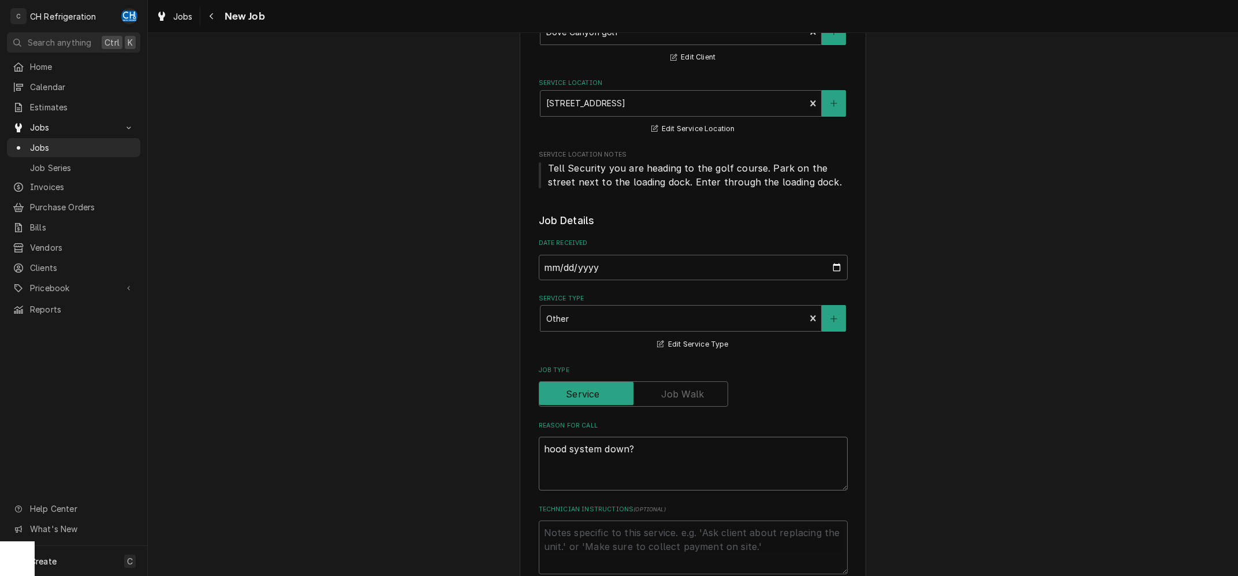
type textarea "hood system down?"
type textarea "x"
type textarea "hood system down"
type textarea "x"
type textarea "hood system dow"
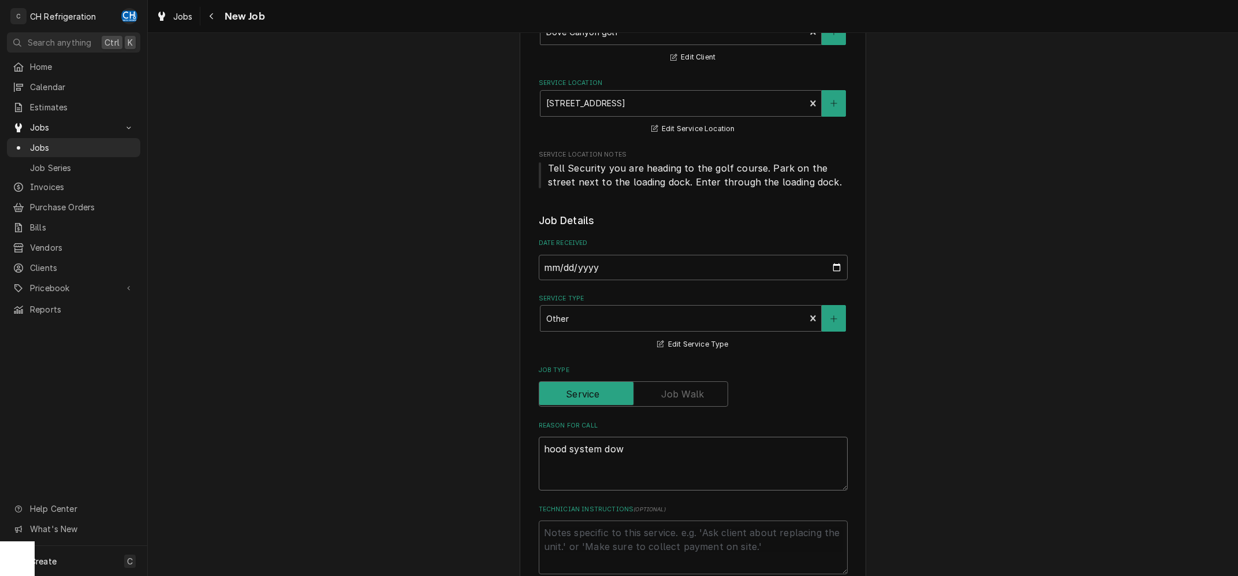
type textarea "x"
type textarea "hood system do"
type textarea "x"
type textarea "hood system d"
type textarea "x"
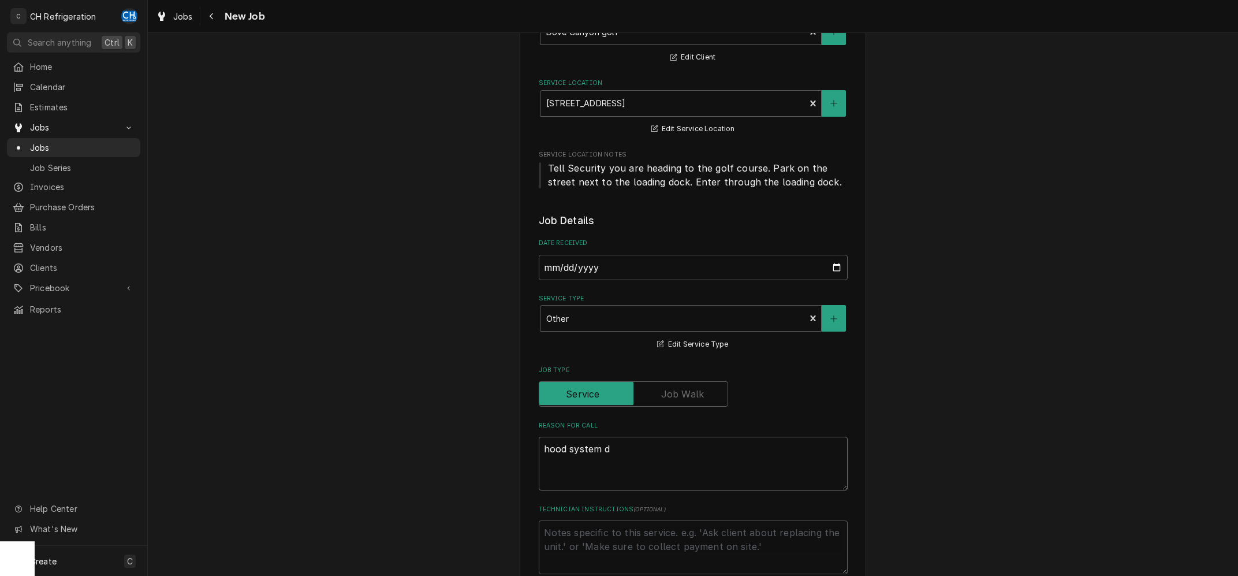
type textarea "hood system"
type textarea "x"
type textarea "hood system"
type textarea "x"
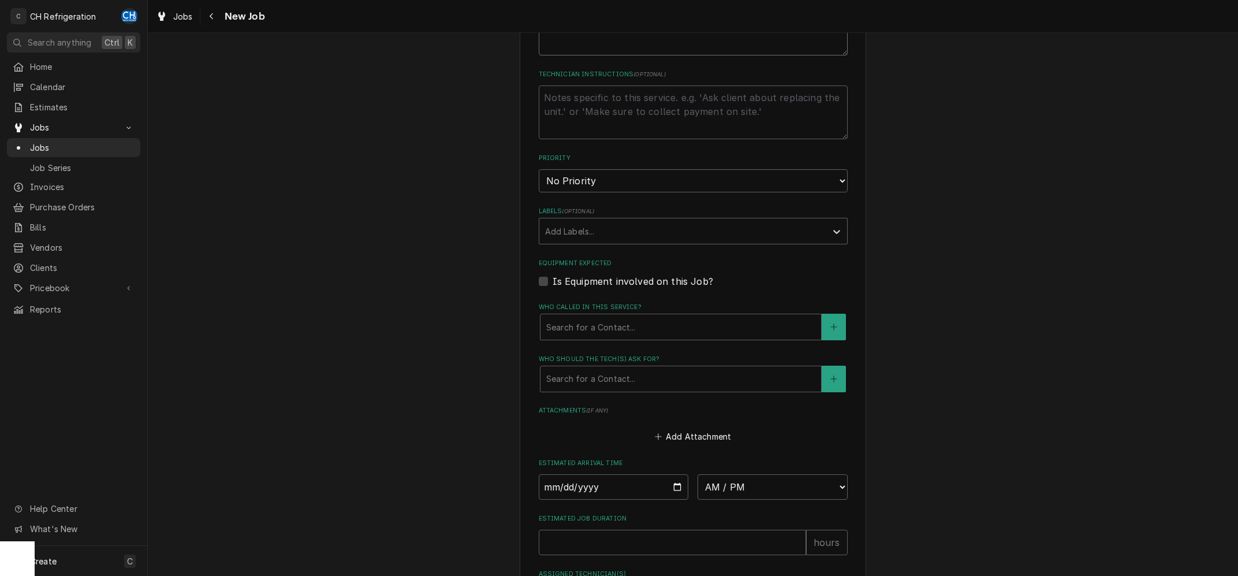
scroll to position [638, 0]
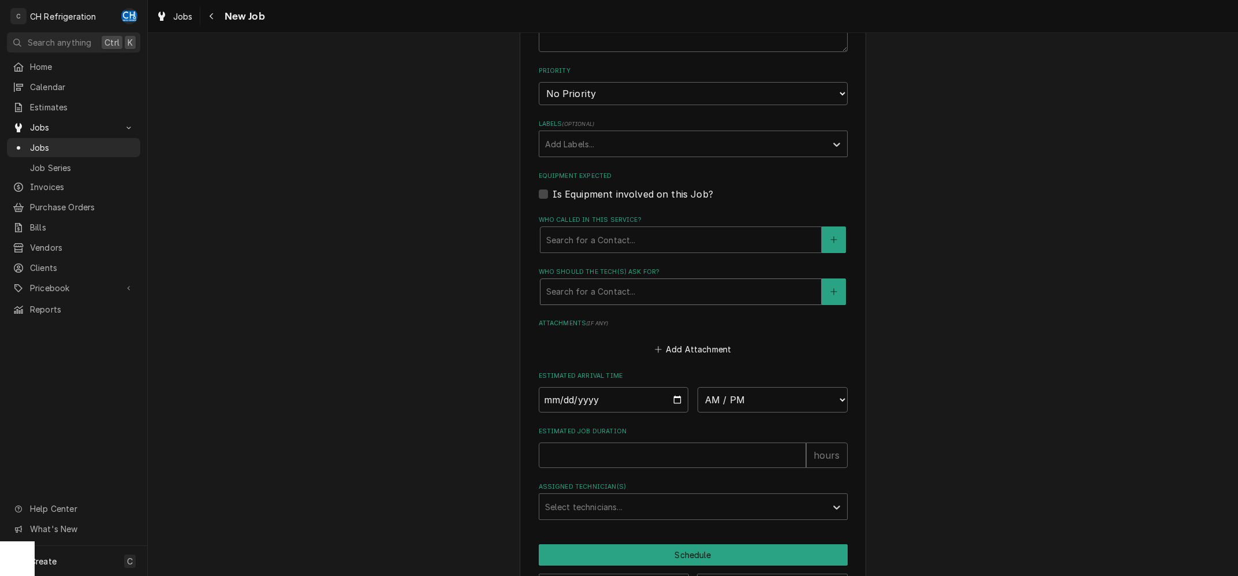
type textarea "hood system"
click at [671, 286] on div "Who should the tech(s) ask for?" at bounding box center [680, 291] width 269 height 21
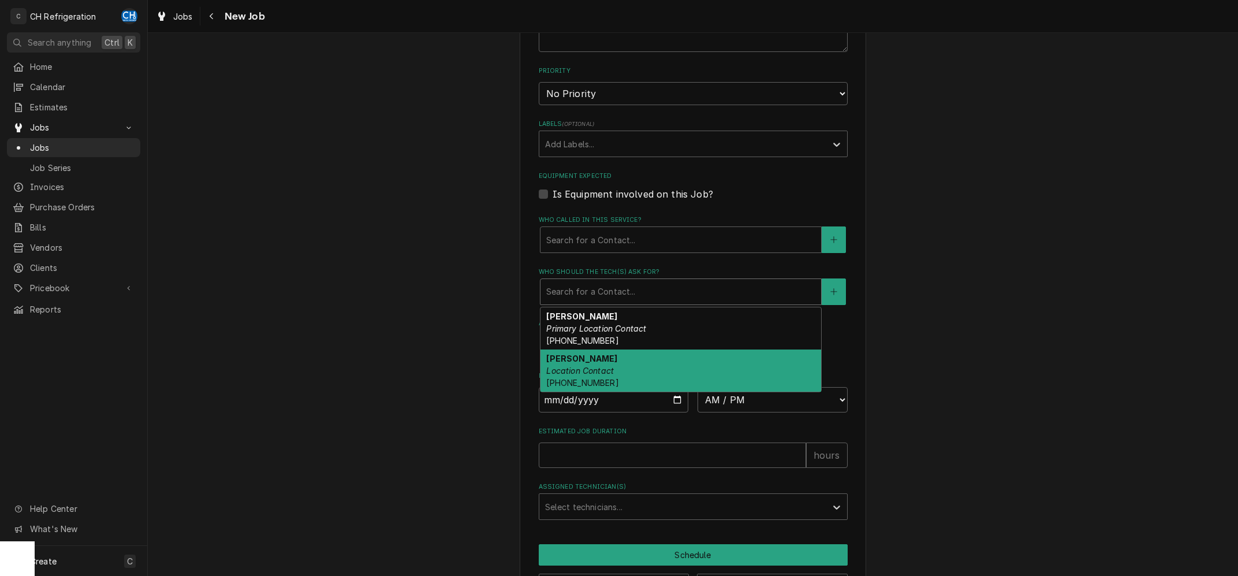
click at [643, 368] on div "Ray Felix Location Contact (949) 677-2857" at bounding box center [681, 370] width 281 height 42
type textarea "x"
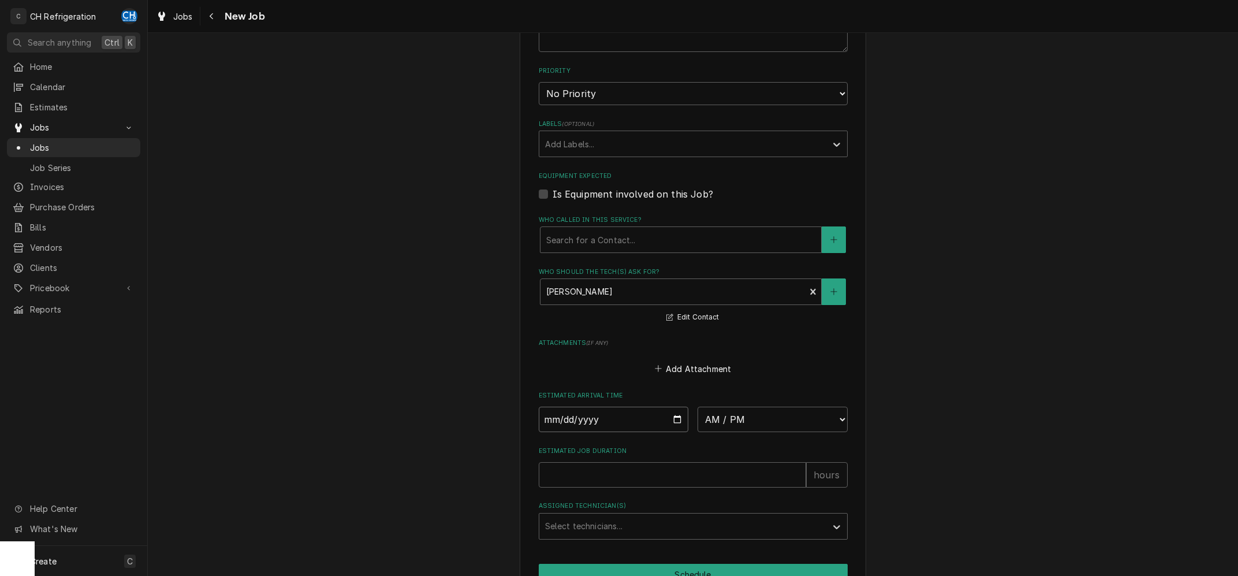
click at [682, 416] on input "Date" at bounding box center [614, 419] width 150 height 25
click at [675, 418] on input "Date" at bounding box center [614, 419] width 150 height 25
type input "2025-09-02"
type textarea "x"
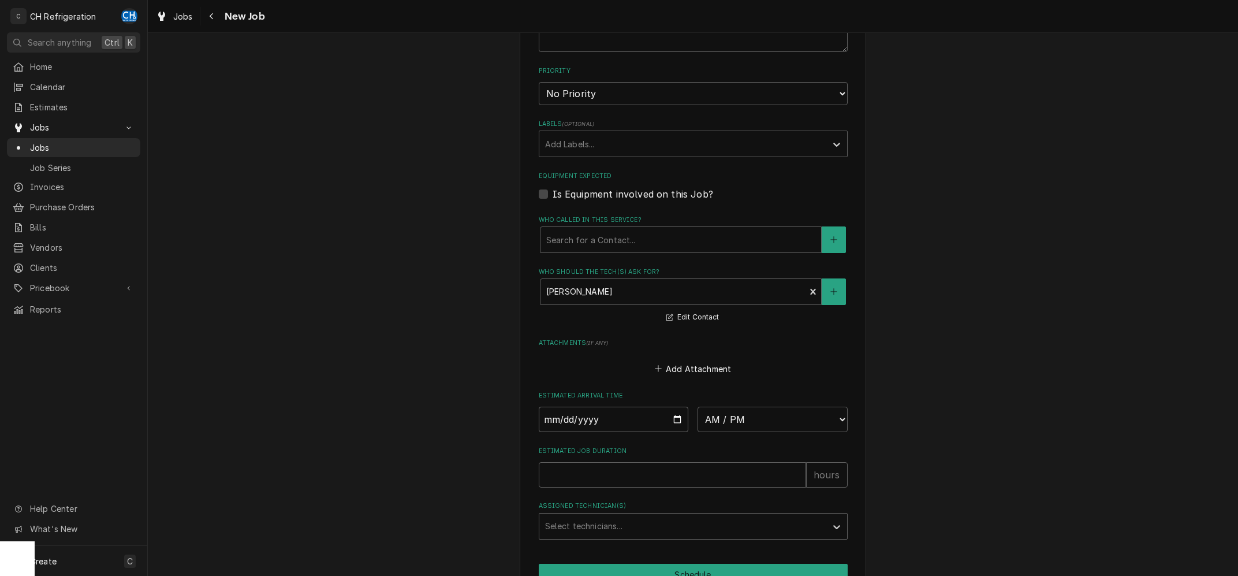
click at [674, 419] on input "2025-09-02" at bounding box center [614, 419] width 150 height 25
type input "2025-09-04"
click at [698, 407] on select "AM / PM 6:00 AM 6:15 AM 6:30 AM 6:45 AM 7:00 AM 7:15 AM 7:30 AM 7:45 AM 8:00 AM…" at bounding box center [773, 419] width 150 height 25
type textarea "x"
select select "08:00:00"
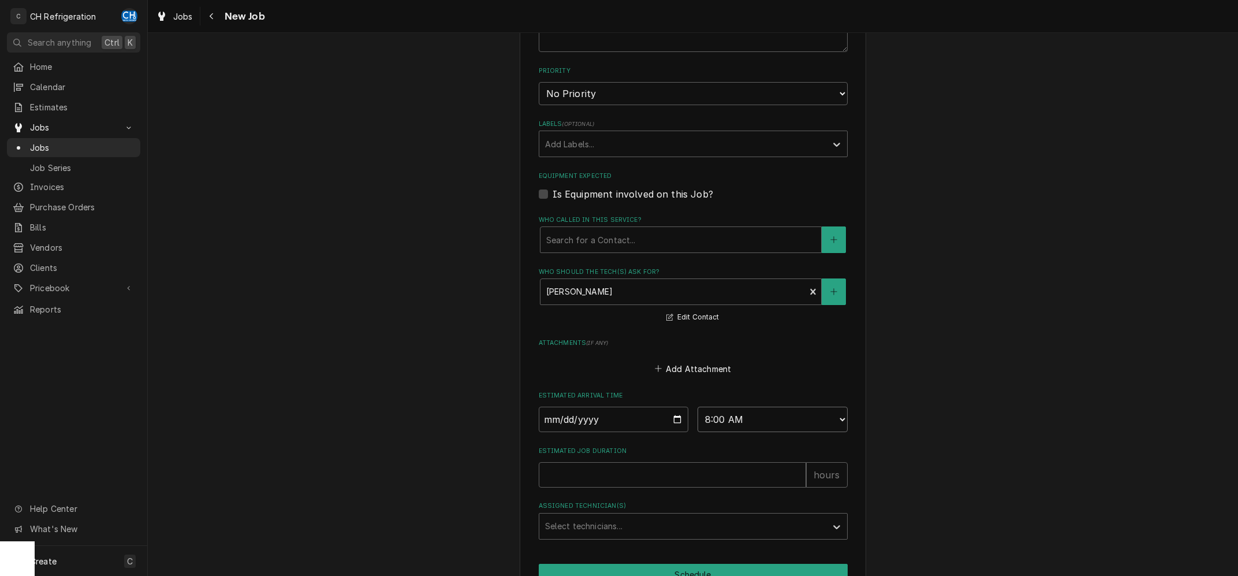
click option "8:00 AM" at bounding box center [0, 0] width 0 height 0
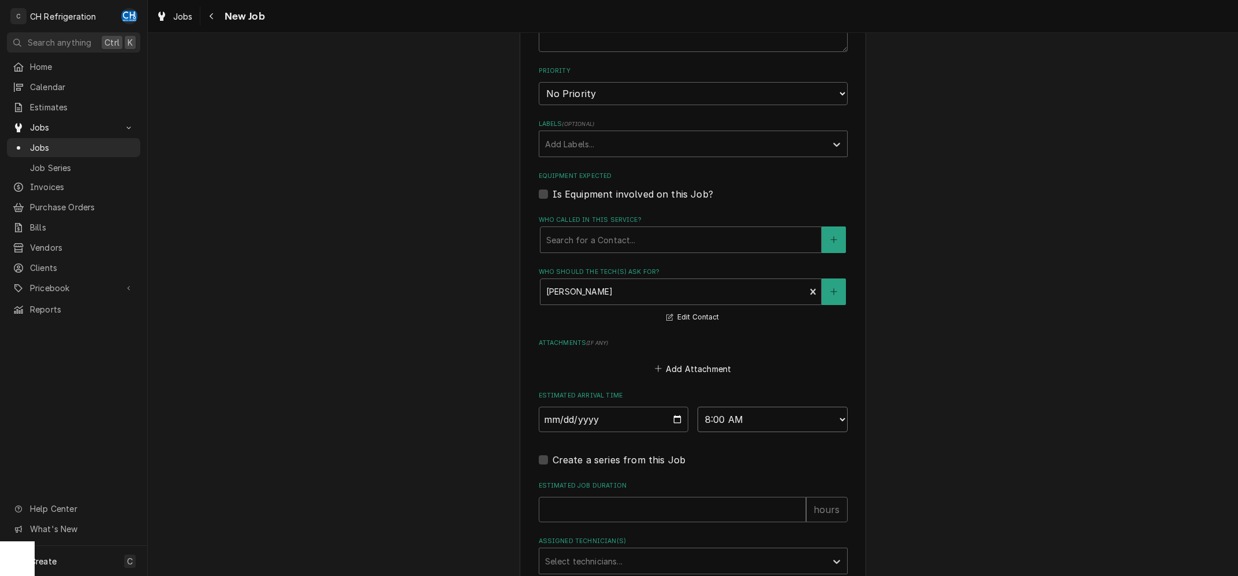
scroll to position [736, 0]
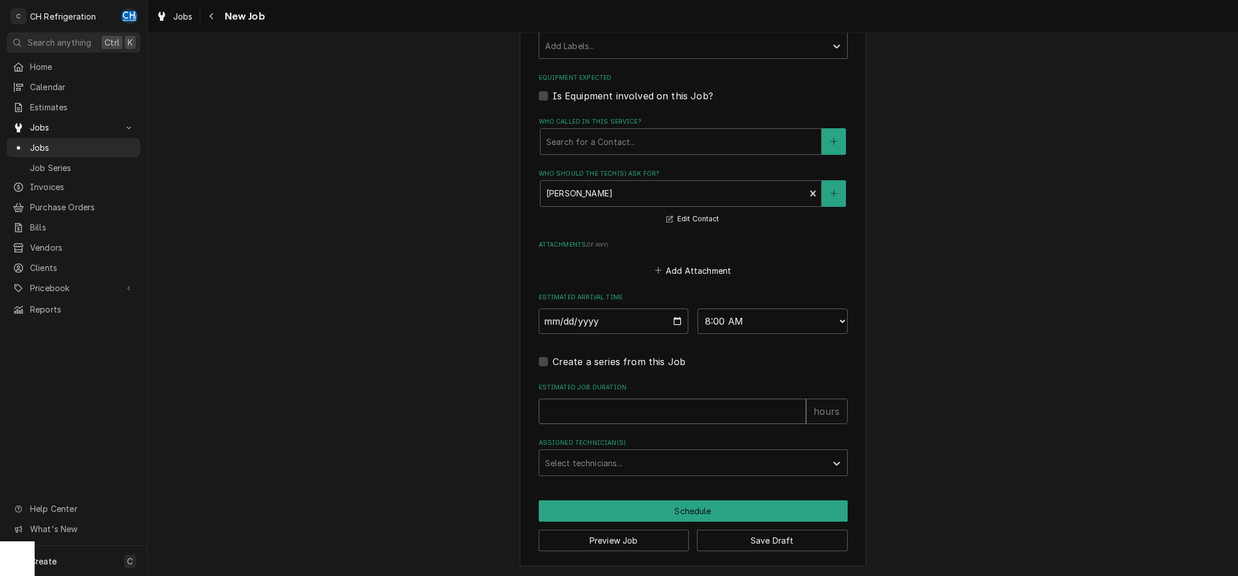
click at [683, 415] on input "Estimated Job Duration" at bounding box center [672, 411] width 267 height 25
type textarea "x"
type input "2"
type textarea "x"
type input "2"
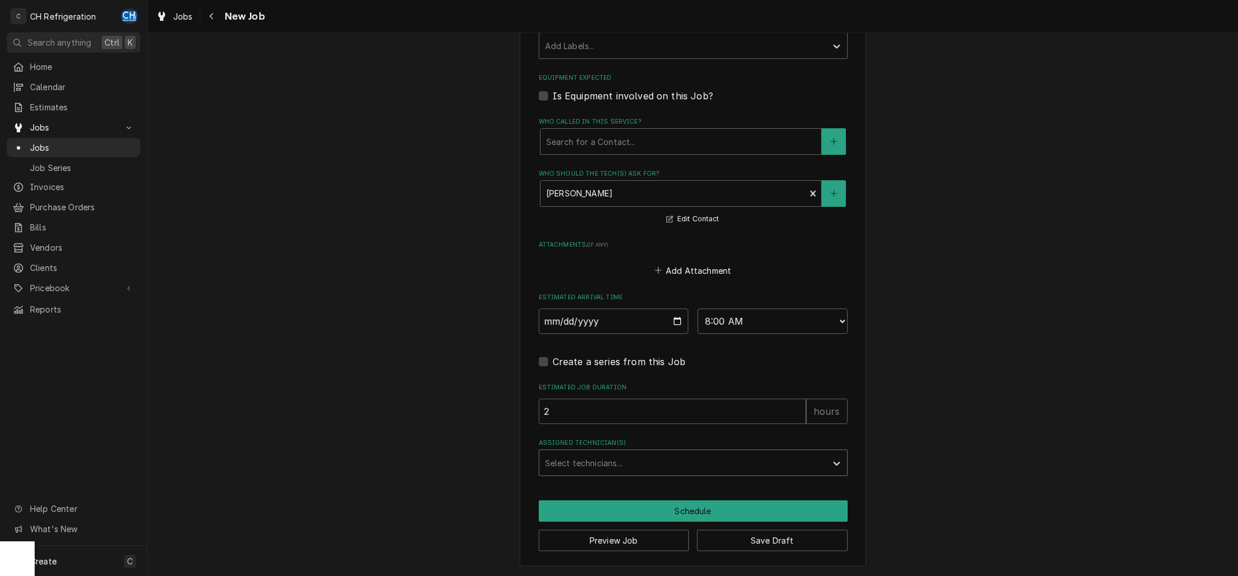
click at [601, 453] on div "Assigned Technician(s)" at bounding box center [683, 462] width 276 height 21
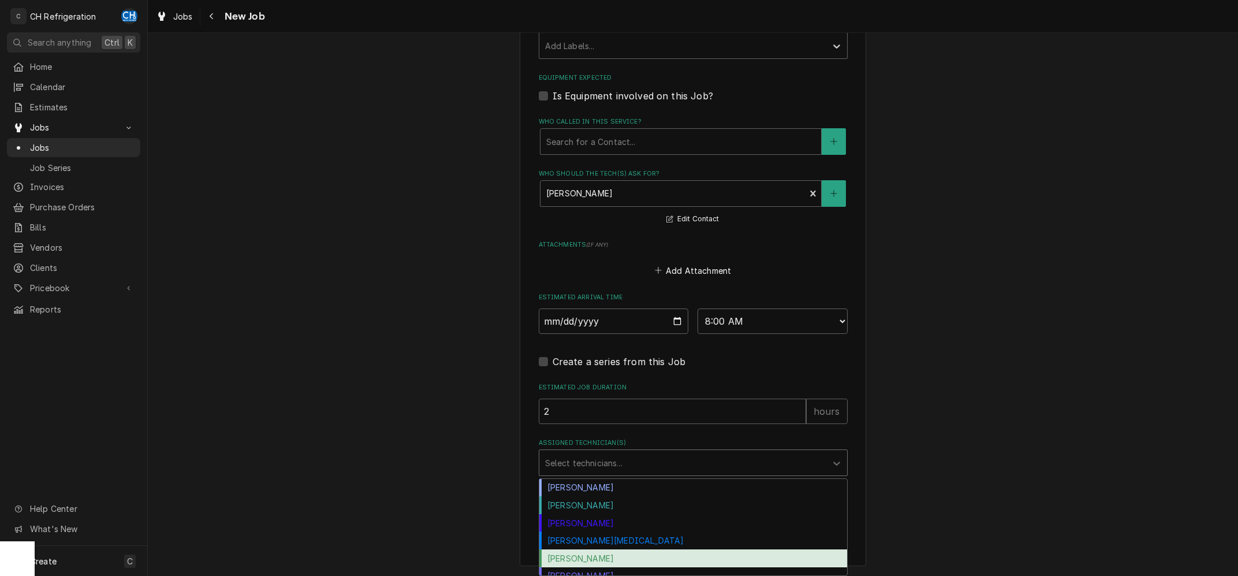
scroll to position [9, 0]
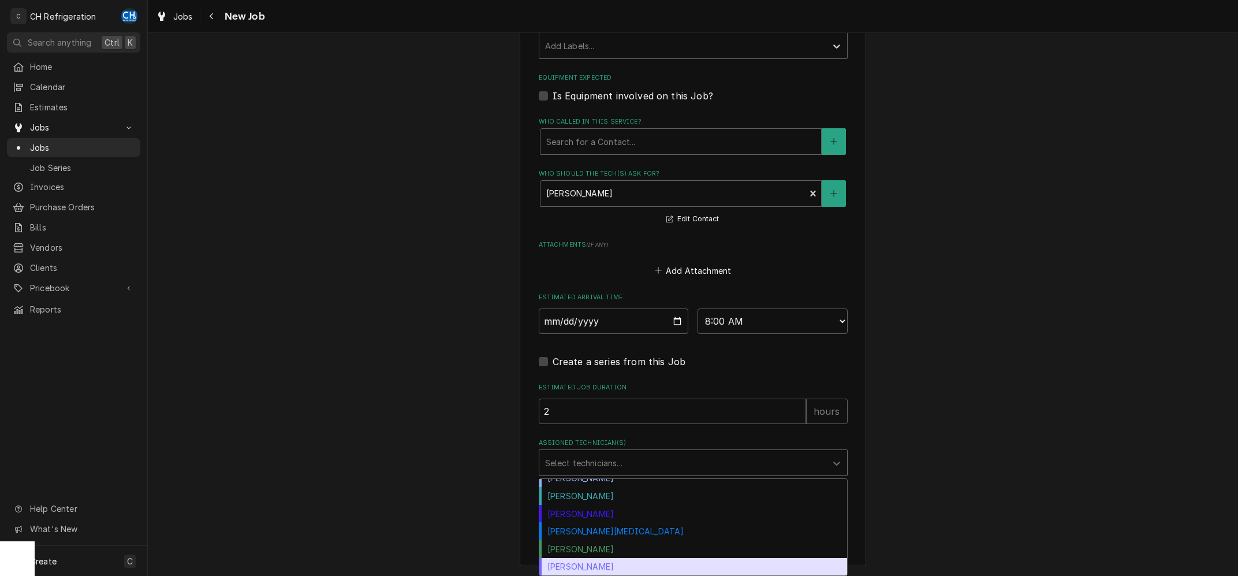
click at [601, 559] on div "Steven Hiraga" at bounding box center [694, 567] width 308 height 18
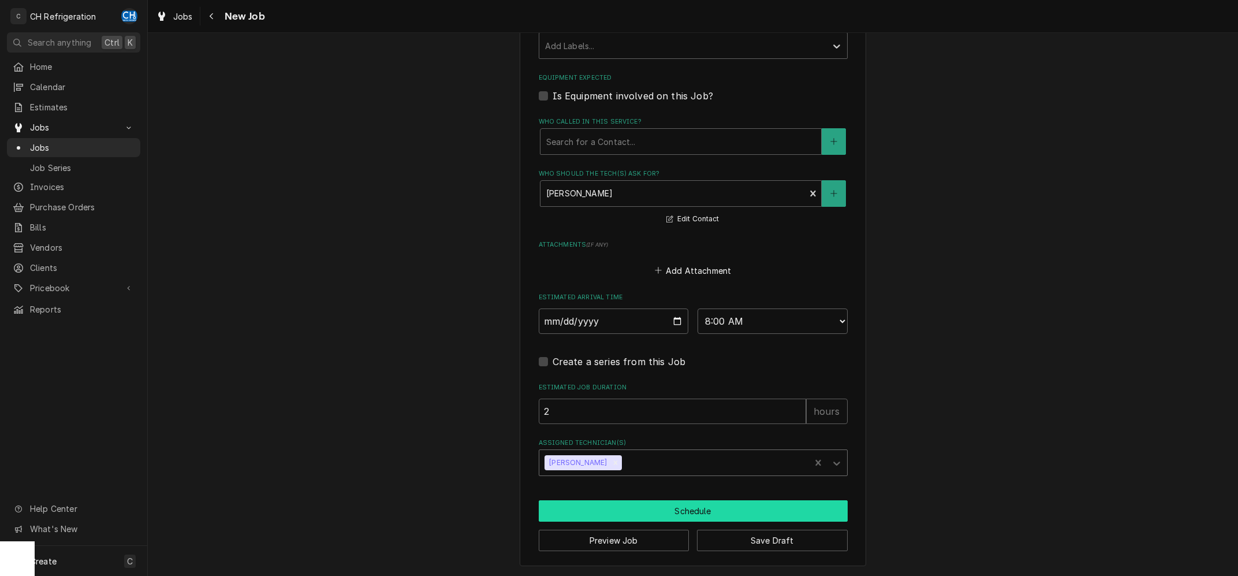
click at [631, 509] on button "Schedule" at bounding box center [693, 510] width 309 height 21
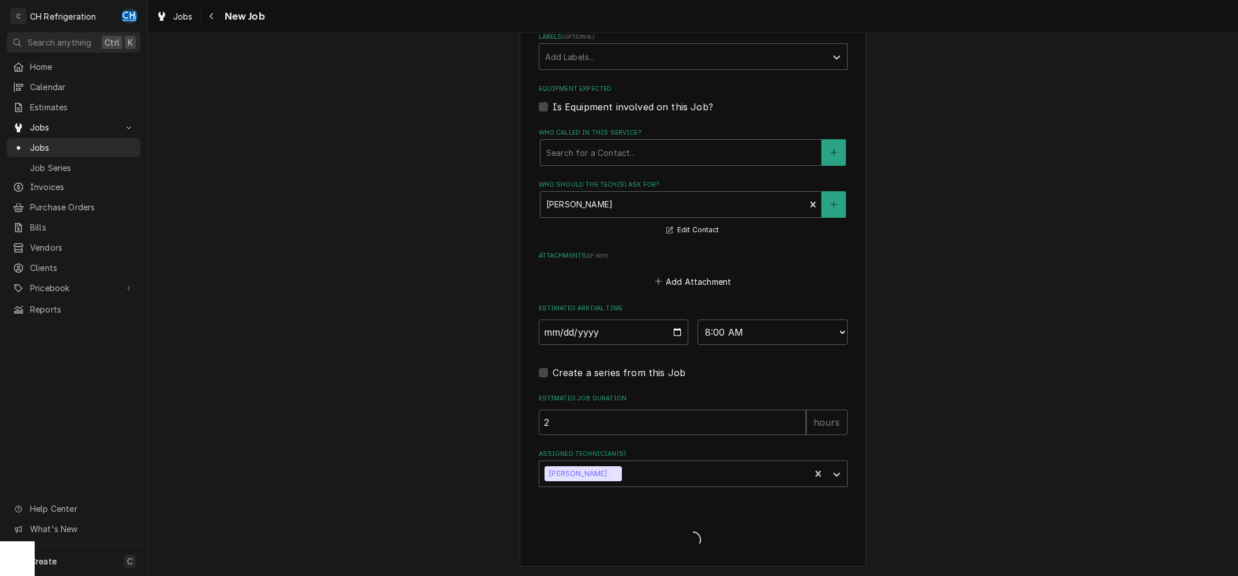
type textarea "x"
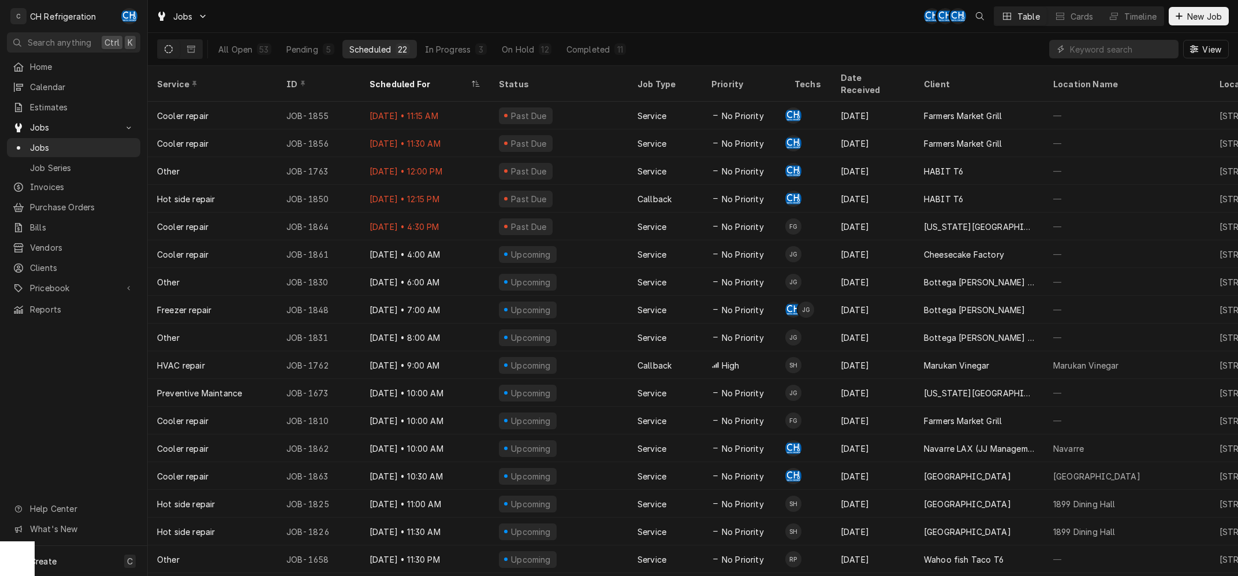
click at [518, 38] on div "All Open 53 Pending 5 Scheduled 22 In Progress 3 On Hold 12 Completed 11" at bounding box center [422, 49] width 422 height 32
click at [521, 43] on button "On Hold 12" at bounding box center [526, 49] width 63 height 18
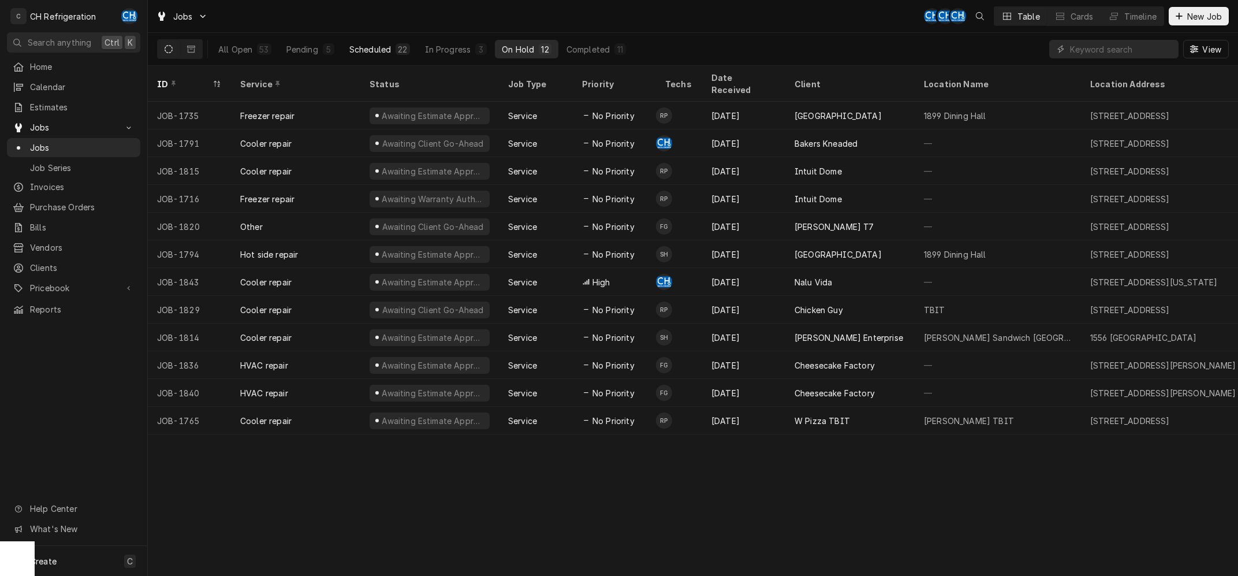
click at [391, 43] on button "Scheduled 22" at bounding box center [380, 49] width 75 height 18
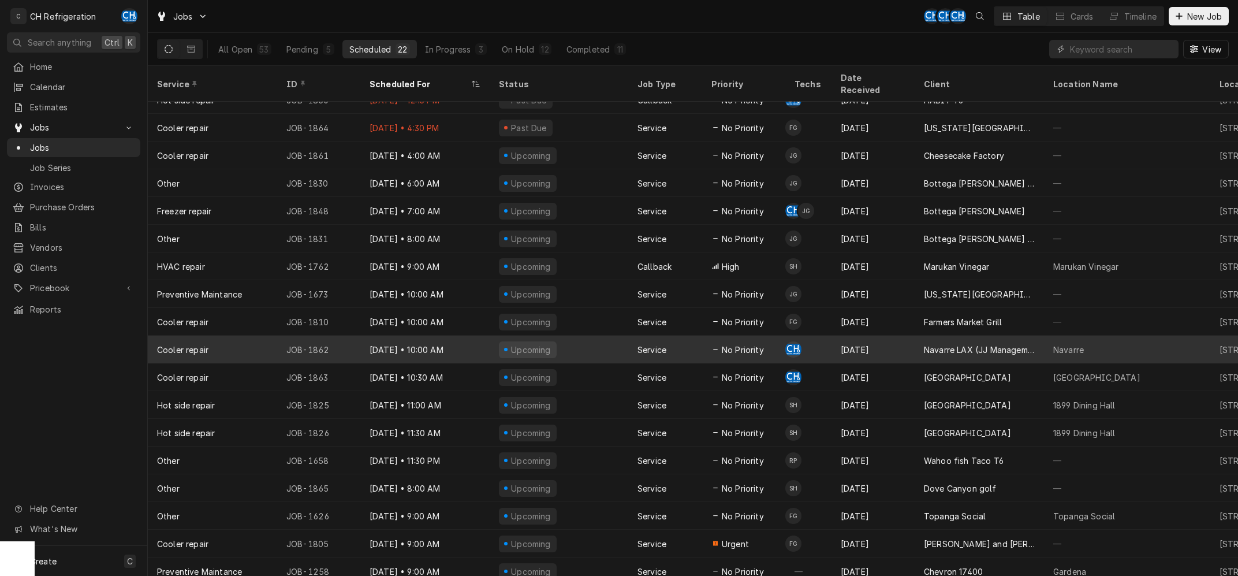
scroll to position [122, 0]
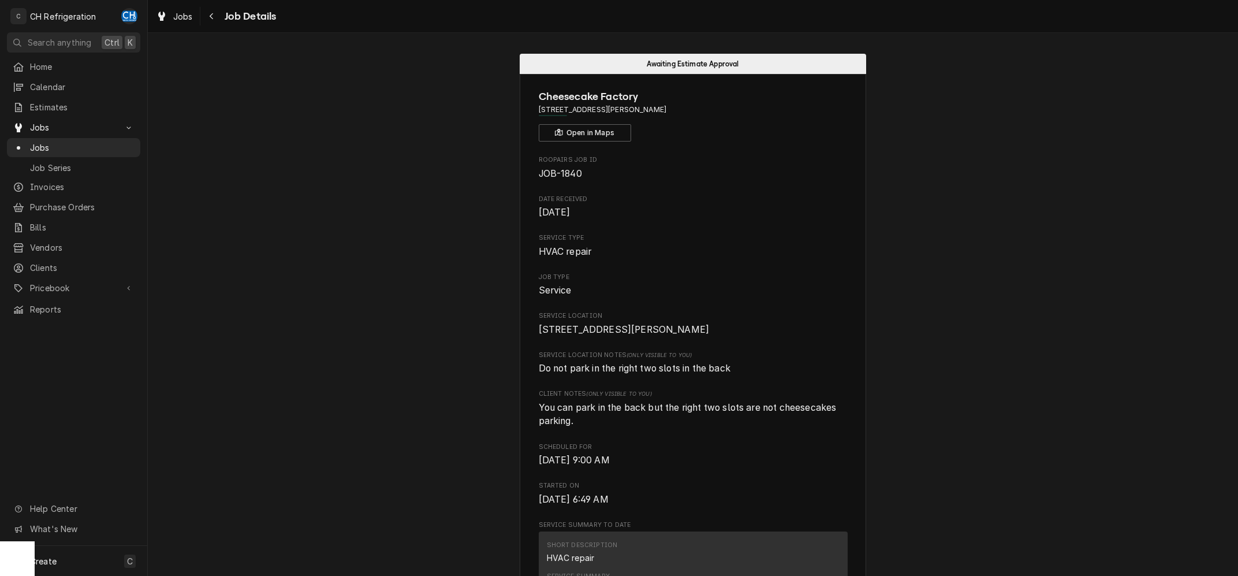
scroll to position [1140, 0]
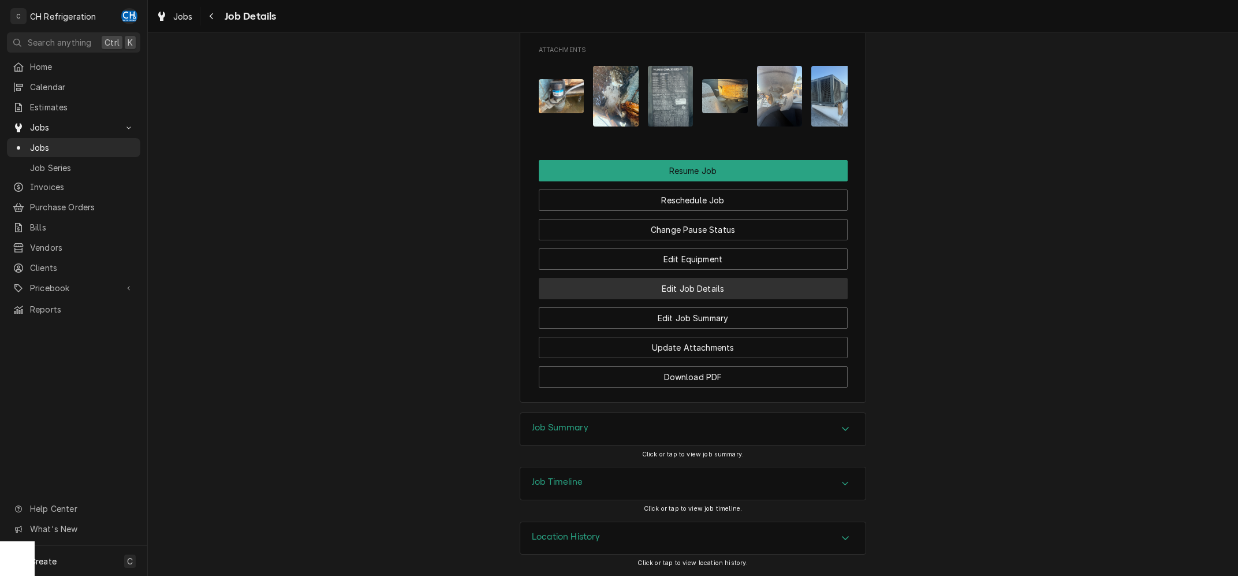
click at [721, 289] on button "Edit Job Details" at bounding box center [693, 288] width 309 height 21
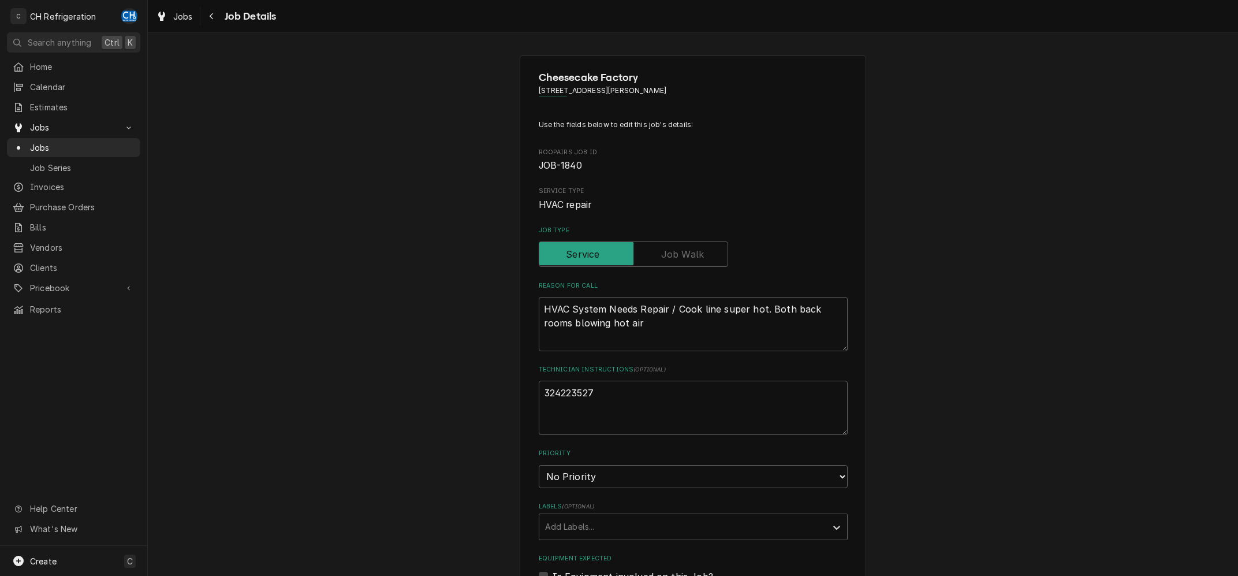
type textarea "x"
click at [213, 15] on icon "Navigate back" at bounding box center [211, 16] width 5 height 8
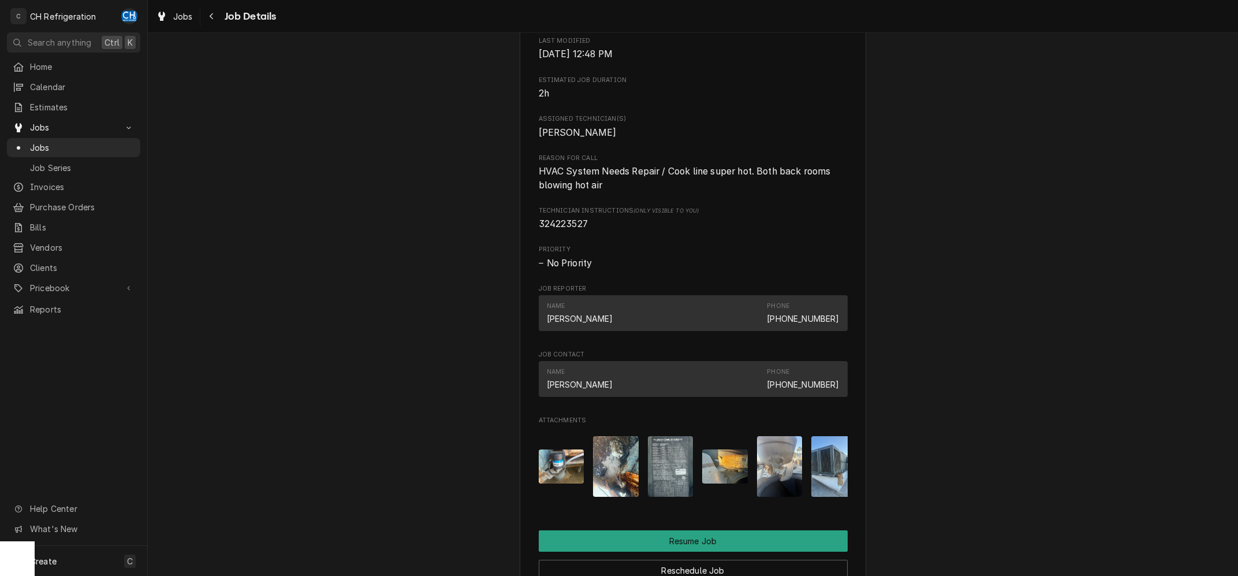
scroll to position [1103, 0]
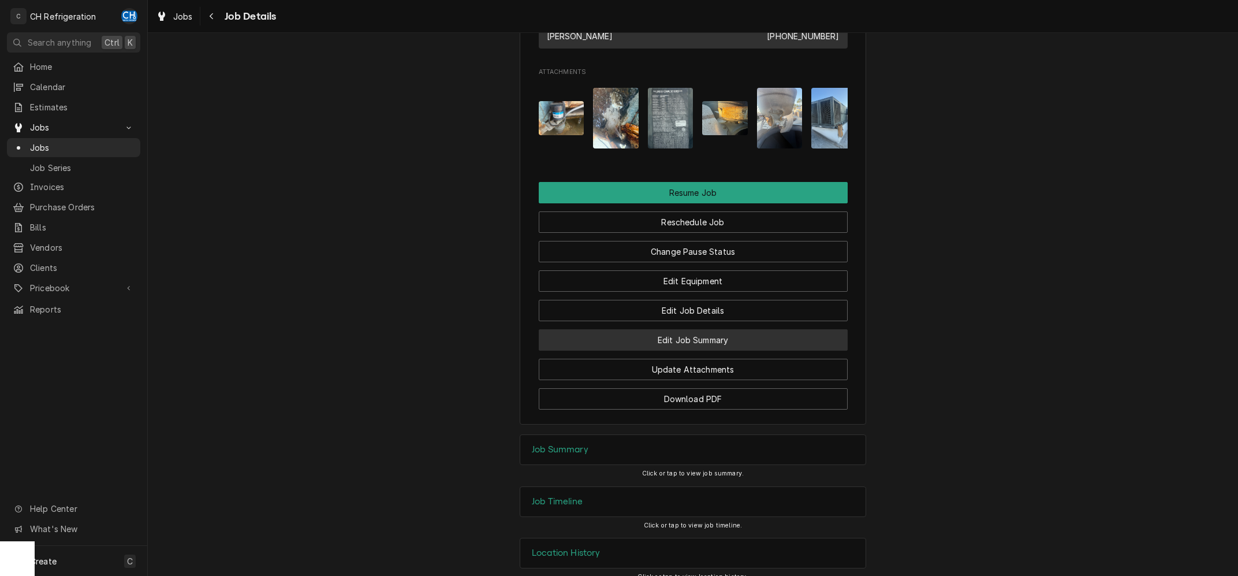
click at [756, 348] on button "Edit Job Summary" at bounding box center [693, 339] width 309 height 21
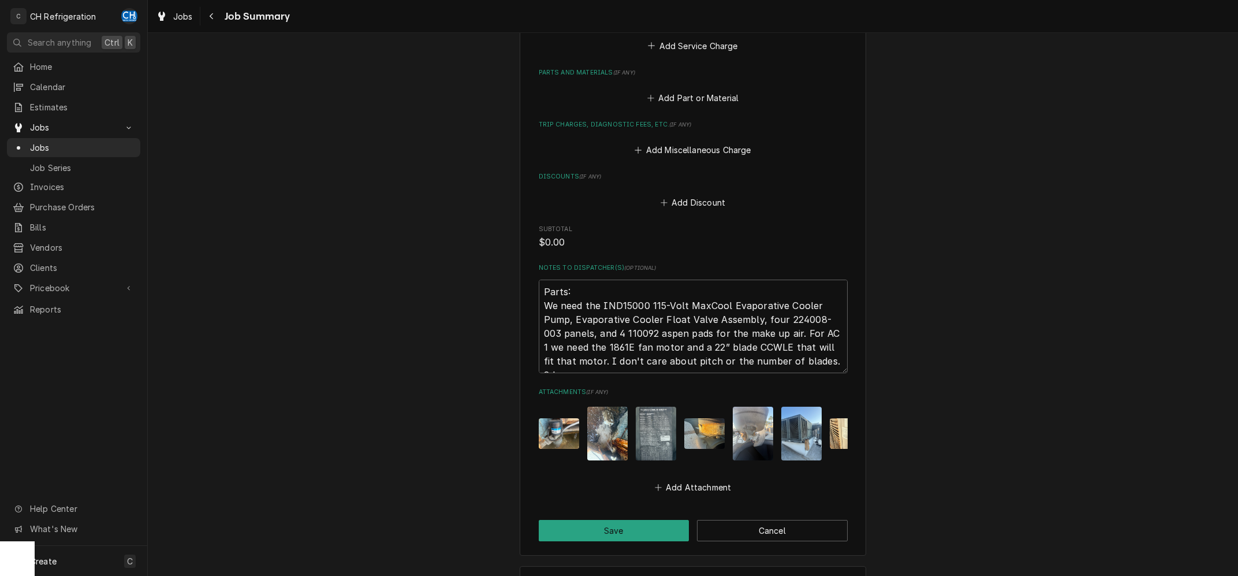
scroll to position [742, 0]
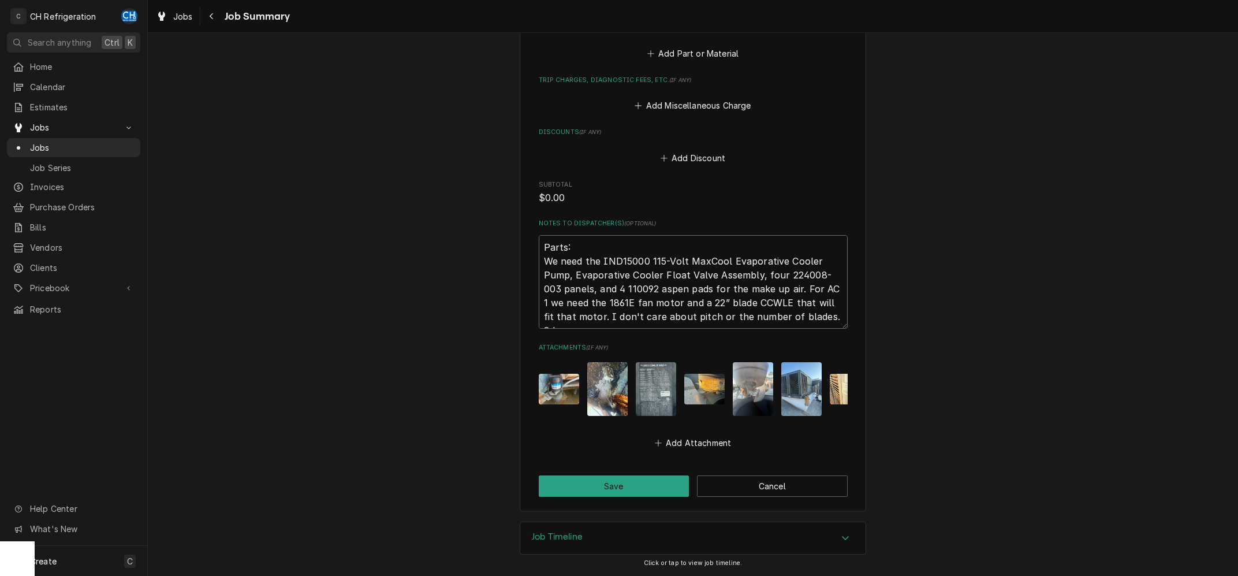
drag, startPoint x: 836, startPoint y: 325, endPoint x: 842, endPoint y: 351, distance: 26.2
click at [842, 329] on textarea "Parts: We need the IND15000 115-Volt MaxCool Evaporative Cooler Pump, Evaporati…" at bounding box center [693, 282] width 309 height 94
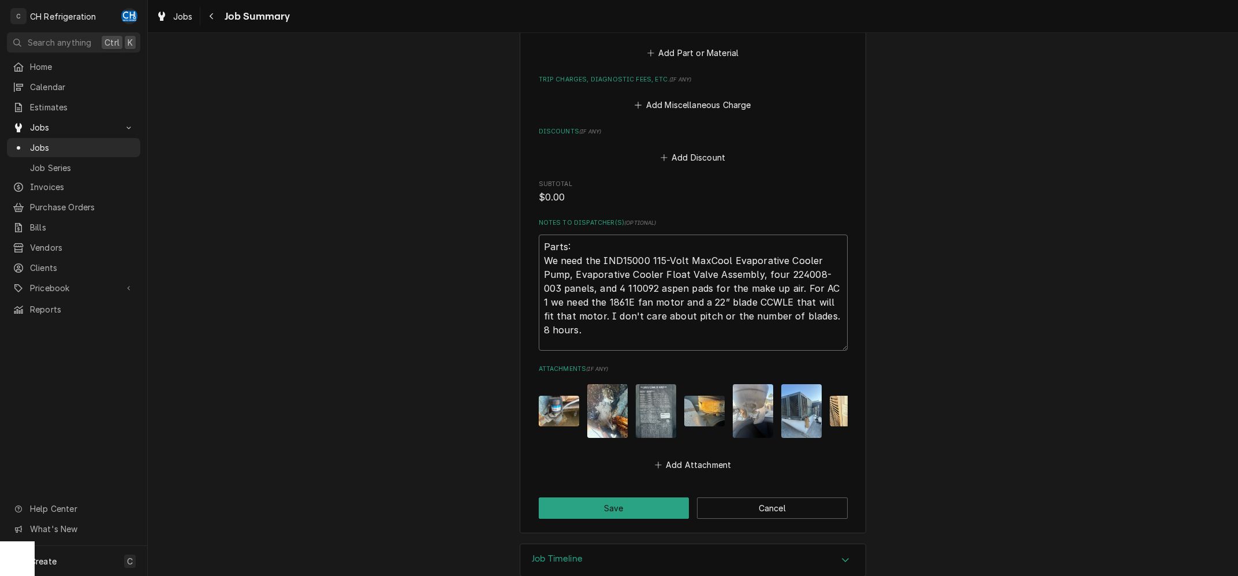
drag, startPoint x: 840, startPoint y: 324, endPoint x: 855, endPoint y: 364, distance: 42.9
click at [848, 351] on textarea "Parts: We need the IND15000 115-Volt MaxCool Evaporative Cooler Pump, Evaporati…" at bounding box center [693, 293] width 309 height 116
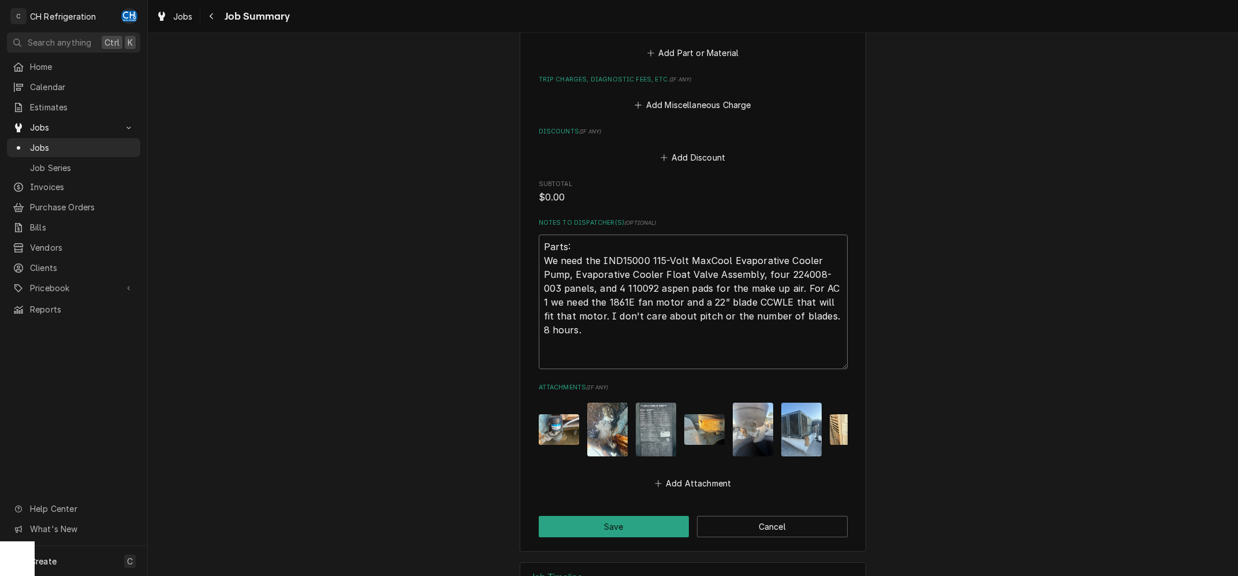
type textarea "x"
type textarea "Parts: We need the IND15000 115-Volt MaxCool Evaporative Cooler Pump, Evaporati…"
type textarea "x"
type textarea "Parts: We need the IND15000 115-Volt MaxCool Evaporative Cooler Pump, Evaporati…"
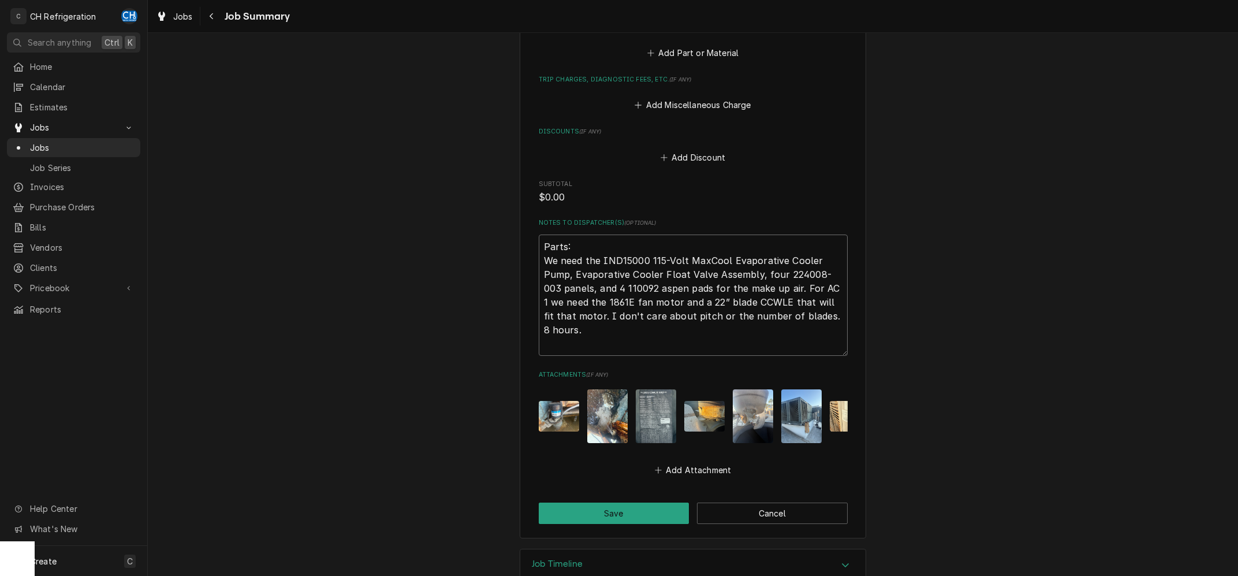
type textarea "x"
type textarea "Parts: We need the IND15000 115-Volt MaxCool Evaporative Cooler Pump, Evaporati…"
type textarea "x"
type textarea "Parts: We need the IND15000 115-Volt MaxCool Evaporative Cooler Pump, Evaporati…"
type textarea "x"
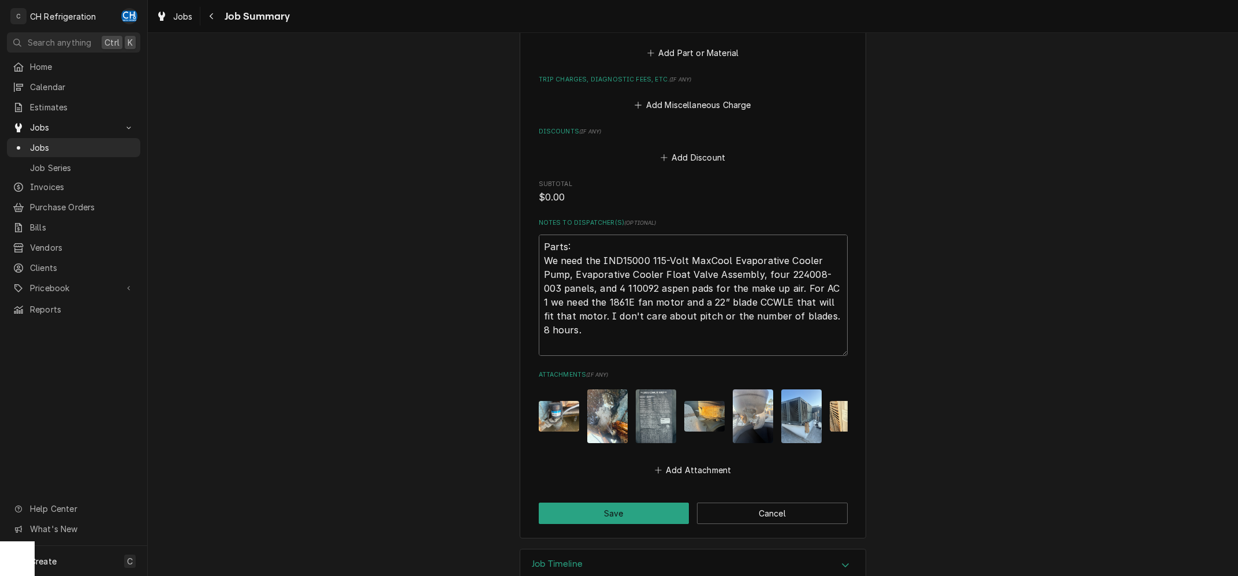
type textarea "Parts: We need the IND15000 115-Volt MaxCool Evaporative Cooler Pump, Evaporati…"
type textarea "x"
type textarea "Parts: We need the IND15000 115-Volt MaxCool Evaporative Cooler Pump, Evaporati…"
type textarea "x"
type textarea "Parts: We need the IND15000 115-Volt MaxCool Evaporative Cooler Pump, Evaporati…"
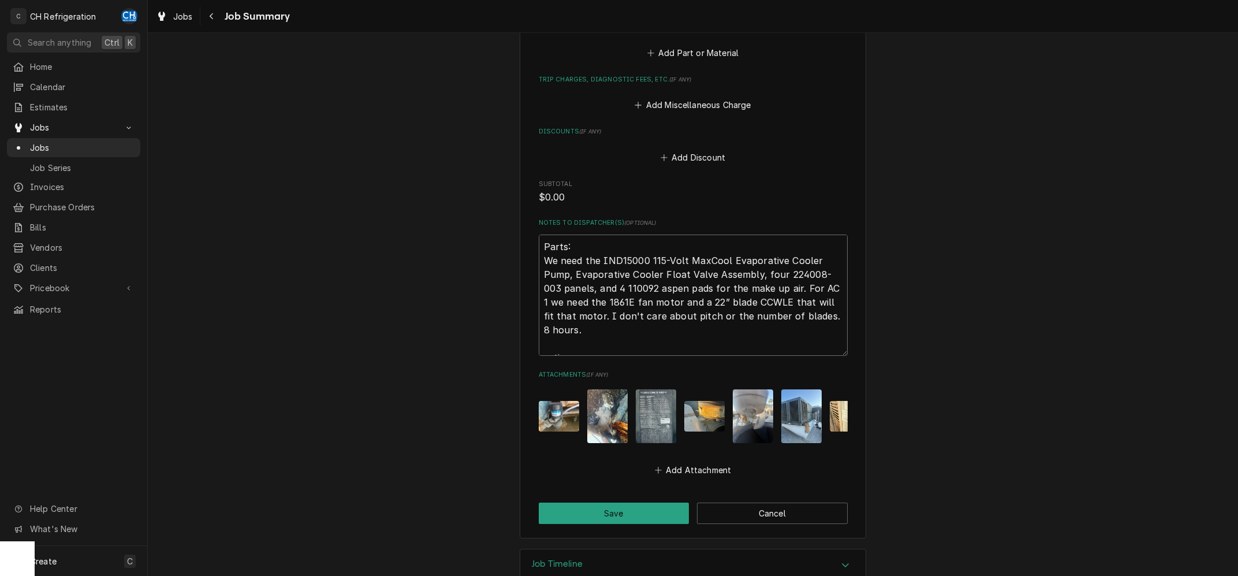
type textarea "x"
type textarea "Parts: We need the IND15000 115-Volt MaxCool Evaporative Cooler Pump, Evaporati…"
type textarea "x"
type textarea "Parts: We need the IND15000 115-Volt MaxCool Evaporative Cooler Pump, Evaporati…"
type textarea "x"
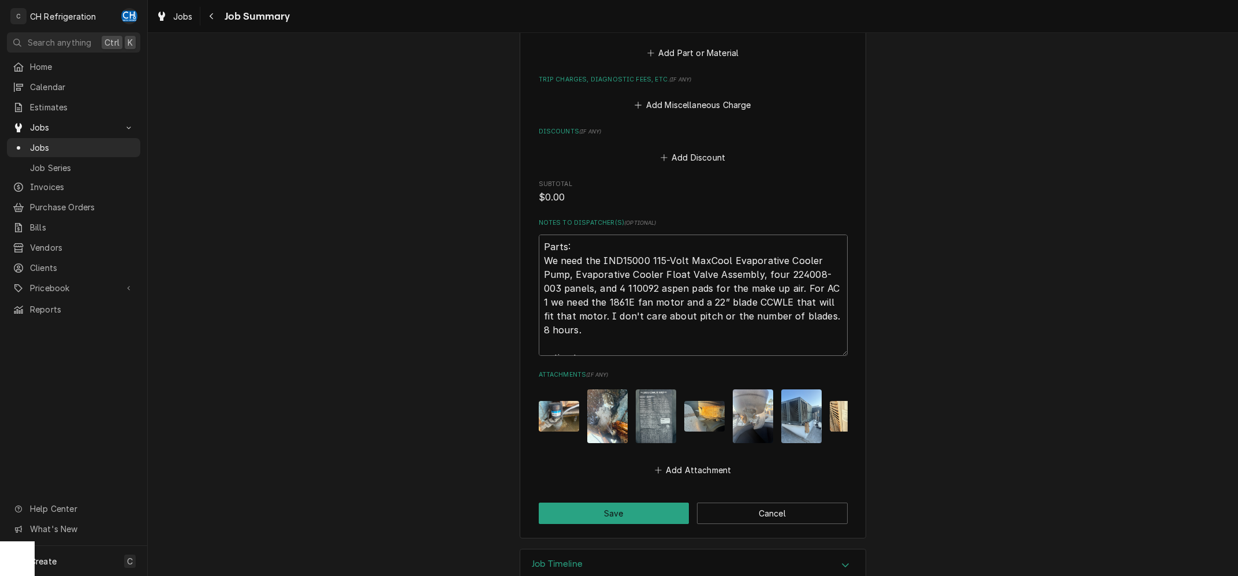
type textarea "Parts: We need the IND15000 115-Volt MaxCool Evaporative Cooler Pump, Evaporati…"
type textarea "x"
type textarea "Parts: We need the IND15000 115-Volt MaxCool Evaporative Cooler Pump, Evaporati…"
type textarea "x"
type textarea "Parts: We need the IND15000 115-Volt MaxCool Evaporative Cooler Pump, Evaporati…"
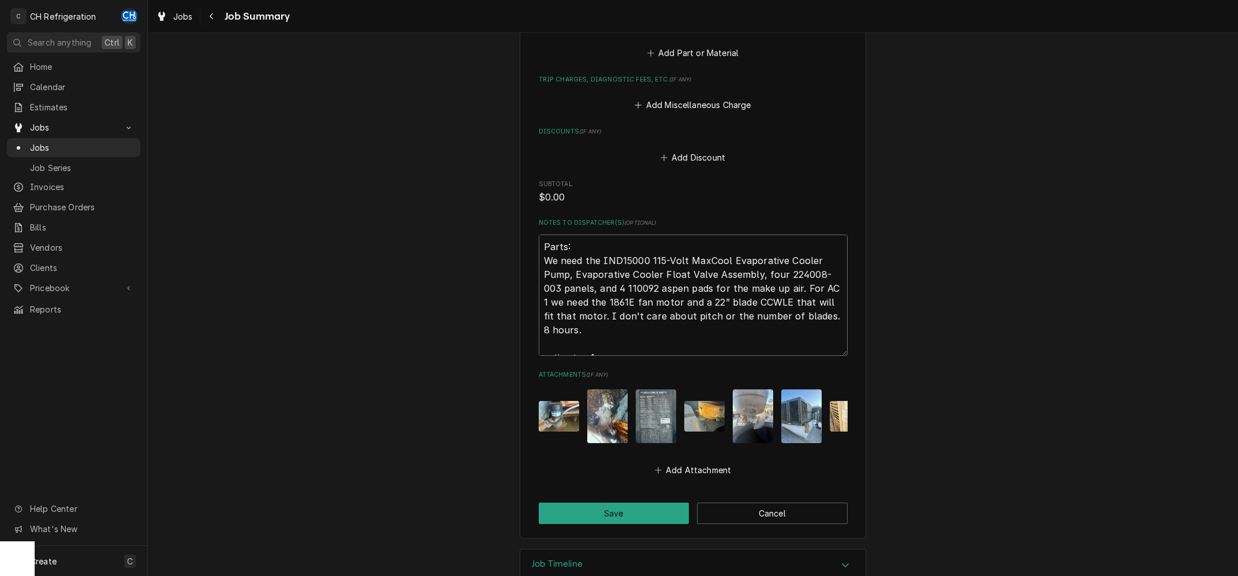
type textarea "x"
type textarea "Parts: We need the IND15000 115-Volt MaxCool Evaporative Cooler Pump, Evaporati…"
type textarea "x"
type textarea "Parts: We need the IND15000 115-Volt MaxCool Evaporative Cooler Pump, Evaporati…"
type textarea "x"
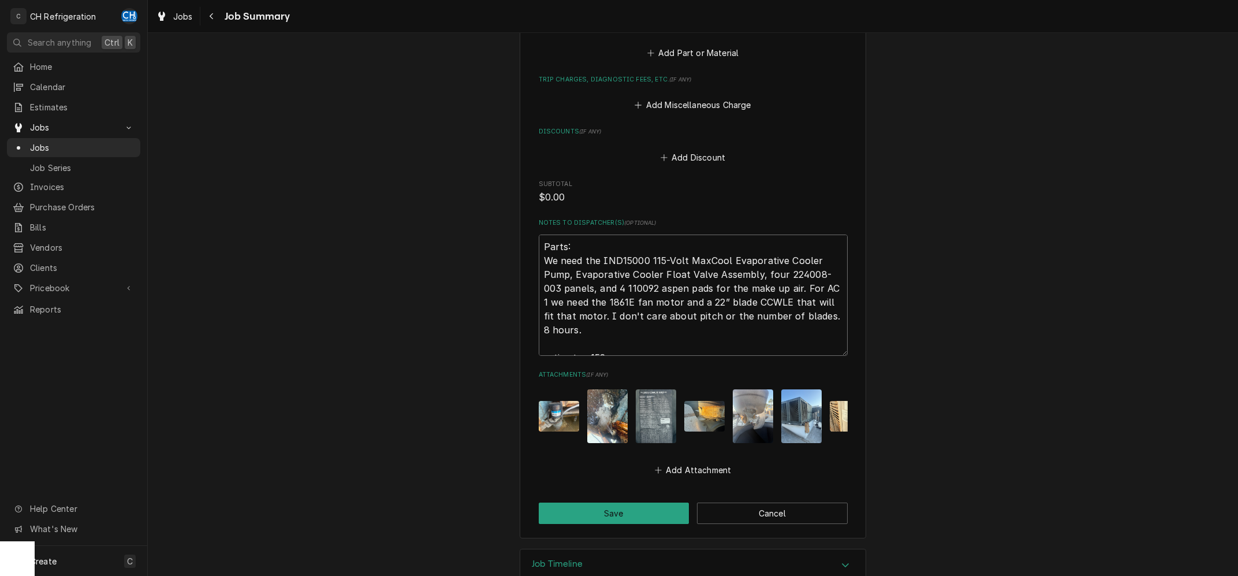
type textarea "Parts: We need the IND15000 115-Volt MaxCool Evaporative Cooler Pump, Evaporati…"
type textarea "x"
type textarea "Parts: We need the IND15000 115-Volt MaxCool Evaporative Cooler Pump, Evaporati…"
type textarea "x"
type textarea "Parts: We need the IND15000 115-Volt MaxCool Evaporative Cooler Pump, Evaporati…"
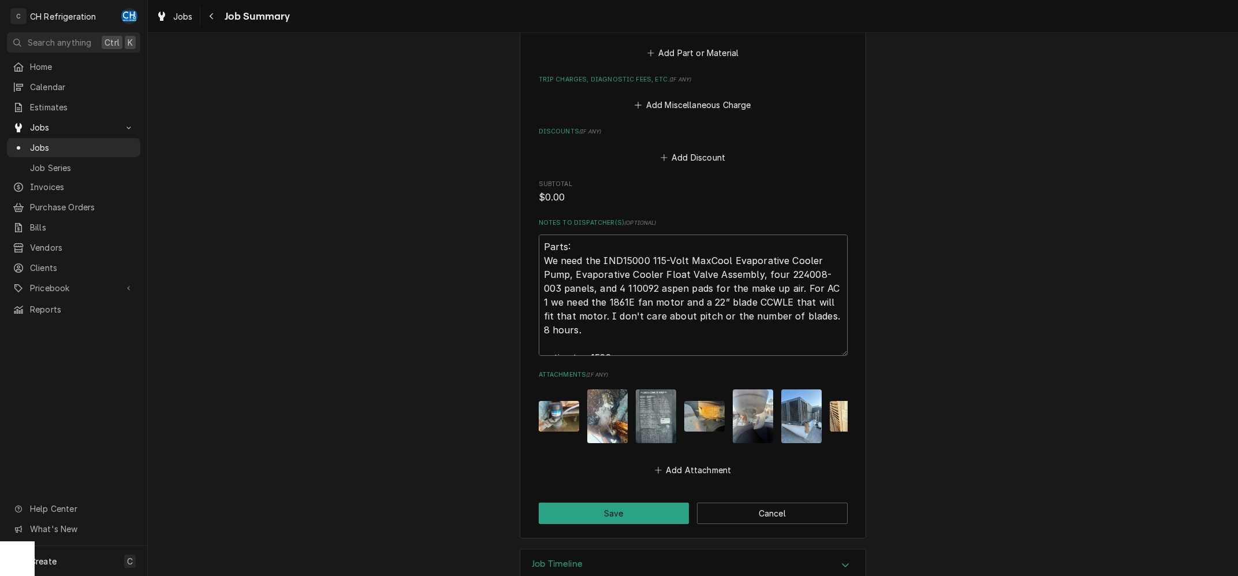
type textarea "x"
type textarea "Parts: We need the IND15000 115-Volt MaxCool Evaporative Cooler Pump, Evaporati…"
type textarea "x"
type textarea "Parts: We need the IND15000 115-Volt MaxCool Evaporative Cooler Pump, Evaporati…"
type textarea "x"
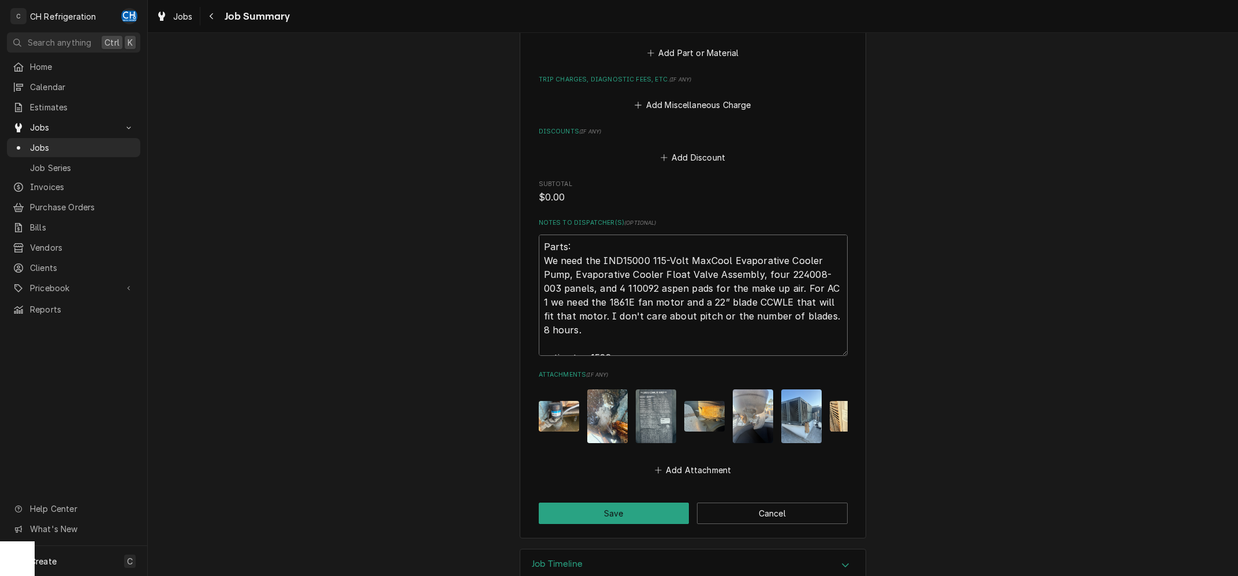
type textarea "Parts: We need the IND15000 115-Volt MaxCool Evaporative Cooler Pump, Evaporati…"
type textarea "x"
type textarea "Parts: We need the IND15000 115-Volt MaxCool Evaporative Cooler Pump, Evaporati…"
type textarea "x"
type textarea "Parts: We need the IND15000 115-Volt MaxCool Evaporative Cooler Pump, Evaporati…"
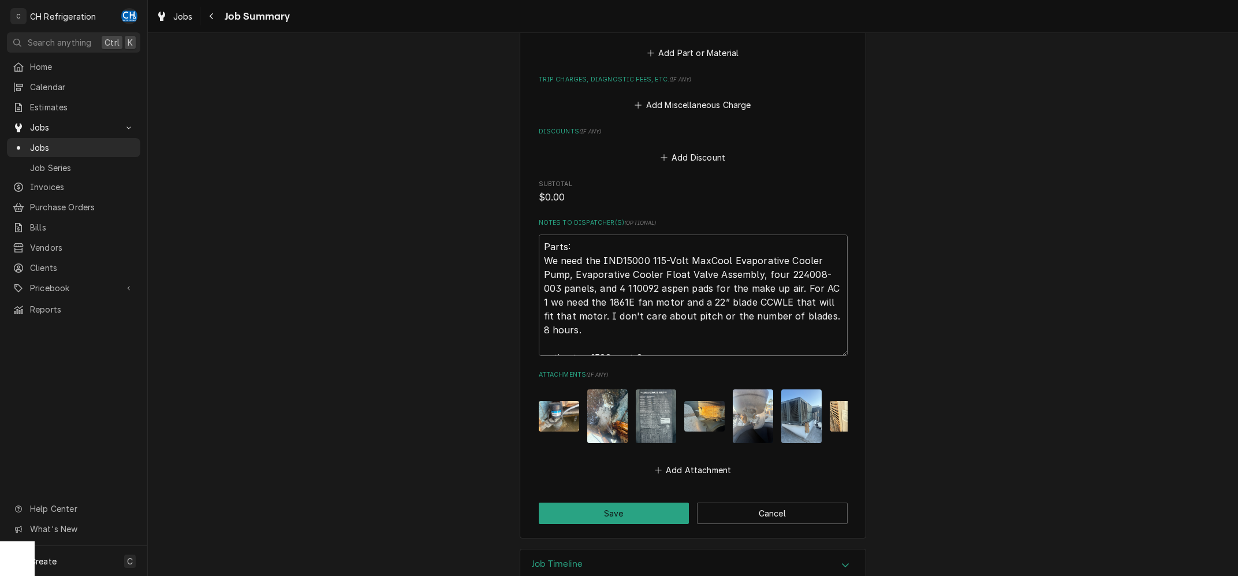
type textarea "x"
type textarea "Parts: We need the IND15000 115-Volt MaxCool Evaporative Cooler Pump, Evaporati…"
type textarea "x"
type textarea "Parts: We need the IND15000 115-Volt MaxCool Evaporative Cooler Pump, Evaporati…"
click at [641, 509] on button "Save" at bounding box center [614, 513] width 151 height 21
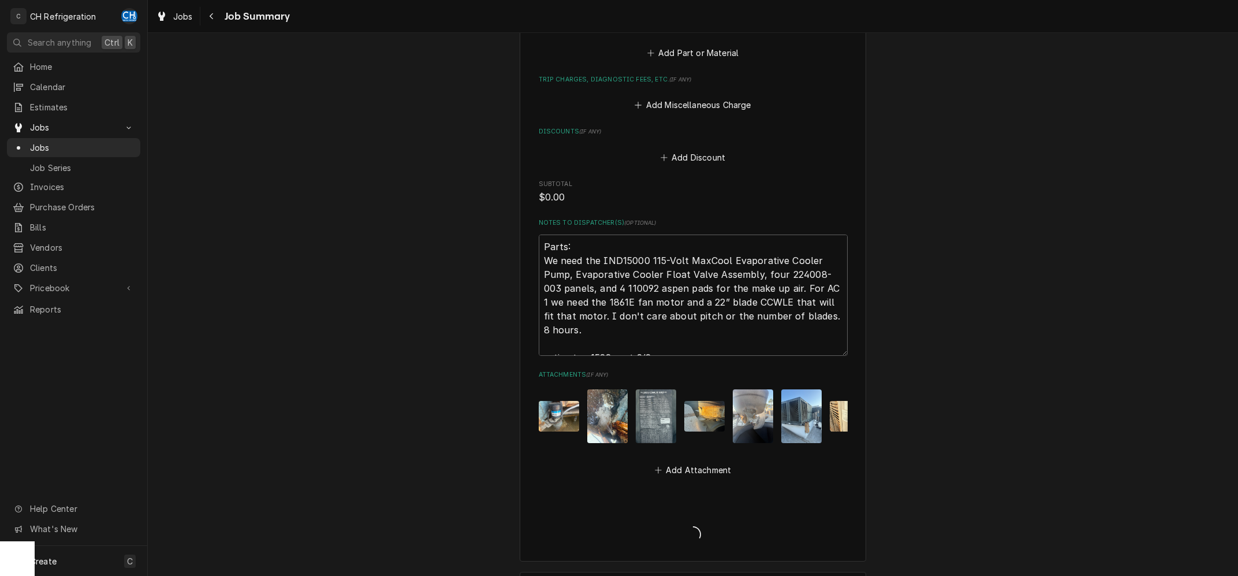
type textarea "x"
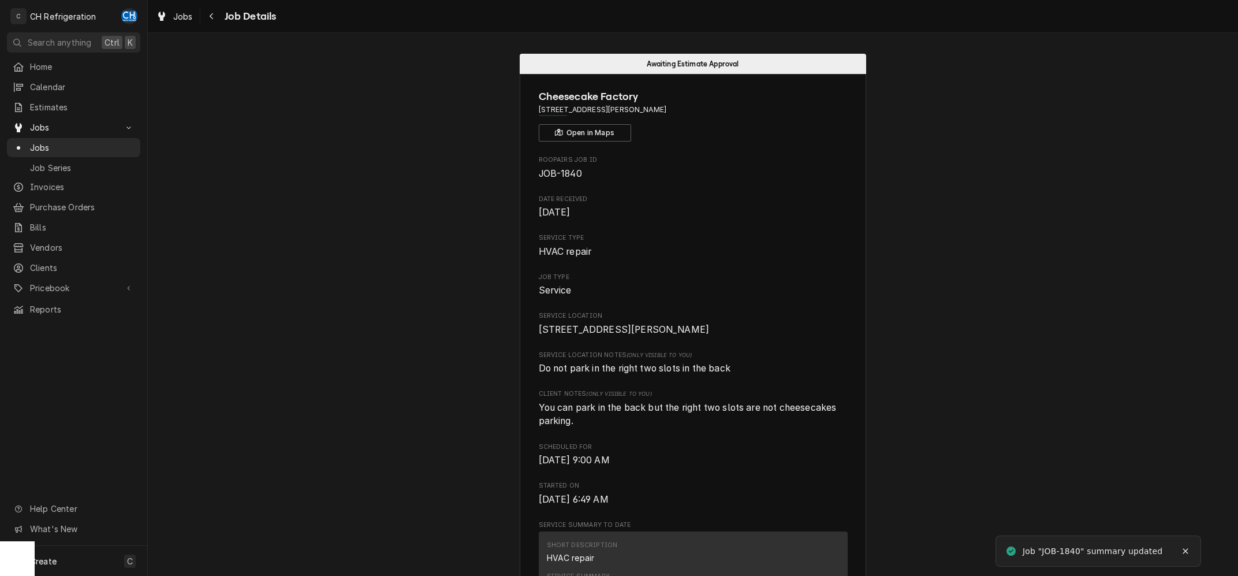
click at [222, 13] on span "Job Details" at bounding box center [248, 17] width 55 height 16
click at [213, 16] on icon "Navigate back" at bounding box center [211, 16] width 5 height 8
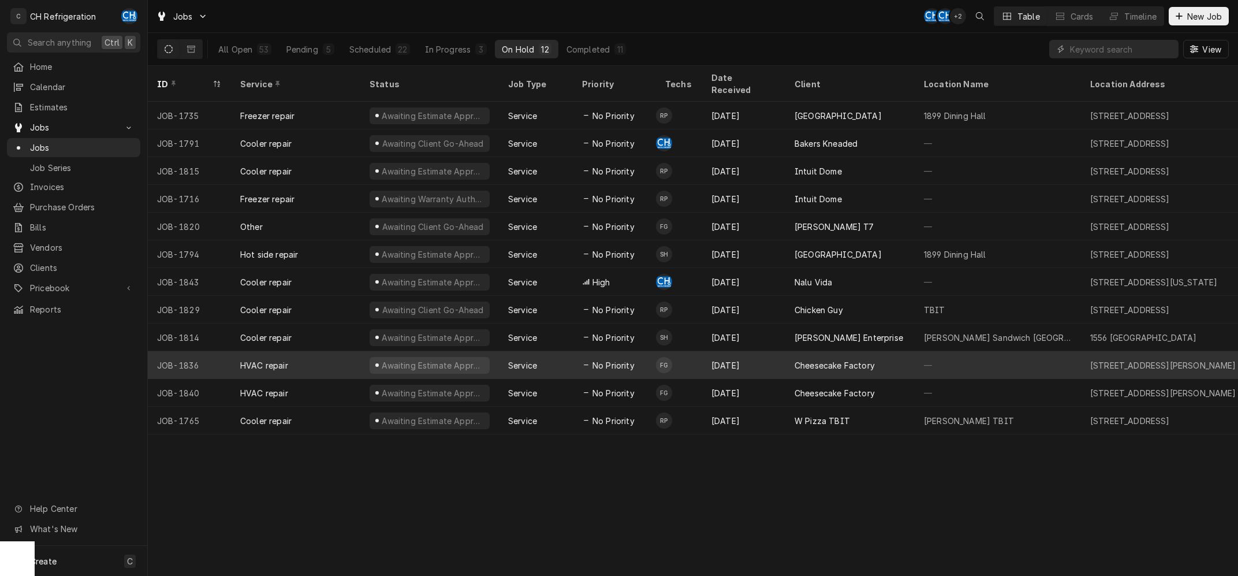
click at [824, 359] on div "Cheesecake Factory" at bounding box center [835, 365] width 80 height 12
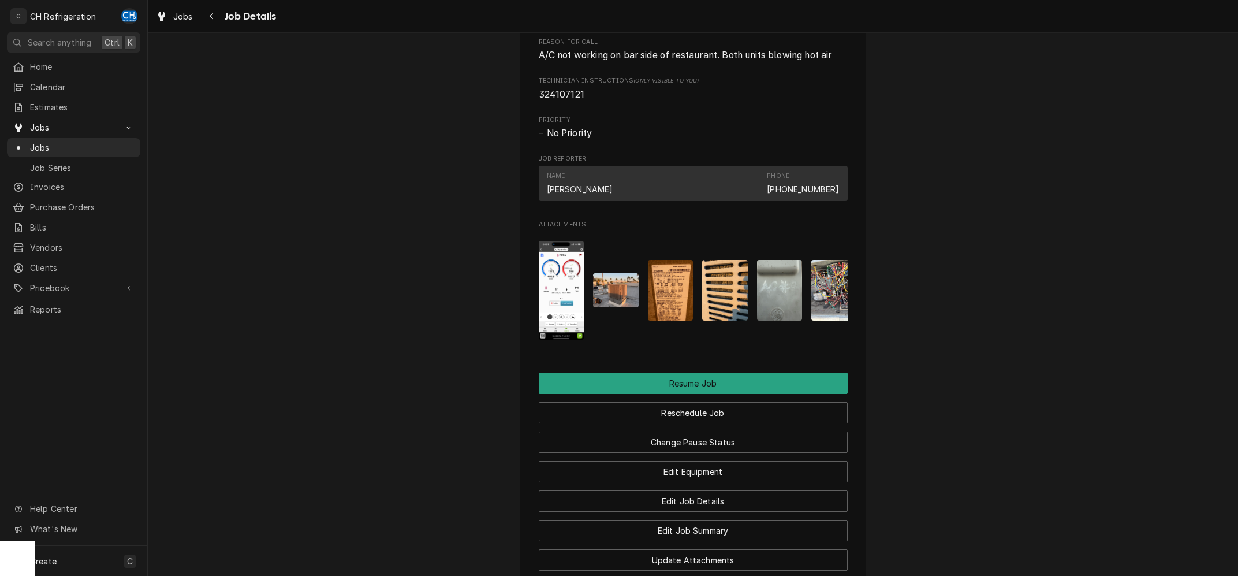
scroll to position [1099, 0]
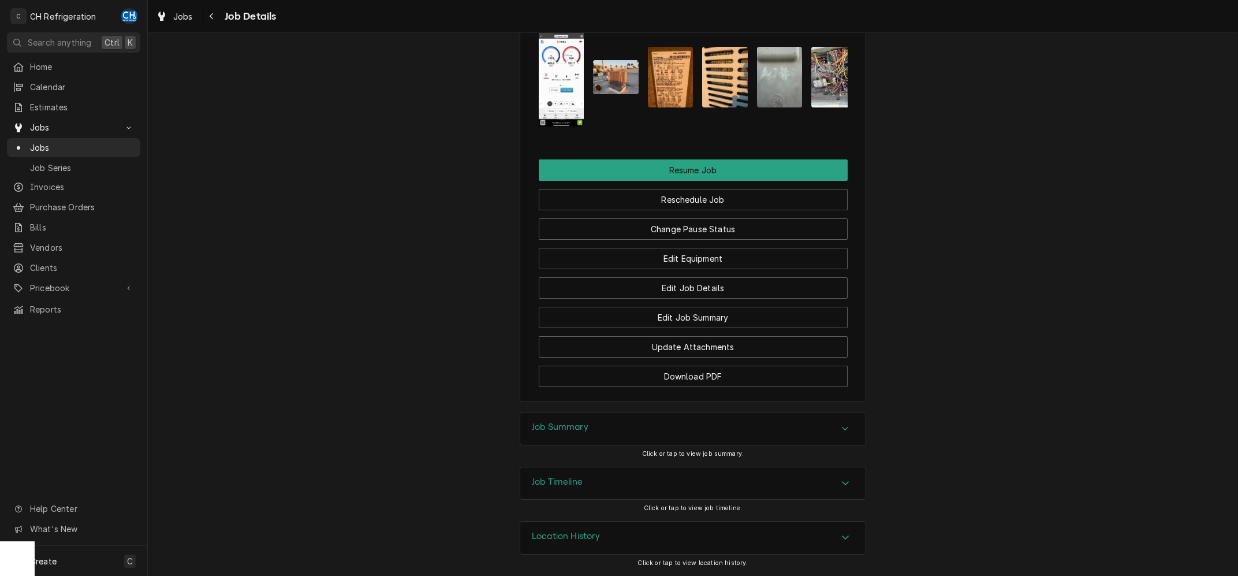
click at [639, 419] on div "Job Summary" at bounding box center [692, 428] width 345 height 32
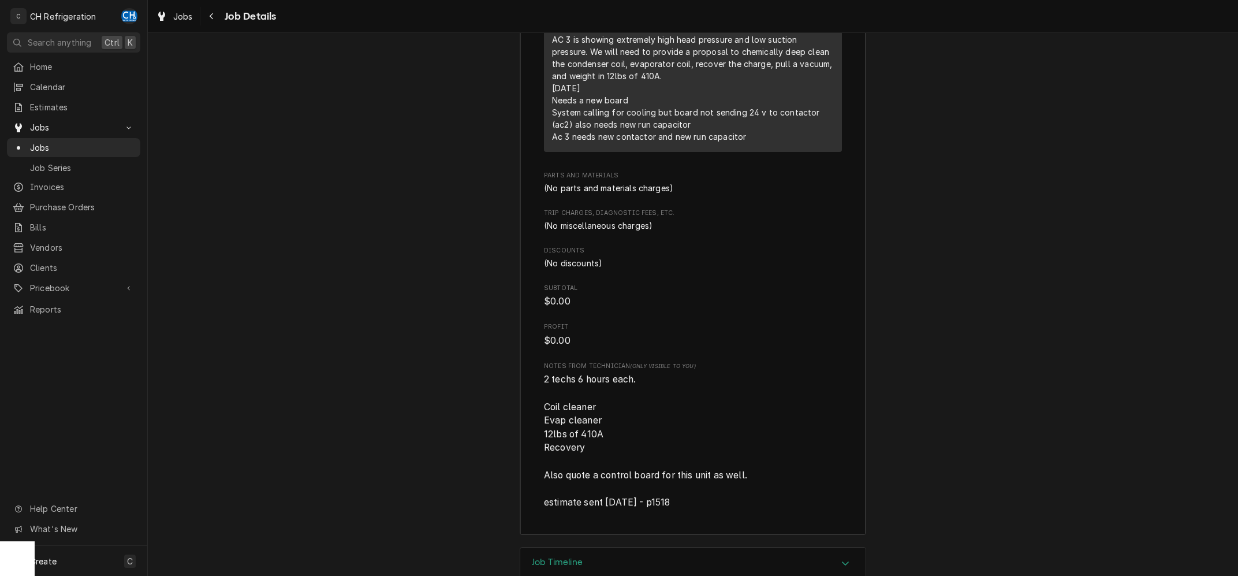
scroll to position [1795, 0]
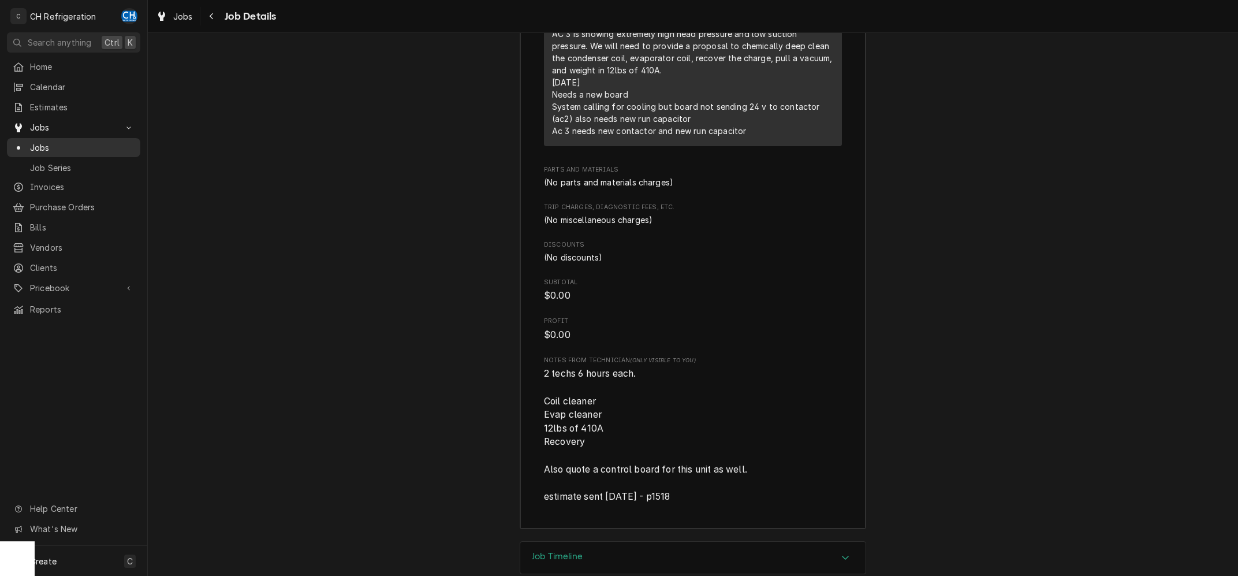
click at [57, 142] on span "Jobs" at bounding box center [82, 148] width 105 height 12
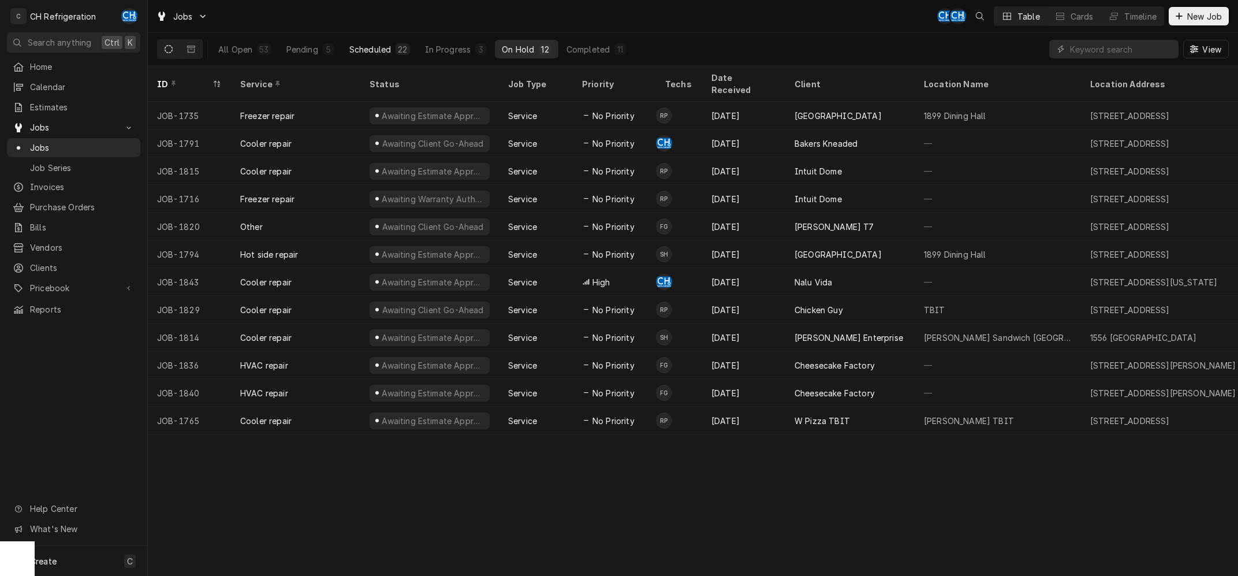
click at [347, 44] on button "Scheduled 22" at bounding box center [380, 49] width 75 height 18
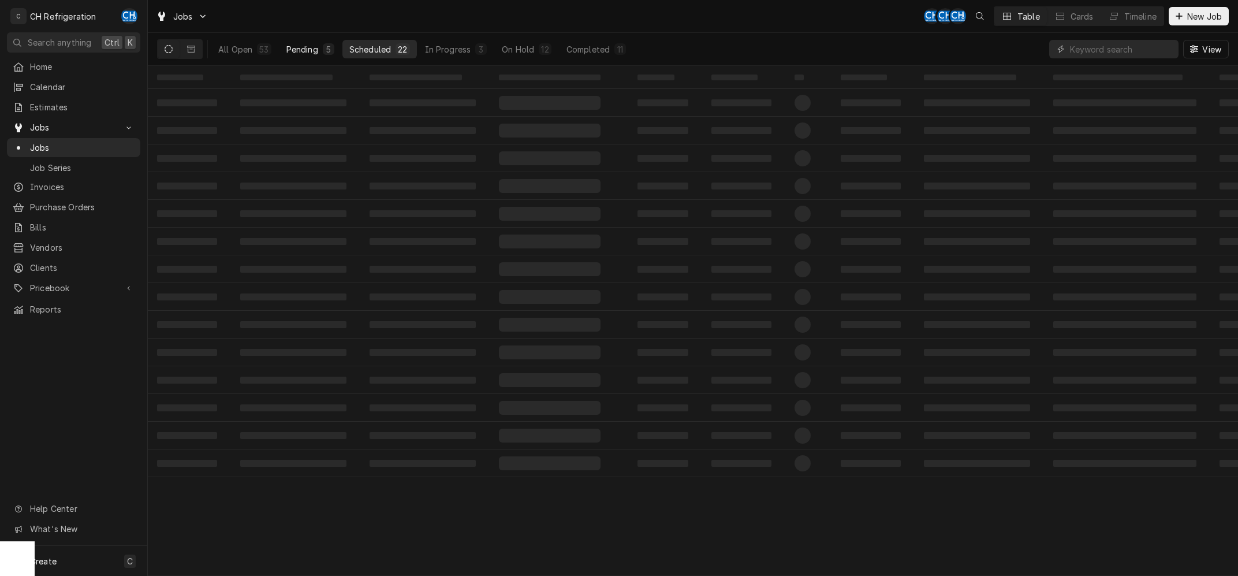
click at [312, 46] on div "Pending" at bounding box center [303, 49] width 32 height 12
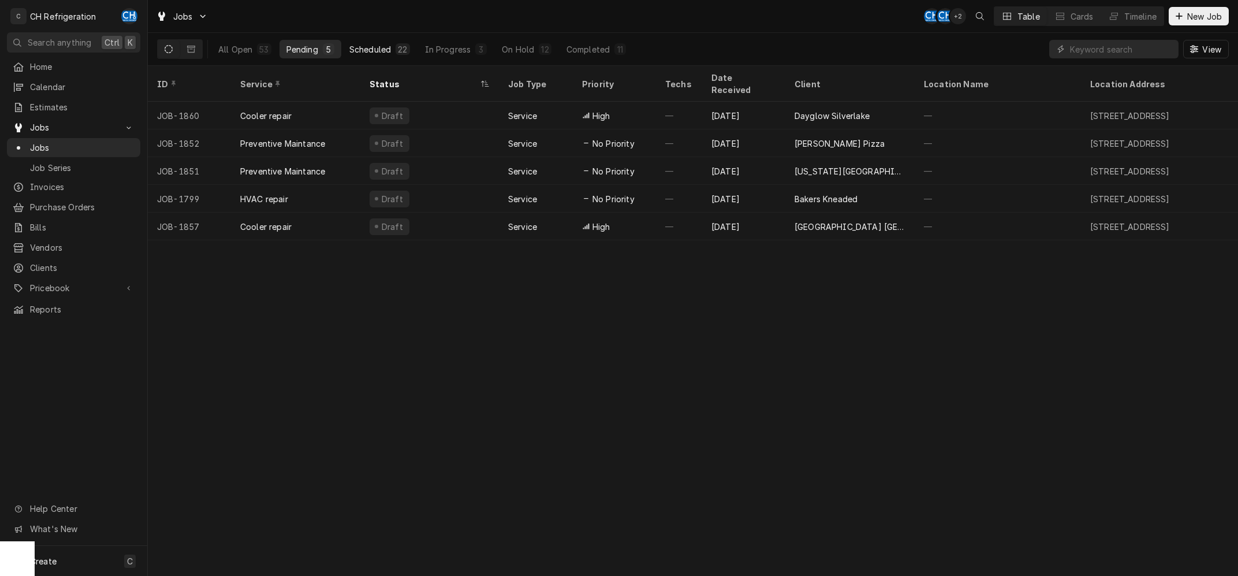
click at [394, 44] on button "Scheduled 22" at bounding box center [380, 49] width 75 height 18
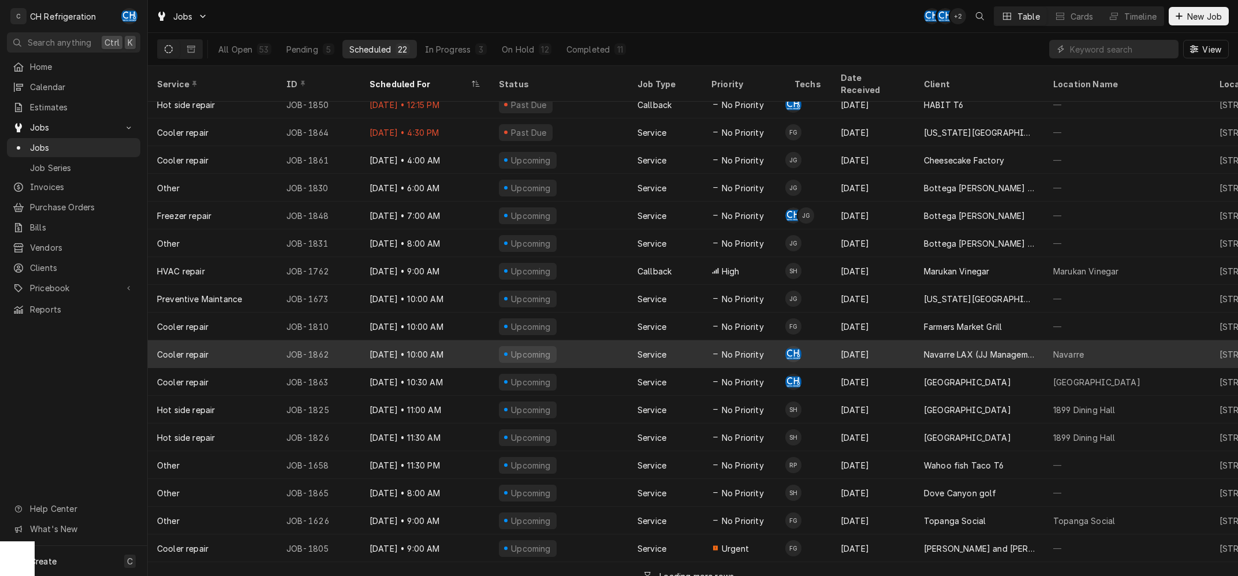
scroll to position [122, 0]
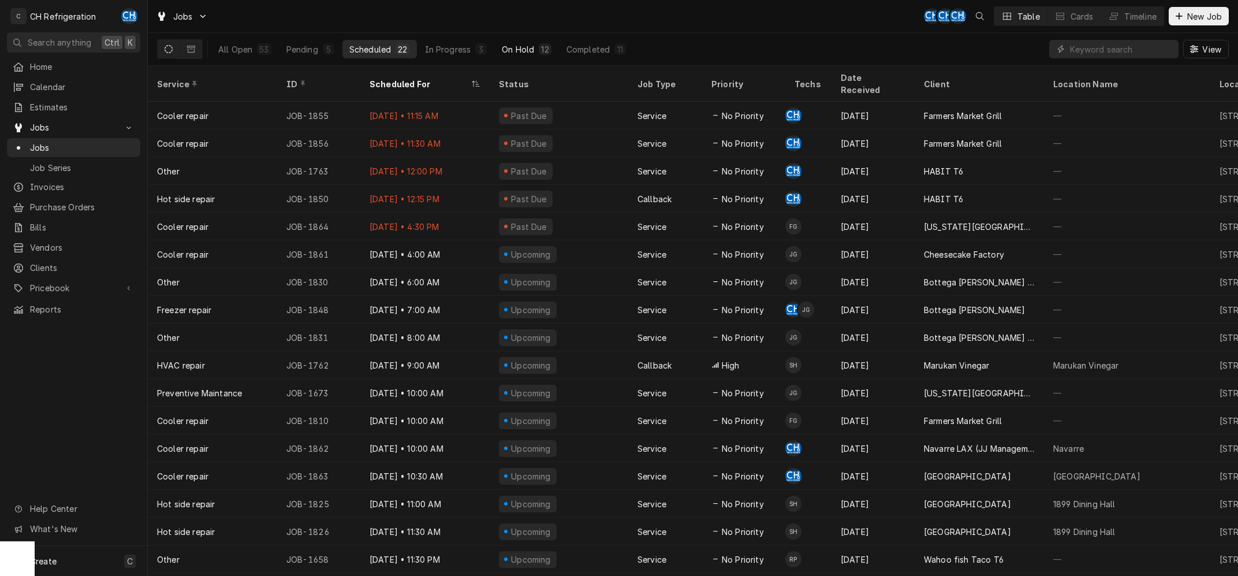
click at [548, 48] on div "12" at bounding box center [545, 49] width 8 height 12
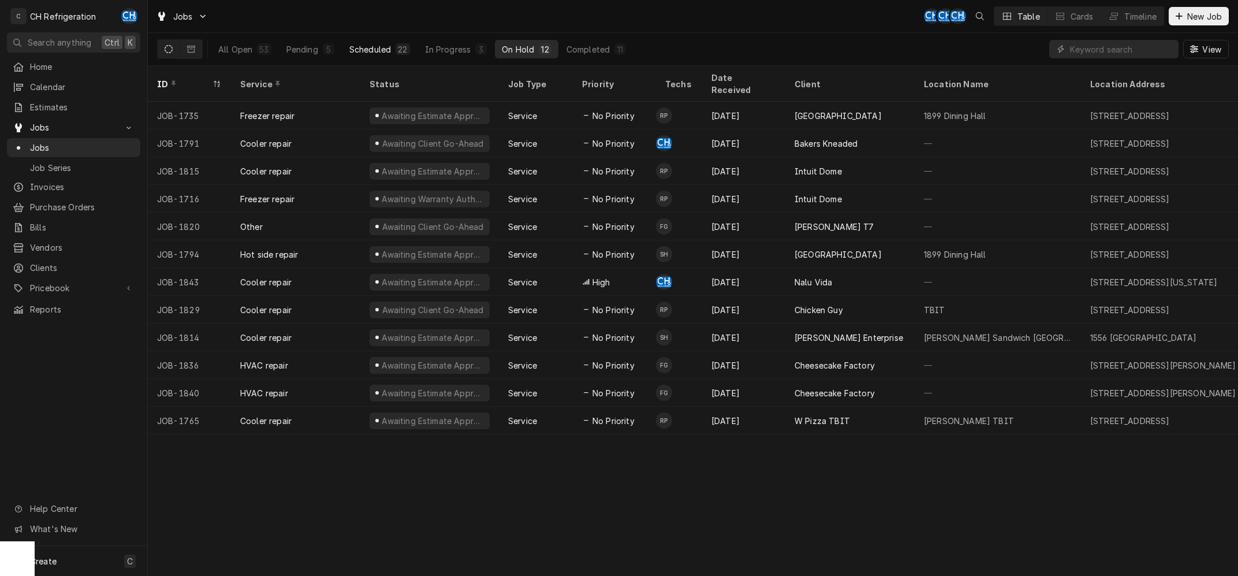
click at [365, 55] on div "Scheduled" at bounding box center [370, 49] width 42 height 12
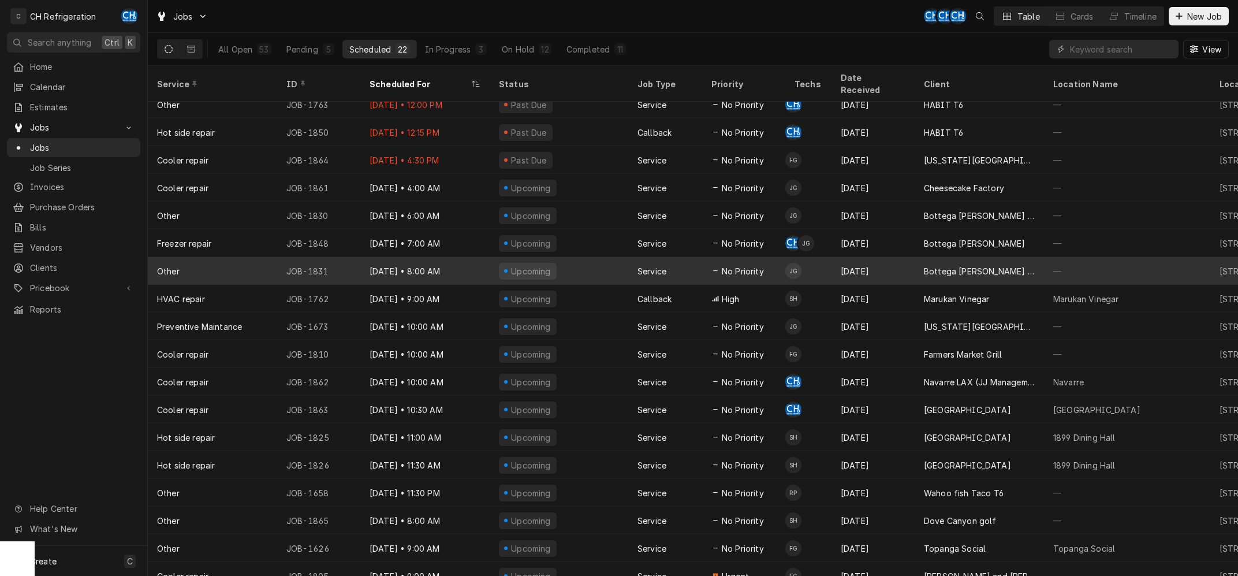
scroll to position [122, 0]
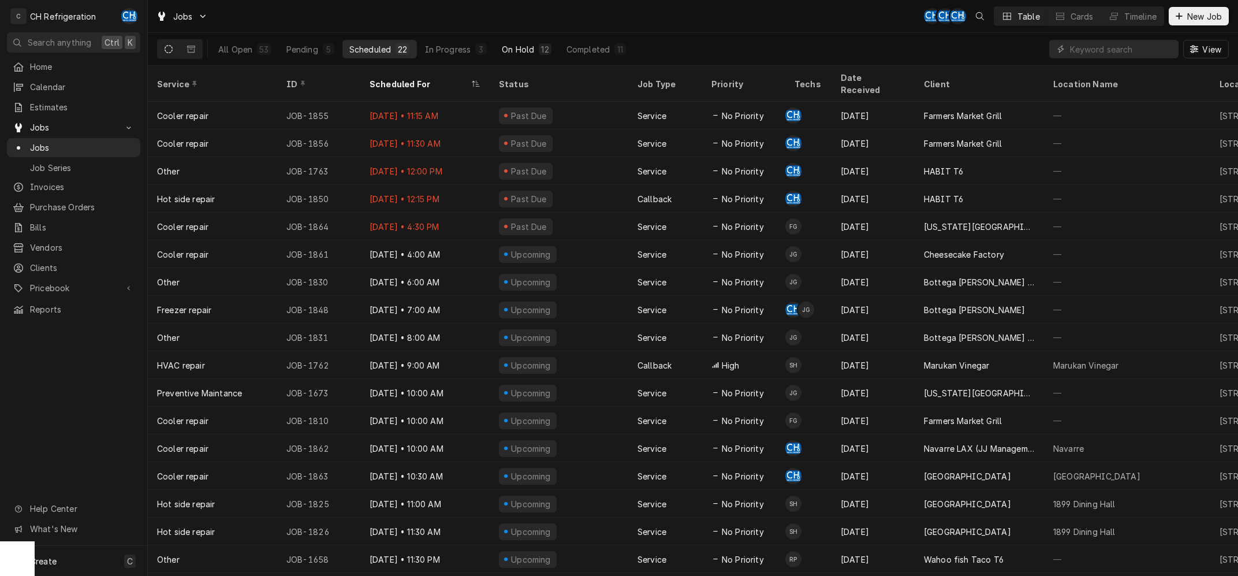
click at [524, 44] on div "On Hold" at bounding box center [518, 49] width 32 height 12
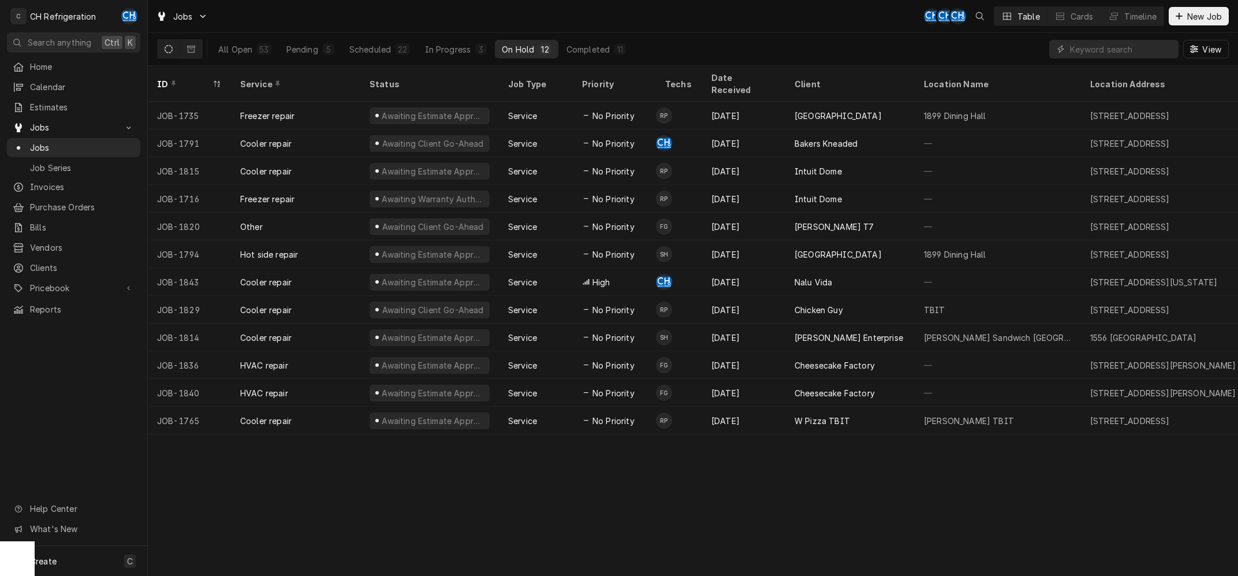
click at [363, 39] on div "All Open 53 Pending 5 Scheduled 22 In Progress 3 On Hold 12 Completed 11" at bounding box center [422, 49] width 422 height 32
click at [374, 44] on div "Scheduled" at bounding box center [370, 49] width 42 height 12
